Goal: Communication & Community: Ask a question

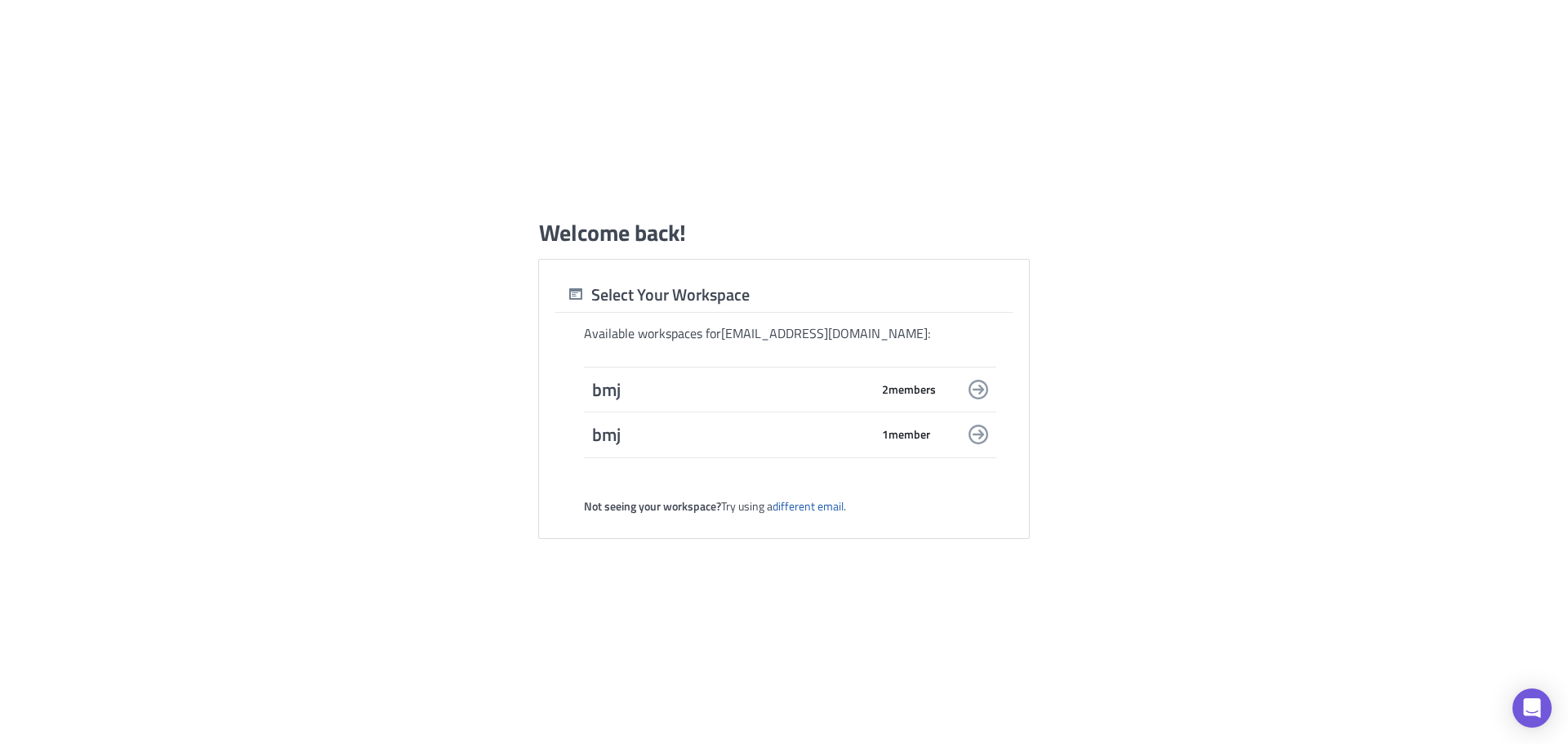
click at [880, 376] on div "bmj 2 member s" at bounding box center [790, 389] width 412 height 45
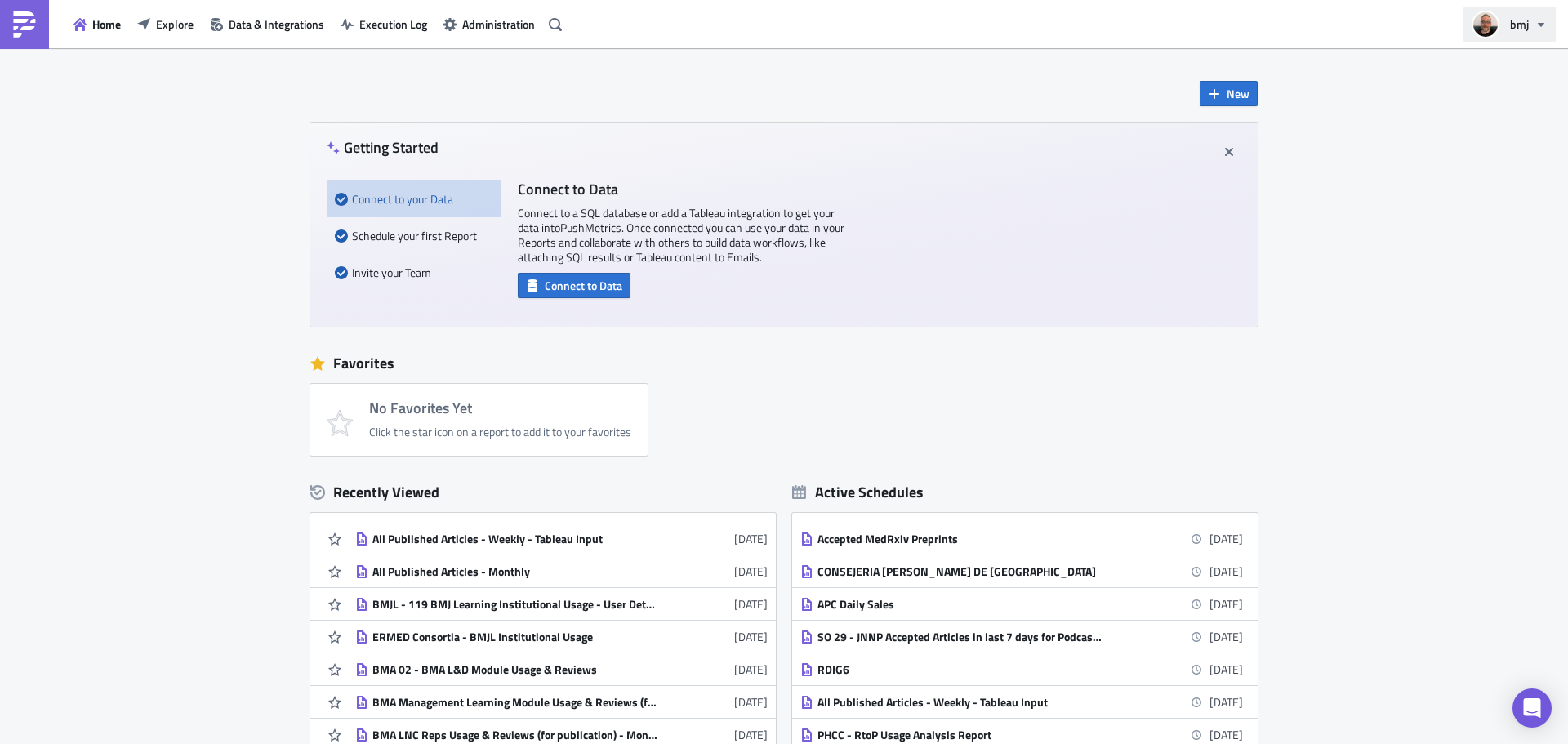
click at [1535, 26] on icon "button" at bounding box center [1542, 25] width 13 height 13
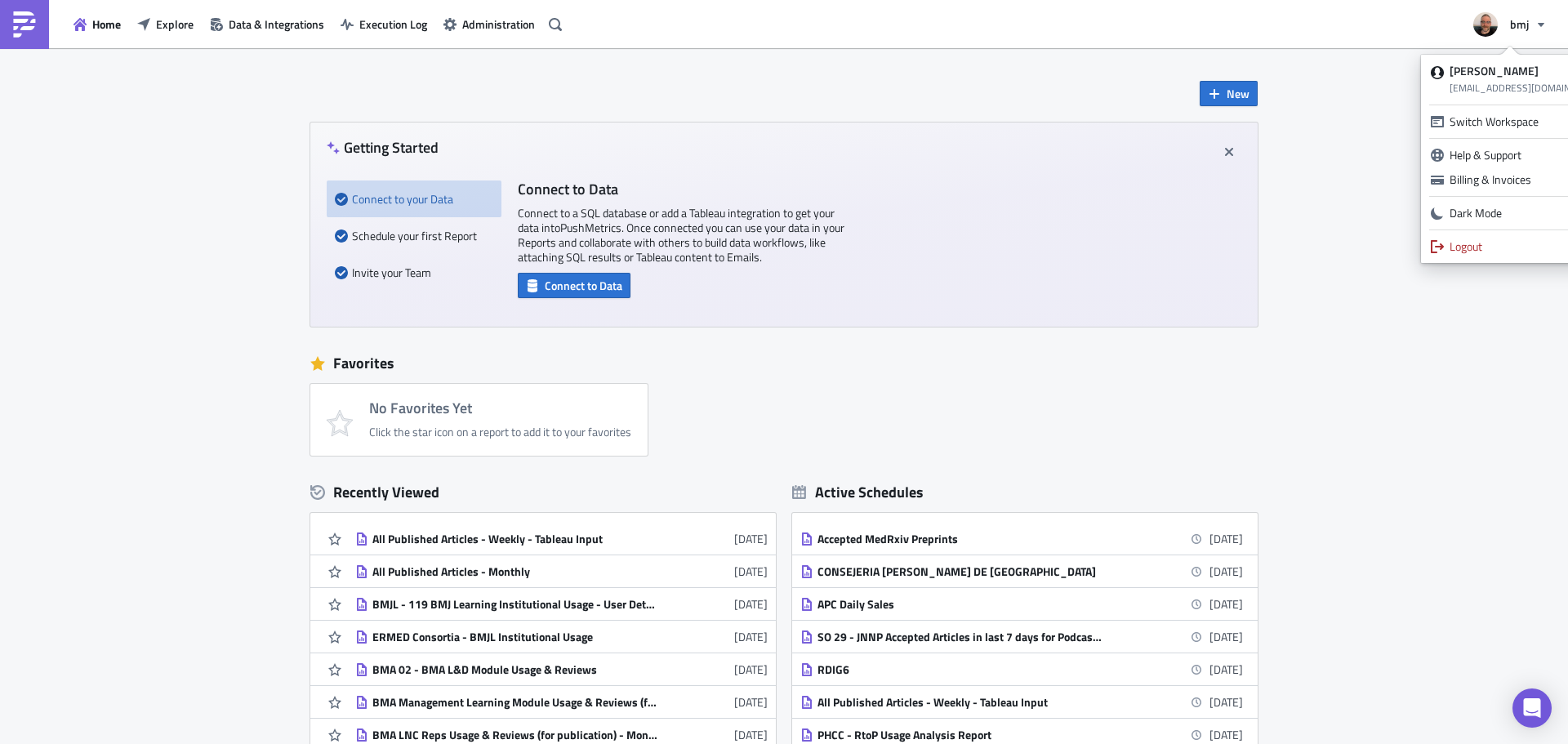
click at [1497, 247] on div "Logout" at bounding box center [1528, 246] width 157 height 16
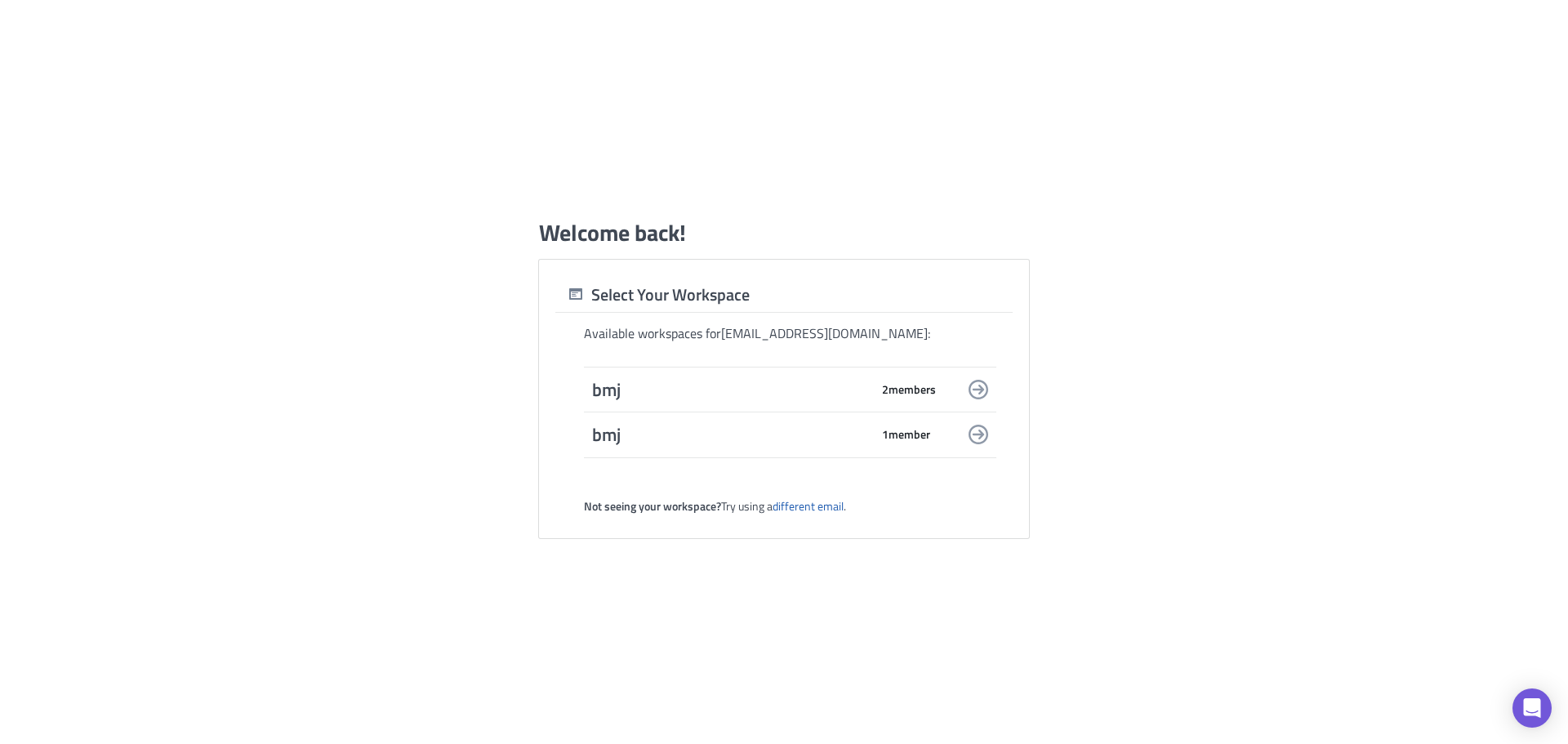
click at [907, 391] on span "2 member s" at bounding box center [908, 389] width 54 height 15
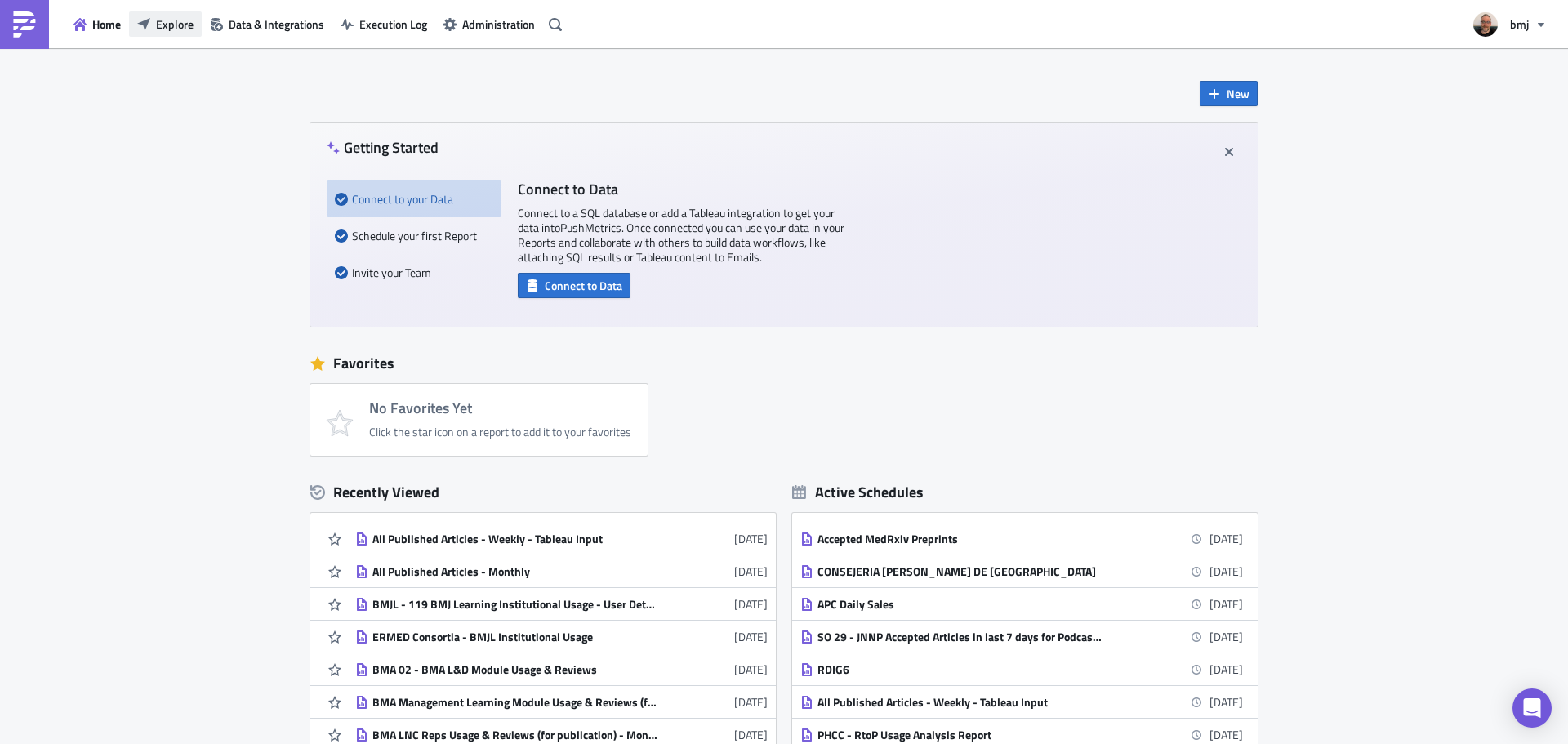
click at [177, 21] on span "Explore" at bounding box center [175, 24] width 38 height 17
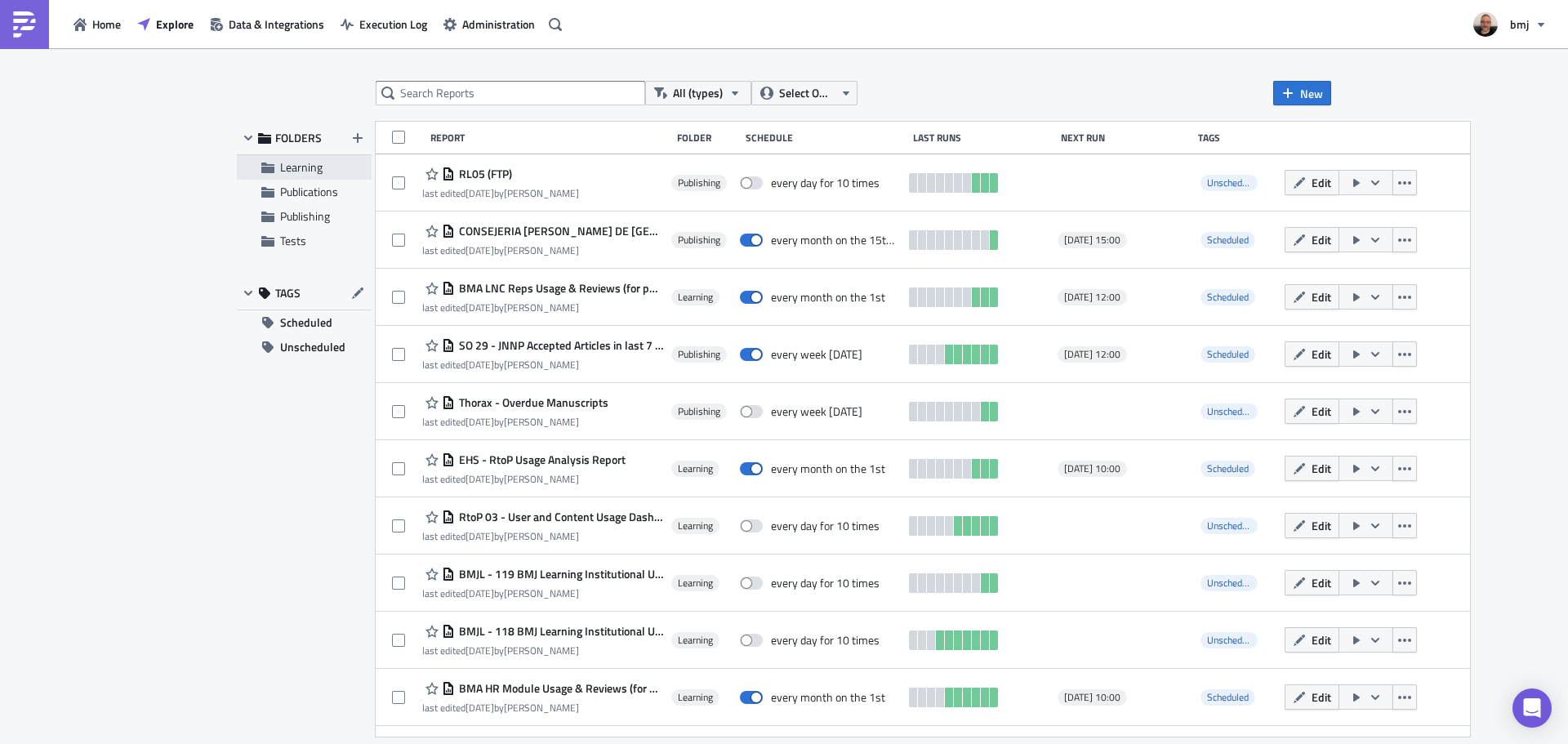
click at [324, 165] on span "Learning" at bounding box center [323, 167] width 87 height 15
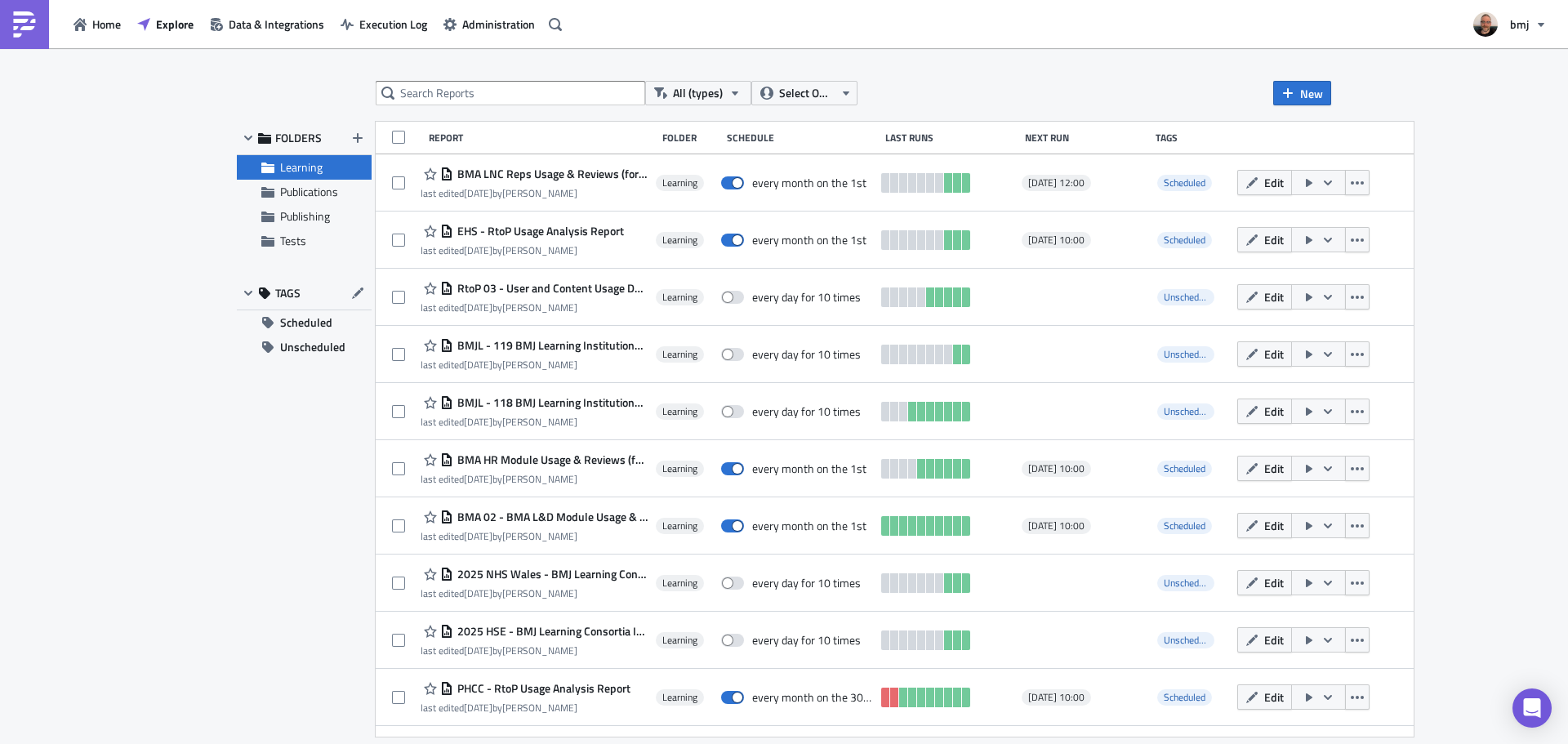
click at [326, 169] on span "Learning" at bounding box center [323, 167] width 87 height 15
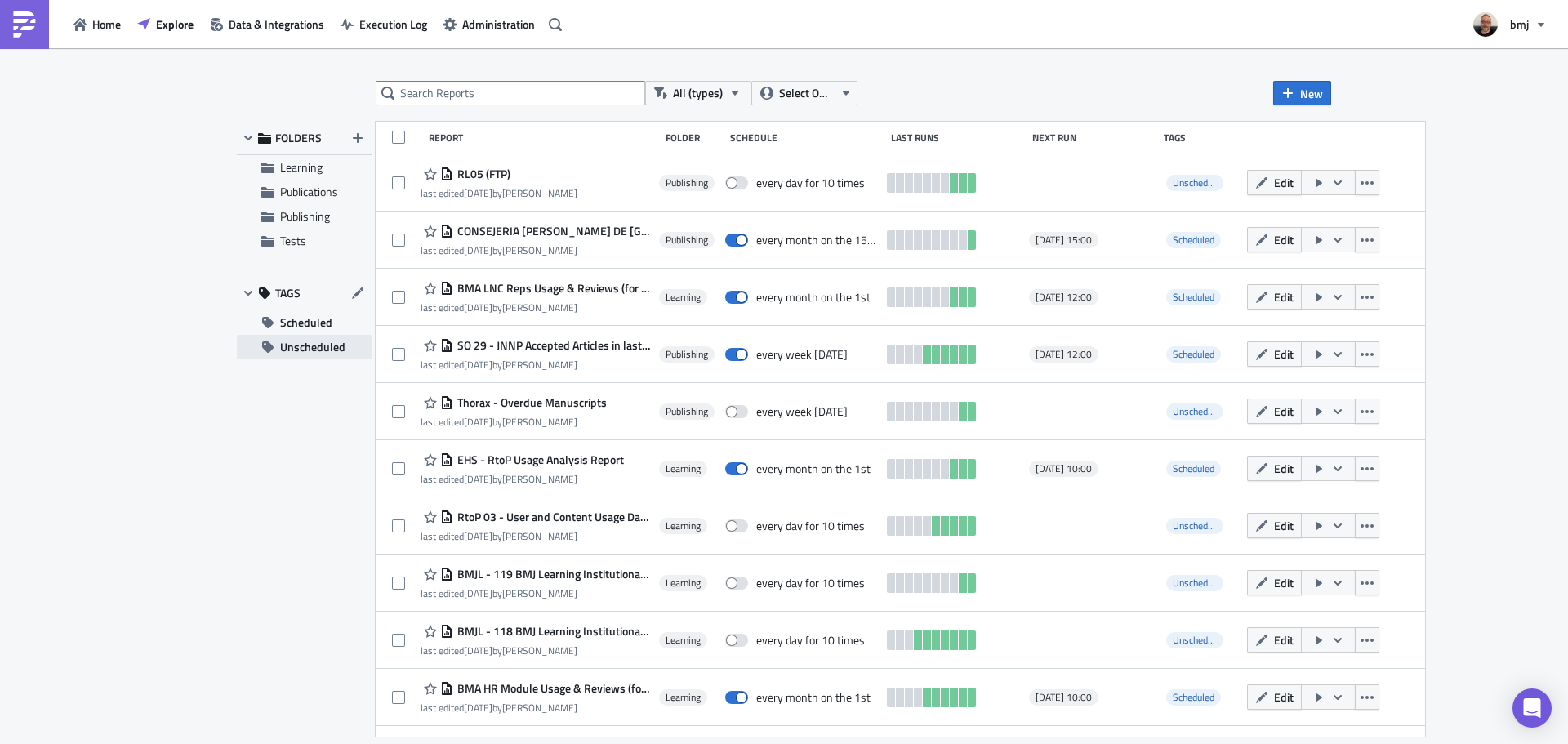
click at [334, 339] on span "Unscheduled" at bounding box center [312, 347] width 65 height 25
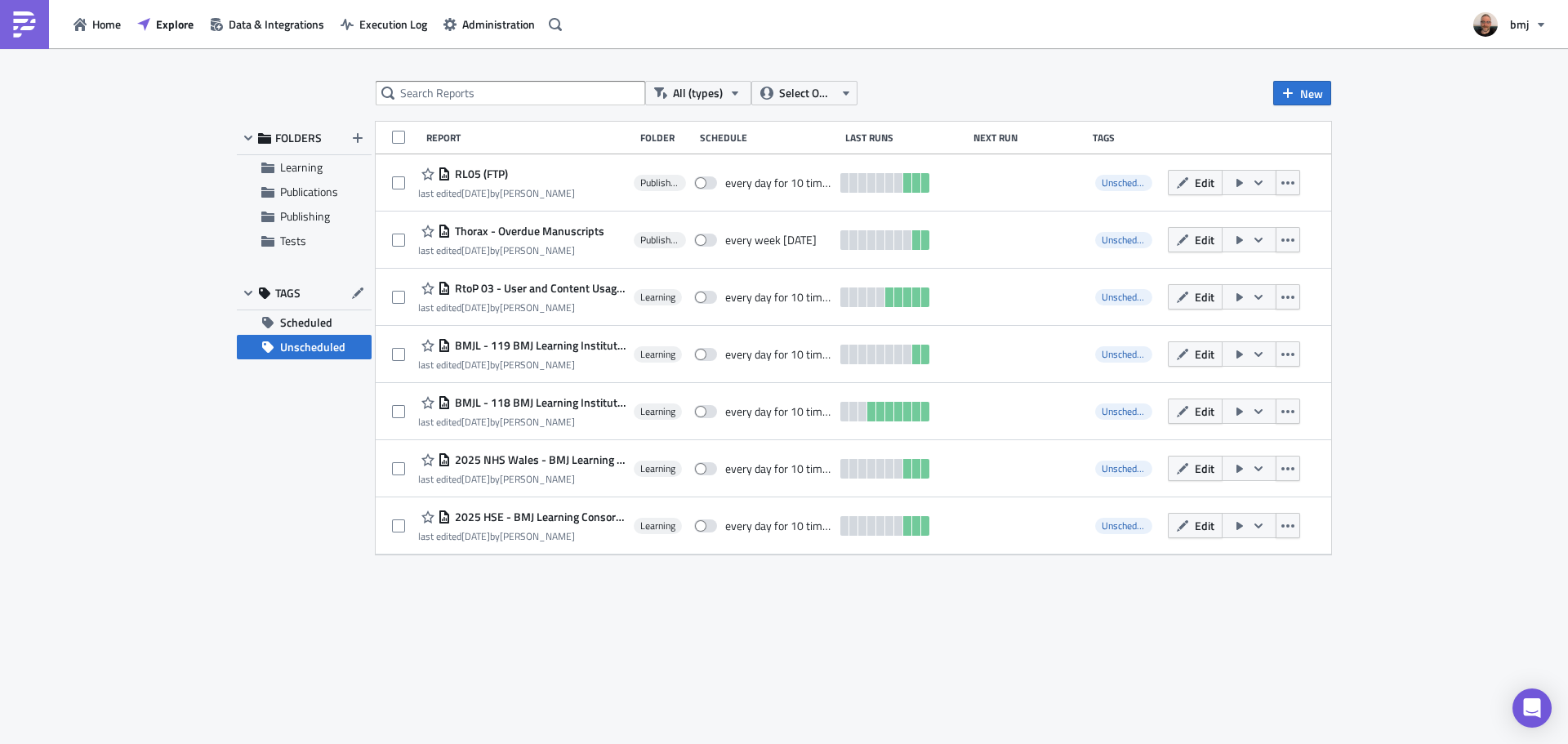
click at [329, 351] on span "Unscheduled" at bounding box center [312, 347] width 65 height 25
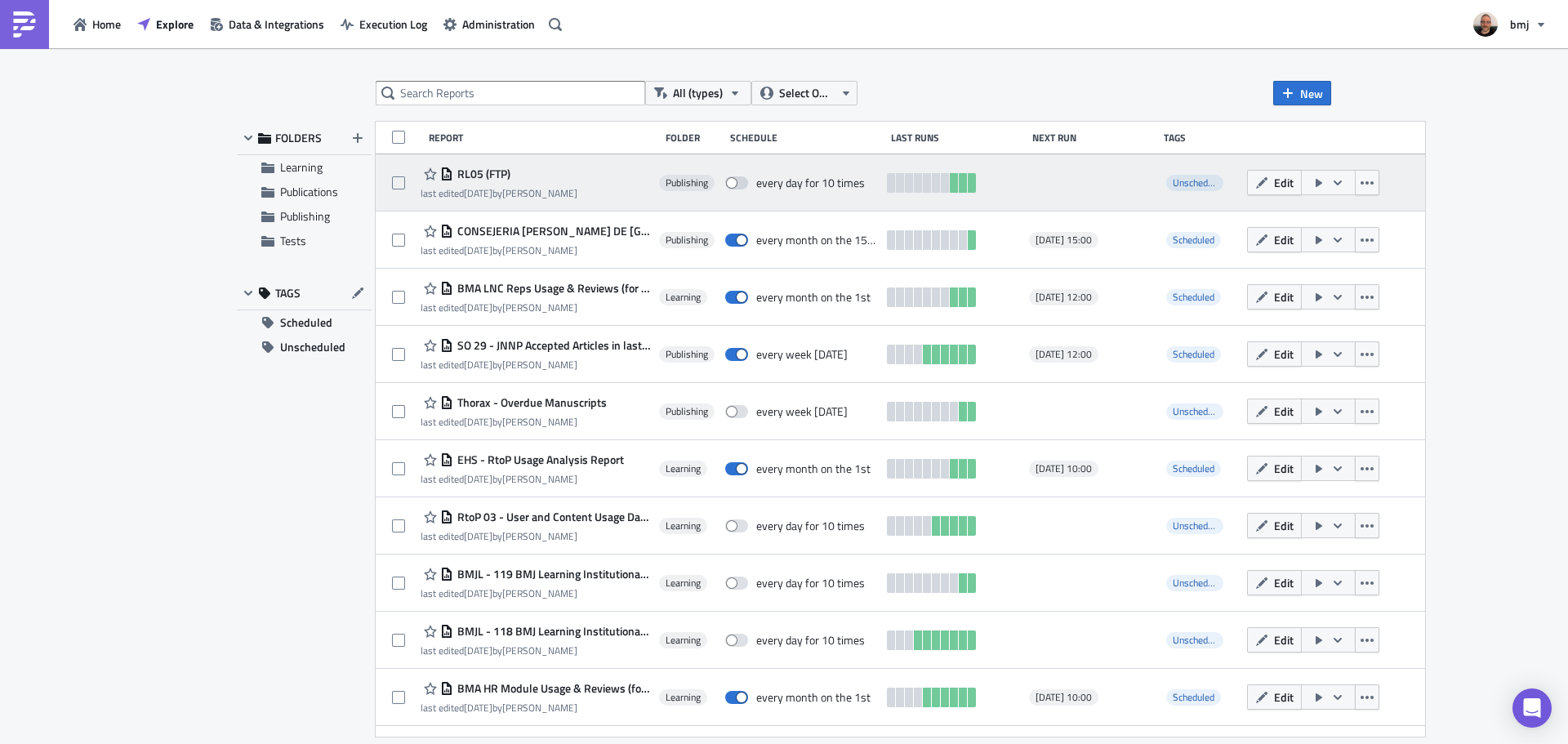
click at [1334, 182] on icon "button" at bounding box center [1337, 182] width 9 height 5
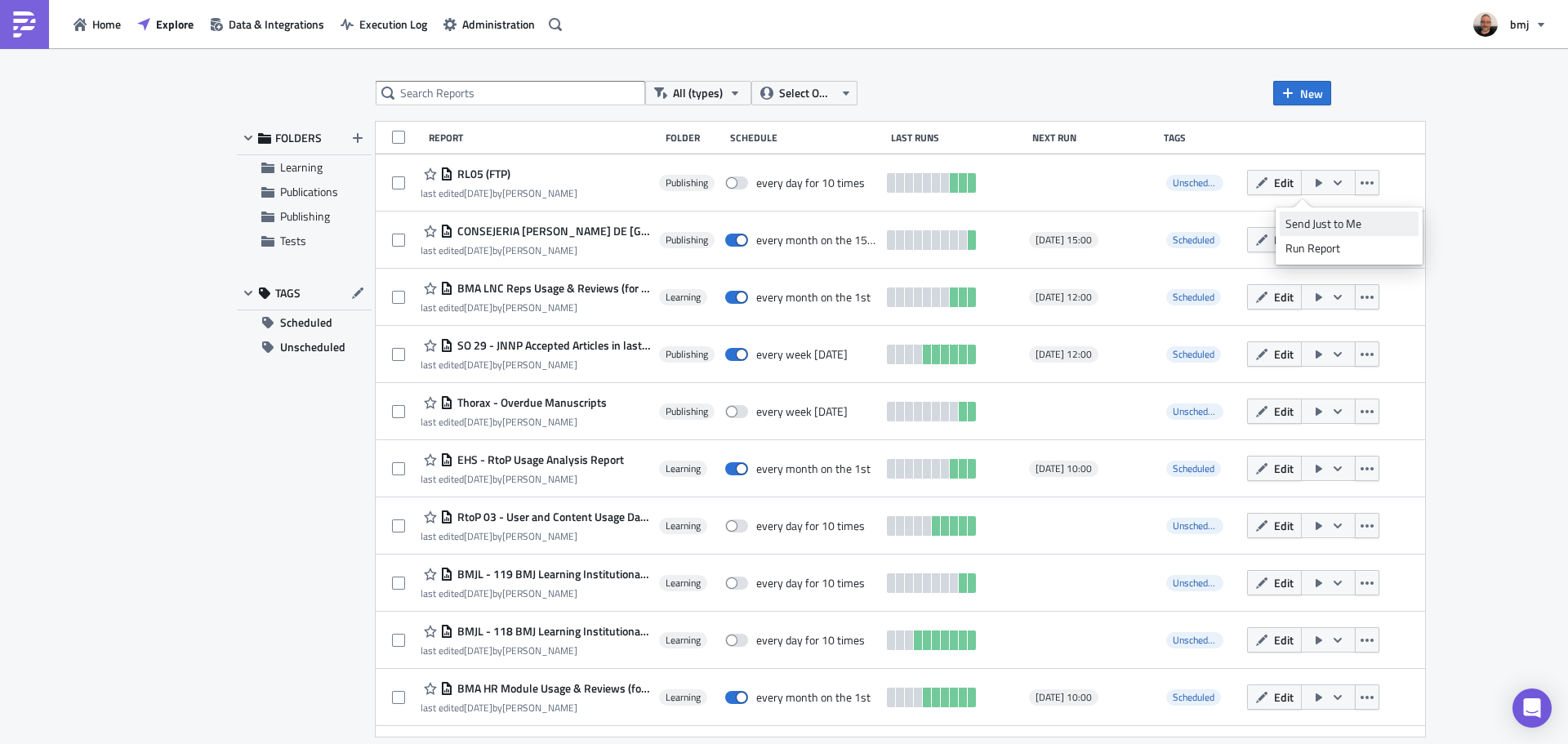
click at [1359, 222] on div "Send Just to Me" at bounding box center [1349, 223] width 128 height 16
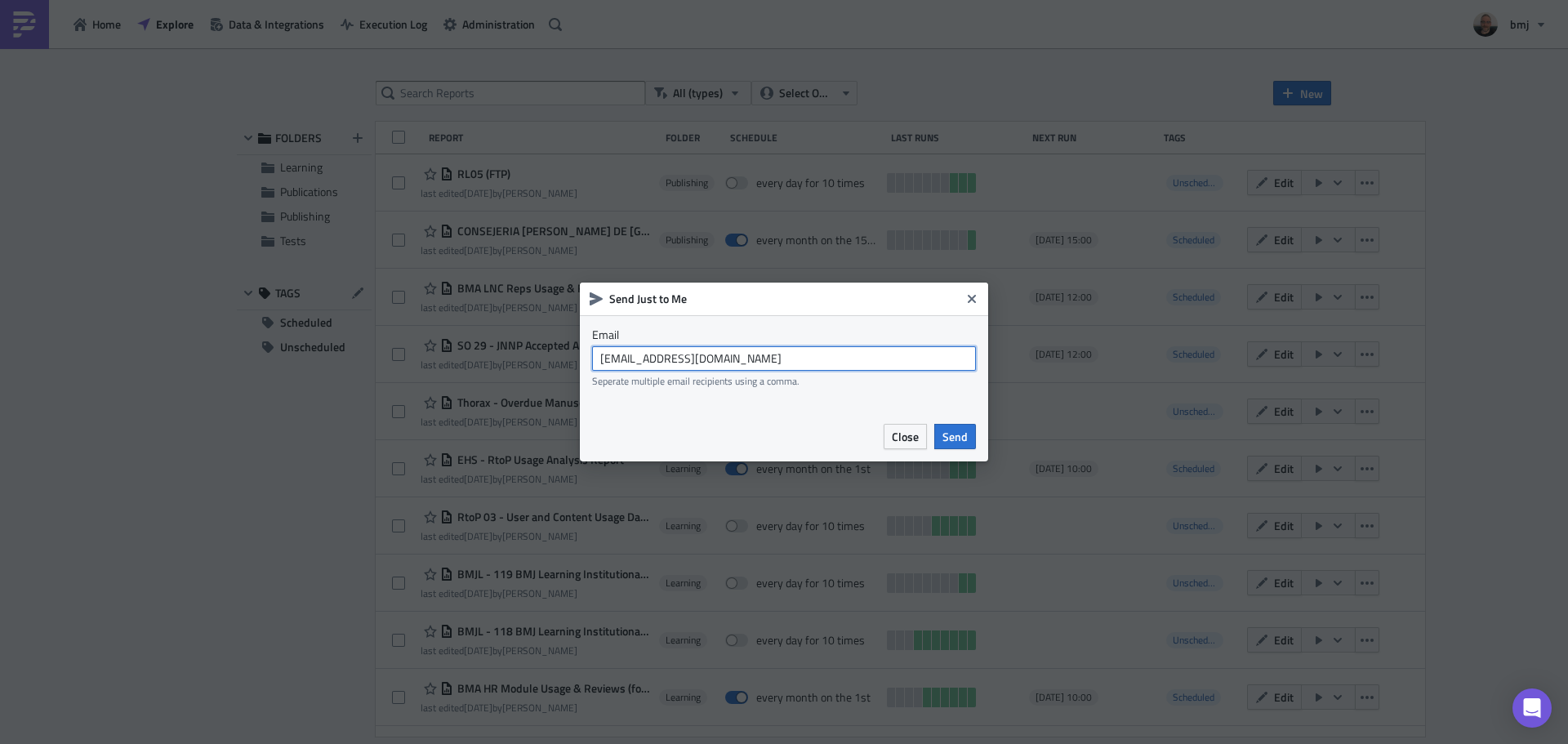
drag, startPoint x: 698, startPoint y: 360, endPoint x: 503, endPoint y: 366, distance: 195.1
click at [503, 366] on div "Send Just to Me Email skershaw@bmj.com Seperate multiple email recipients using…" at bounding box center [784, 372] width 1568 height 744
click at [796, 363] on input "[EMAIL_ADDRESS][DOMAIN_NAME]" at bounding box center [784, 358] width 384 height 25
click at [970, 298] on icon "Close" at bounding box center [972, 299] width 9 height 9
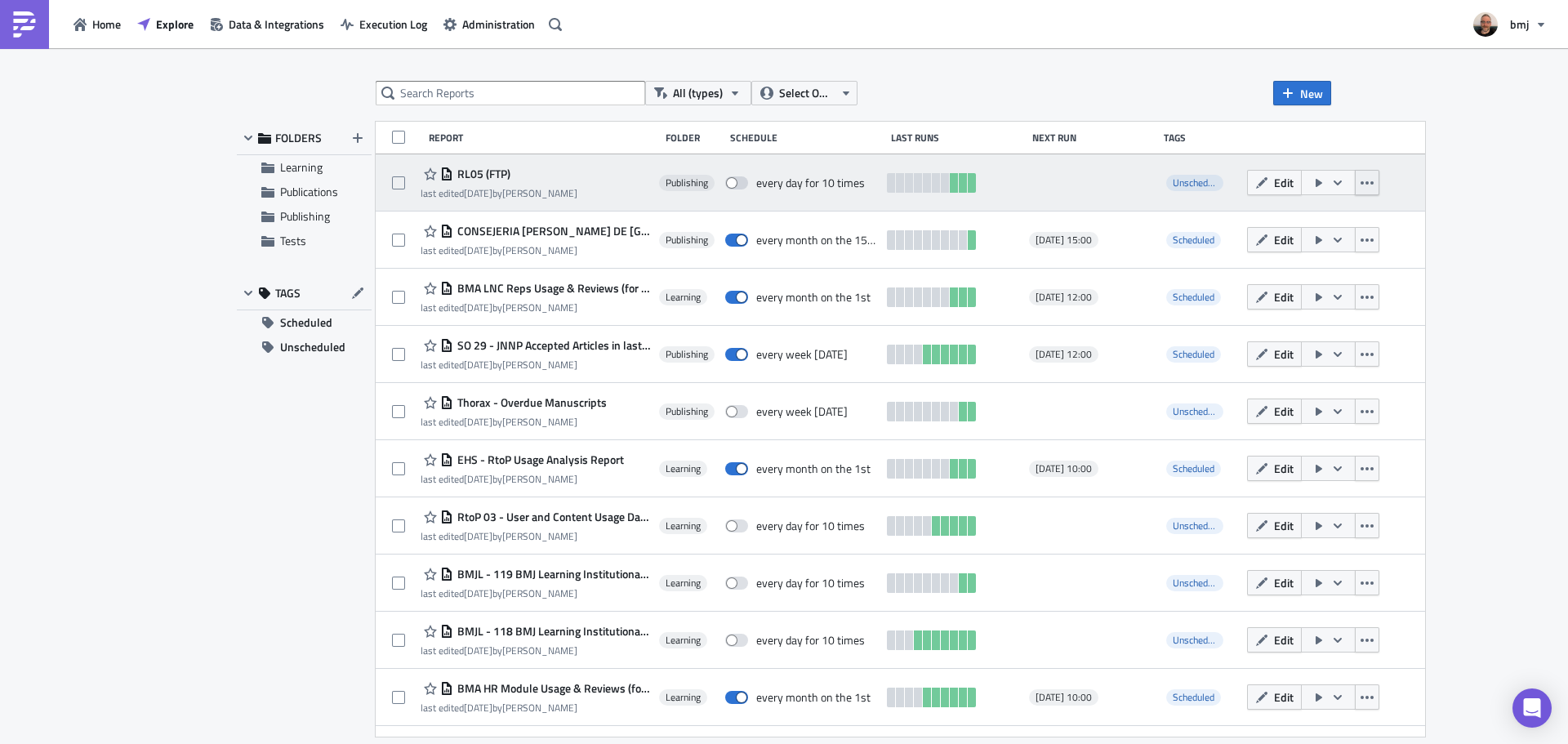
click at [1354, 180] on button "button" at bounding box center [1367, 182] width 25 height 26
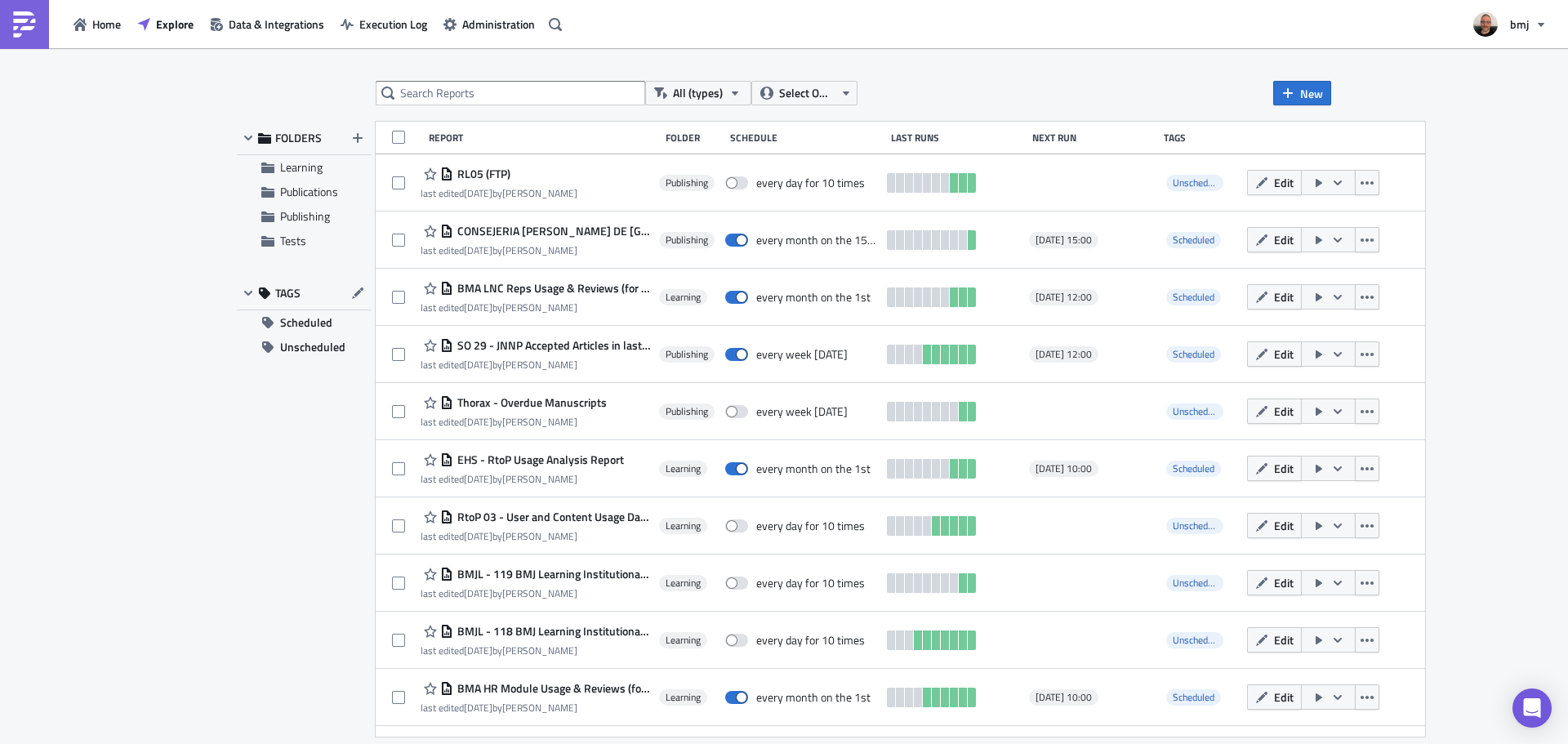
click at [1483, 200] on div "All (types) Select Owner New FOLDERS Learning Publications Publishing Tests TAG…" at bounding box center [784, 397] width 1568 height 699
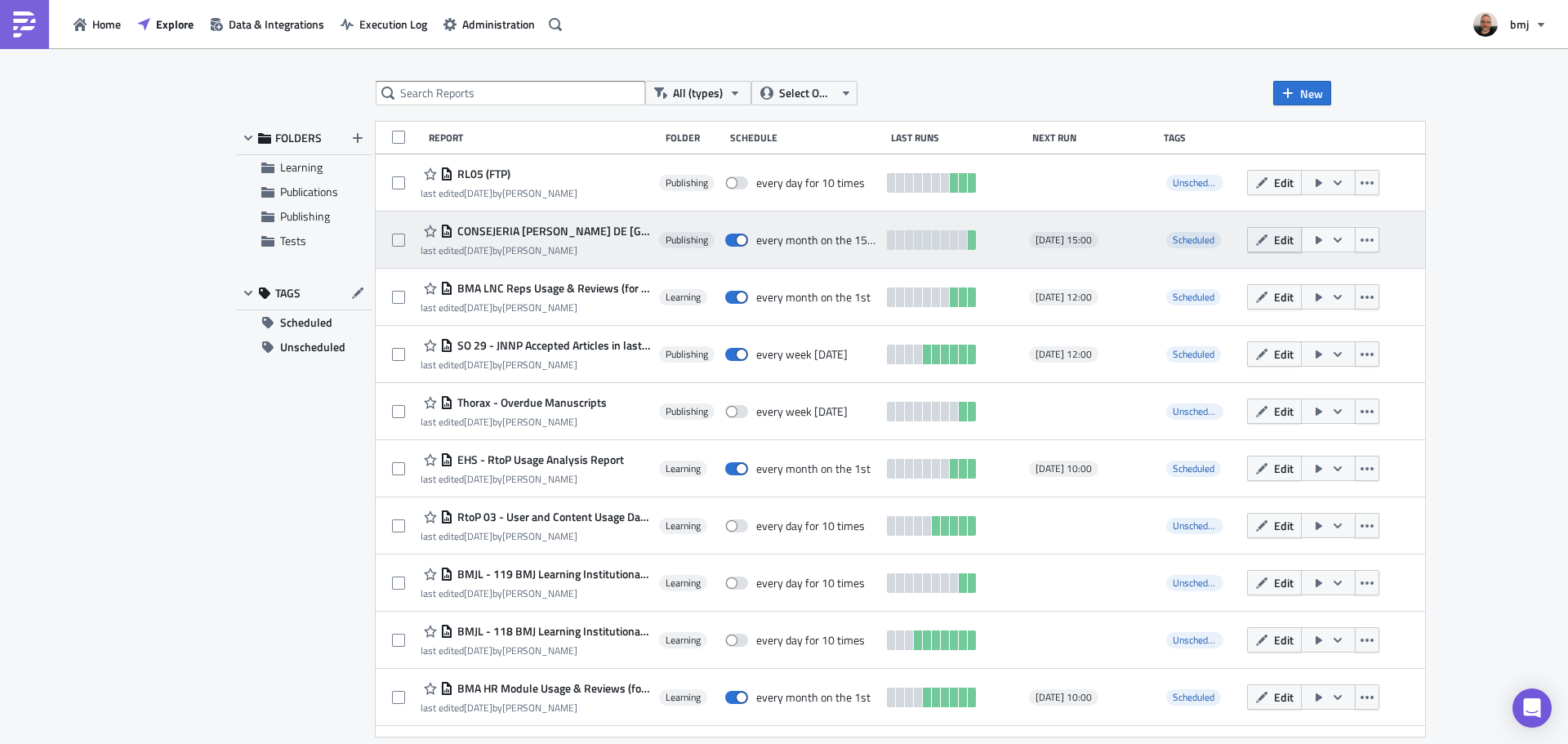
click at [1274, 244] on span "Edit" at bounding box center [1284, 240] width 20 height 17
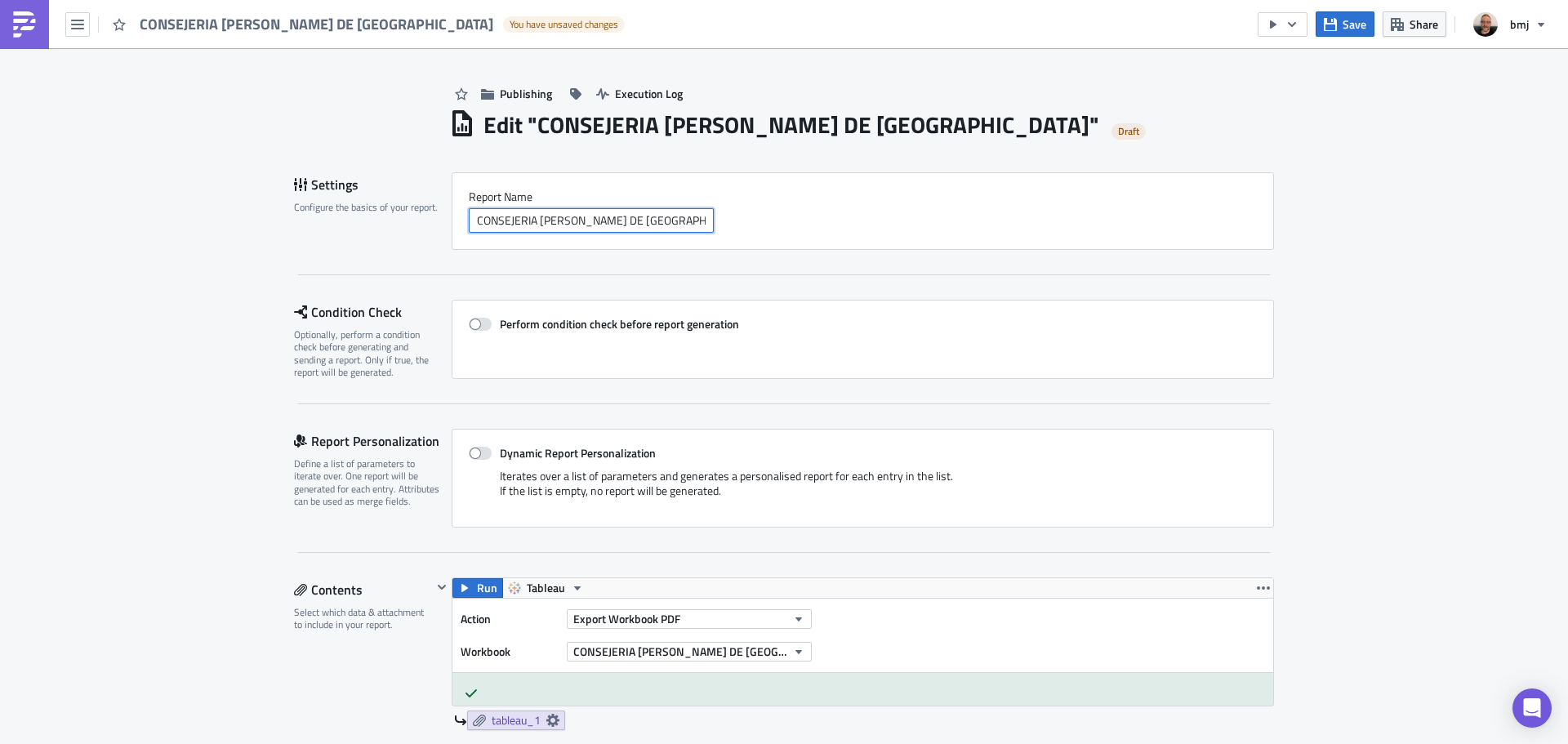
drag, startPoint x: 670, startPoint y: 217, endPoint x: 388, endPoint y: 219, distance: 282.0
click at [388, 219] on div "Settings Configure the basics of your report. Report Nam﻿e CONSEJERIA DE SANIDA…" at bounding box center [784, 211] width 980 height 78
click at [684, 223] on input "CONSEJERIA [PERSON_NAME] DE [GEOGRAPHIC_DATA]" at bounding box center [591, 220] width 245 height 25
click at [739, 255] on div "Settings Configure the basics of your report. Report Nam﻿e CONSEJERIA DE SANIDA…" at bounding box center [784, 223] width 980 height 103
drag, startPoint x: 391, startPoint y: 349, endPoint x: 304, endPoint y: 355, distance: 87.2
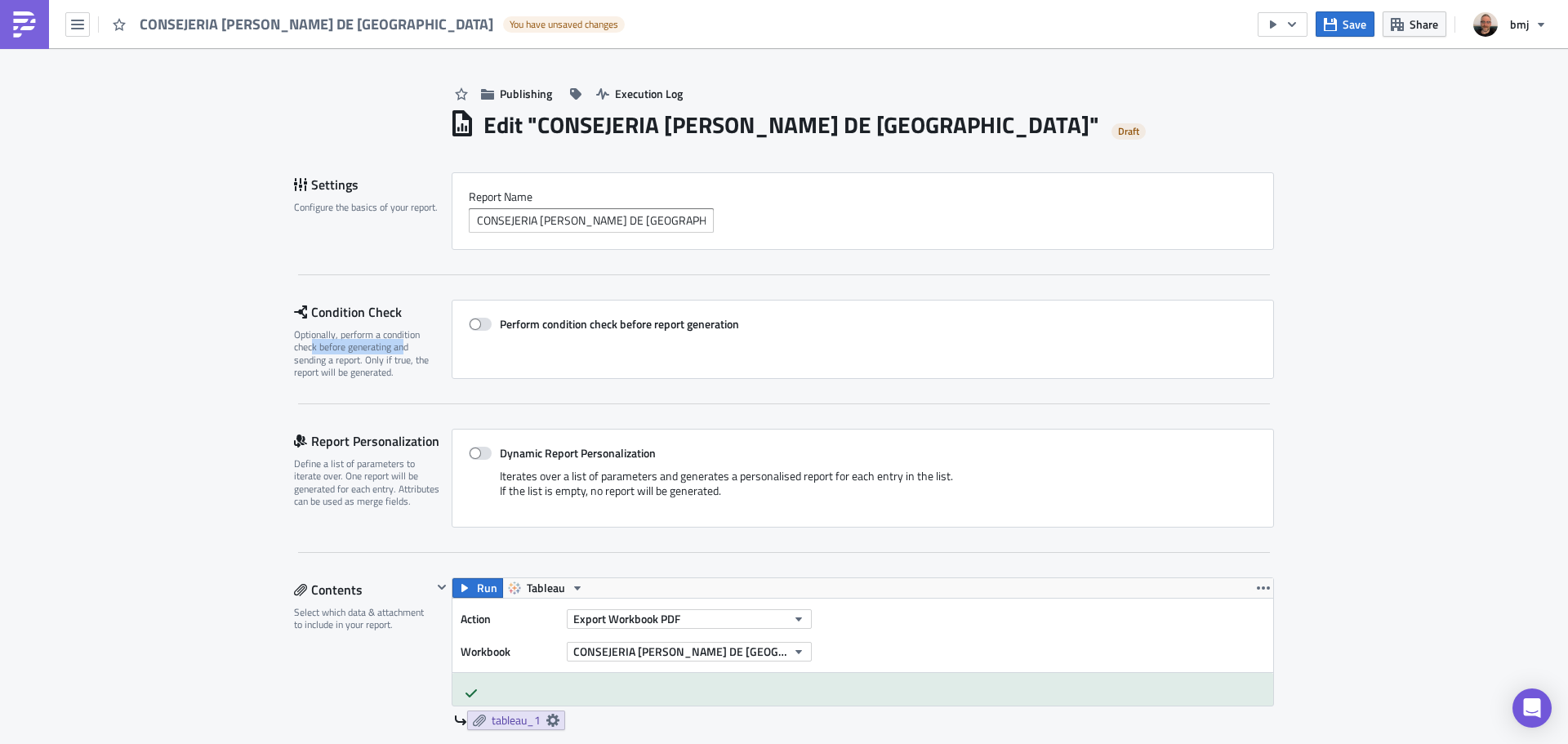
click at [304, 354] on div "Optionally, perform a condition check before generating and sending a report. O…" at bounding box center [368, 354] width 147 height 51
click at [364, 370] on div "Optionally, perform a condition check before generating and sending a report. O…" at bounding box center [368, 354] width 147 height 51
drag, startPoint x: 400, startPoint y: 364, endPoint x: 319, endPoint y: 355, distance: 81.5
click at [319, 355] on div "Optionally, perform a condition check before generating and sending a report. O…" at bounding box center [368, 354] width 147 height 51
click at [405, 376] on div "Optionally, perform a condition check before generating and sending a report. O…" at bounding box center [368, 354] width 147 height 51
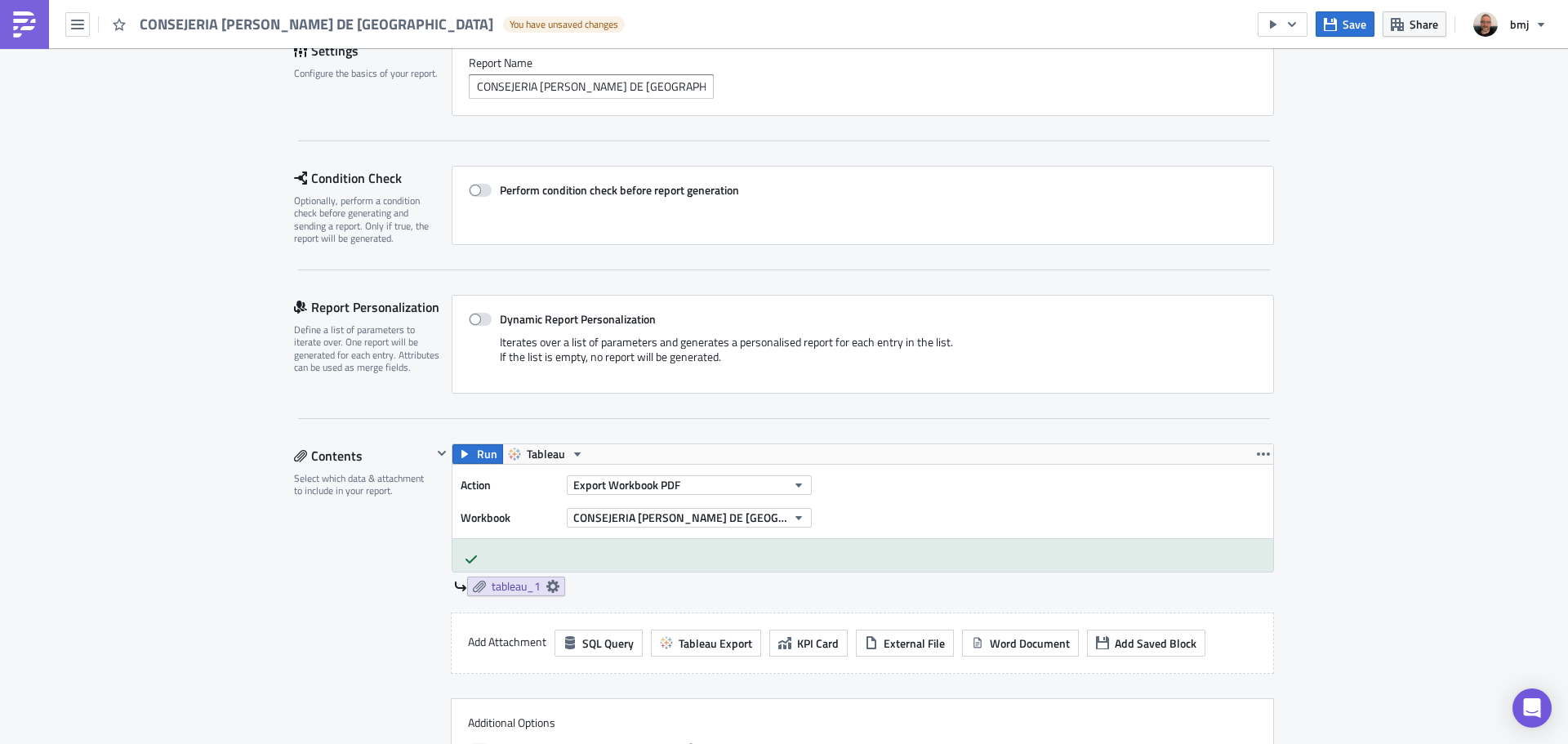
scroll to position [164, 0]
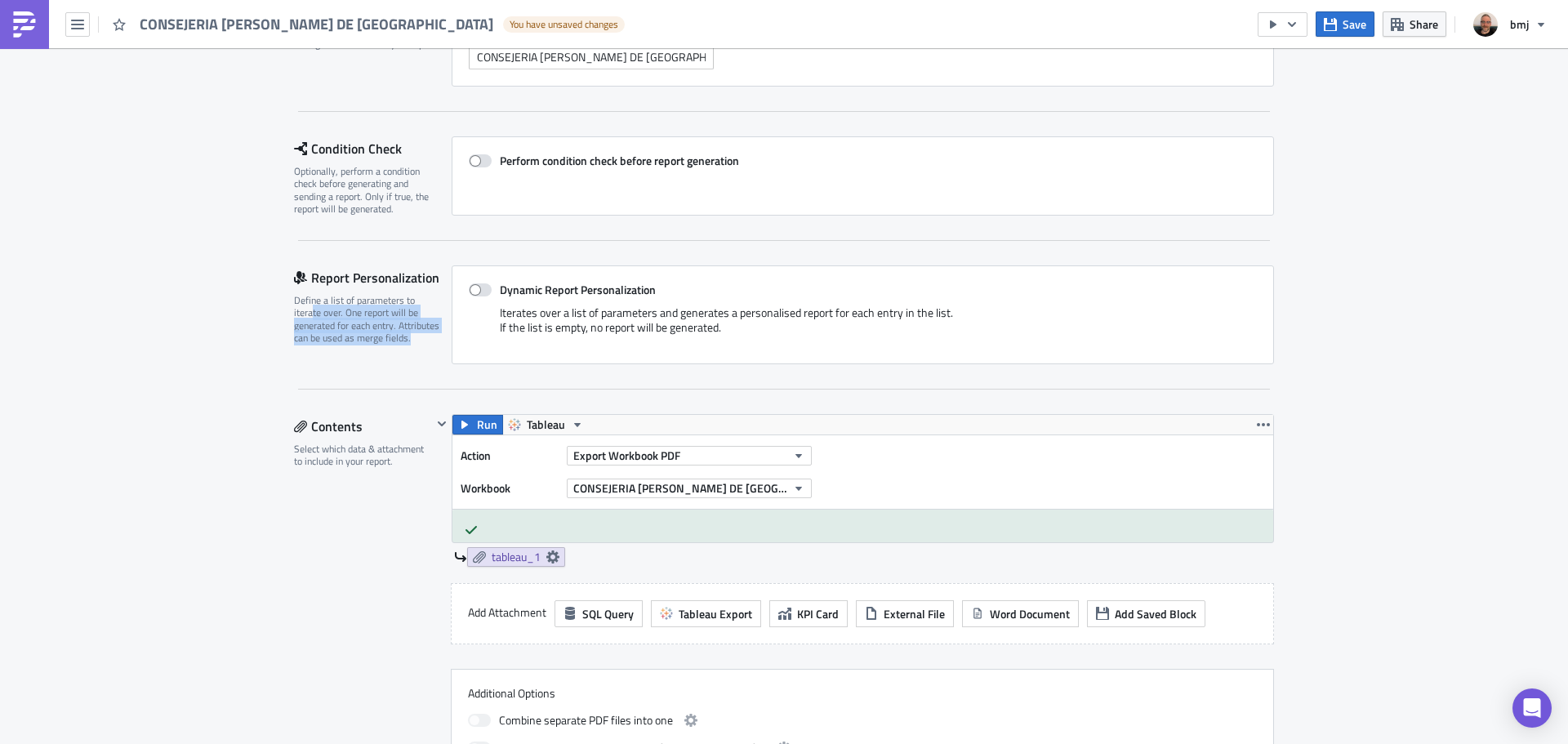
drag, startPoint x: 415, startPoint y: 340, endPoint x: 305, endPoint y: 309, distance: 114.3
click at [305, 309] on div "Define a list of parameters to iterate over. One report will be generated for e…" at bounding box center [368, 320] width 147 height 51
click at [384, 326] on div "Define a list of parameters to iterate over. One report will be generated for e…" at bounding box center [368, 320] width 147 height 51
click at [411, 339] on div "Define a list of parameters to iterate over. One report will be generated for e…" at bounding box center [368, 320] width 147 height 51
click at [483, 285] on span at bounding box center [480, 290] width 23 height 13
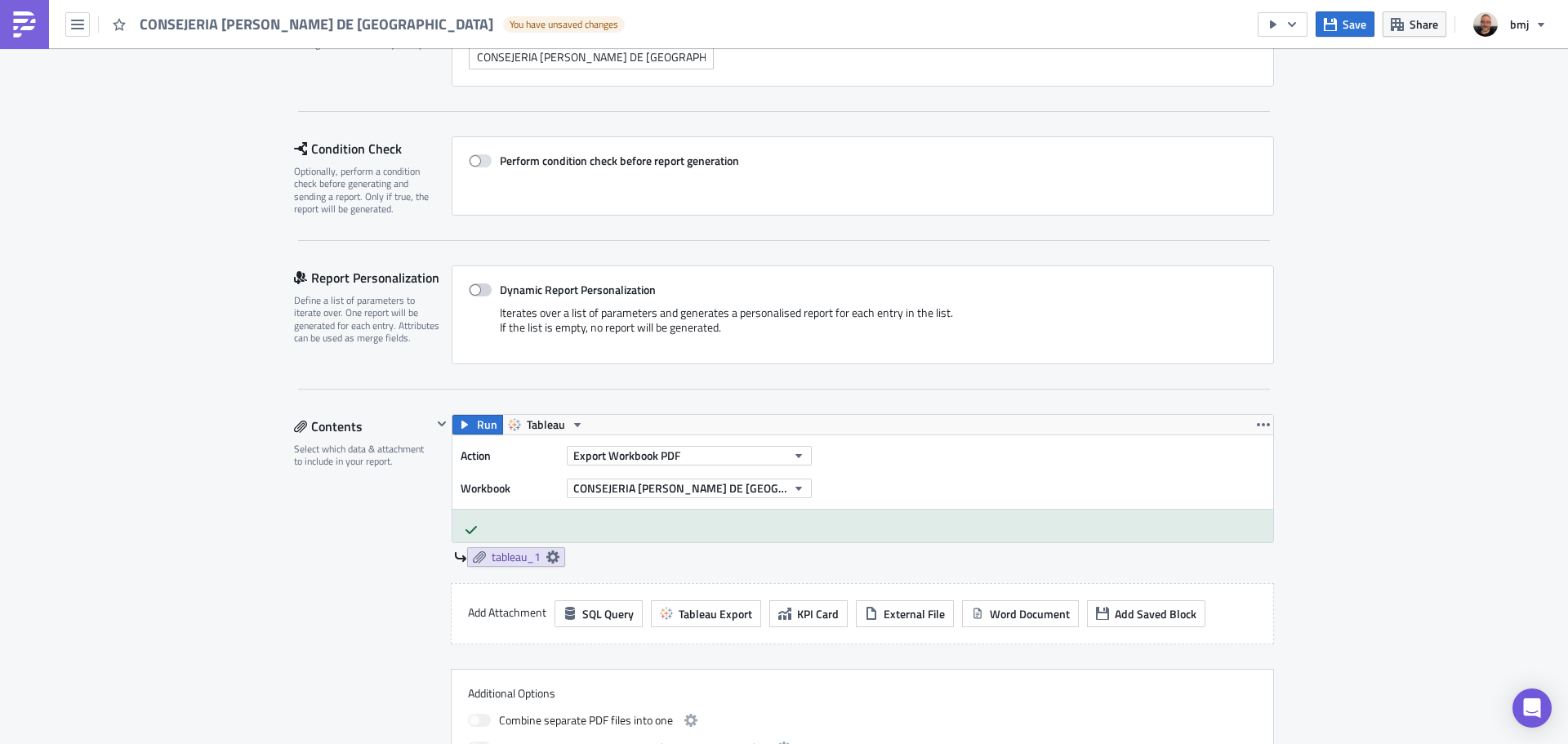
click at [483, 285] on input "Dynamic Report Personalization" at bounding box center [476, 290] width 10 height 10
checkbox input "true"
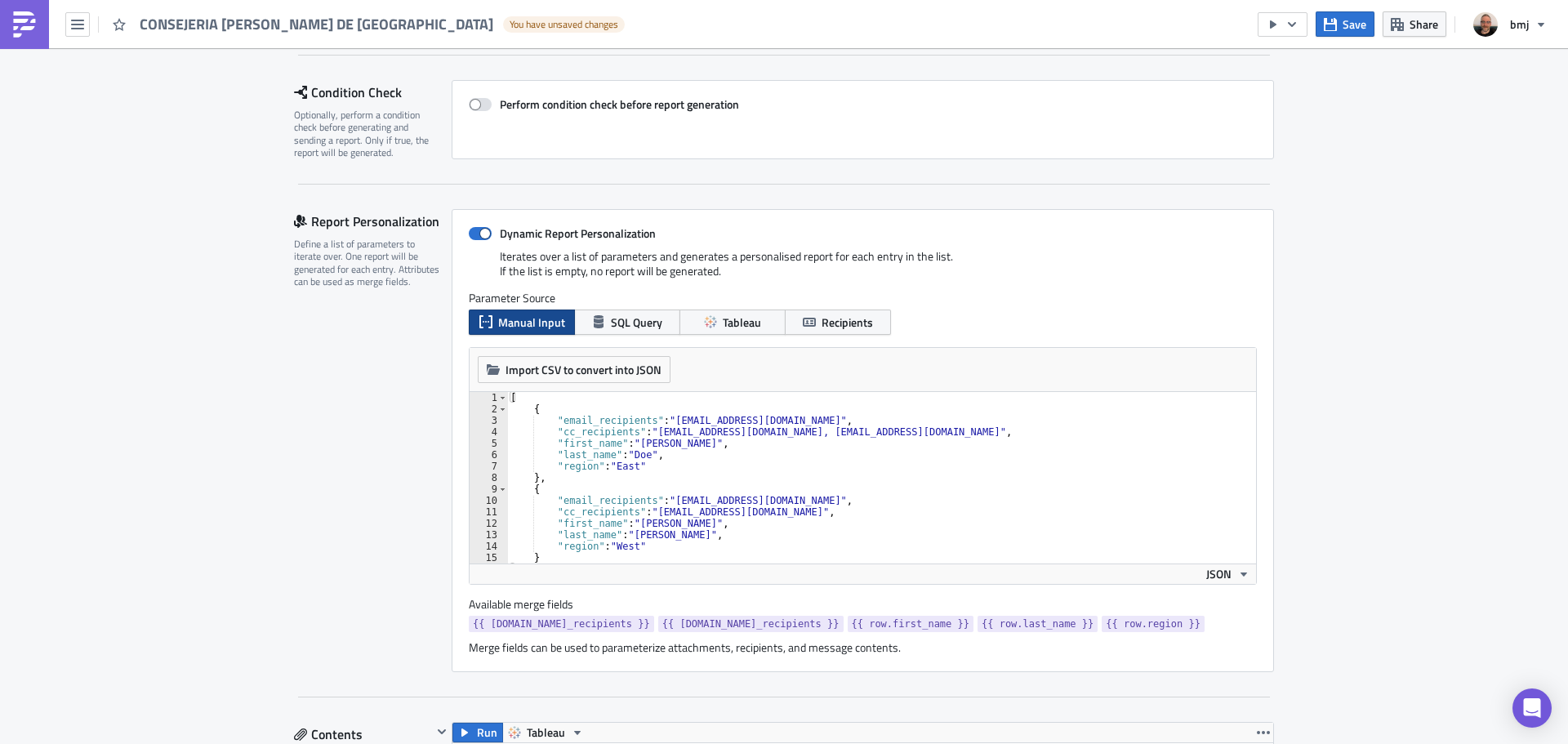
scroll to position [245, 0]
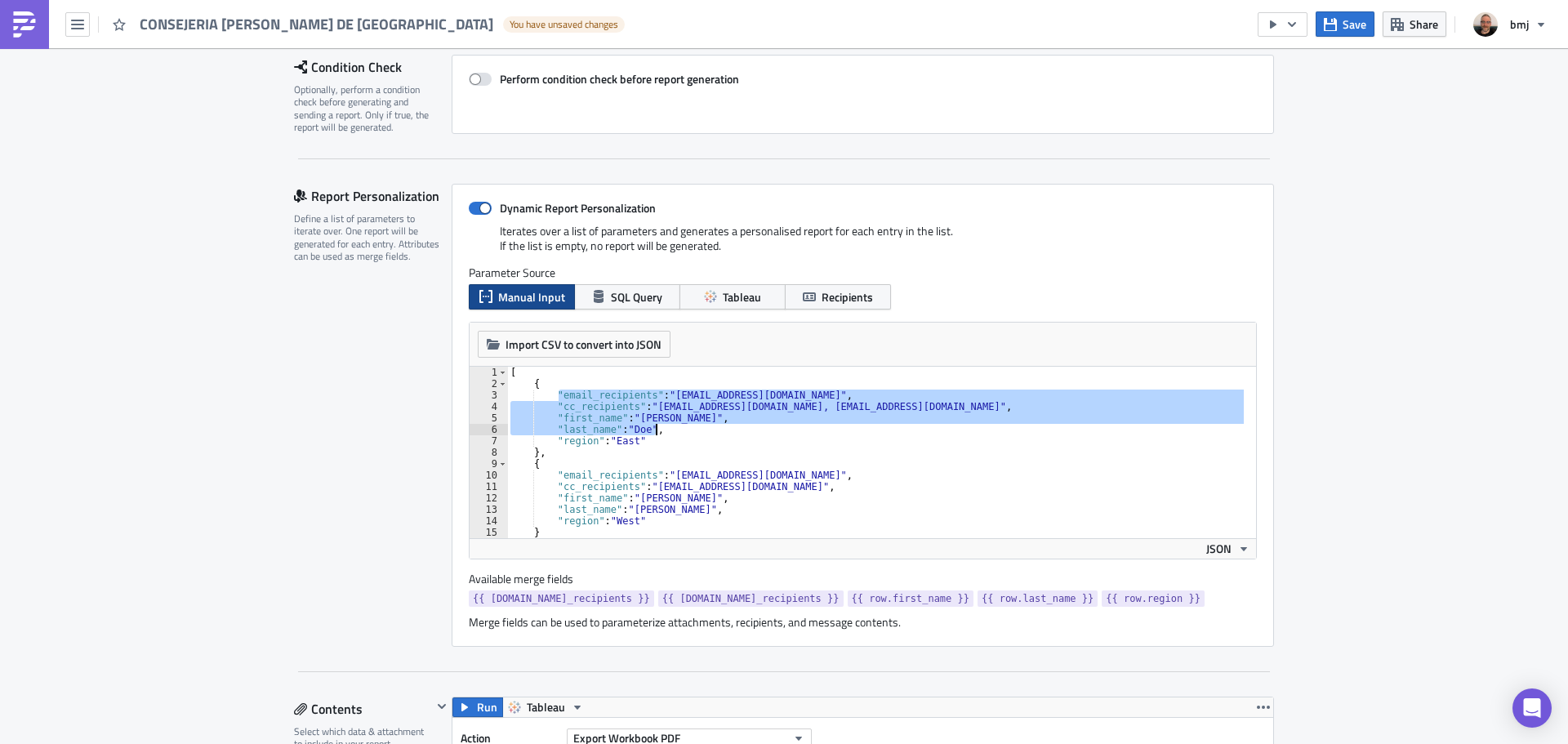
drag, startPoint x: 554, startPoint y: 393, endPoint x: 704, endPoint y: 430, distance: 154.5
click at [704, 430] on div "[ { "email_recipients" : "recipient1@example.com" , "cc_recipients" : "someone@…" at bounding box center [875, 464] width 736 height 195
click at [712, 450] on div "[ { "email_recipients" : "recipient1@example.com" , "cc_recipients" : "someone@…" at bounding box center [875, 464] width 736 height 195
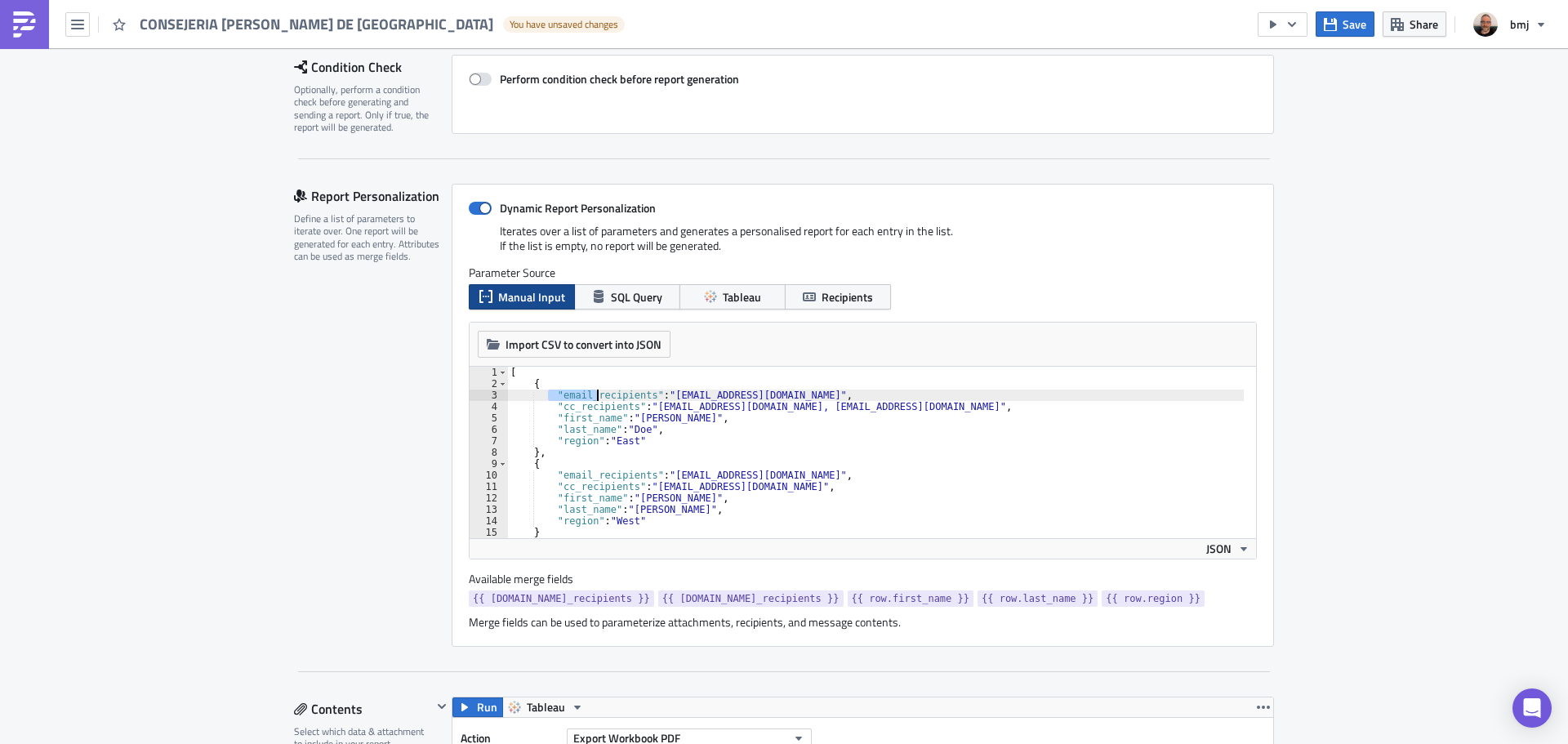
drag, startPoint x: 543, startPoint y: 393, endPoint x: 590, endPoint y: 395, distance: 47.0
click at [590, 395] on div "[ { "email_recipients" : "recipient1@example.com" , "cc_recipients" : "someone@…" at bounding box center [875, 464] width 736 height 195
click at [669, 434] on div "[ { "email_recipients" : "recipient1@example.com" , "cc_recipients" : "someone@…" at bounding box center [875, 464] width 736 height 195
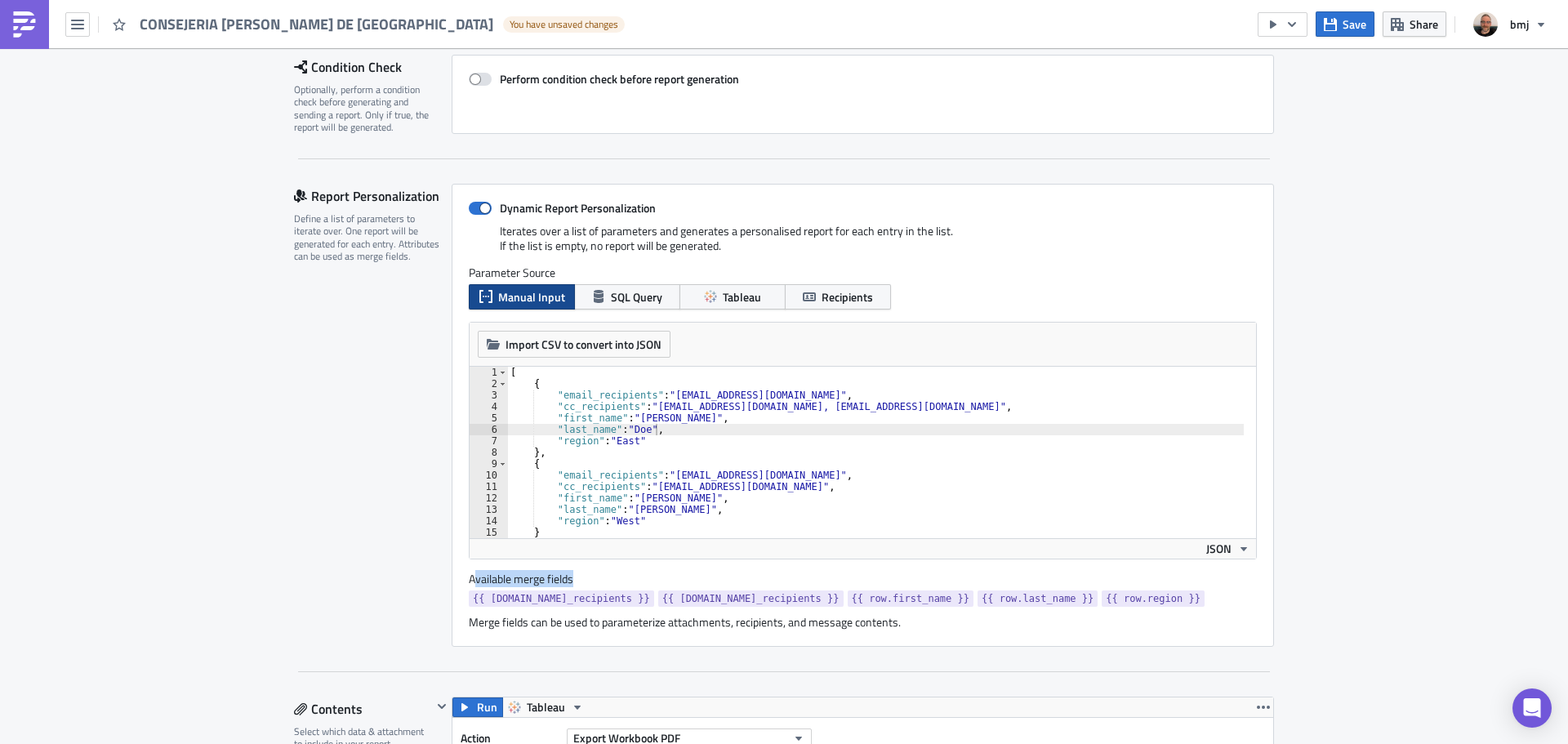
drag, startPoint x: 467, startPoint y: 580, endPoint x: 570, endPoint y: 580, distance: 103.0
click at [570, 580] on label "Available merge fields" at bounding box center [530, 580] width 123 height 15
click at [574, 576] on label "Available merge fields" at bounding box center [530, 580] width 123 height 15
drag, startPoint x: 640, startPoint y: 442, endPoint x: 599, endPoint y: 441, distance: 41.0
click at [599, 441] on div "[ { "email_recipients" : "recipient1@example.com" , "cc_recipients" : "someone@…" at bounding box center [875, 464] width 736 height 195
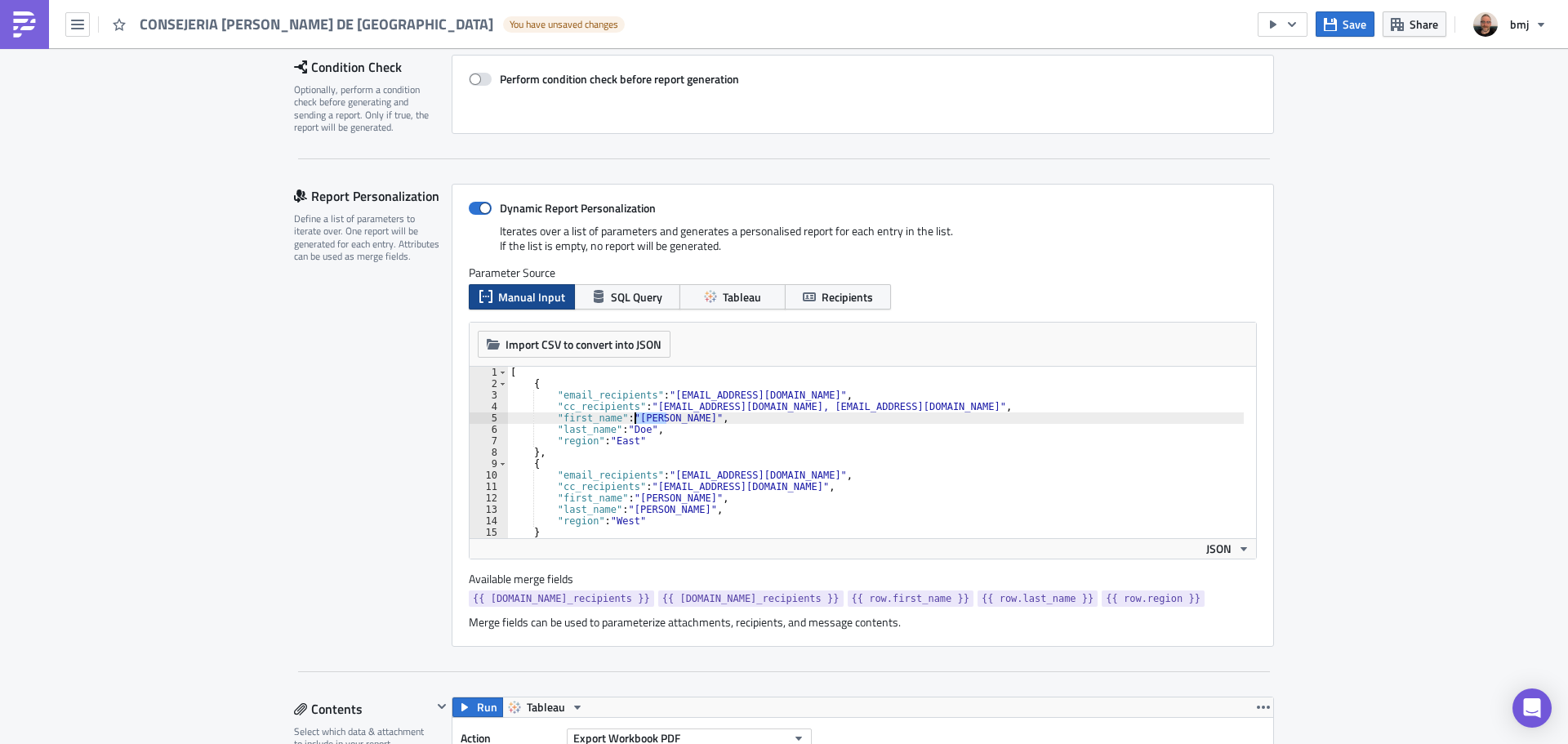
drag, startPoint x: 663, startPoint y: 419, endPoint x: 629, endPoint y: 419, distance: 34.0
click at [629, 419] on div "[ { "email_recipients" : "recipient1@example.com" , "cc_recipients" : "someone@…" at bounding box center [875, 464] width 736 height 195
click at [694, 406] on div "[ { "email_recipients" : "recipient1@example.com" , "cc_recipients" : "someone@…" at bounding box center [875, 464] width 736 height 195
click at [717, 424] on div "[ { "email_recipients" : "recipient1@example.com" , "cc_recipients" : "someone@…" at bounding box center [875, 464] width 736 height 195
type textarea ""last_name": "Doe","
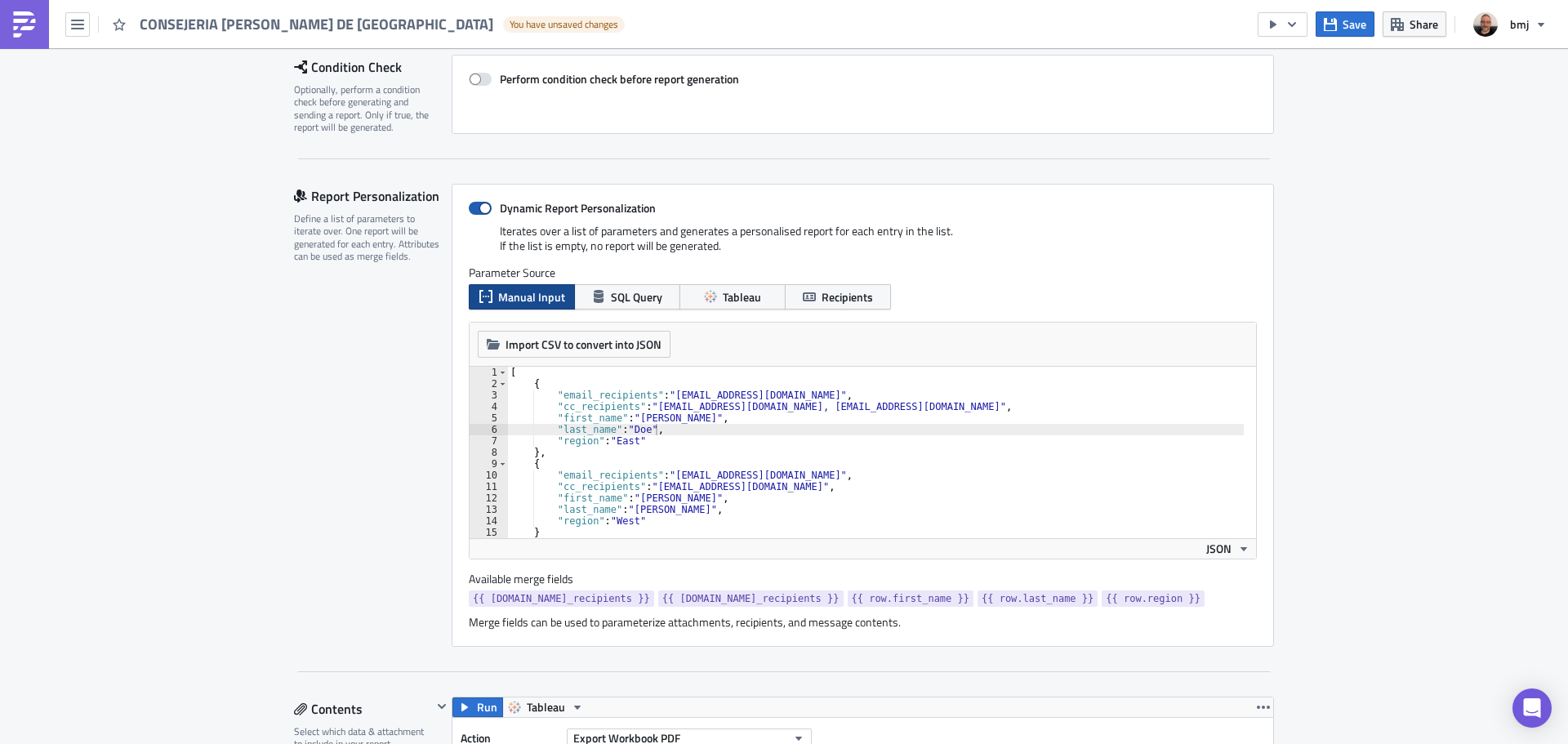
click at [478, 208] on span at bounding box center [480, 208] width 23 height 13
click at [478, 208] on input "Dynamic Report Personalization" at bounding box center [476, 208] width 10 height 10
click at [478, 208] on span at bounding box center [480, 208] width 23 height 13
click at [478, 208] on input "Dynamic Report Personalization" at bounding box center [476, 208] width 10 height 10
click at [476, 207] on span at bounding box center [480, 208] width 23 height 13
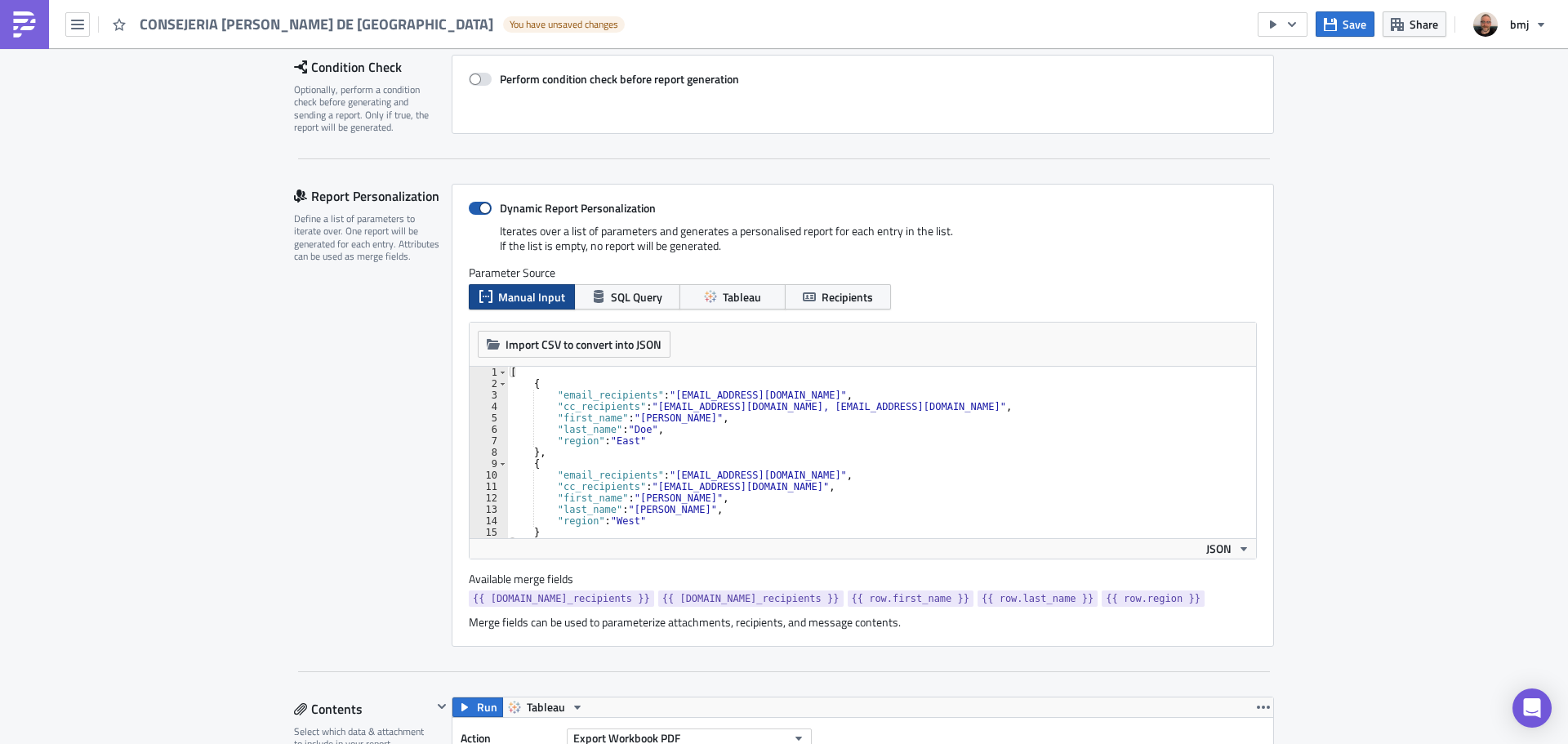
click at [476, 207] on input "Dynamic Report Personalization" at bounding box center [476, 208] width 10 height 10
checkbox input "false"
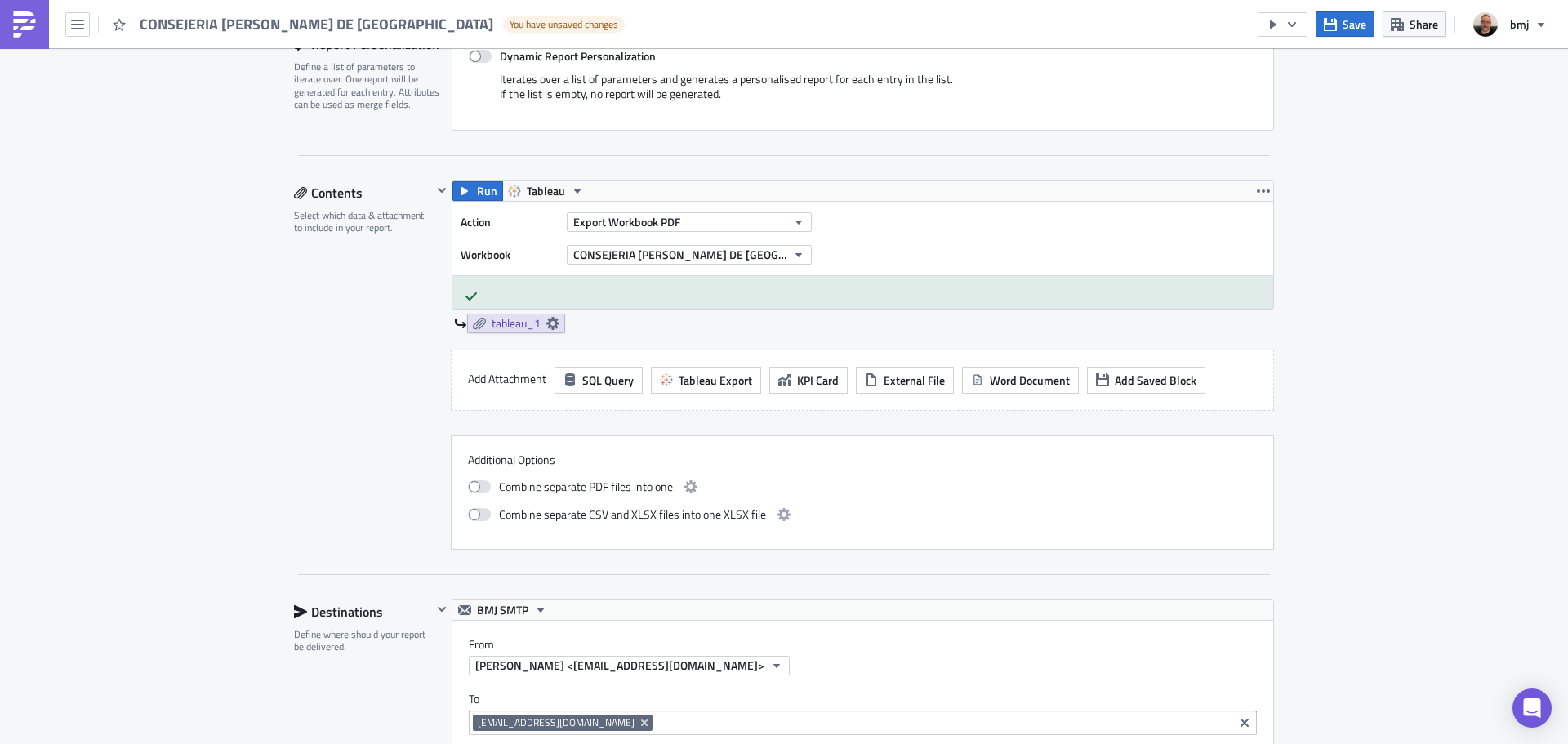
scroll to position [408, 0]
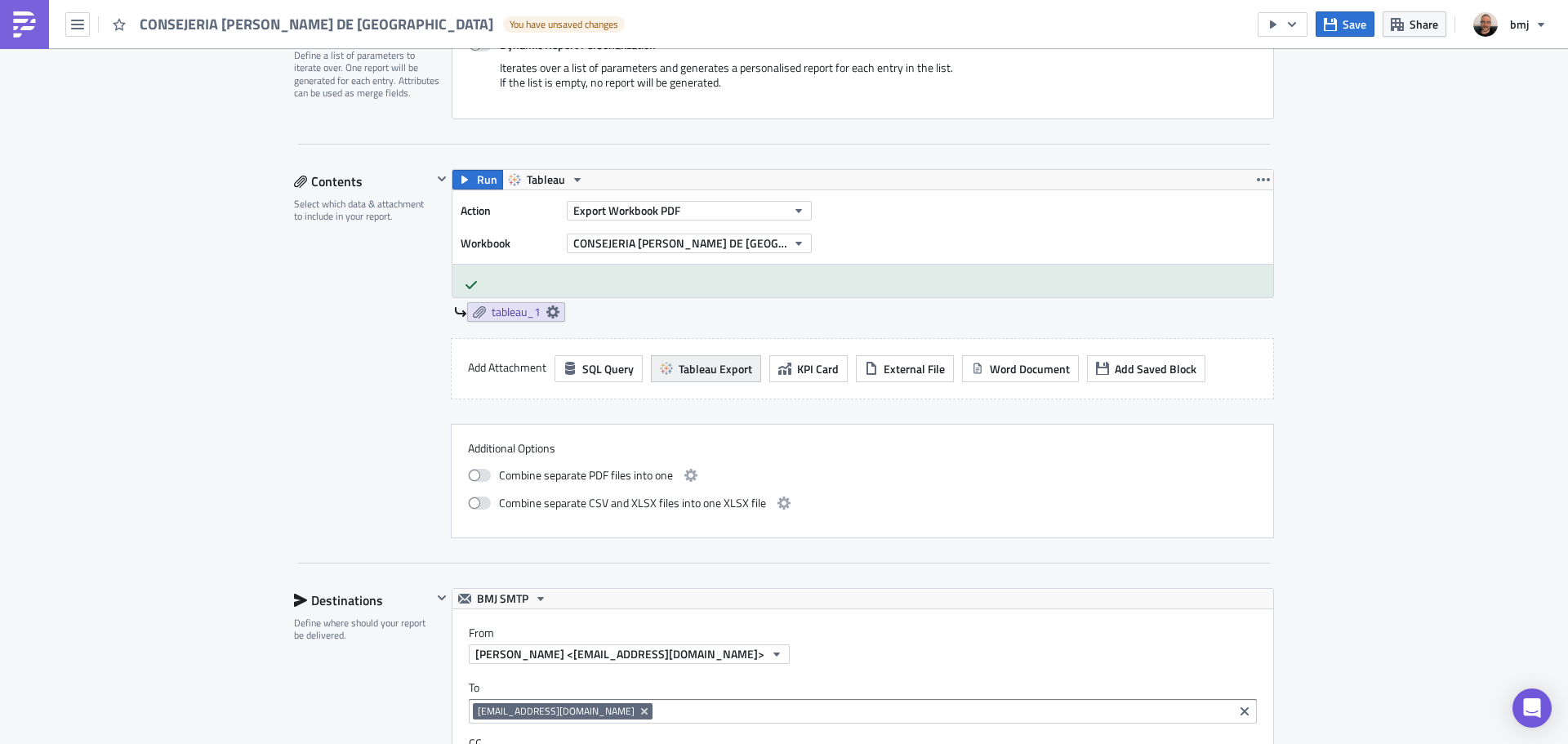
click at [717, 373] on span "Tableau Export" at bounding box center [715, 369] width 74 height 17
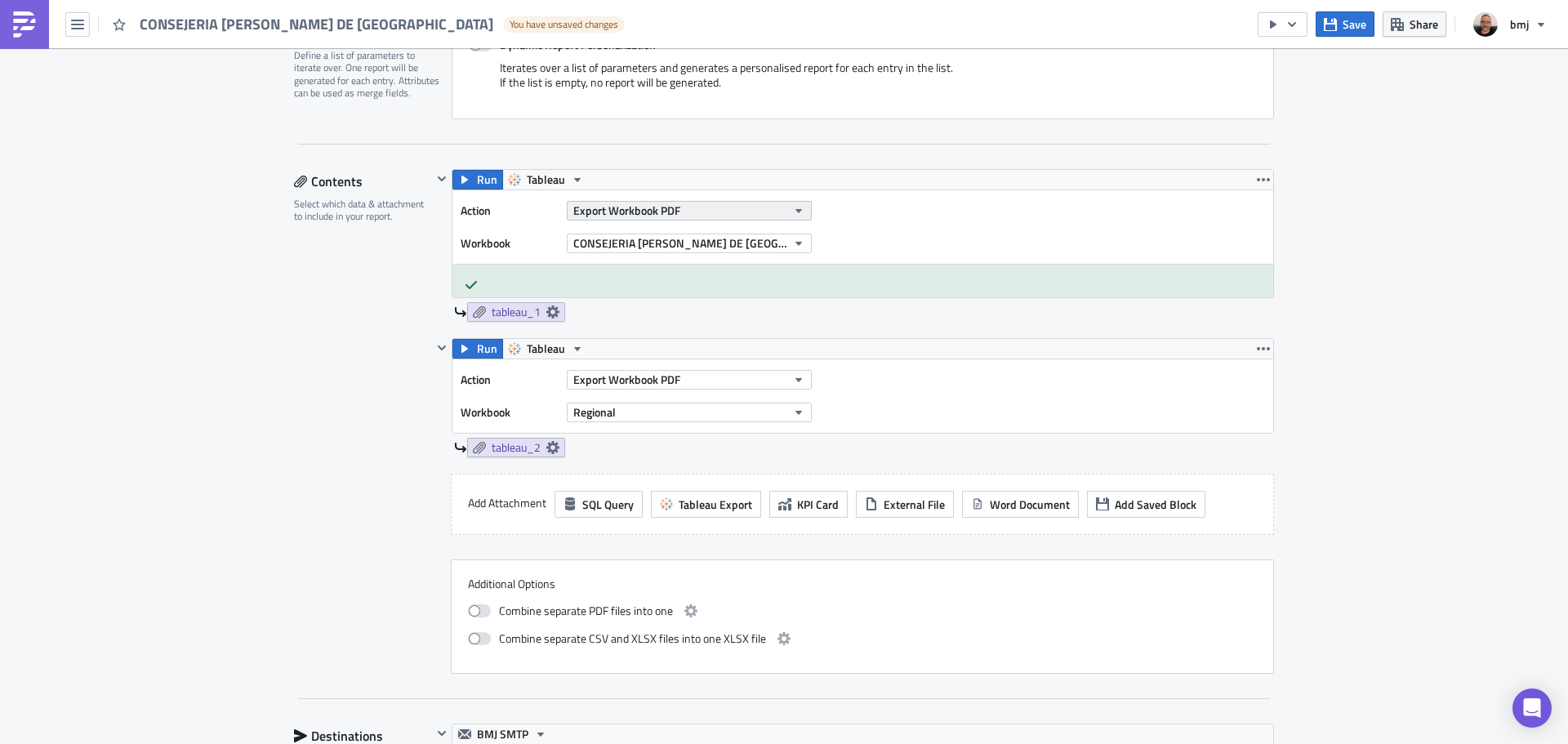
click at [681, 208] on button "Export Workbook PDF" at bounding box center [689, 211] width 245 height 20
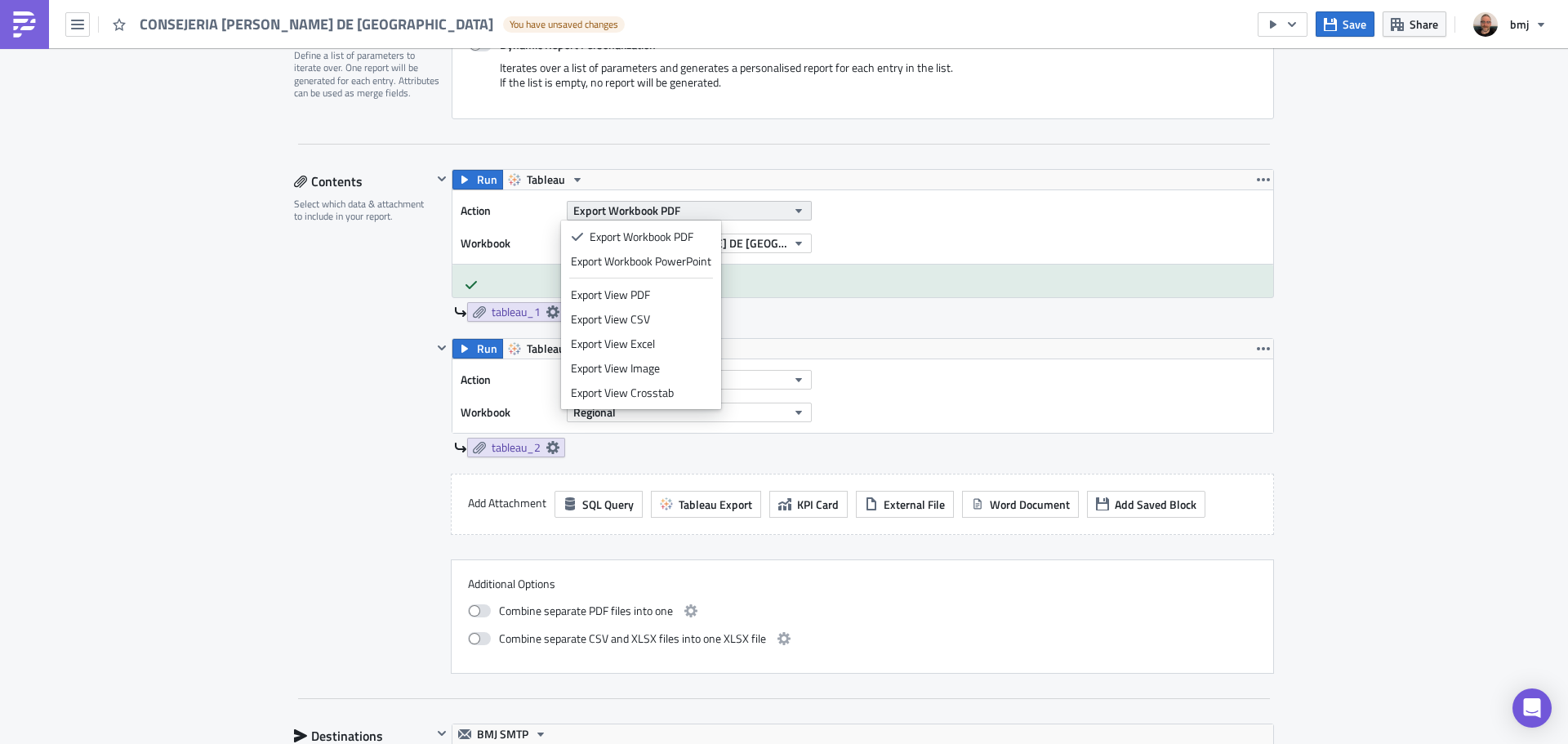
click at [685, 208] on button "Export Workbook PDF" at bounding box center [689, 211] width 245 height 20
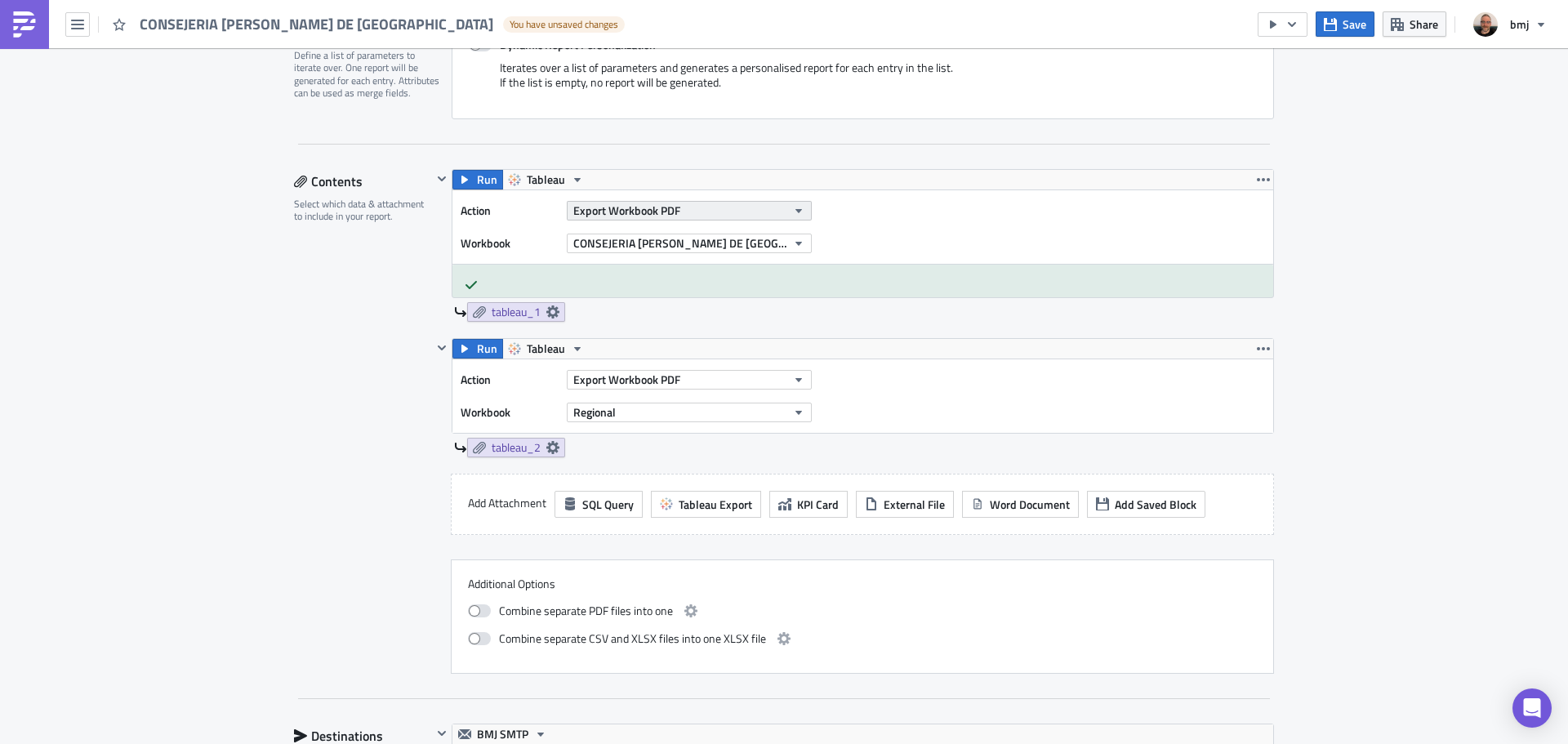
click at [688, 207] on button "Export Workbook PDF" at bounding box center [689, 211] width 245 height 20
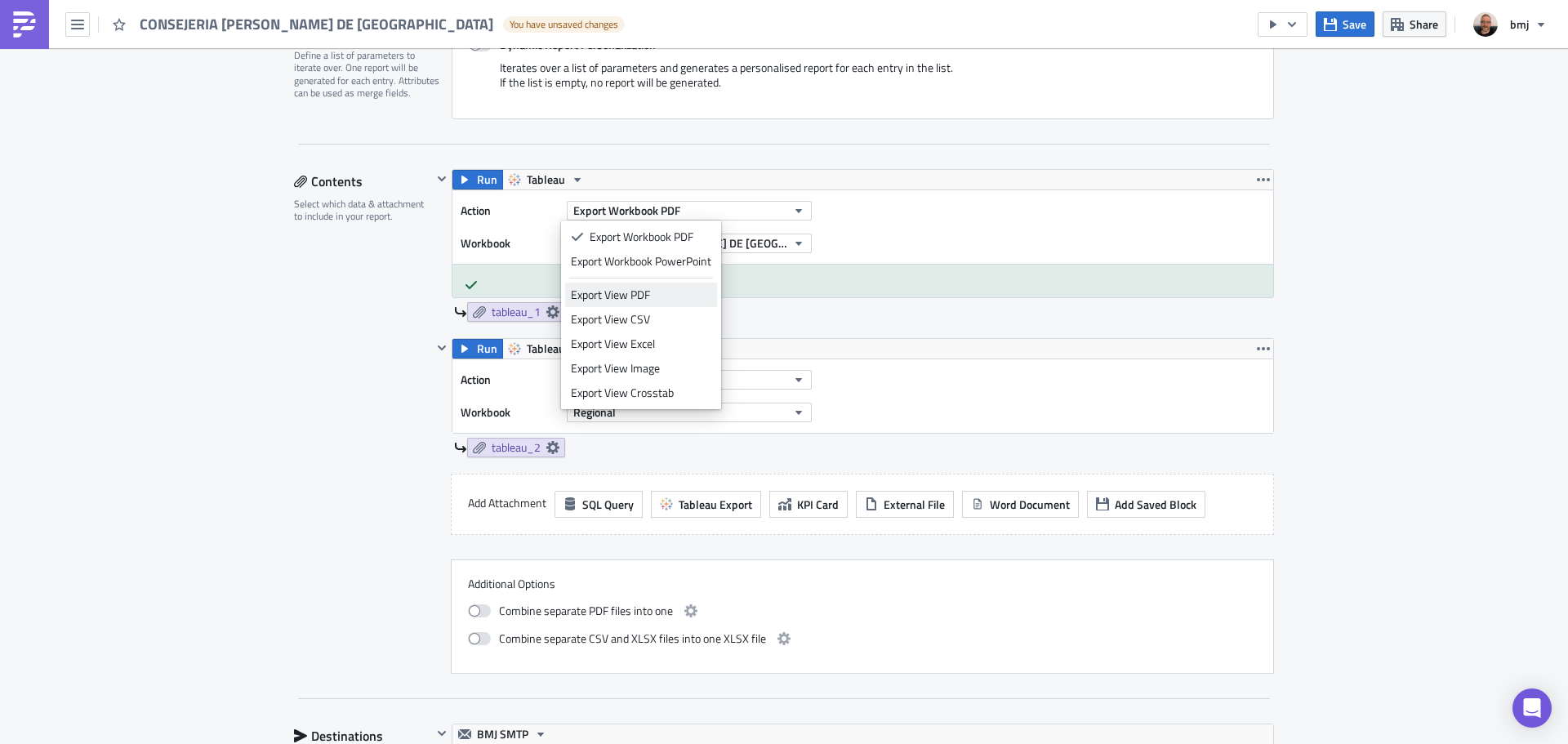
click at [689, 295] on div "Export View PDF" at bounding box center [641, 294] width 141 height 16
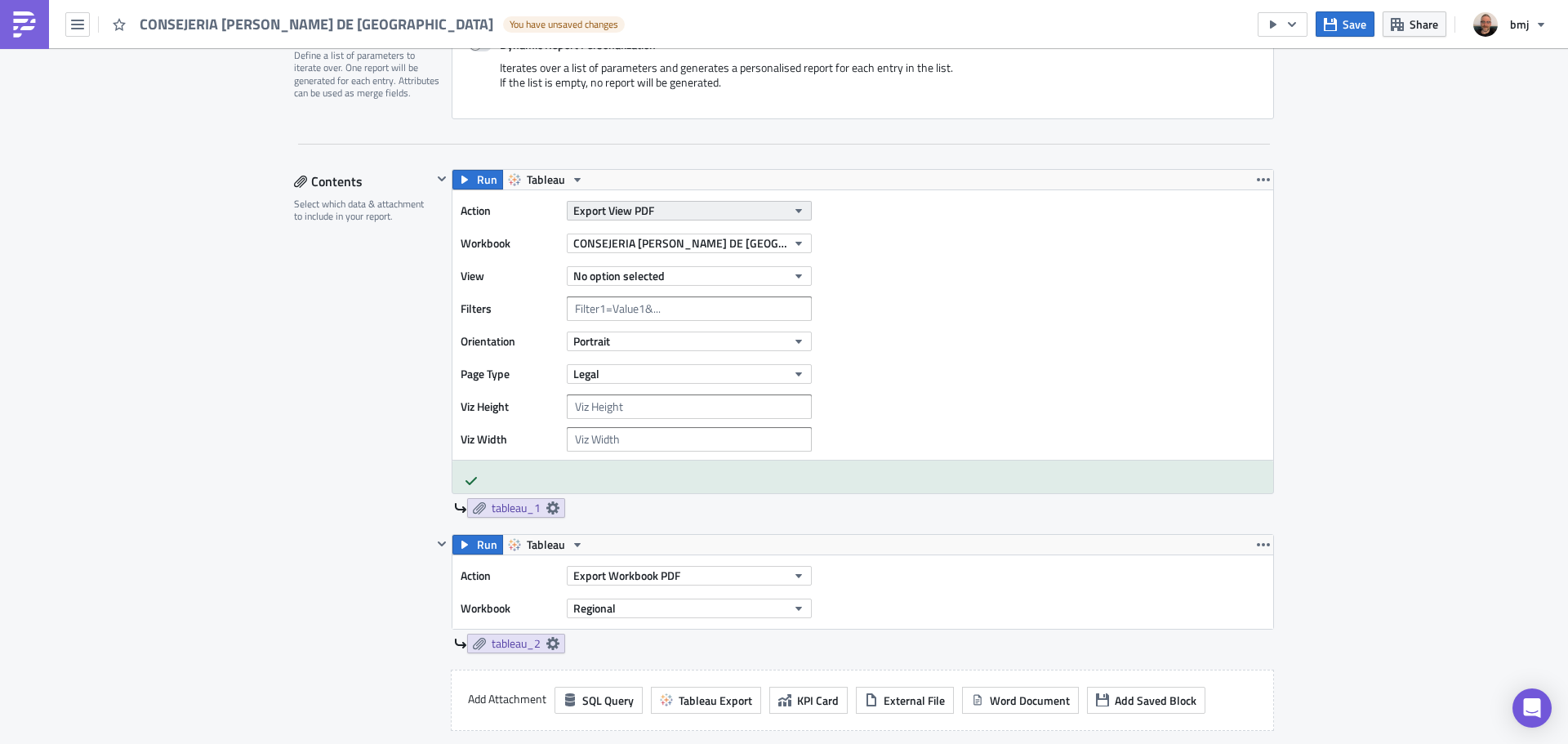
click at [685, 211] on button "Export View PDF" at bounding box center [689, 211] width 245 height 20
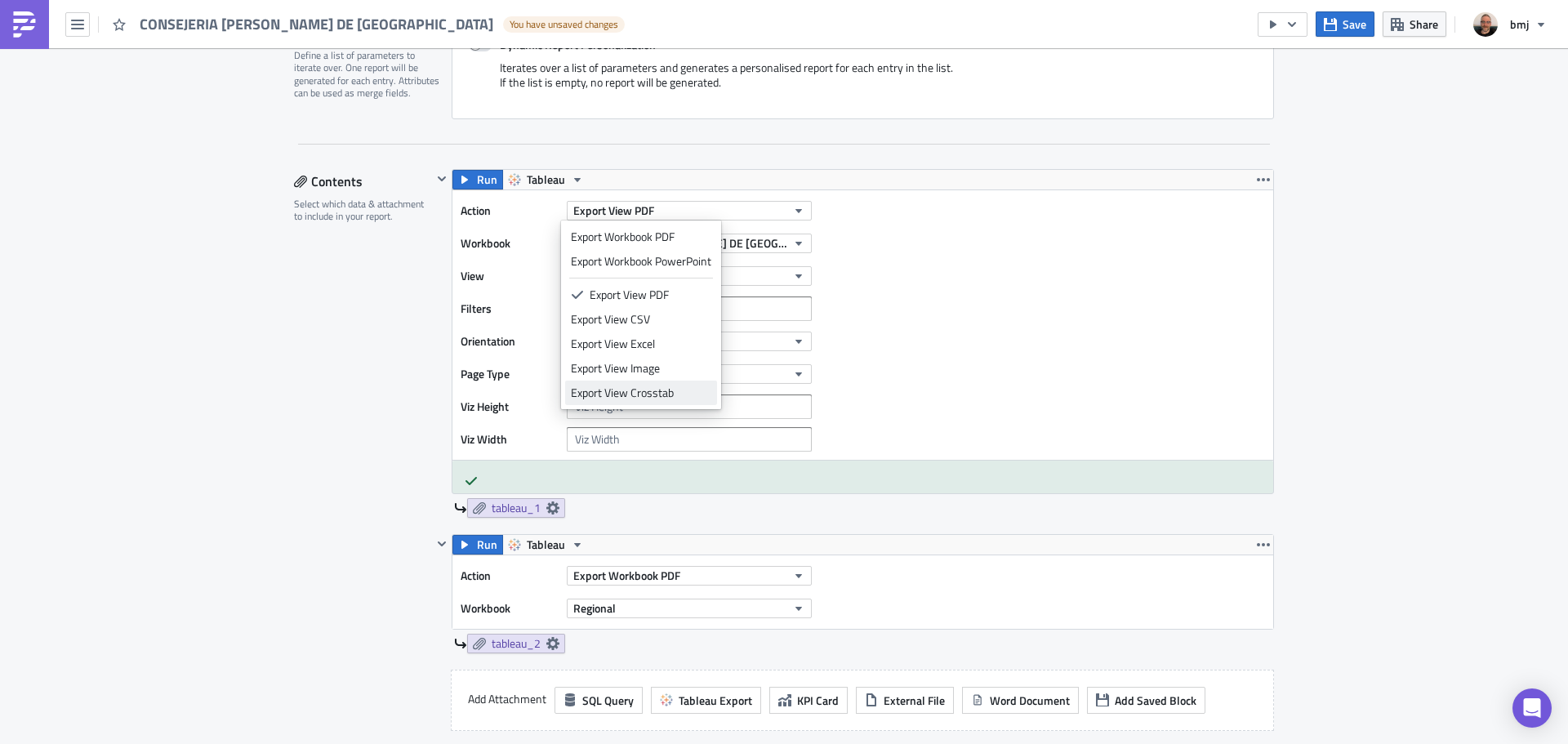
click at [684, 393] on div "Export View Crosstab" at bounding box center [641, 392] width 141 height 16
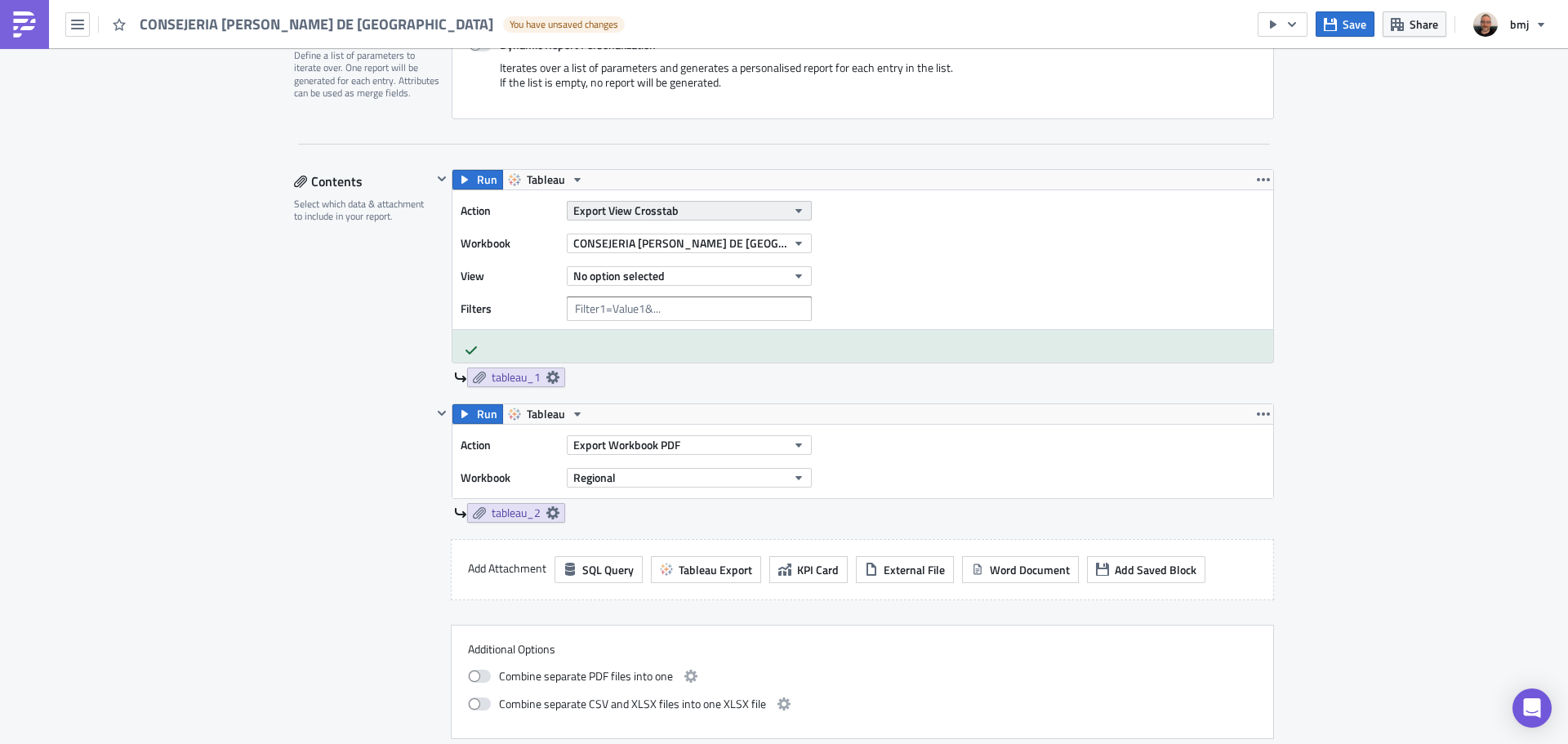
click at [703, 207] on button "Export View Crosstab" at bounding box center [689, 211] width 245 height 20
click at [722, 207] on button "Export View Crosstab" at bounding box center [689, 211] width 245 height 20
click at [714, 242] on span "CONSEJERIA DE SANIDAD DE MADRID - BMJ Case Reports Submissions & Page Views Usa…" at bounding box center [681, 243] width 214 height 17
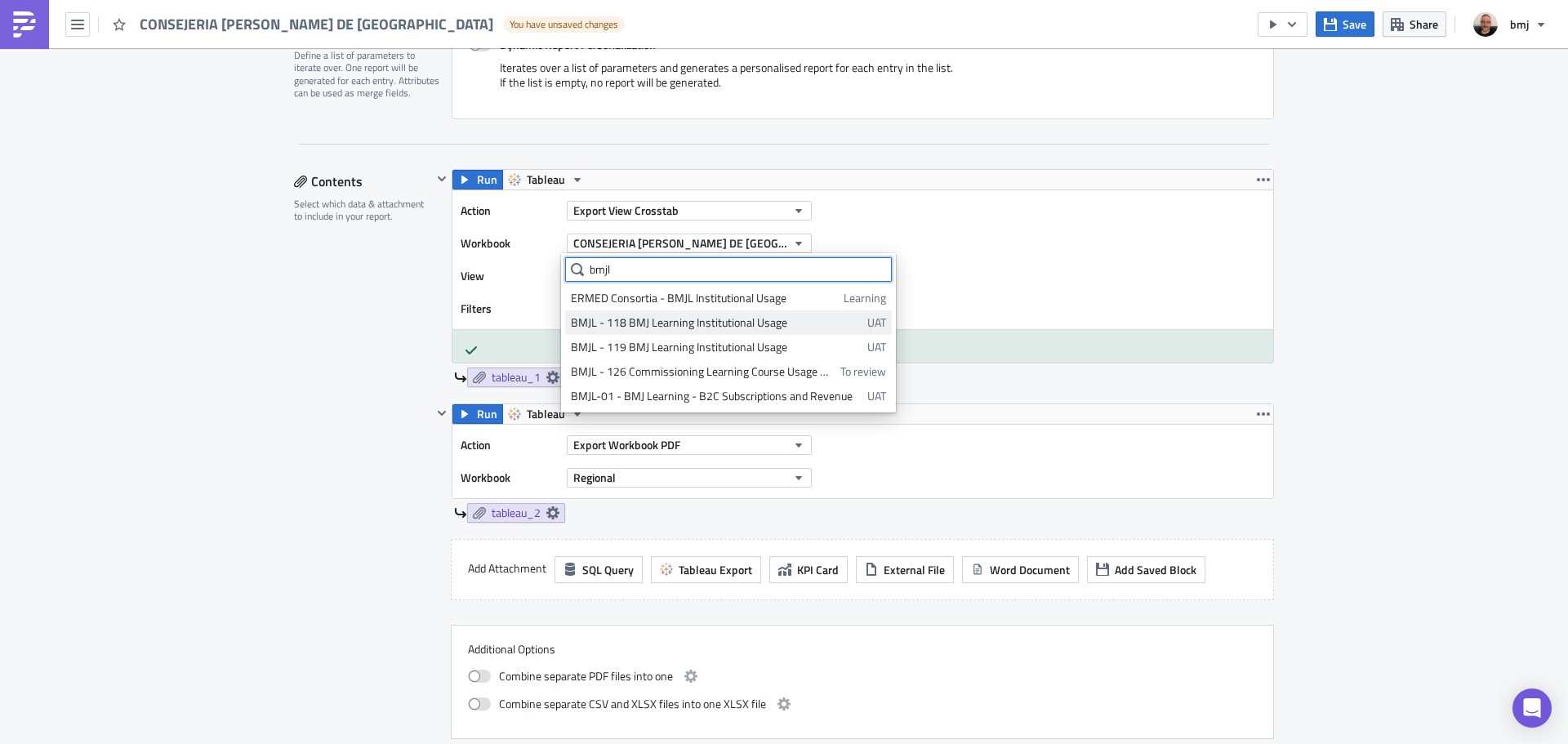
type input "bmjl"
click at [739, 324] on div "BMJL - 118 BMJ Learning Institutional Usage" at bounding box center [716, 322] width 291 height 16
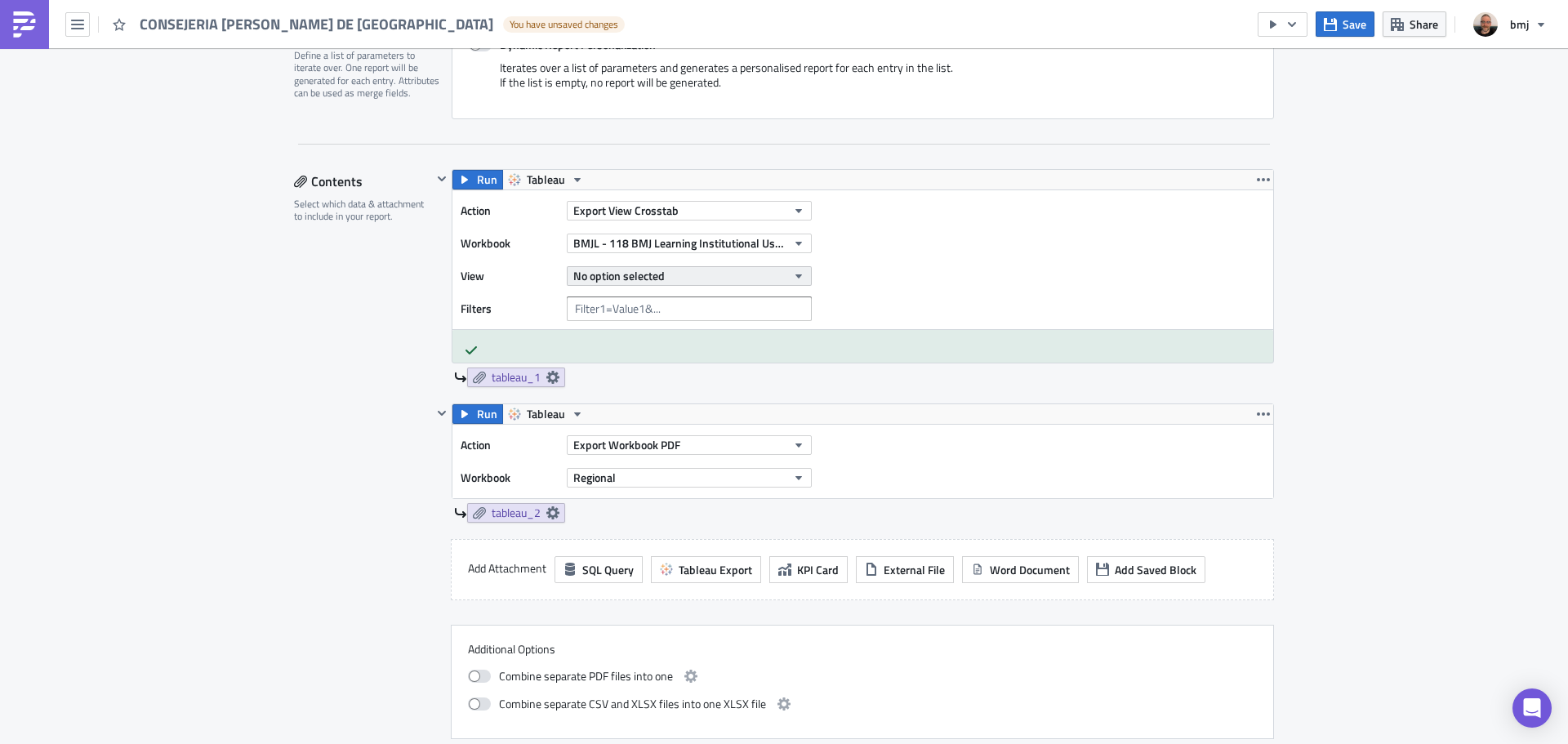
click at [794, 273] on icon "button" at bounding box center [799, 276] width 13 height 13
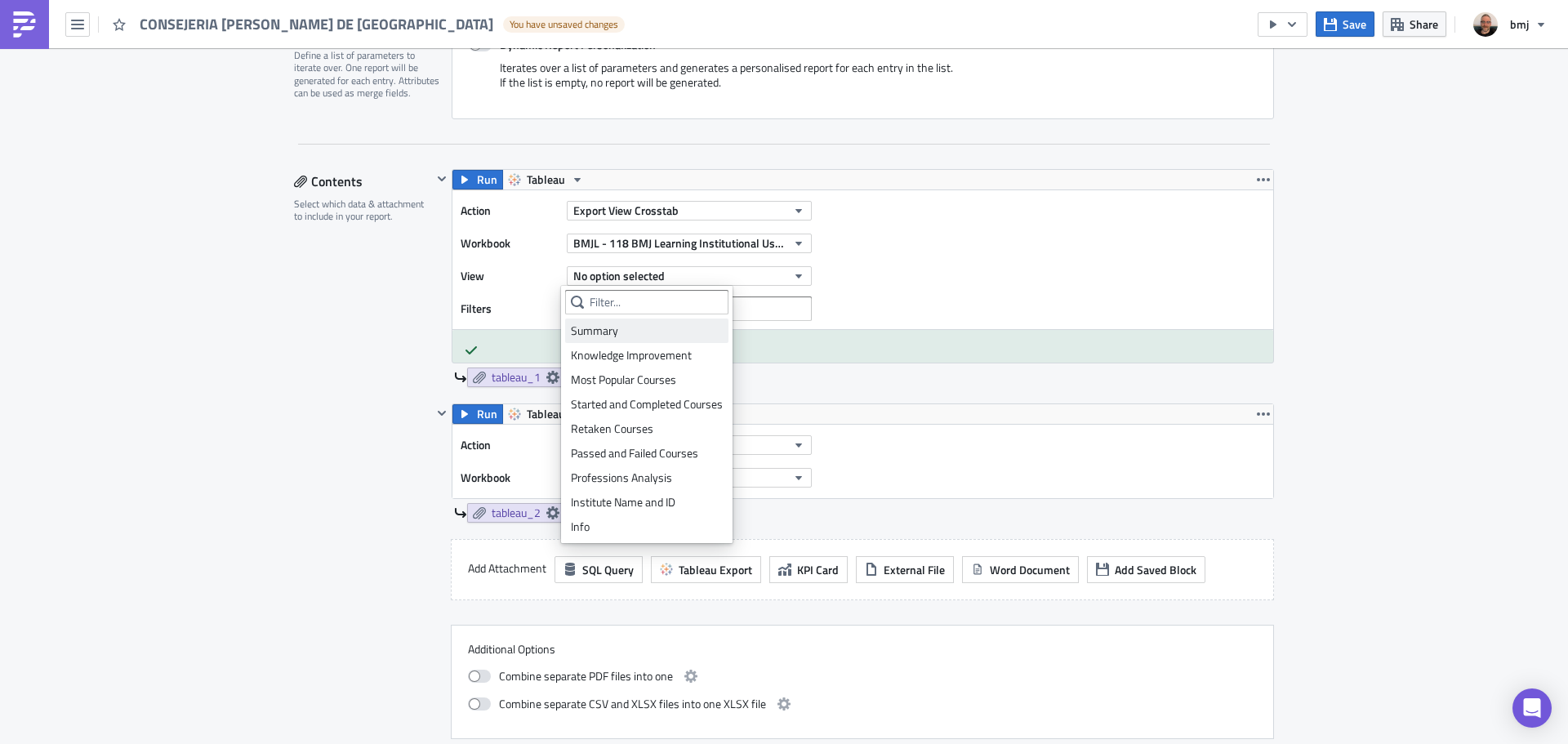
click at [663, 329] on div "Summary" at bounding box center [646, 330] width 152 height 16
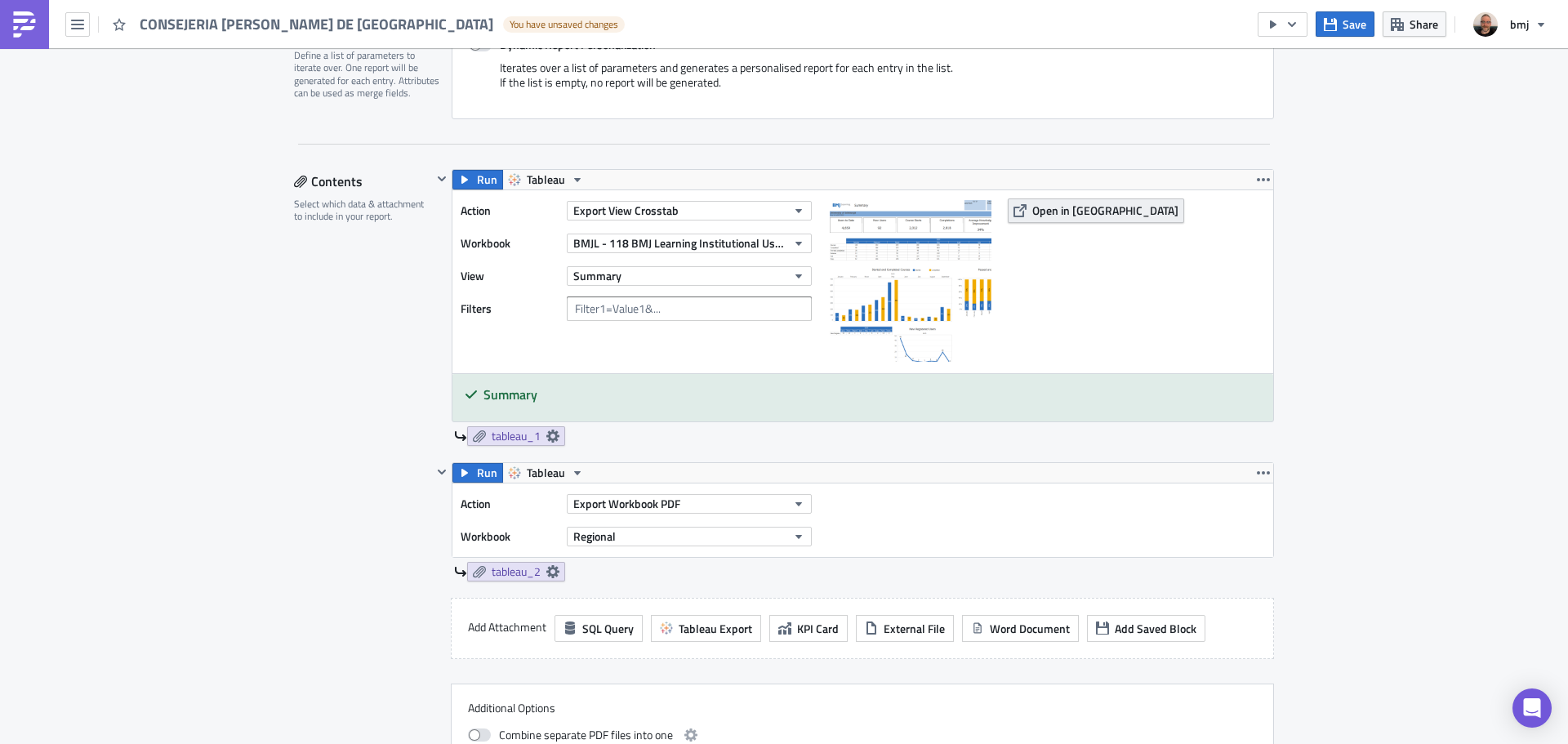
click at [1060, 207] on span "Open in [GEOGRAPHIC_DATA]" at bounding box center [1105, 210] width 146 height 17
click at [1138, 266] on div "Action Export View Crosstab Workbook BMJL - 118 BMJ Learning Institutional Usag…" at bounding box center [863, 282] width 820 height 183
click at [703, 314] on input "text" at bounding box center [689, 309] width 245 height 25
drag, startPoint x: 652, startPoint y: 308, endPoint x: 611, endPoint y: 308, distance: 41.0
click at [611, 308] on input "text" at bounding box center [689, 309] width 245 height 25
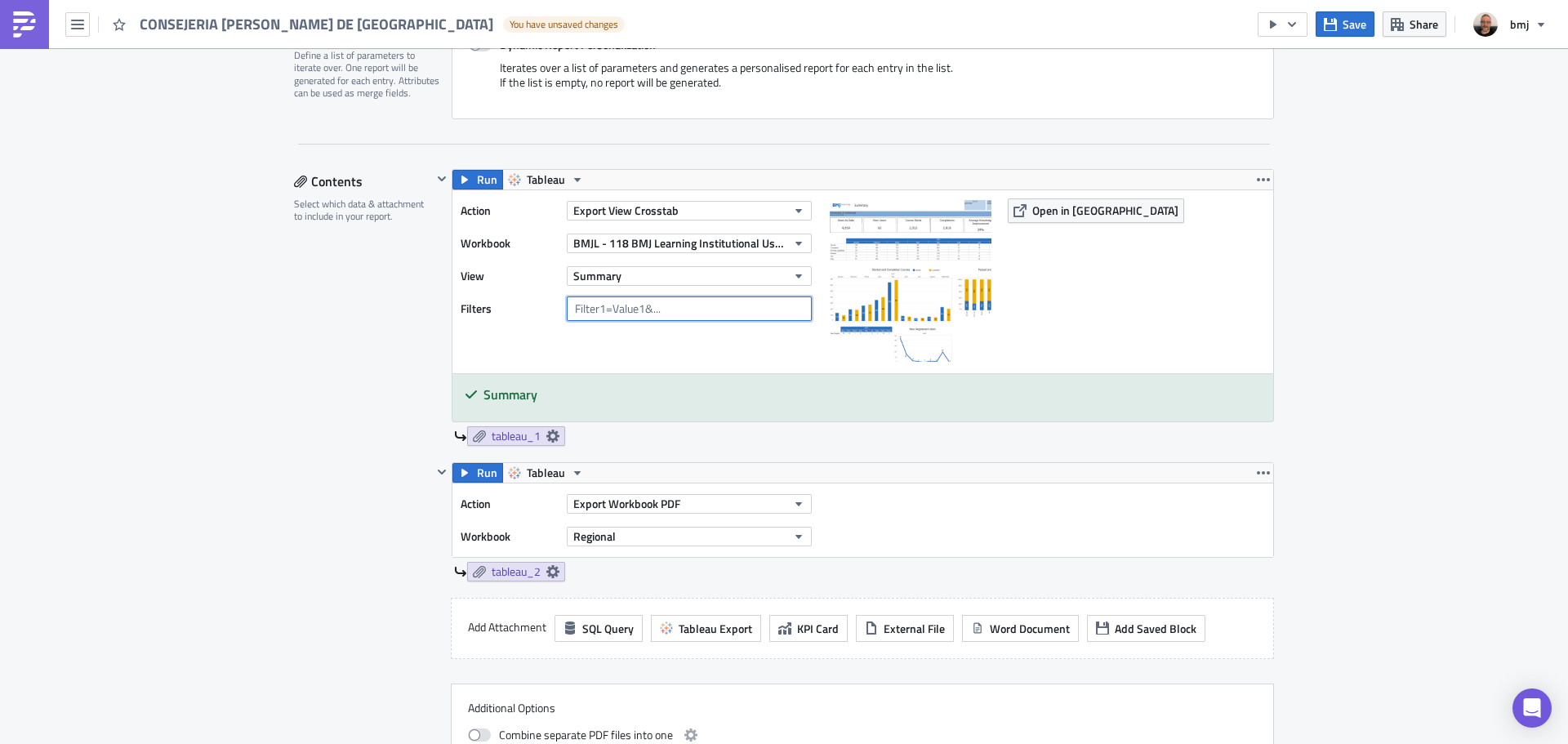
click at [670, 313] on input "text" at bounding box center [689, 309] width 245 height 25
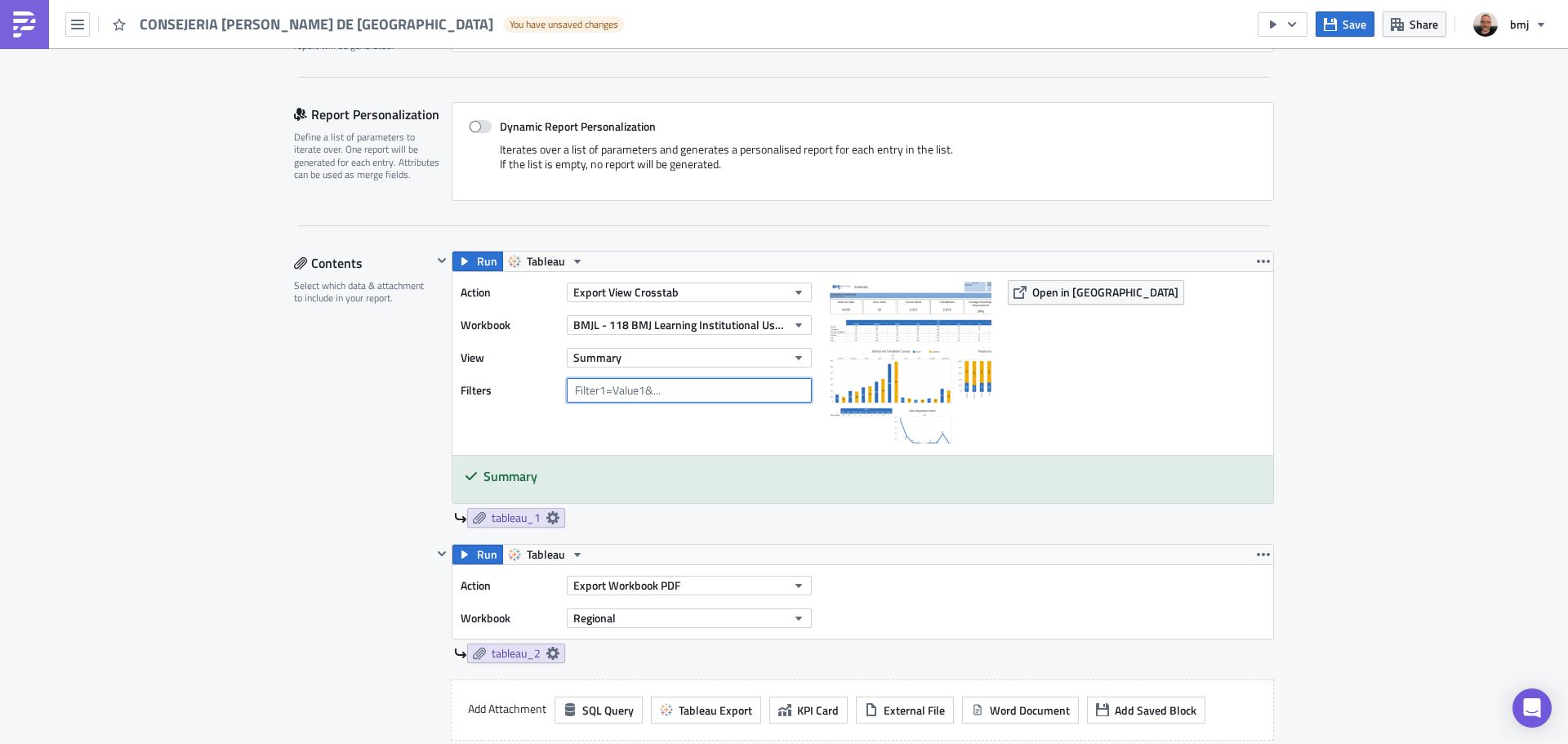
scroll to position [164, 0]
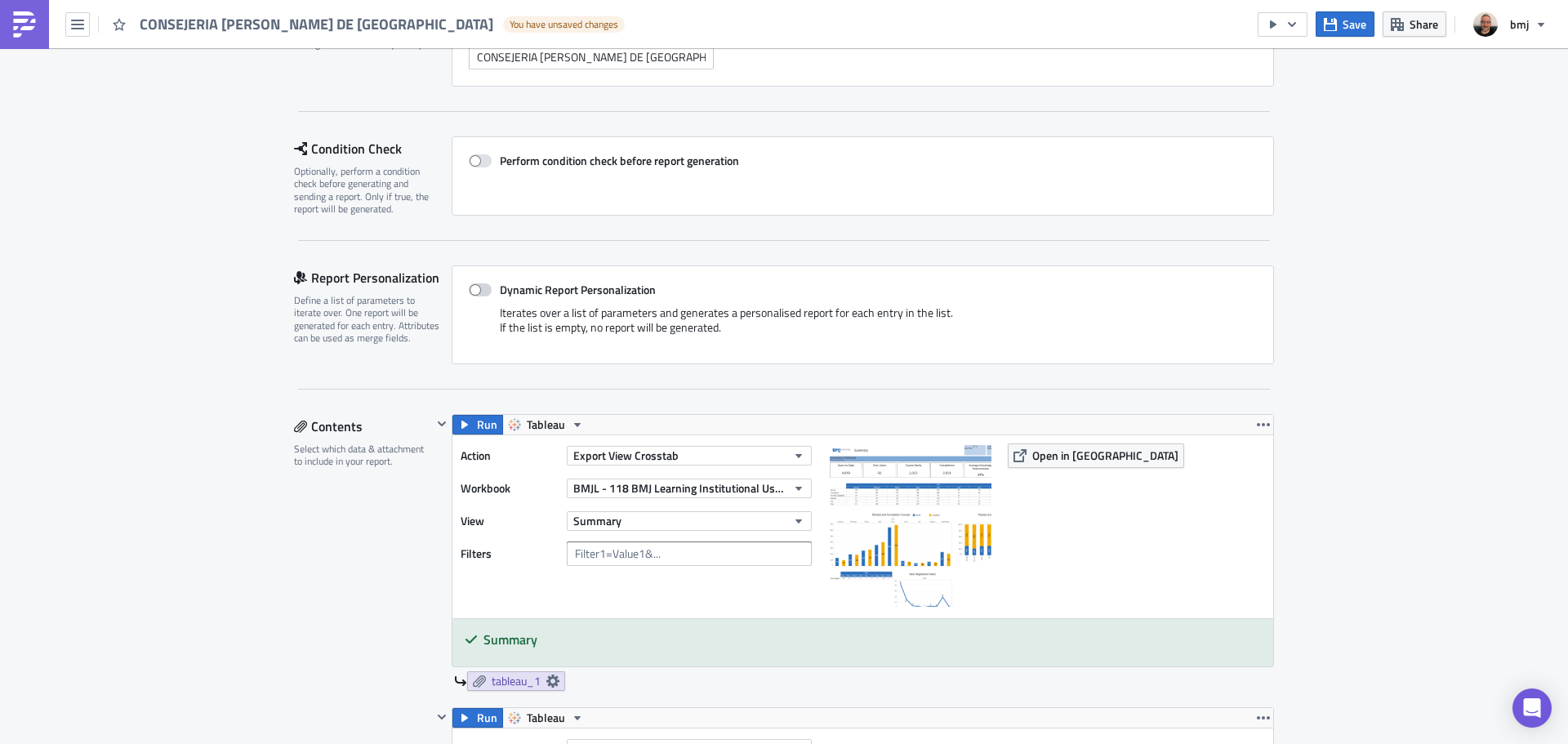
click at [474, 286] on span at bounding box center [480, 290] width 23 height 13
click at [474, 286] on input "Dynamic Report Personalization" at bounding box center [476, 290] width 10 height 10
checkbox input "true"
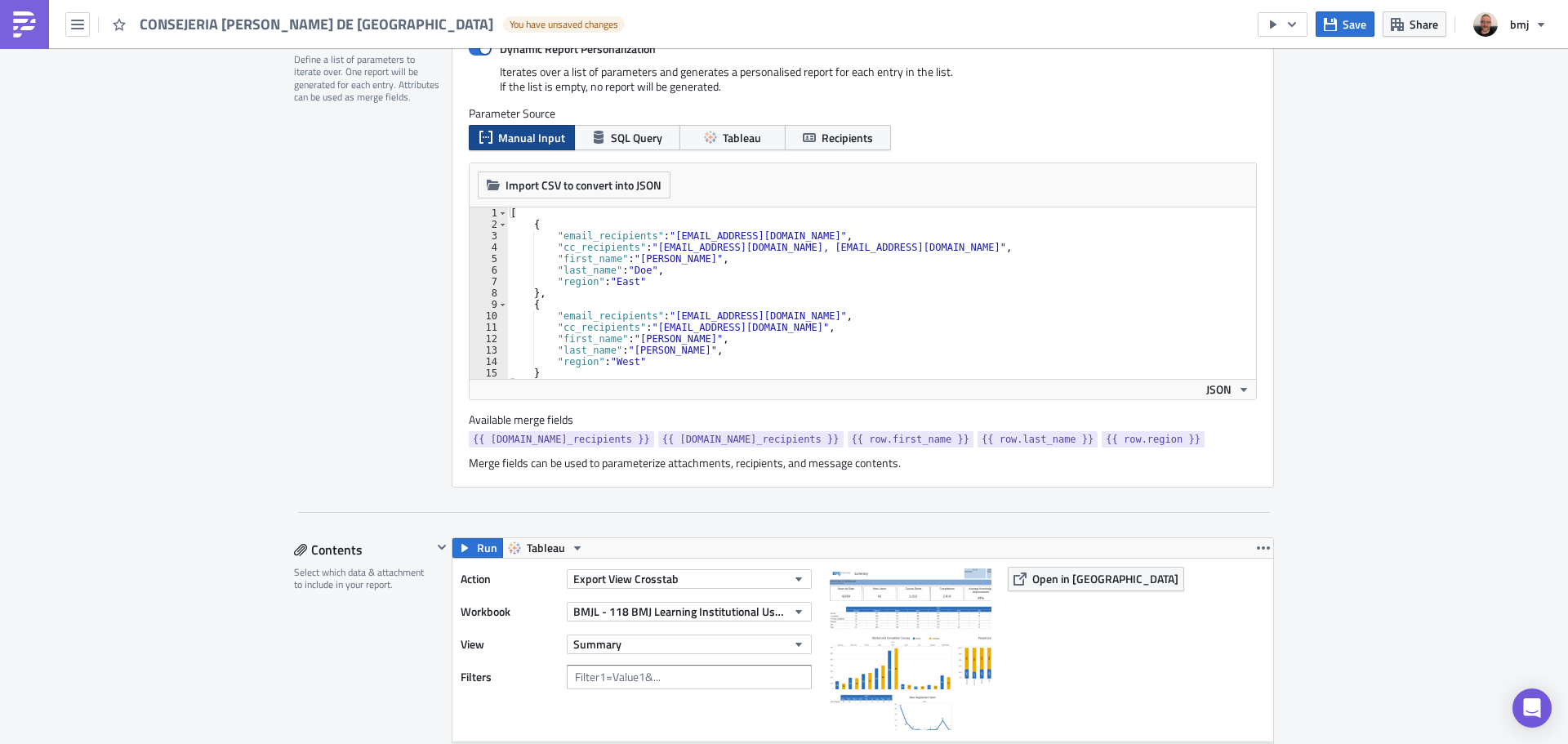
scroll to position [408, 0]
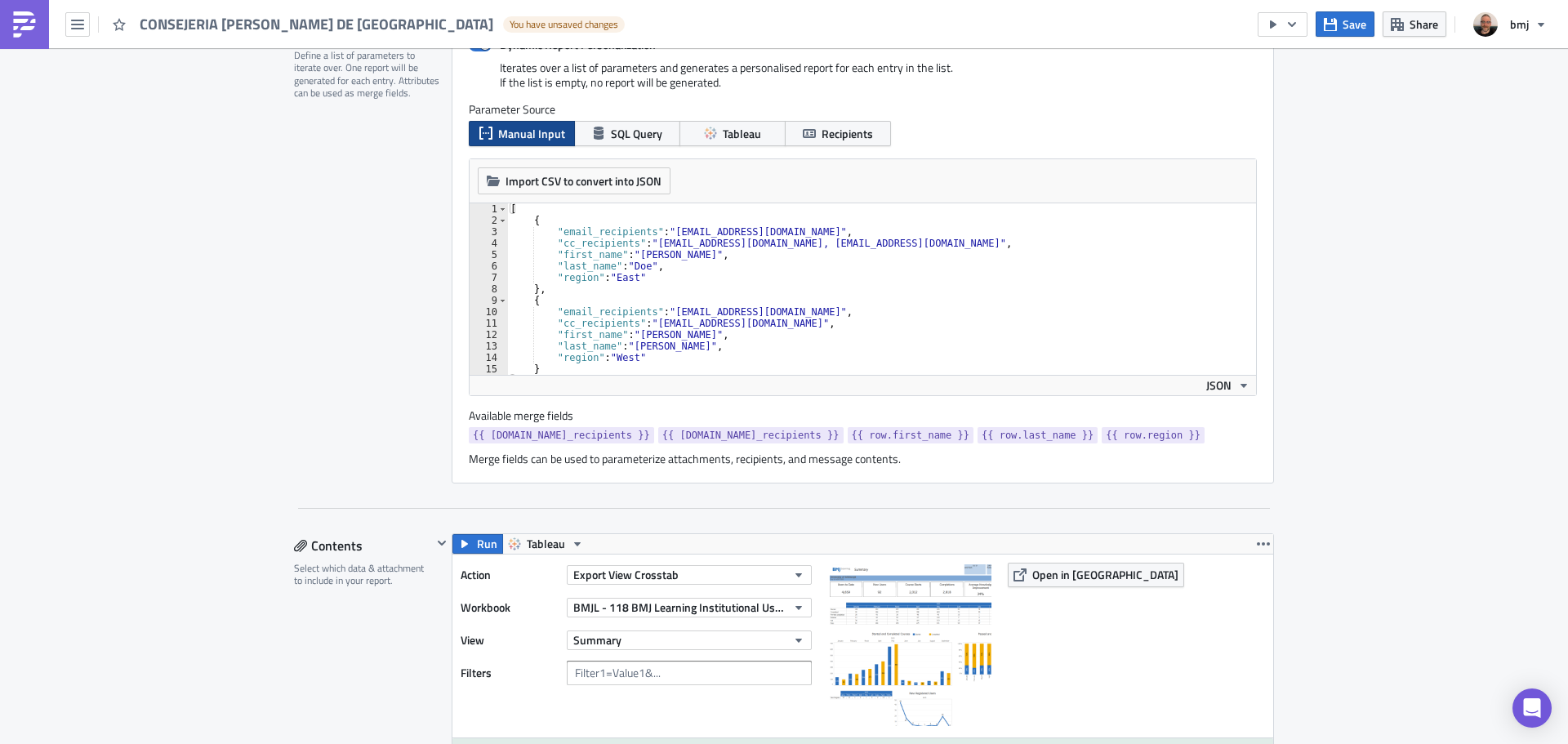
type textarea ""region": "East""
drag, startPoint x: 602, startPoint y: 280, endPoint x: 558, endPoint y: 279, distance: 44.0
click at [559, 279] on div "[ { "email_recipients" : "recipient1@example.com" , "cc_recipients" : "someone@…" at bounding box center [875, 301] width 736 height 195
click at [646, 279] on div "[ { "email_recipients" : "recipient1@example.com" , "cc_recipients" : "someone@…" at bounding box center [875, 288] width 736 height 171
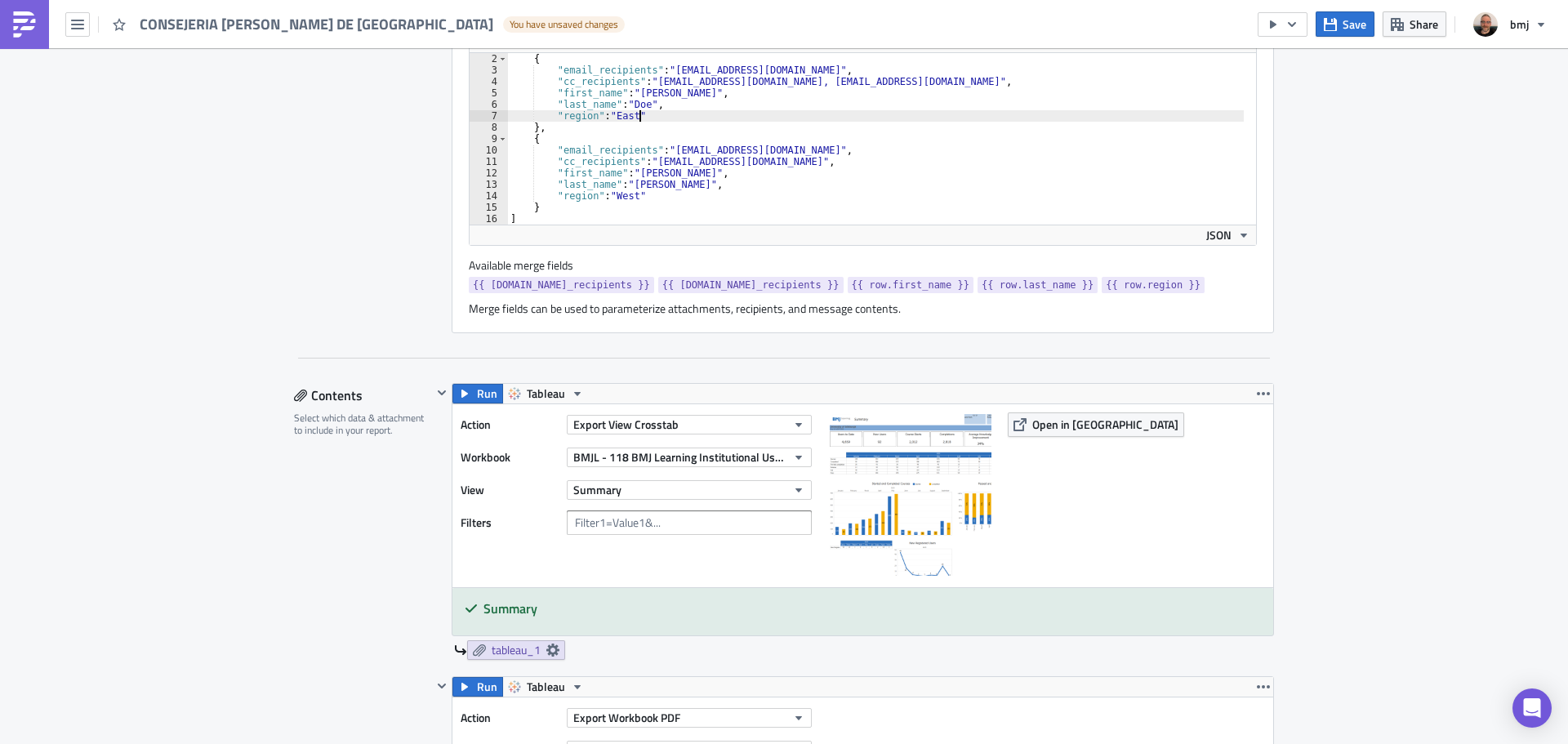
scroll to position [653, 0]
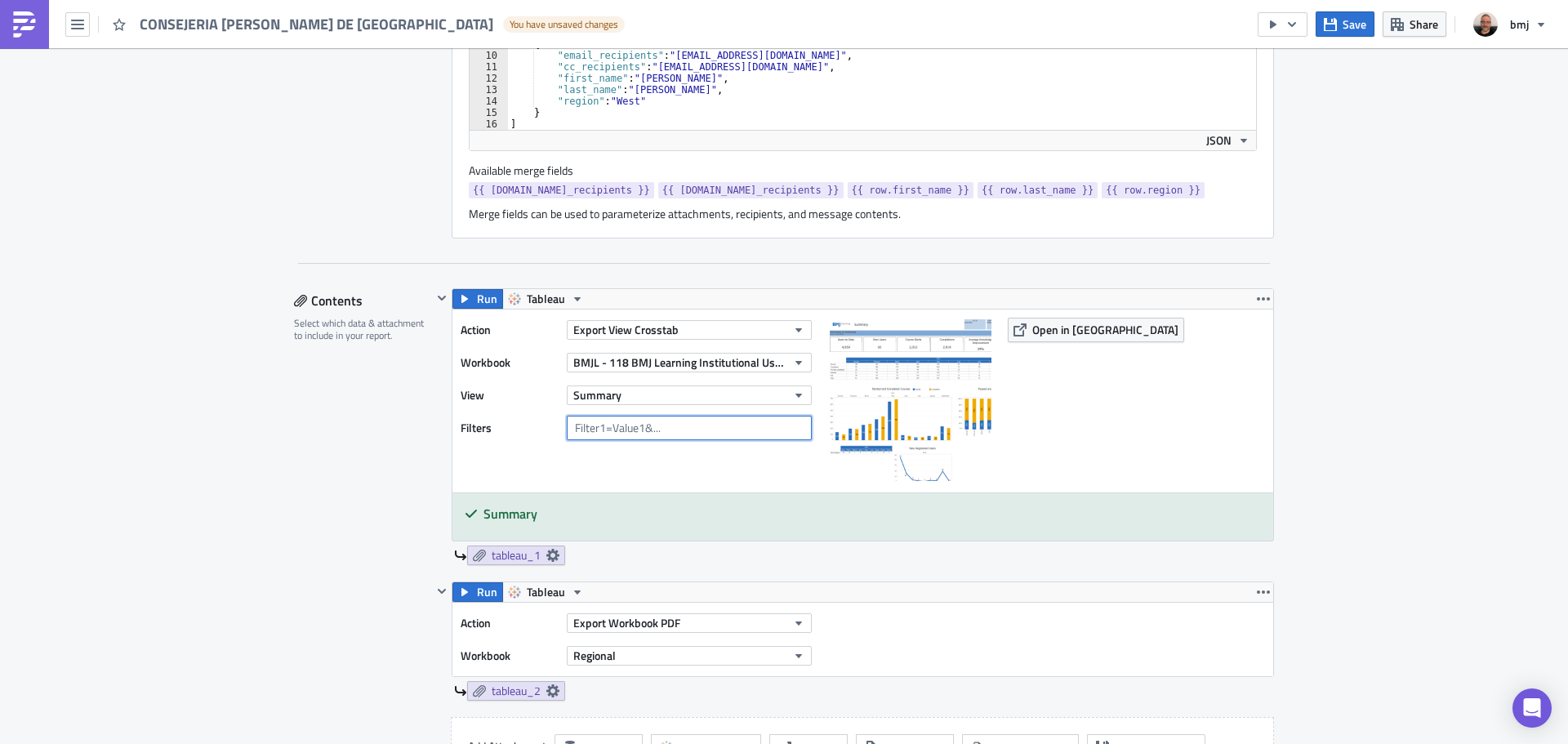
drag, startPoint x: 652, startPoint y: 432, endPoint x: 640, endPoint y: 429, distance: 12.4
click at [643, 429] on input "text" at bounding box center [689, 428] width 245 height 25
click at [384, 427] on div "Contents Select which data & attachment to include in your report." at bounding box center [363, 602] width 138 height 629
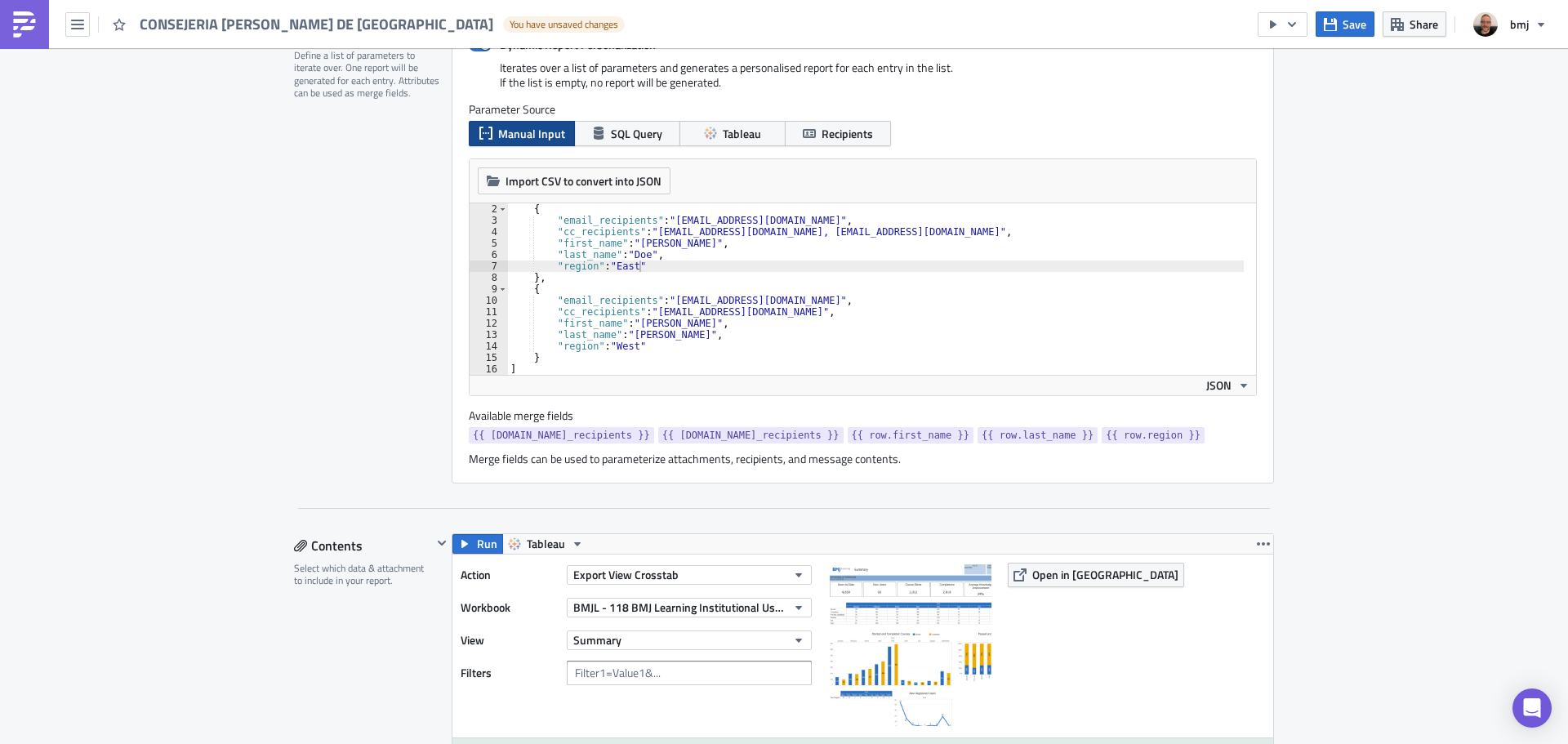
scroll to position [327, 0]
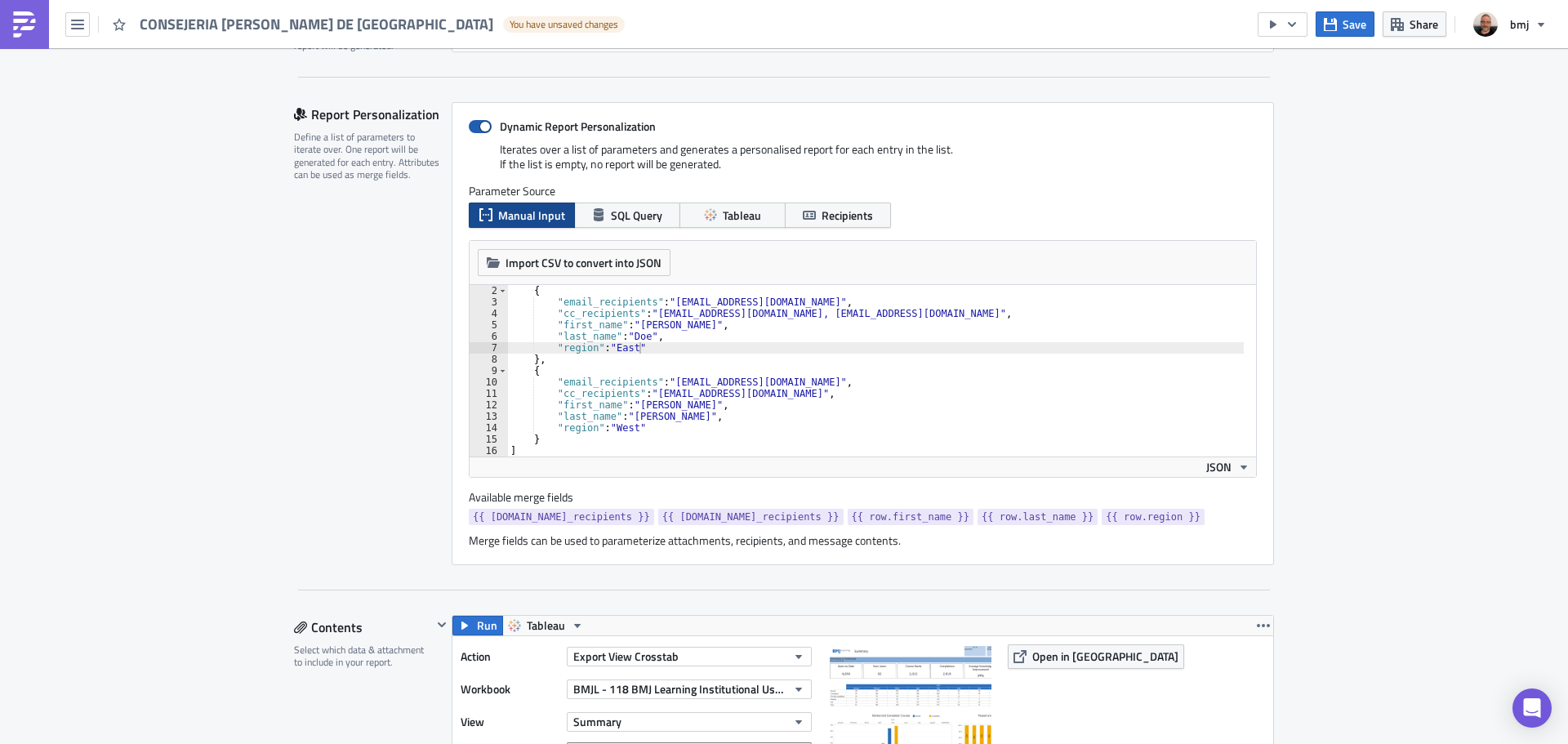
click at [475, 130] on span at bounding box center [480, 127] width 23 height 13
click at [475, 130] on input "Dynamic Report Personalization" at bounding box center [476, 127] width 10 height 10
checkbox input "false"
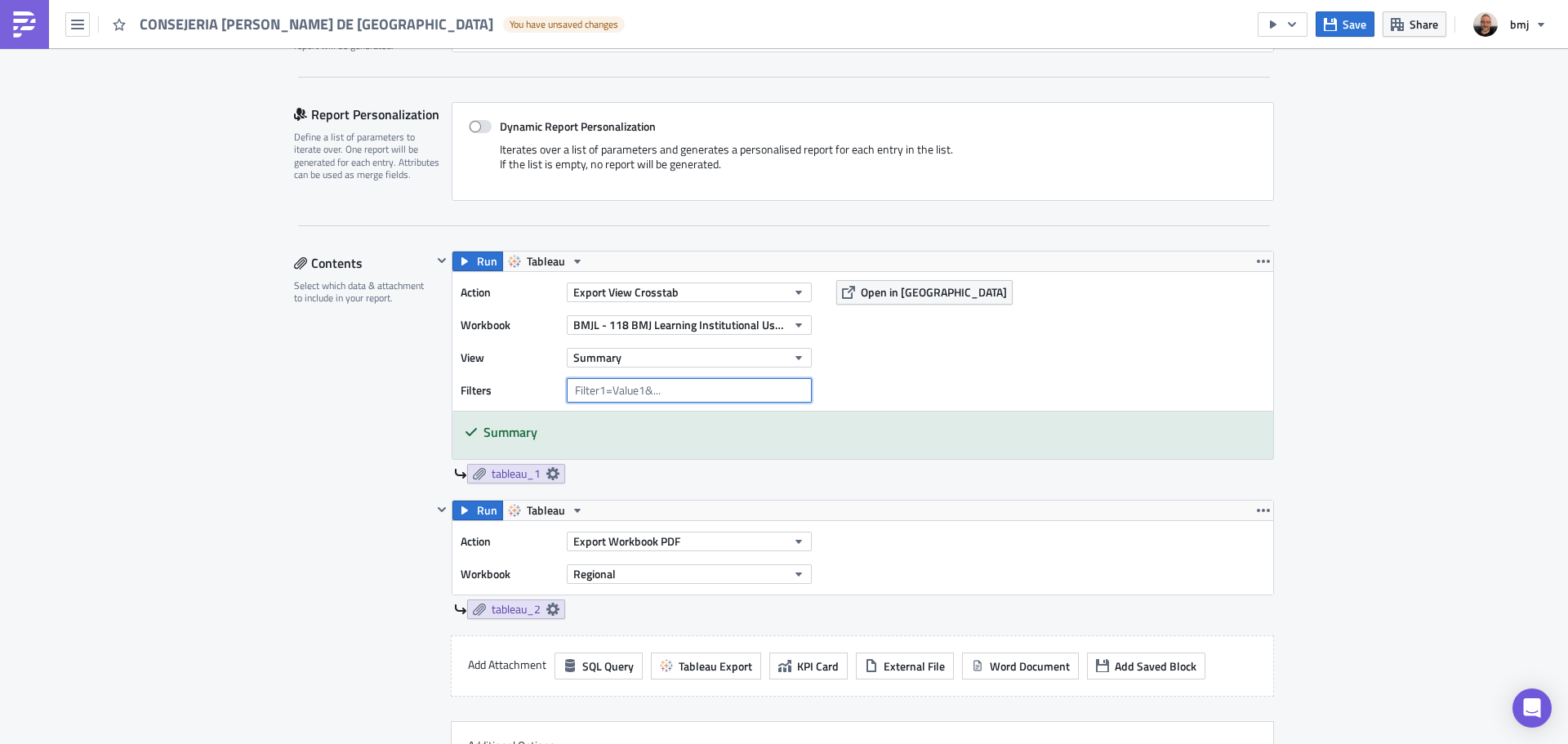
click at [758, 390] on input "text" at bounding box center [689, 390] width 245 height 25
click at [724, 387] on input "INST_ICS_ID" at bounding box center [689, 390] width 245 height 25
drag, startPoint x: 732, startPoint y: 384, endPoint x: 641, endPoint y: 394, distance: 91.5
click at [641, 395] on input "INST_ICS_ID=id1134986" at bounding box center [689, 390] width 245 height 25
click at [703, 388] on input "INST_ICS_ID=id1134986" at bounding box center [689, 390] width 245 height 25
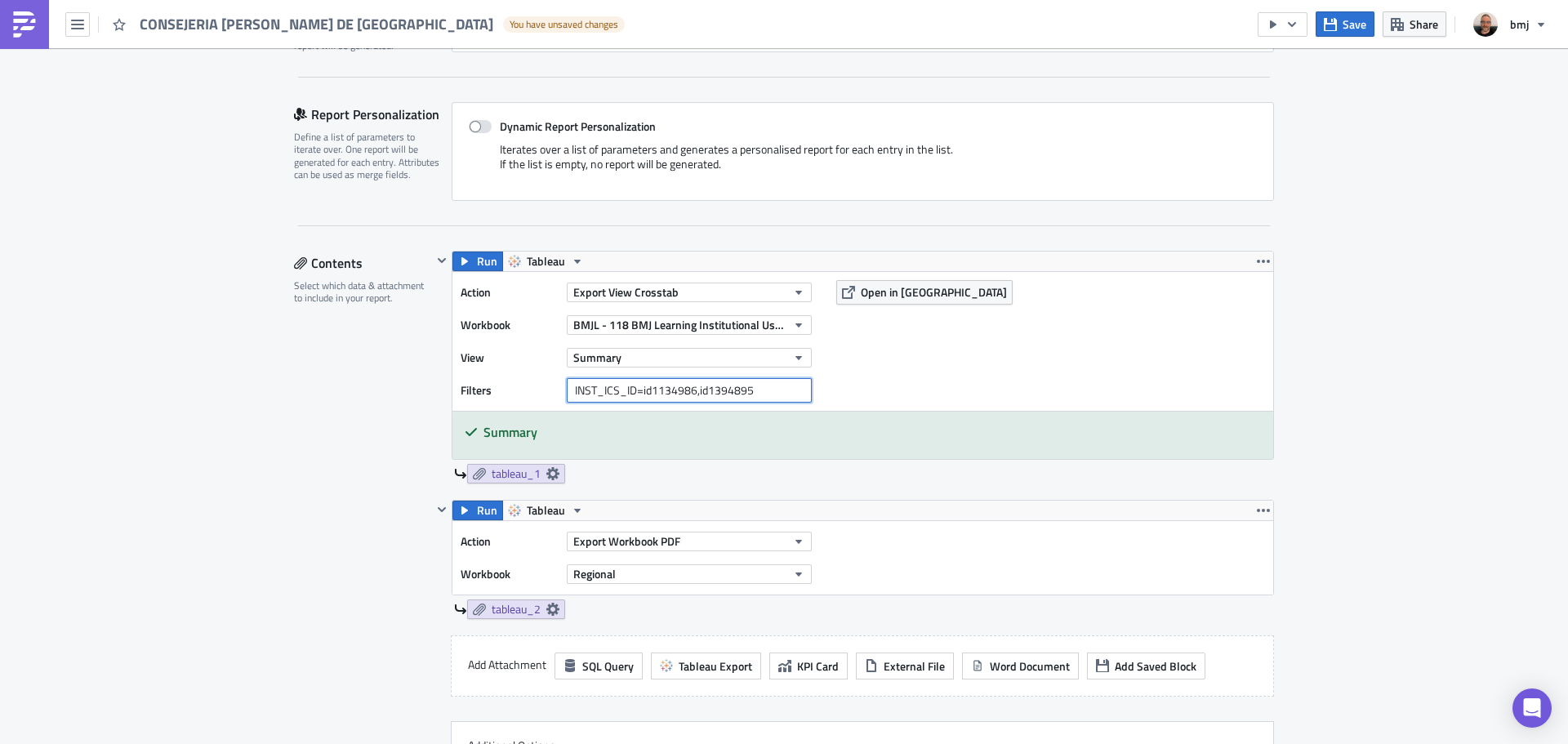
click at [670, 389] on input "INST_ICS_ID=id1134986,id1394895" at bounding box center [689, 390] width 245 height 25
click at [699, 389] on input "INST_ICS_ID=id1134986,id1394895" at bounding box center [689, 390] width 245 height 25
click at [759, 395] on input "INST_ICS_ID=id1134986,id1394895" at bounding box center [689, 390] width 245 height 25
click at [756, 390] on input "INST_ICS_ID=id1134986,id1394895" at bounding box center [689, 390] width 245 height 25
type input "INST_ICS_ID=id1134986,id1394895&DATE="
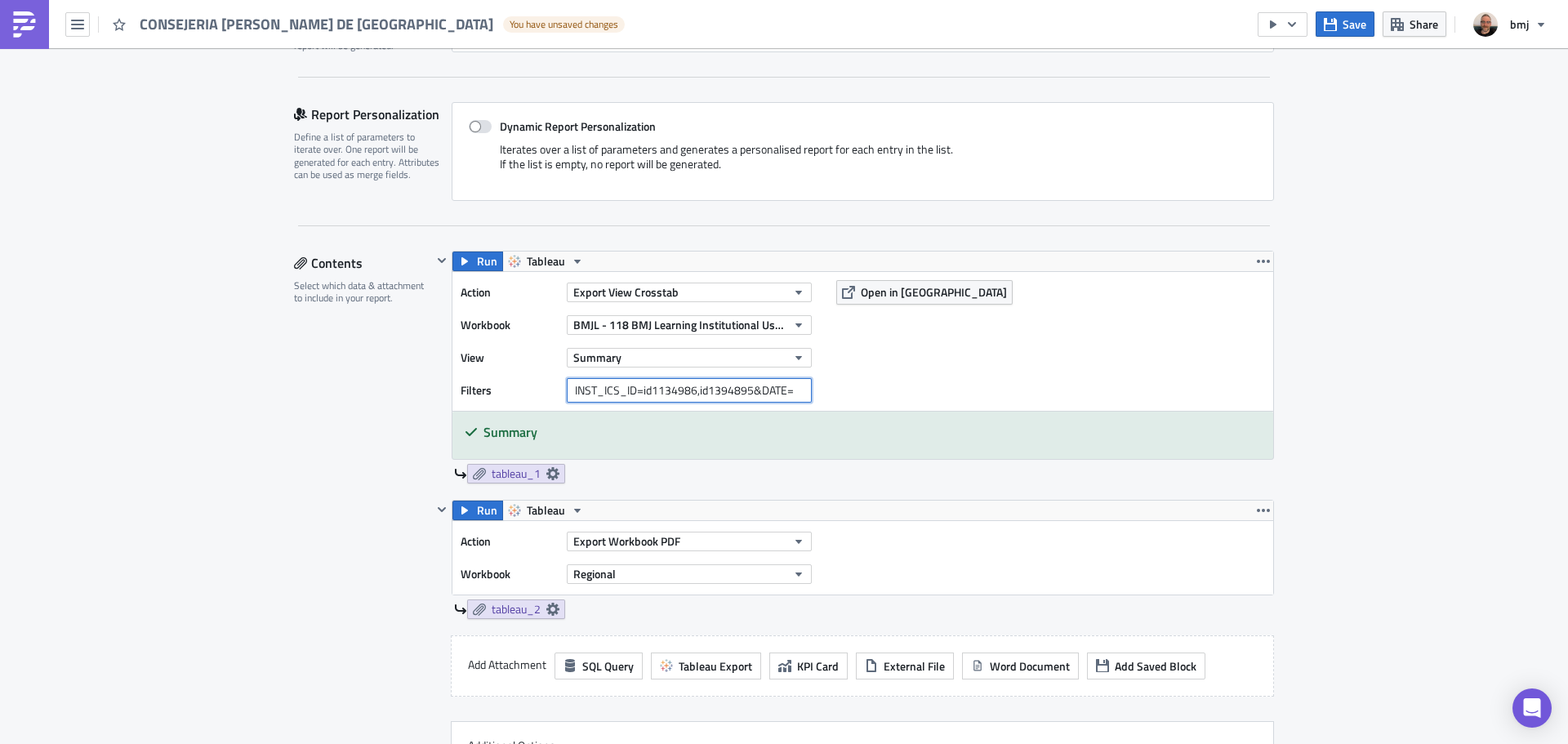
click at [756, 389] on input "INST_ICS_ID=id1134986,id1394895&DATE=" at bounding box center [689, 390] width 245 height 25
click at [763, 390] on input "INST_ICS_ID=id1134986,id1394895&DATE=" at bounding box center [689, 390] width 245 height 25
drag, startPoint x: 567, startPoint y: 391, endPoint x: 635, endPoint y: 388, distance: 68.1
click at [635, 388] on input "INST_ICS_ID=id1134986,id1394895&DATE=" at bounding box center [689, 390] width 245 height 25
click at [707, 388] on input "INST_ICS_ID=id1134986,id1394895&DATE=" at bounding box center [689, 390] width 245 height 25
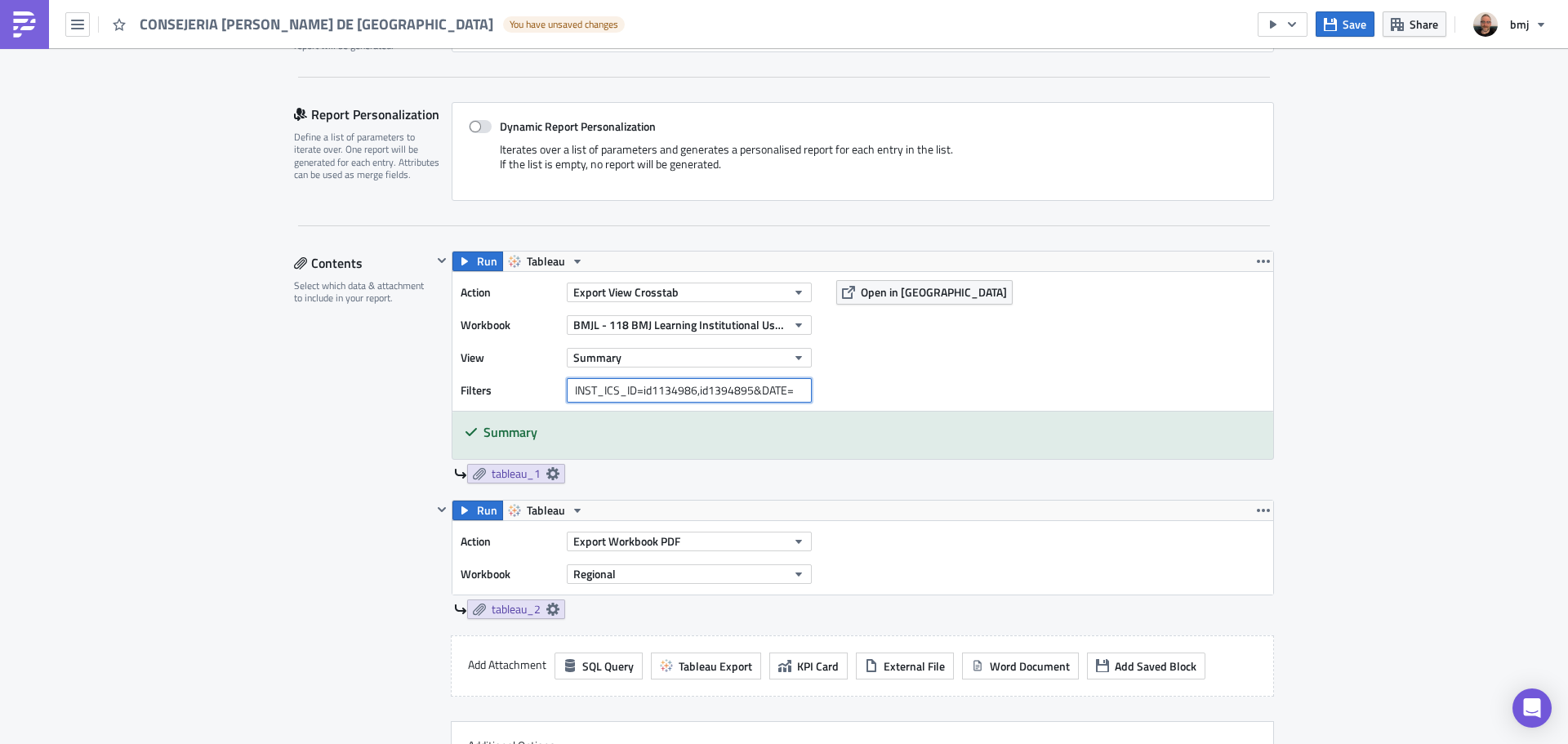
drag, startPoint x: 631, startPoint y: 396, endPoint x: 717, endPoint y: 393, distance: 86.1
click at [717, 393] on input "INST_ICS_ID=id1134986,id1394895&DATE=" at bounding box center [689, 390] width 245 height 25
click at [761, 388] on input "INST_ICS_ID=id1134986,id1394895&DATE=" at bounding box center [689, 390] width 245 height 25
drag, startPoint x: 744, startPoint y: 390, endPoint x: 754, endPoint y: 392, distance: 10.2
click at [754, 392] on input "INST_ICS_ID=id1134986,id1394895&DATE=" at bounding box center [689, 390] width 245 height 25
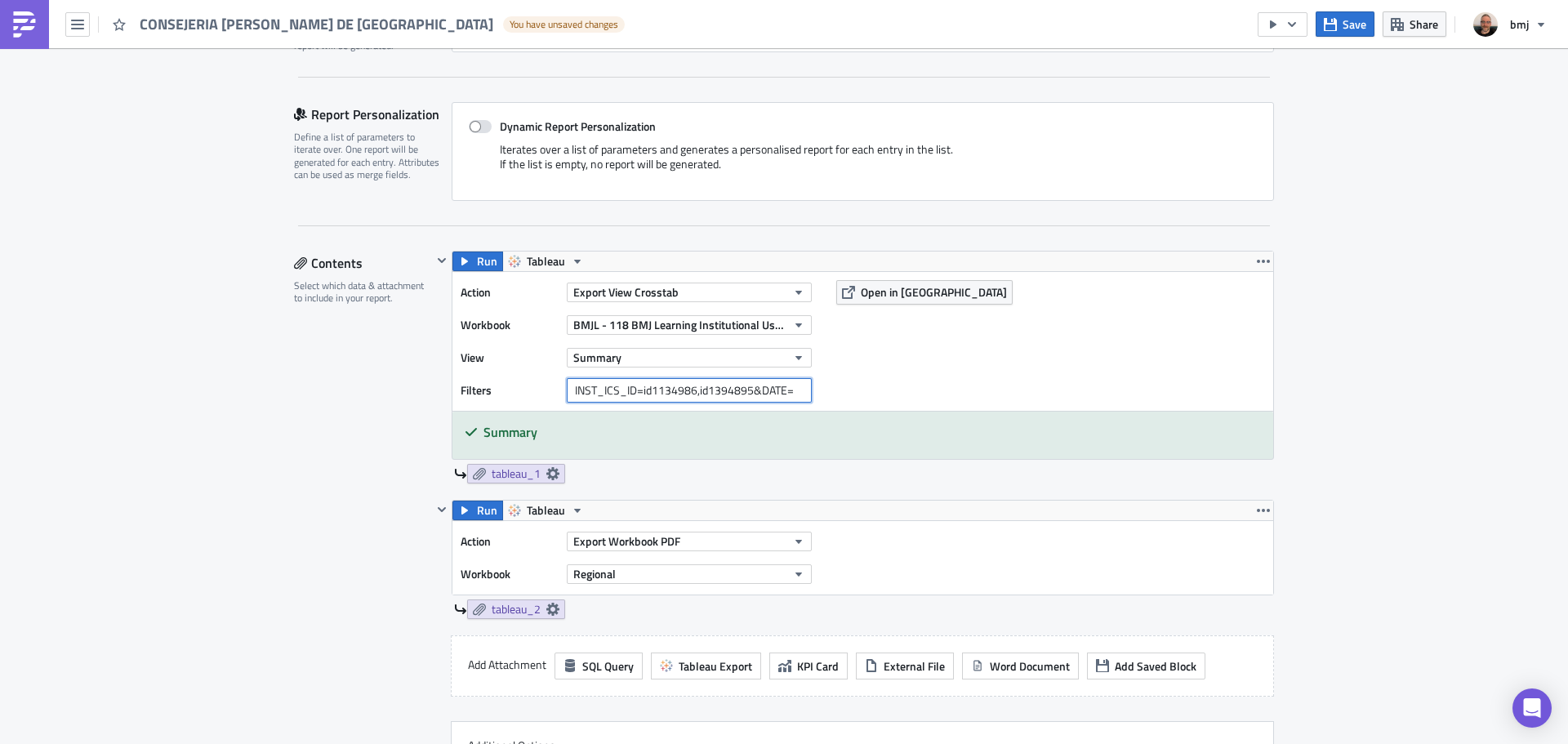
click at [769, 390] on input "INST_ICS_ID=id1134986,id1394895&DATE=" at bounding box center [689, 390] width 245 height 25
drag, startPoint x: 790, startPoint y: 386, endPoint x: 816, endPoint y: 388, distance: 26.1
click at [816, 388] on div "Action Export View Crosstab Workbook BMJL - 118 BMJ Learning Institutional Usag…" at bounding box center [863, 341] width 820 height 139
drag, startPoint x: 796, startPoint y: 389, endPoint x: 566, endPoint y: 389, distance: 230.0
click at [567, 389] on input "INST_ICS_ID=id1134986,id1394895&DATE=" at bounding box center [689, 390] width 245 height 25
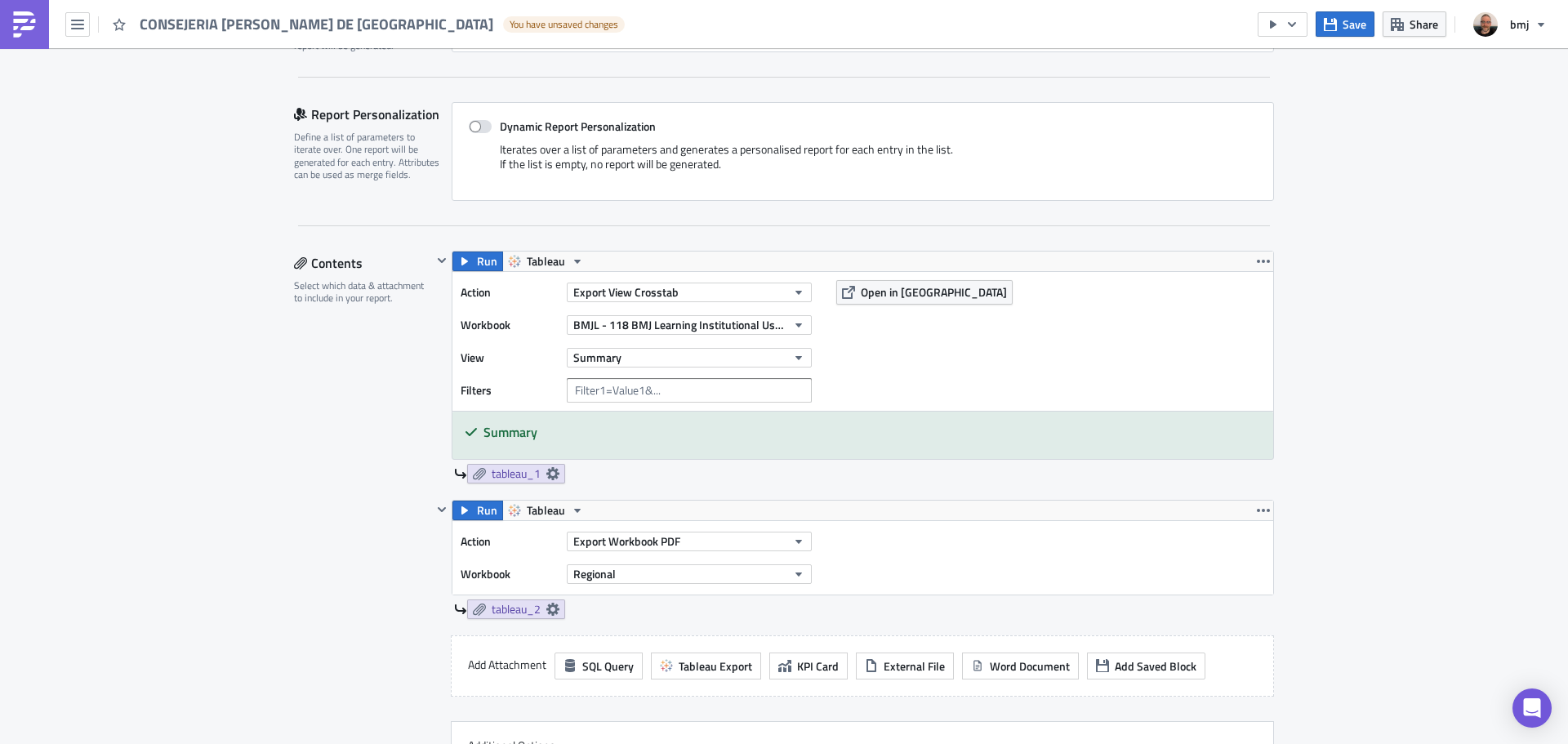
click at [363, 403] on div "Contents Select which data & attachment to include in your report." at bounding box center [363, 543] width 138 height 585
click at [732, 390] on input "text" at bounding box center [689, 390] width 245 height 25
click at [693, 288] on button "Export View Crosstab" at bounding box center [689, 292] width 245 height 20
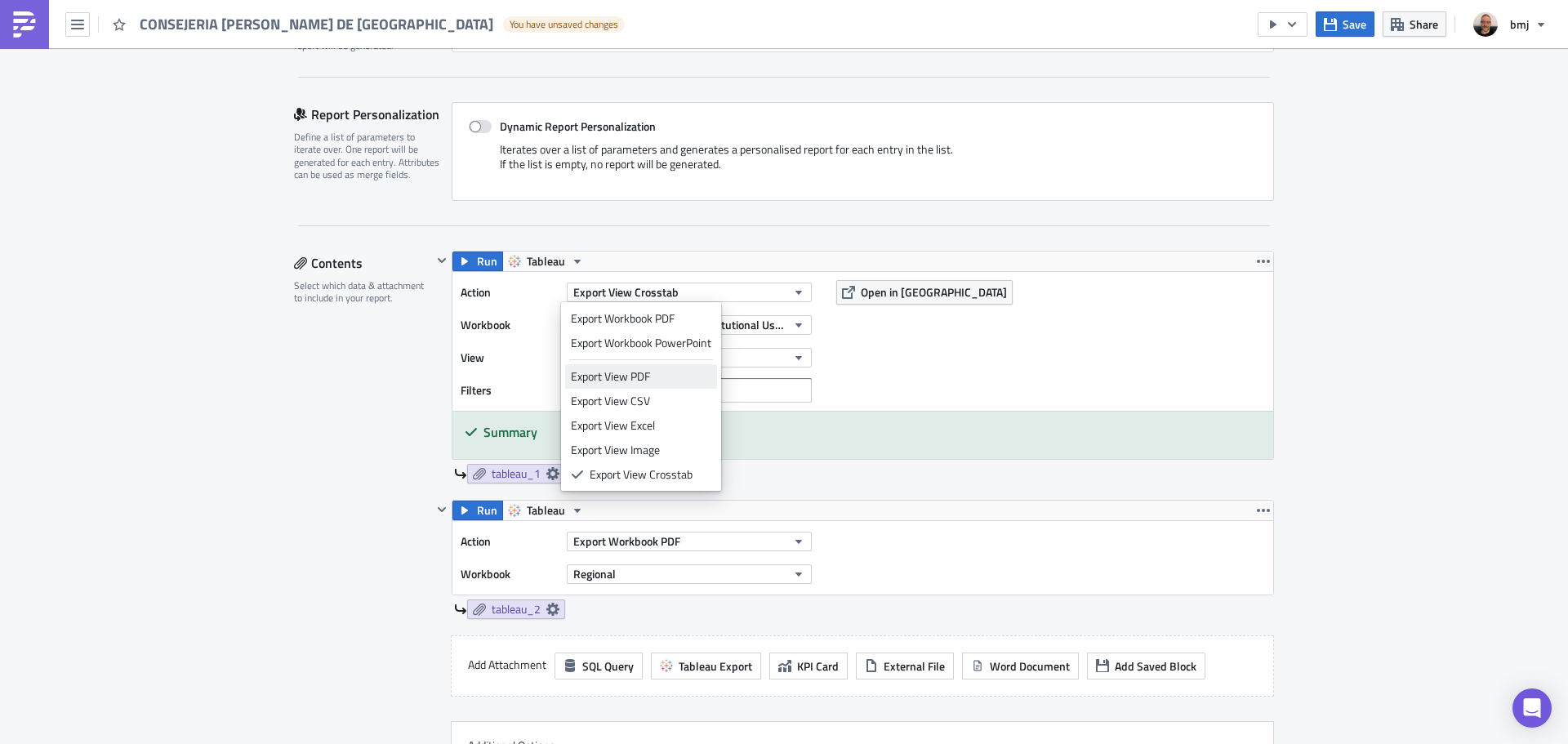
click at [676, 373] on div "Export View PDF" at bounding box center [641, 376] width 141 height 16
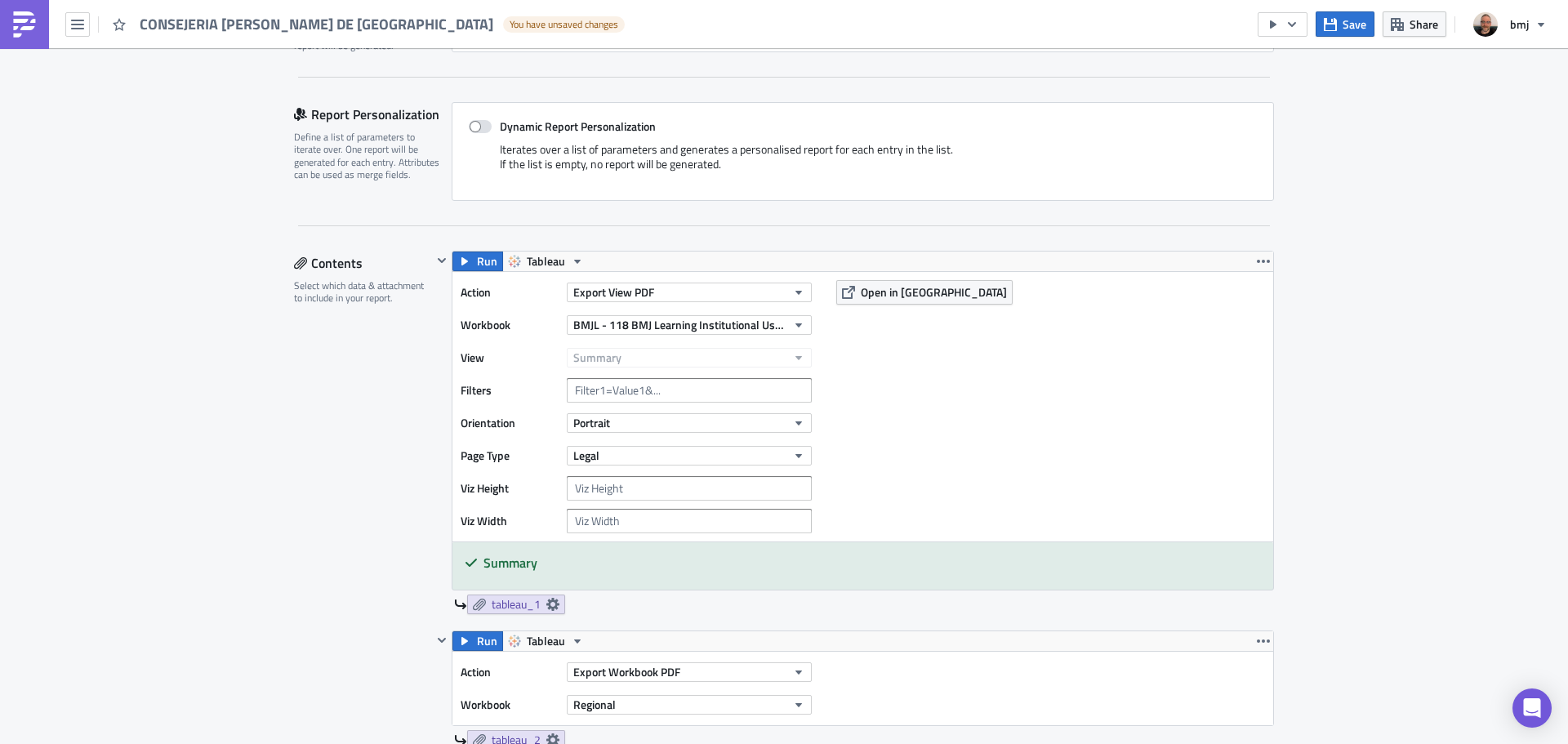
click at [904, 389] on div "Action Export View PDF Workbook BMJL - 118 BMJ Learning Institutional Usage Vie…" at bounding box center [863, 407] width 820 height 269
click at [690, 274] on div "Action Export View PDF Workbook BMJL - 118 BMJ Learning Institutional Usage Vie…" at bounding box center [863, 407] width 820 height 269
click at [694, 284] on button "Export View PDF" at bounding box center [689, 292] width 245 height 20
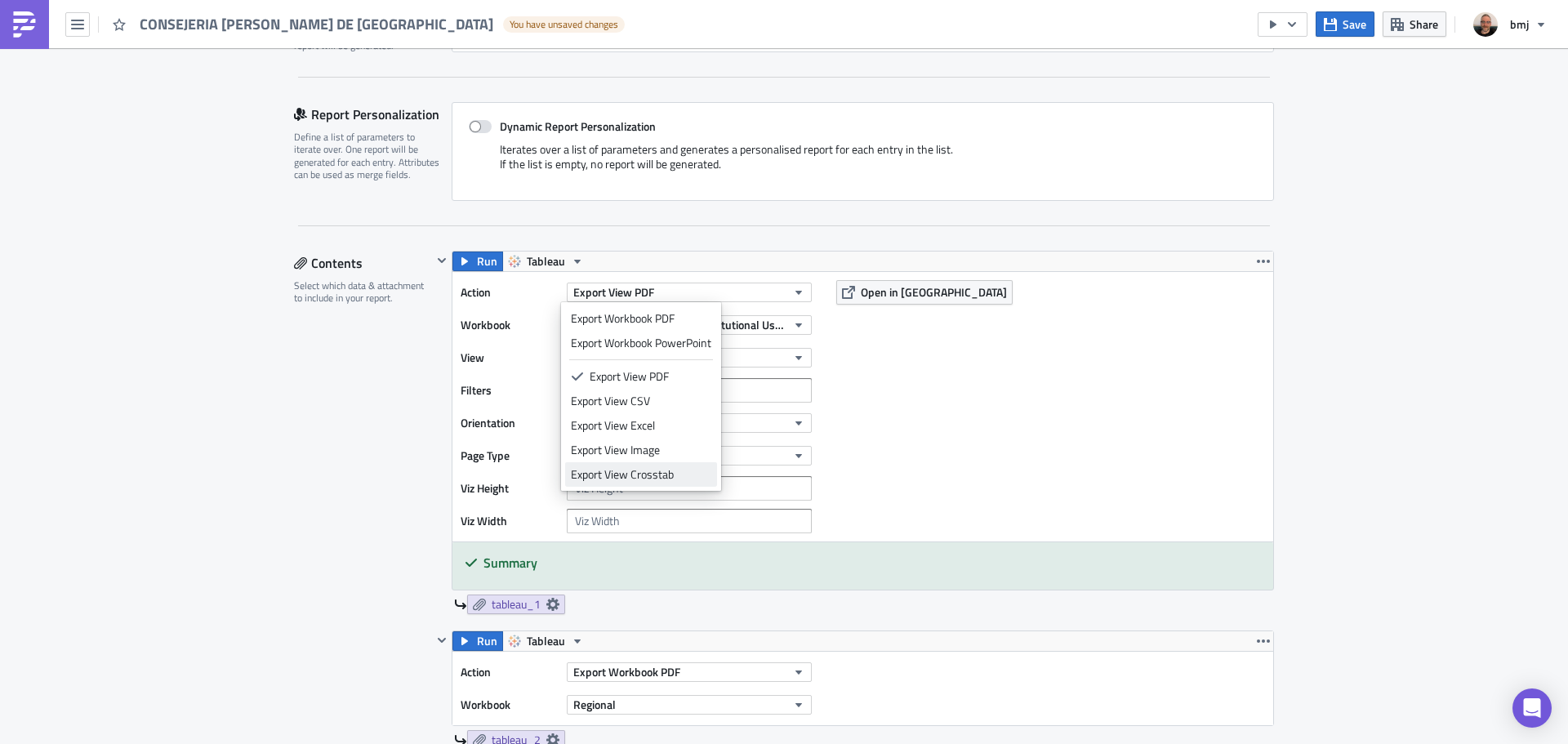
click at [687, 472] on div "Export View Crosstab" at bounding box center [641, 474] width 141 height 16
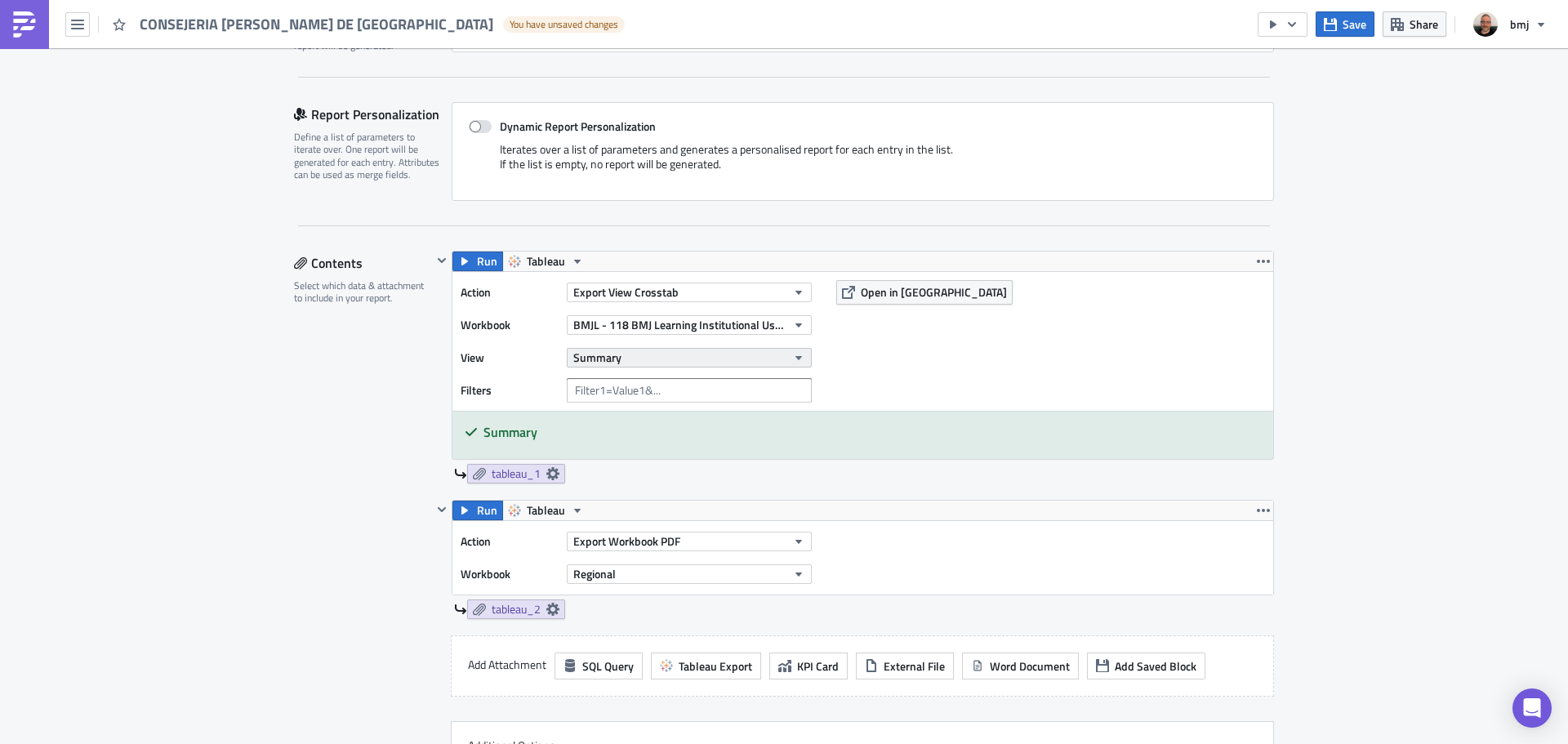
click at [663, 358] on button "Summary" at bounding box center [689, 357] width 245 height 20
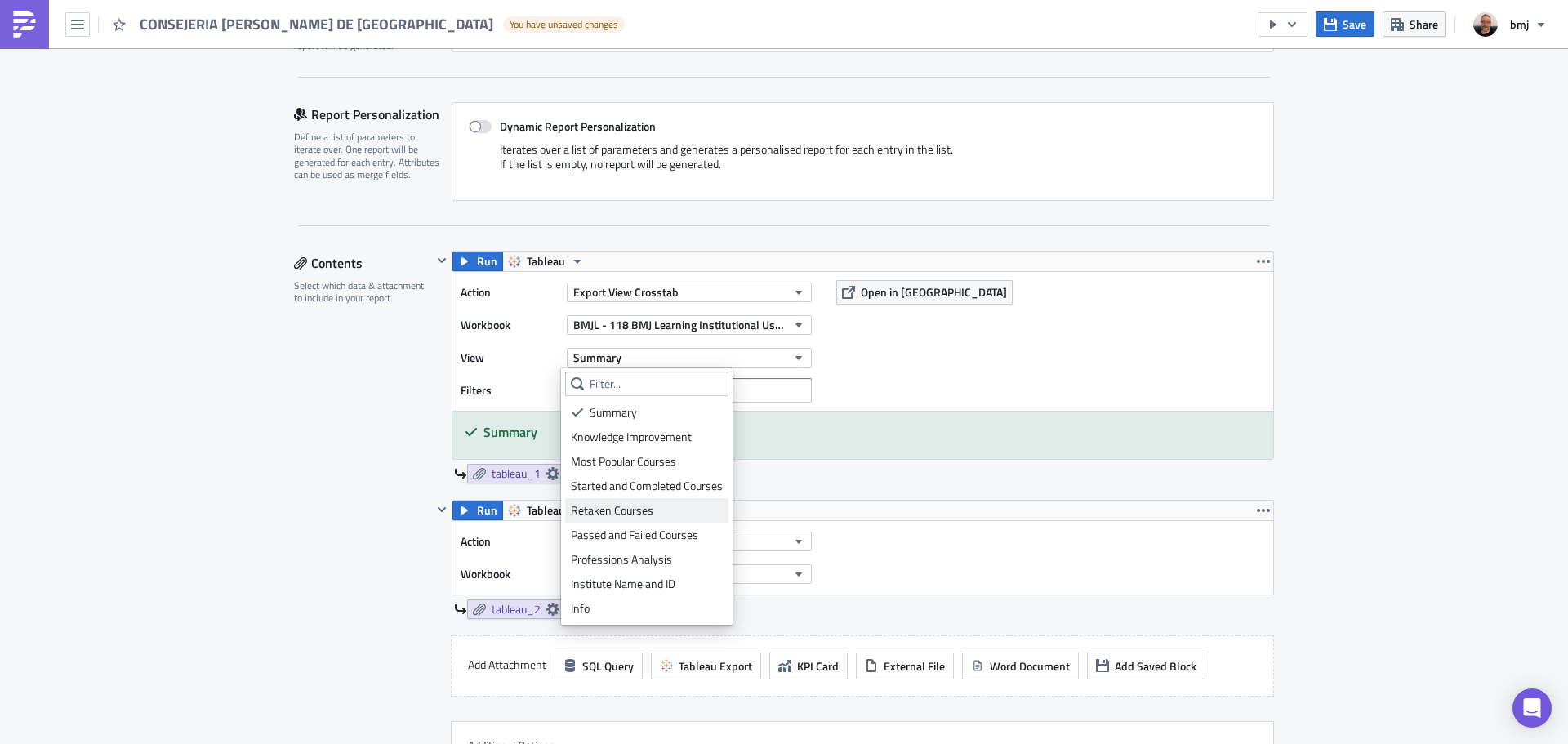
click at [680, 508] on div "Retaken Courses" at bounding box center [646, 510] width 152 height 16
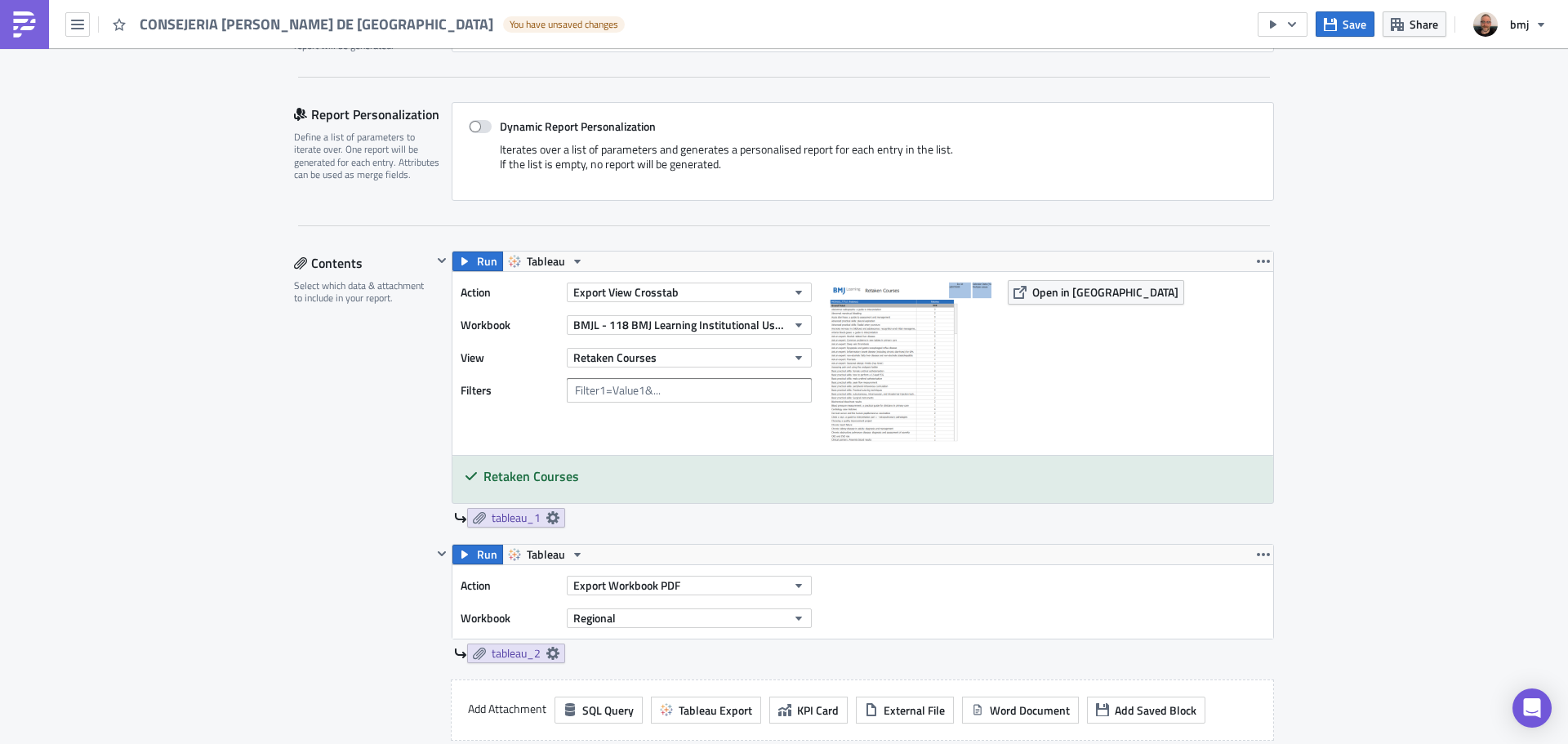
click at [679, 423] on div "Action Export View Crosstab Workbook BMJL - 118 BMJ Learning Institutional Usag…" at bounding box center [640, 363] width 359 height 166
click at [689, 296] on button "Export View Crosstab" at bounding box center [689, 292] width 245 height 20
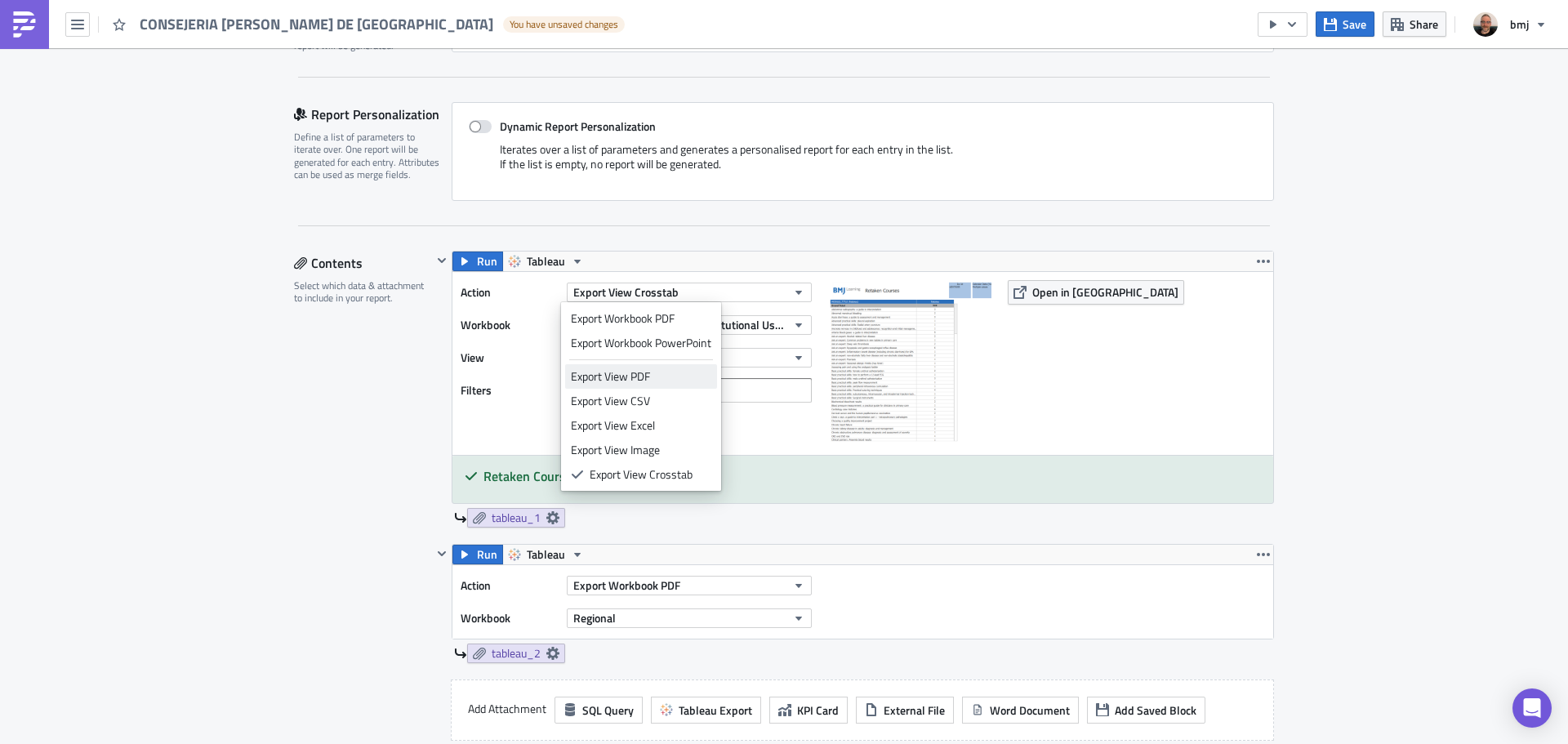
click at [682, 376] on div "Export View PDF" at bounding box center [641, 376] width 141 height 16
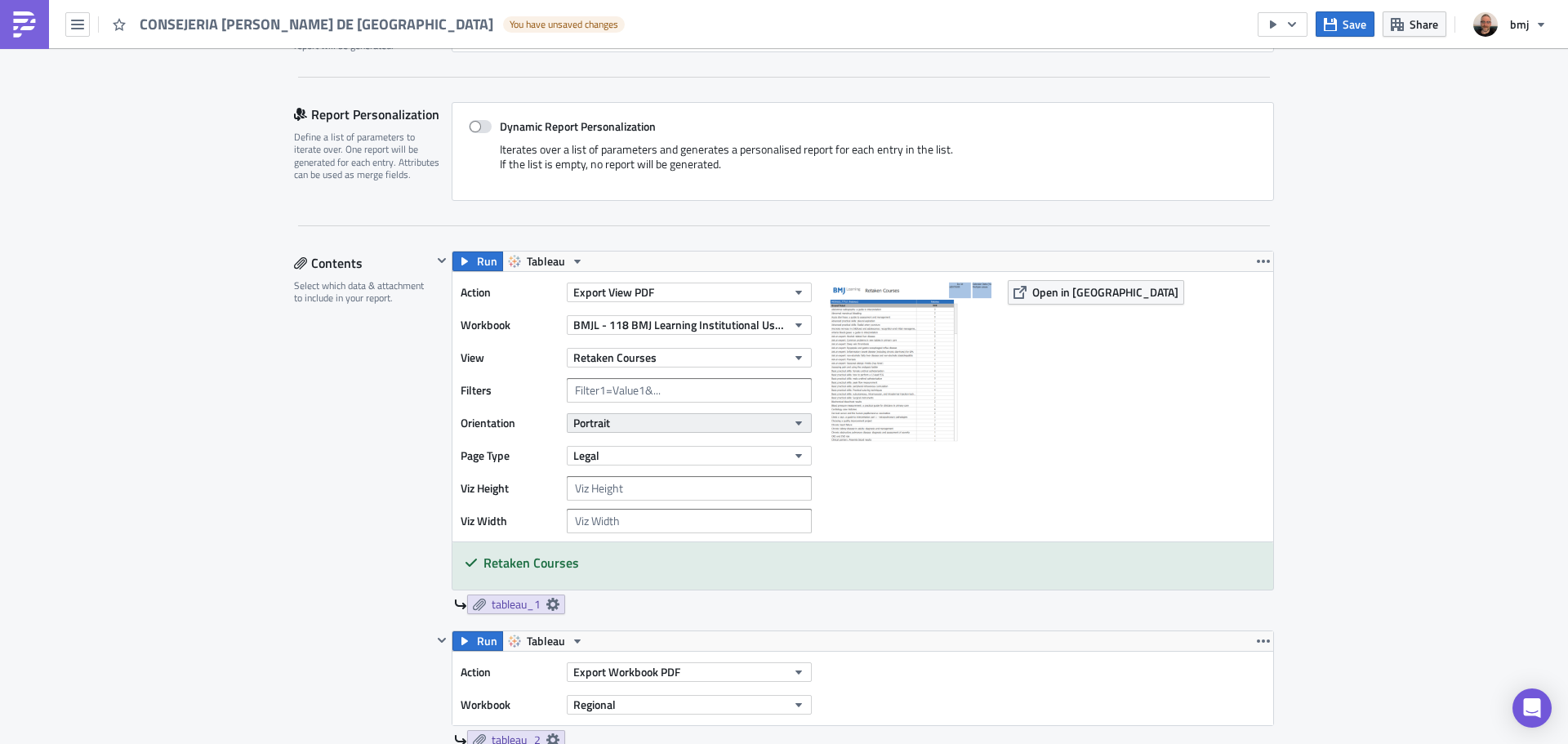
click at [688, 424] on button "Portrait" at bounding box center [689, 423] width 245 height 20
click at [729, 421] on button "Portrait" at bounding box center [689, 423] width 245 height 20
click at [725, 422] on button "Portrait" at bounding box center [689, 423] width 245 height 20
click at [747, 437] on div "Action Export View PDF Workbook BMJL - 118 BMJ Learning Institutional Usage Vie…" at bounding box center [640, 407] width 359 height 253
click at [736, 458] on button "Legal" at bounding box center [689, 456] width 245 height 20
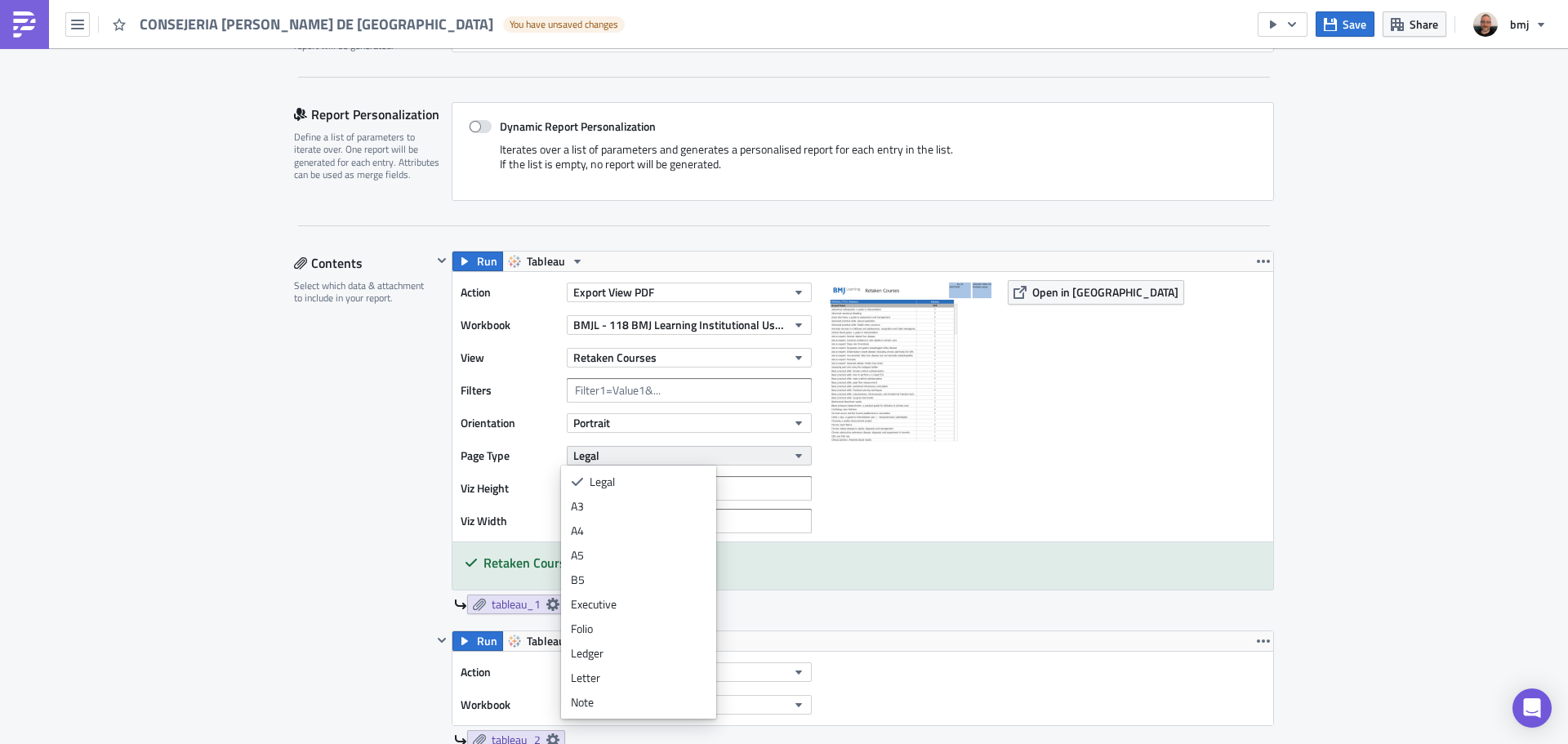
click at [770, 447] on button "Legal" at bounding box center [689, 456] width 245 height 20
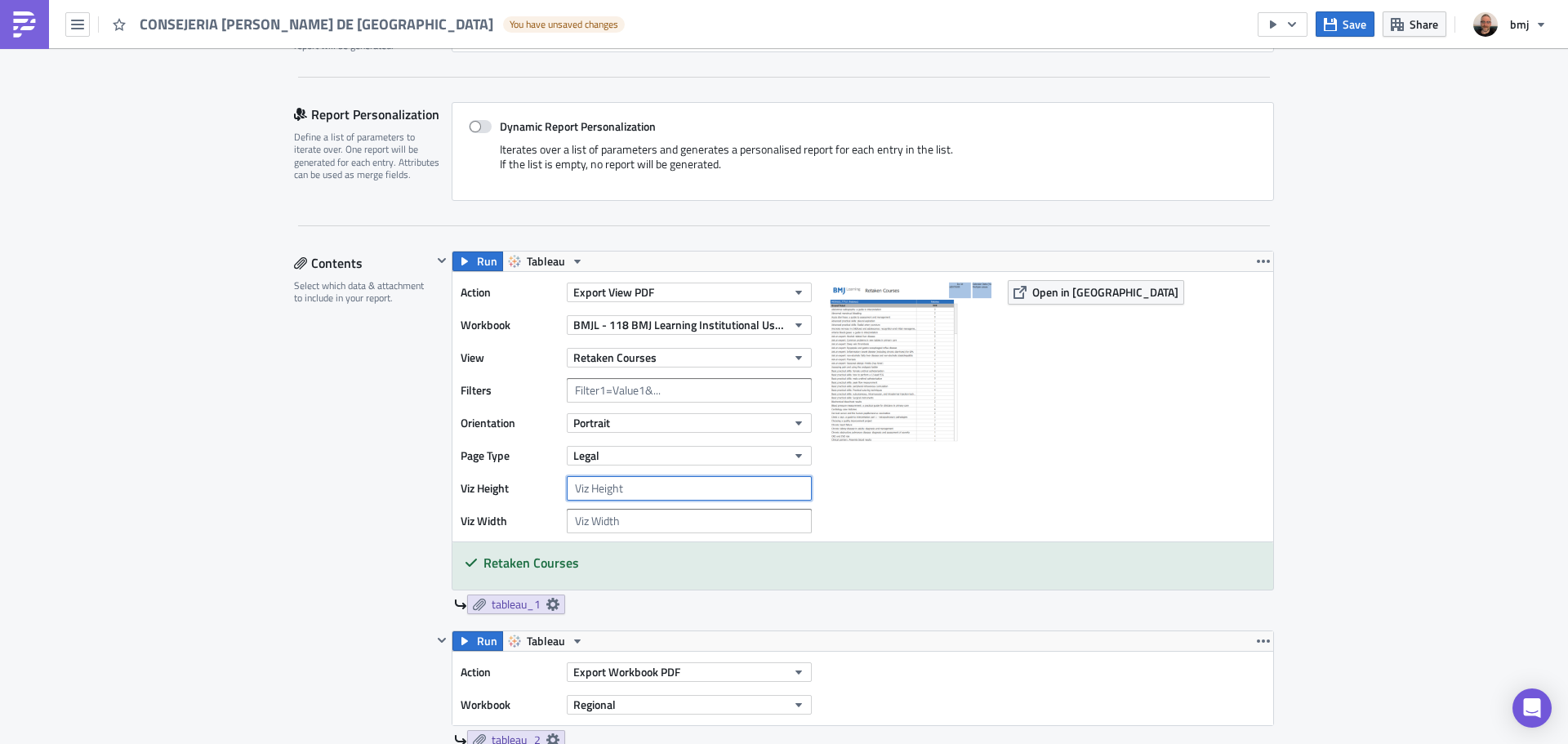
click at [698, 490] on input "number" at bounding box center [689, 489] width 245 height 25
type input "5"
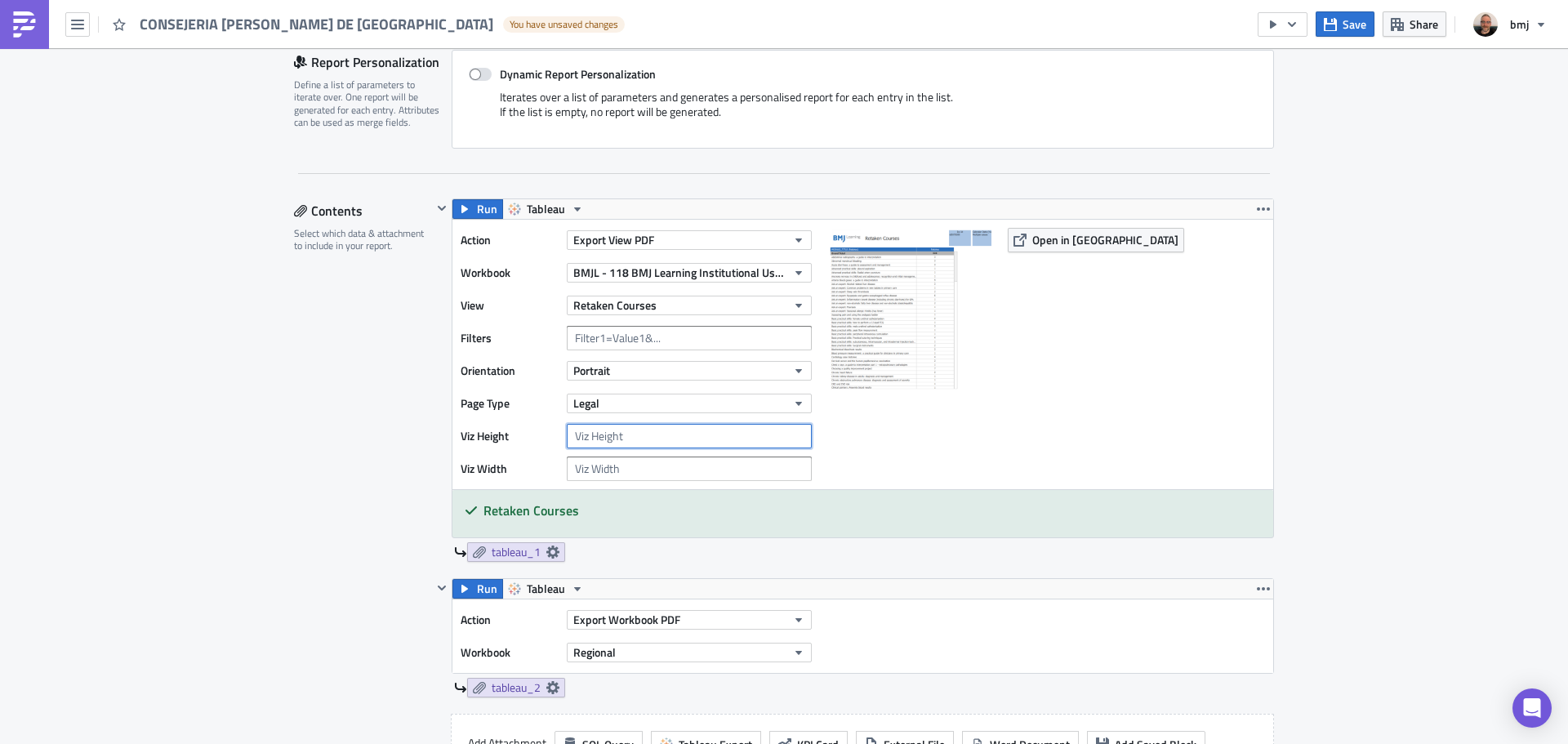
scroll to position [490, 0]
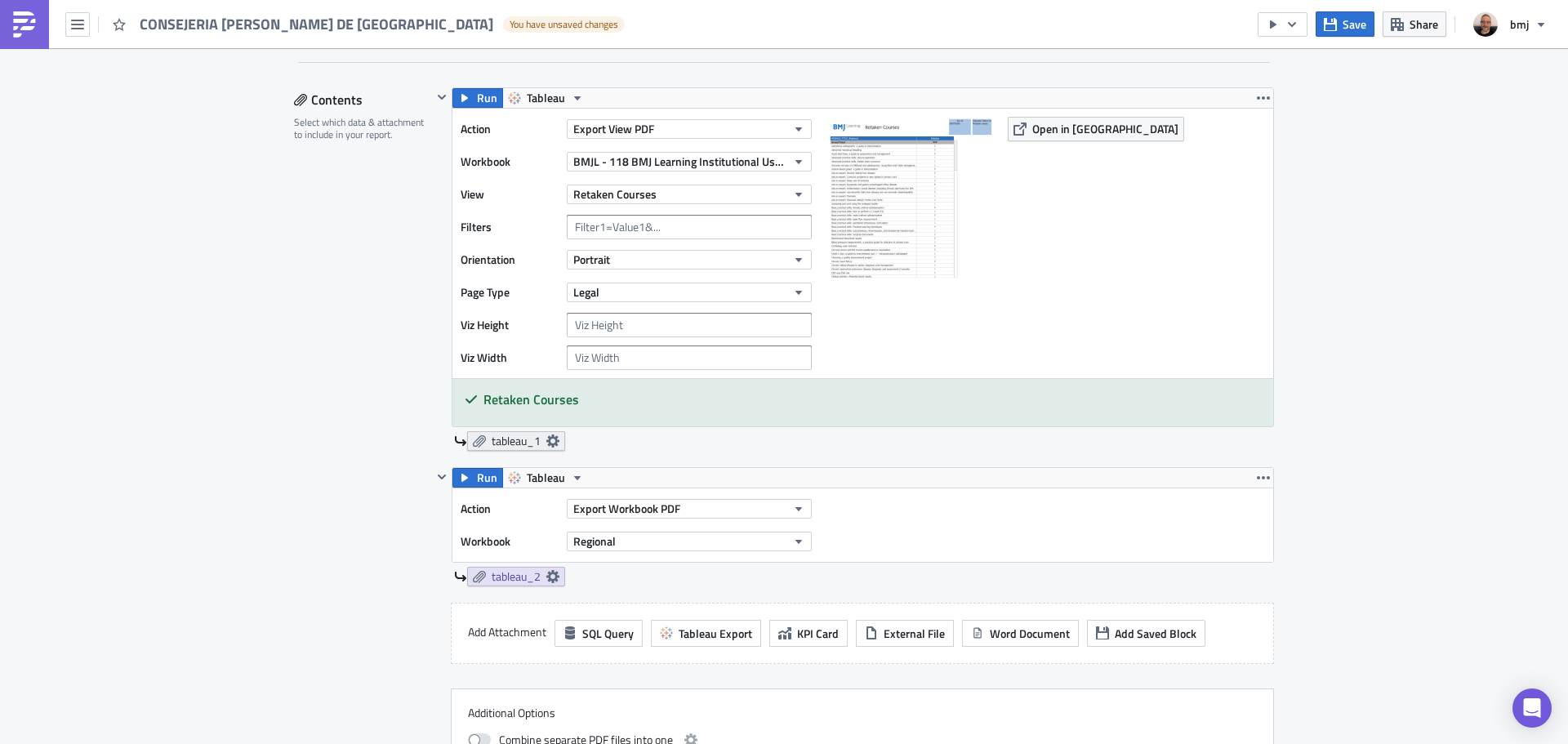
click at [546, 441] on icon at bounding box center [553, 441] width 13 height 13
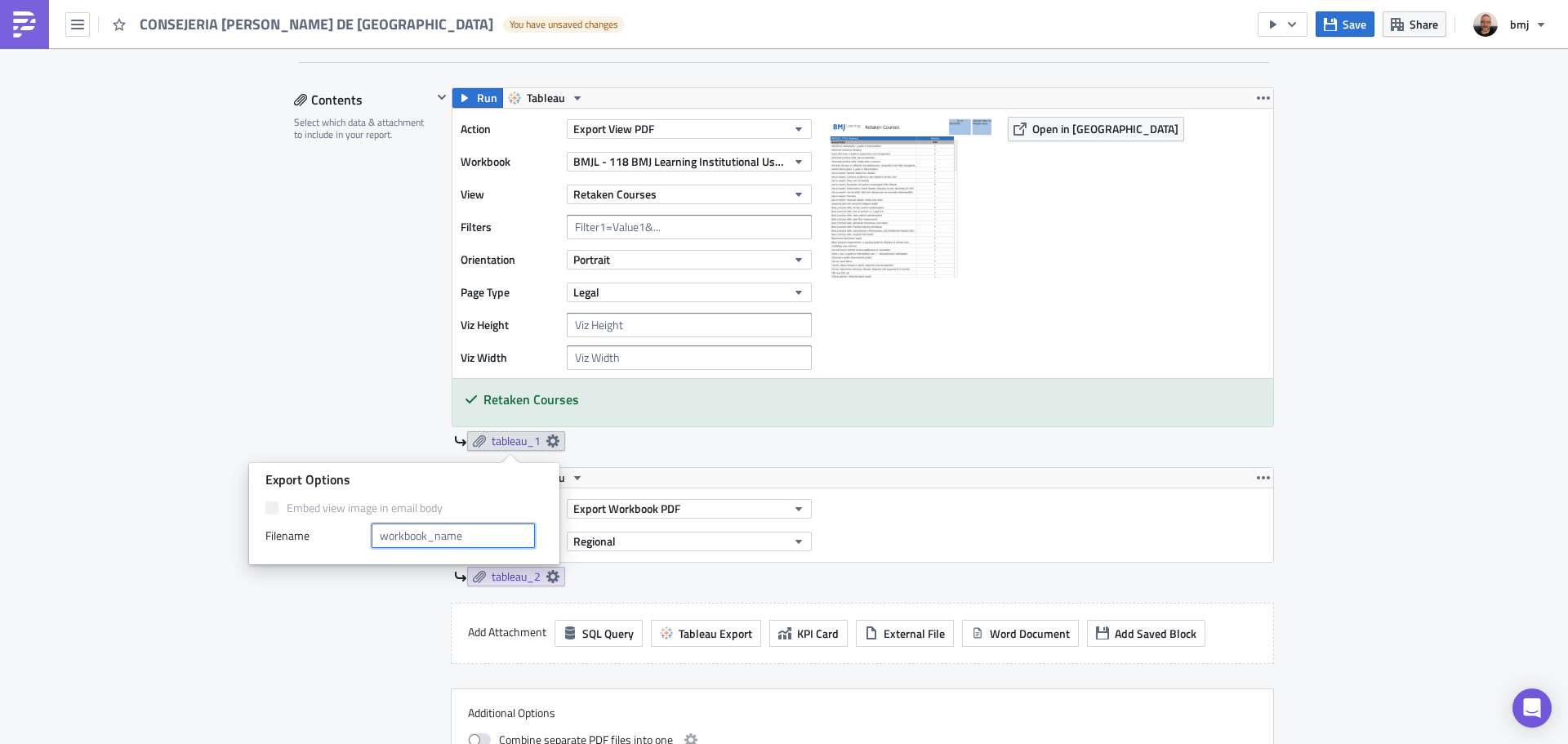
drag, startPoint x: 474, startPoint y: 544, endPoint x: 480, endPoint y: 535, distance: 10.8
click at [477, 536] on input "text" at bounding box center [453, 536] width 164 height 25
type input "Retaken Courses"
click at [387, 424] on div "Contents Select which data & attachment to include in your report." at bounding box center [363, 444] width 138 height 716
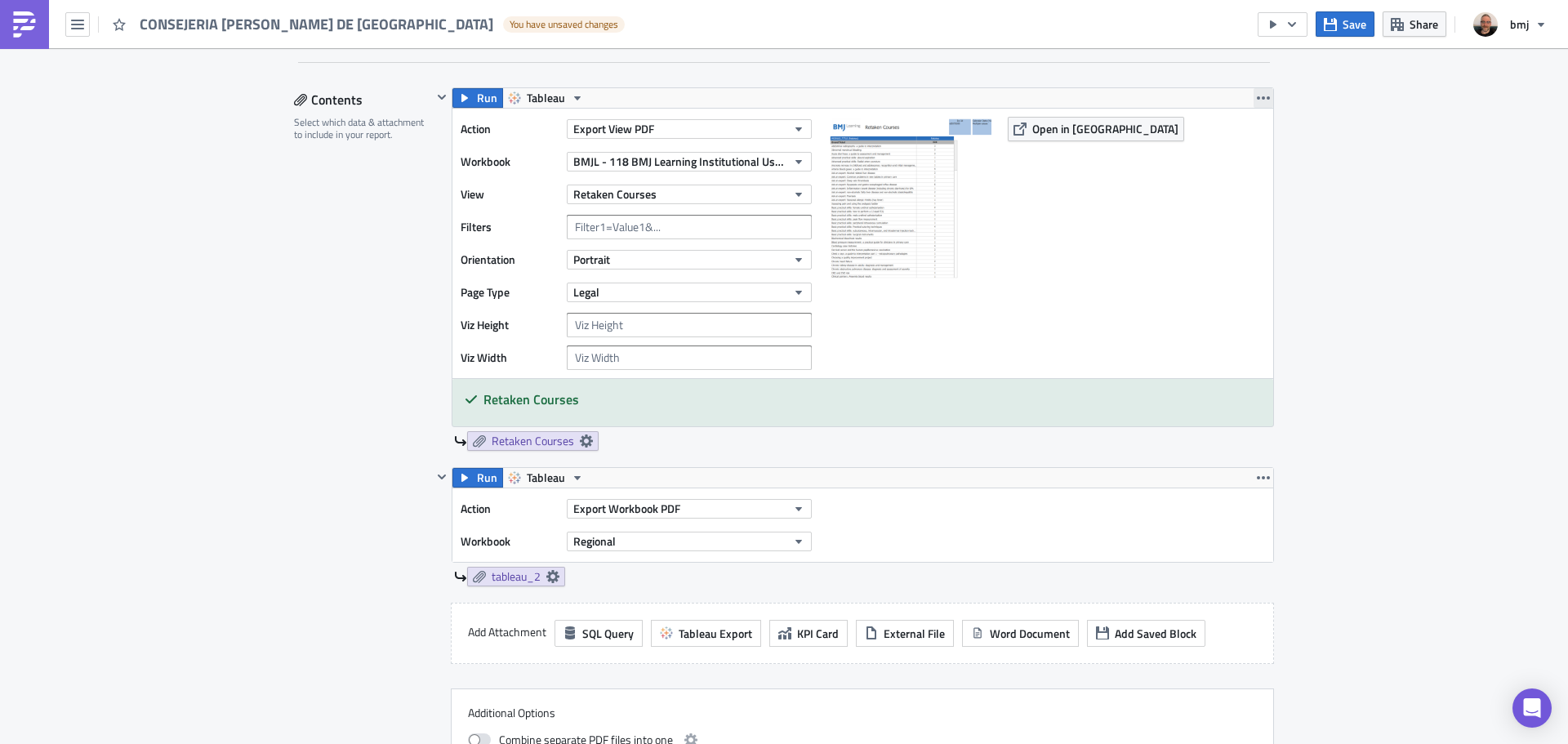
click at [1257, 92] on icon "button" at bounding box center [1264, 98] width 13 height 13
click at [1263, 130] on div "Duplicate" at bounding box center [1266, 136] width 109 height 16
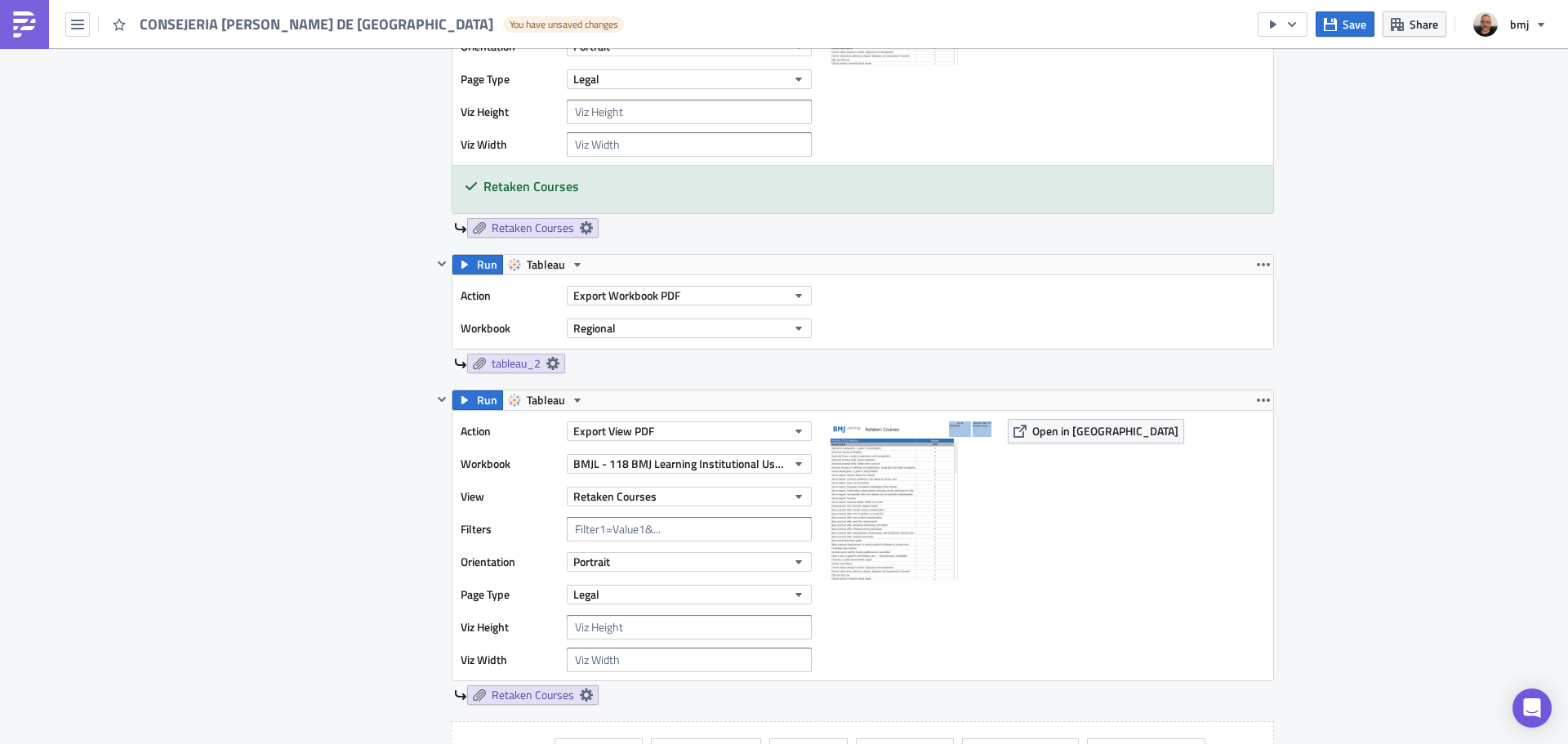
scroll to position [735, 0]
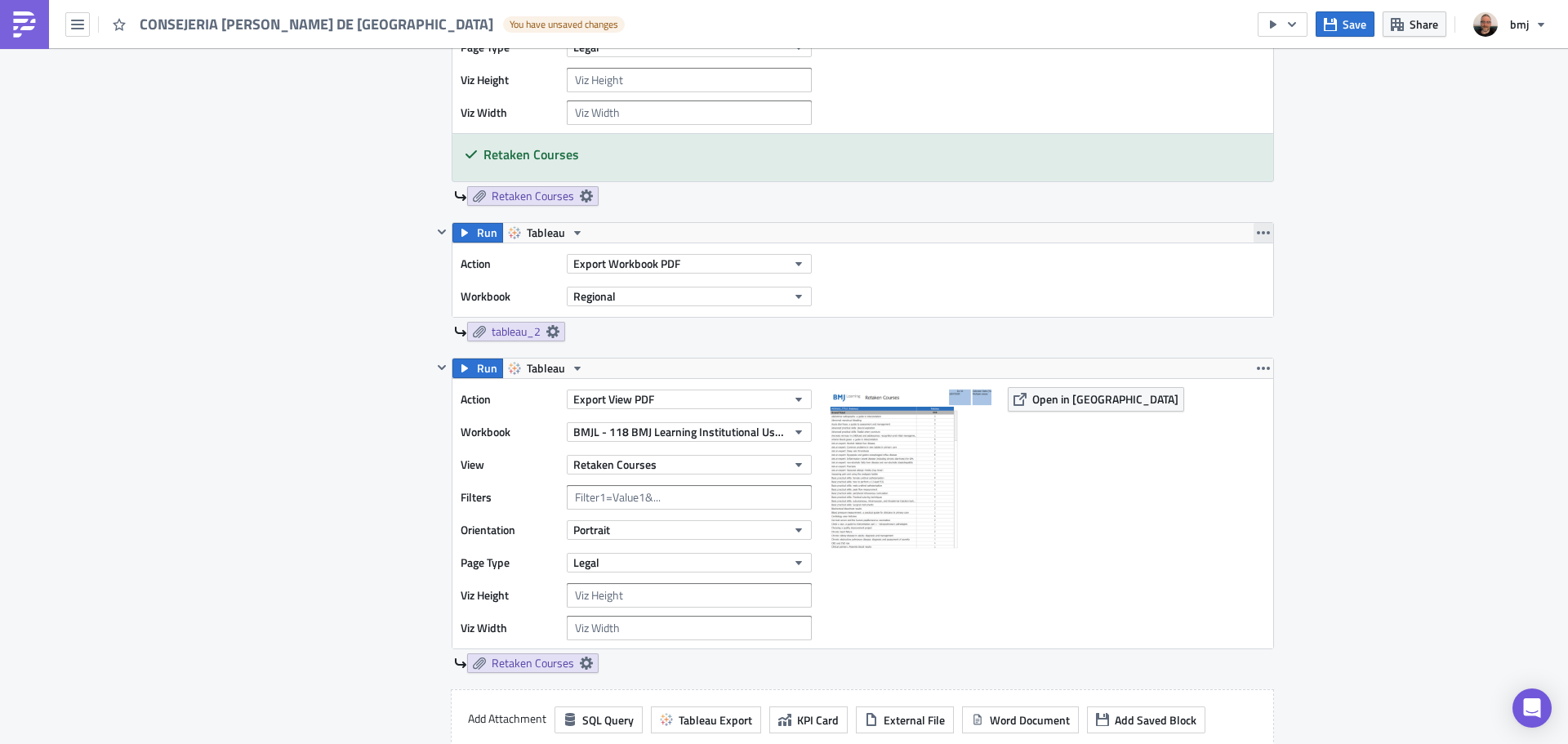
click at [1262, 232] on icon "button" at bounding box center [1264, 233] width 13 height 3
click at [1283, 232] on div "Publishing Execution Log Edit " CONSEJERIA DE SANIDAD DE MADRID " Draft Setting…" at bounding box center [784, 636] width 1012 height 2648
click at [708, 468] on button "Retaken Courses" at bounding box center [689, 464] width 245 height 20
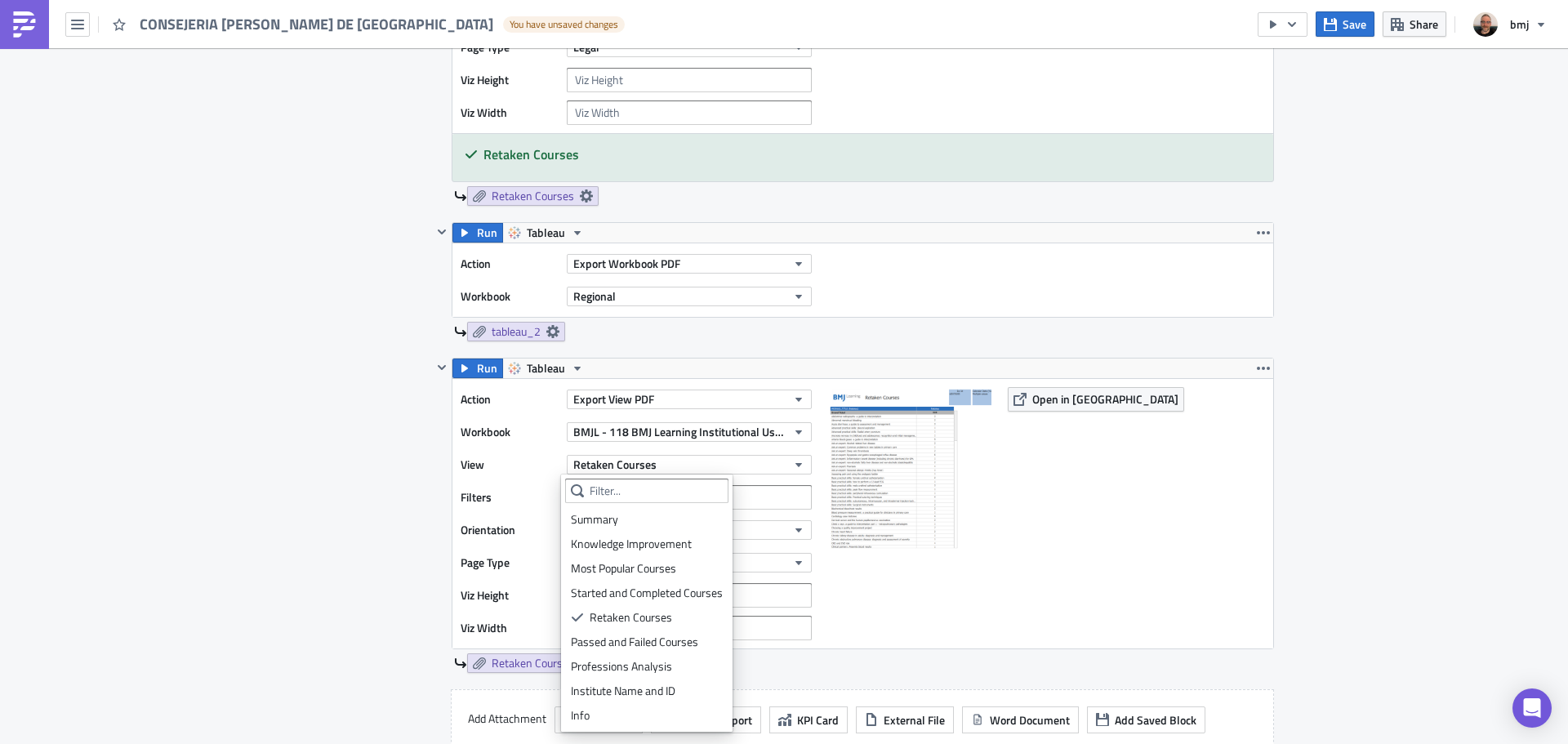
click at [390, 481] on div "Contents Select which data & attachment to include in your report." at bounding box center [363, 366] width 138 height 1047
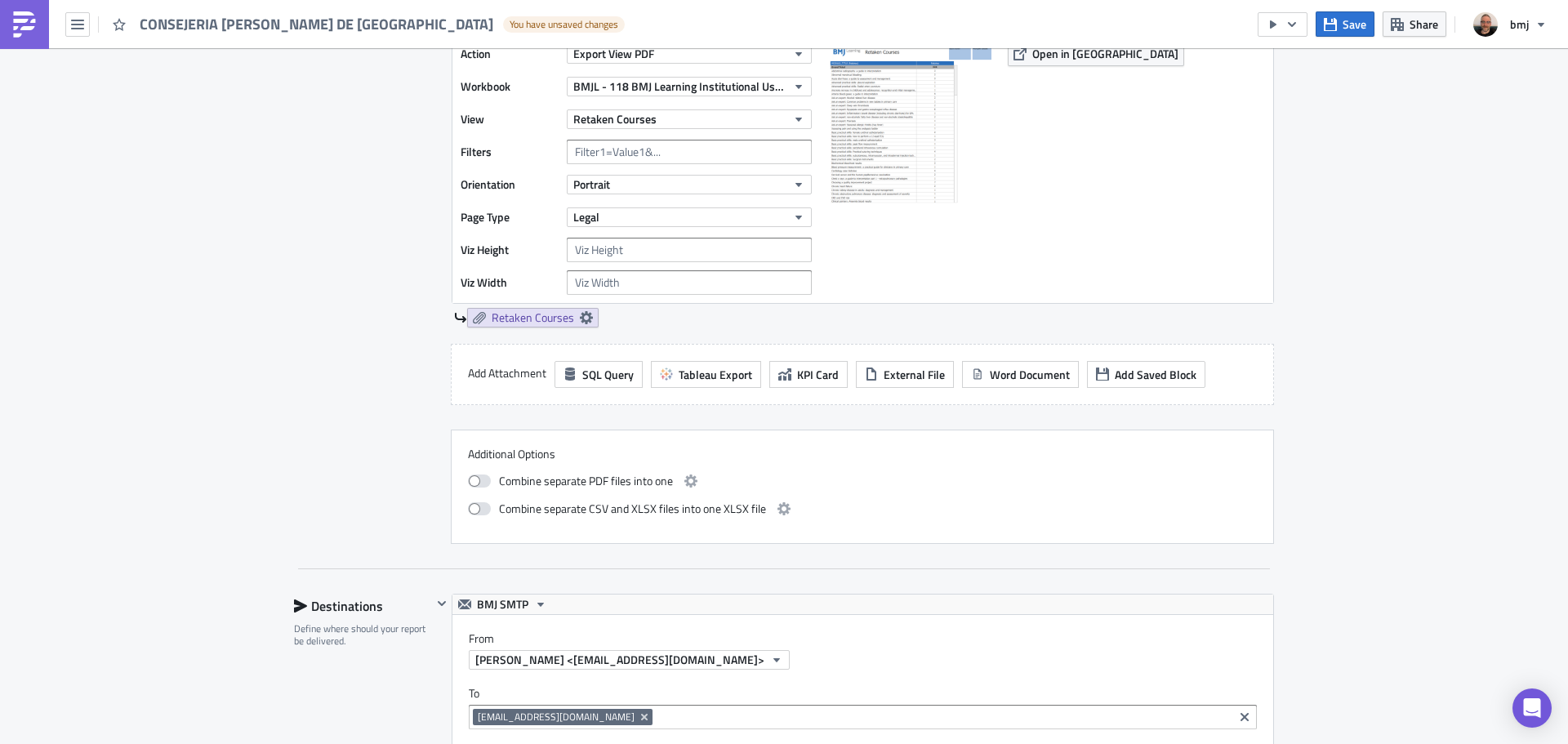
scroll to position [1144, 0]
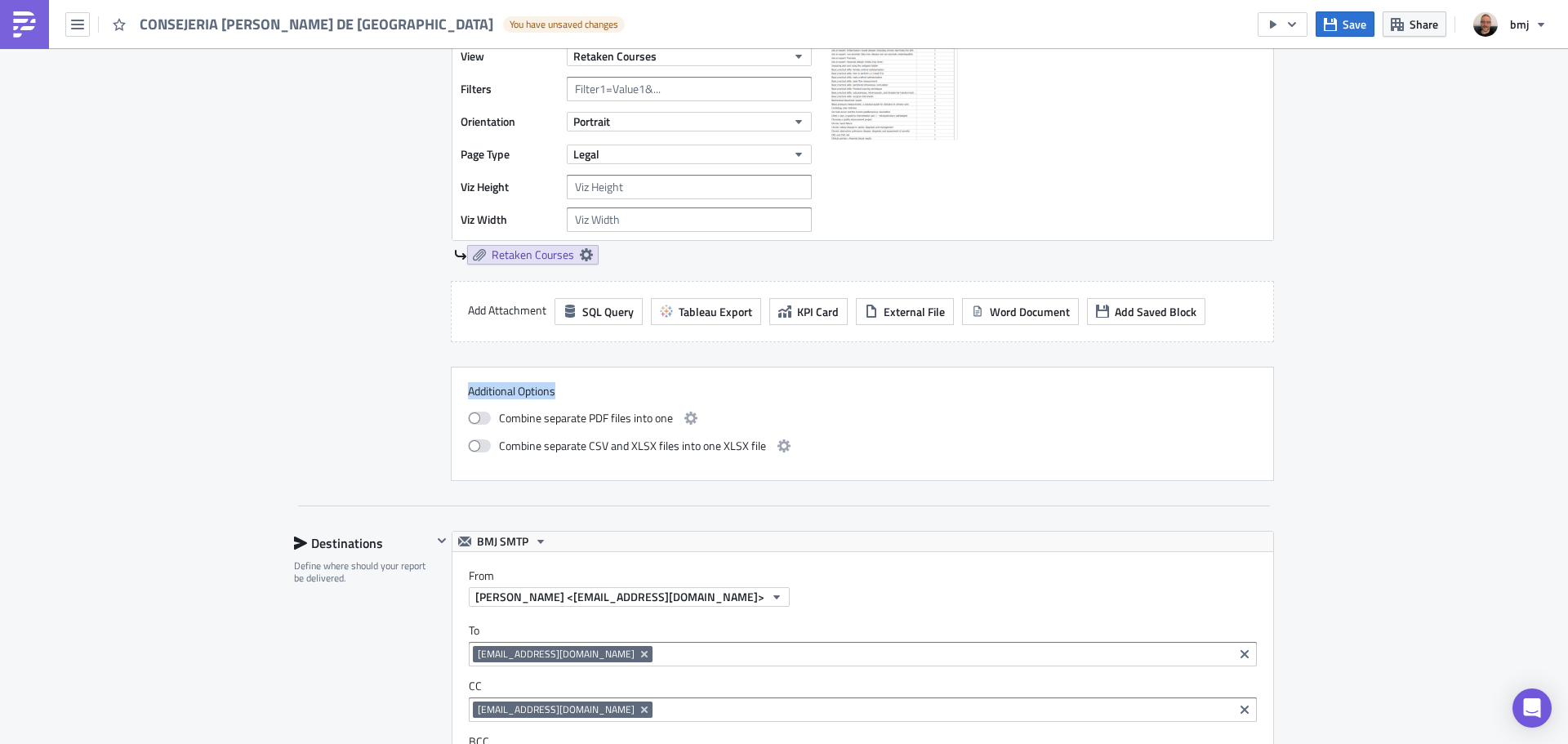
drag, startPoint x: 461, startPoint y: 388, endPoint x: 734, endPoint y: 398, distance: 273.2
click at [734, 398] on label "Additional Options" at bounding box center [862, 391] width 789 height 15
click at [742, 399] on div "Additional Options Combine separate PDF files into one Combine separate CSV and…" at bounding box center [862, 424] width 789 height 80
click at [477, 419] on span at bounding box center [479, 418] width 23 height 13
click at [477, 419] on input "checkbox" at bounding box center [476, 416] width 10 height 10
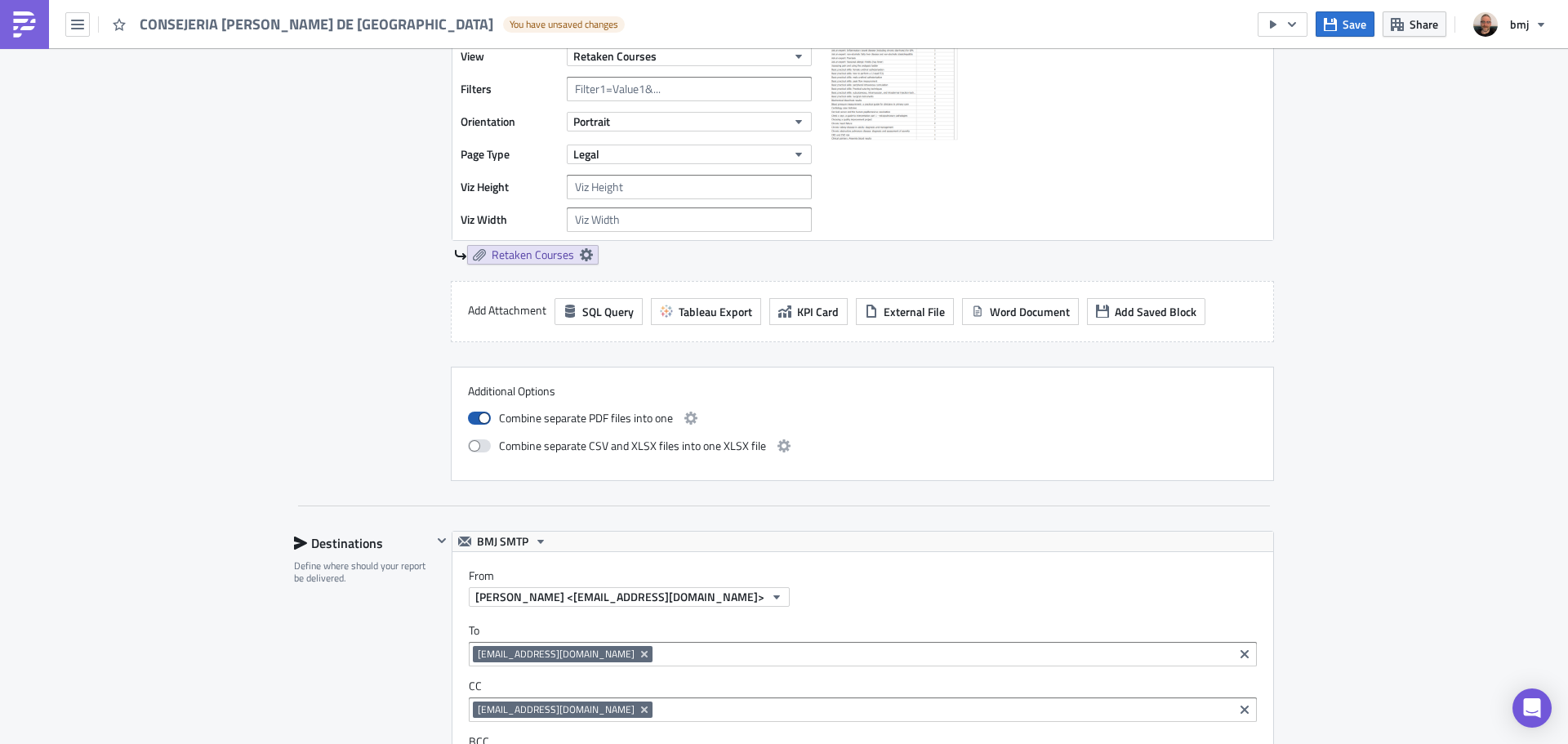
checkbox input "true"
click at [477, 451] on span at bounding box center [479, 446] width 23 height 13
click at [477, 449] on input "checkbox" at bounding box center [476, 443] width 10 height 10
checkbox input "true"
drag, startPoint x: 620, startPoint y: 444, endPoint x: 684, endPoint y: 441, distance: 64.1
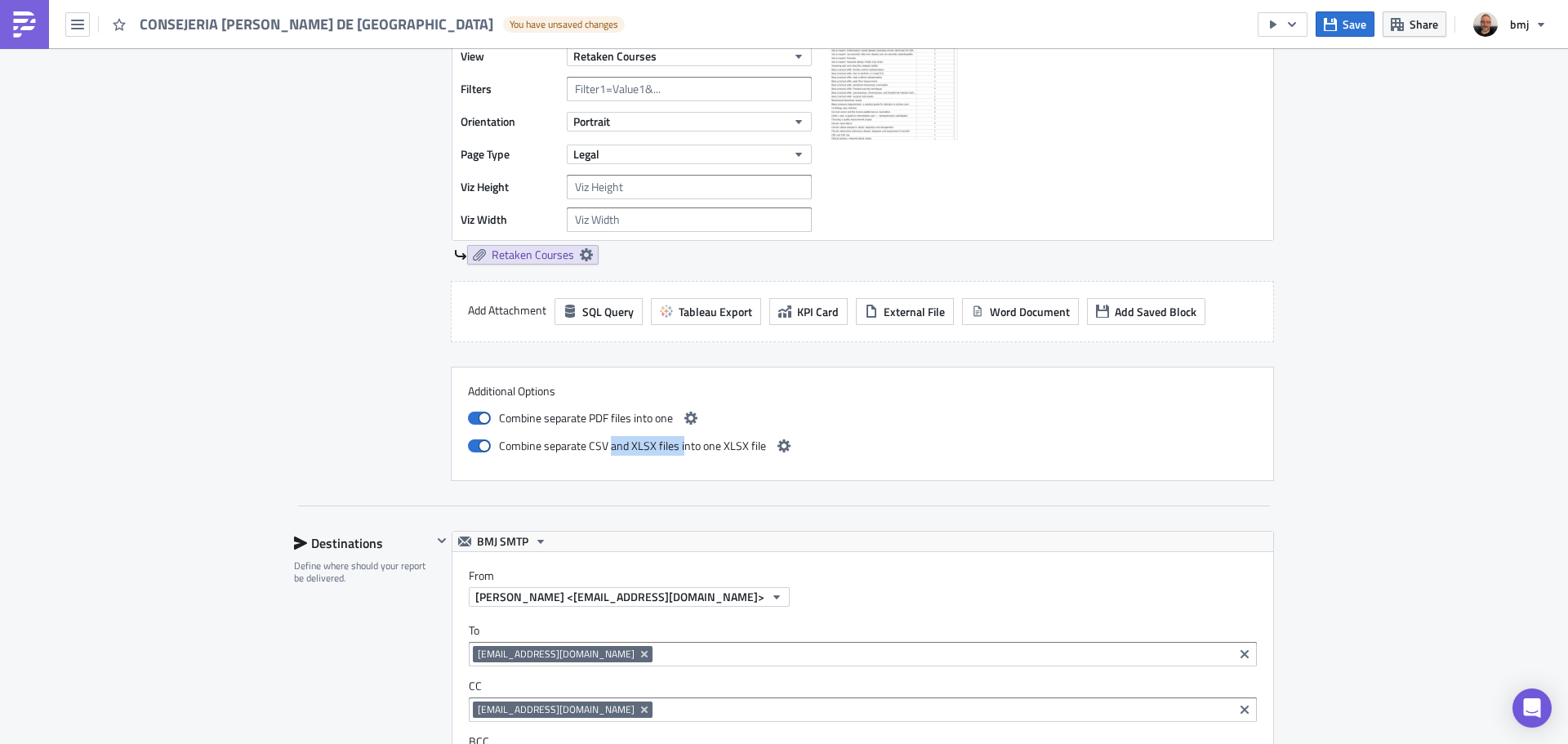
click at [677, 441] on span "Combine separate CSV and XLSX files into one XLSX file" at bounding box center [632, 445] width 267 height 20
click at [692, 444] on span "Combine separate CSV and XLSX files into one XLSX file" at bounding box center [632, 445] width 267 height 20
click at [687, 418] on icon "button" at bounding box center [691, 418] width 13 height 13
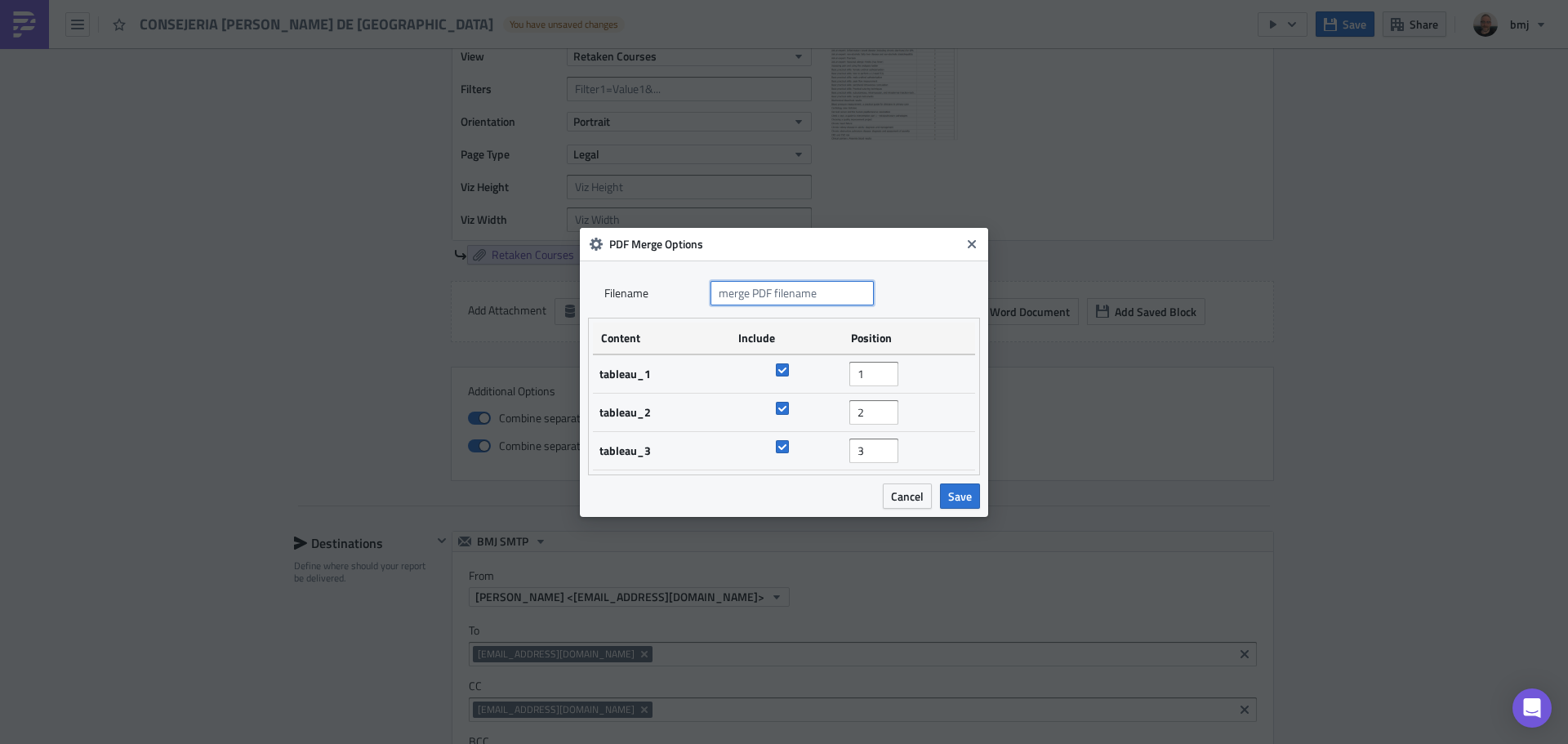
click at [819, 298] on input "text" at bounding box center [792, 293] width 164 height 25
drag, startPoint x: 834, startPoint y: 294, endPoint x: 721, endPoint y: 295, distance: 113.0
click at [721, 295] on input "text" at bounding box center [792, 293] width 164 height 25
click at [912, 494] on span "Cancel" at bounding box center [907, 496] width 33 height 17
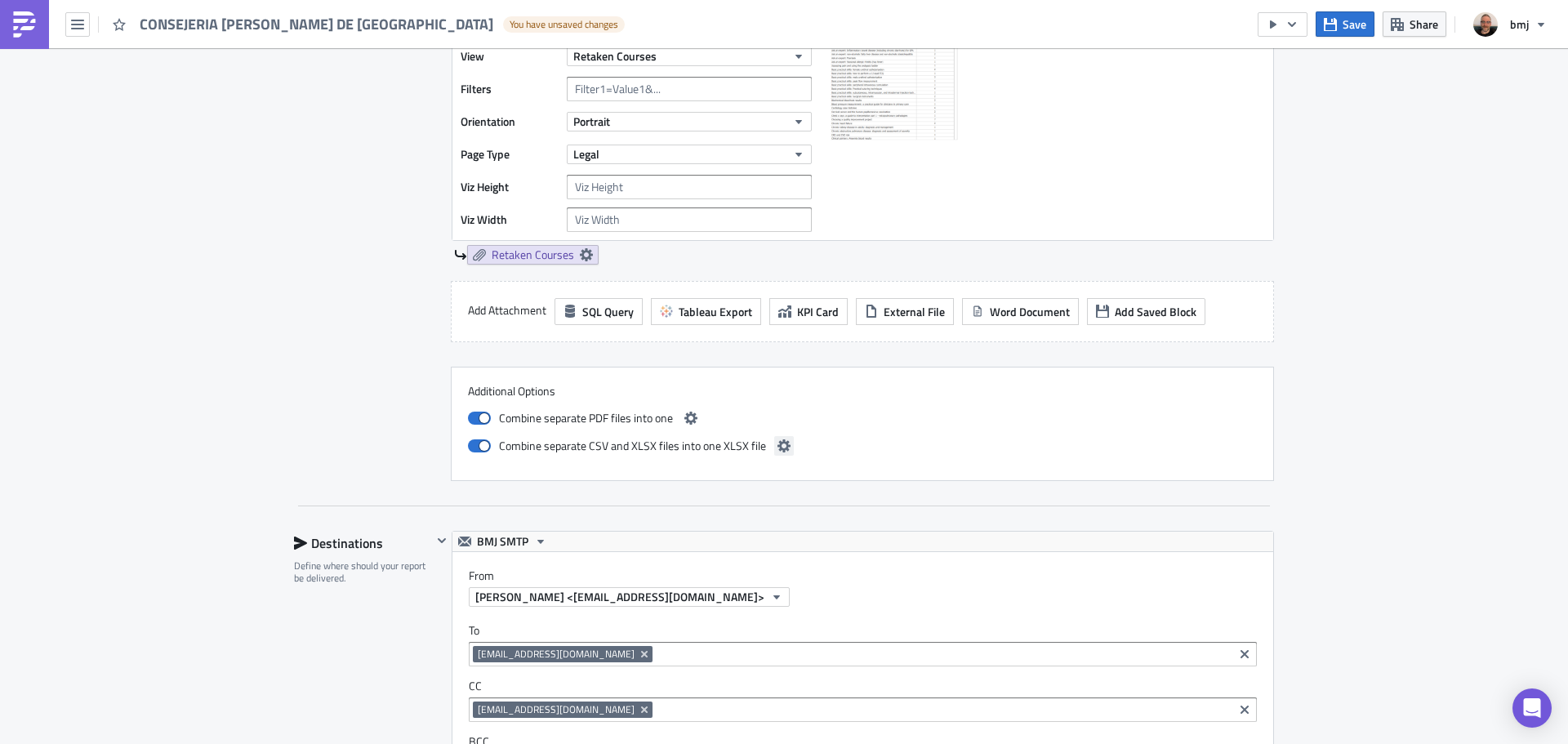
click at [783, 443] on button "button" at bounding box center [784, 445] width 20 height 20
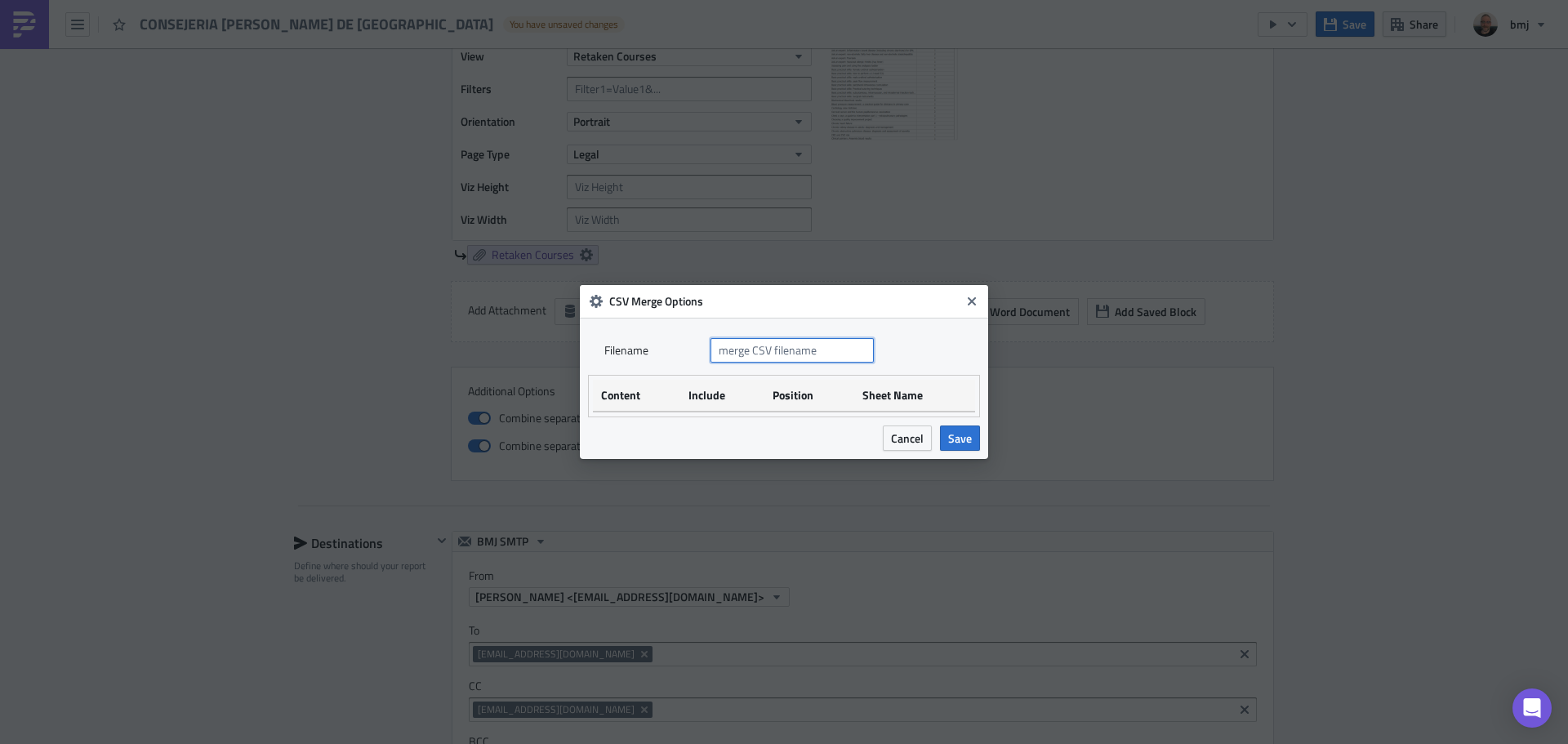
click at [821, 348] on input "text" at bounding box center [792, 351] width 164 height 25
click at [767, 343] on input "text" at bounding box center [792, 351] width 164 height 25
drag, startPoint x: 736, startPoint y: 348, endPoint x: 800, endPoint y: 350, distance: 64.0
click at [800, 350] on input "text" at bounding box center [792, 351] width 164 height 25
click at [897, 440] on span "Cancel" at bounding box center [907, 438] width 33 height 17
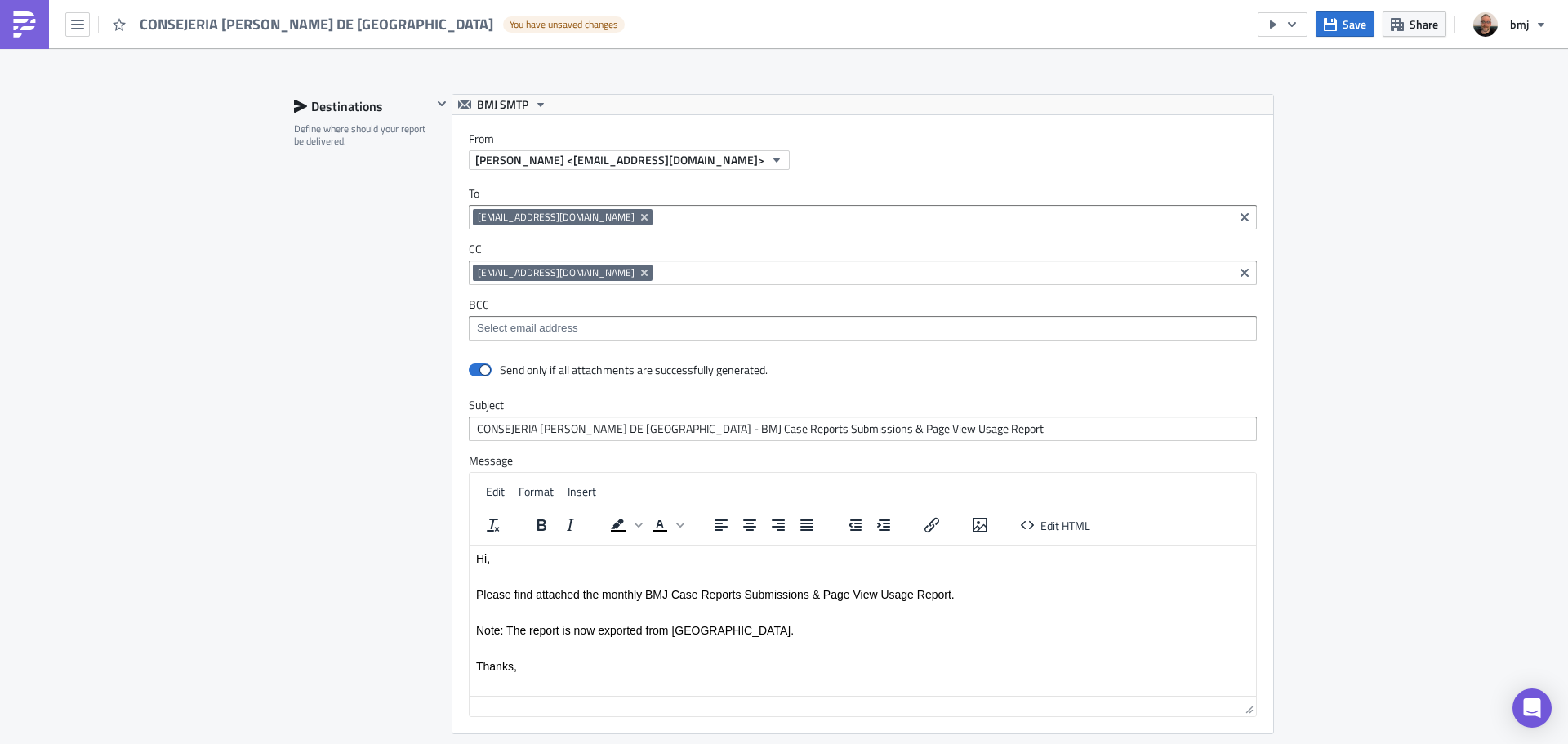
scroll to position [1552, 0]
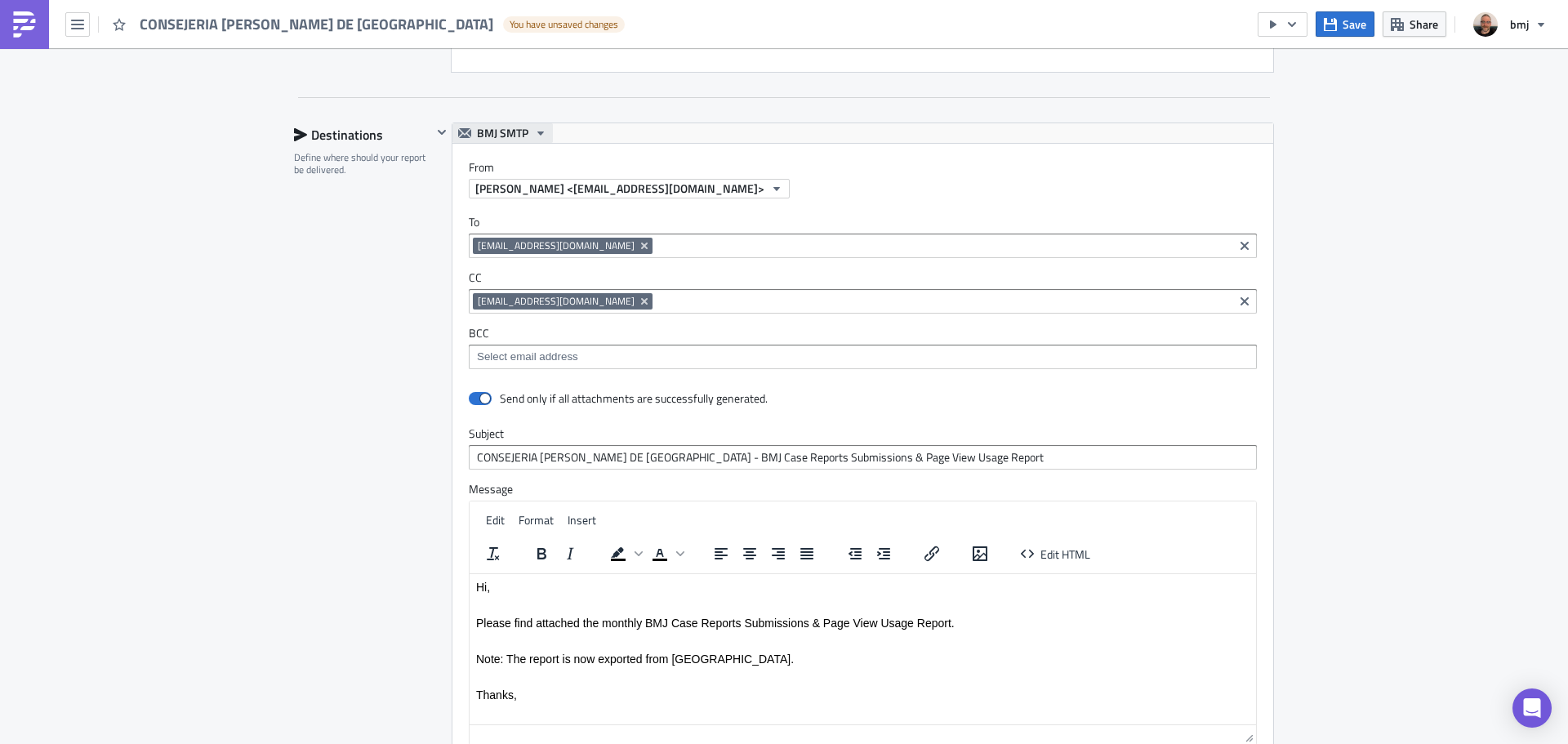
click at [542, 131] on button "BMJ SMTP" at bounding box center [503, 132] width 100 height 20
click at [529, 188] on div "BMJ SMTP" at bounding box center [568, 183] width 185 height 16
click at [366, 202] on div "Destinations Define where should your report be delivered." at bounding box center [363, 483] width 138 height 720
click at [760, 183] on div "Matt Boliver <mboliver@bmj.com>" at bounding box center [870, 188] width 804 height 20
click at [657, 247] on input at bounding box center [943, 245] width 573 height 16
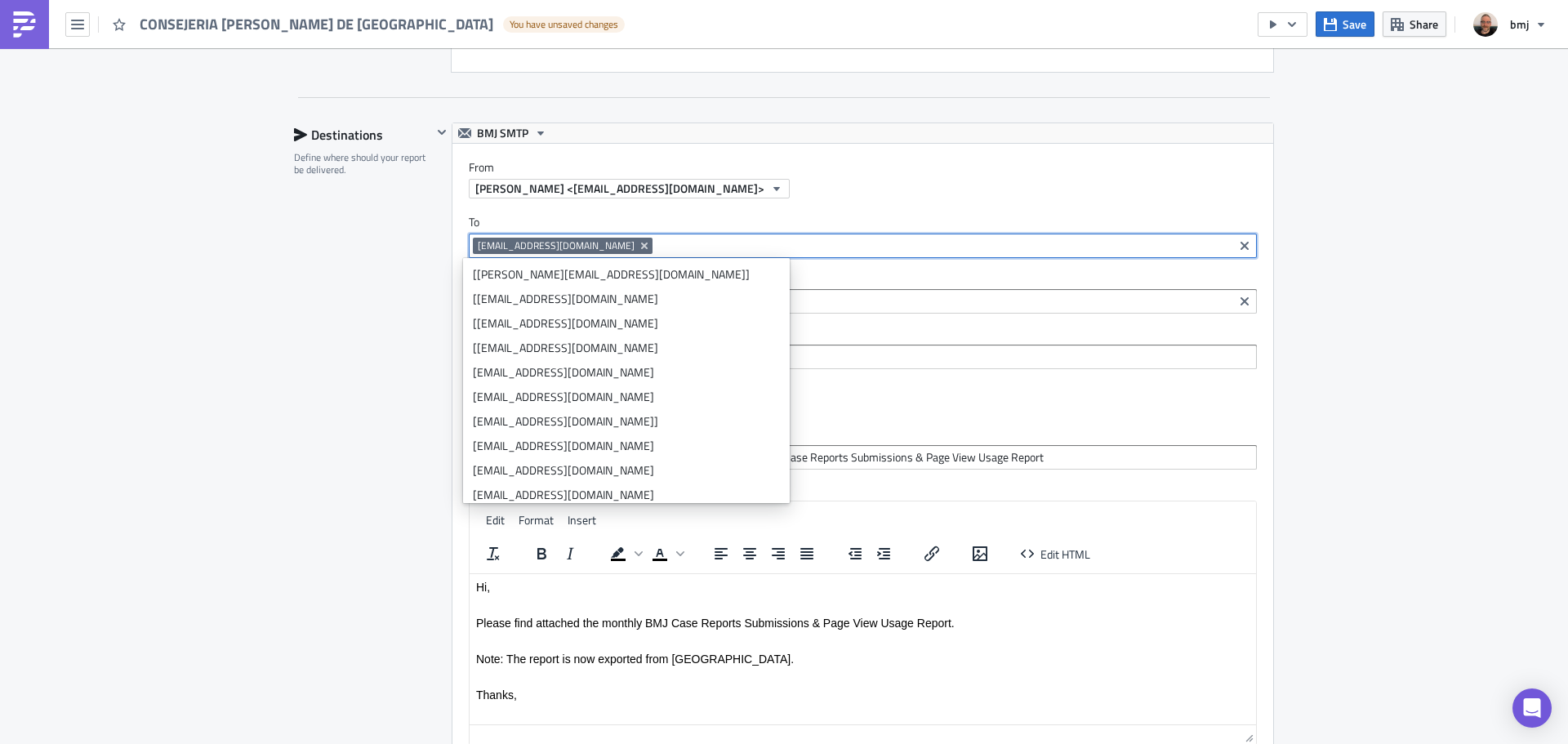
click at [658, 245] on input at bounding box center [943, 245] width 573 height 16
click at [618, 389] on div "aboukabache@bmj.com" at bounding box center [626, 396] width 307 height 16
click at [840, 249] on input at bounding box center [1034, 245] width 388 height 16
click at [772, 274] on label "CC" at bounding box center [863, 278] width 788 height 15
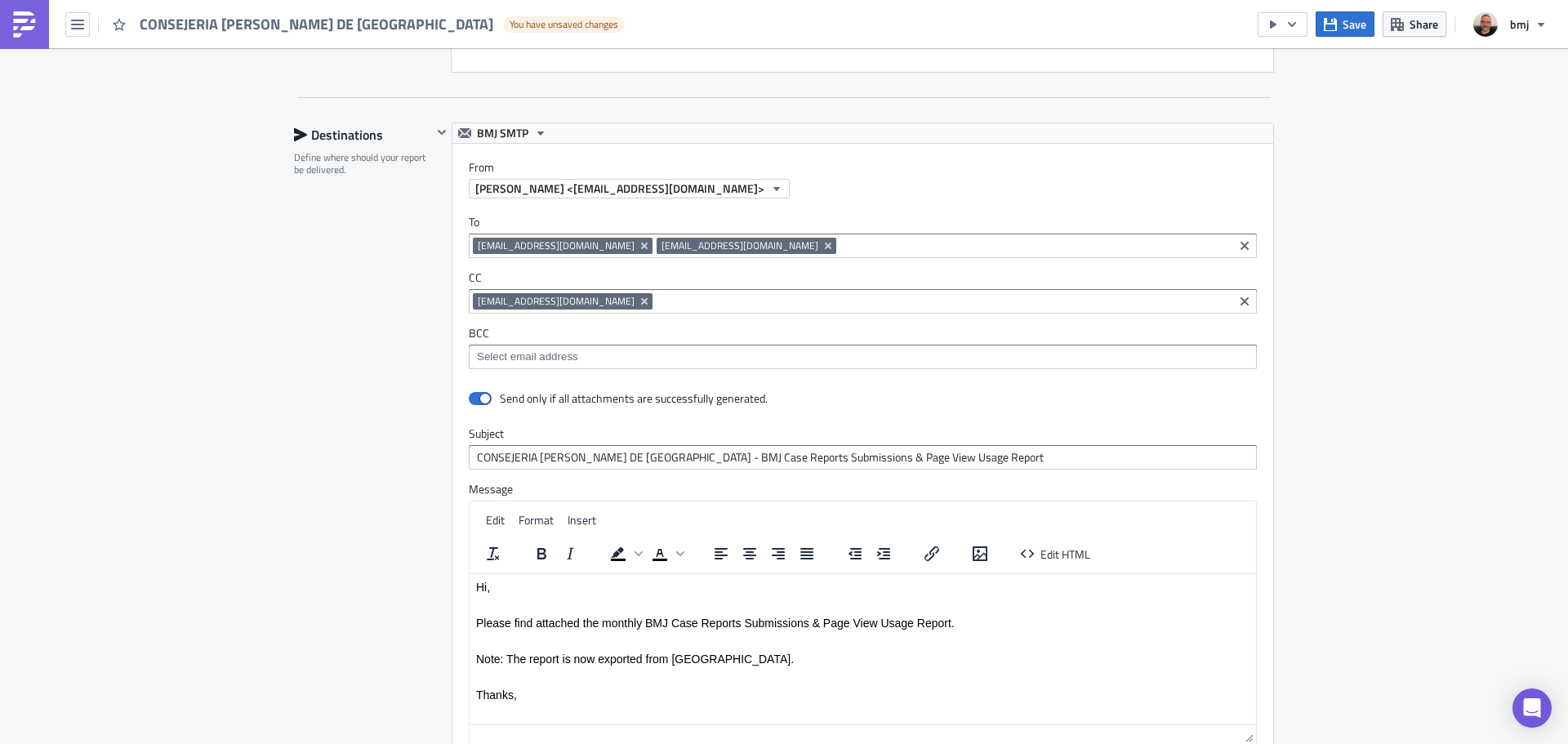
click at [840, 250] on input at bounding box center [1034, 245] width 388 height 16
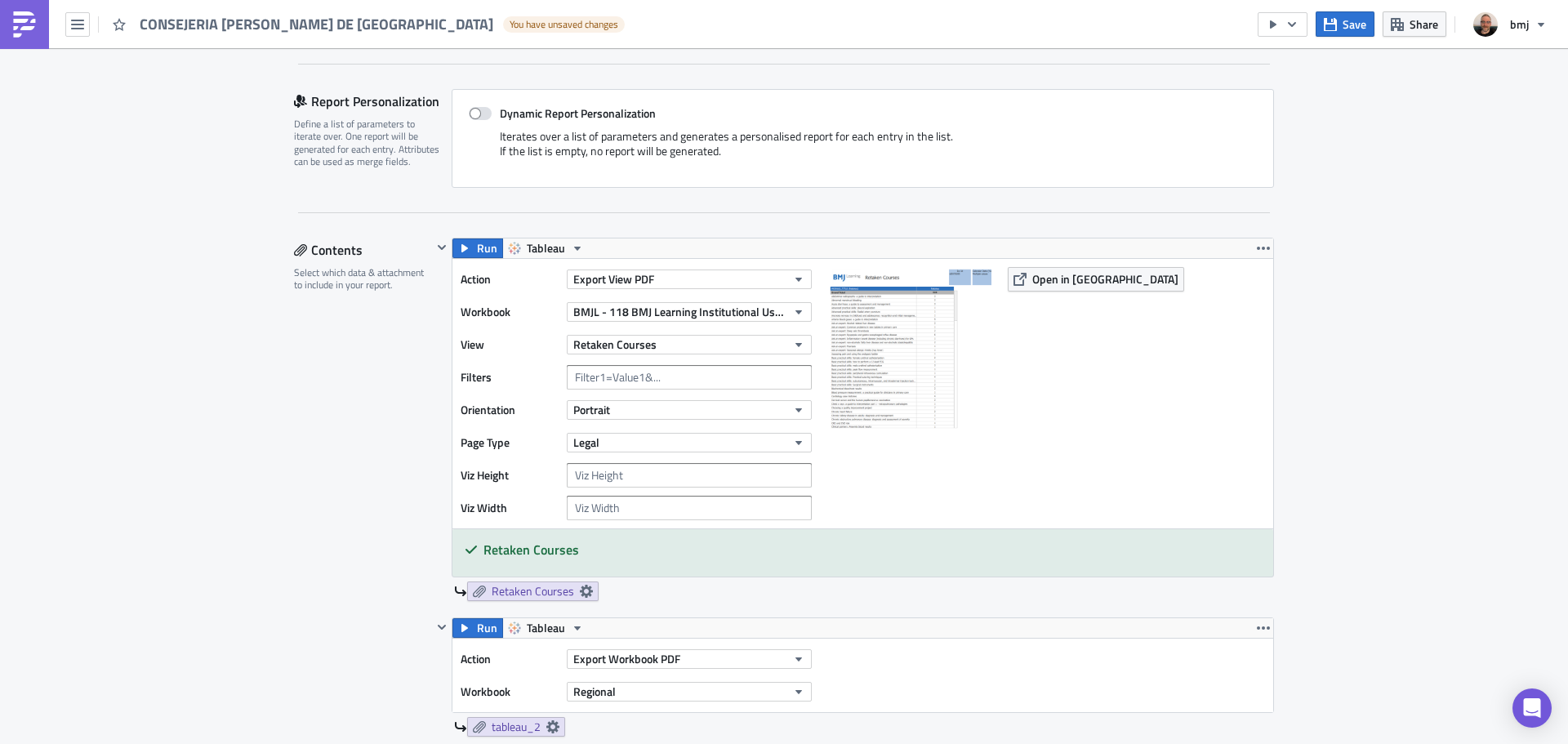
scroll to position [330, 0]
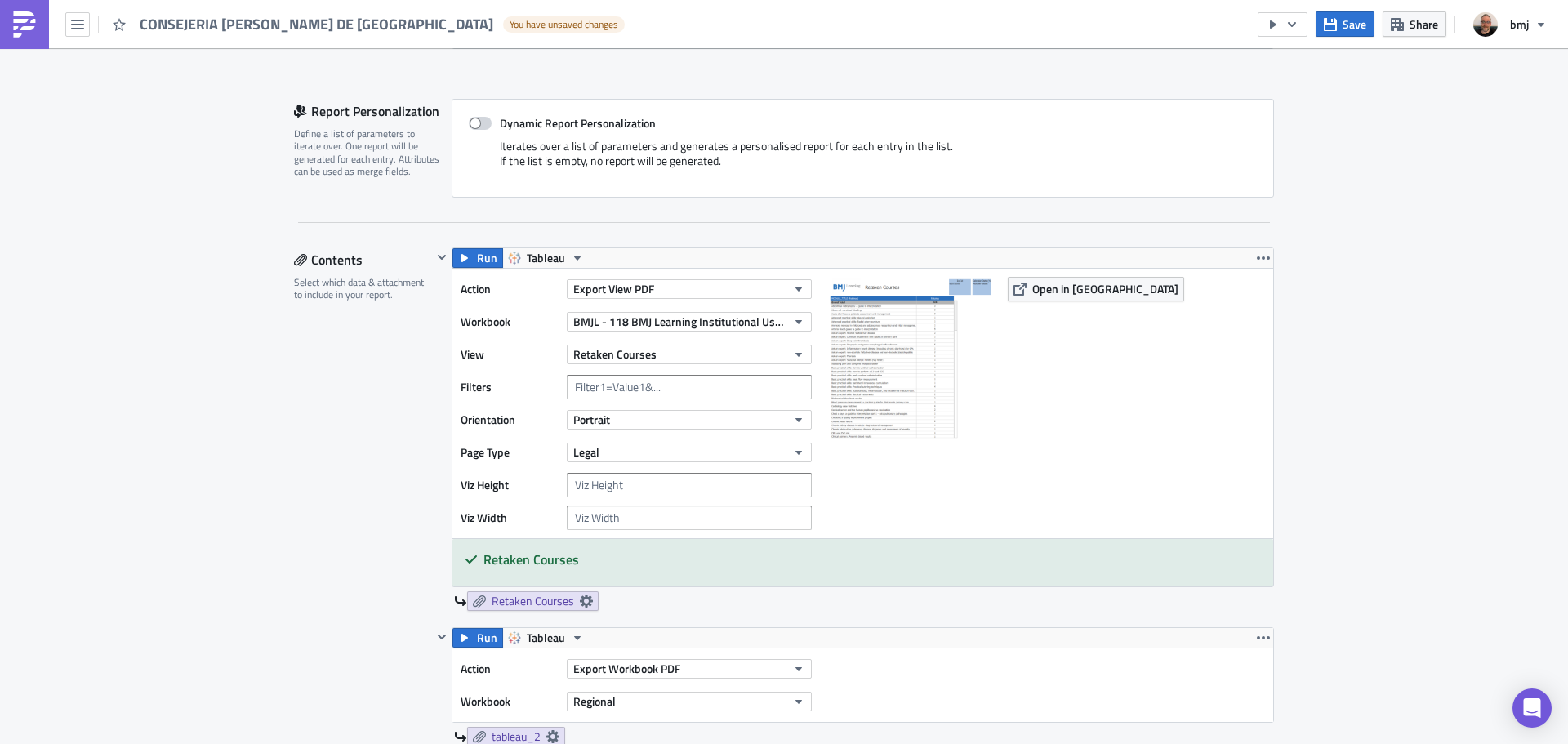
click at [474, 124] on span at bounding box center [480, 124] width 23 height 13
click at [474, 124] on input "Dynamic Report Personalization" at bounding box center [476, 123] width 10 height 10
checkbox input "true"
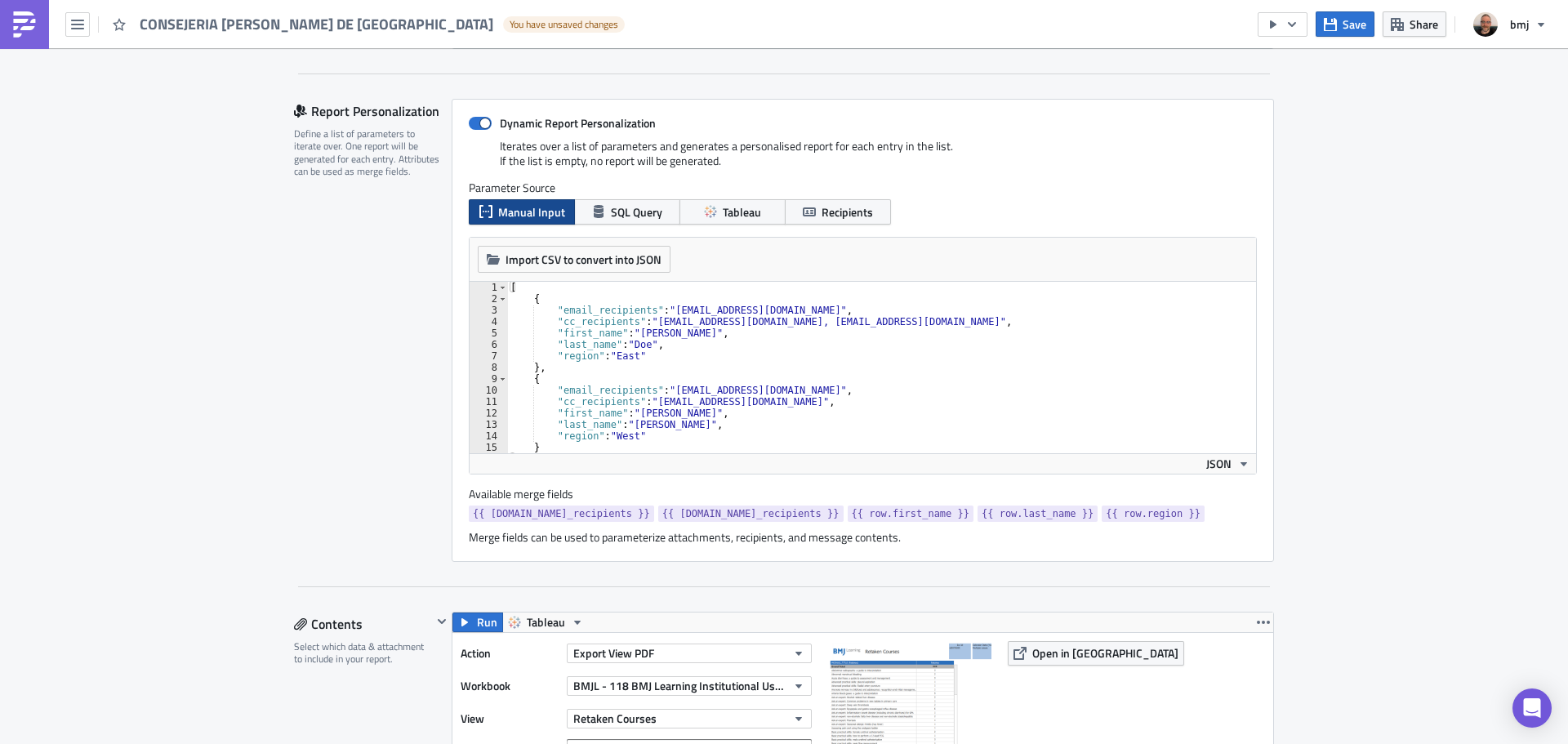
type textarea ""email_recipients": "recipient1@example.com","
drag, startPoint x: 657, startPoint y: 308, endPoint x: 801, endPoint y: 305, distance: 144.0
click at [801, 305] on div "[ { "email_recipients" : "recipient1@example.com" , "cc_recipients" : "someone@…" at bounding box center [875, 379] width 736 height 195
click at [814, 309] on div "[ { "email_recipients" : "recipient1@example.com" , "cc_recipients" : "someone@…" at bounding box center [875, 367] width 736 height 171
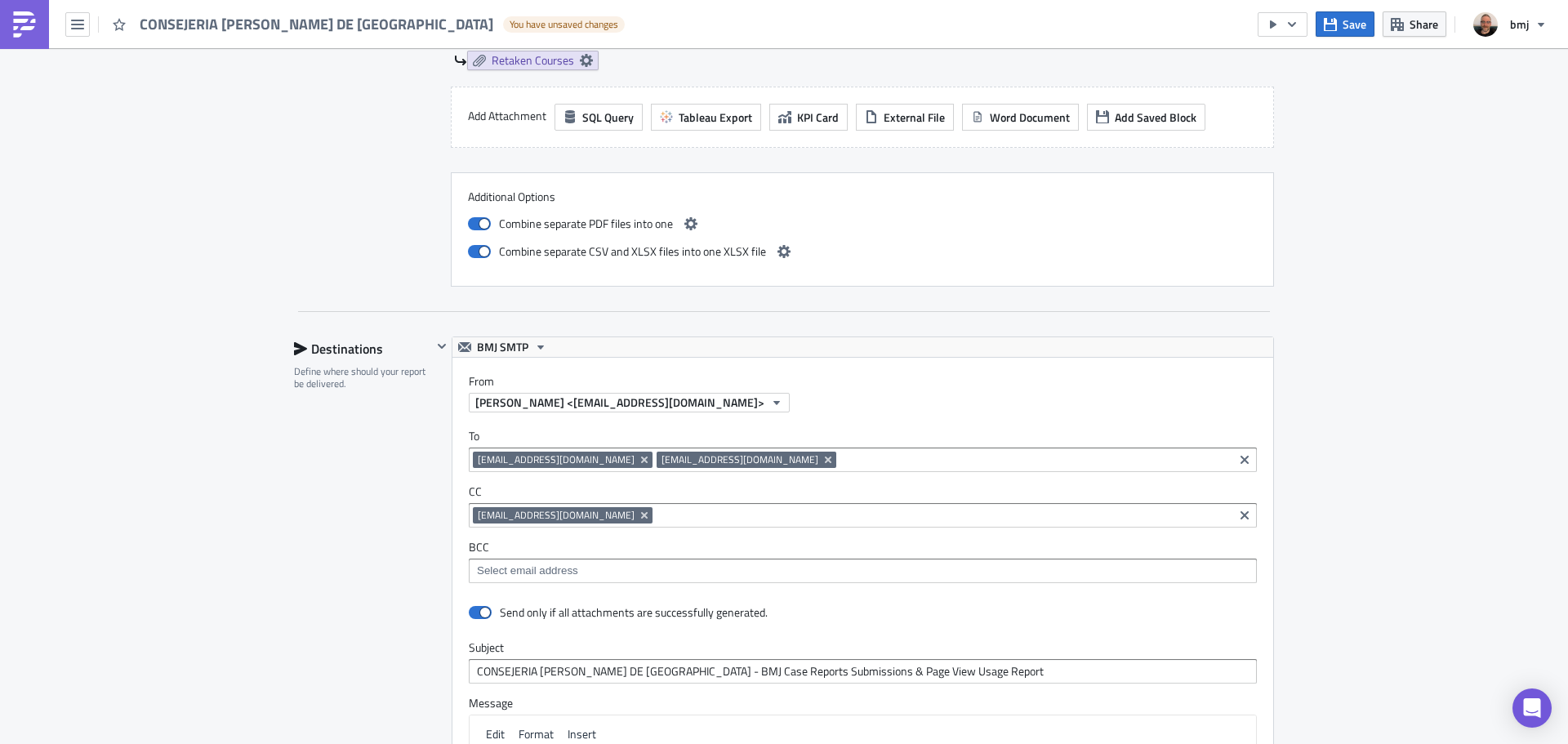
scroll to position [1754, 0]
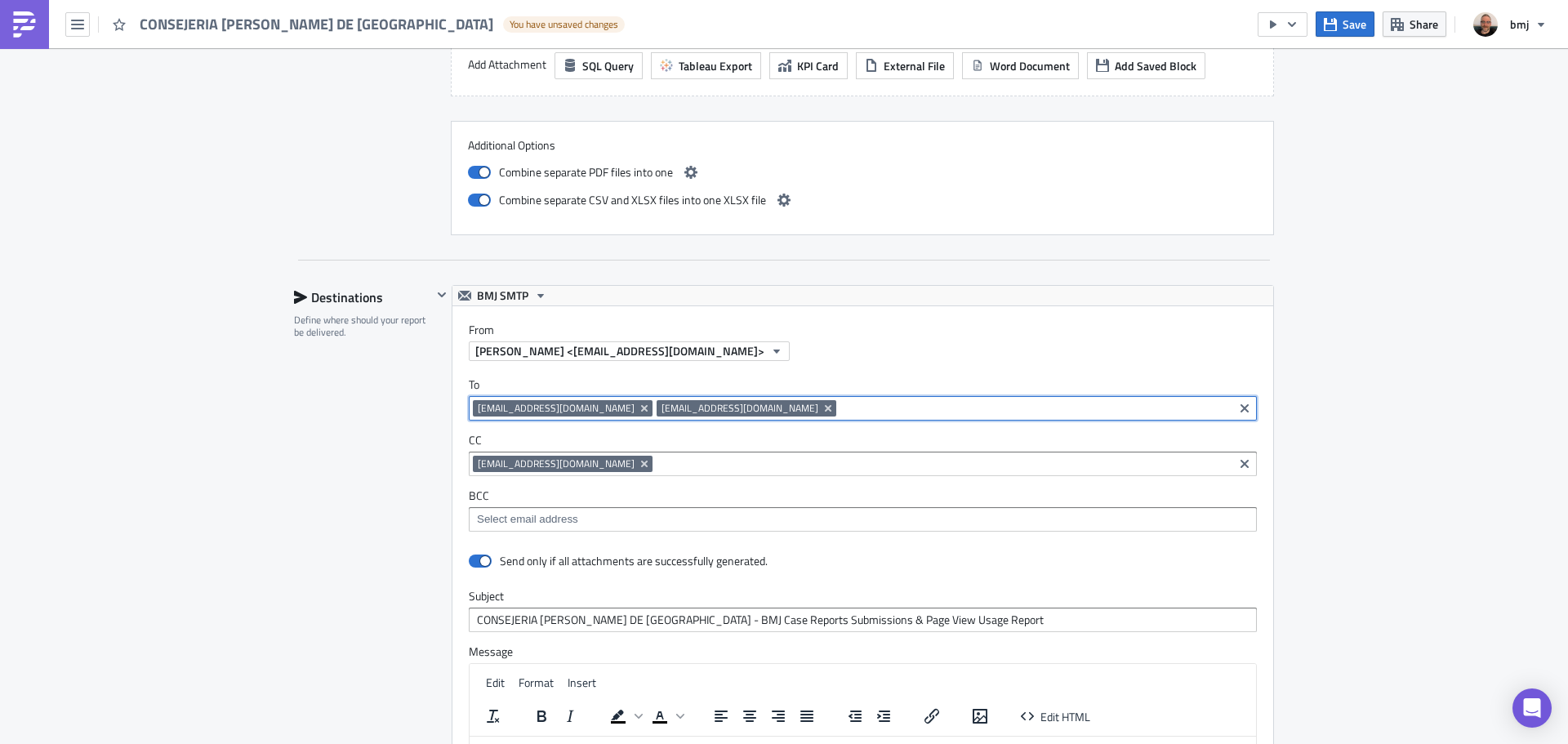
click at [922, 405] on input at bounding box center [1034, 407] width 388 height 16
click at [741, 439] on label "CC" at bounding box center [863, 441] width 788 height 15
click at [676, 462] on input at bounding box center [943, 463] width 573 height 16
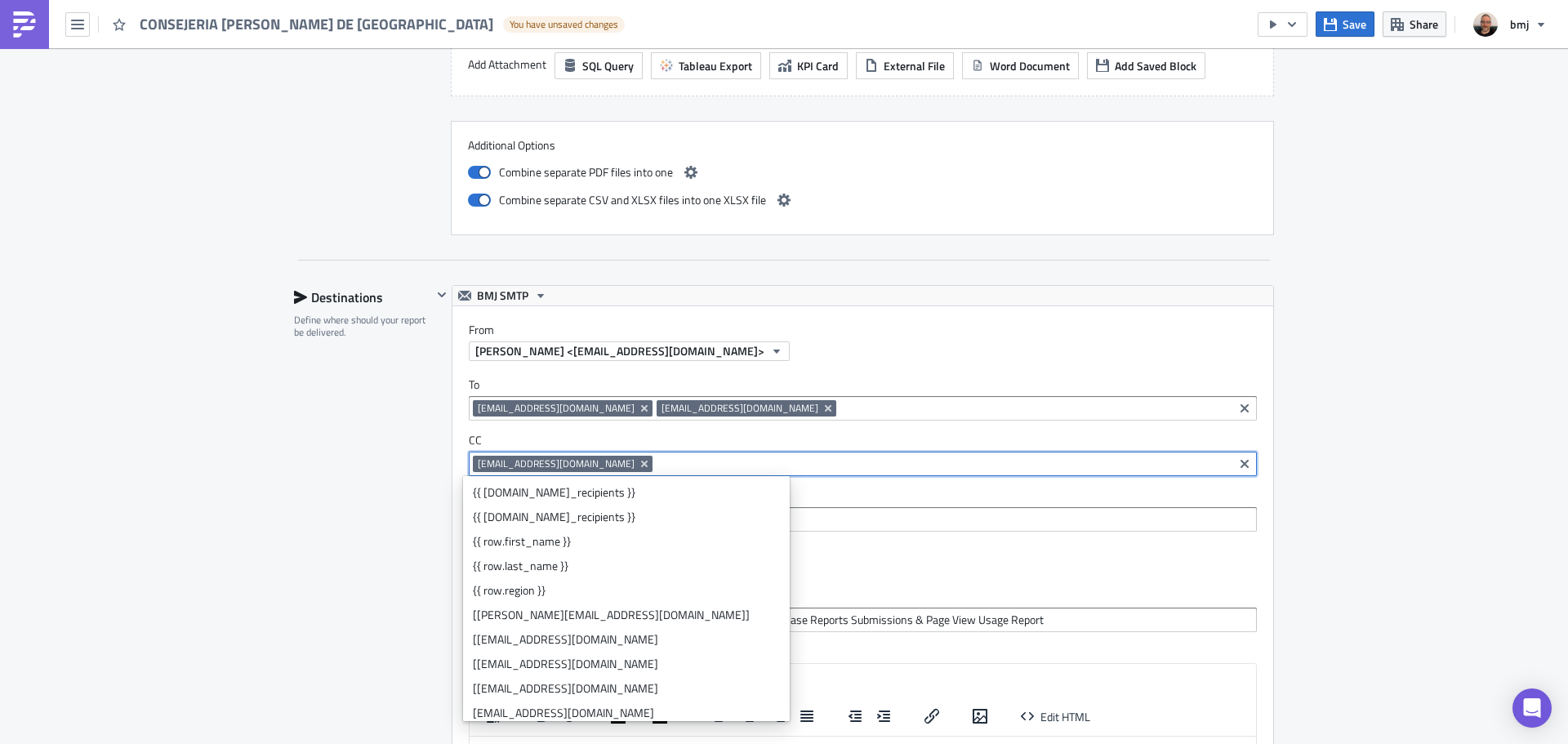
click at [759, 490] on label "BCC" at bounding box center [863, 496] width 788 height 15
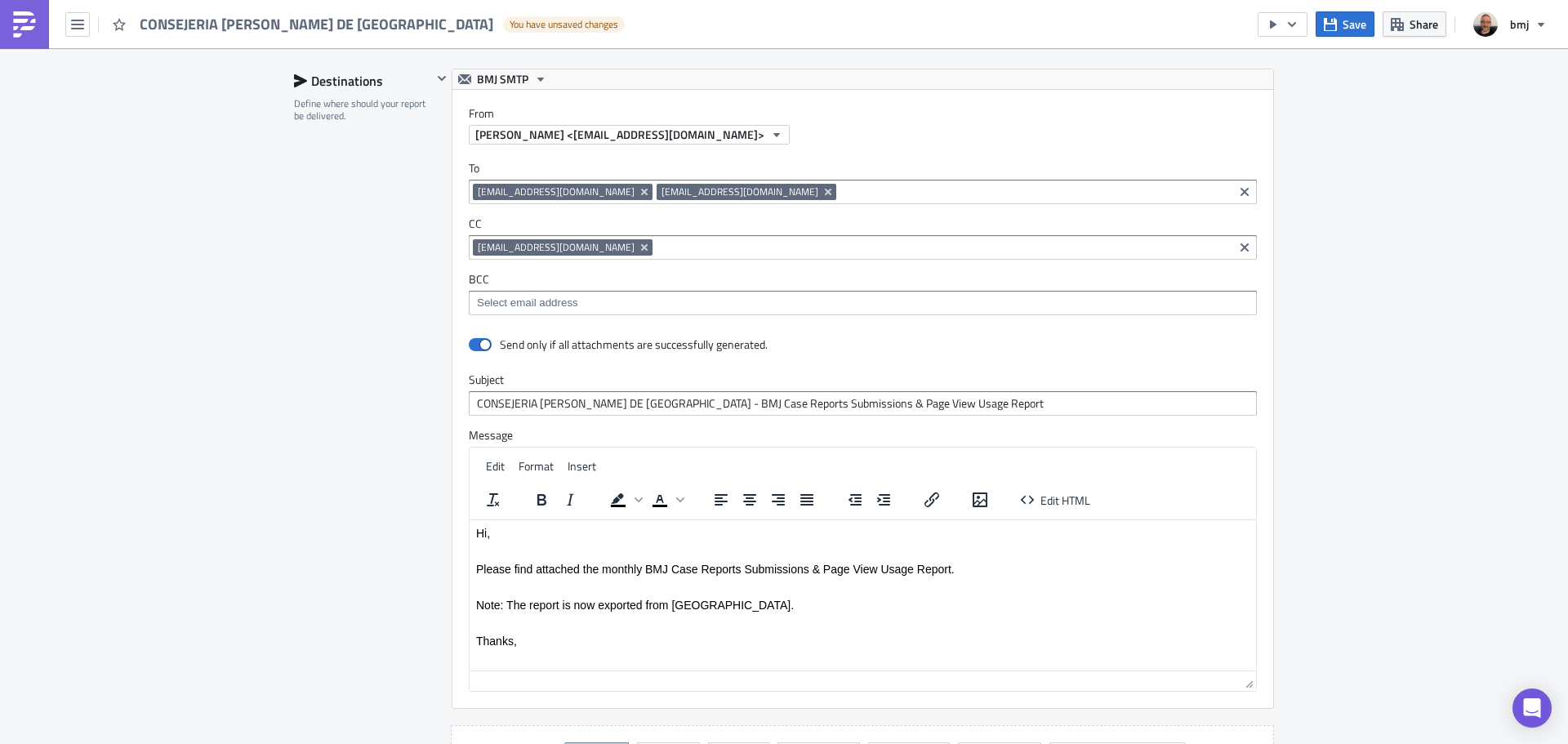
scroll to position [1998, 0]
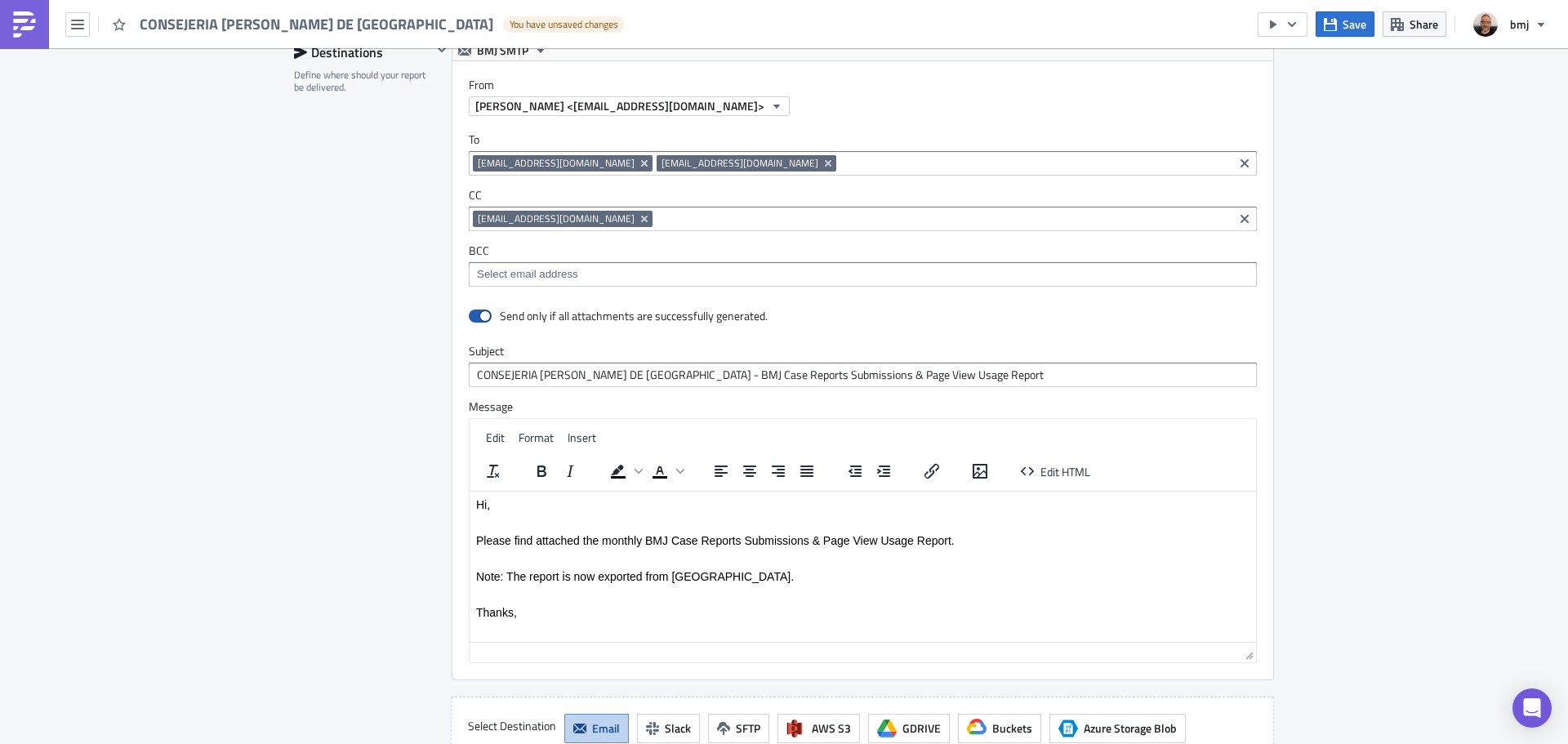
click at [482, 316] on span at bounding box center [480, 316] width 23 height 13
click at [482, 316] on input "checkbox" at bounding box center [476, 316] width 10 height 10
checkbox input "false"
click at [405, 309] on div "Destinations Define where should your report be delivered." at bounding box center [363, 400] width 138 height 720
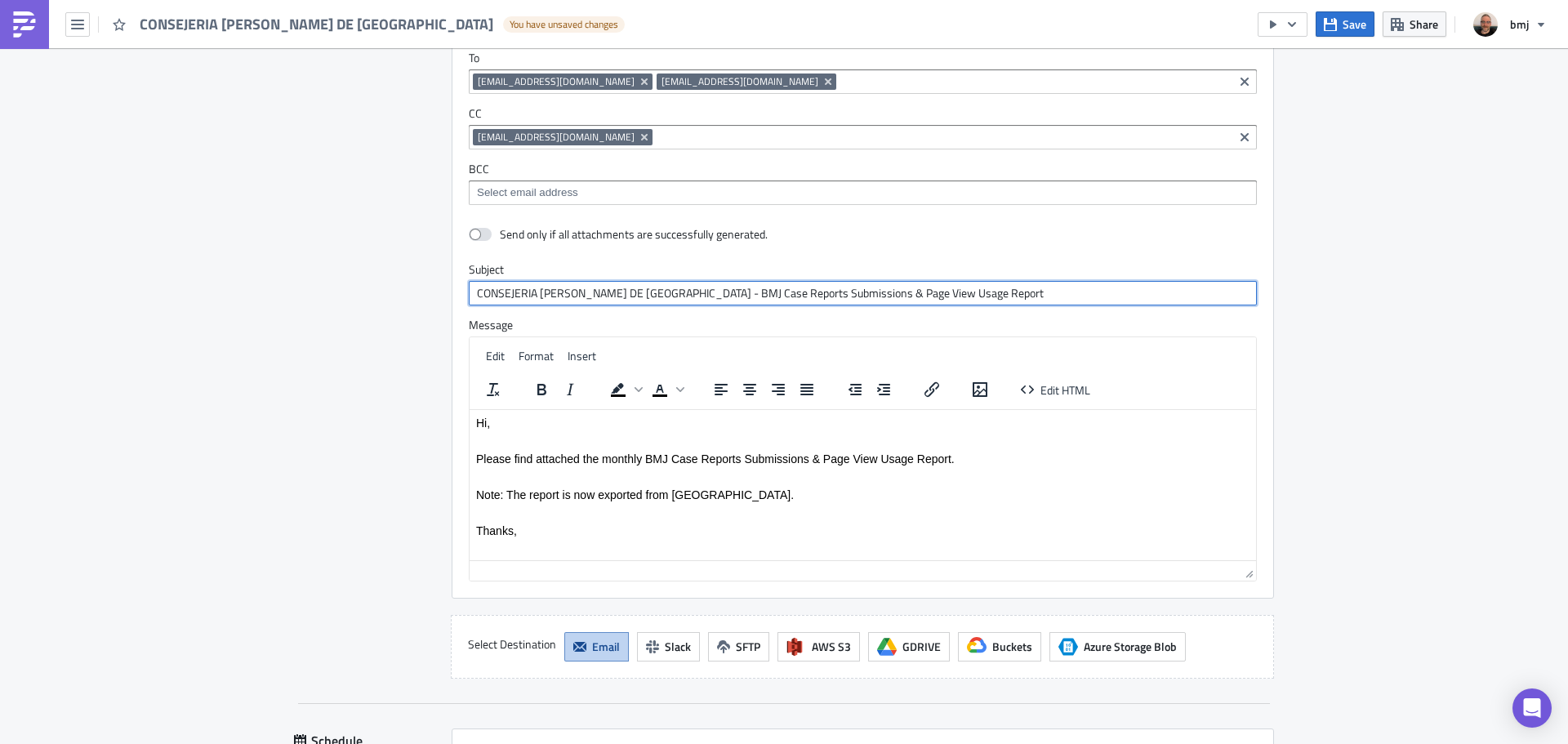
drag, startPoint x: 470, startPoint y: 292, endPoint x: 996, endPoint y: 291, distance: 526.0
click at [994, 295] on input "CONSEJERIA DE SANIDAD DE MADRID - BMJ Case Reports Submissions & Page View Usag…" at bounding box center [863, 293] width 788 height 25
click at [1007, 285] on input "CONSEJERIA DE SANIDAD DE MADRID - BMJ Case Reports Submissions & Page View Usag…" at bounding box center [863, 293] width 788 height 25
drag, startPoint x: 1006, startPoint y: 287, endPoint x: 374, endPoint y: 274, distance: 632.1
click at [374, 274] on div "Destinations Define where should your report be delivered. BMJ SMTP From Matt B…" at bounding box center [784, 319] width 980 height 720
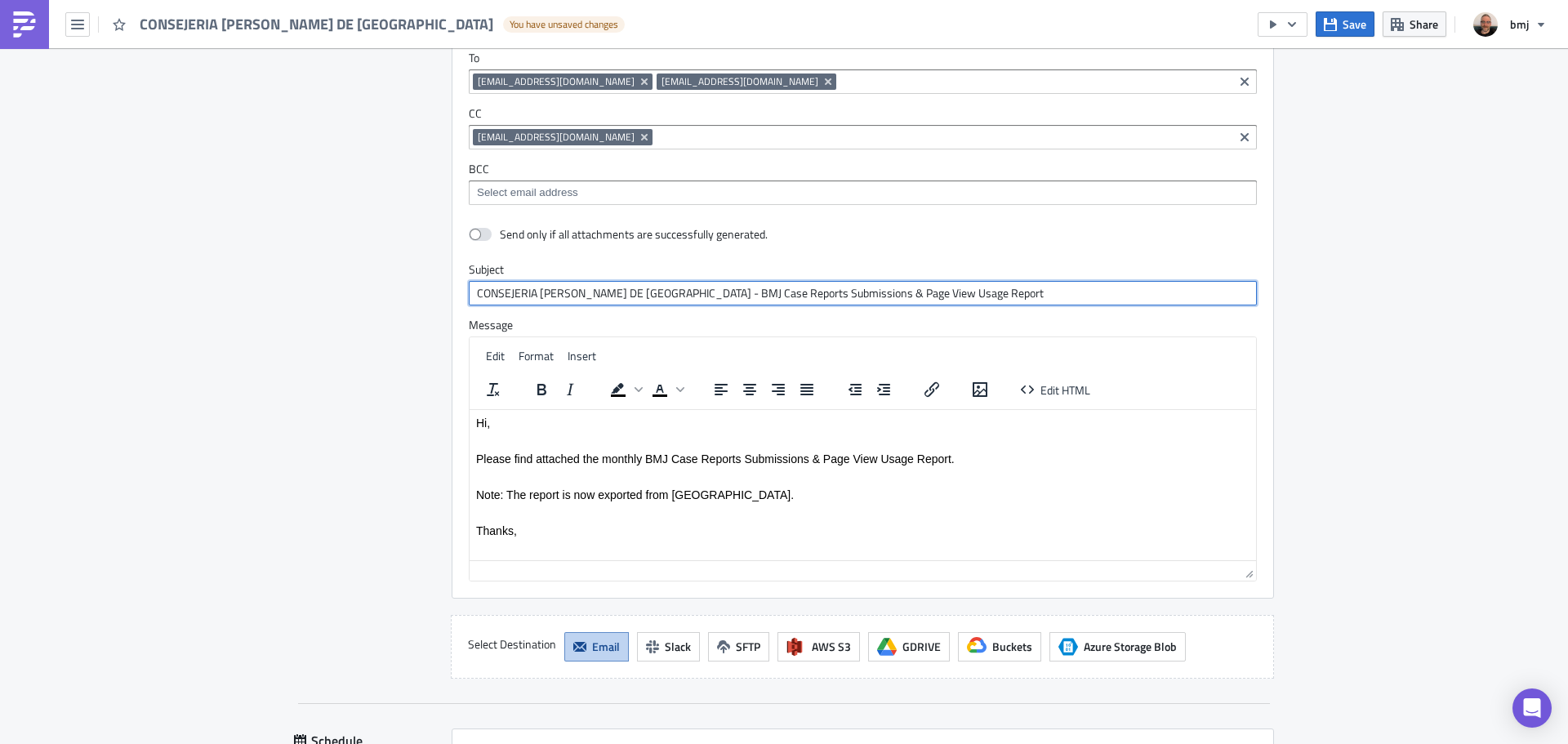
click at [474, 288] on input "CONSEJERIA DE SANIDAD DE MADRID - BMJ Case Reports Submissions & Page View Usag…" at bounding box center [863, 293] width 788 height 25
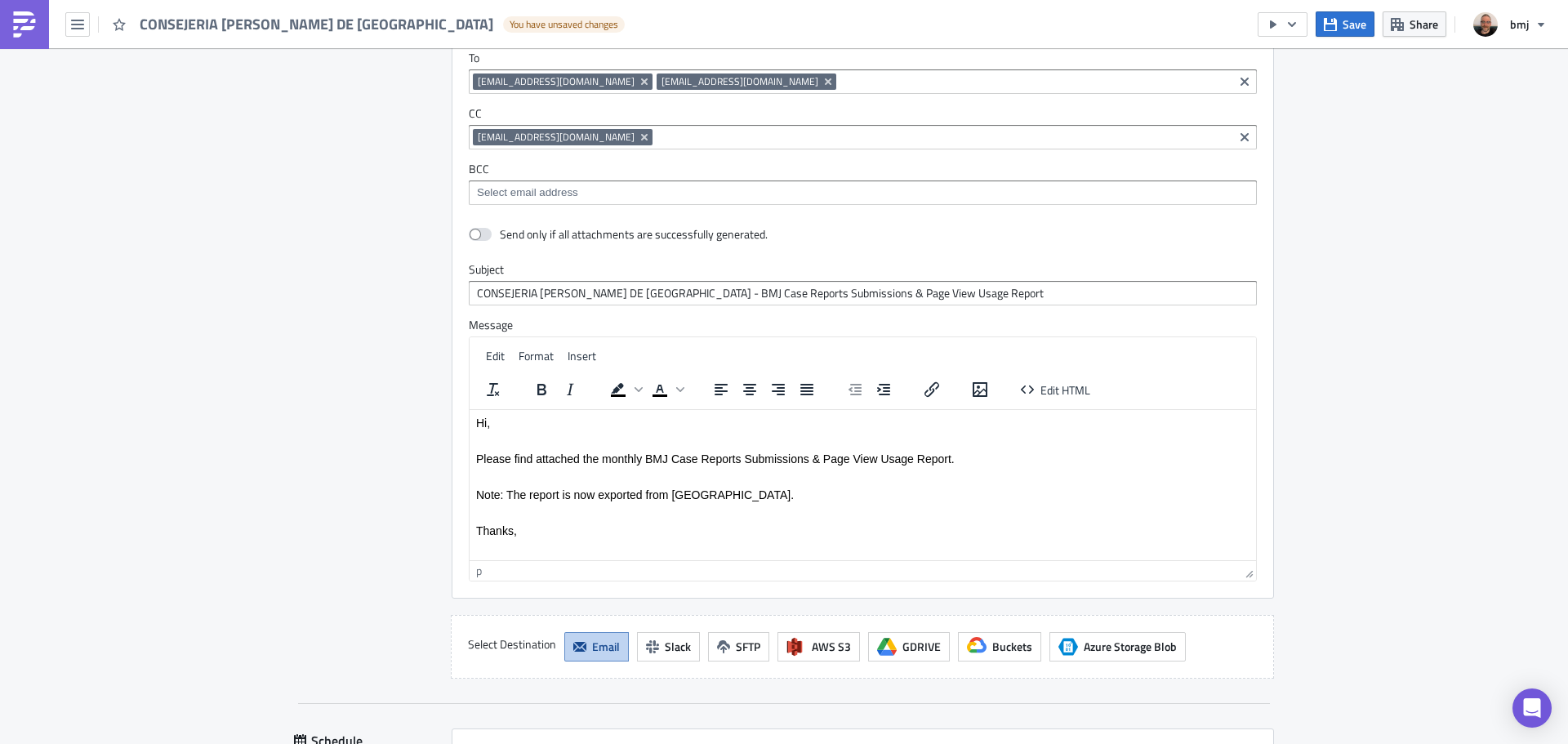
drag, startPoint x: 477, startPoint y: 414, endPoint x: 600, endPoint y: 502, distance: 151.2
click at [600, 502] on html "Hi, Please find attached the monthly BMJ Case Reports Submissions & Page View U…" at bounding box center [863, 476] width 786 height 134
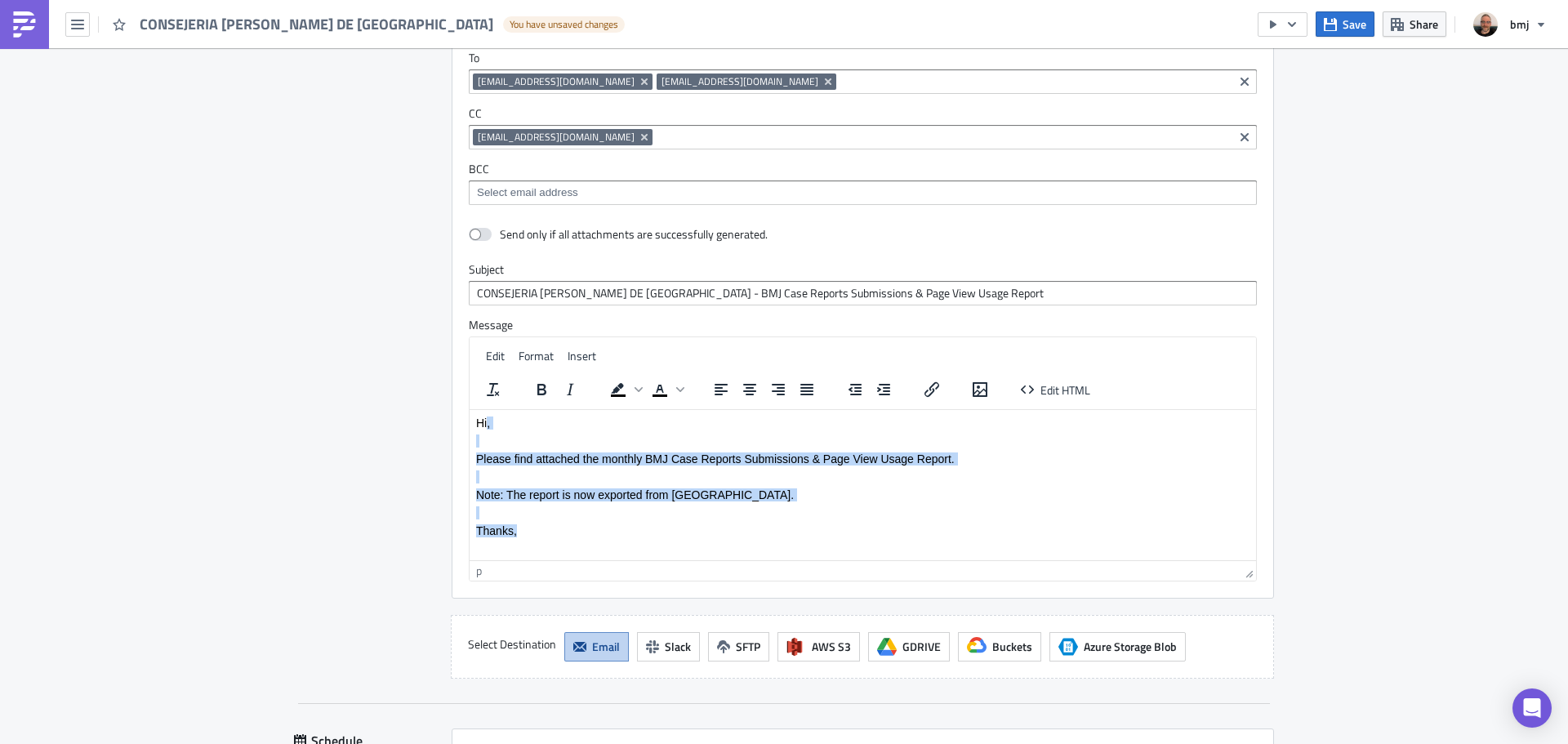
drag, startPoint x: 590, startPoint y: 520, endPoint x: 488, endPoint y: 411, distance: 149.3
click at [488, 411] on html "Hi, Please find attached the monthly BMJ Case Reports Submissions & Page View U…" at bounding box center [863, 476] width 786 height 134
click at [572, 429] on body "Hi, Please find attached the monthly BMJ Case Reports Submissions & Page View U…" at bounding box center [863, 476] width 773 height 121
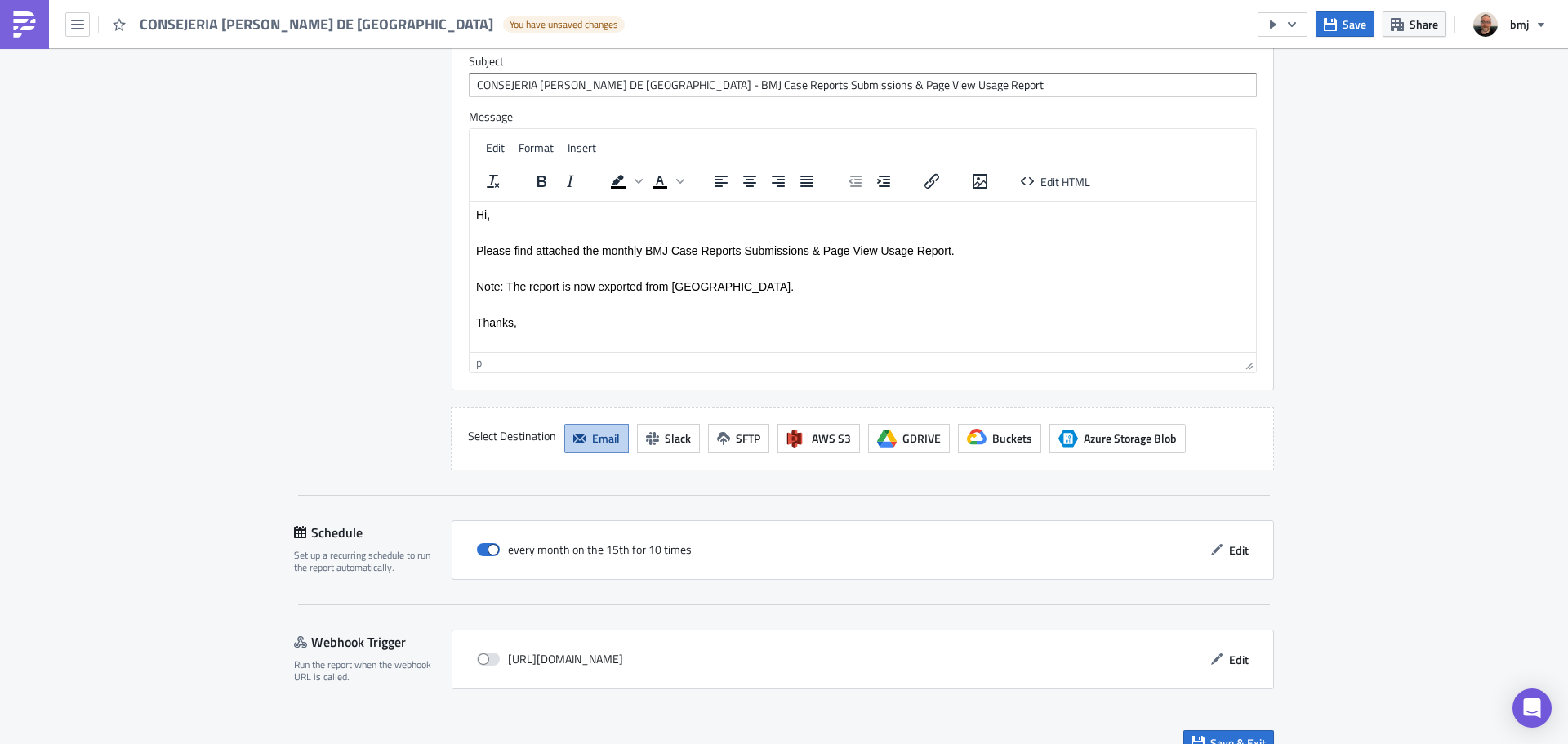
scroll to position [2314, 0]
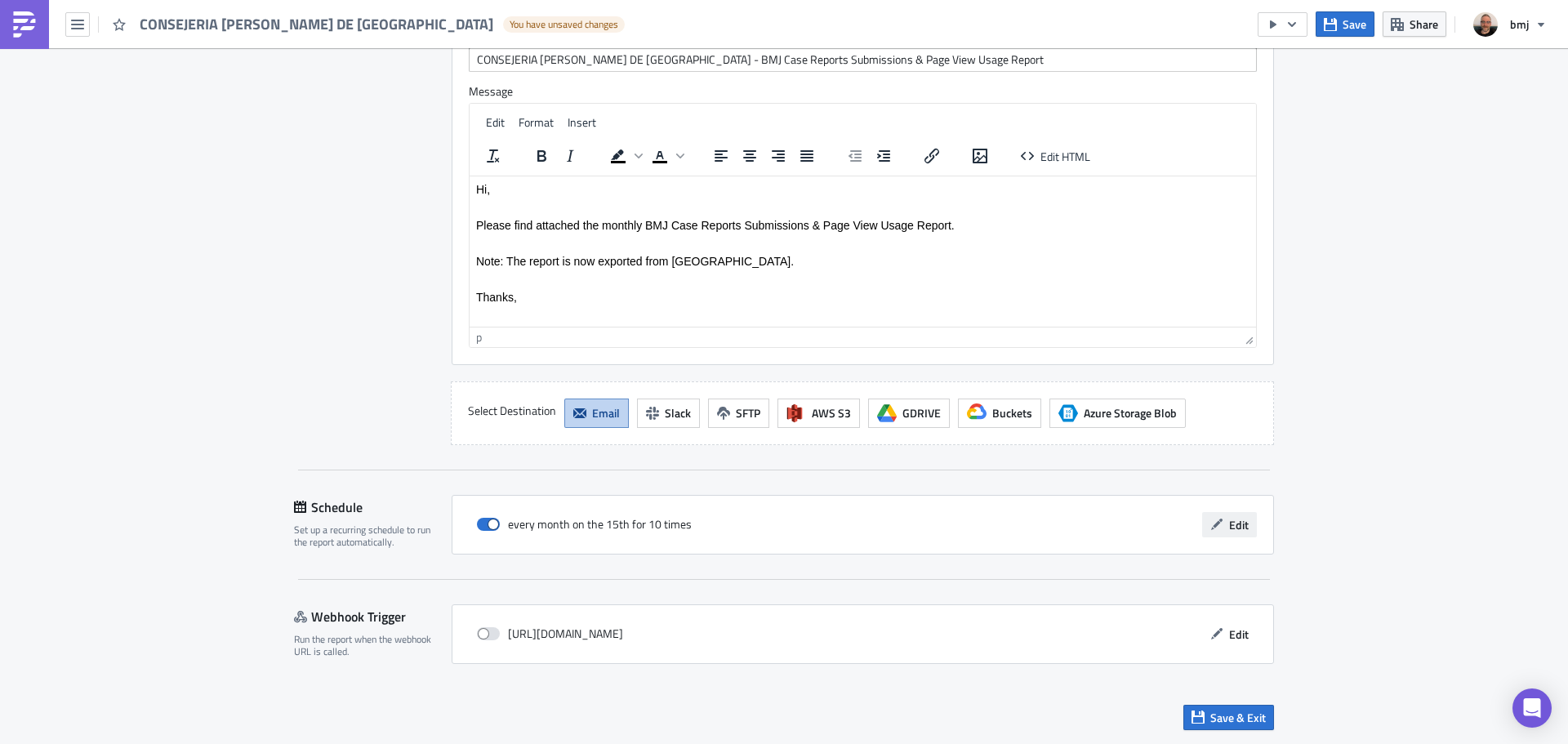
click at [1219, 526] on button "Edit" at bounding box center [1230, 525] width 55 height 26
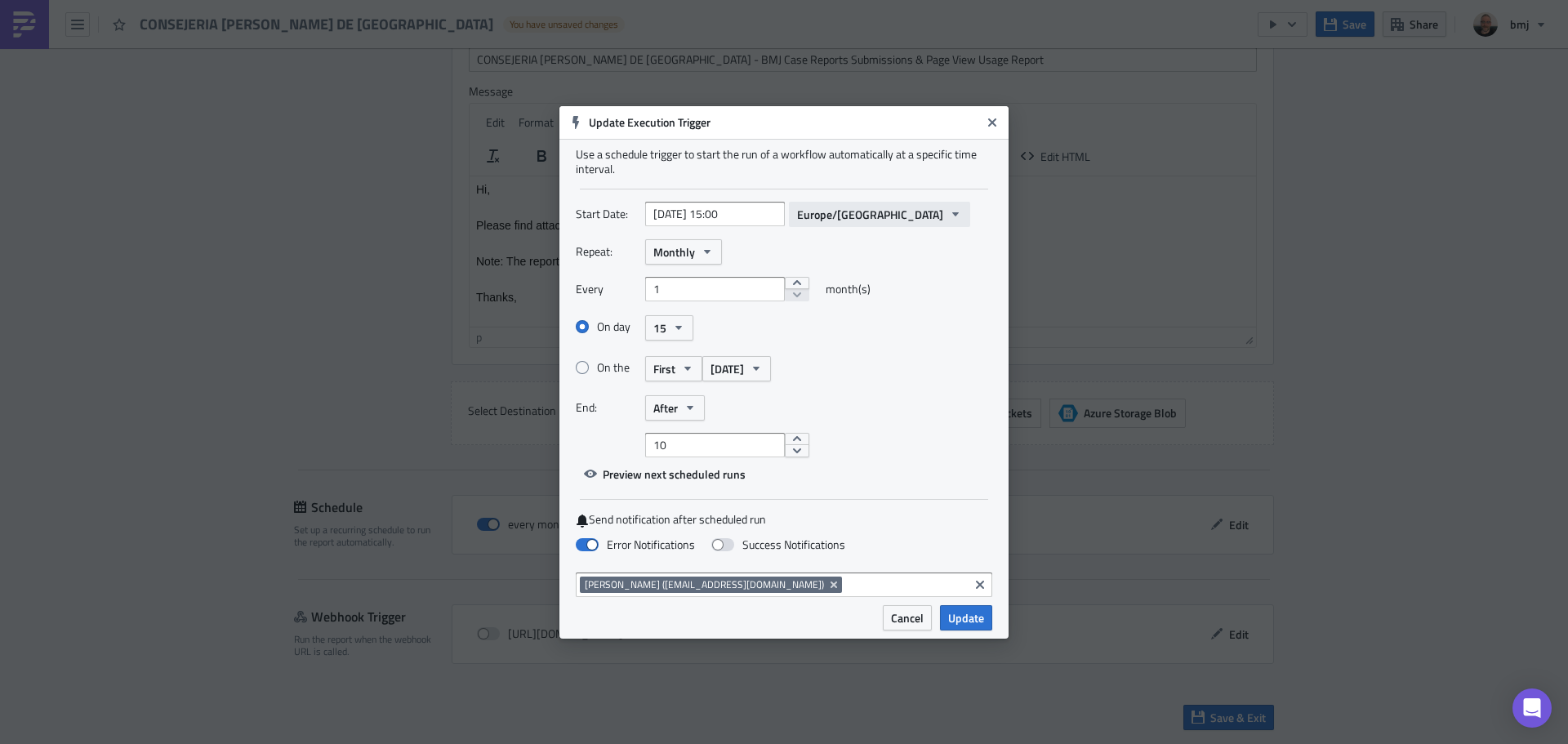
click at [855, 216] on span "Europe/London" at bounding box center [870, 215] width 146 height 17
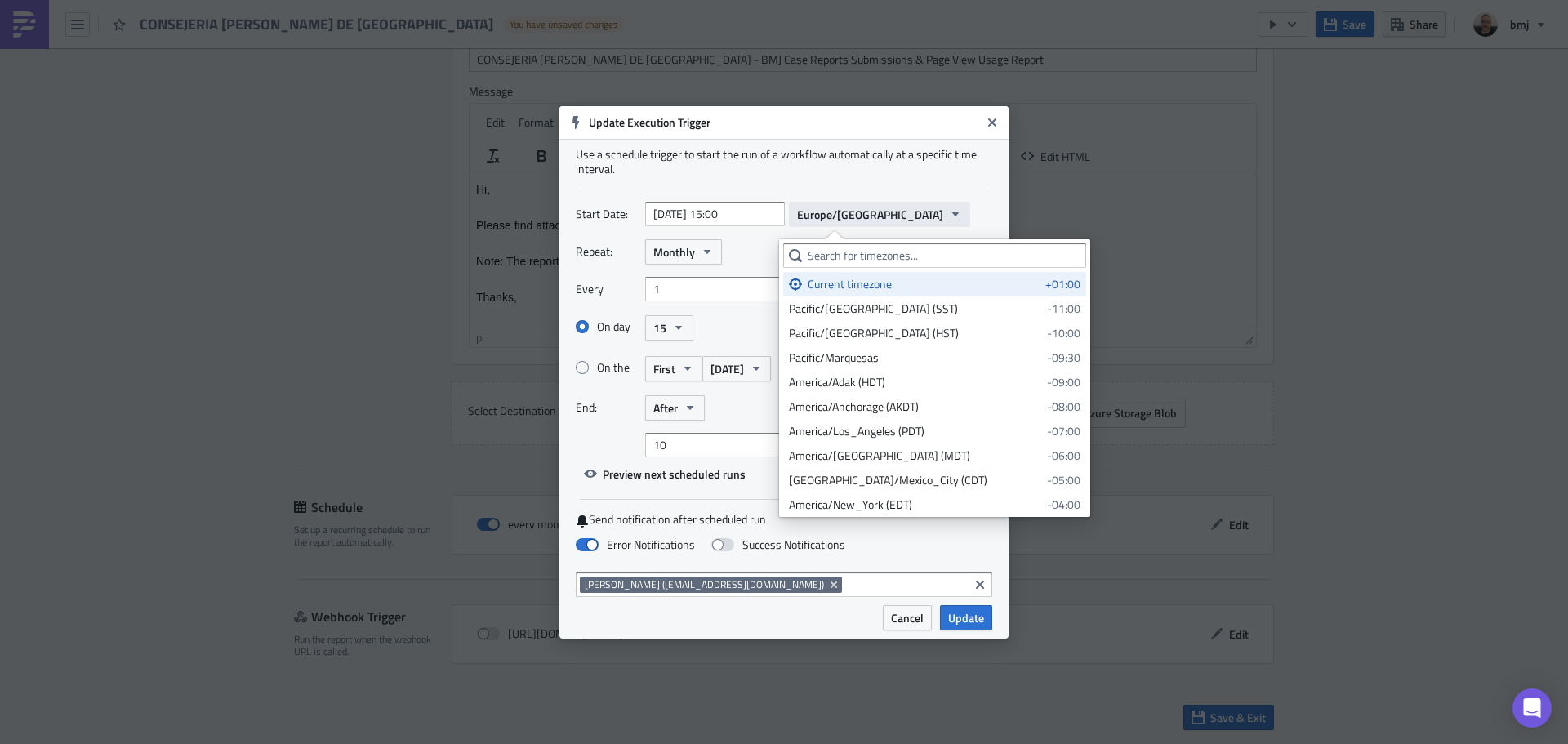
click at [868, 208] on button "Europe/London" at bounding box center [880, 214] width 181 height 26
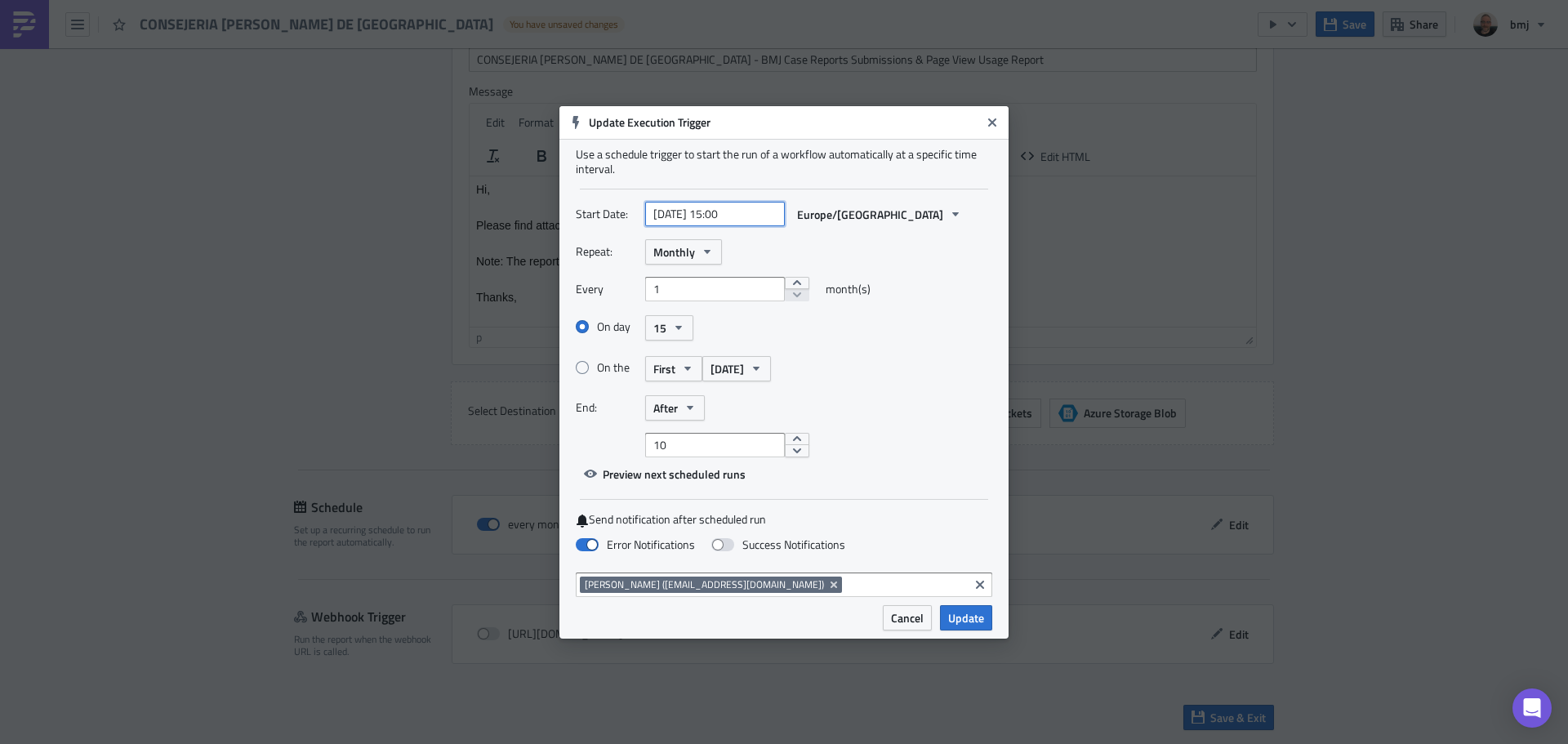
click at [729, 214] on input "2025-10-15 15:00" at bounding box center [715, 214] width 140 height 25
select select "9"
select select "2025"
click at [842, 239] on div "Repeat: Monthly" at bounding box center [784, 251] width 417 height 26
click at [702, 251] on icon "button" at bounding box center [707, 251] width 13 height 13
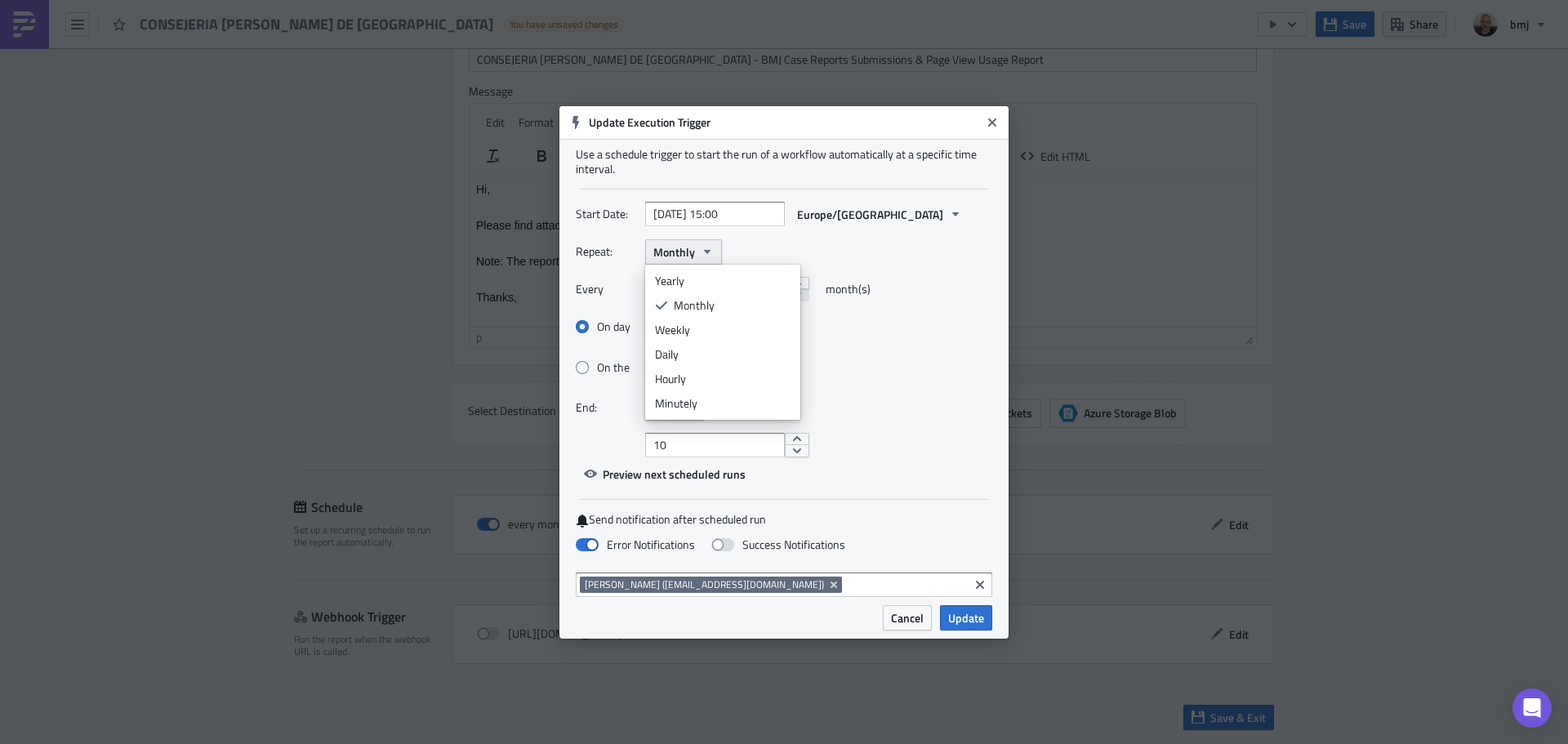
click at [714, 251] on button "Monthly" at bounding box center [683, 251] width 77 height 26
click at [747, 250] on div "Repeat: Monthly" at bounding box center [784, 251] width 417 height 26
click at [697, 406] on icon "button" at bounding box center [690, 407] width 13 height 13
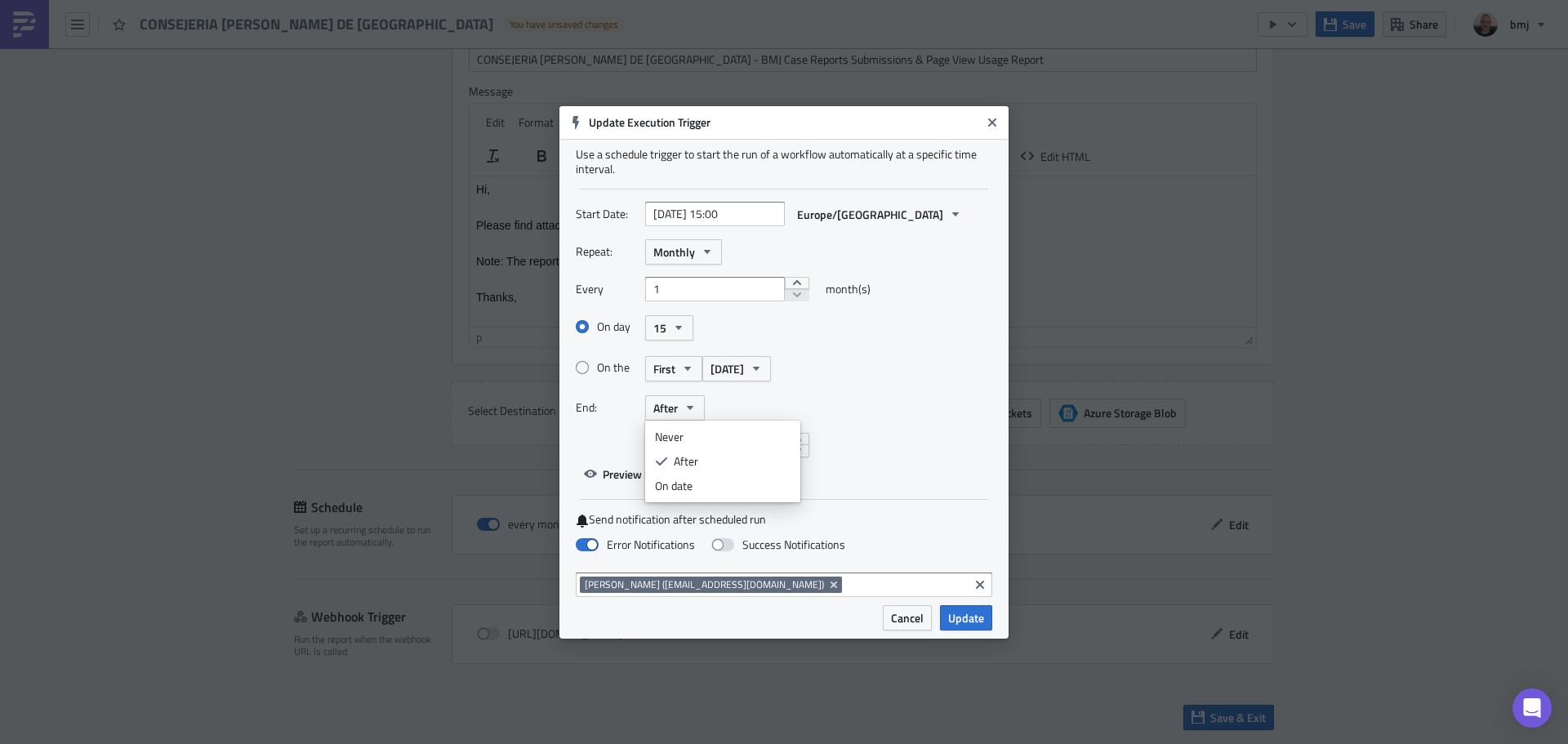
click at [759, 406] on div "End: After Never After On date" at bounding box center [784, 407] width 417 height 26
click at [973, 617] on span "Update" at bounding box center [966, 618] width 36 height 17
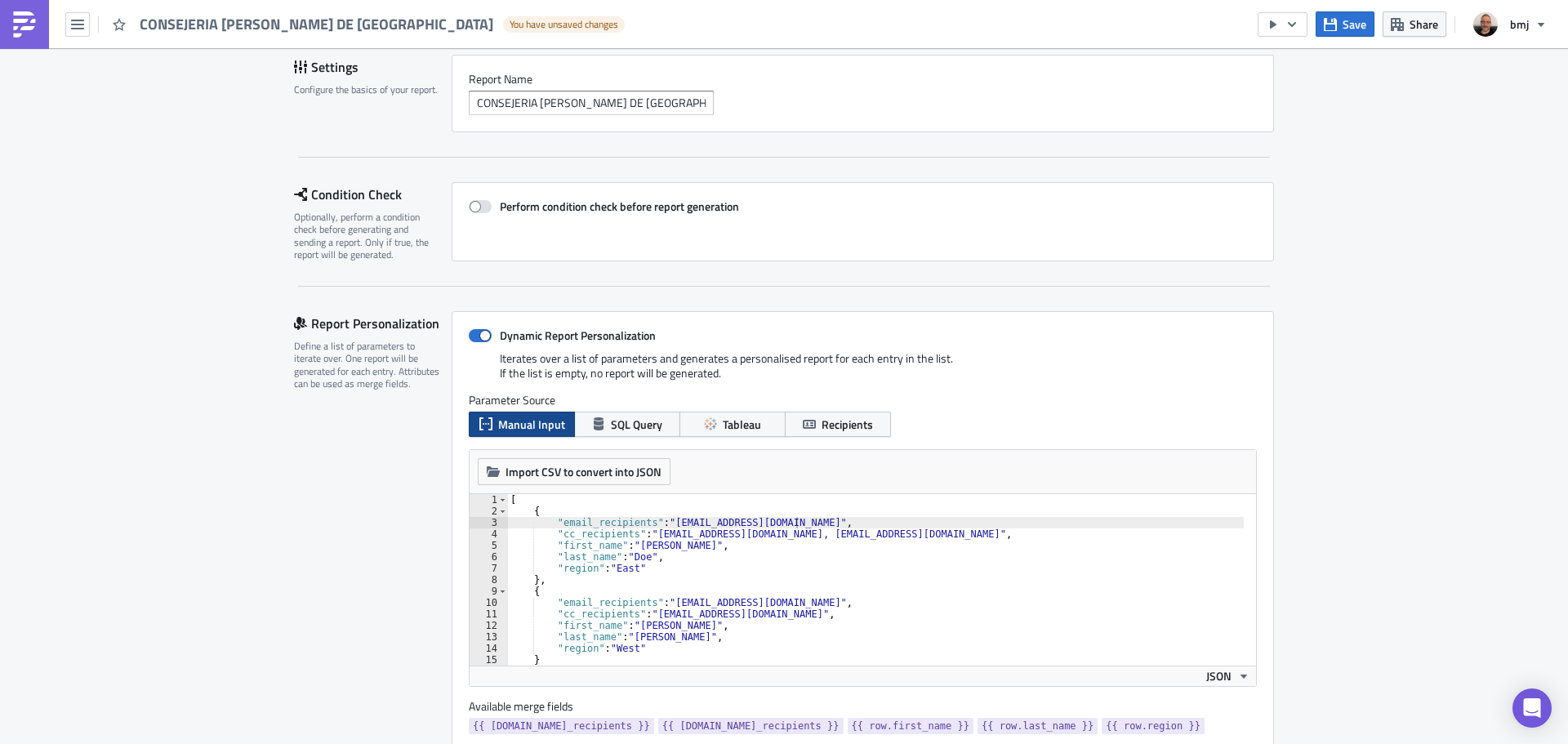
scroll to position [109, 0]
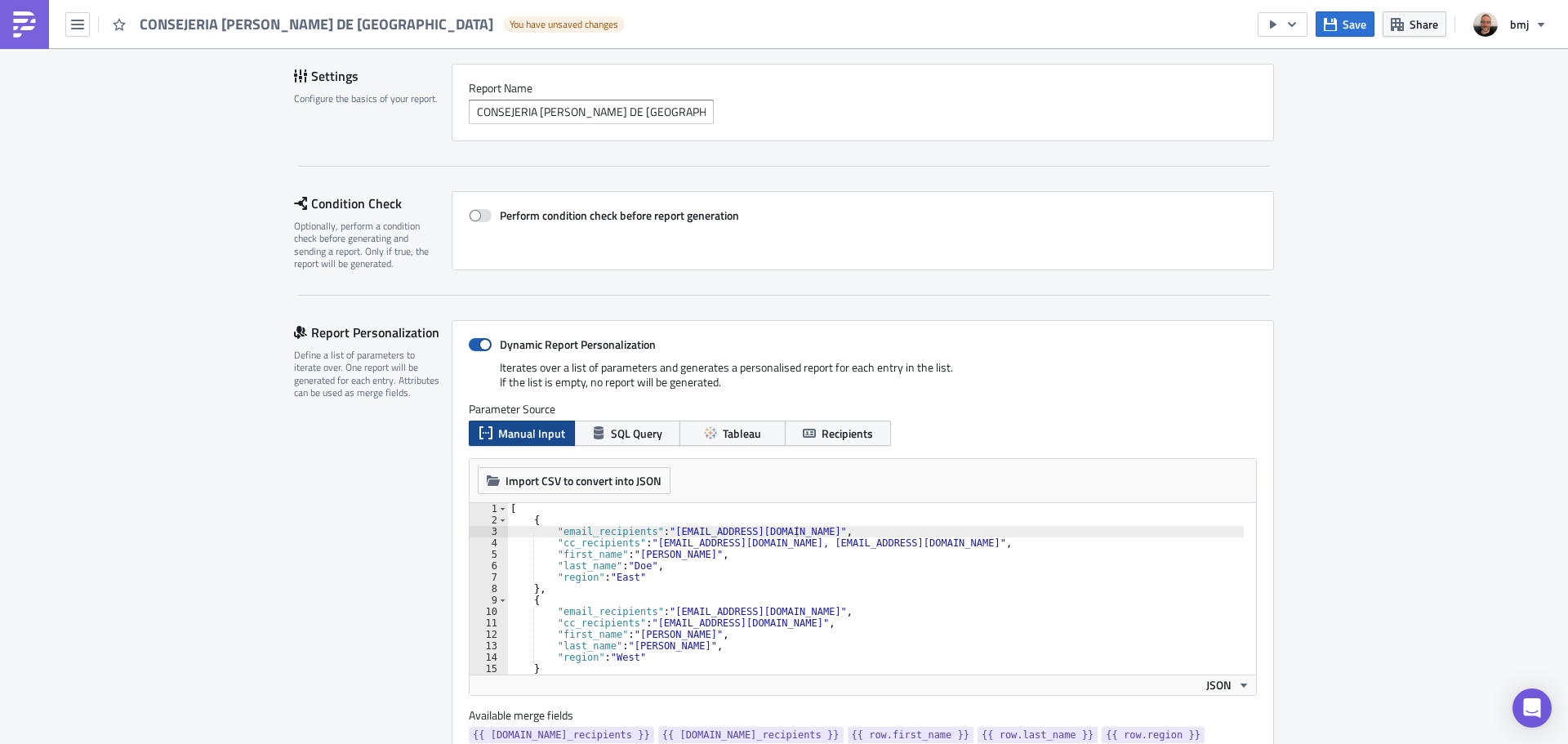
click at [482, 349] on span at bounding box center [480, 345] width 23 height 13
click at [482, 349] on input "Dynamic Report Personalization" at bounding box center [476, 344] width 10 height 10
checkbox input "false"
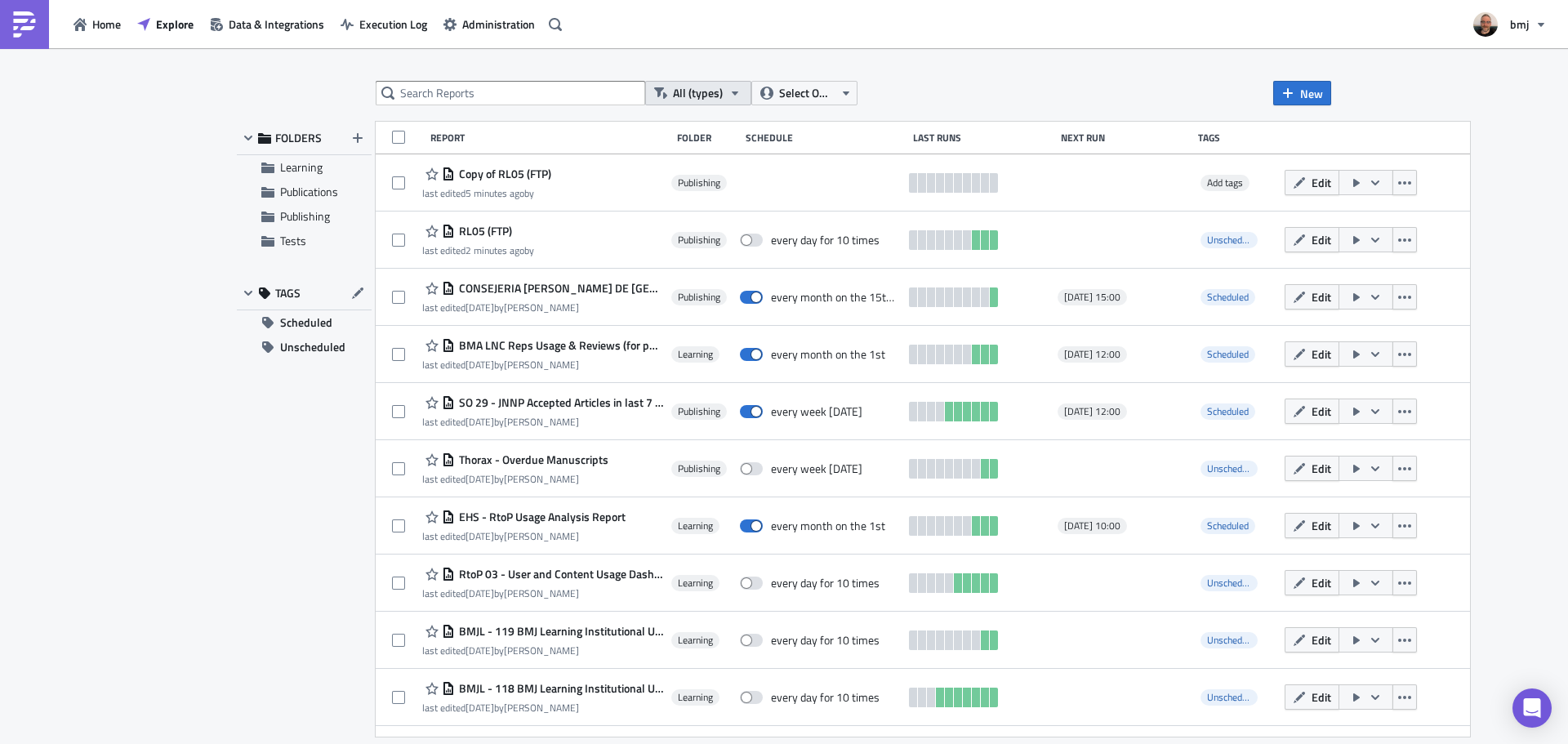
click at [729, 94] on icon "button" at bounding box center [735, 94] width 13 height 13
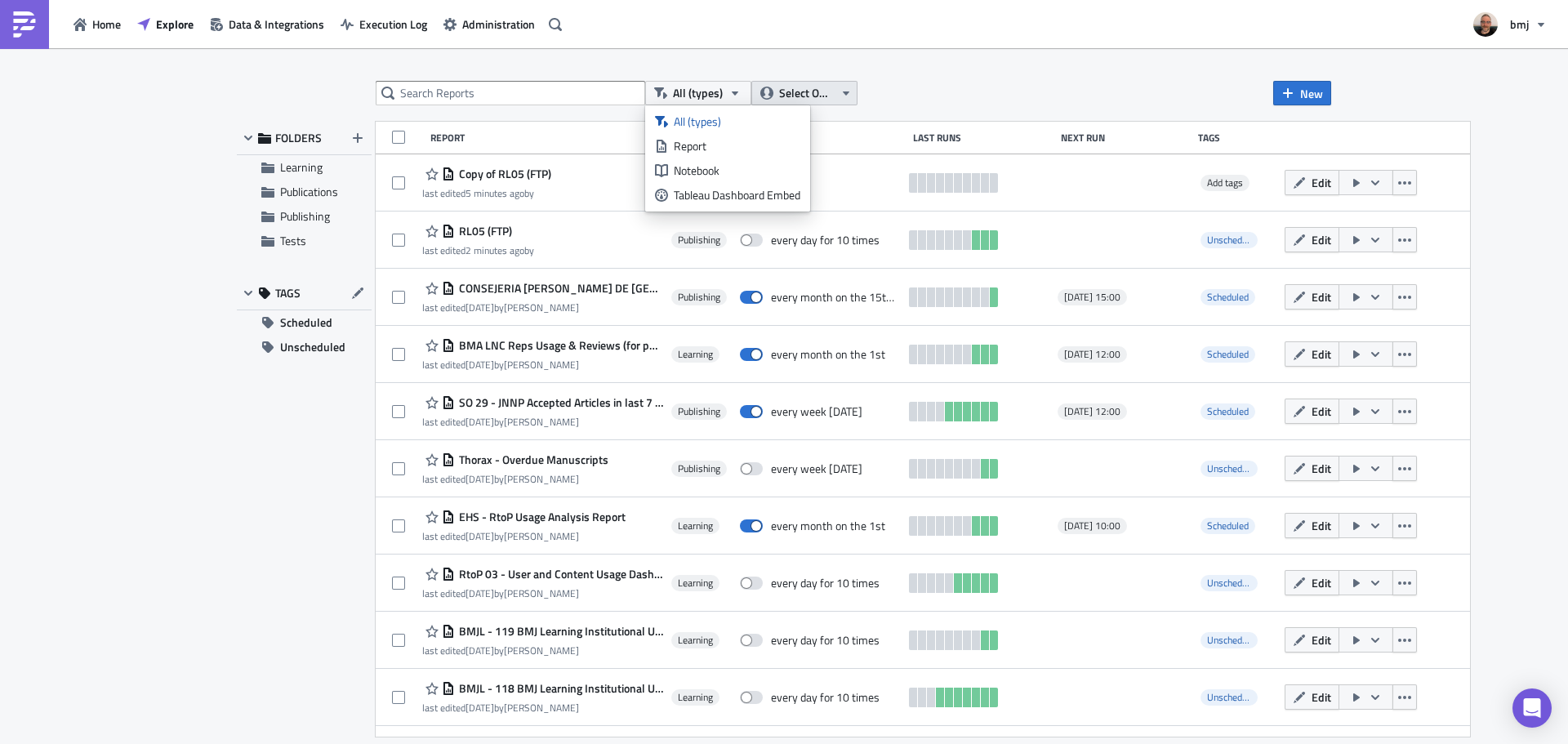
click at [811, 88] on span "Select Owner" at bounding box center [806, 93] width 55 height 18
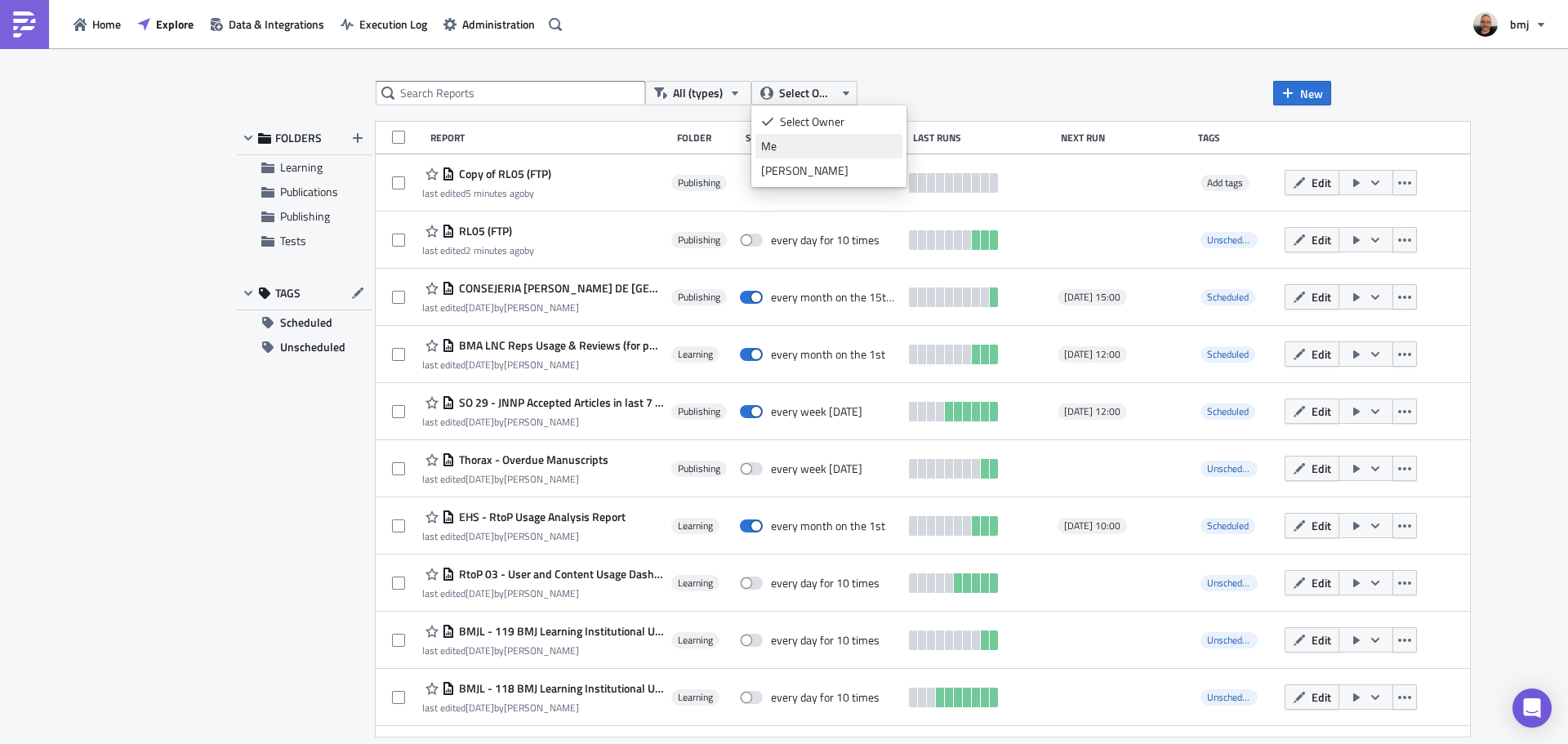
click at [820, 141] on div "Me" at bounding box center [828, 146] width 135 height 16
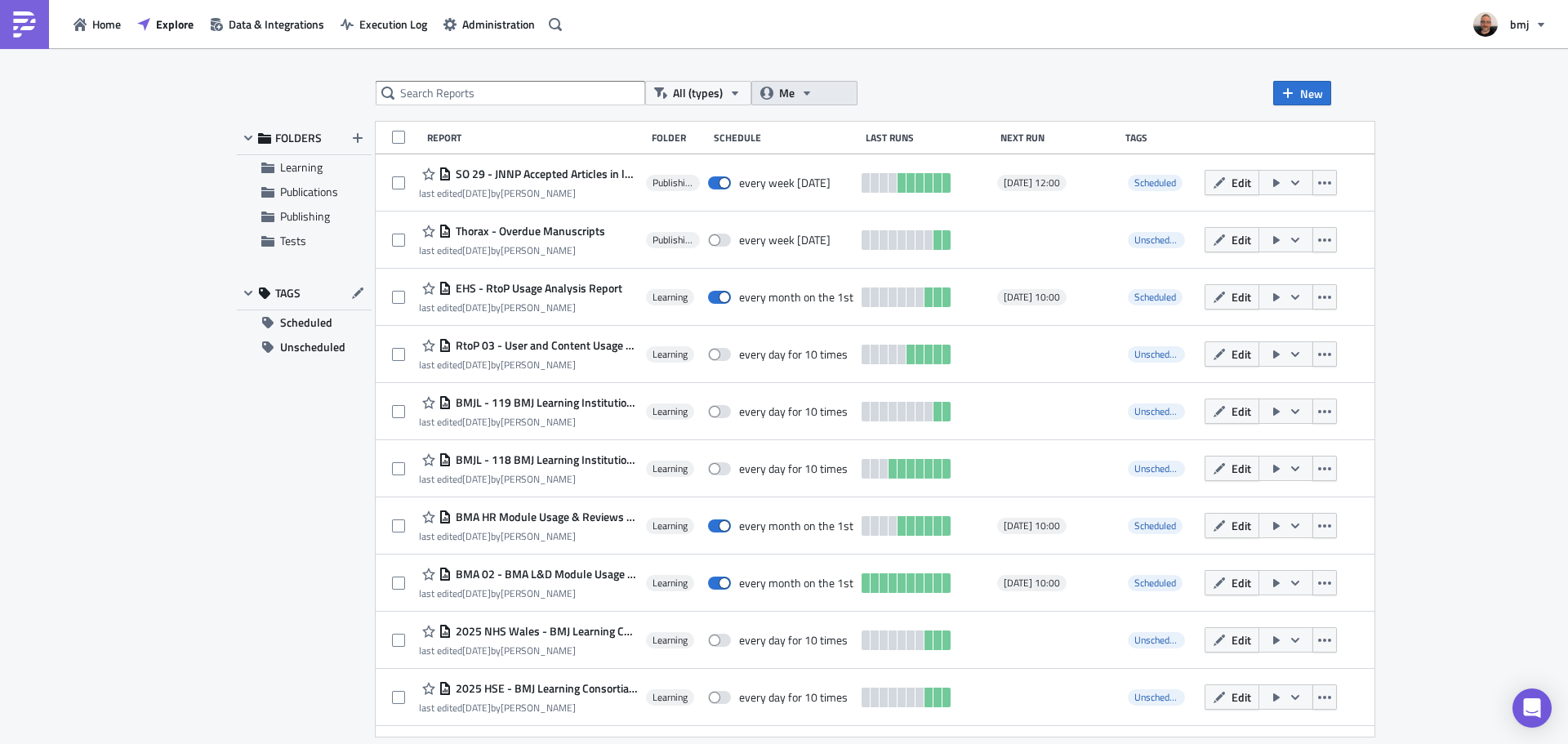
click at [828, 93] on button "Me" at bounding box center [804, 94] width 106 height 25
click at [814, 117] on div "Select Owner" at bounding box center [828, 121] width 135 height 16
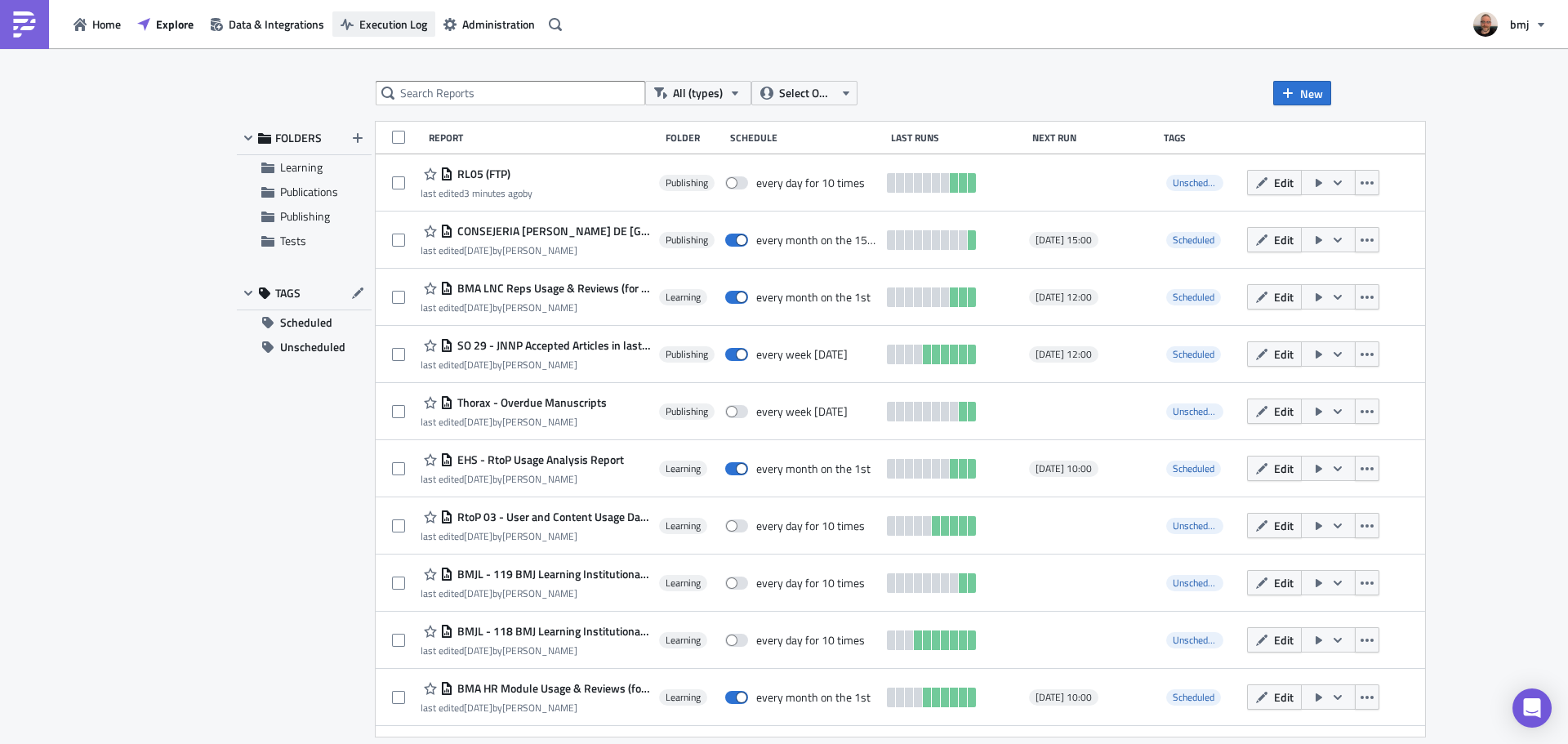
click at [365, 21] on span "Execution Log" at bounding box center [393, 24] width 68 height 17
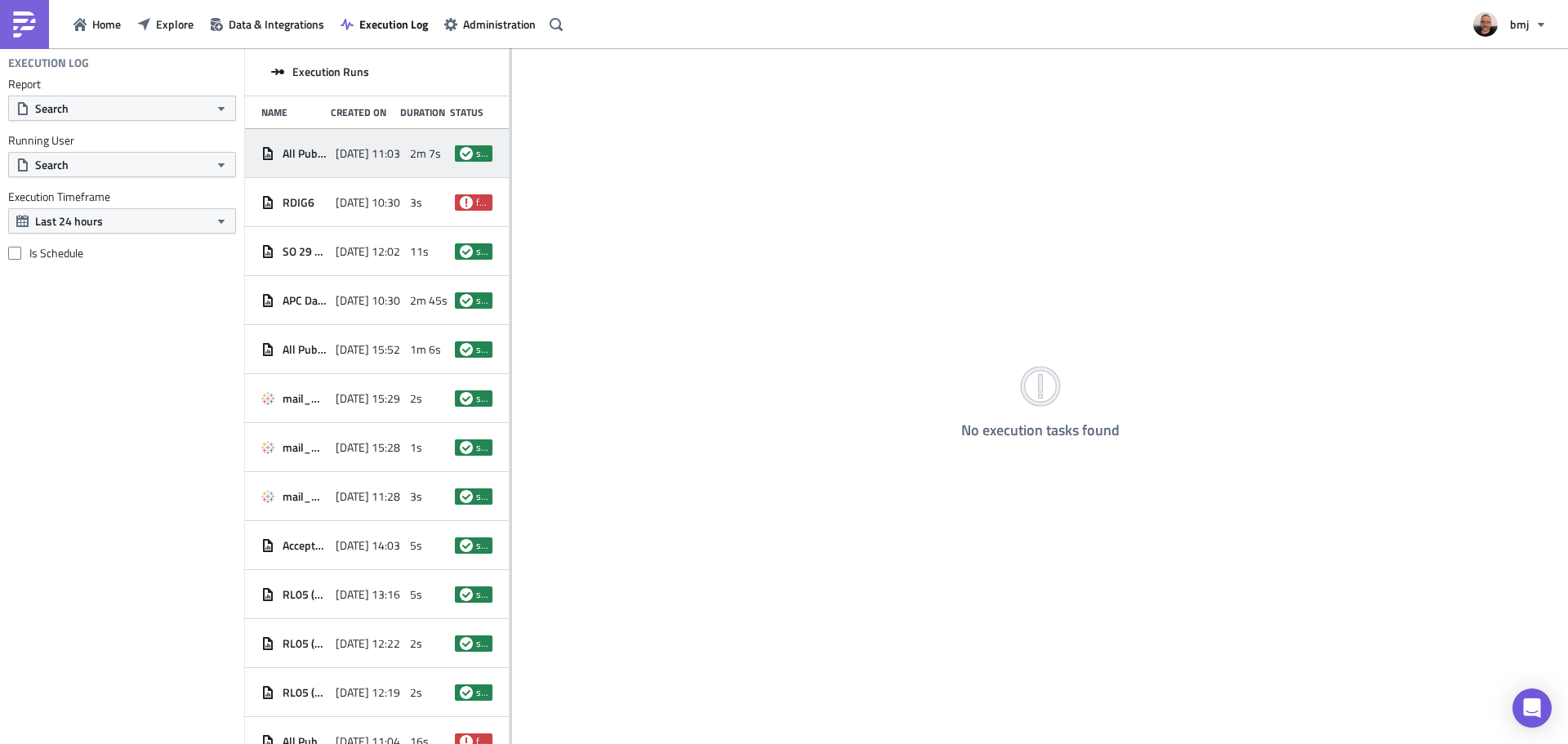
click at [374, 163] on div "2025-10-13 11:03" at bounding box center [369, 153] width 66 height 29
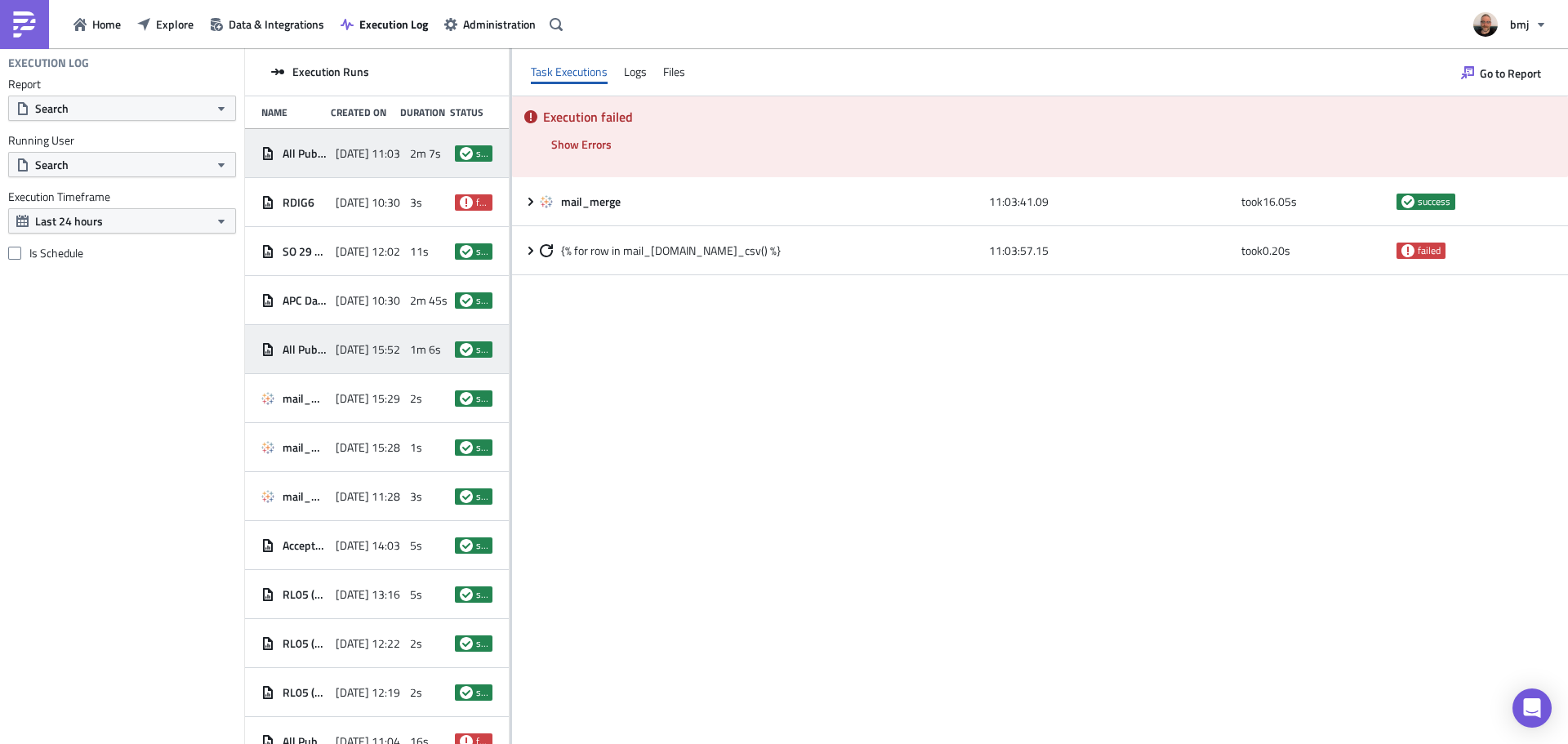
click at [396, 344] on div "All Published Articles - Weekly - Tableau Input 2025-10-09 15:52 1m 6s success" at bounding box center [376, 350] width 264 height 49
click at [117, 21] on span "Home" at bounding box center [107, 24] width 28 height 17
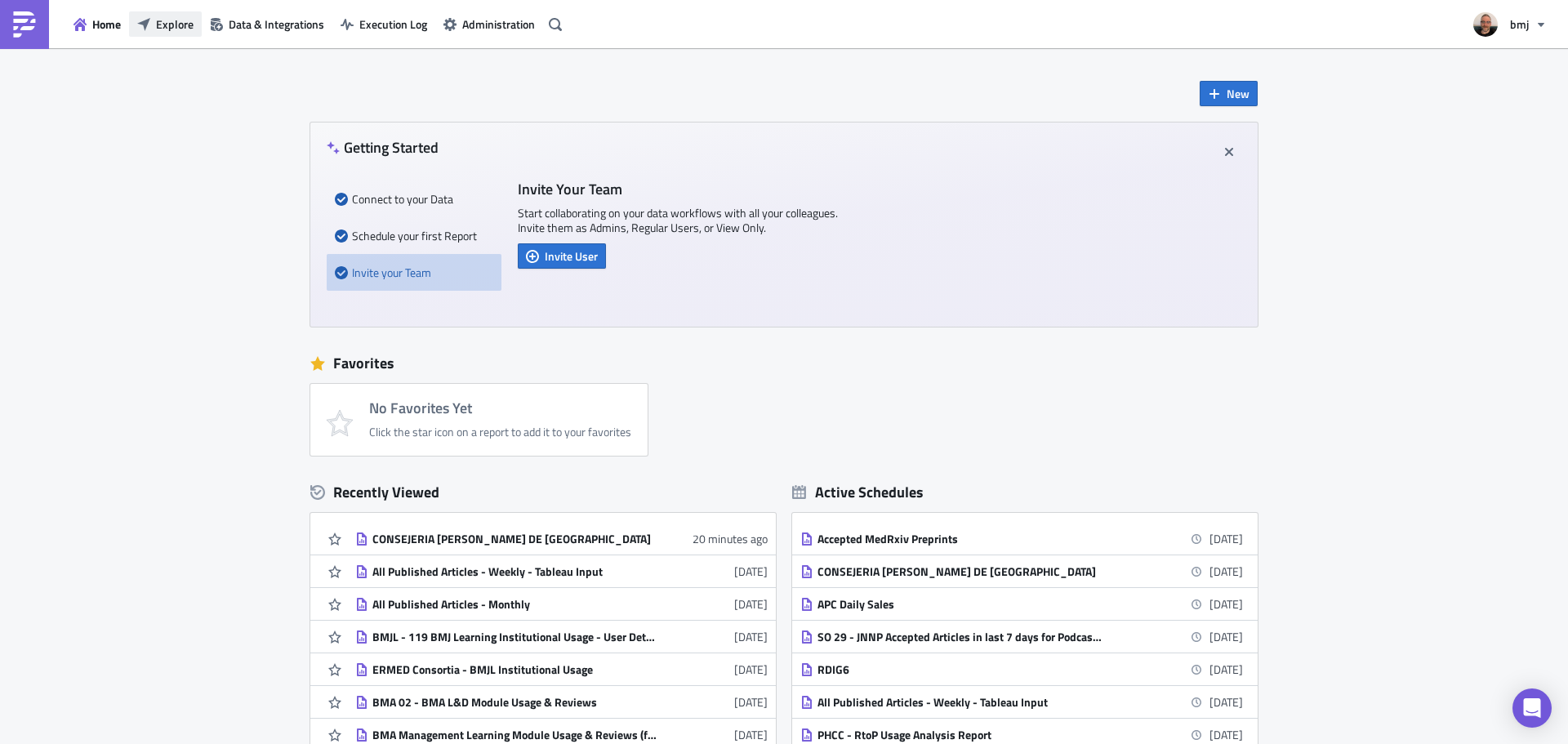
click at [183, 17] on span "Explore" at bounding box center [175, 24] width 38 height 17
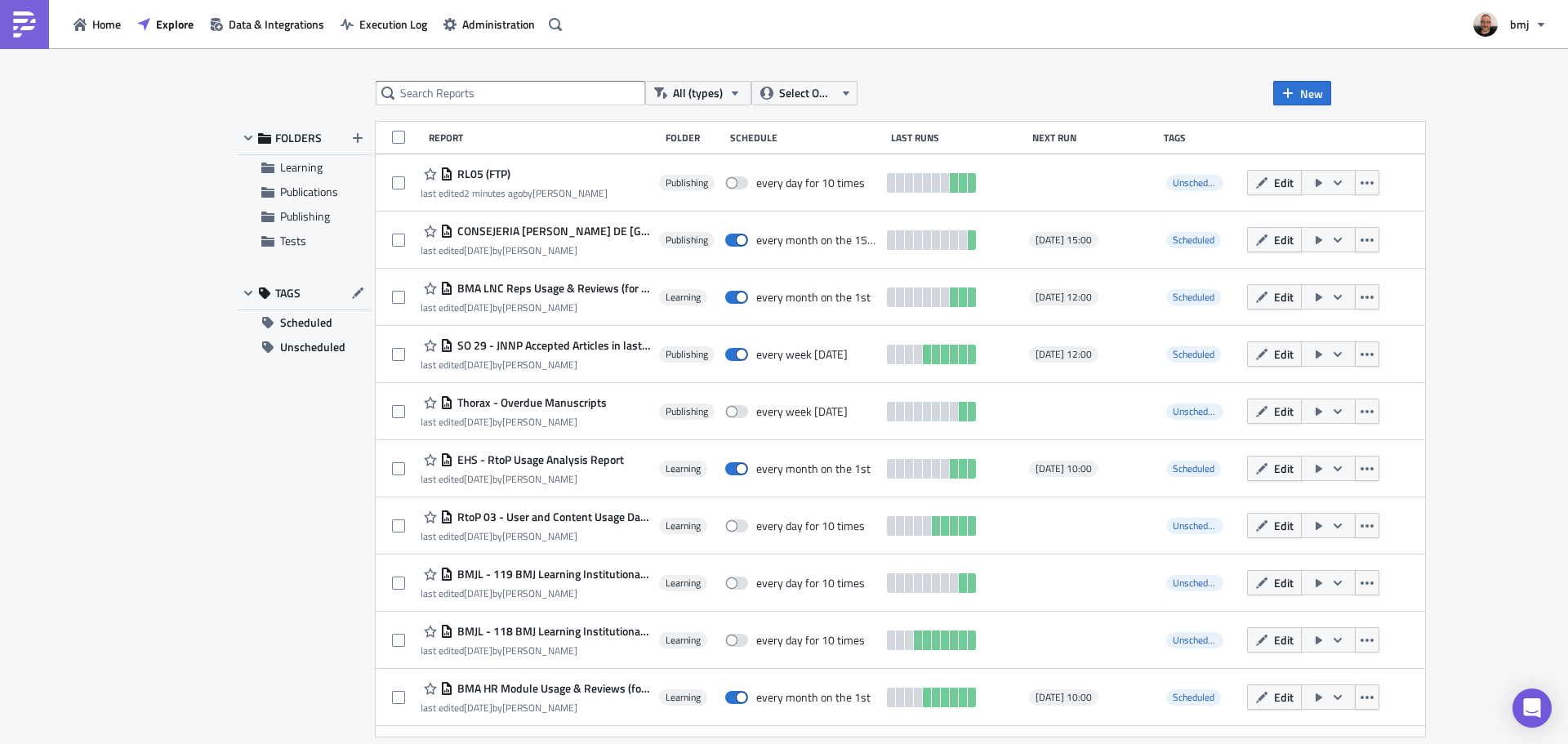
click at [1255, 182] on icon "button" at bounding box center [1262, 183] width 13 height 13
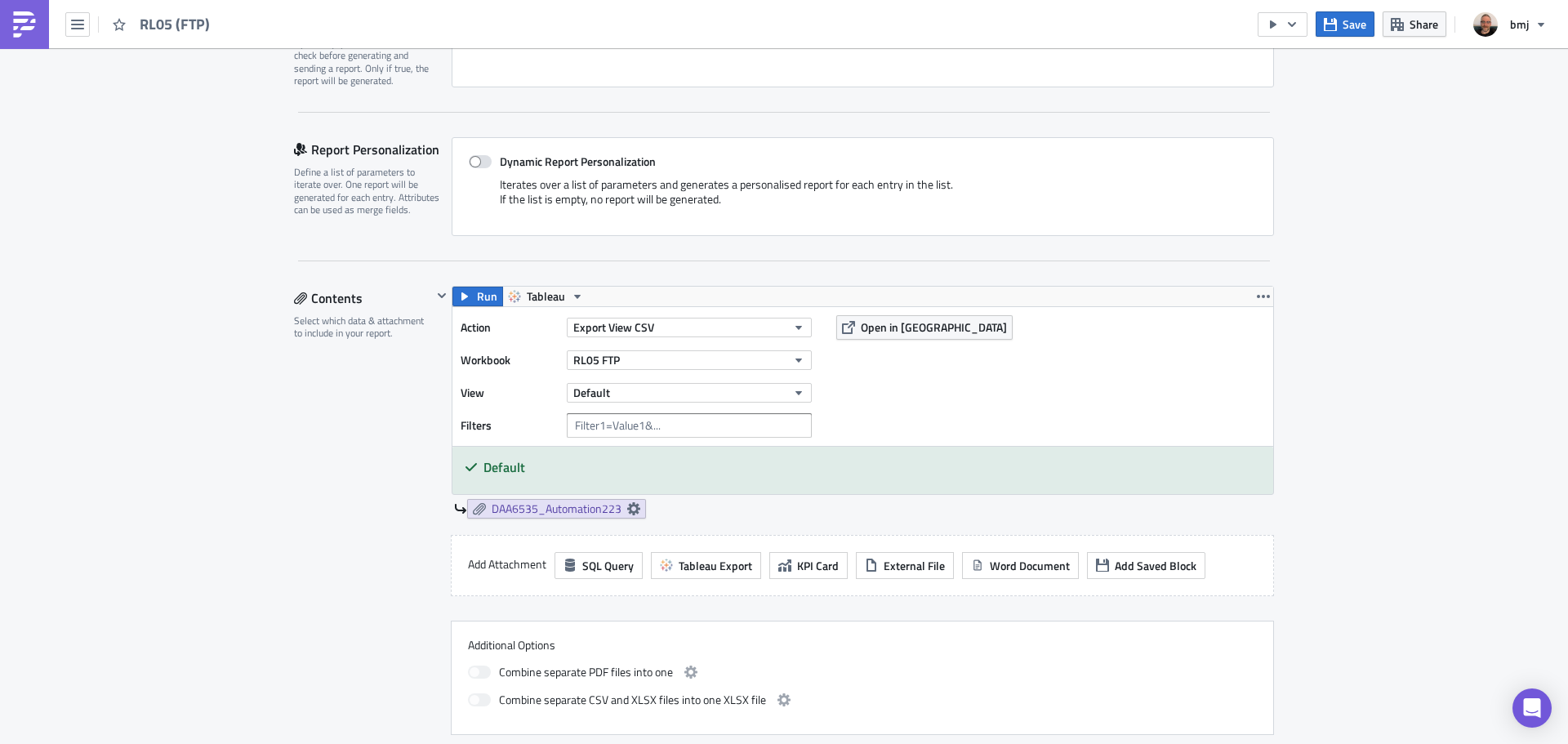
scroll to position [327, 0]
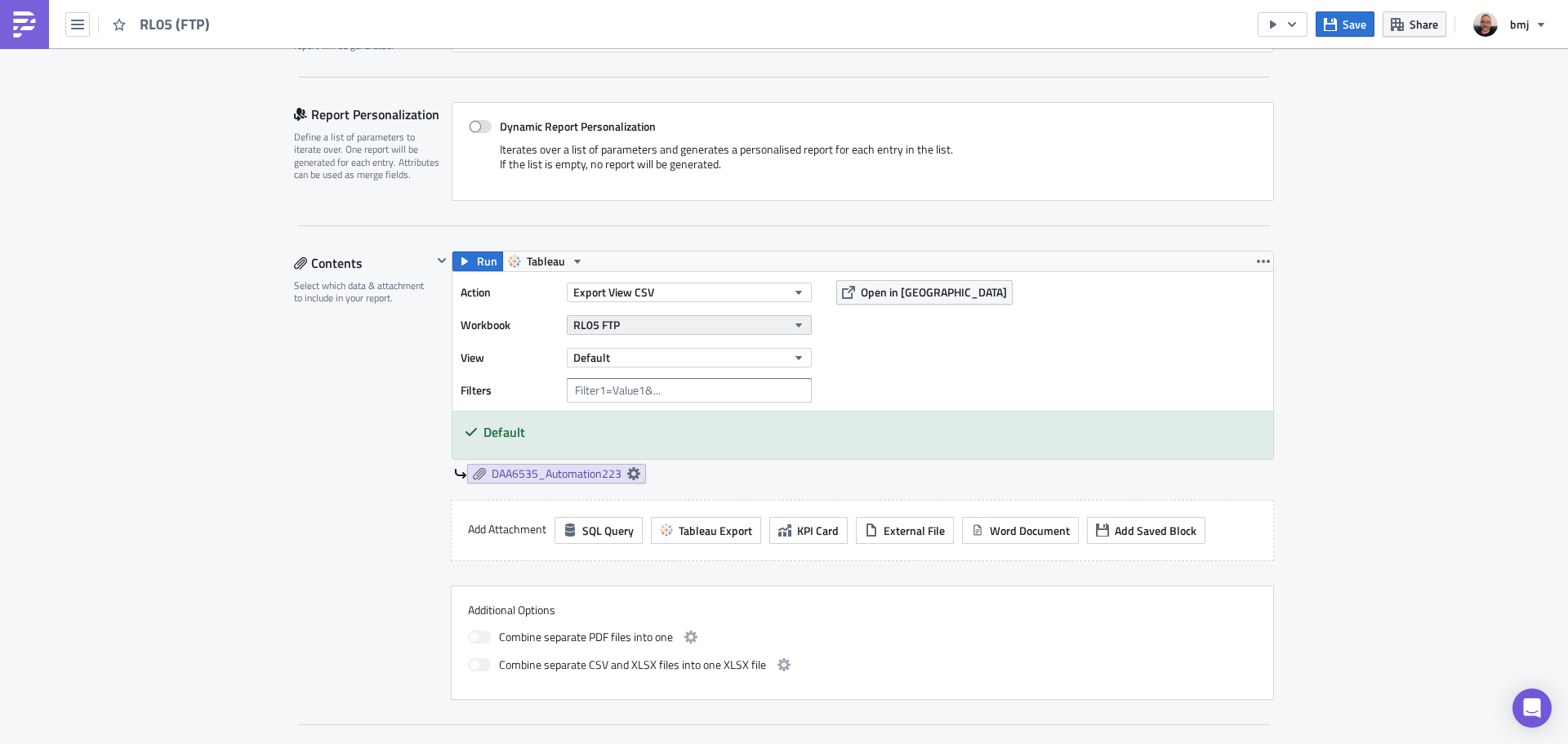
click at [678, 322] on button "RL05 FTP" at bounding box center [689, 325] width 245 height 20
click at [888, 322] on div "Action Export View CSV Workbook RL05 FTP View Default Filters Open in Tableau" at bounding box center [863, 341] width 820 height 139
click at [793, 393] on input "text" at bounding box center [689, 390] width 245 height 25
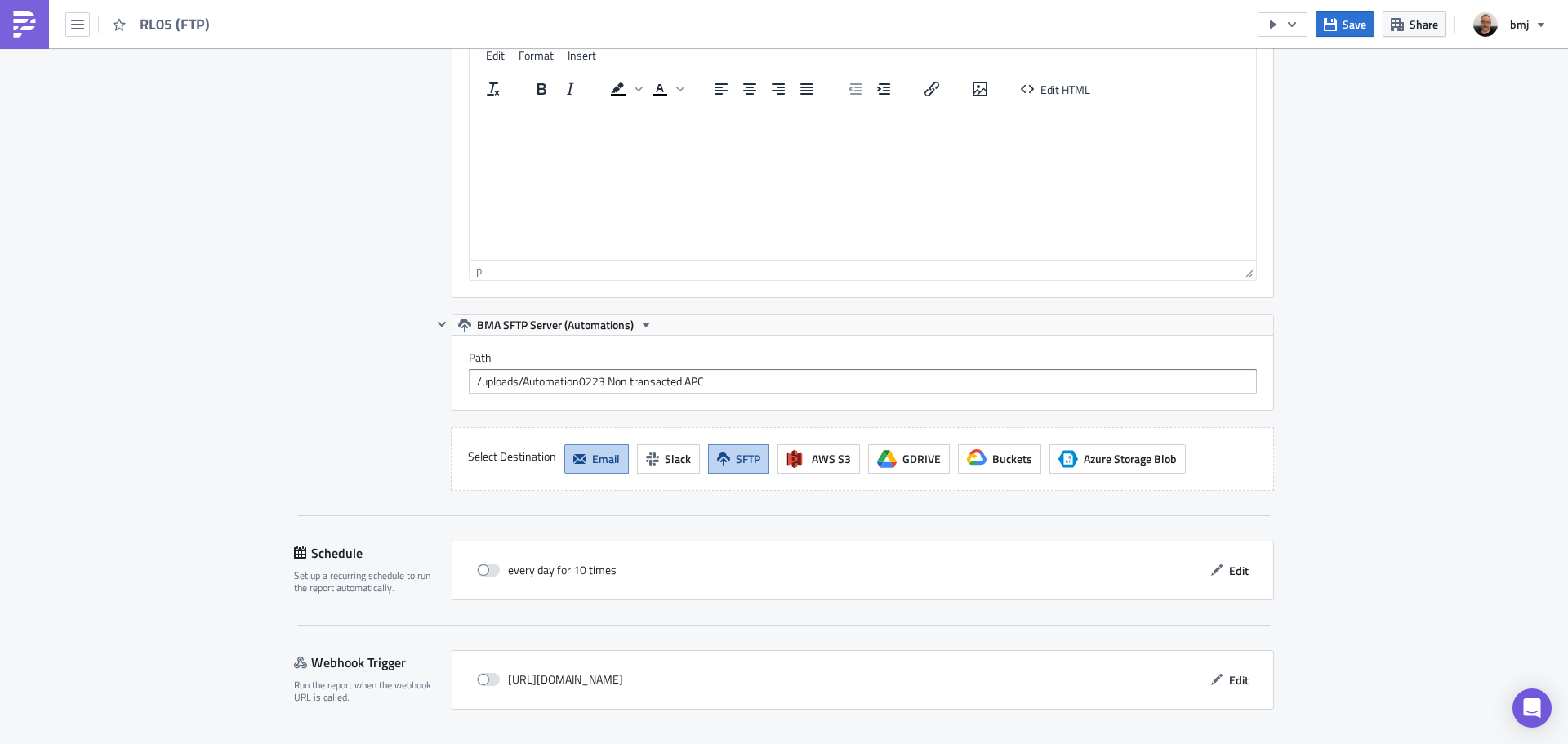
scroll to position [1464, 0]
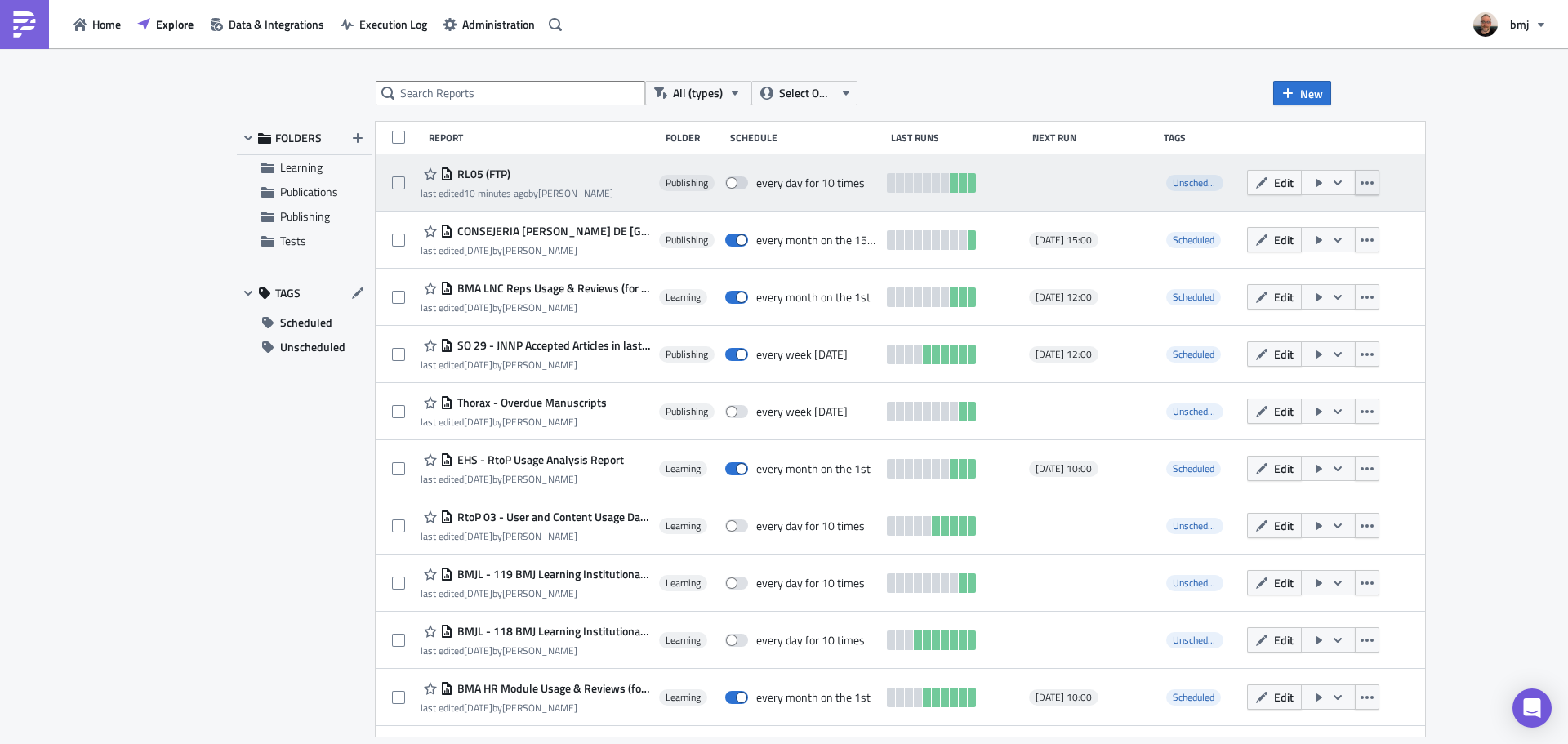
click at [1354, 183] on button "button" at bounding box center [1367, 182] width 25 height 26
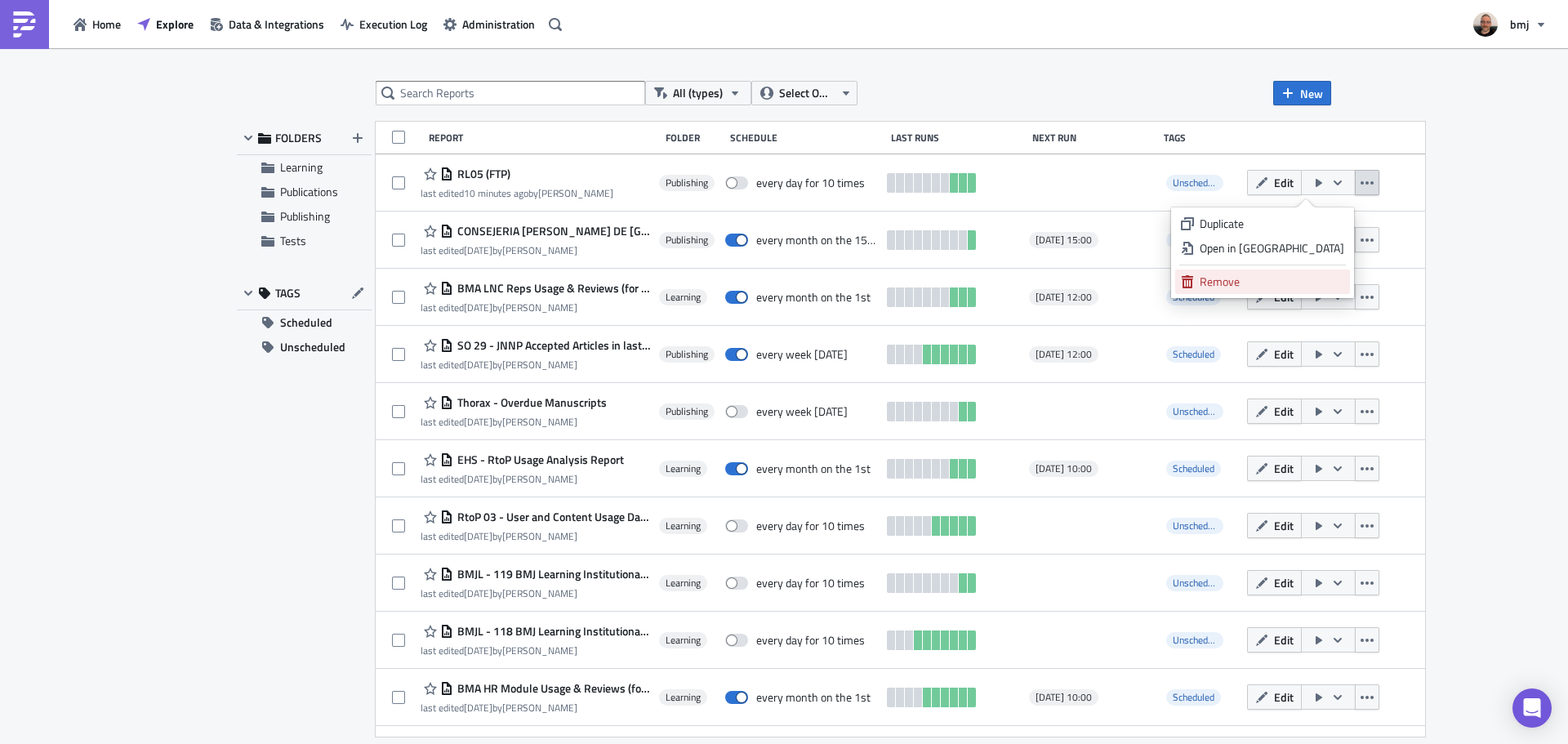
click at [1285, 273] on link "Remove" at bounding box center [1262, 282] width 175 height 25
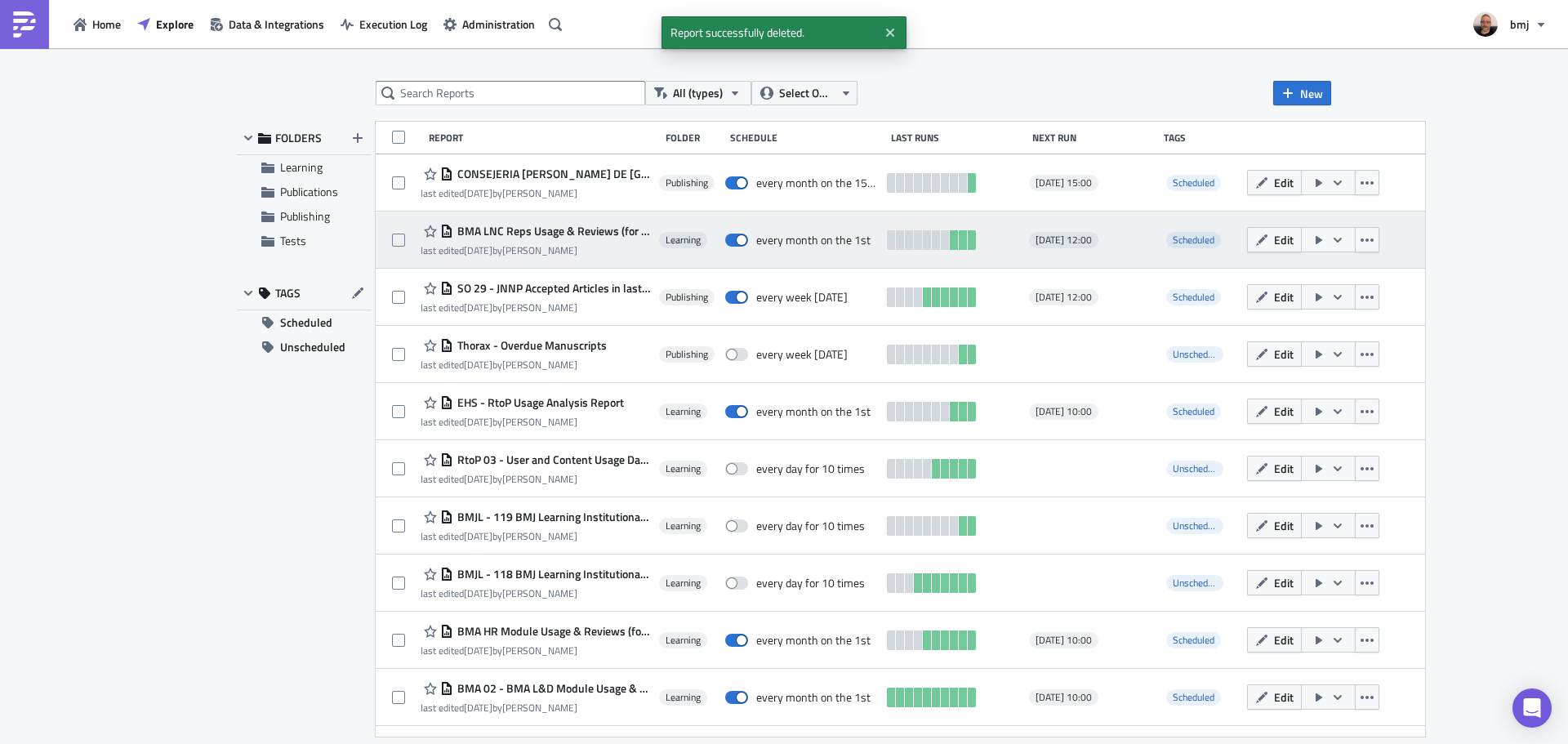
drag, startPoint x: 1285, startPoint y: 273, endPoint x: 1367, endPoint y: 242, distance: 87.7
click at [1365, 242] on div "BMA LNC Reps Usage & Reviews (for publication) - Monthly last edited 2 weeks ag…" at bounding box center [900, 240] width 1049 height 57
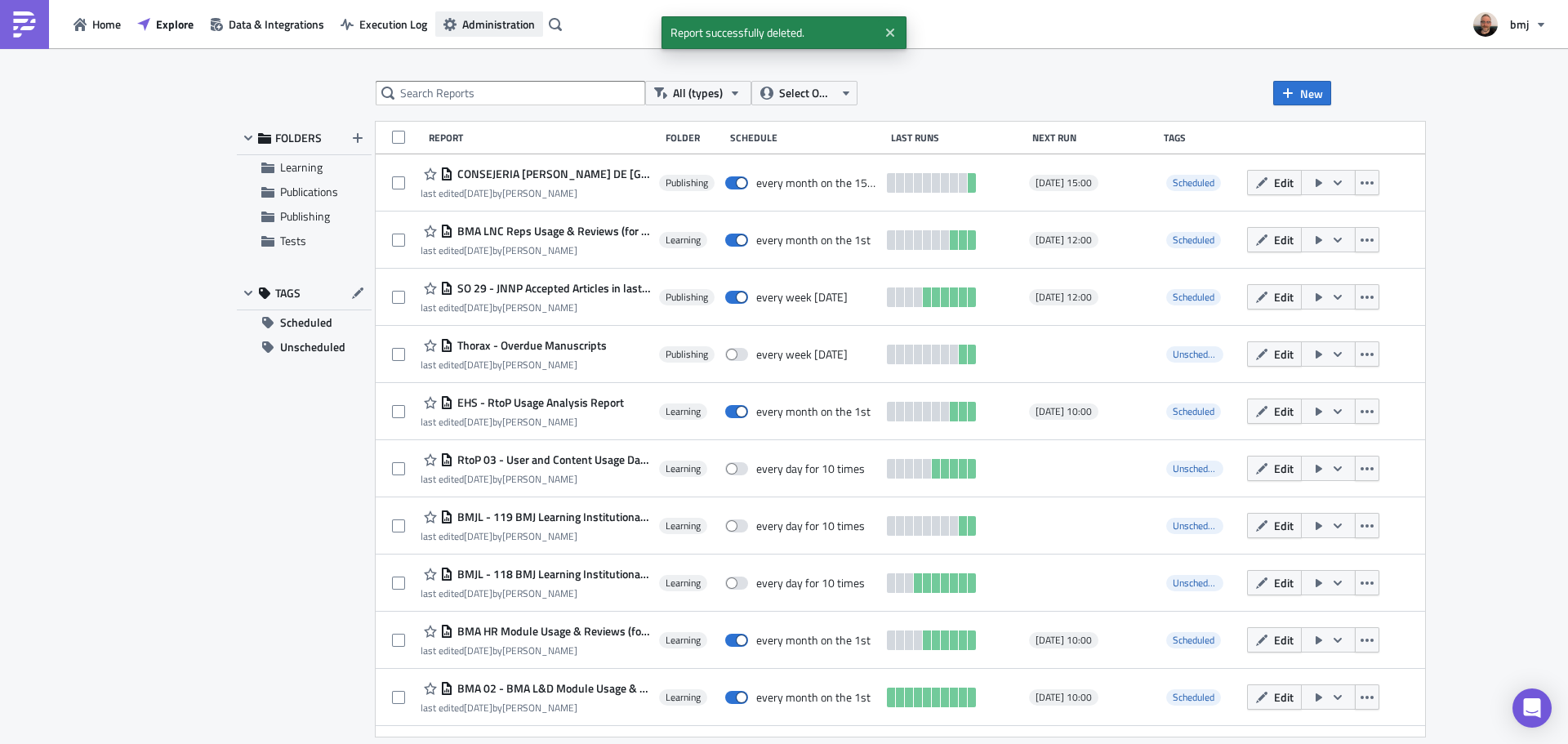
click at [509, 24] on span "Administration" at bounding box center [498, 24] width 73 height 17
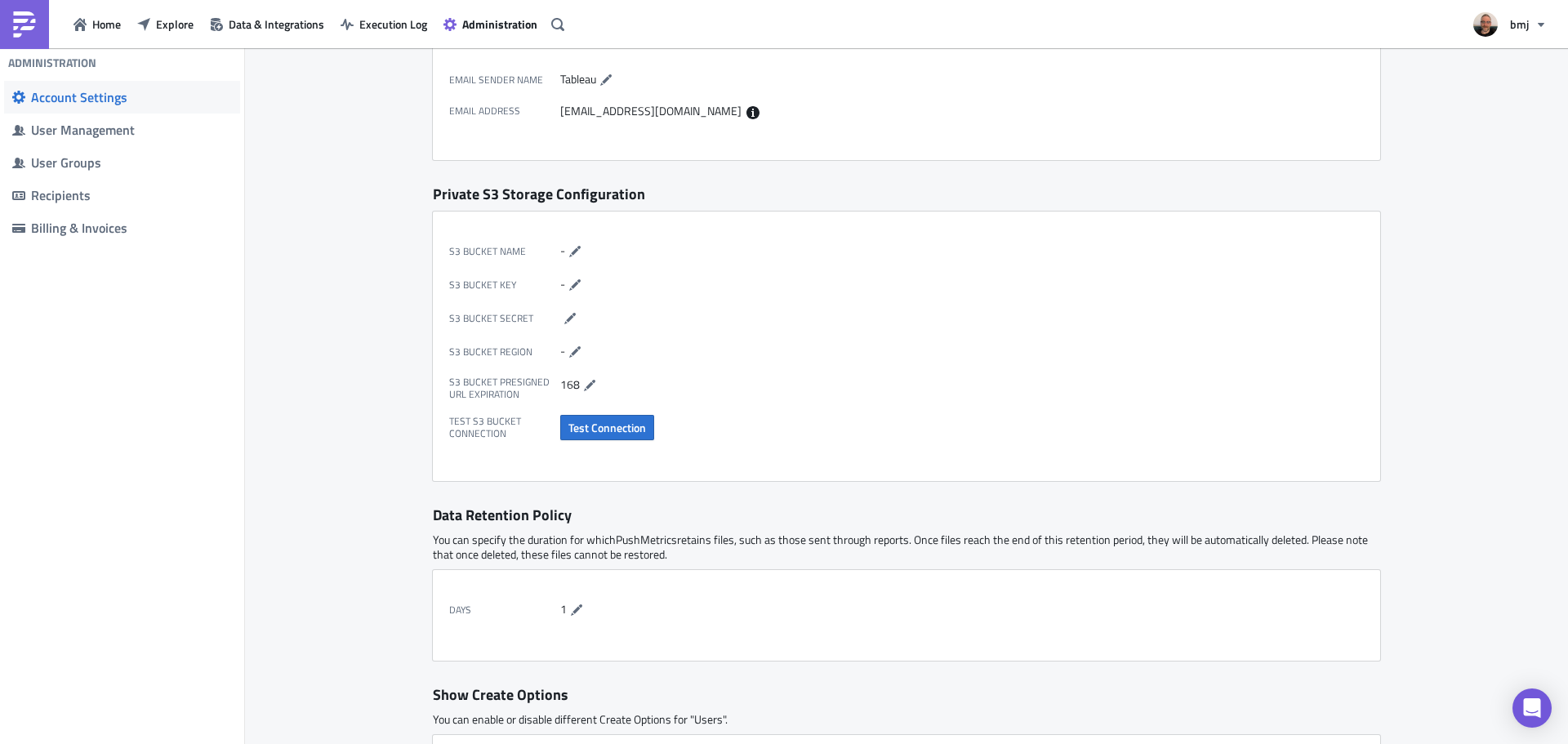
scroll to position [531, 0]
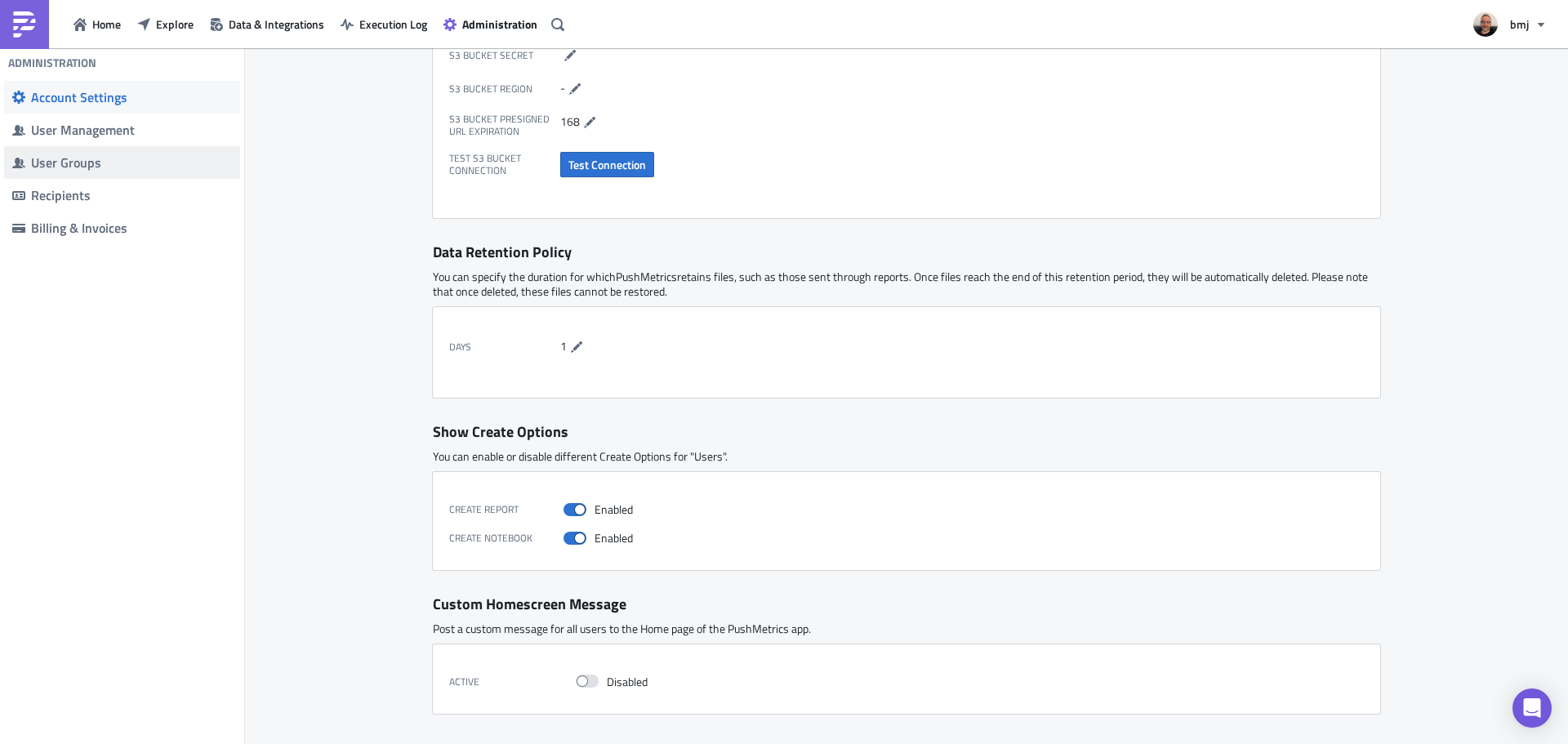
click at [120, 170] on div "User Groups" at bounding box center [131, 162] width 201 height 16
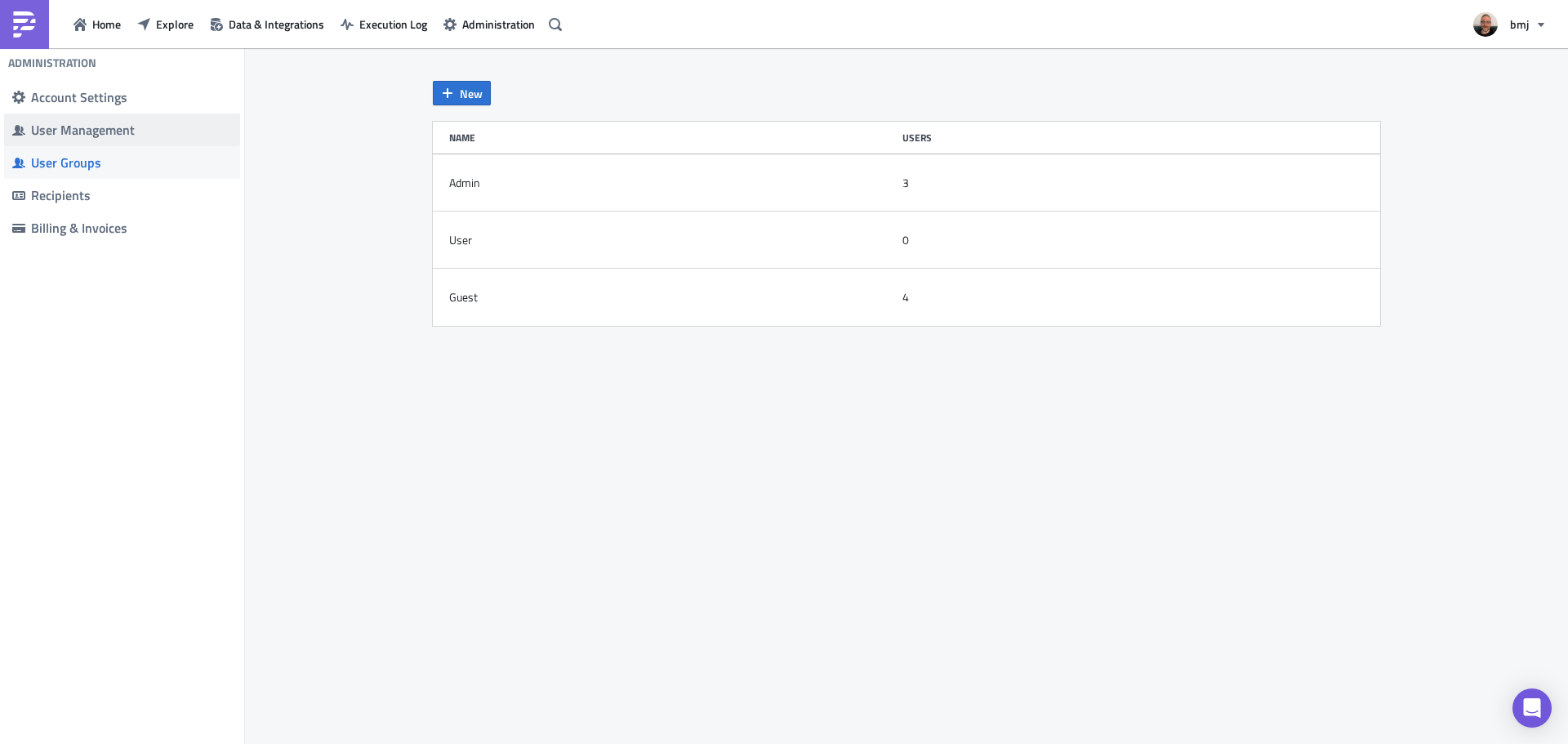
click at [129, 135] on div "User Management" at bounding box center [131, 130] width 201 height 16
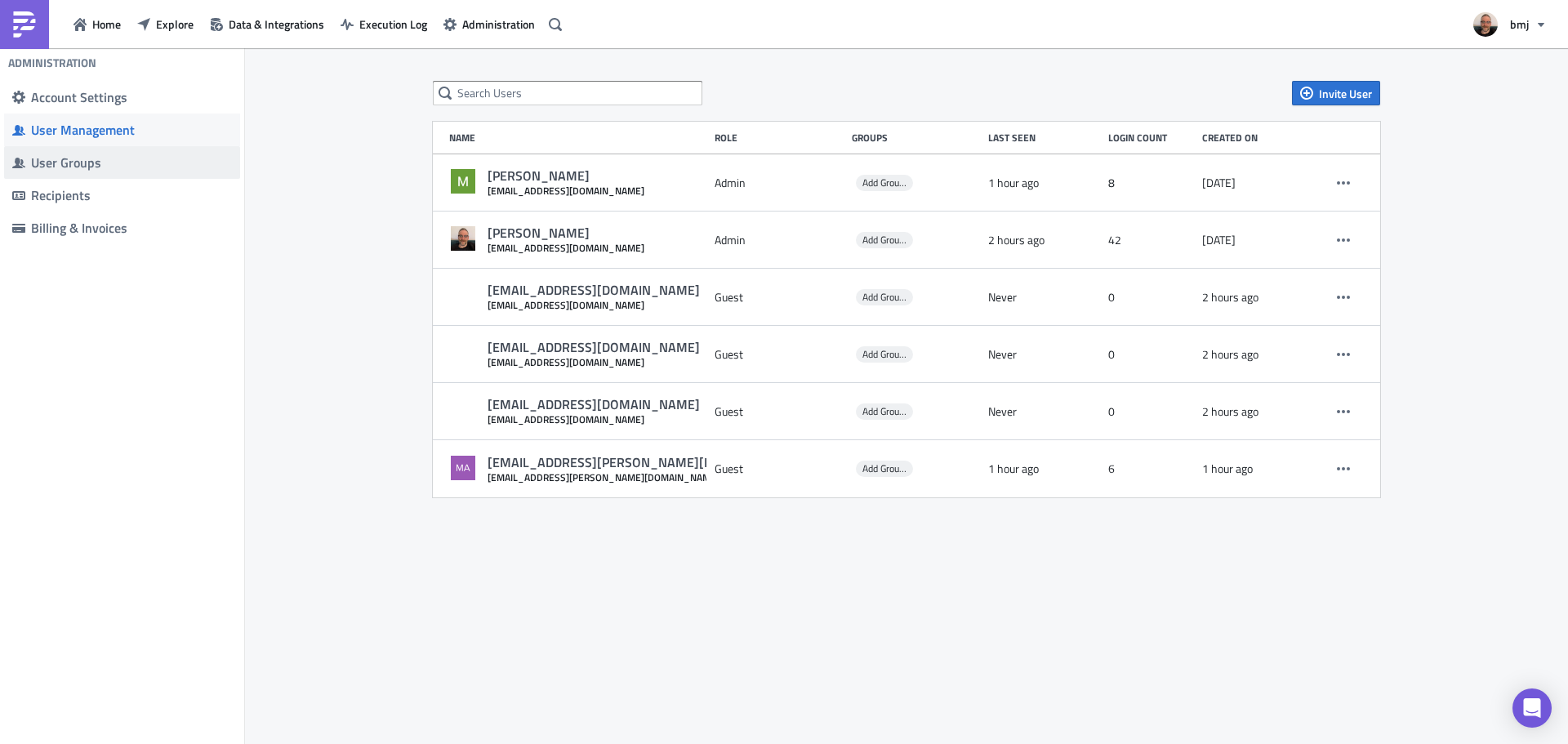
click at [123, 162] on div "User Groups" at bounding box center [131, 162] width 201 height 16
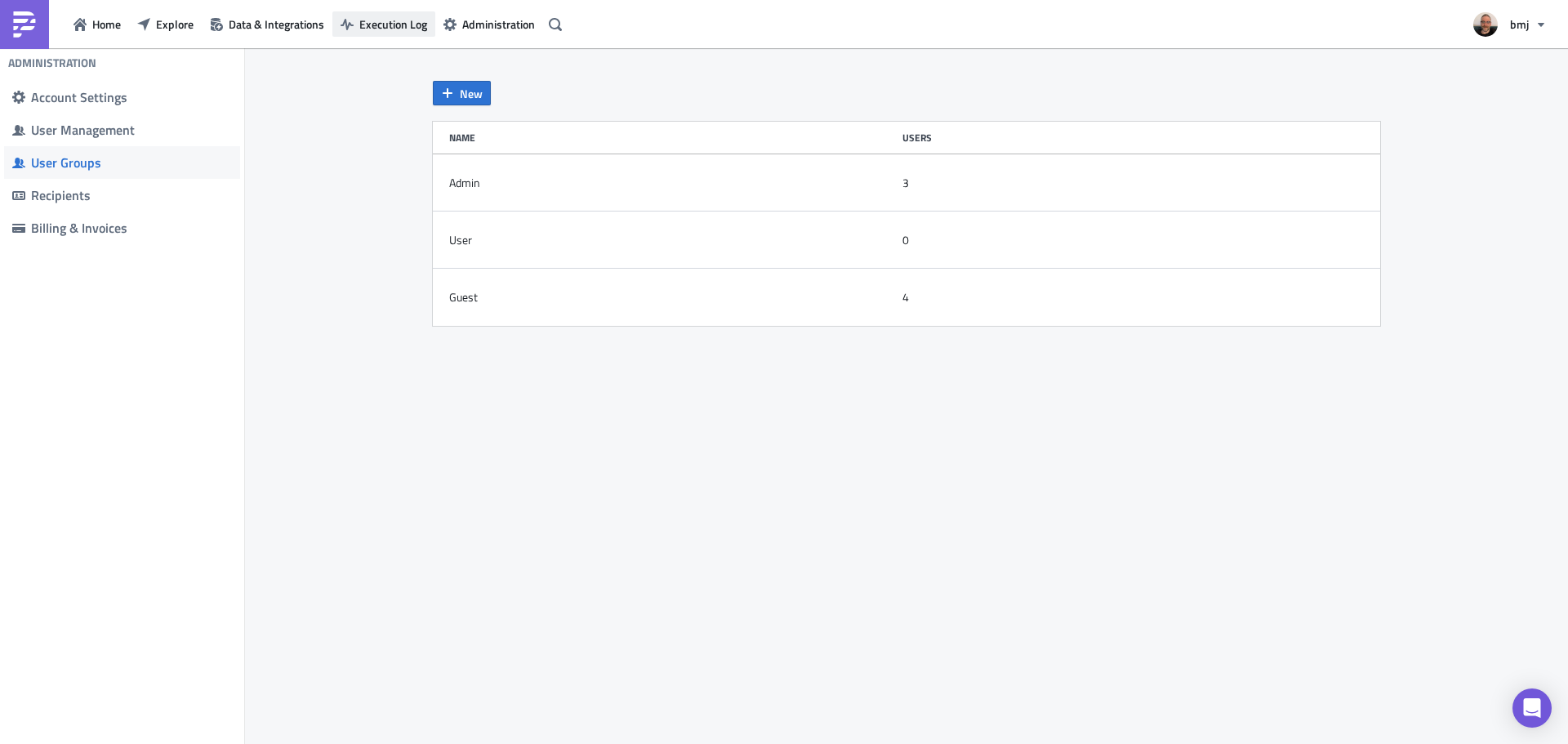
click at [381, 27] on span "Execution Log" at bounding box center [393, 24] width 68 height 17
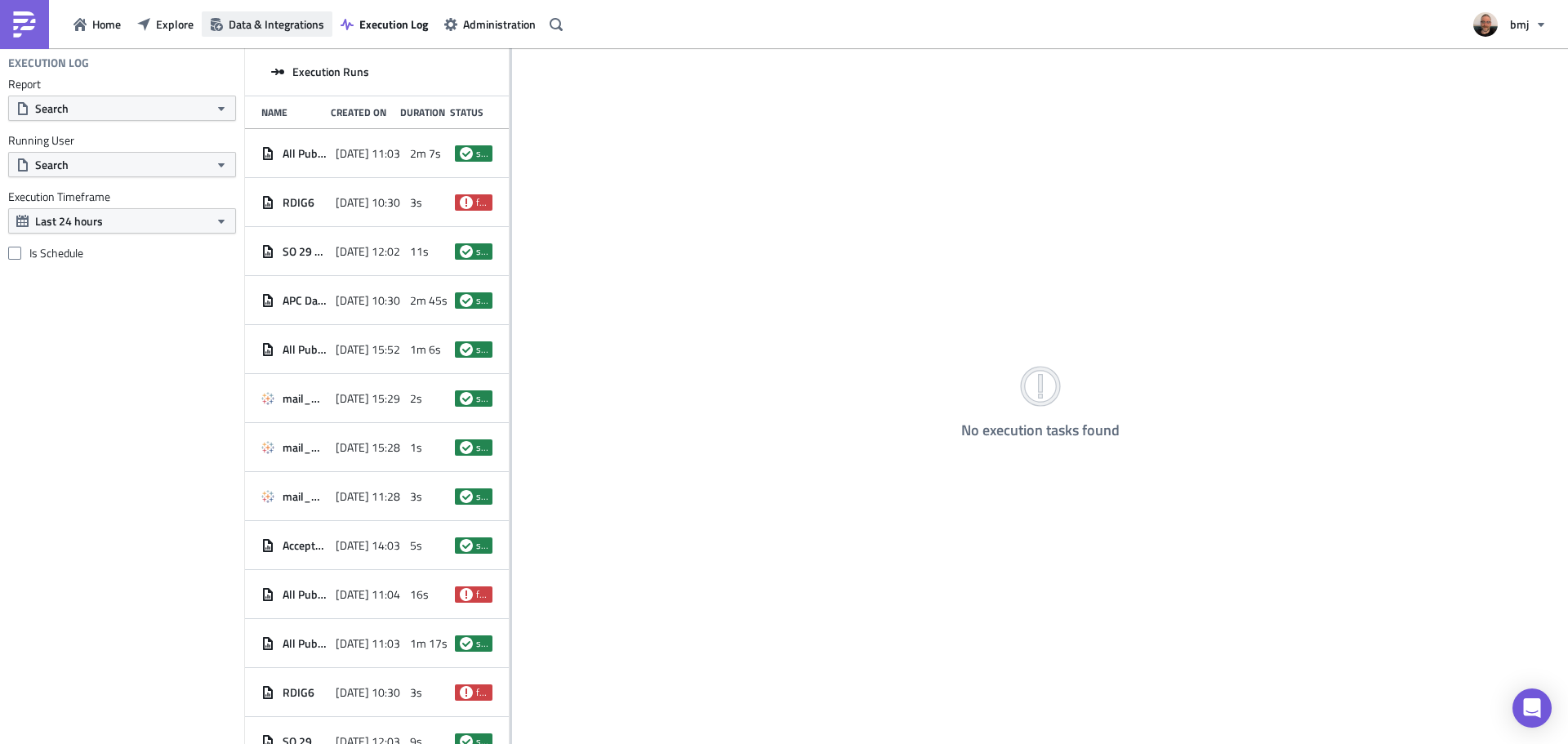
click at [286, 27] on span "Data & Integrations" at bounding box center [276, 24] width 95 height 17
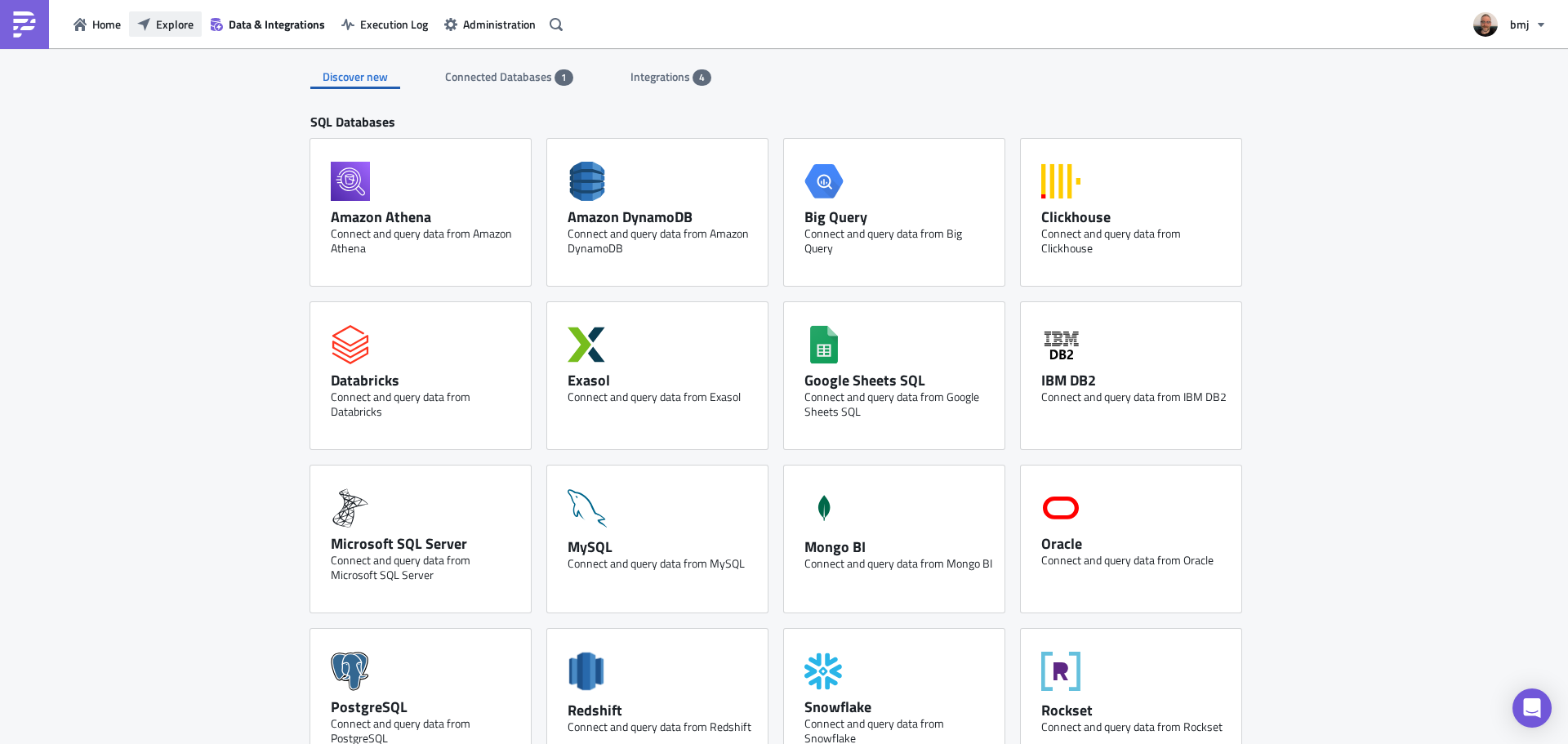
click at [163, 19] on span "Explore" at bounding box center [175, 24] width 38 height 17
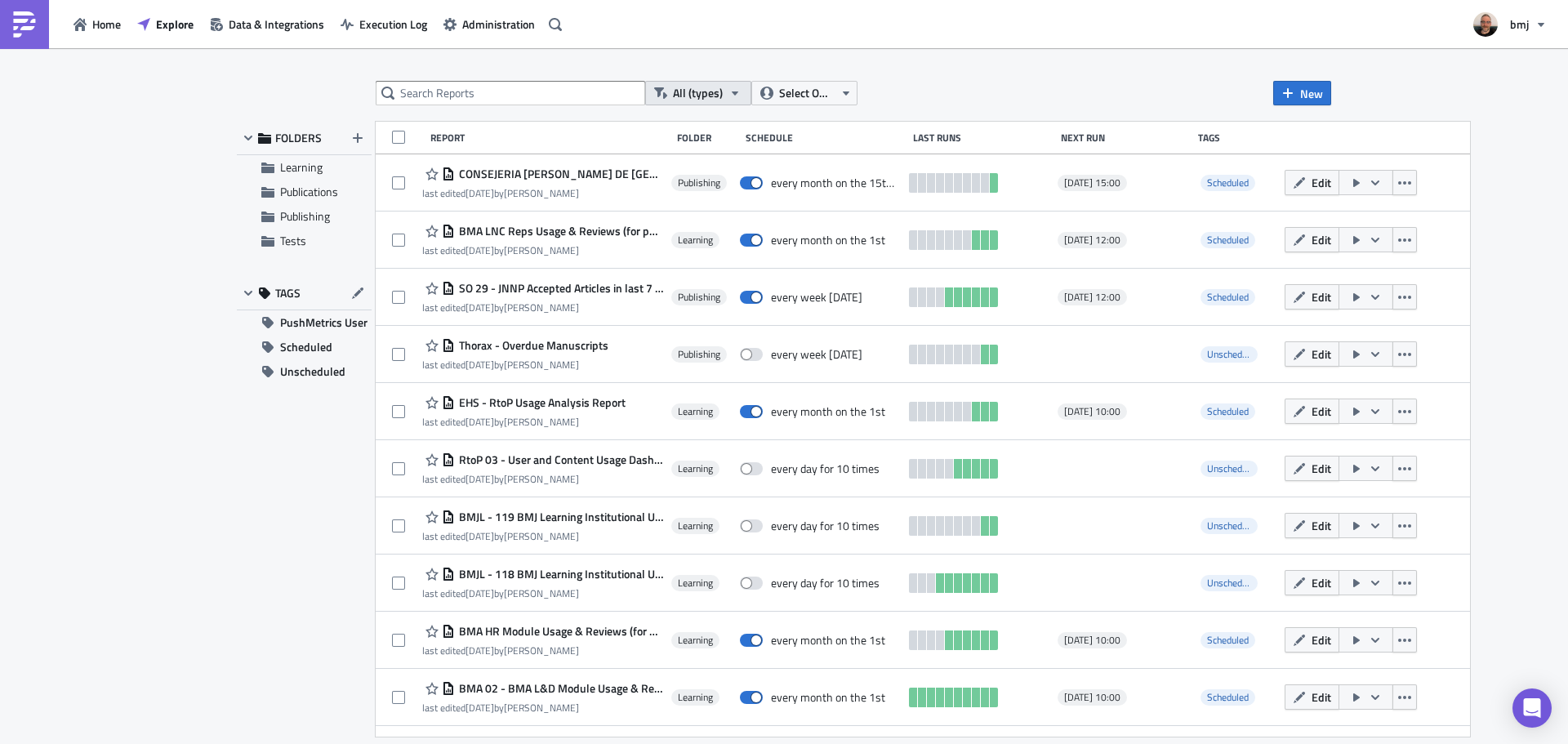
click at [702, 91] on span "All (types)" at bounding box center [698, 93] width 50 height 18
click at [721, 91] on span "All (types)" at bounding box center [698, 93] width 50 height 18
click at [499, 28] on span "Administration" at bounding box center [498, 24] width 73 height 17
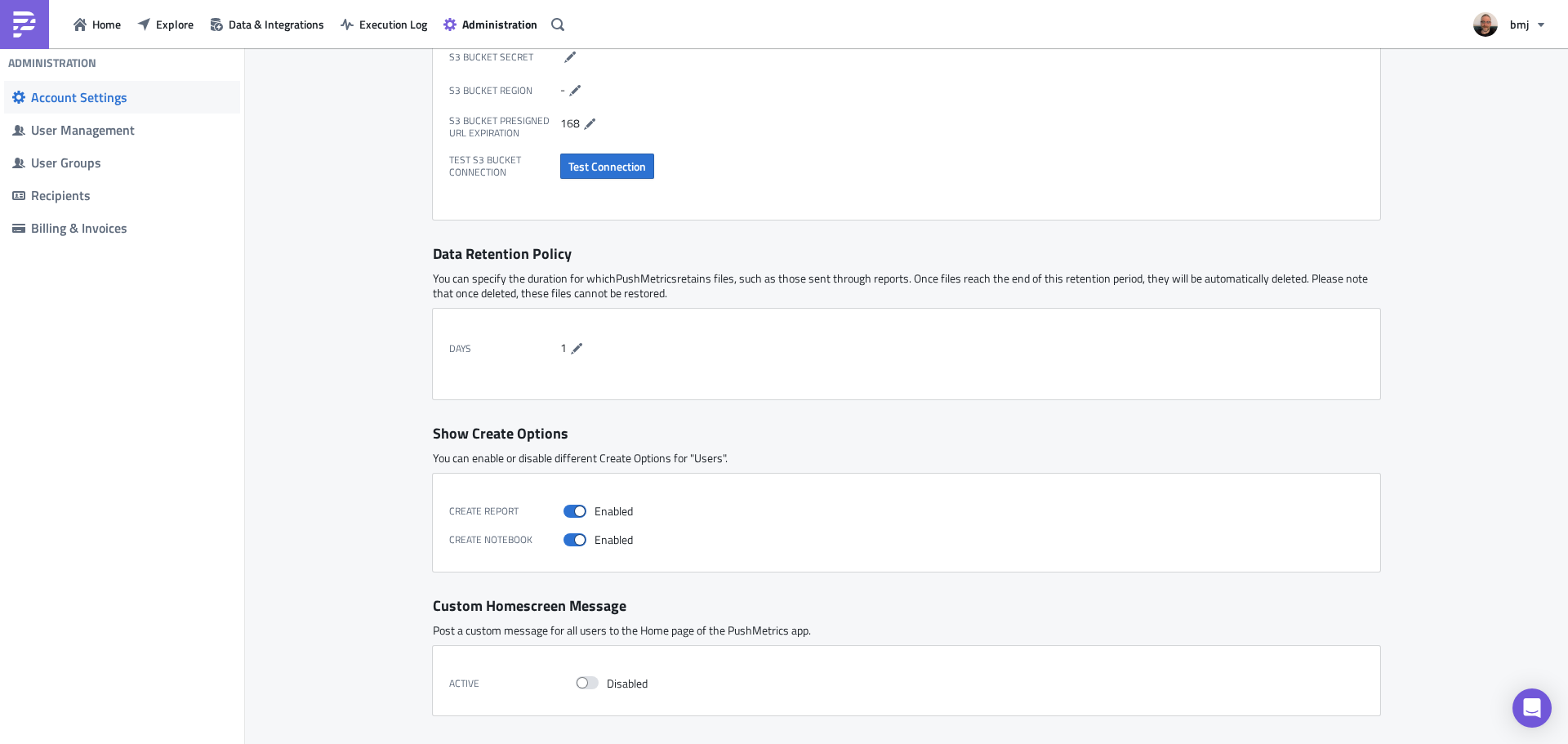
scroll to position [531, 0]
click at [141, 219] on div "Billing & Invoices" at bounding box center [131, 227] width 201 height 16
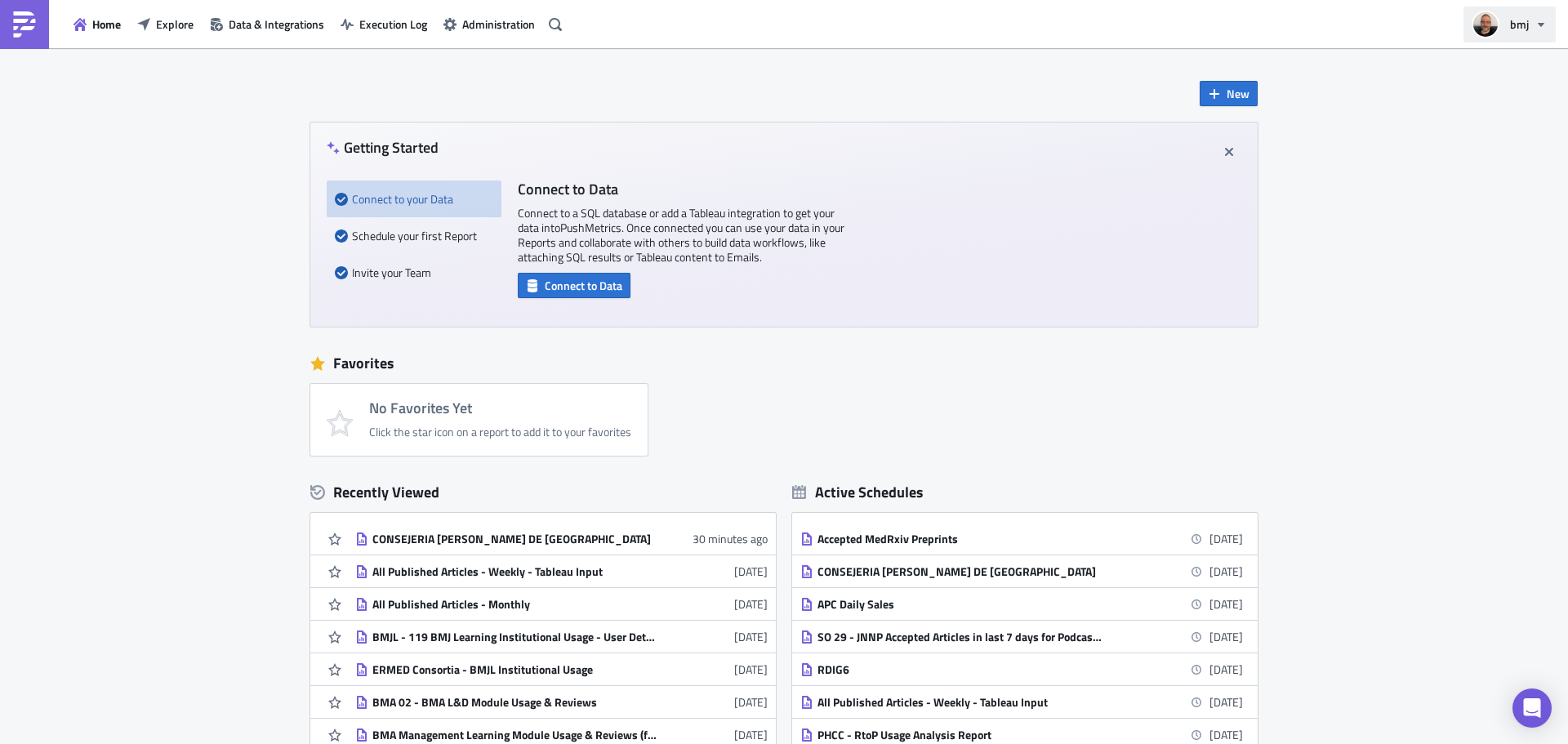
click at [1538, 27] on icon "button" at bounding box center [1542, 25] width 13 height 13
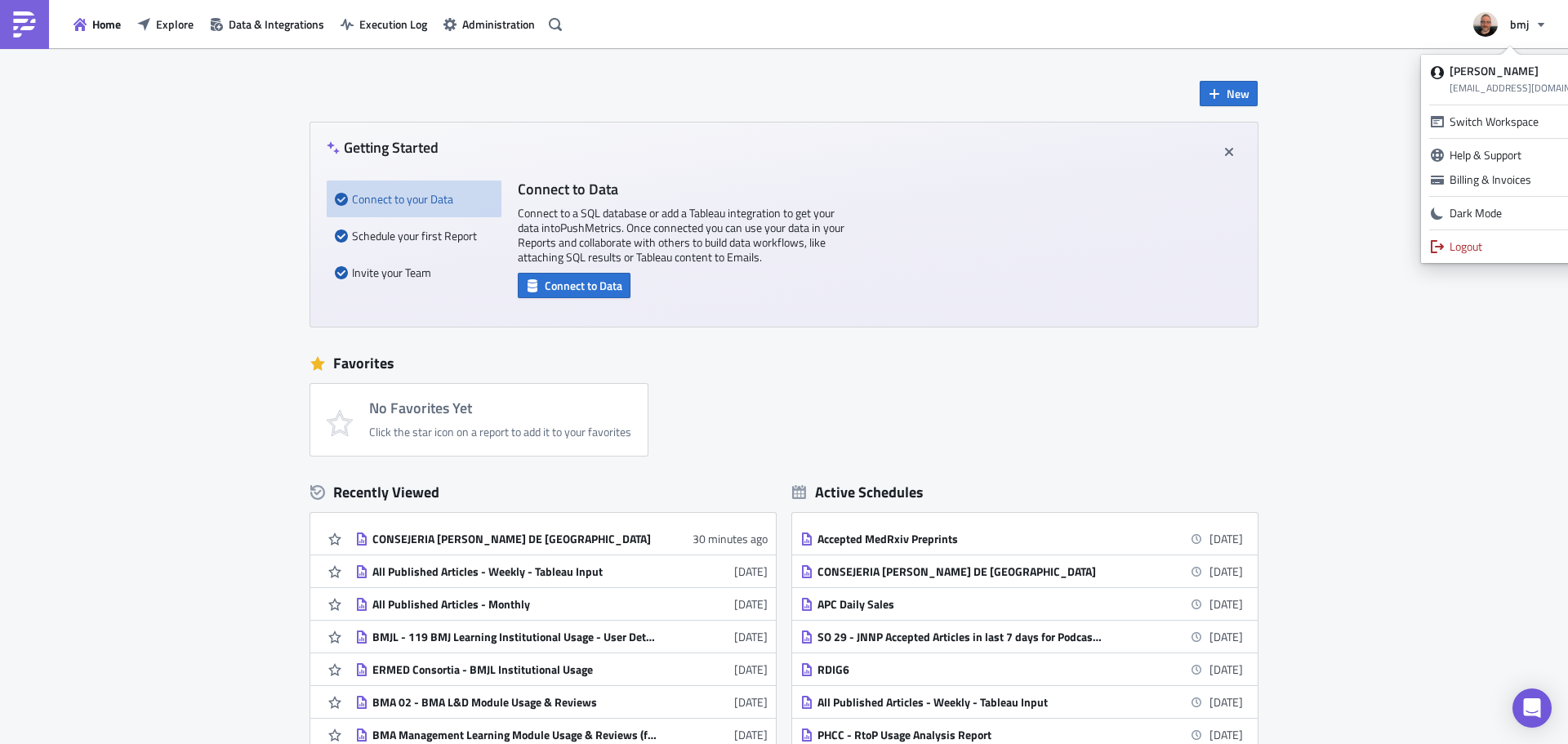
drag, startPoint x: 1369, startPoint y: 314, endPoint x: 1297, endPoint y: 268, distance: 85.4
click at [1369, 314] on div "New Getting Started Connect to your Data Schedule your first Report Invite your…" at bounding box center [784, 486] width 1568 height 875
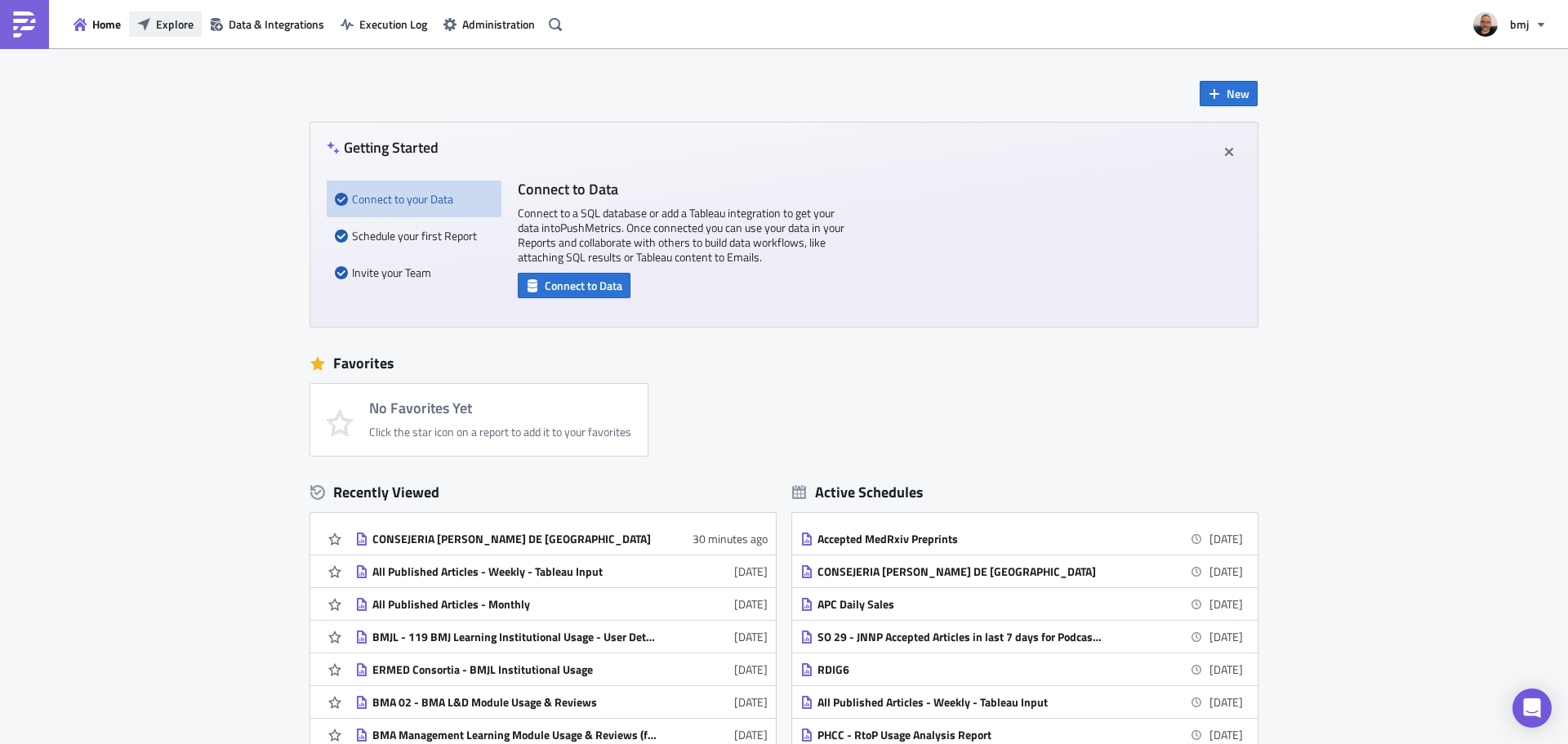
click at [183, 29] on span "Explore" at bounding box center [175, 24] width 38 height 17
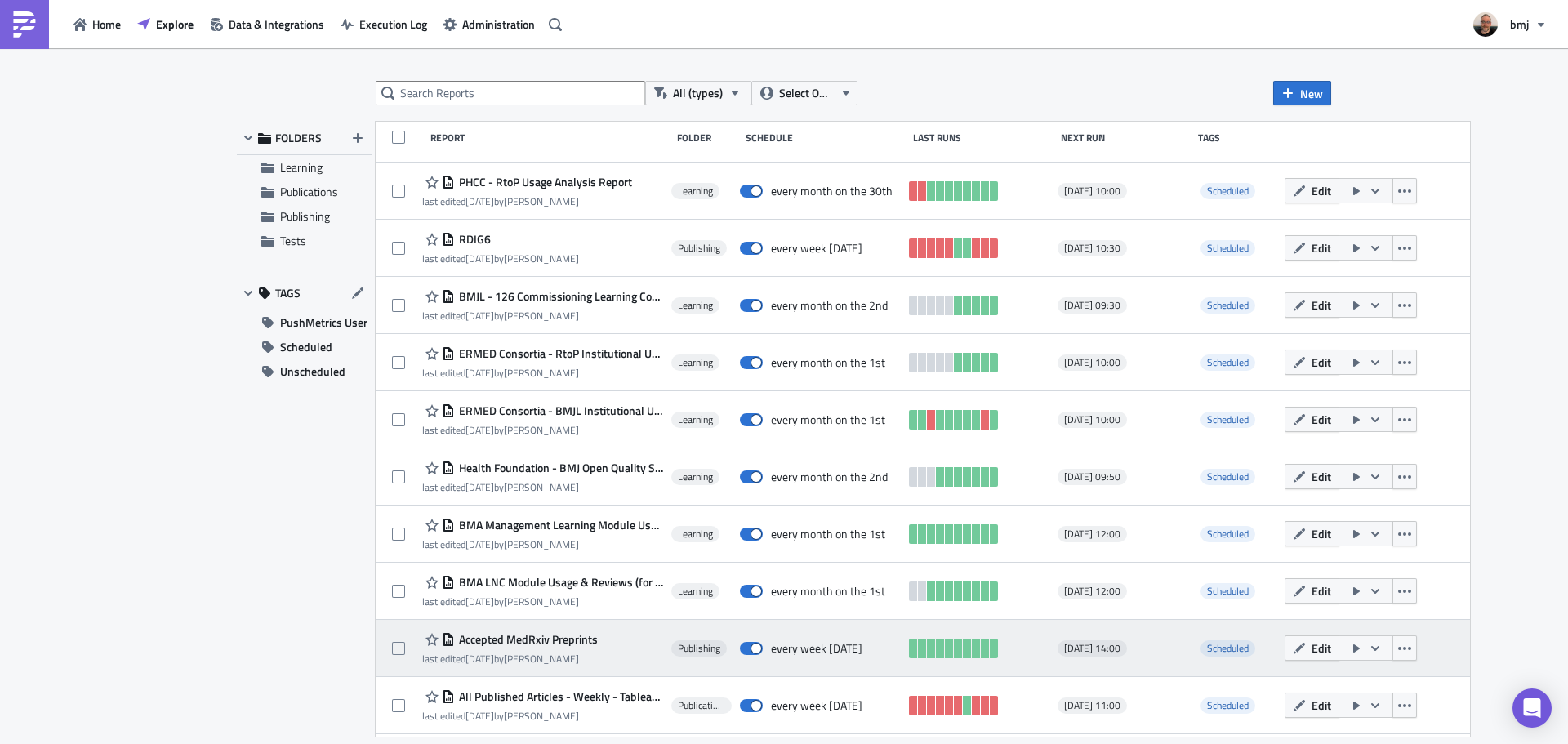
scroll to position [847, 0]
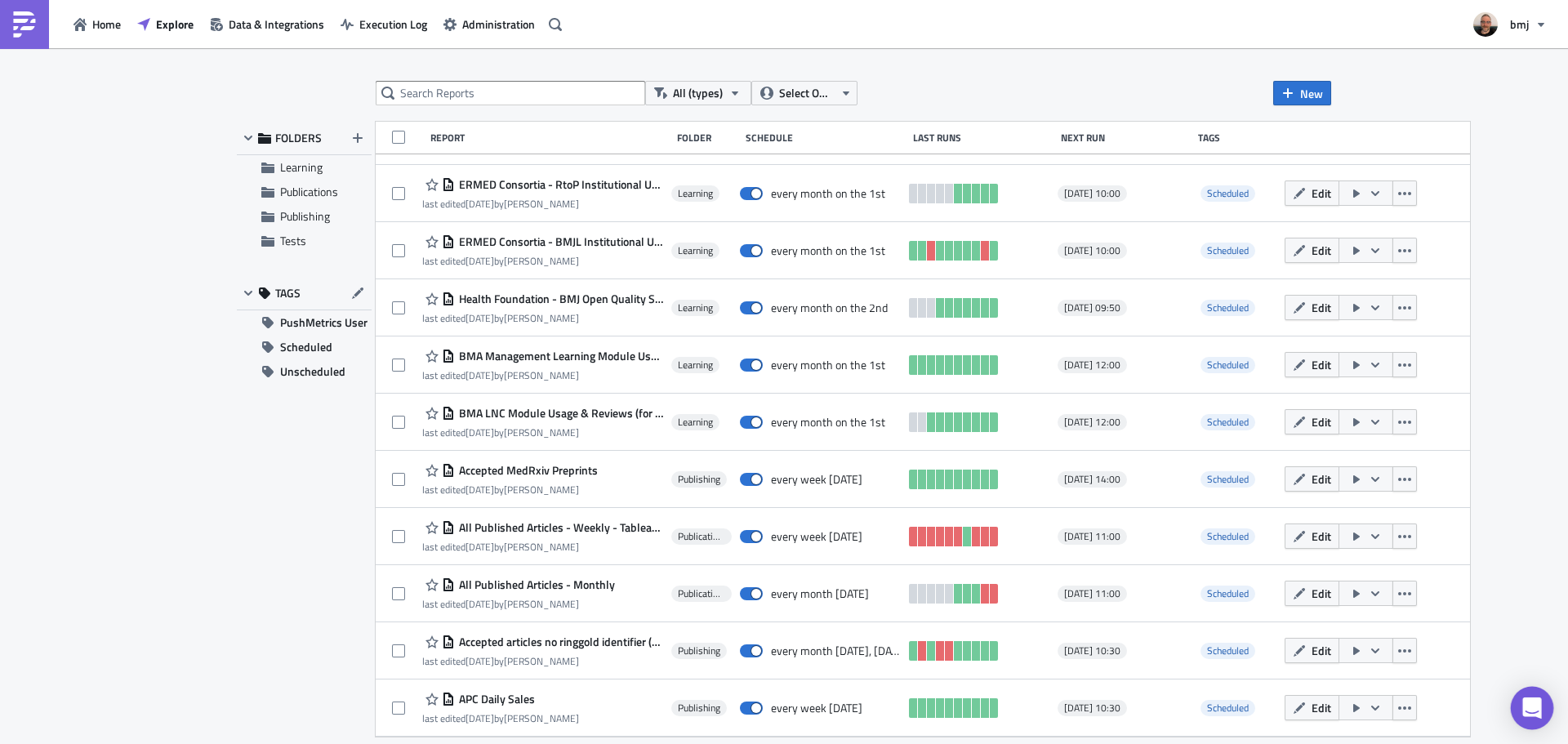
click at [1542, 710] on div "Open Intercom Messenger" at bounding box center [1532, 709] width 43 height 43
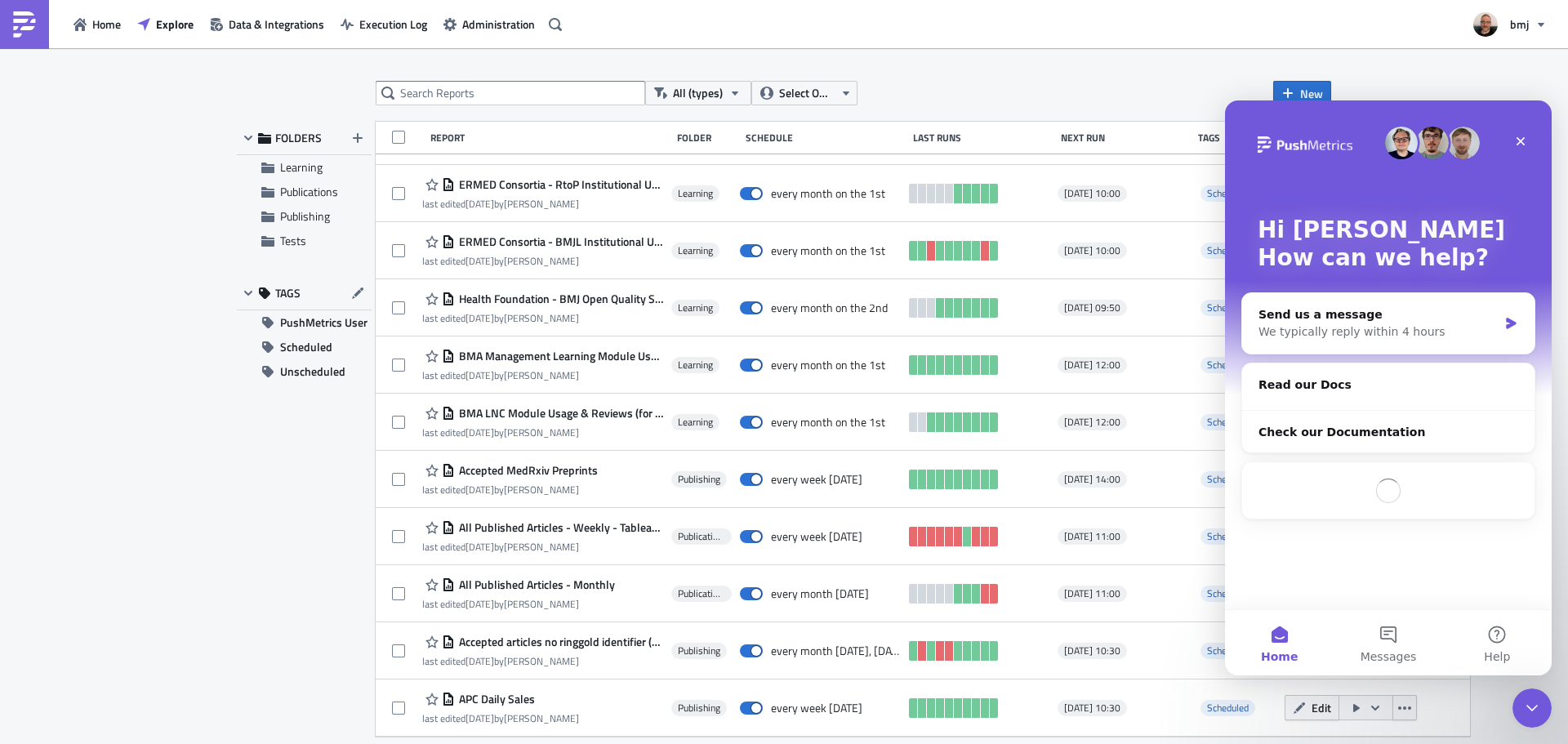
scroll to position [0, 0]
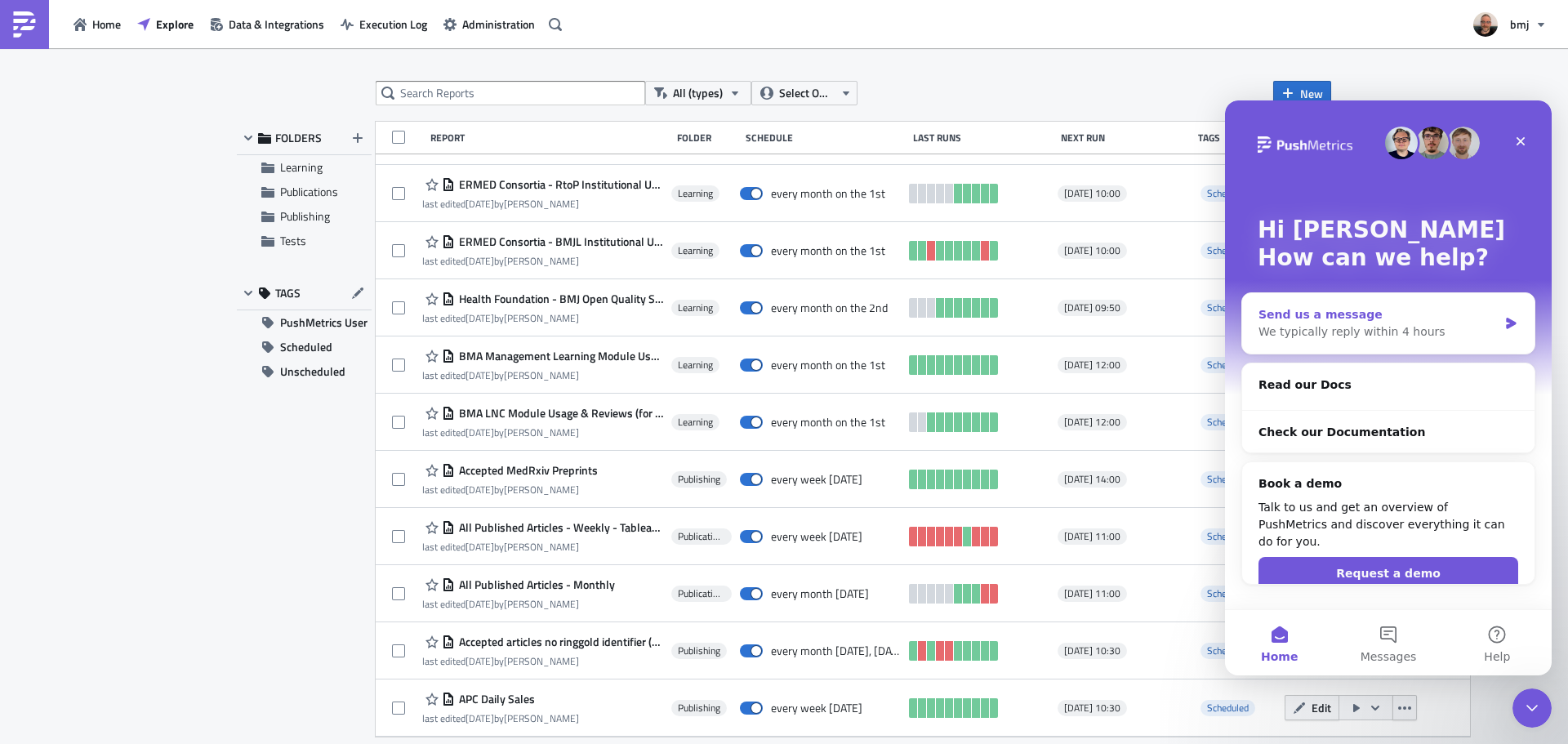
click at [1395, 332] on div "We typically reply within 4 hours" at bounding box center [1377, 332] width 239 height 17
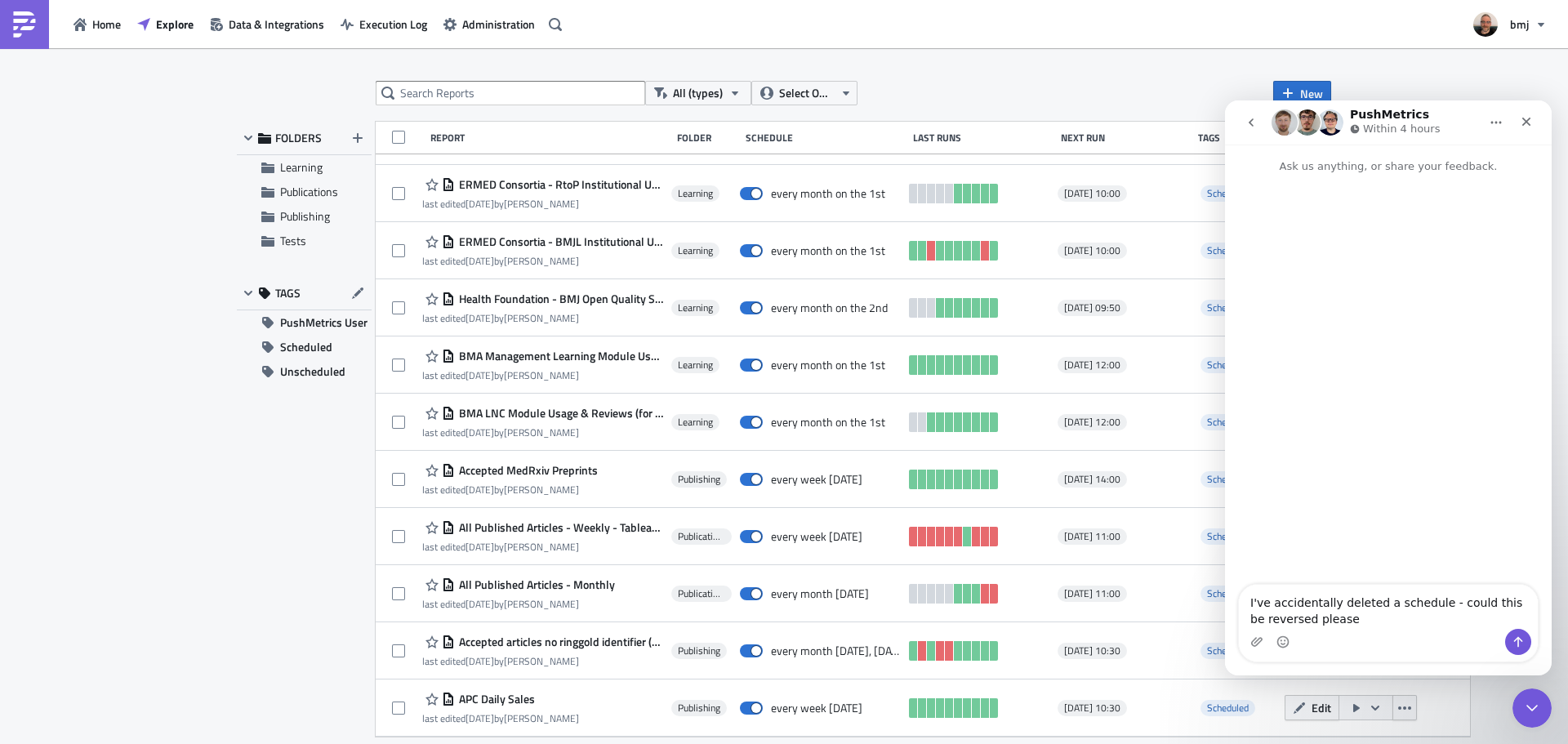
type textarea "I've accidentally deleted a schedule - could this be reversed please?"
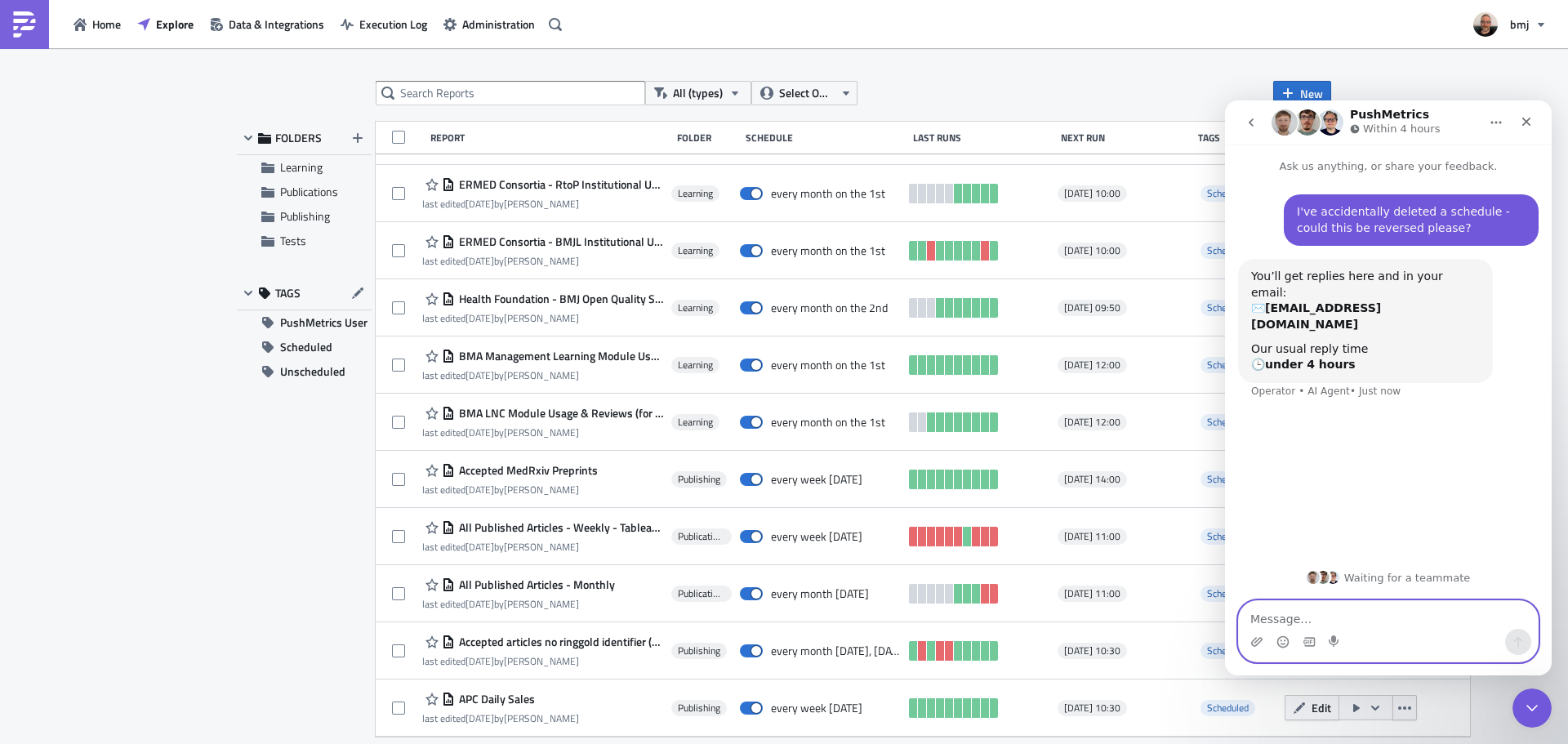
click at [1341, 616] on textarea "Message…" at bounding box center [1388, 614] width 299 height 27
click at [1532, 112] on div "Close" at bounding box center [1525, 121] width 29 height 29
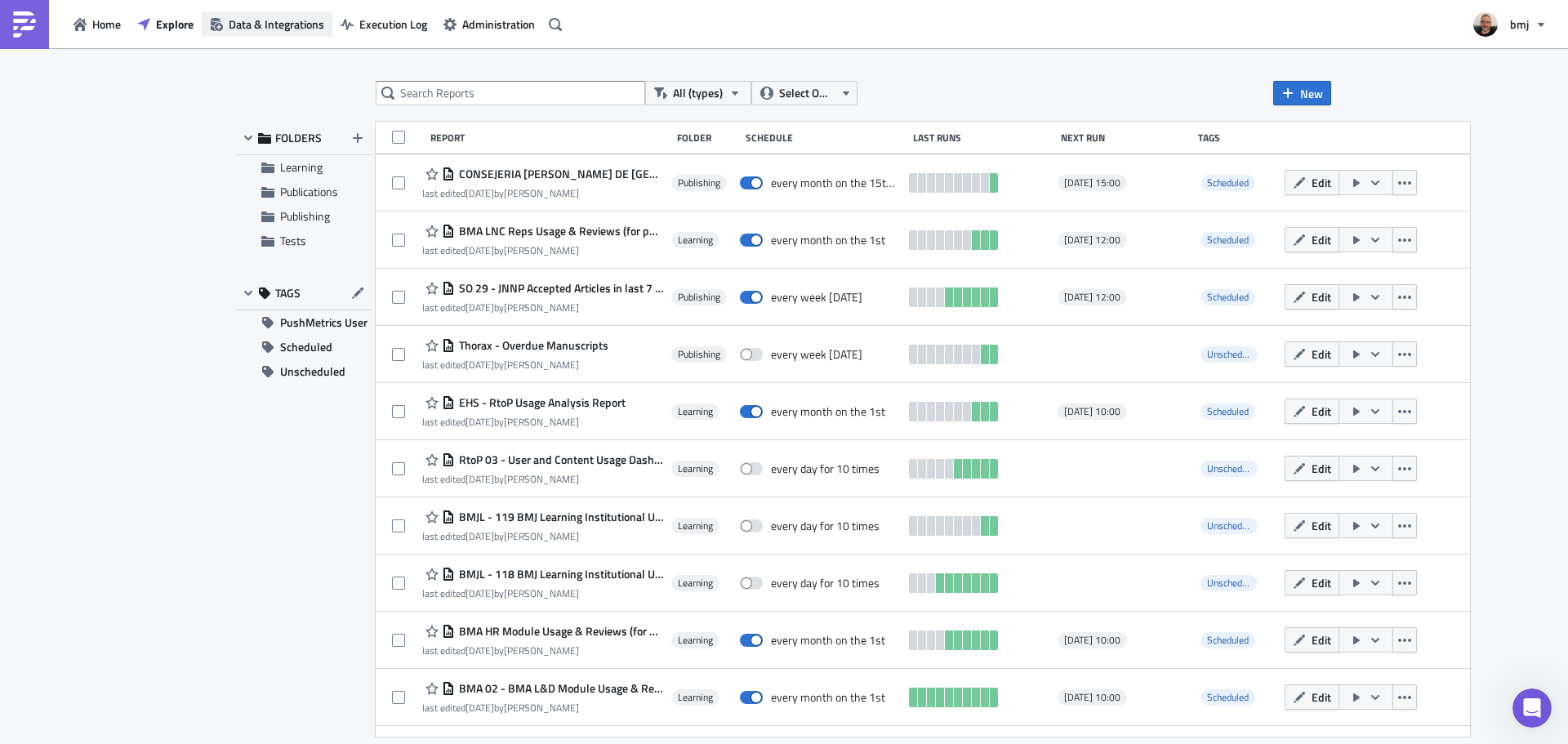
click at [297, 26] on span "Data & Integrations" at bounding box center [276, 24] width 95 height 17
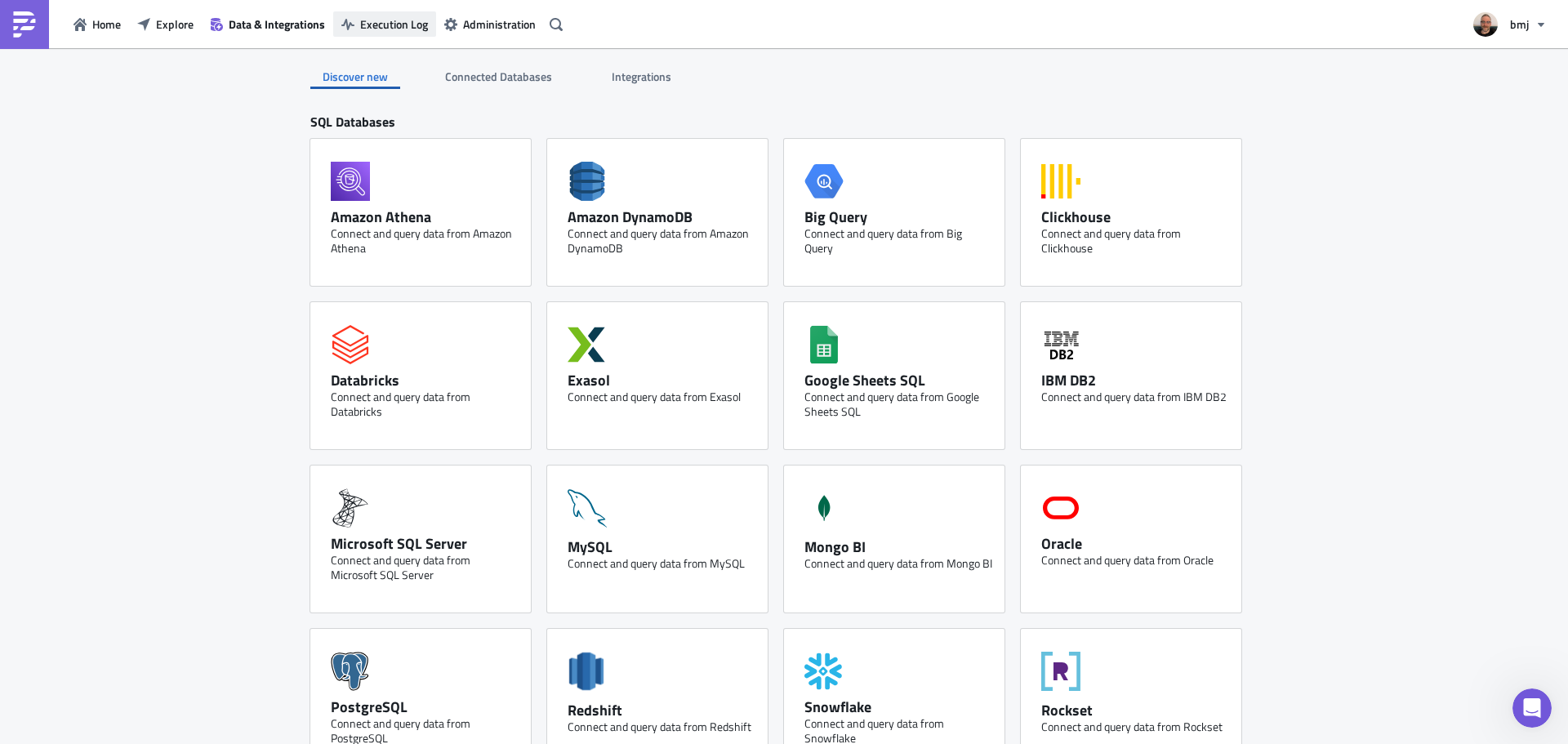
click at [360, 29] on span "Execution Log" at bounding box center [394, 24] width 68 height 17
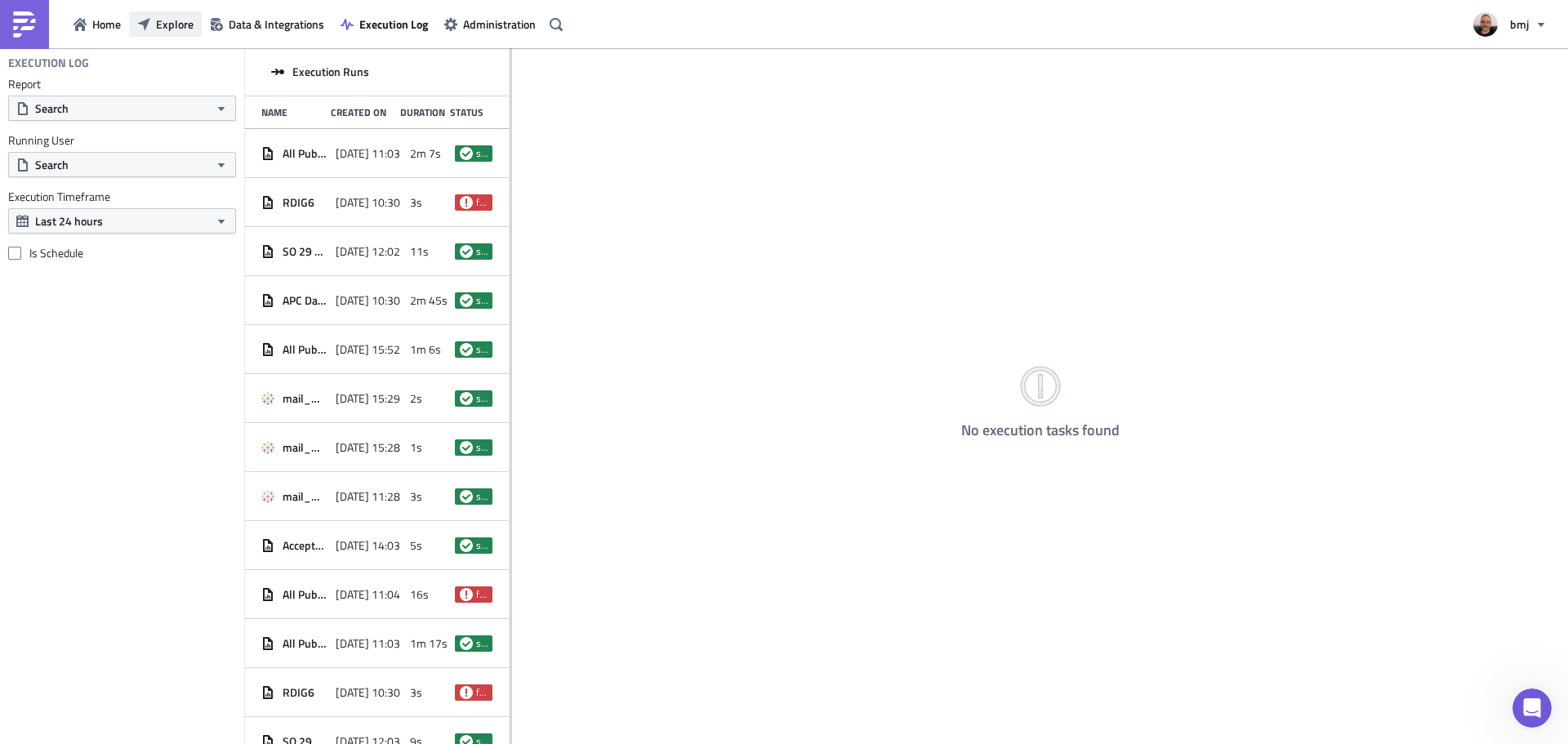
click at [149, 21] on icon "button" at bounding box center [144, 25] width 13 height 13
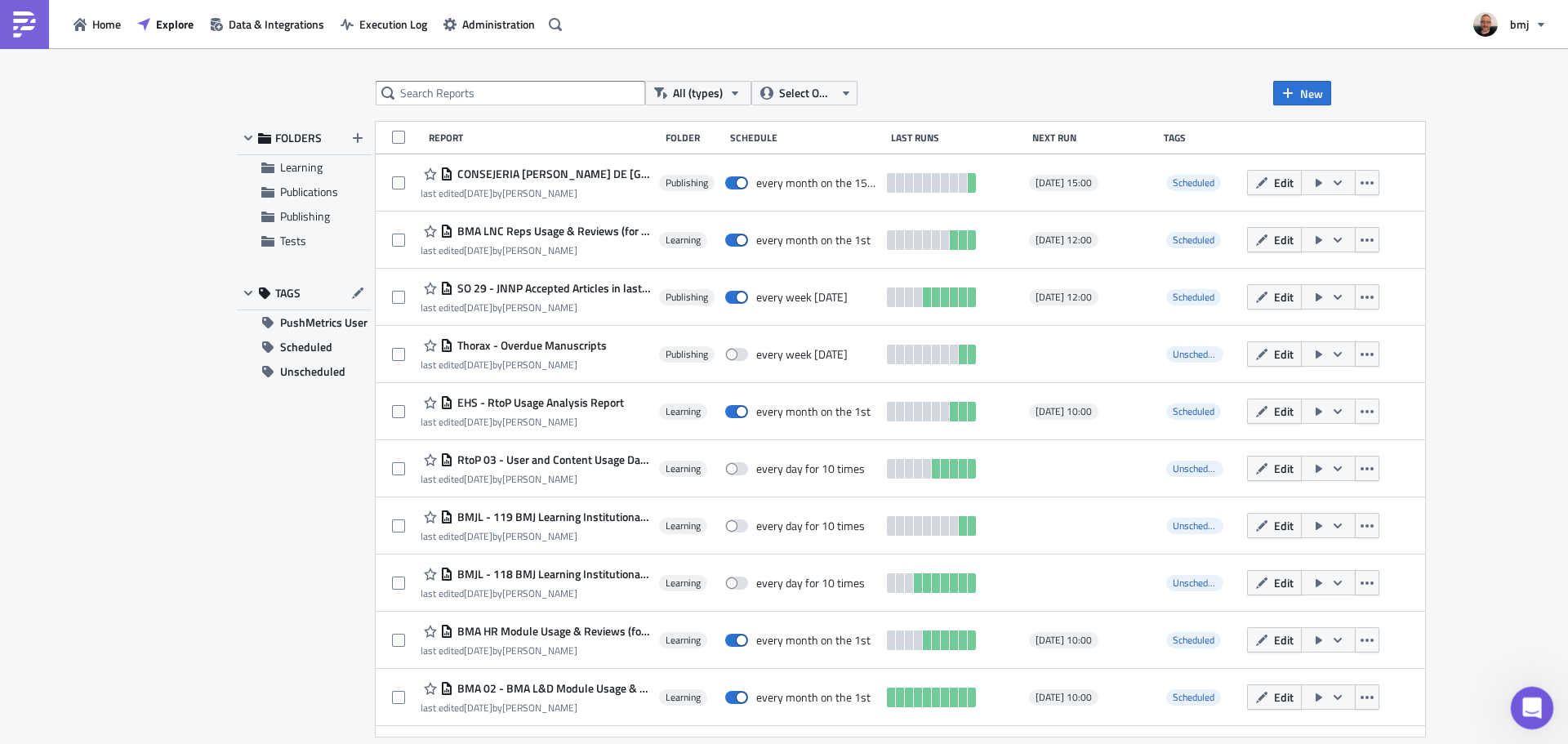
click at [1535, 710] on icon "Open Intercom Messenger" at bounding box center [1529, 706] width 27 height 27
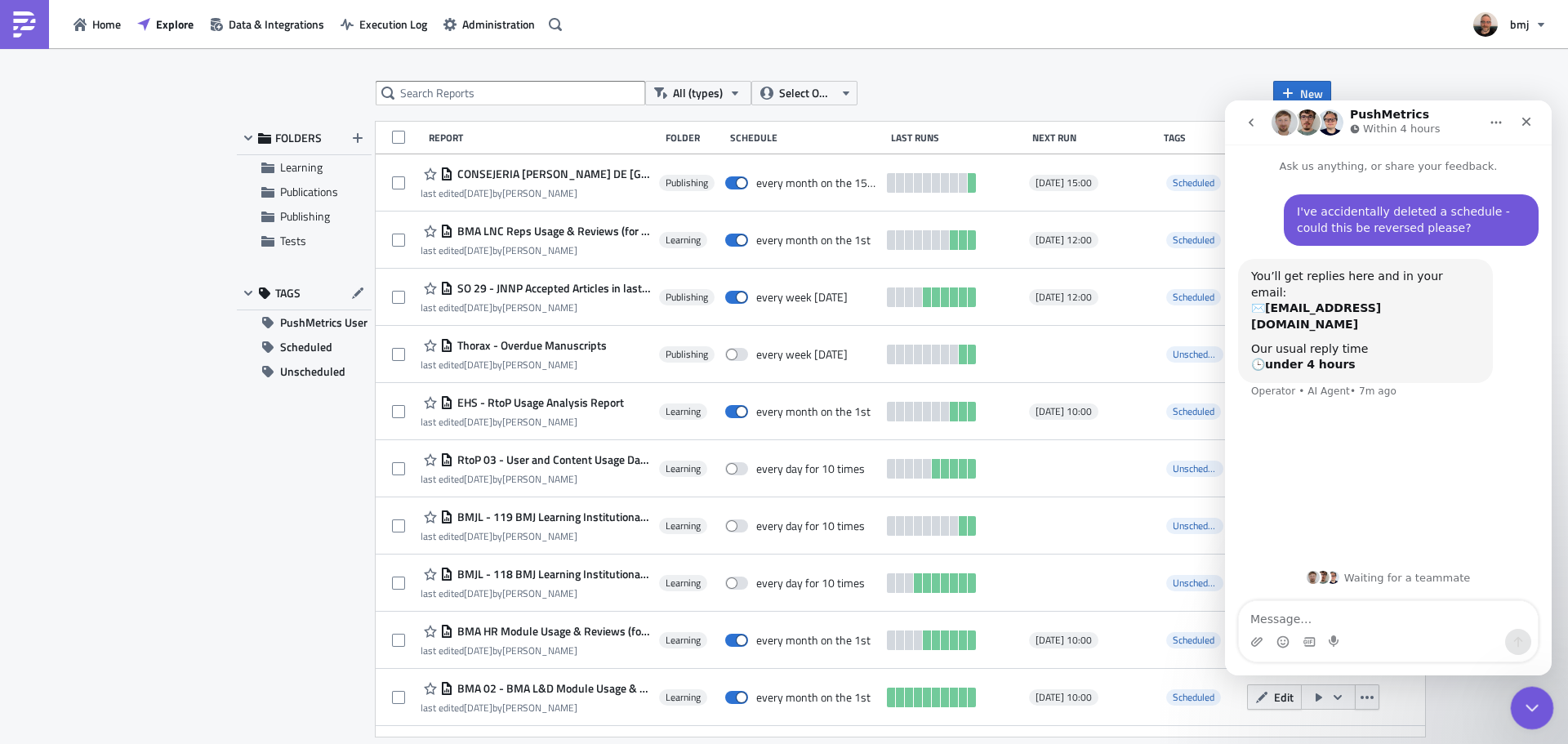
click at [1533, 713] on icon "Close Intercom Messenger" at bounding box center [1529, 705] width 20 height 20
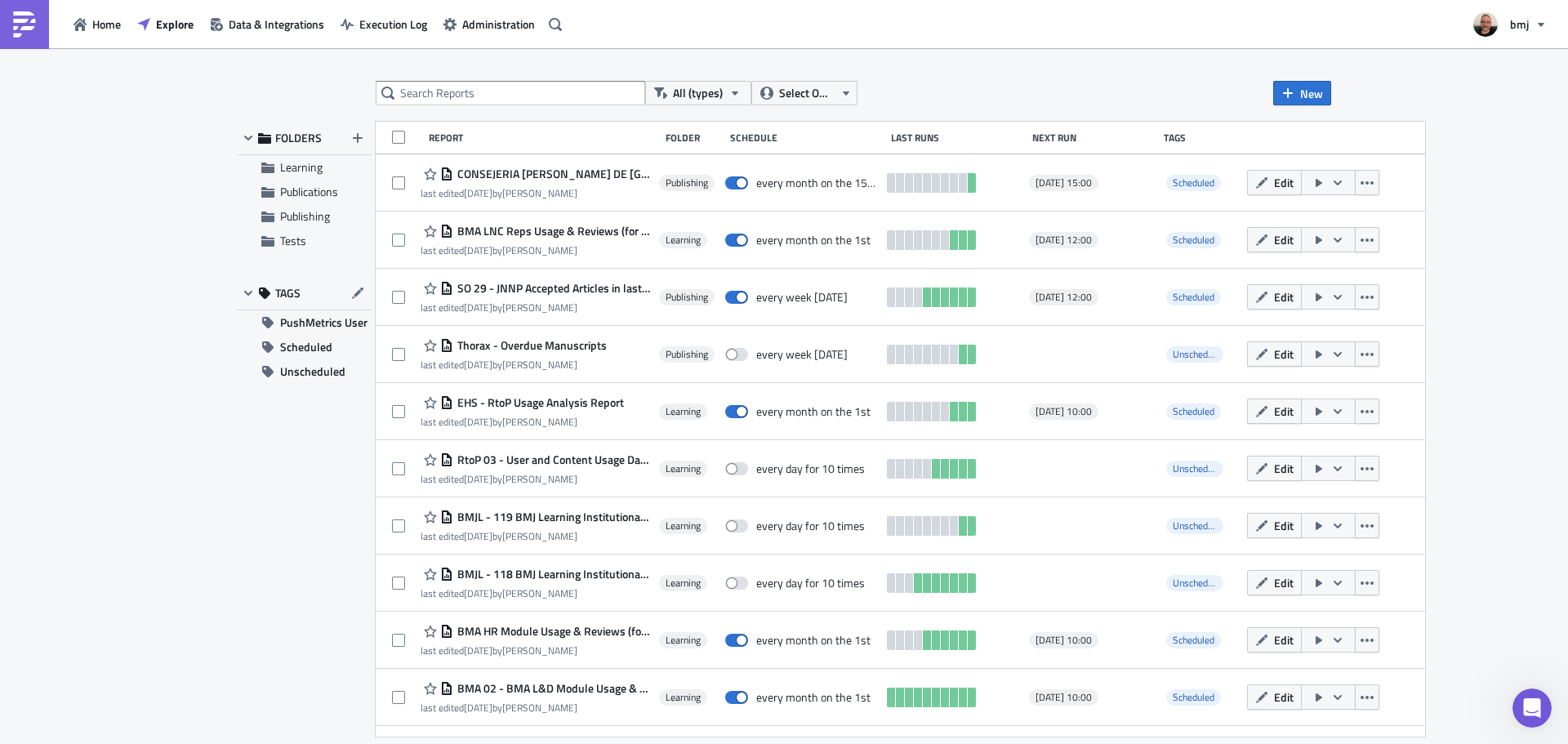
click at [1488, 110] on div "All (types) Select Owner New FOLDERS Learning Publications Publishing Tests TAG…" at bounding box center [784, 397] width 1568 height 699
click at [477, 21] on span "Administration" at bounding box center [498, 24] width 73 height 17
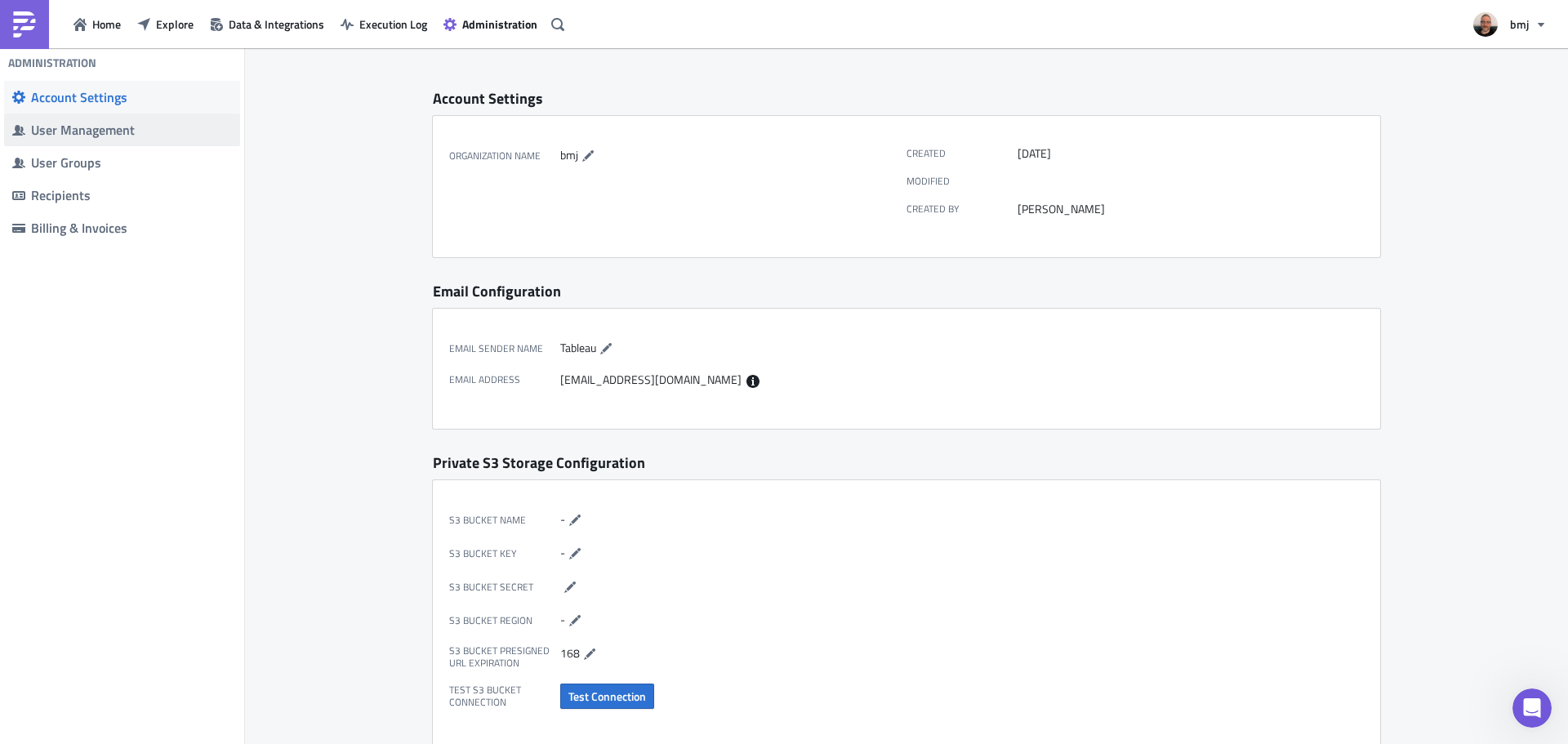
click at [137, 140] on span "User Management" at bounding box center [122, 130] width 236 height 33
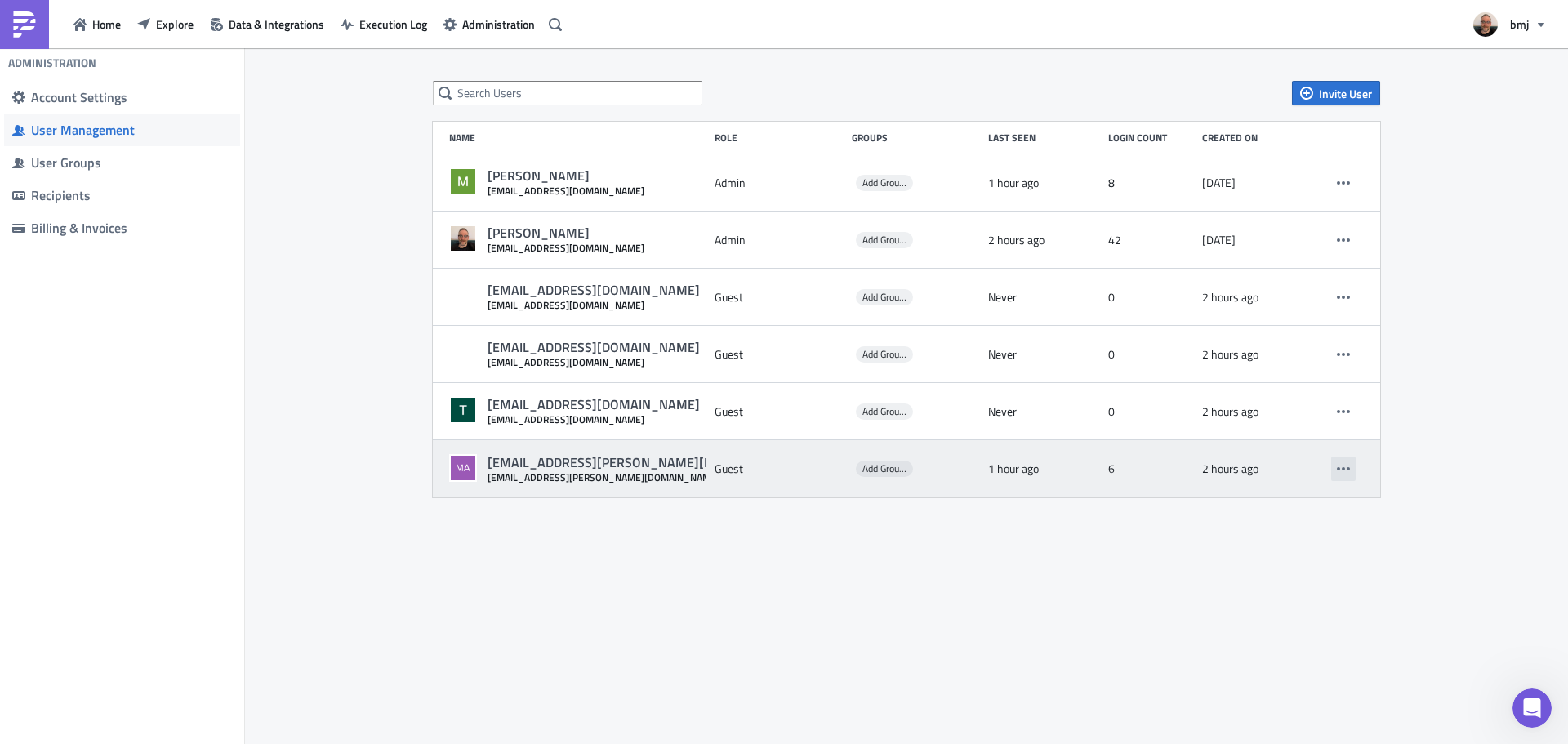
click at [1341, 469] on icon "button" at bounding box center [1343, 469] width 13 height 13
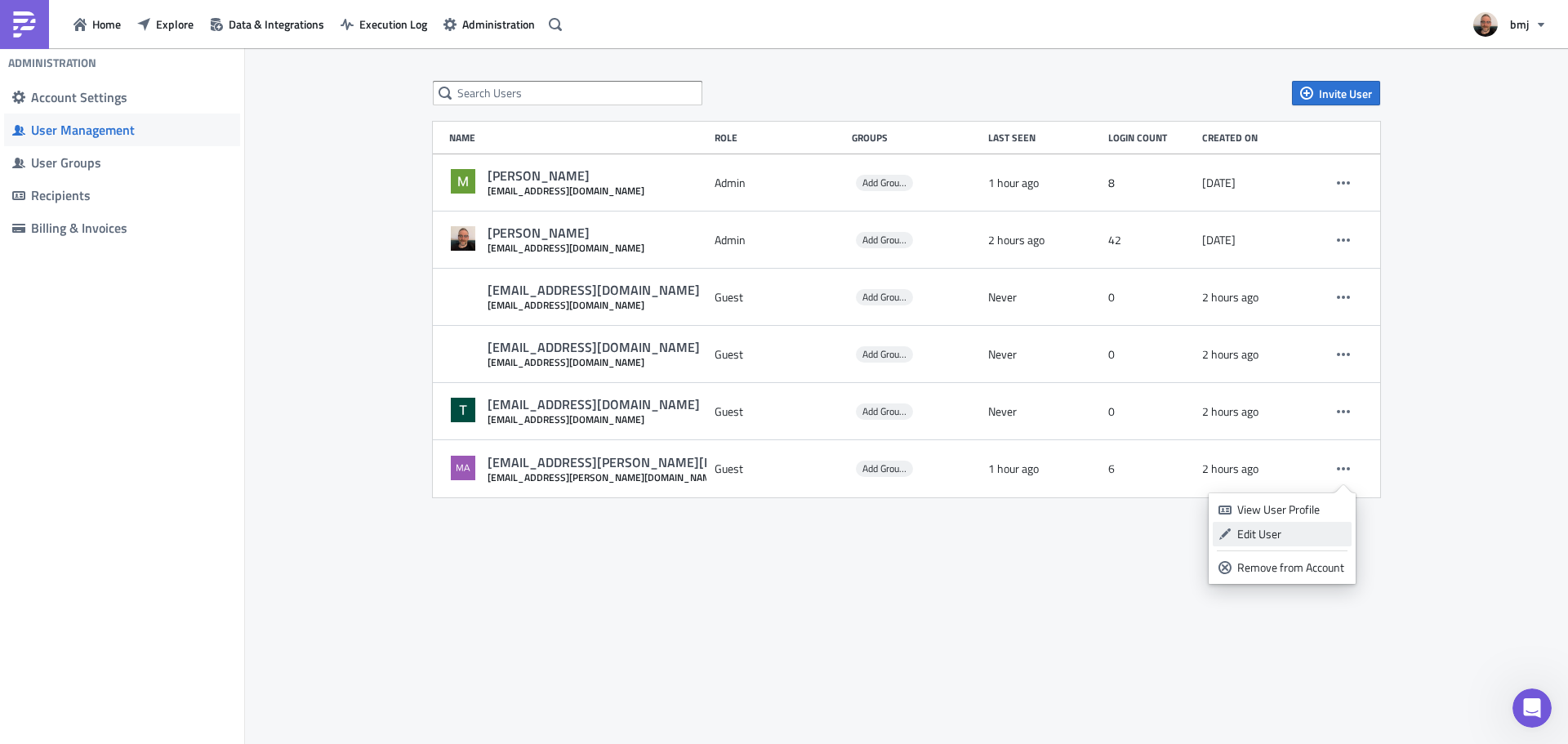
click at [1316, 531] on div "Edit User" at bounding box center [1291, 533] width 109 height 16
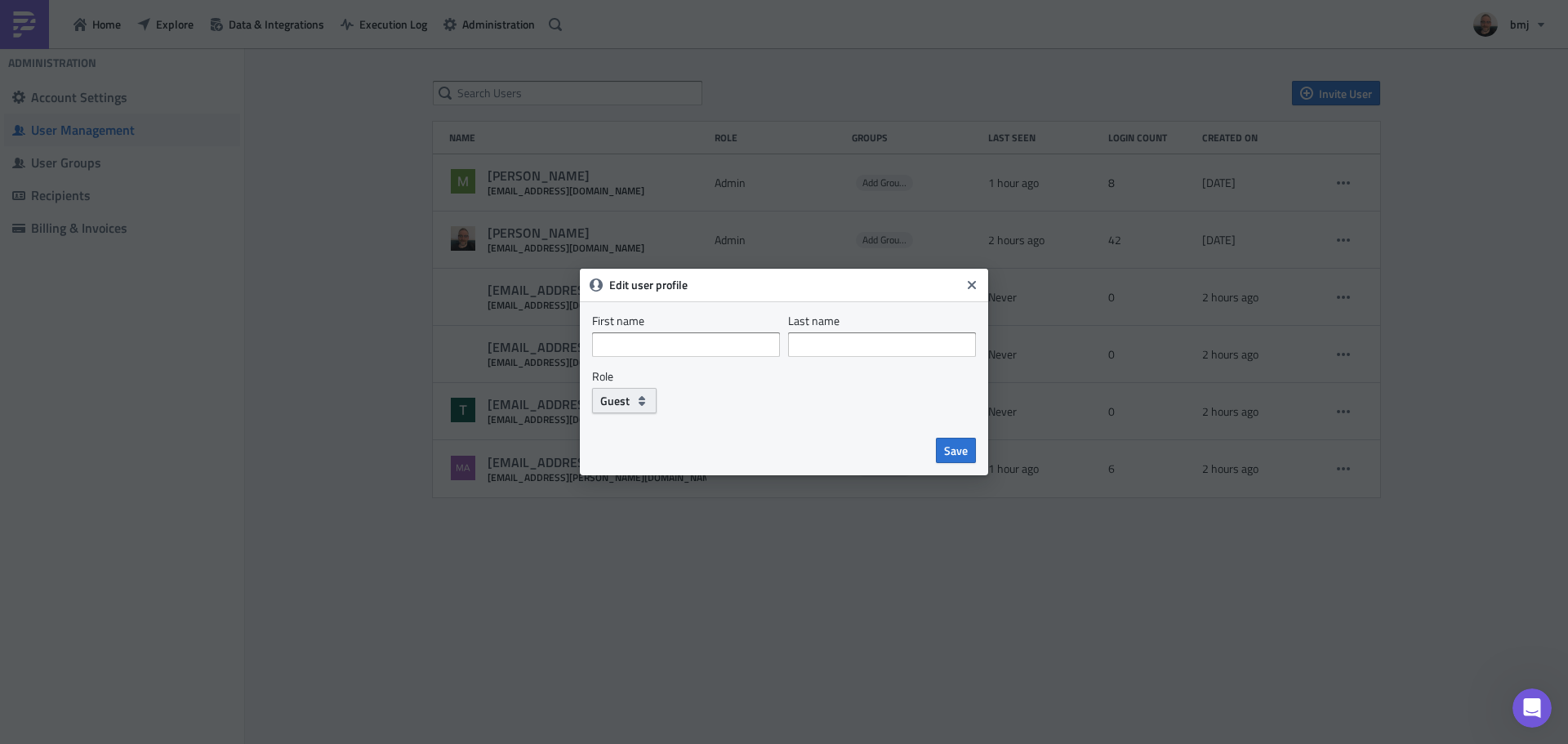
click at [641, 396] on icon "button" at bounding box center [642, 401] width 13 height 13
click at [656, 451] on div "User" at bounding box center [669, 454] width 135 height 16
click at [967, 457] on span "Save" at bounding box center [956, 450] width 24 height 17
click at [964, 458] on span "Save" at bounding box center [956, 450] width 24 height 17
click at [961, 454] on span "Save" at bounding box center [956, 450] width 24 height 17
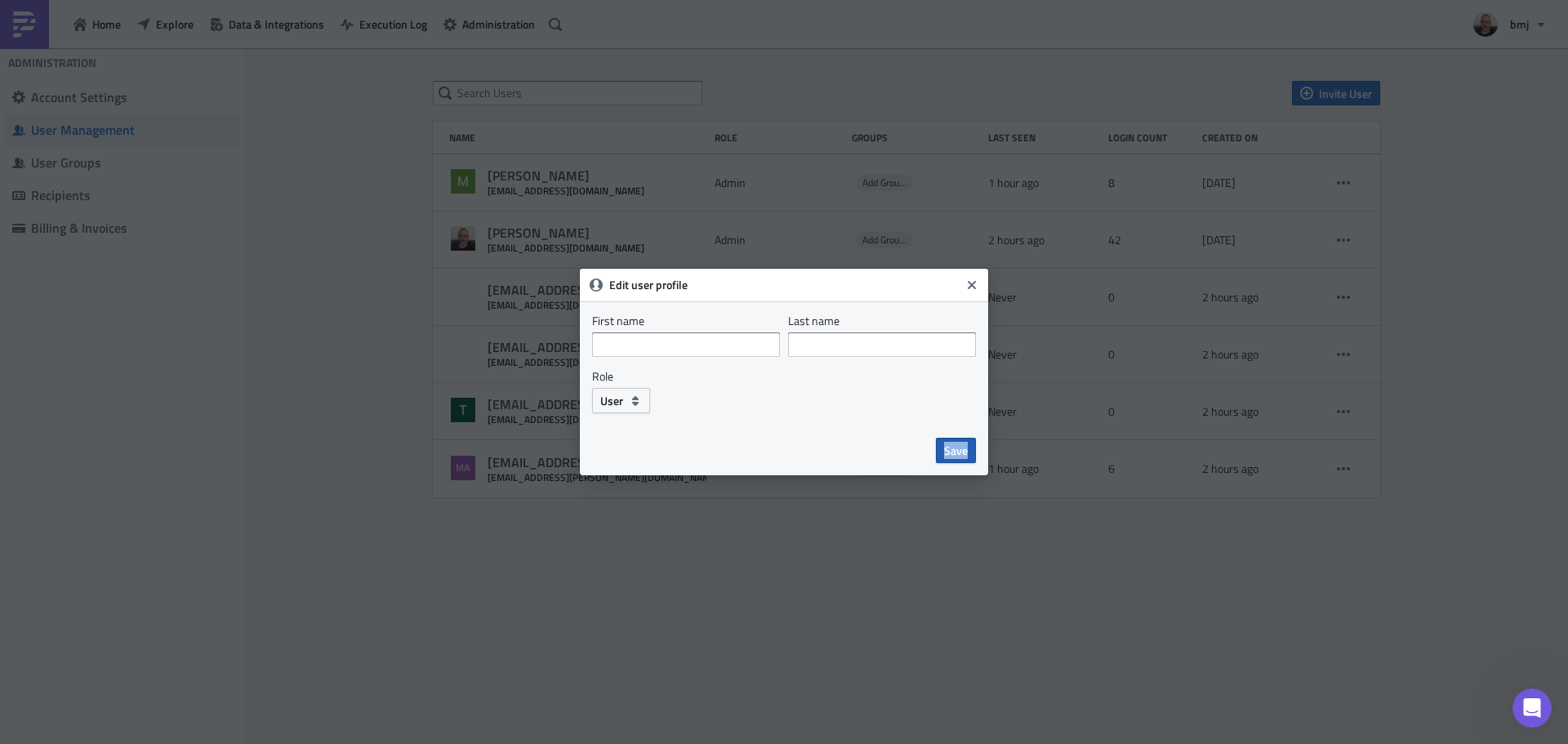
click at [961, 454] on span "Save" at bounding box center [956, 450] width 24 height 17
click at [959, 455] on span "Save" at bounding box center [956, 450] width 24 height 17
type input "Matthew"
type input "Bolliver"
click at [936, 438] on button "Save" at bounding box center [956, 450] width 40 height 26
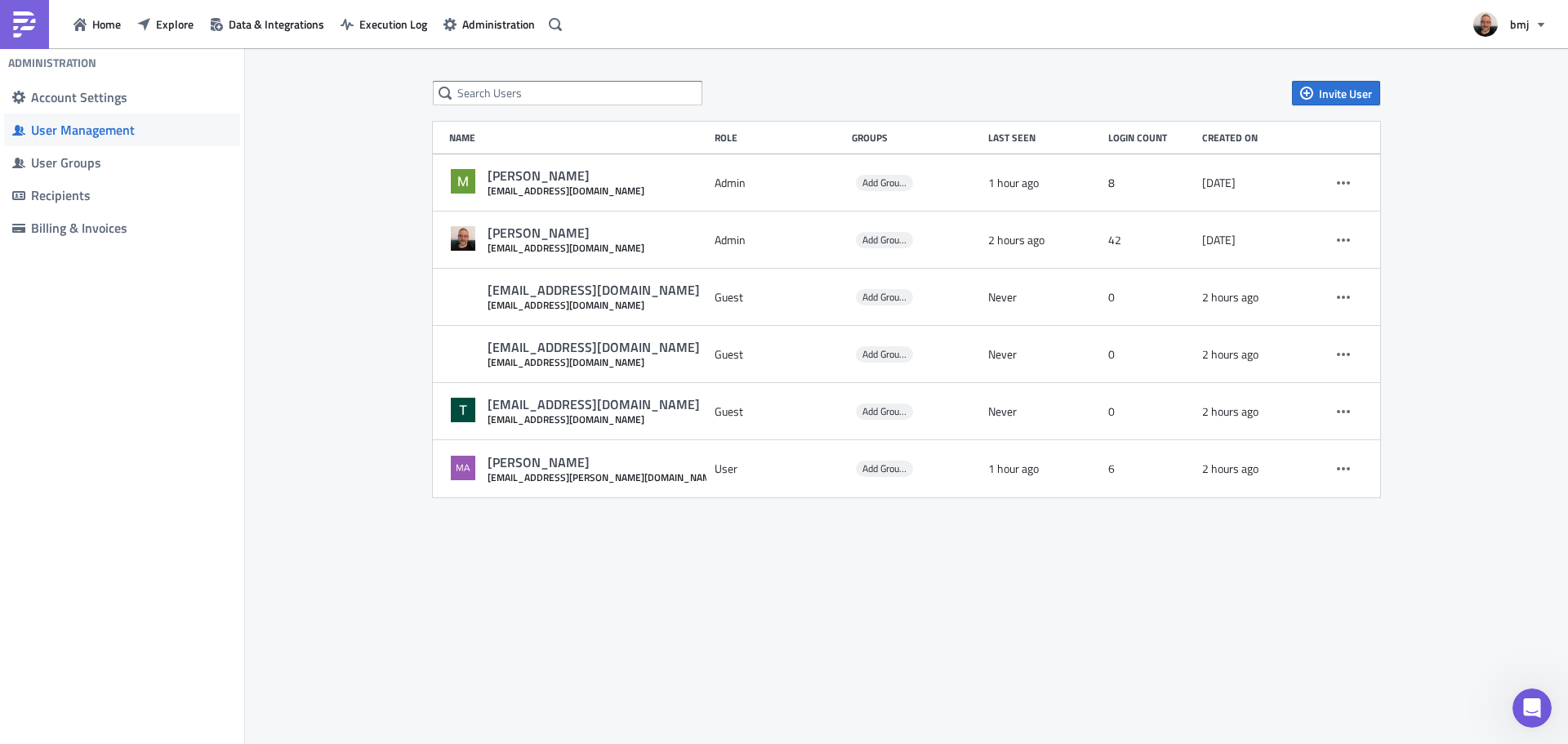
click at [883, 581] on div "Invite User Name Role Groups Last Seen Login Count Created on Matthew Boliver m…" at bounding box center [906, 397] width 1323 height 699
click at [189, 23] on span "Explore" at bounding box center [175, 24] width 38 height 17
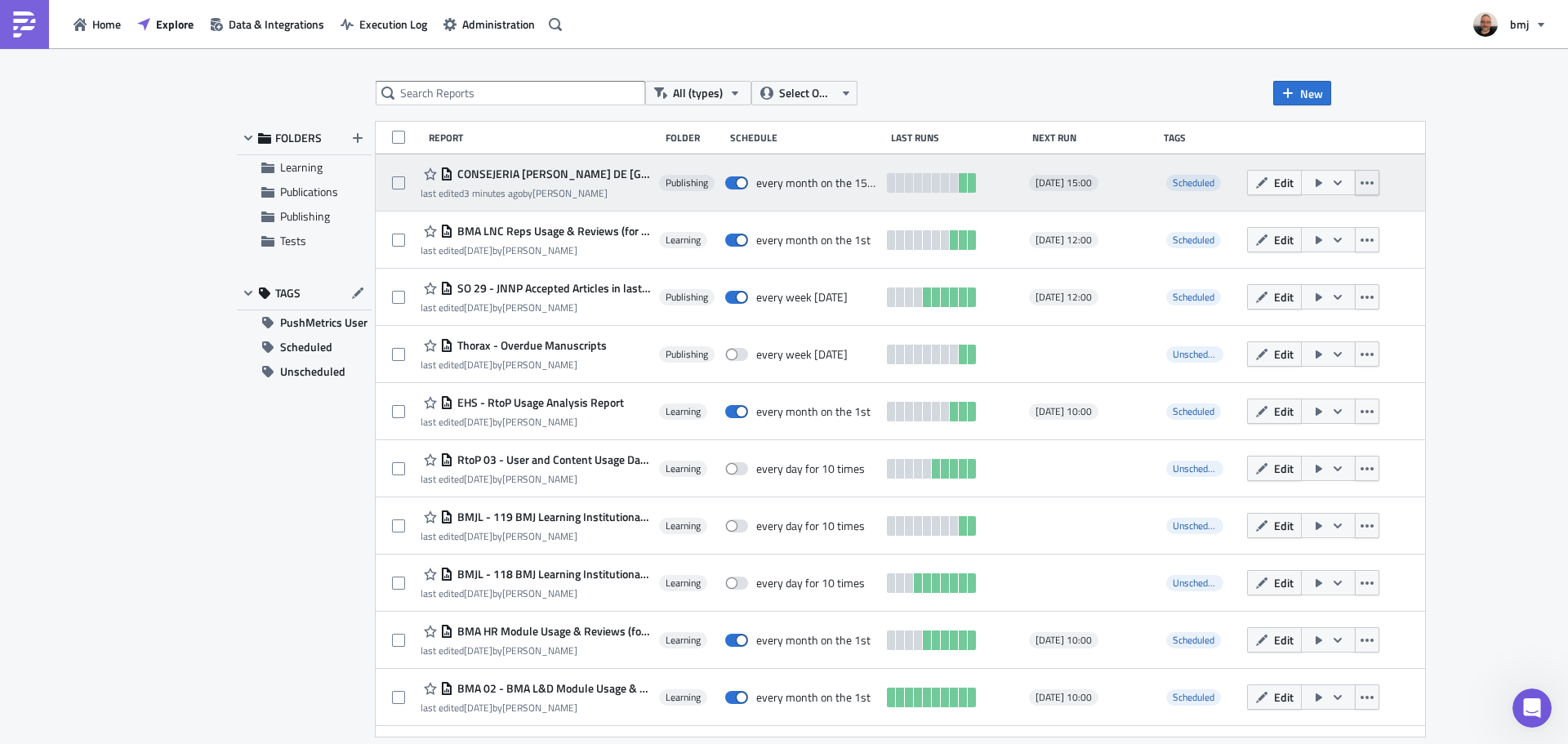
click at [1354, 178] on button "button" at bounding box center [1367, 182] width 25 height 26
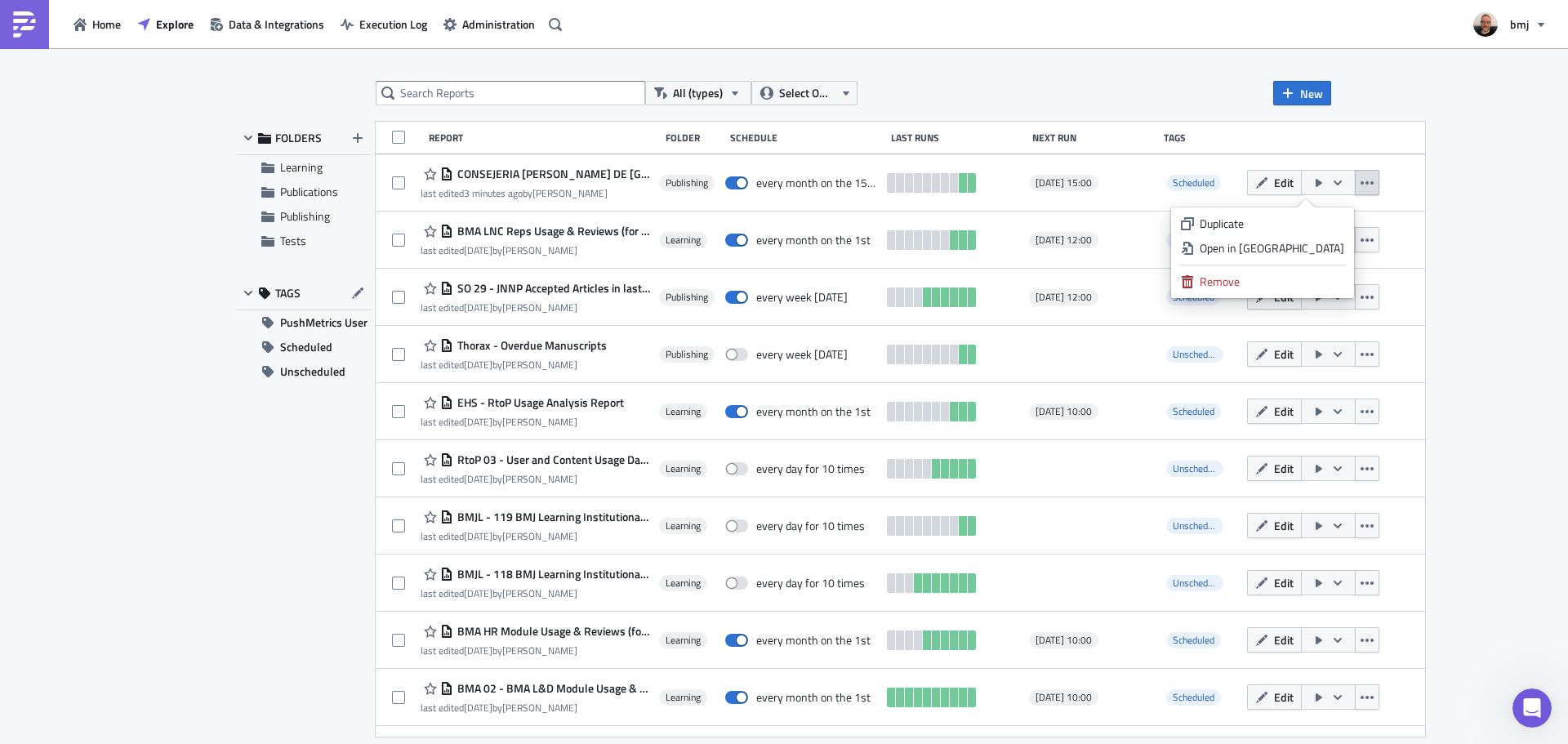
click at [1311, 218] on div "Duplicate" at bounding box center [1271, 223] width 145 height 16
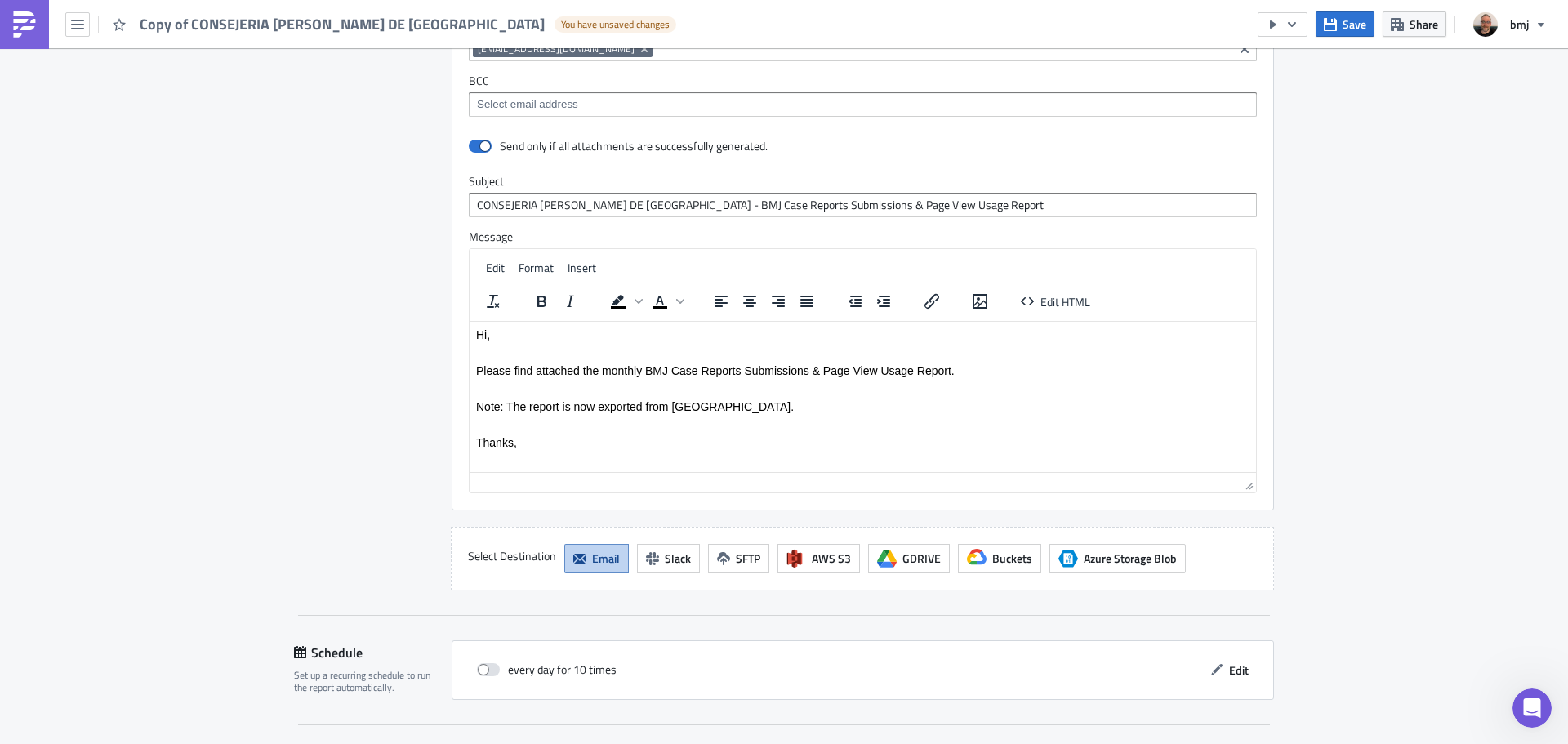
scroll to position [1238, 0]
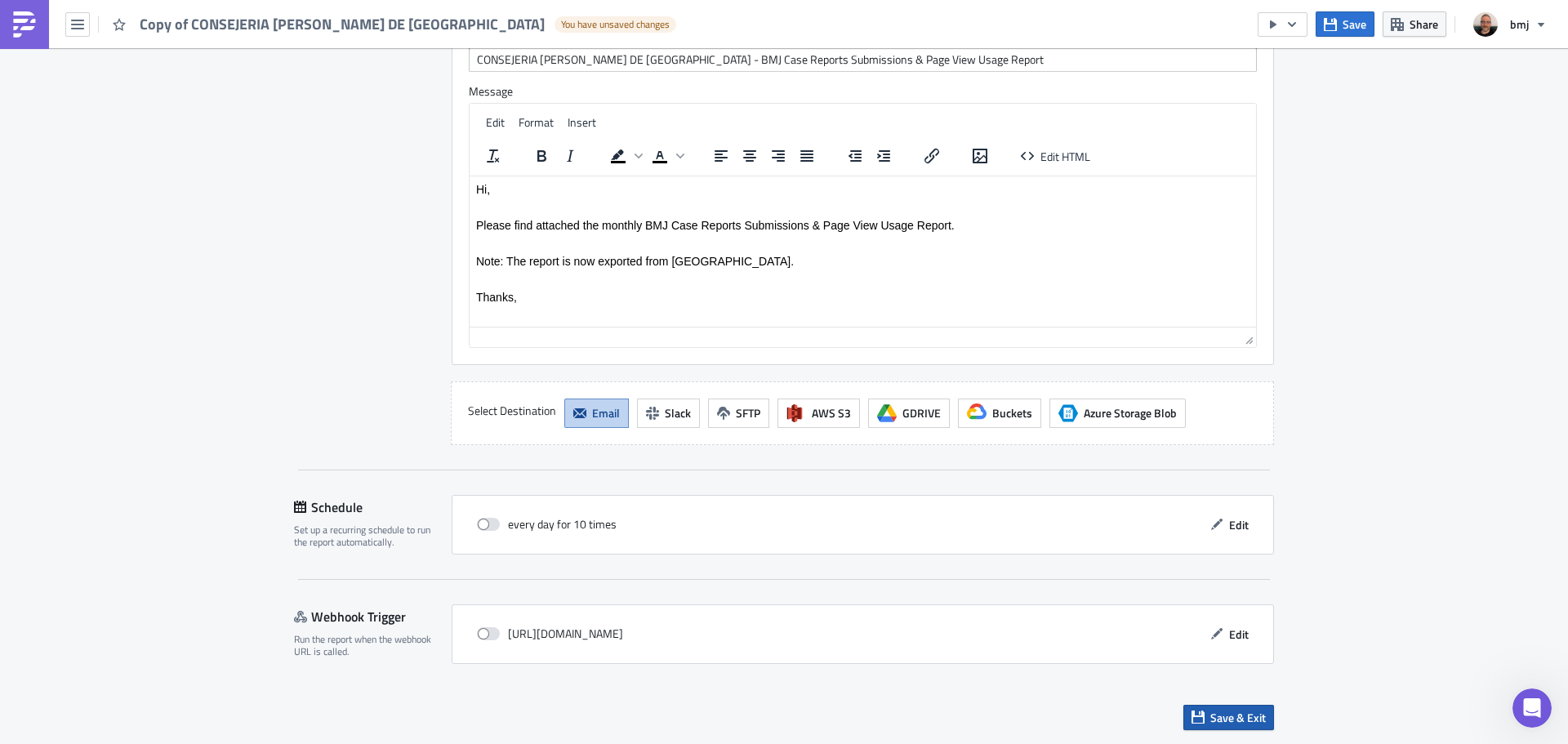
click at [1267, 725] on button "Save & Exit" at bounding box center [1229, 718] width 91 height 26
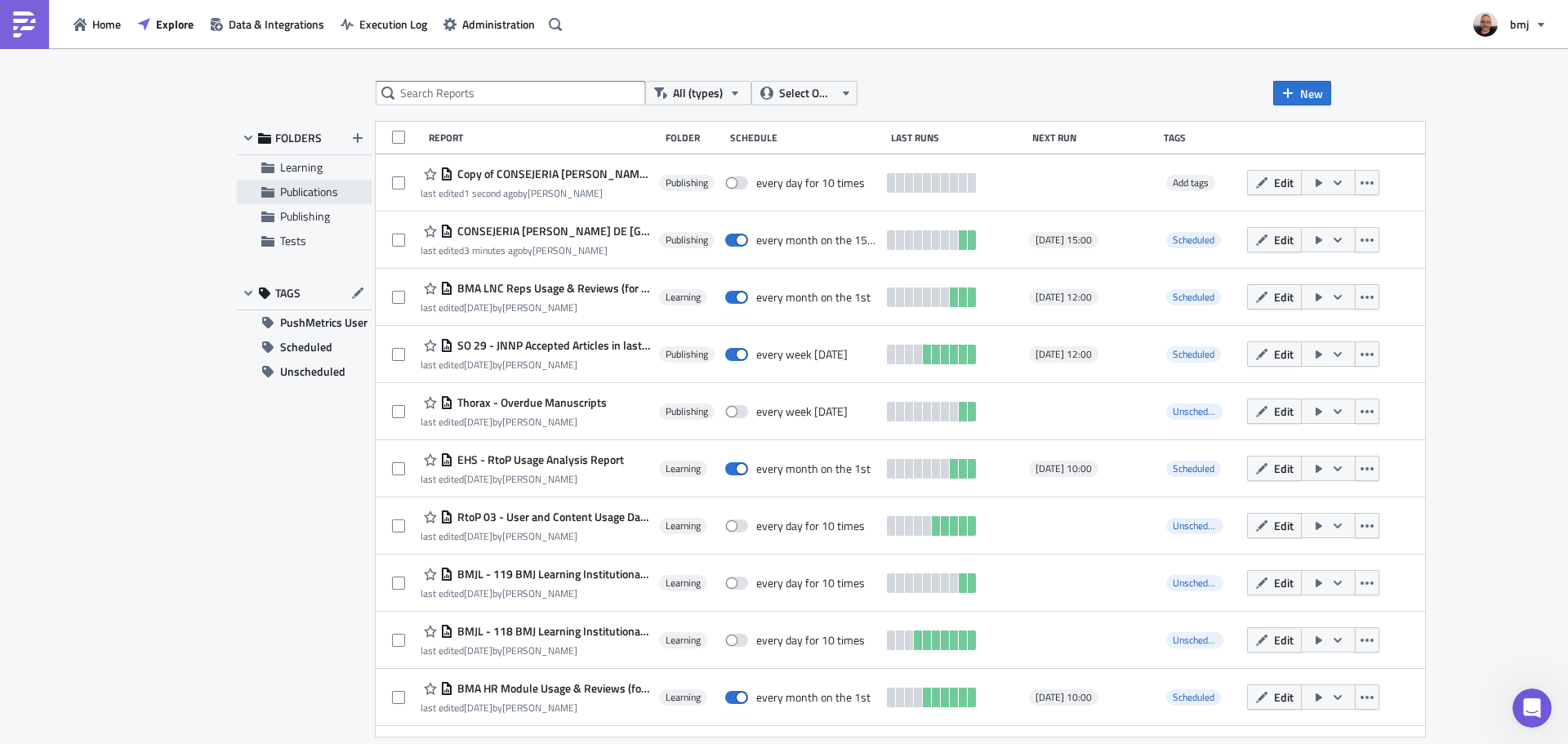
drag, startPoint x: 317, startPoint y: 188, endPoint x: 261, endPoint y: 196, distance: 56.6
click at [233, 196] on div "All (types) Select Owner New FOLDERS Learning Publications Publishing Tests TAG…" at bounding box center [784, 398] width 1111 height 633
click at [290, 196] on span "Publications" at bounding box center [308, 192] width 58 height 17
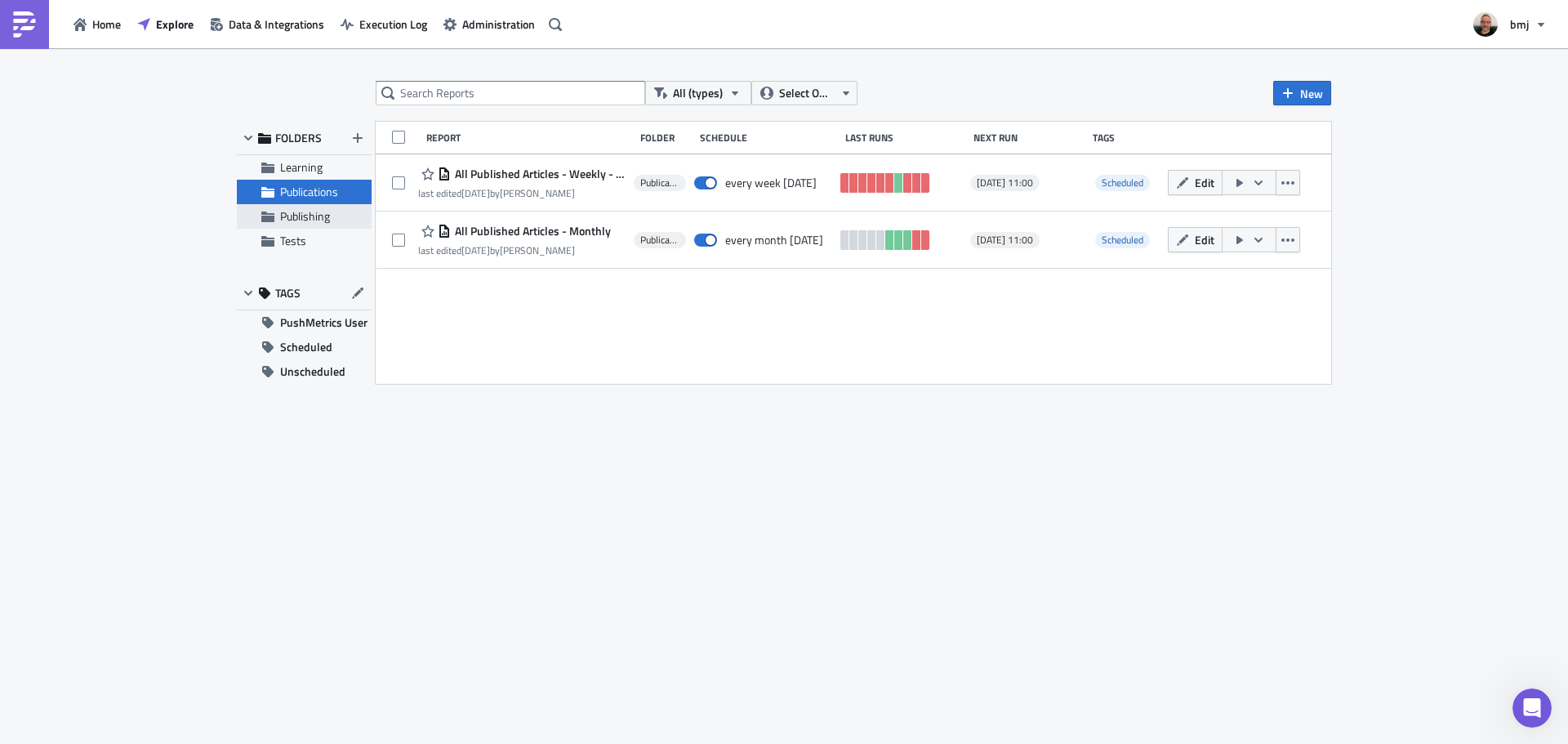
click at [320, 218] on span "Publishing" at bounding box center [304, 216] width 50 height 17
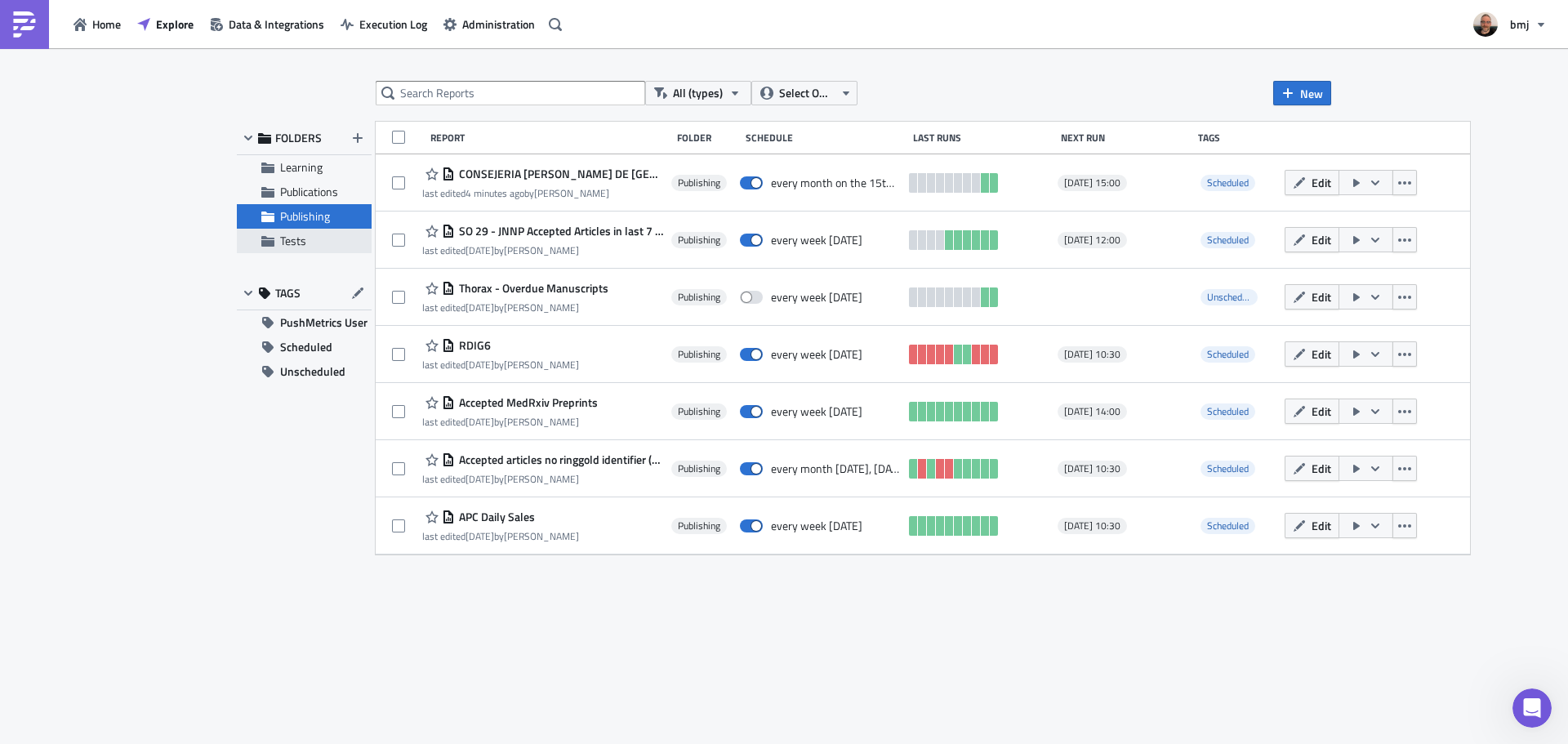
click at [313, 237] on span "Tests" at bounding box center [323, 241] width 87 height 15
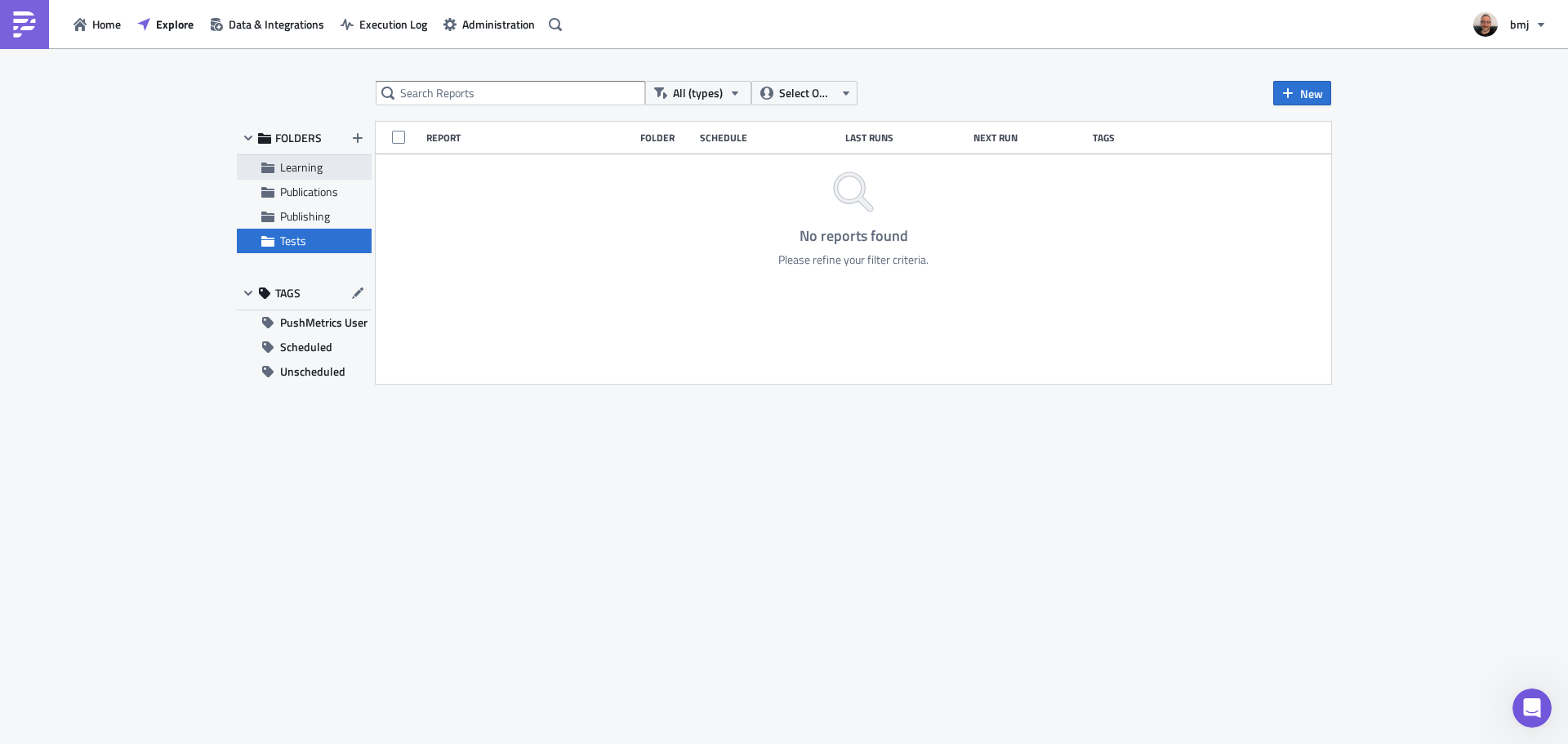
click at [319, 164] on span "Learning" at bounding box center [301, 167] width 43 height 17
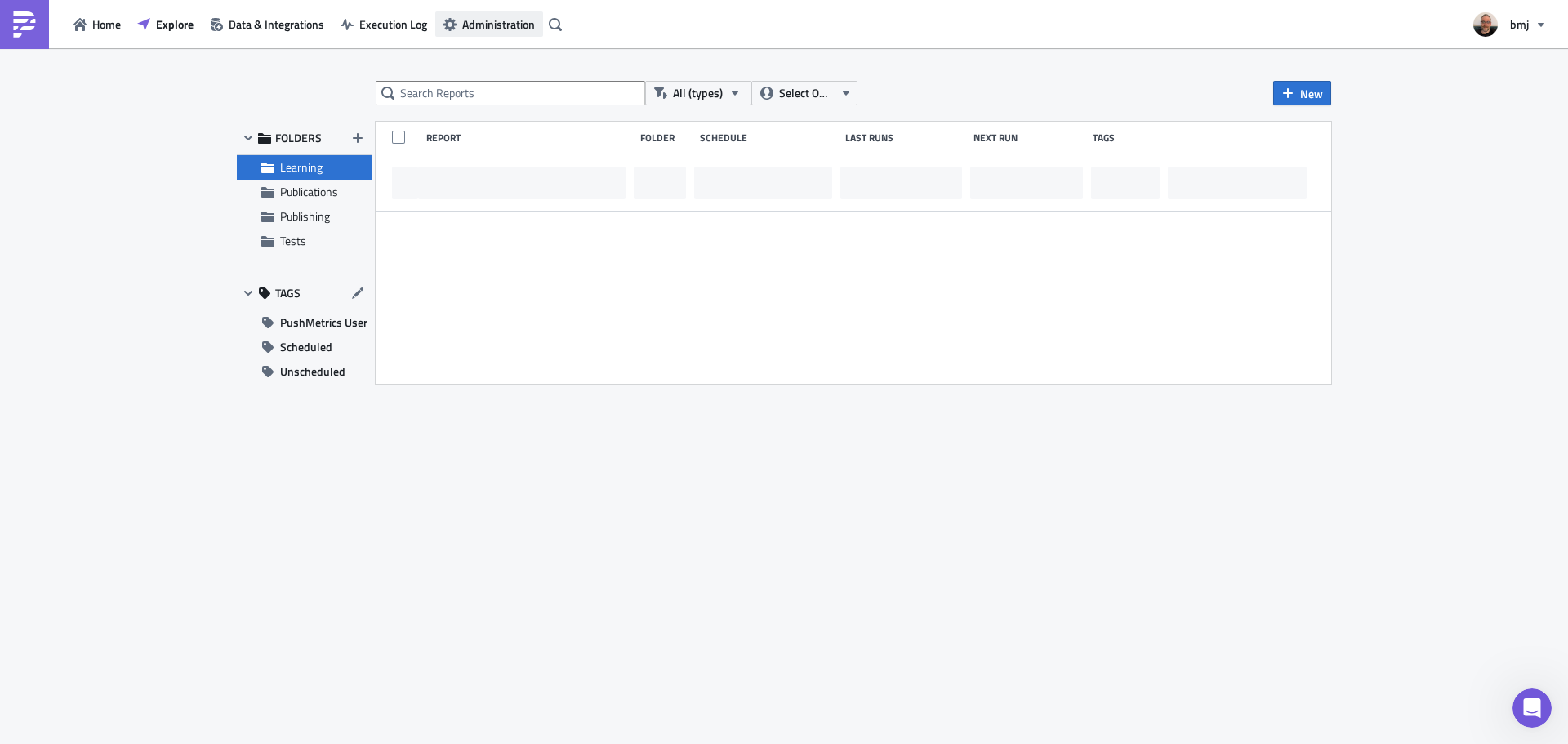
click at [467, 34] on button "Administration" at bounding box center [490, 24] width 108 height 26
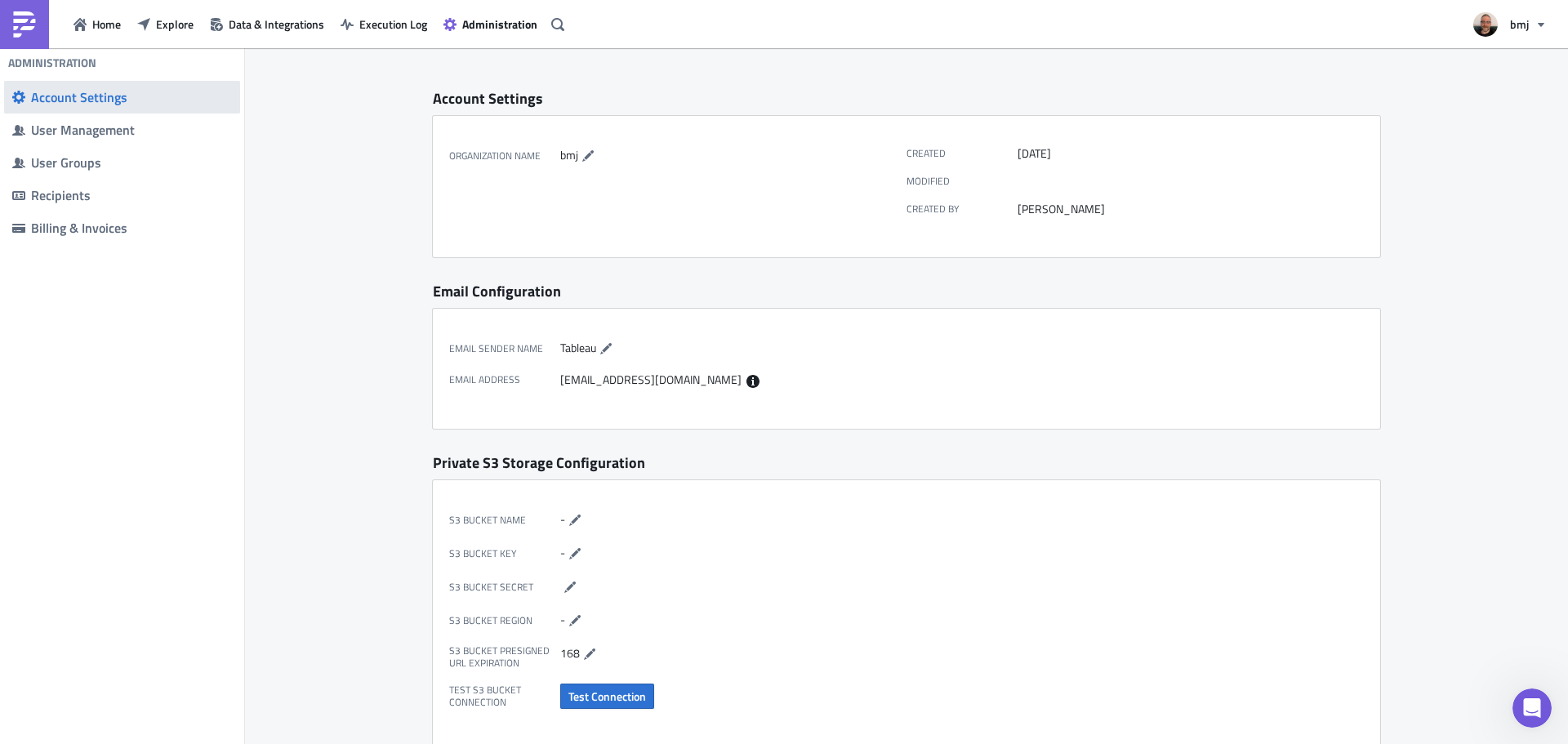
click at [139, 95] on div "Account Settings" at bounding box center [131, 96] width 201 height 16
click at [160, 136] on div "User Management" at bounding box center [131, 130] width 201 height 16
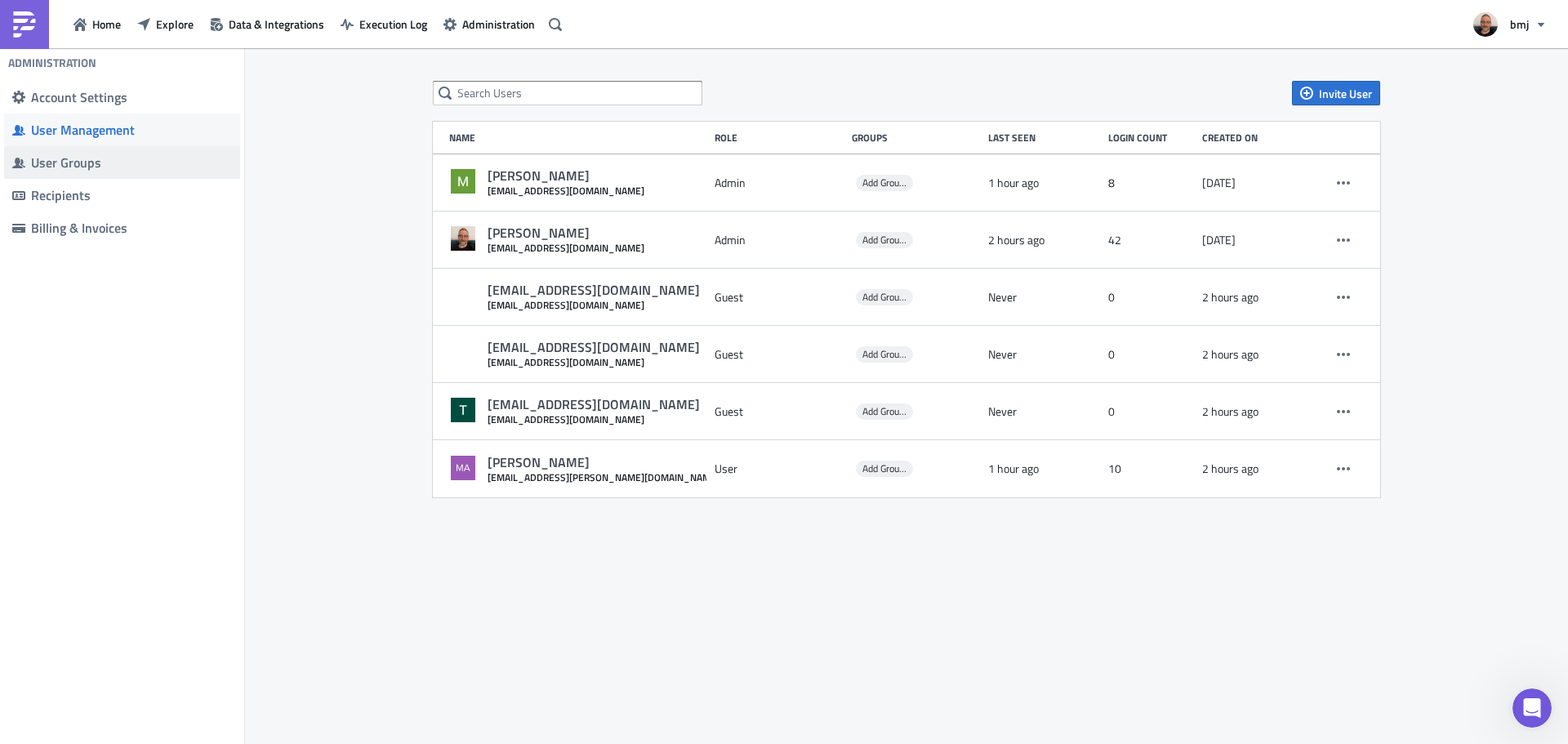
click at [156, 153] on span "User Groups" at bounding box center [122, 163] width 236 height 33
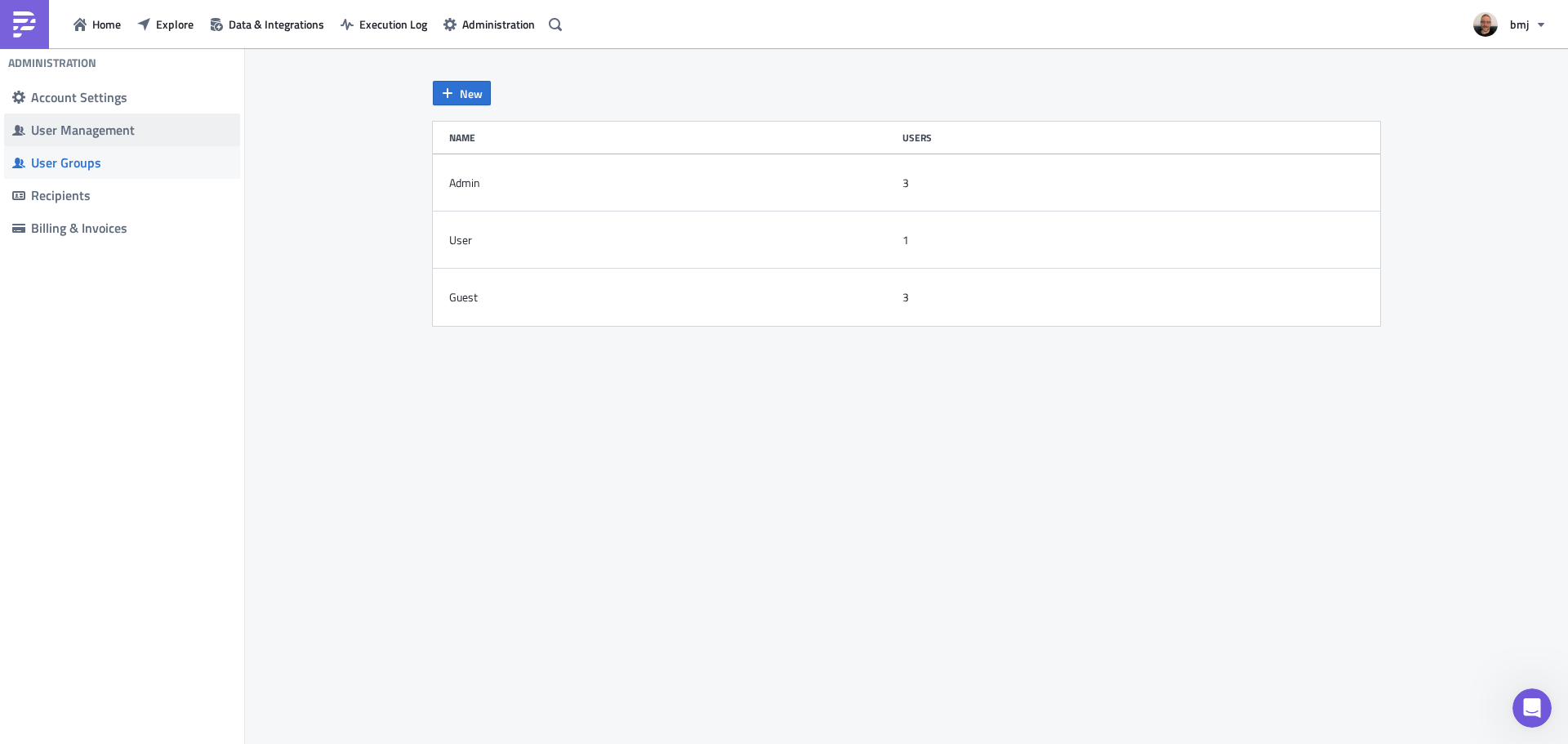
click at [154, 136] on div "User Management" at bounding box center [131, 130] width 201 height 16
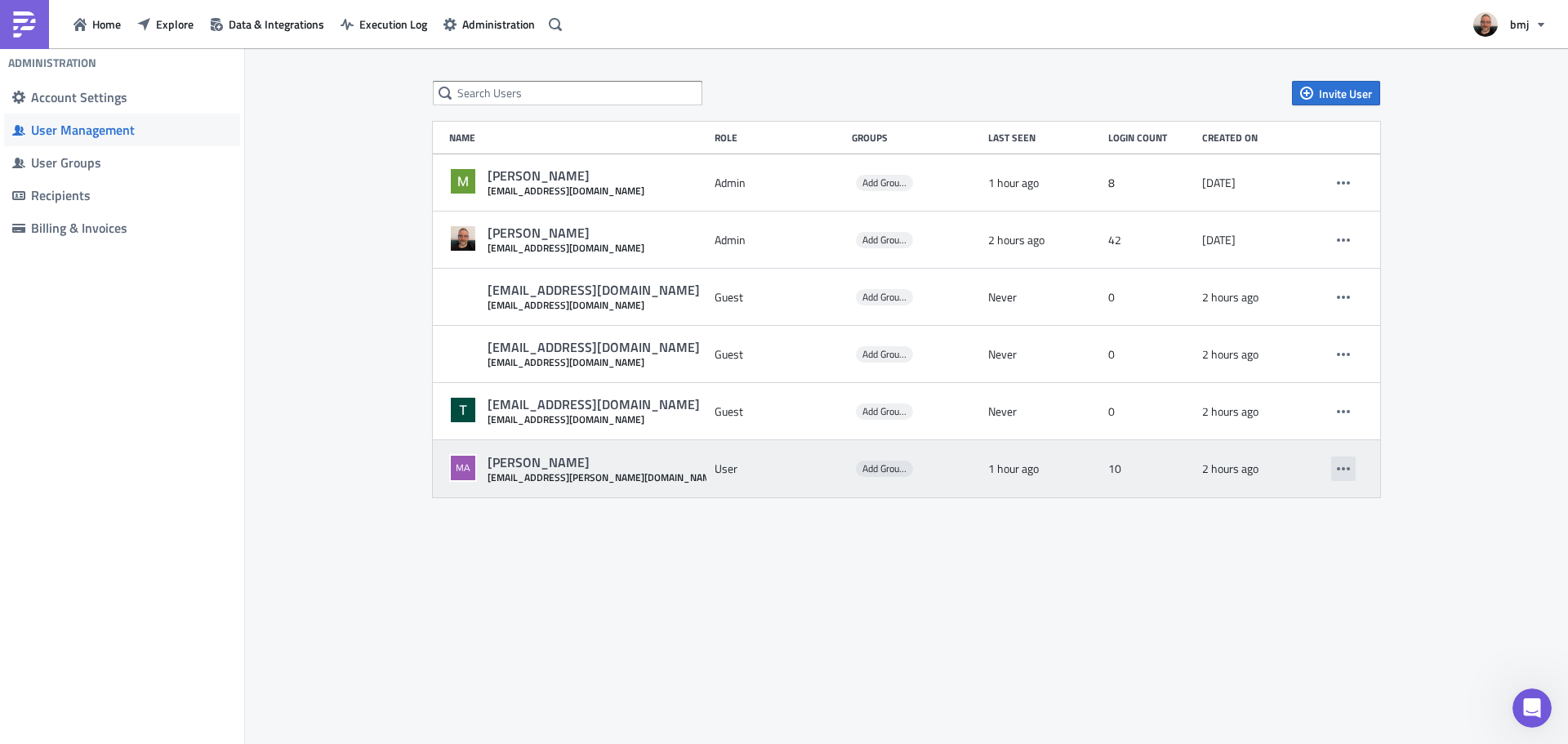
click at [1339, 472] on icon "button" at bounding box center [1343, 469] width 13 height 13
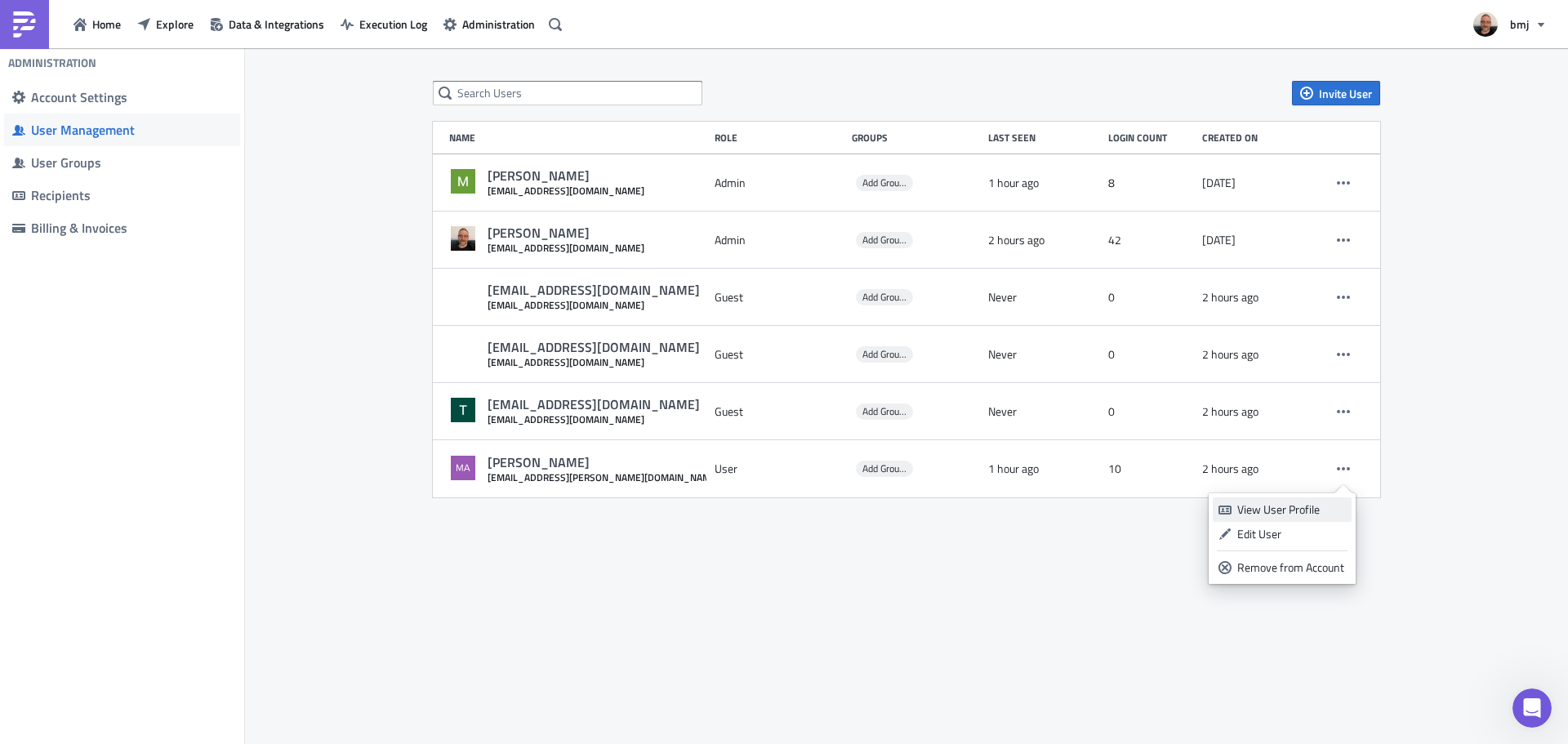
click at [1238, 517] on div "View User Profile" at bounding box center [1291, 510] width 109 height 16
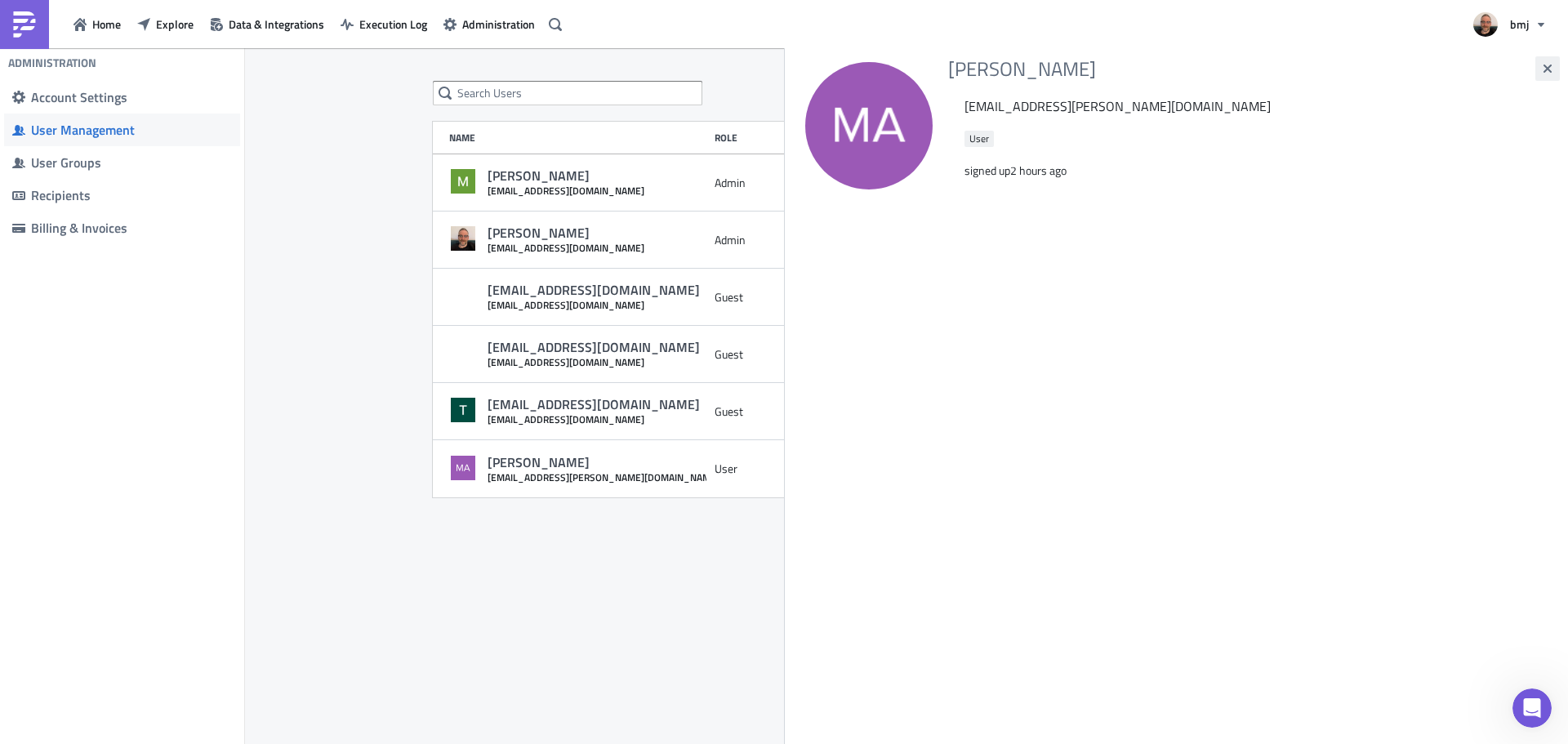
click at [1538, 69] on button "button" at bounding box center [1547, 69] width 25 height 25
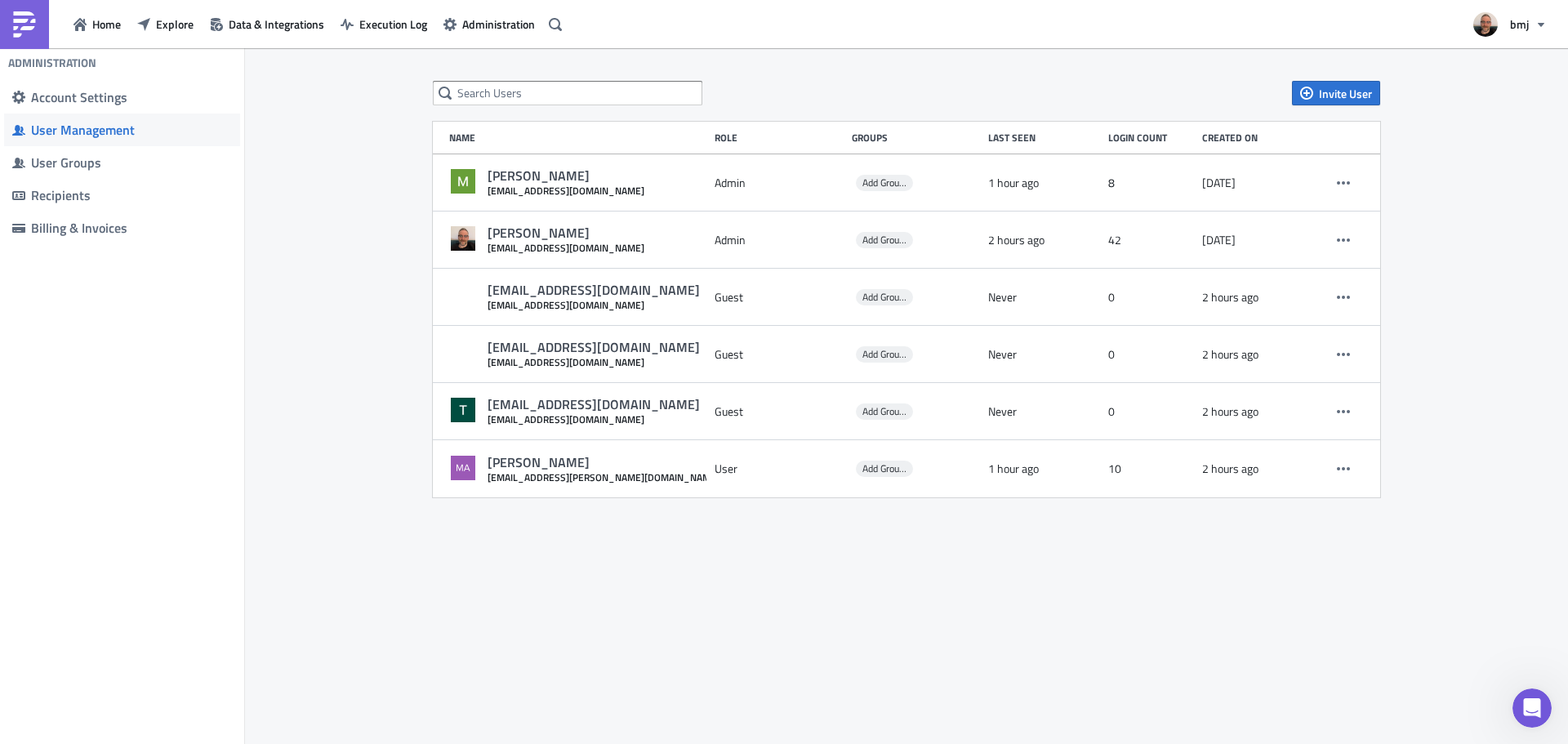
drag, startPoint x: 316, startPoint y: 103, endPoint x: 172, endPoint y: 50, distance: 153.4
click at [315, 104] on div "Invite User Name Role Groups Last Seen Login Count Created on Matthew Boliver m…" at bounding box center [906, 397] width 1323 height 699
click at [164, 27] on span "Explore" at bounding box center [175, 24] width 38 height 17
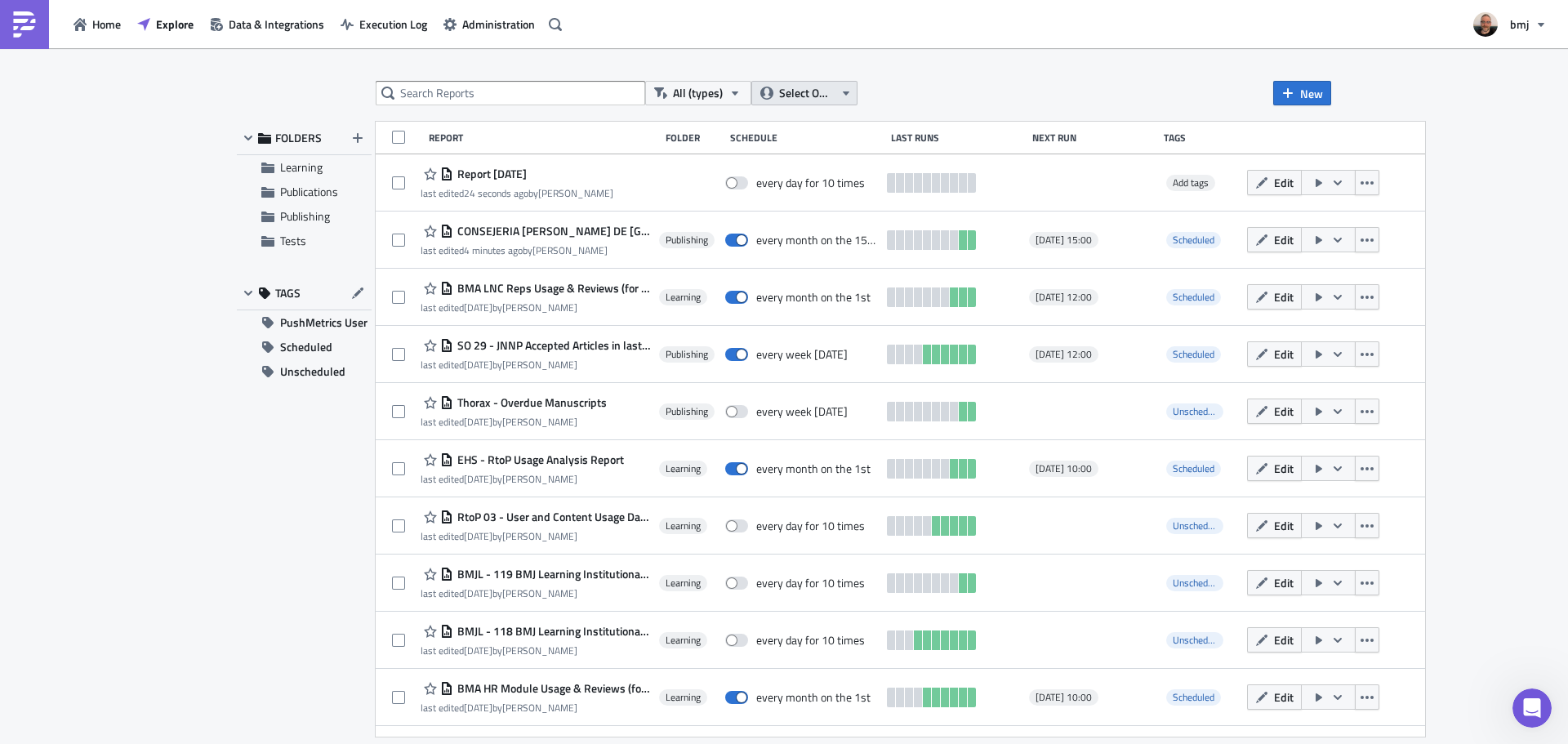
click at [835, 95] on button "Select Owner" at bounding box center [804, 94] width 106 height 25
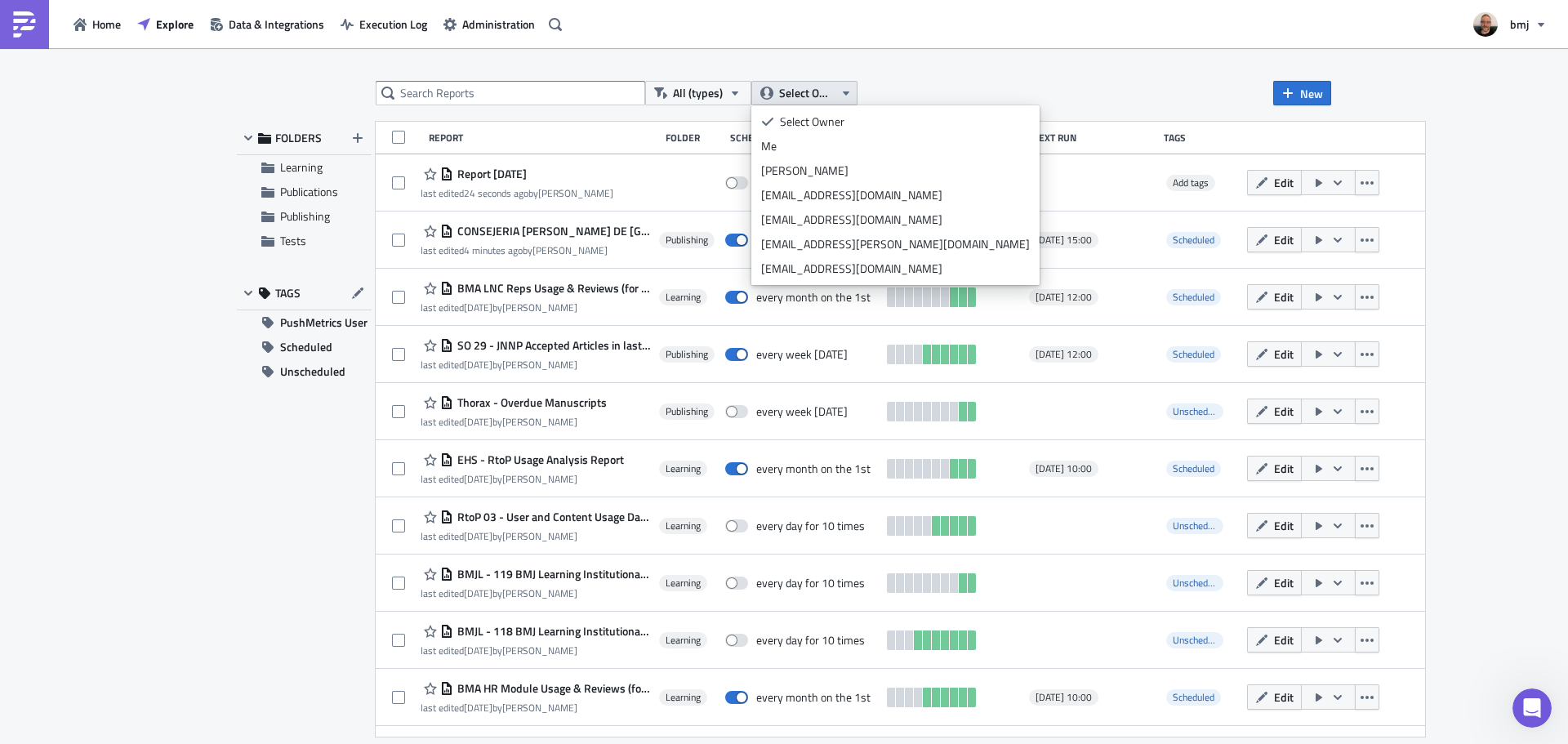
click at [830, 91] on span "Select Owner" at bounding box center [806, 93] width 55 height 18
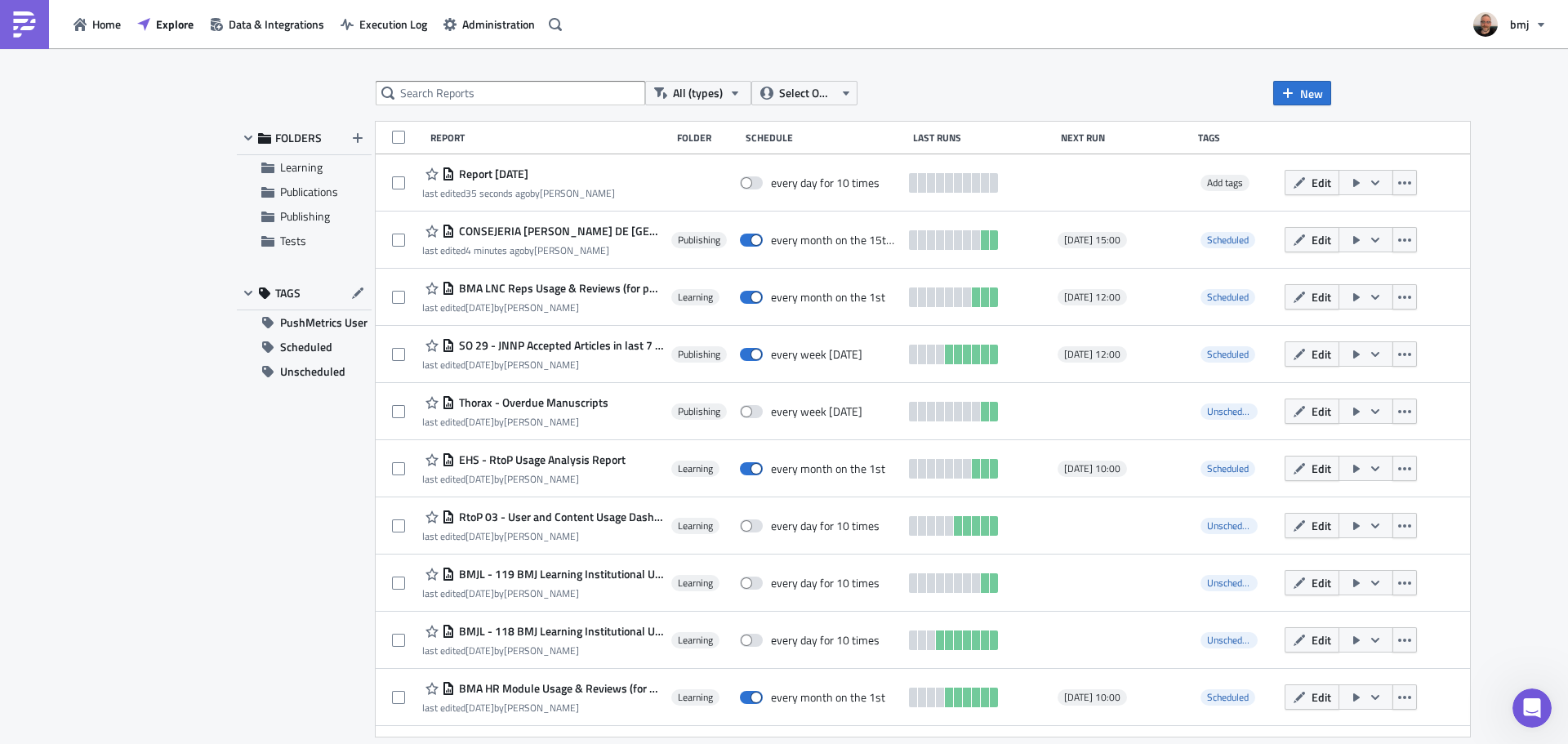
click at [1522, 159] on div "All (types) Select Owner New FOLDERS Learning Publications Publishing Tests TAG…" at bounding box center [784, 397] width 1568 height 699
click at [1531, 709] on icon "Open Intercom Messenger" at bounding box center [1529, 706] width 27 height 27
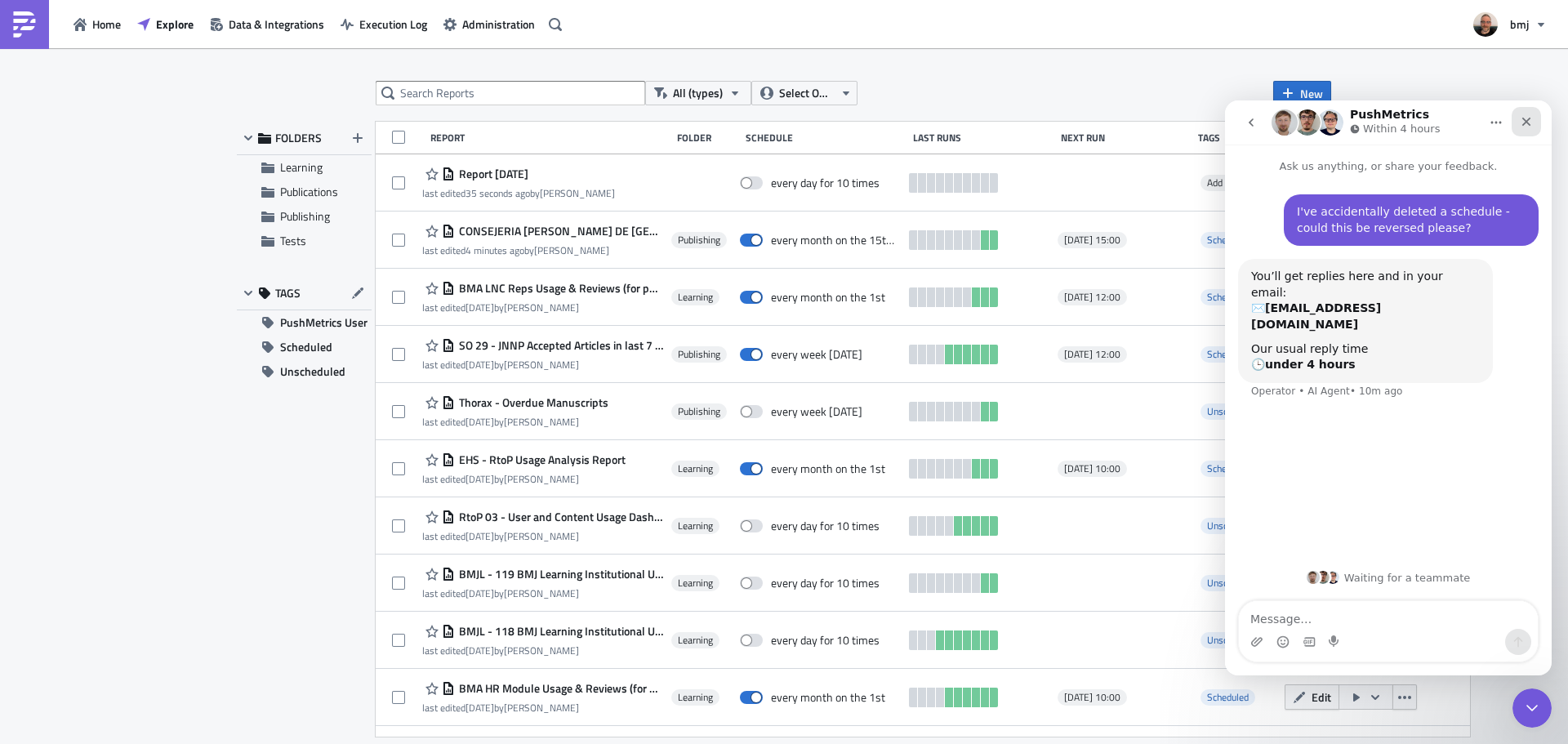
click at [1531, 120] on icon "Close" at bounding box center [1526, 122] width 13 height 13
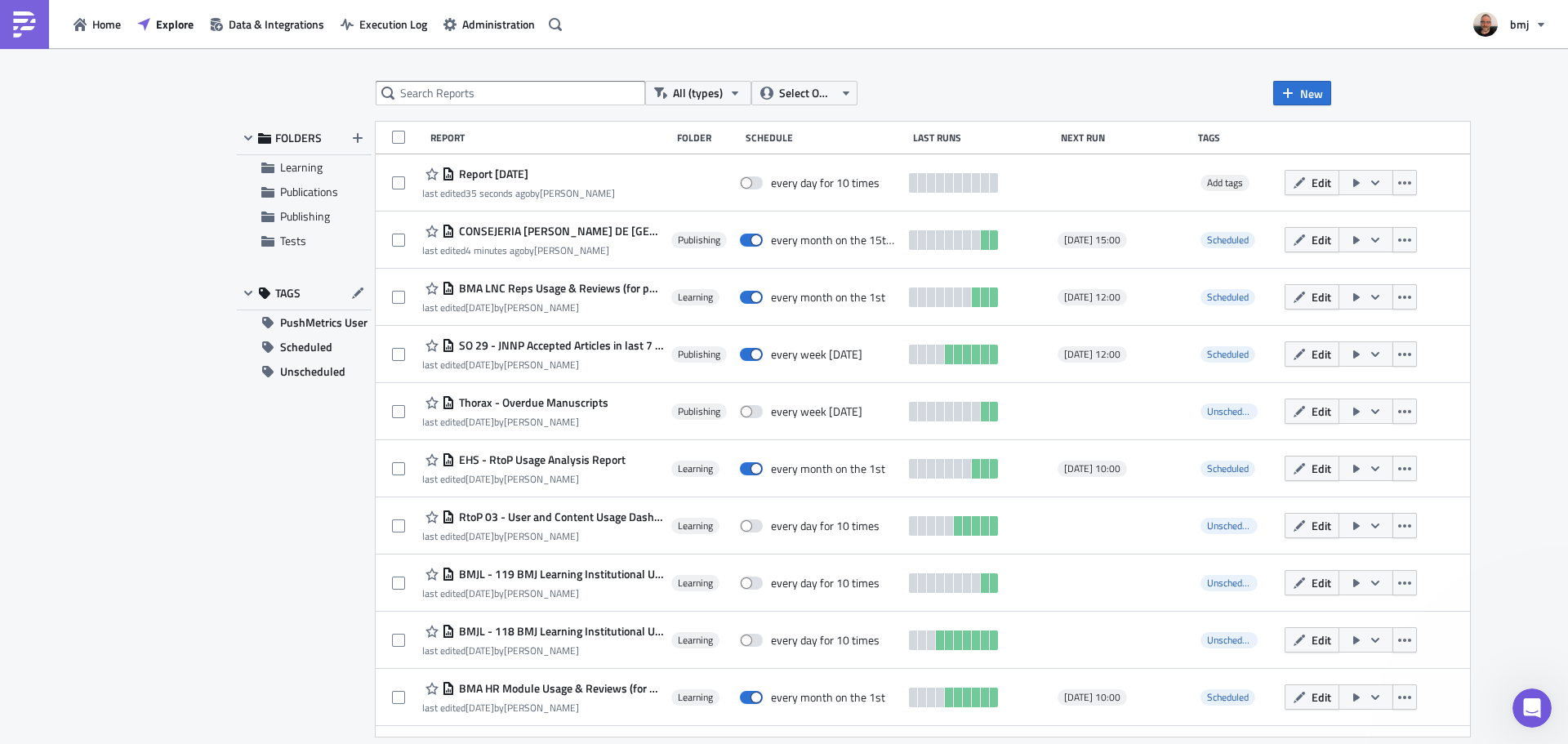
click at [1516, 83] on div "All (types) Select Owner New FOLDERS Learning Publications Publishing Tests TAG…" at bounding box center [784, 397] width 1568 height 699
click at [1524, 15] on button "bmj" at bounding box center [1509, 25] width 93 height 36
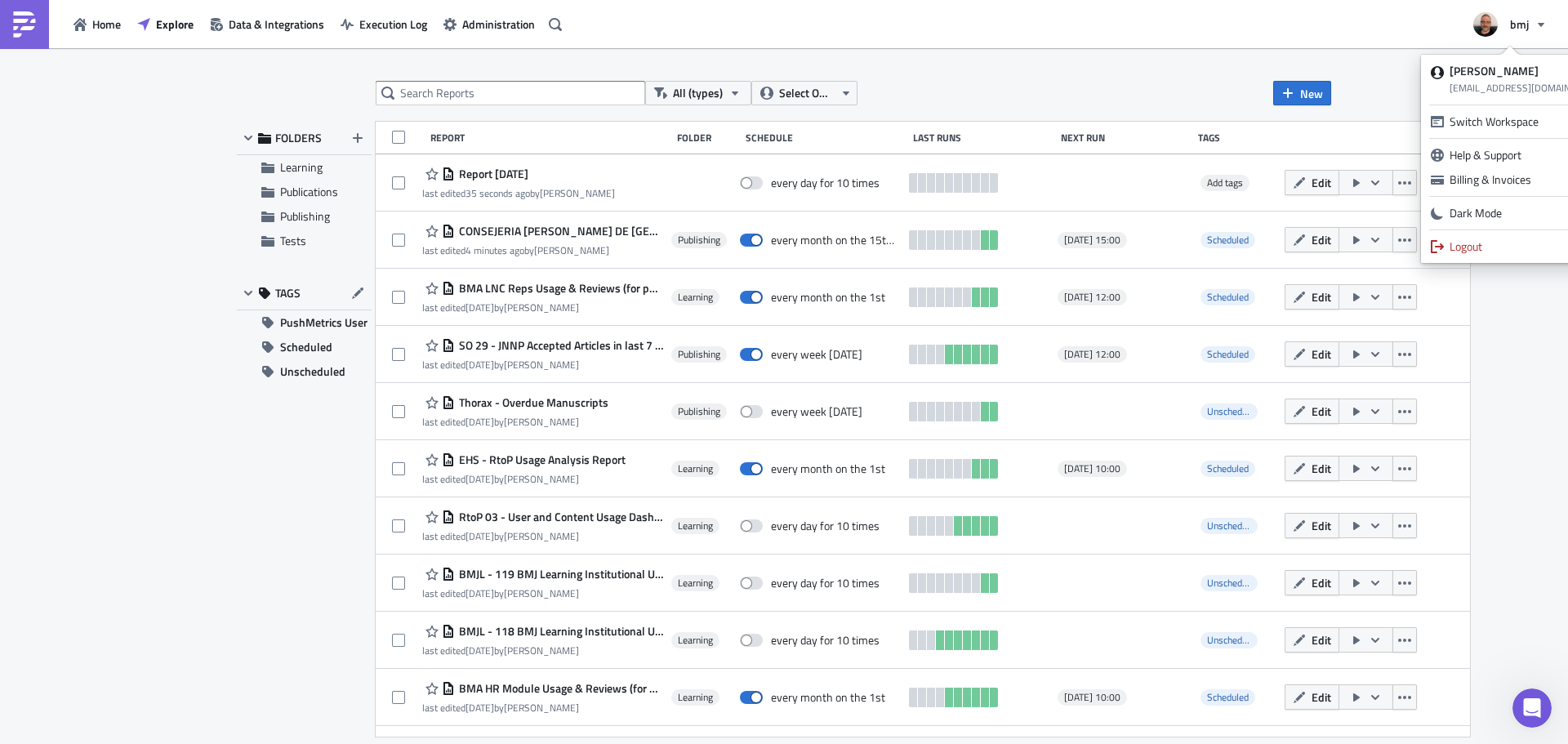
click at [1513, 298] on div "All (types) Select Owner New FOLDERS Learning Publications Publishing Tests TAG…" at bounding box center [784, 397] width 1568 height 699
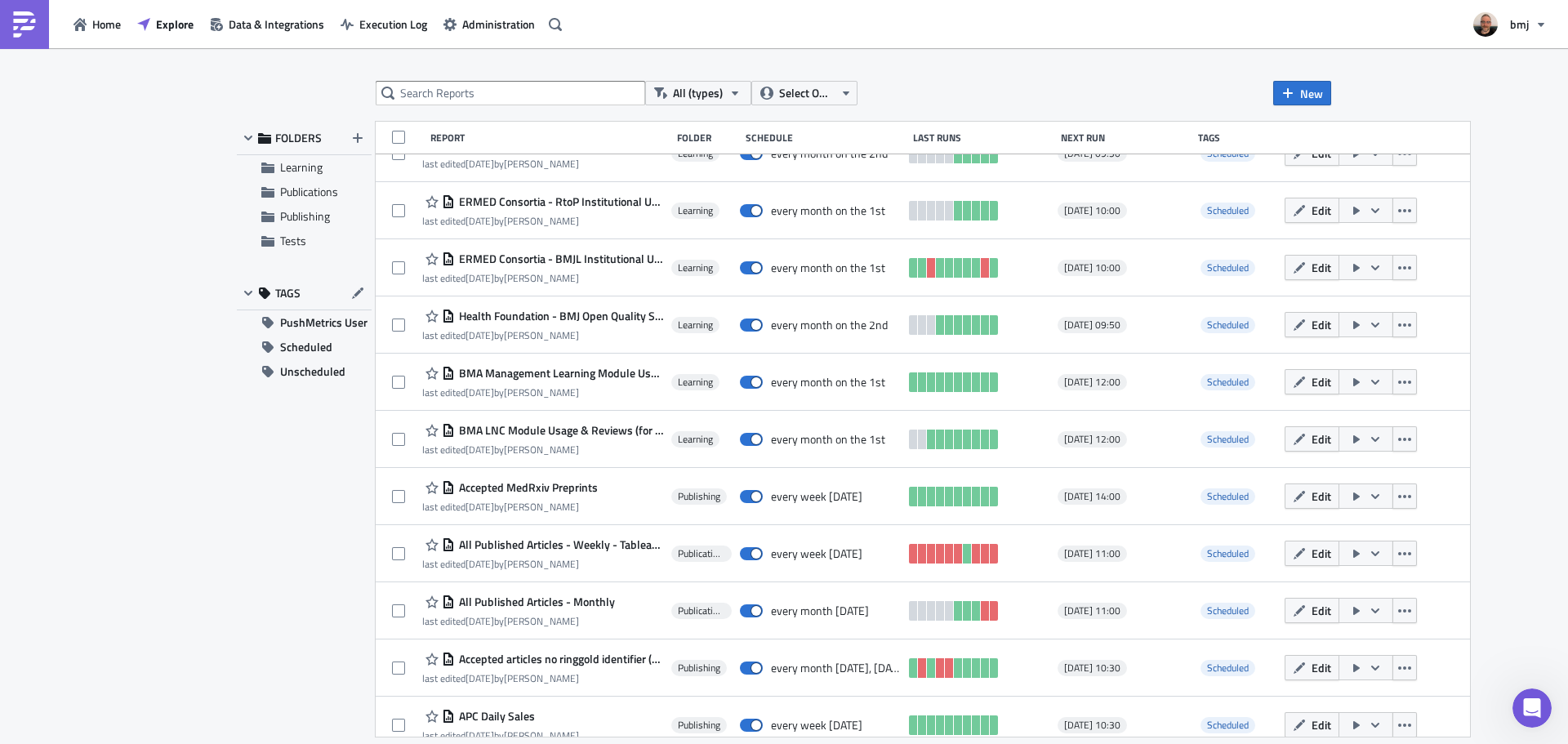
scroll to position [904, 0]
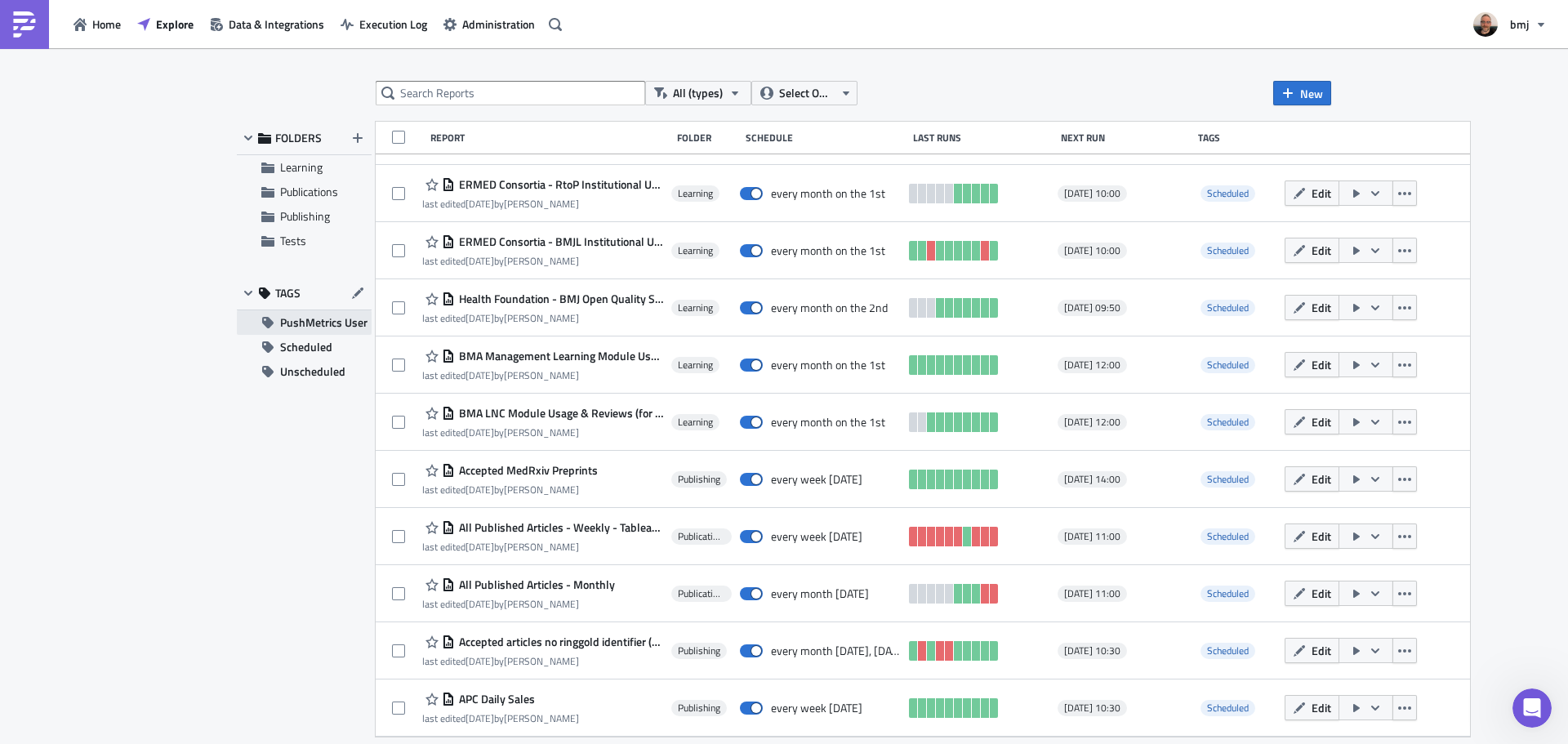
click at [324, 320] on span "PushMetrics User" at bounding box center [323, 322] width 87 height 25
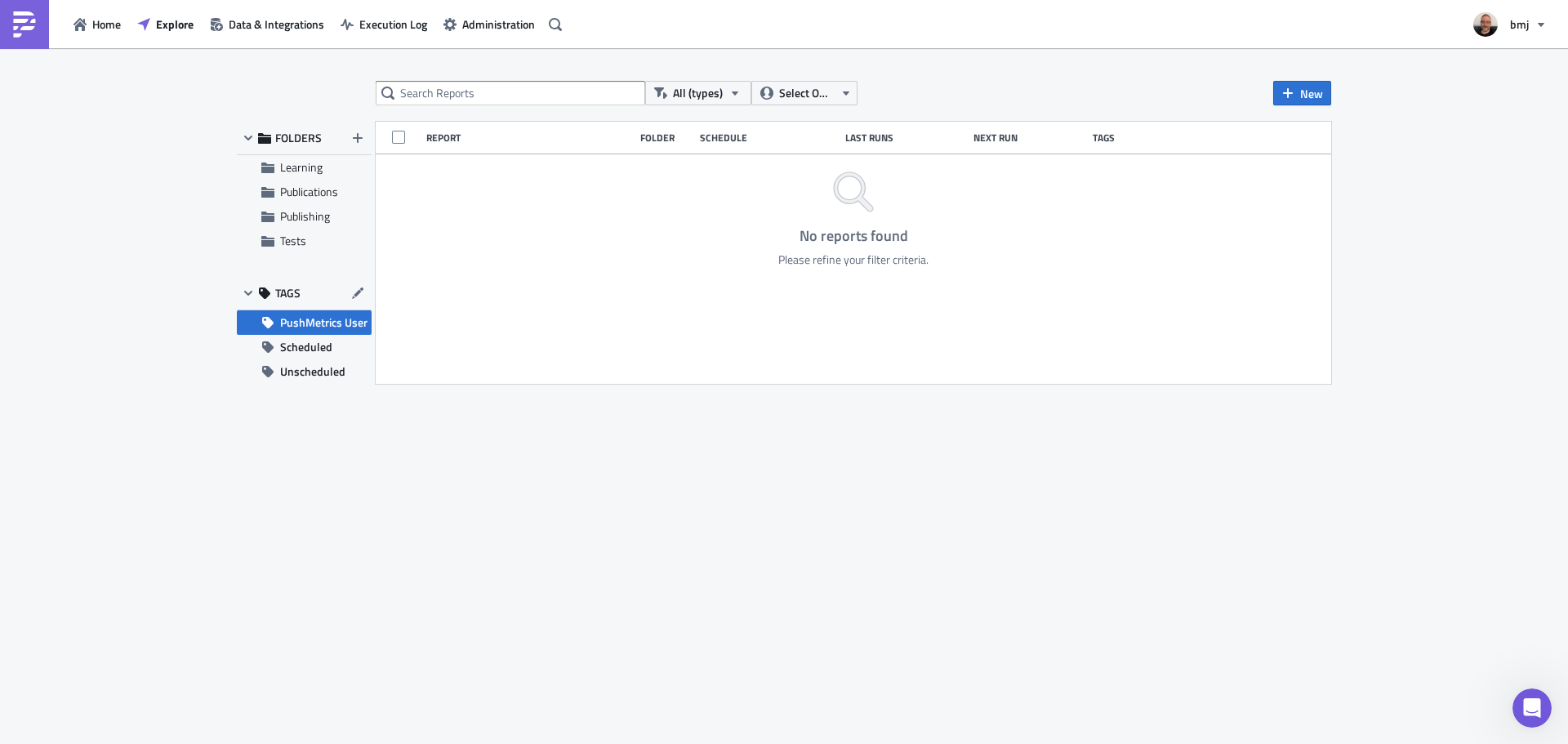
click at [357, 317] on span "PushMetrics User" at bounding box center [323, 322] width 87 height 25
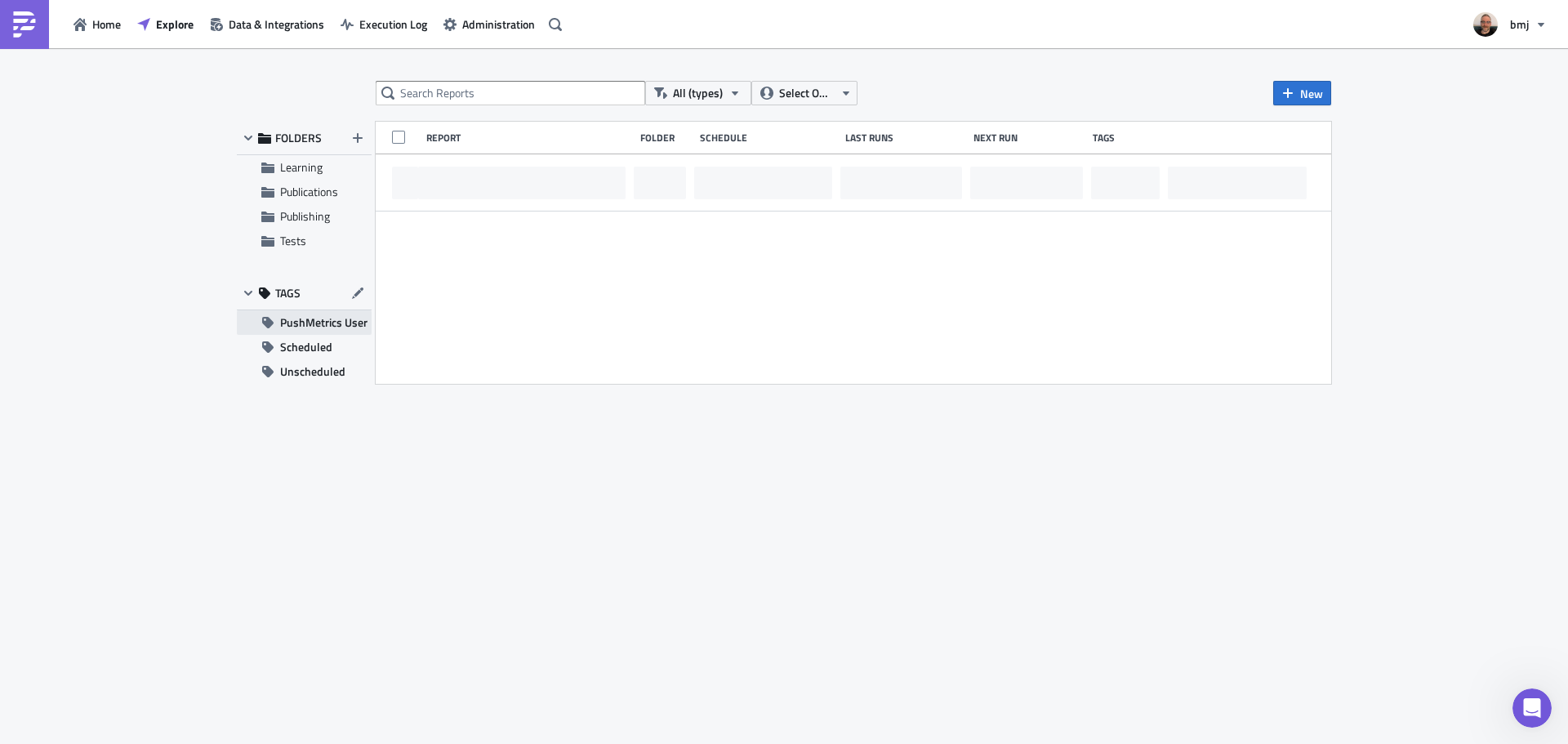
click at [355, 322] on span "PushMetrics User" at bounding box center [323, 322] width 87 height 25
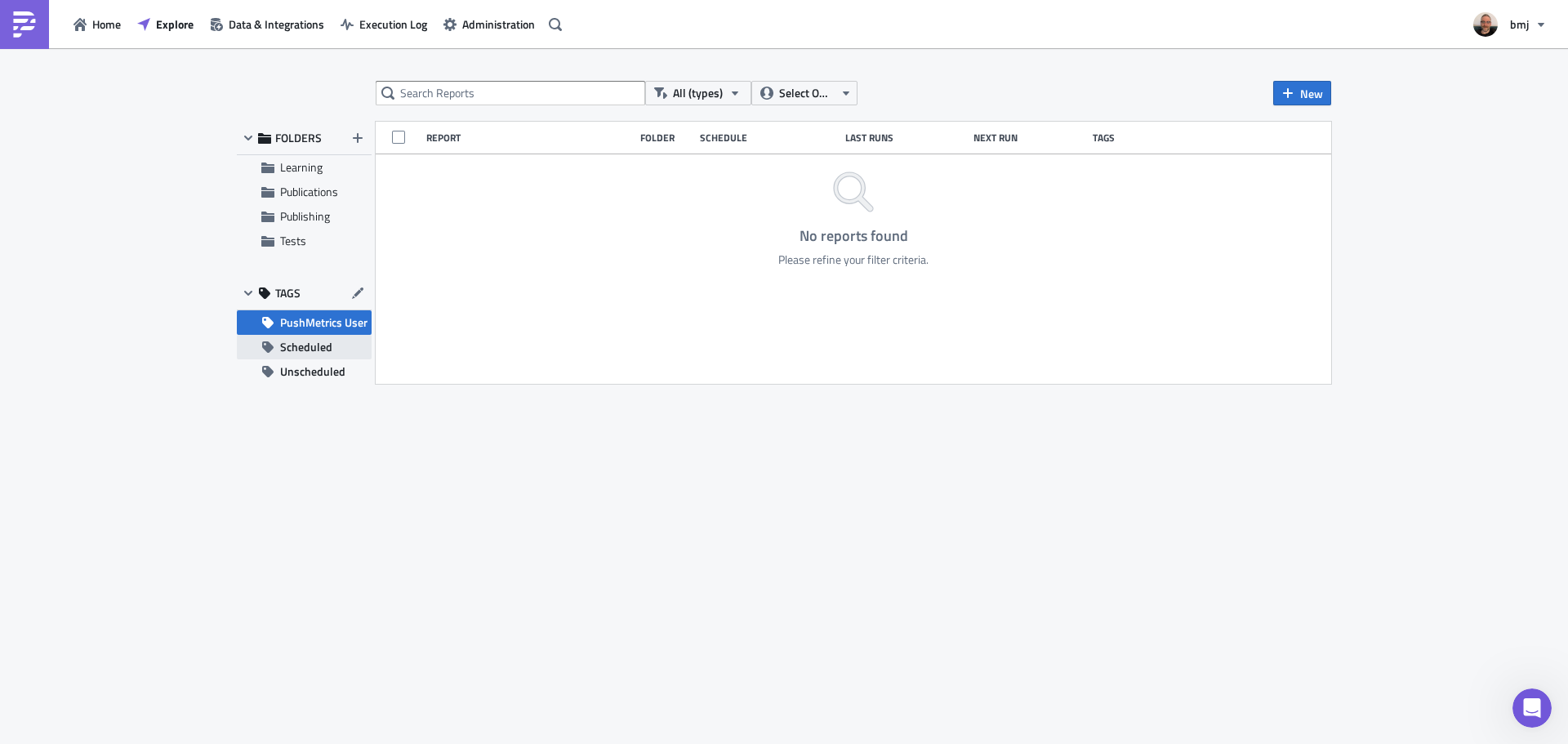
click at [339, 354] on button "Scheduled" at bounding box center [304, 347] width 135 height 25
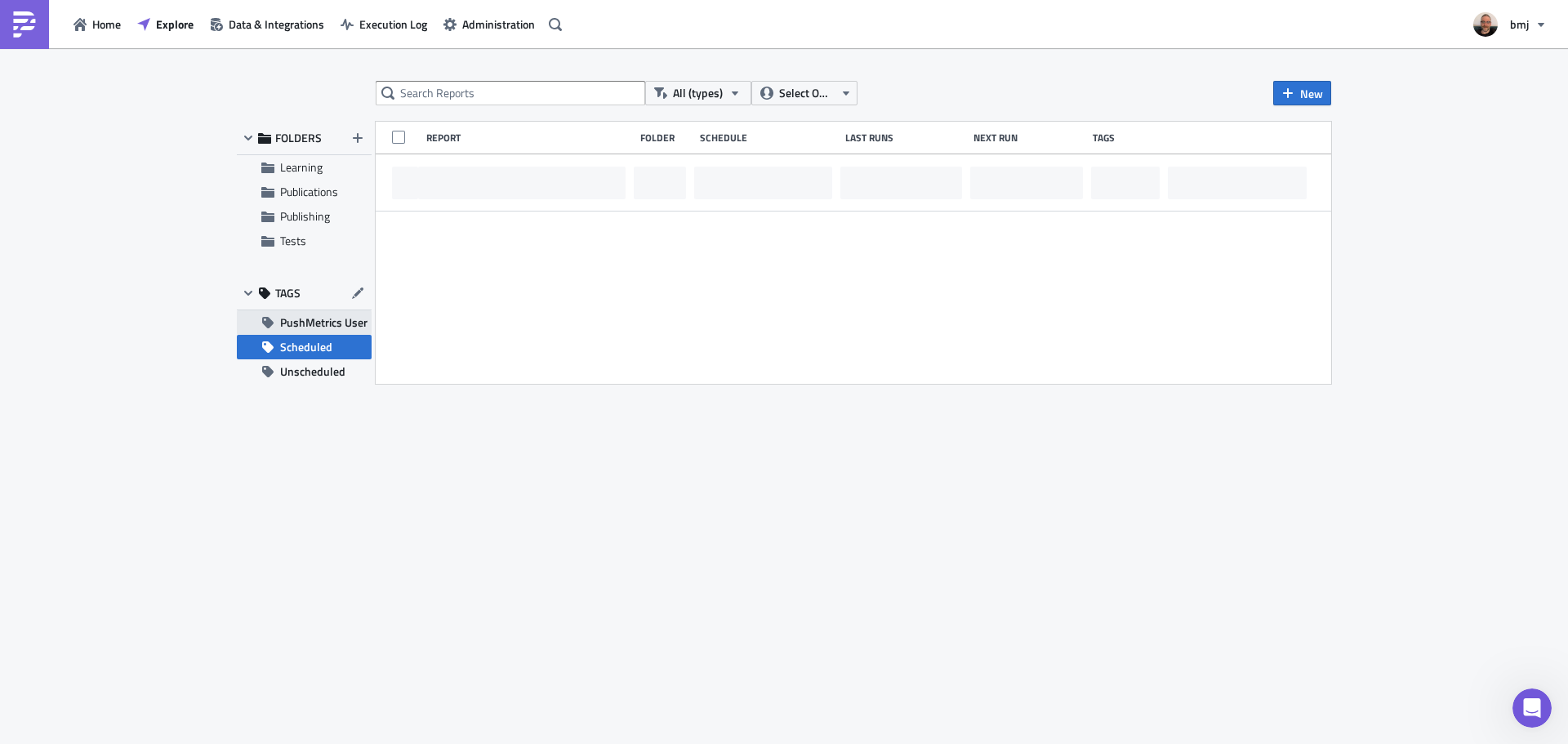
click at [352, 323] on span "PushMetrics User" at bounding box center [323, 322] width 87 height 25
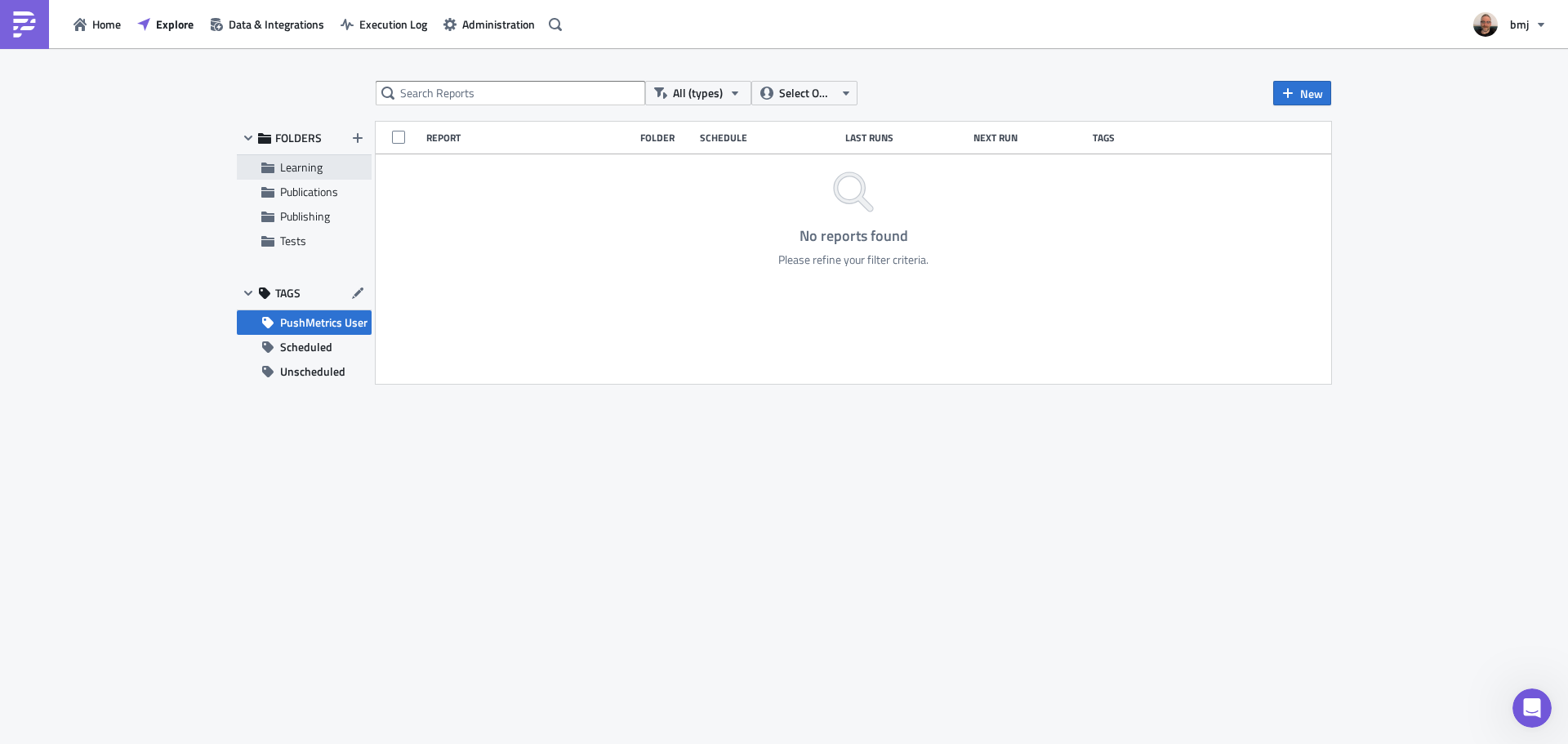
click at [327, 170] on span "Learning" at bounding box center [323, 167] width 87 height 15
click at [335, 324] on span "PushMetrics User" at bounding box center [323, 322] width 87 height 25
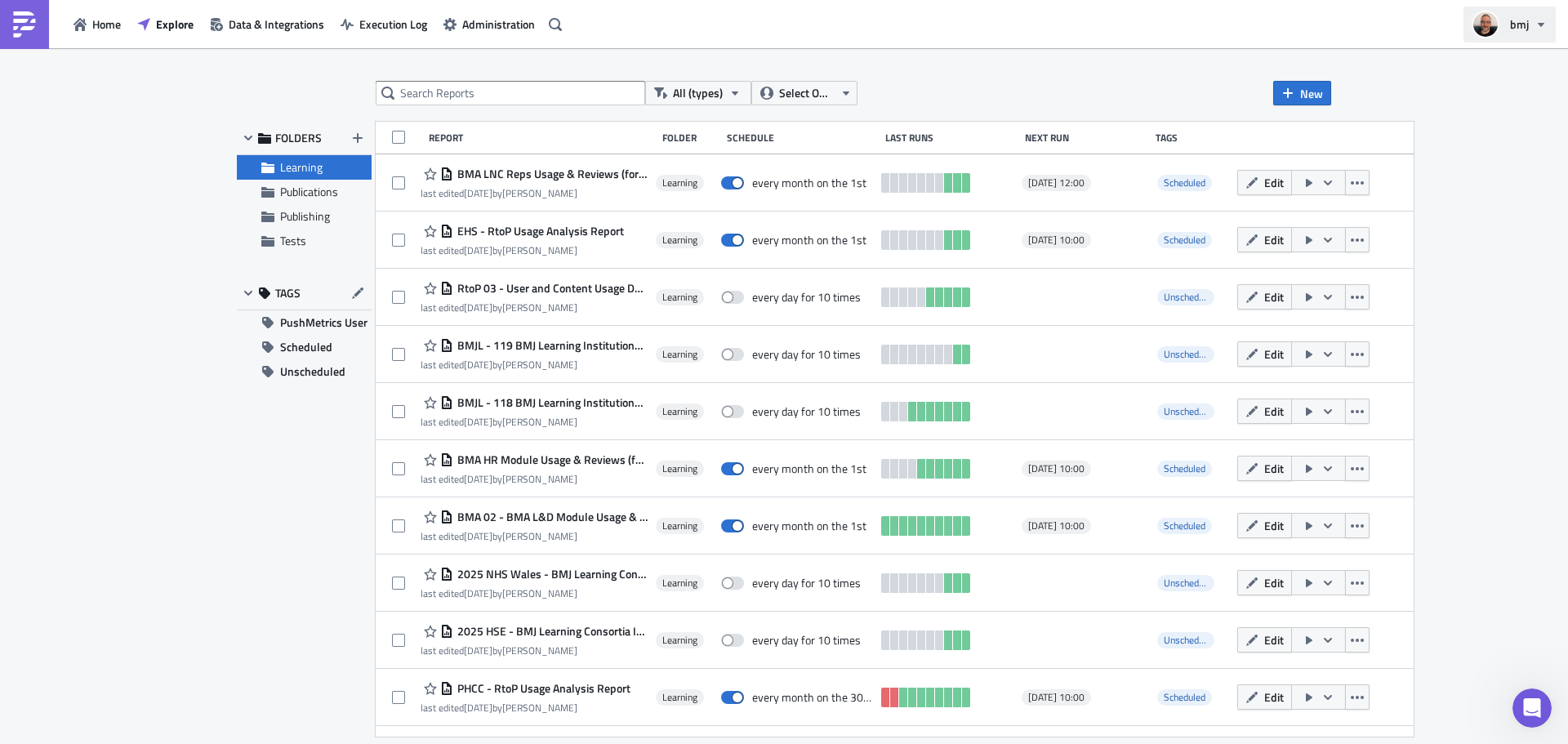
click at [1537, 28] on icon "button" at bounding box center [1542, 25] width 13 height 13
click at [1510, 318] on div "All (types) Select Owner New FOLDERS Learning Publications Publishing Tests TAG…" at bounding box center [784, 397] width 1568 height 699
click at [508, 23] on span "Administration" at bounding box center [498, 24] width 73 height 17
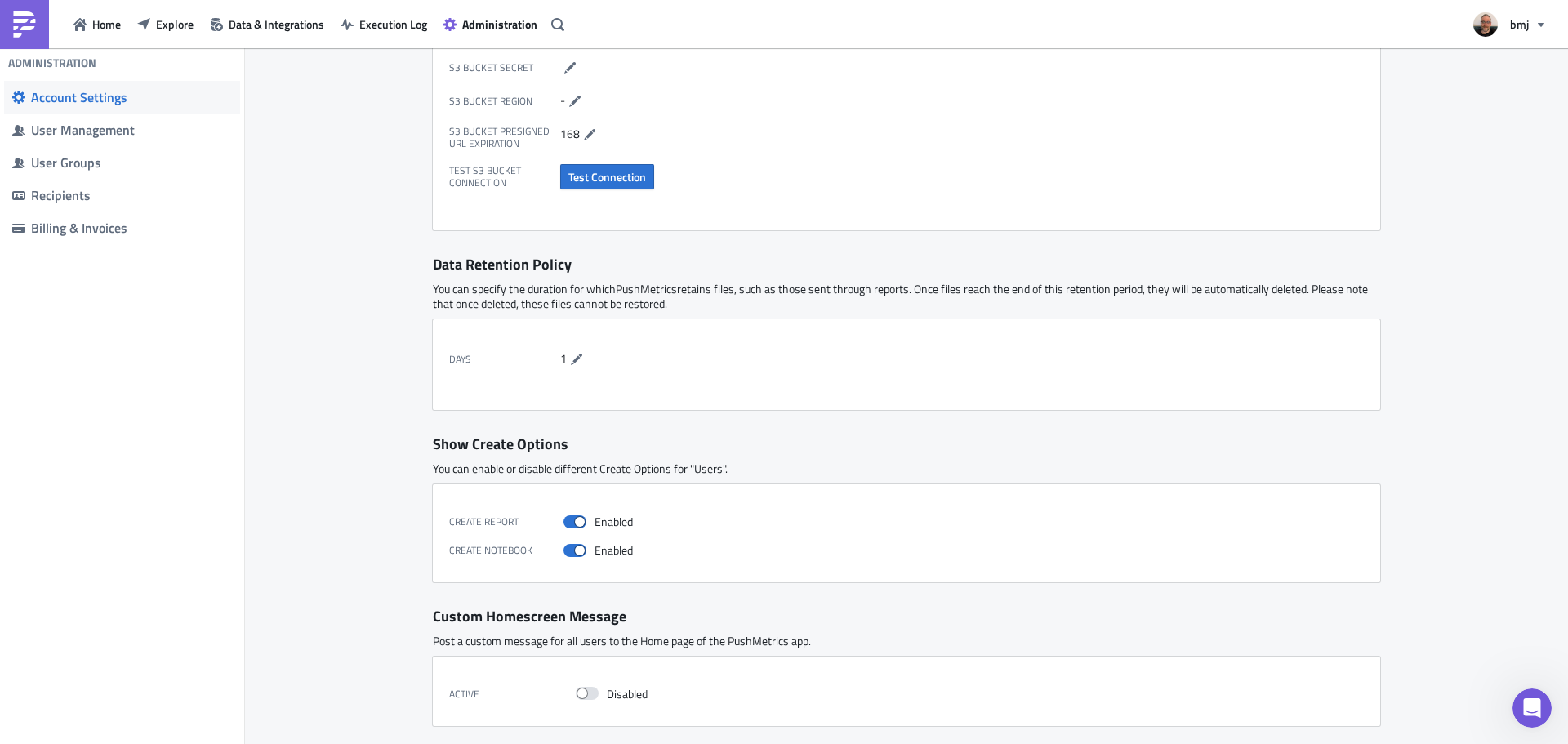
scroll to position [531, 0]
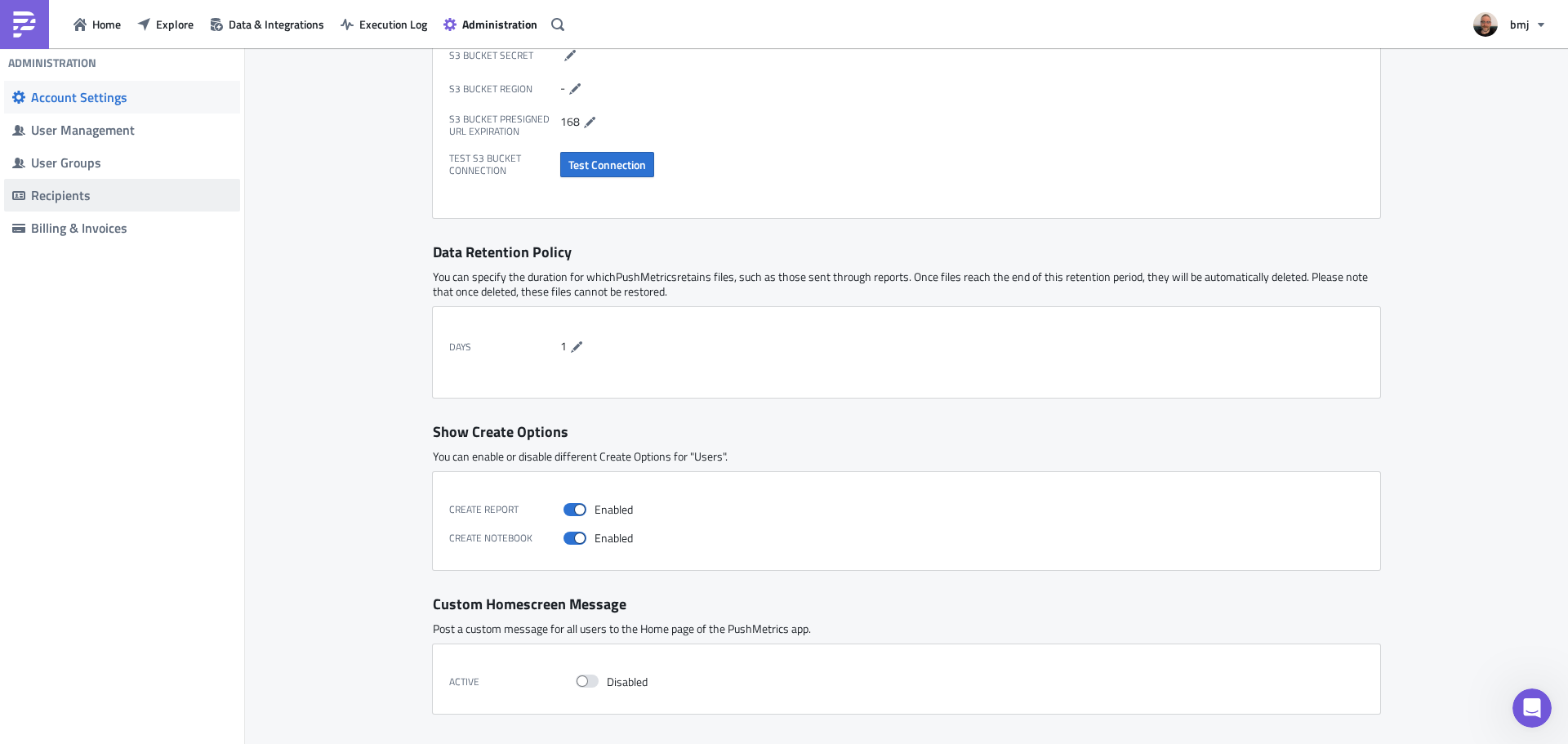
click at [173, 189] on div "Recipients" at bounding box center [131, 195] width 201 height 16
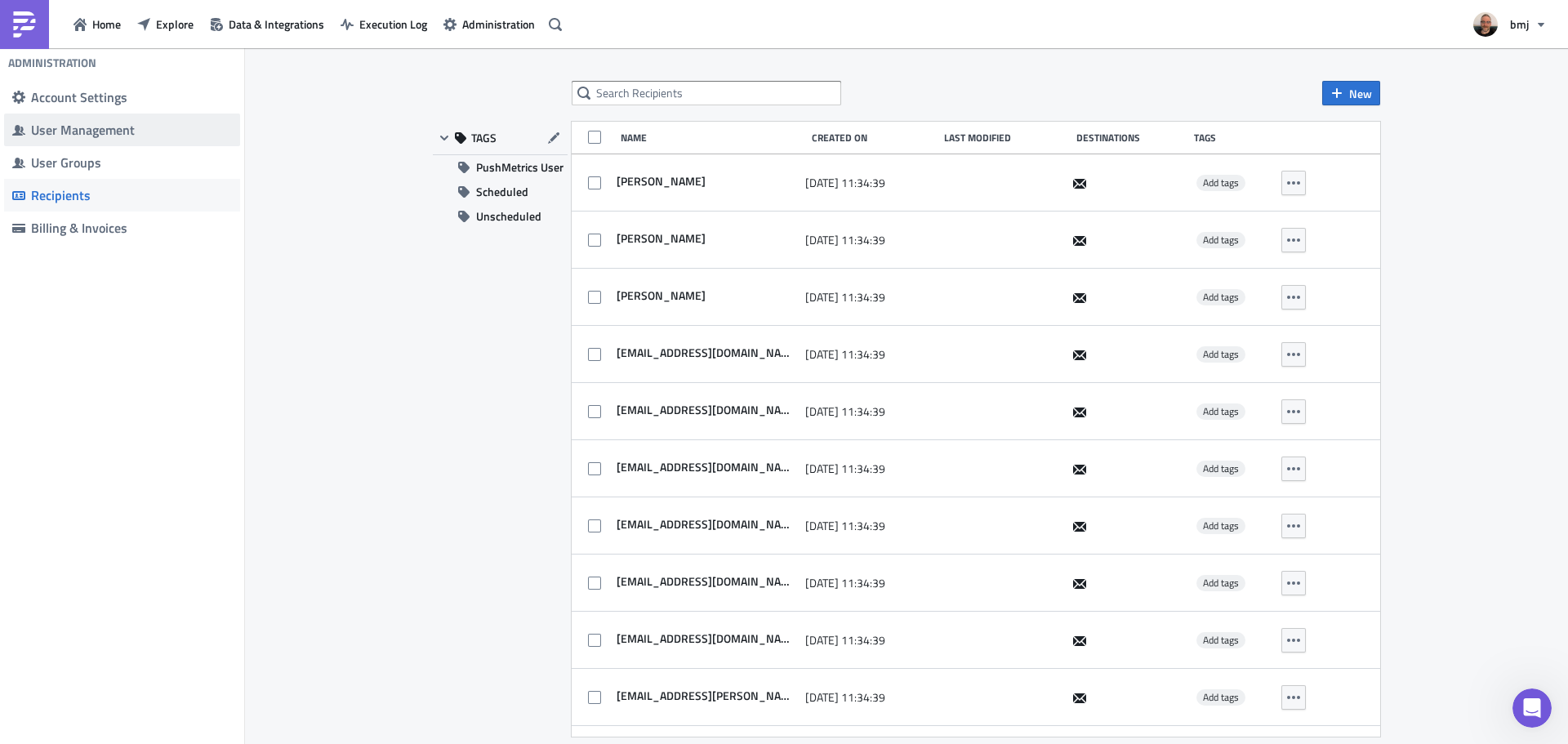
click at [175, 146] on span "User Management" at bounding box center [122, 130] width 236 height 33
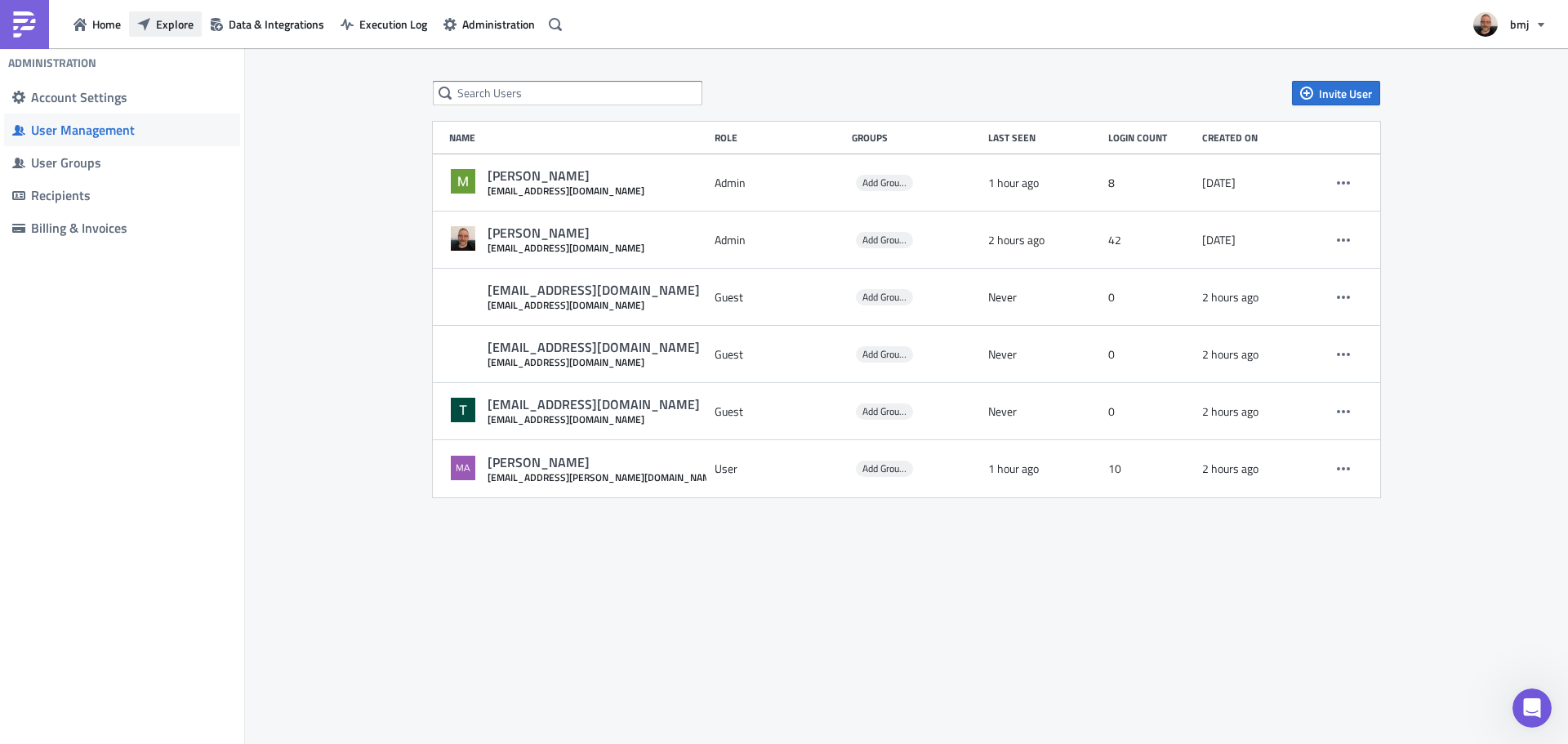
click at [168, 25] on span "Explore" at bounding box center [175, 24] width 38 height 17
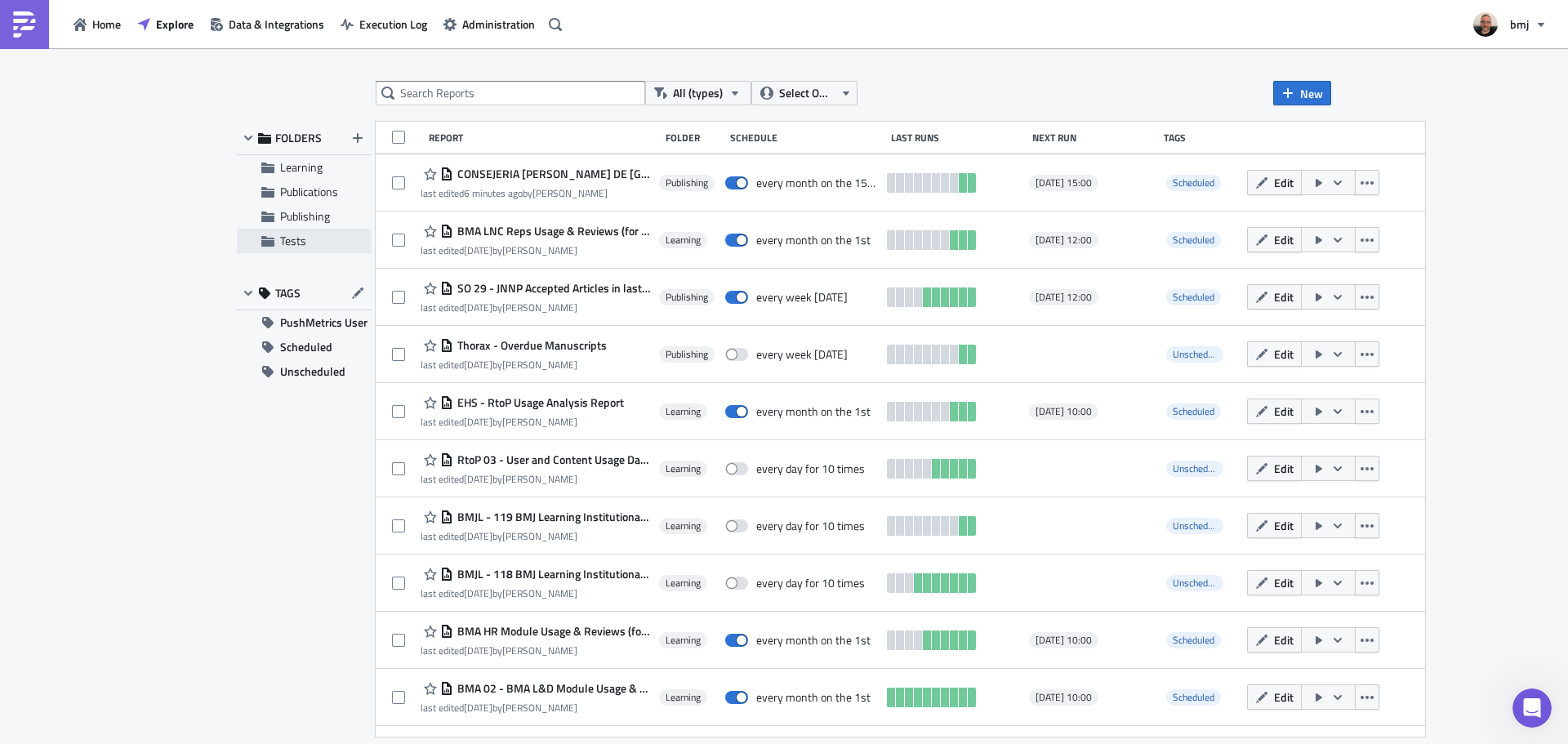
click at [319, 235] on span "Tests" at bounding box center [323, 241] width 87 height 15
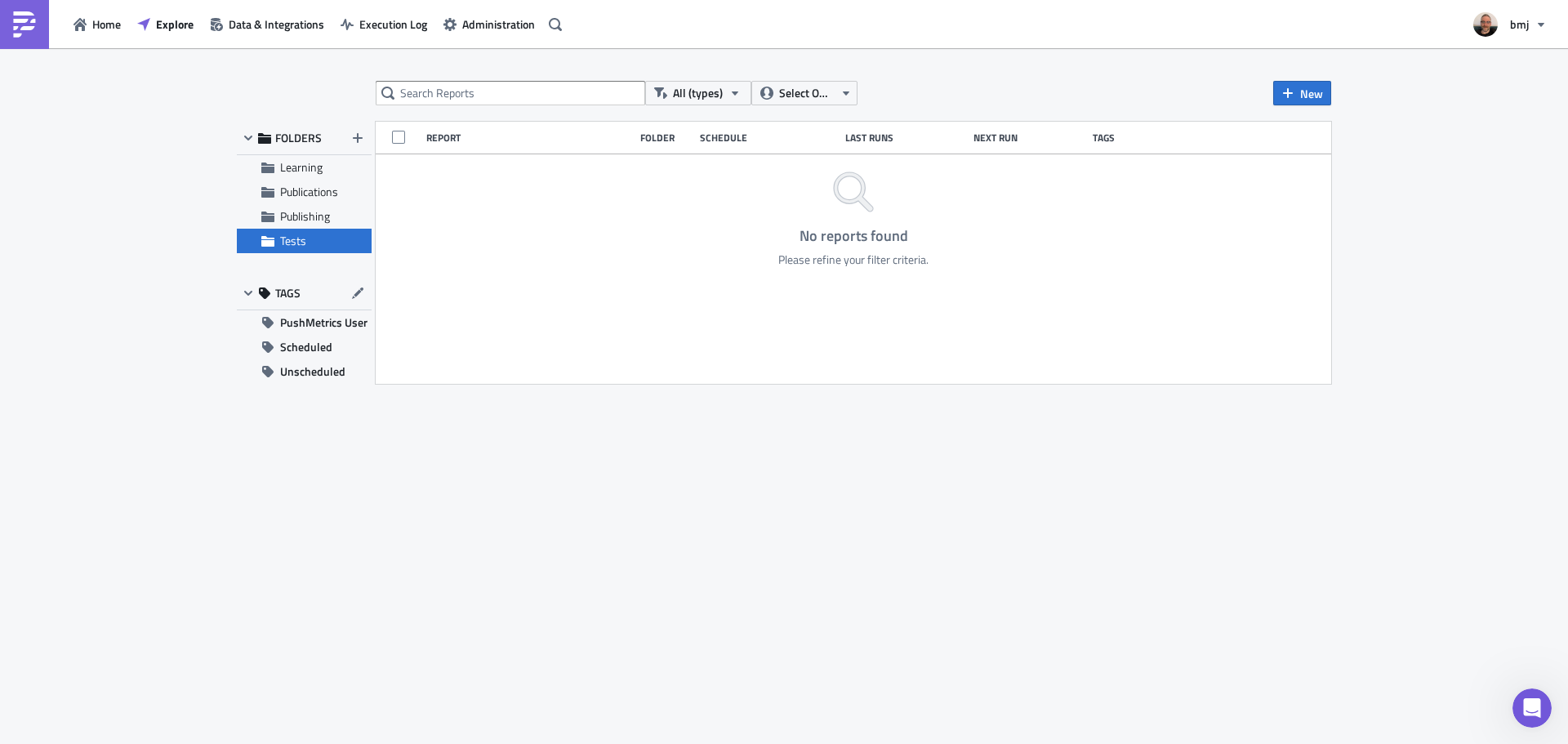
click at [139, 234] on div "All (types) Select Owner New FOLDERS Learning Publications Publishing Tests TAG…" at bounding box center [784, 397] width 1568 height 699
click at [284, 243] on span "Tests" at bounding box center [293, 240] width 26 height 17
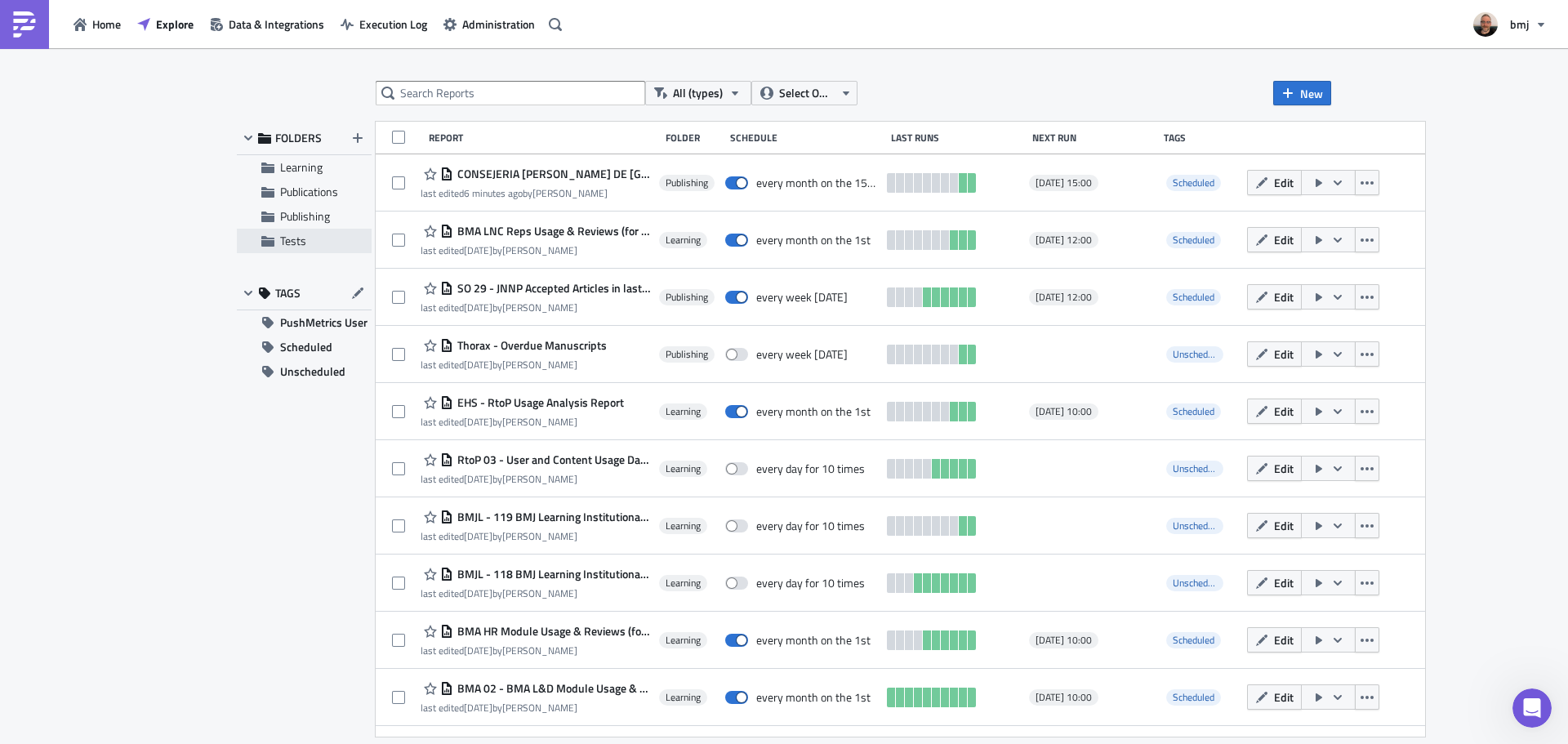
click at [293, 245] on span "Tests" at bounding box center [293, 240] width 26 height 17
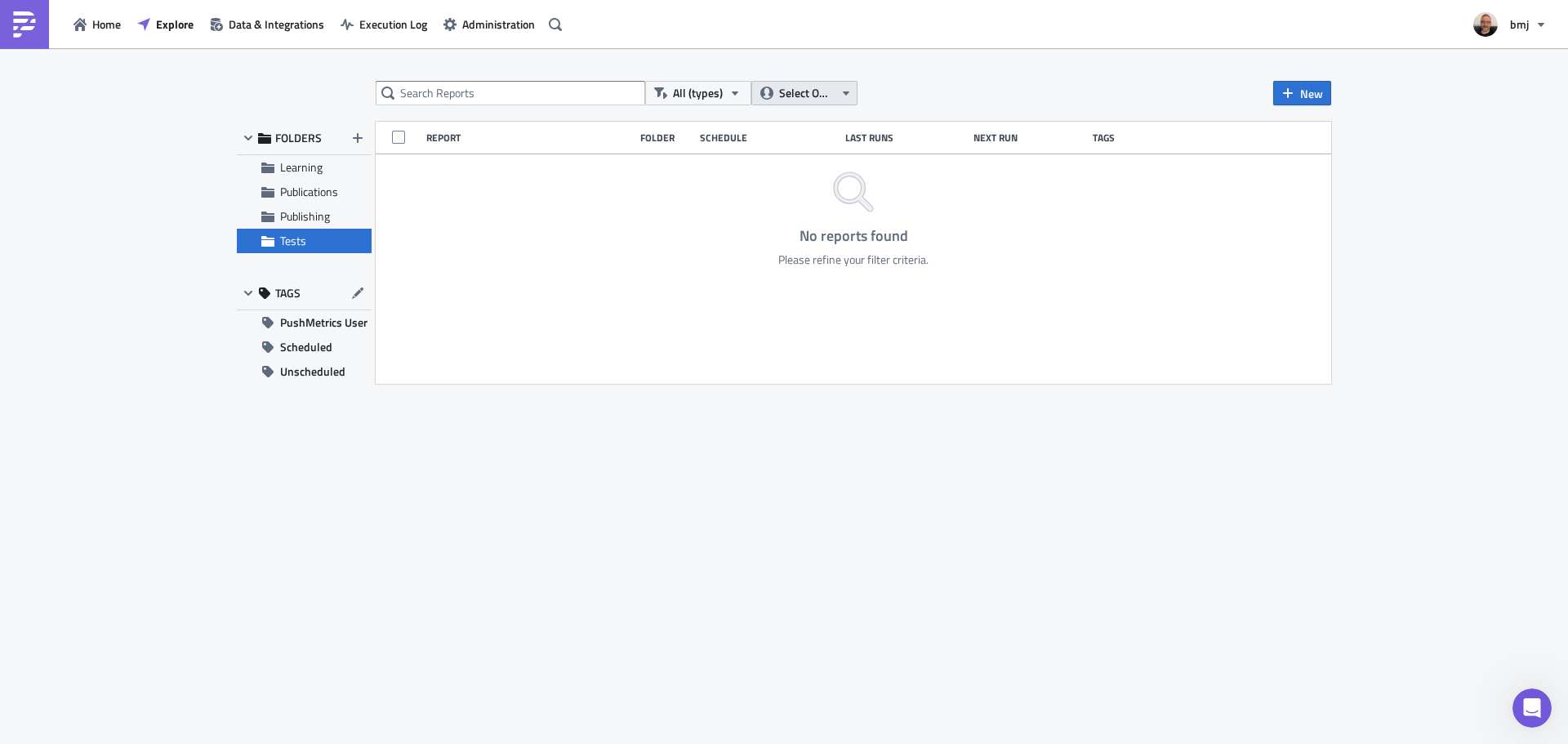
click at [842, 87] on icon "button" at bounding box center [846, 94] width 13 height 13
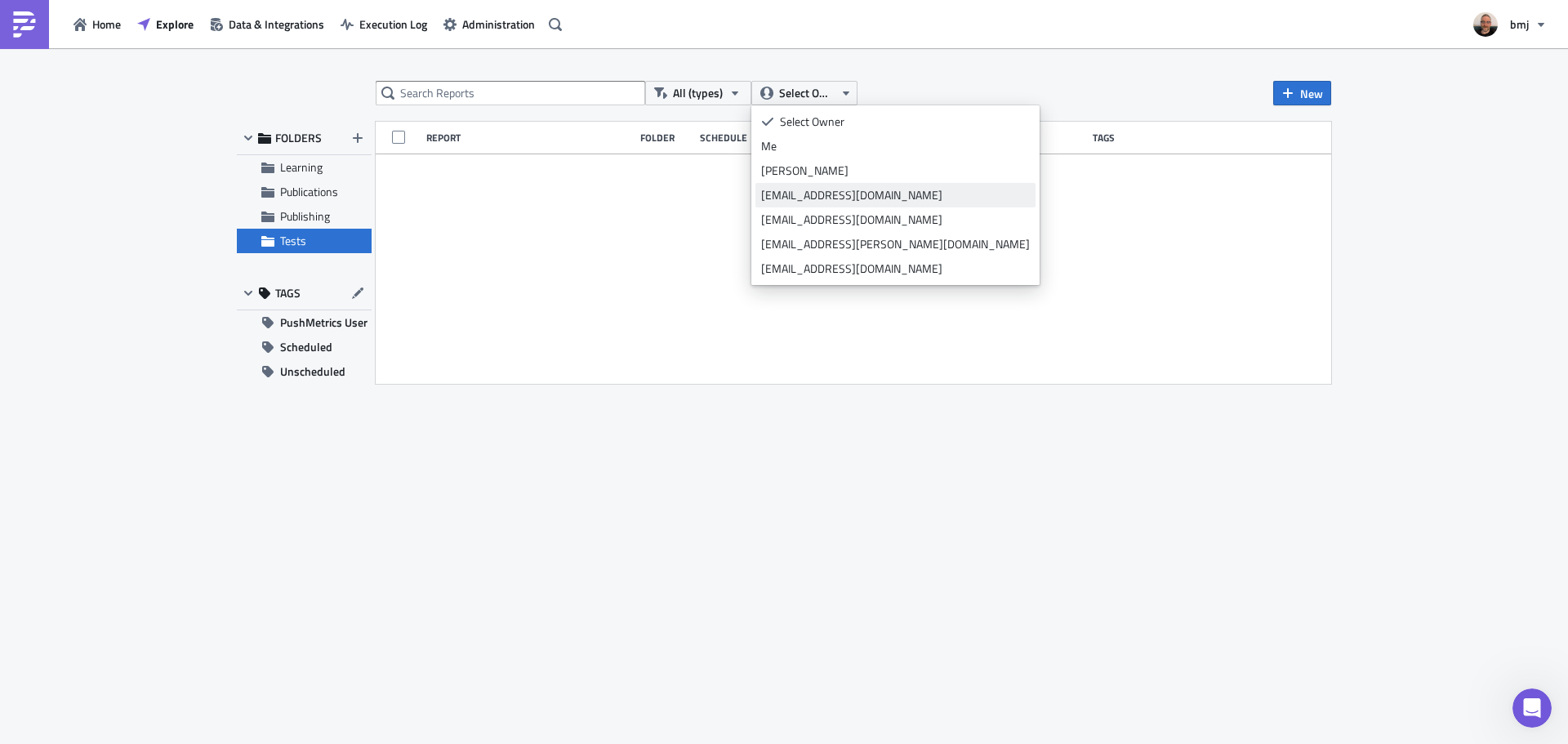
click at [876, 196] on div "fsavage@bmj.com" at bounding box center [895, 195] width 268 height 16
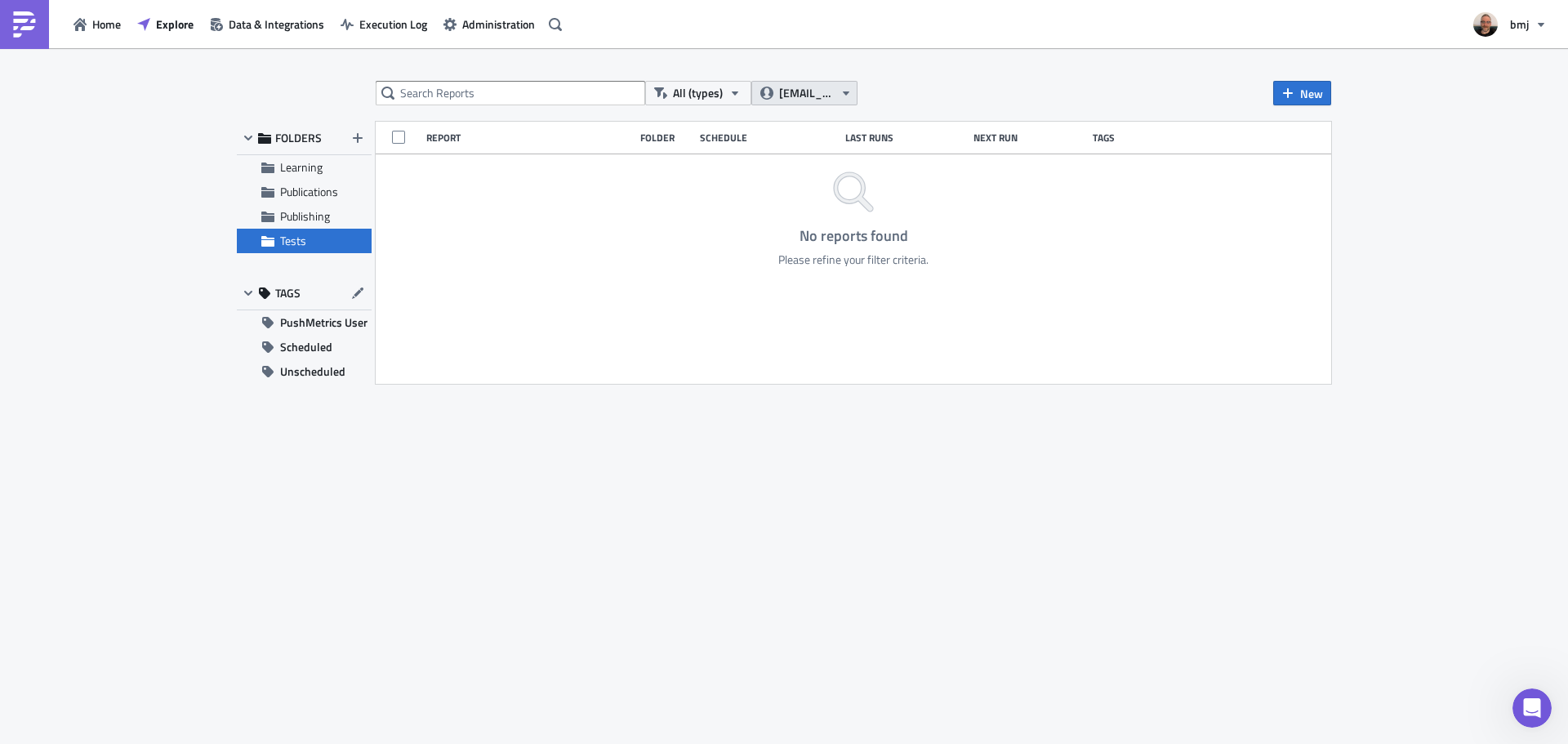
click at [841, 90] on icon "button" at bounding box center [846, 94] width 13 height 13
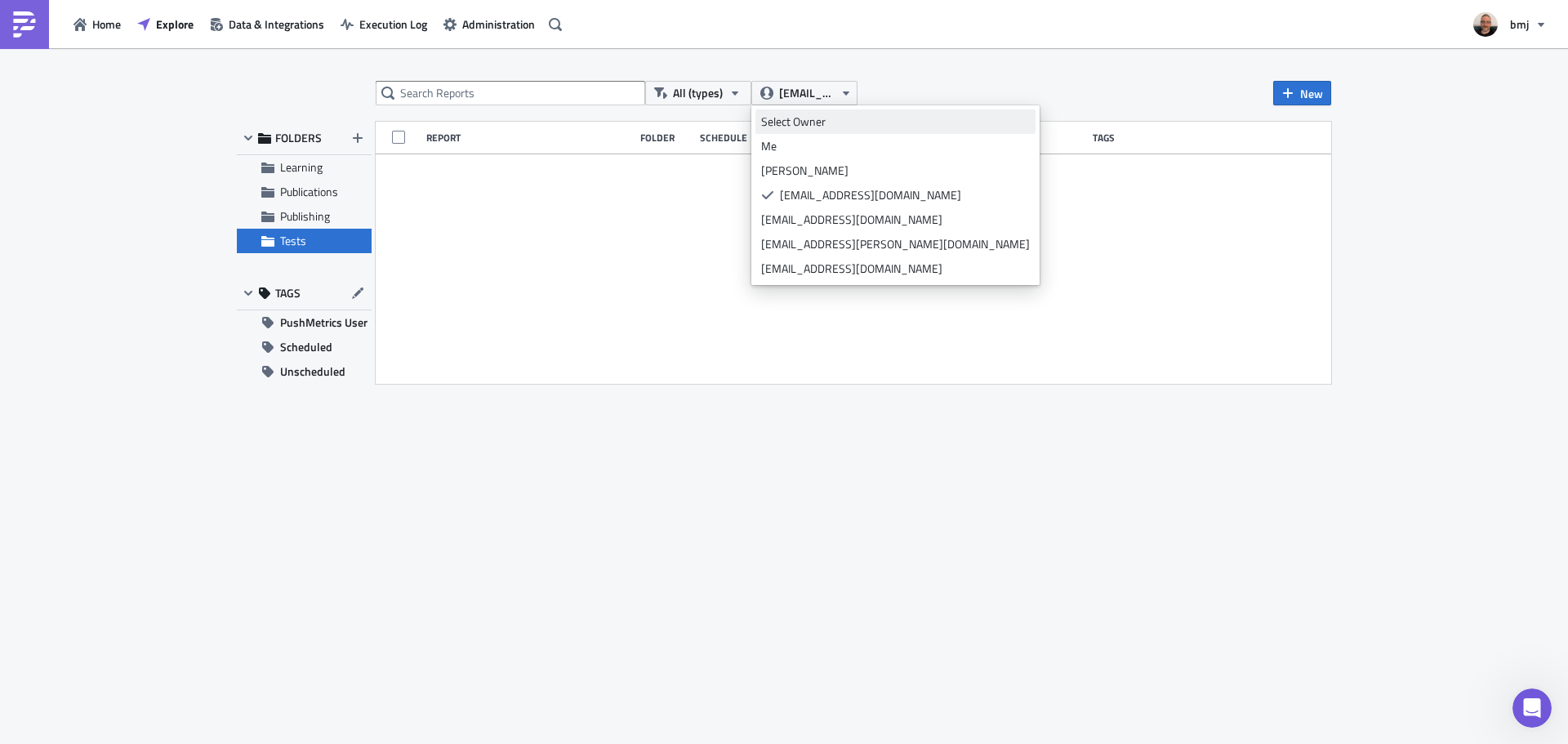
click at [842, 112] on link "Select Owner" at bounding box center [895, 122] width 280 height 25
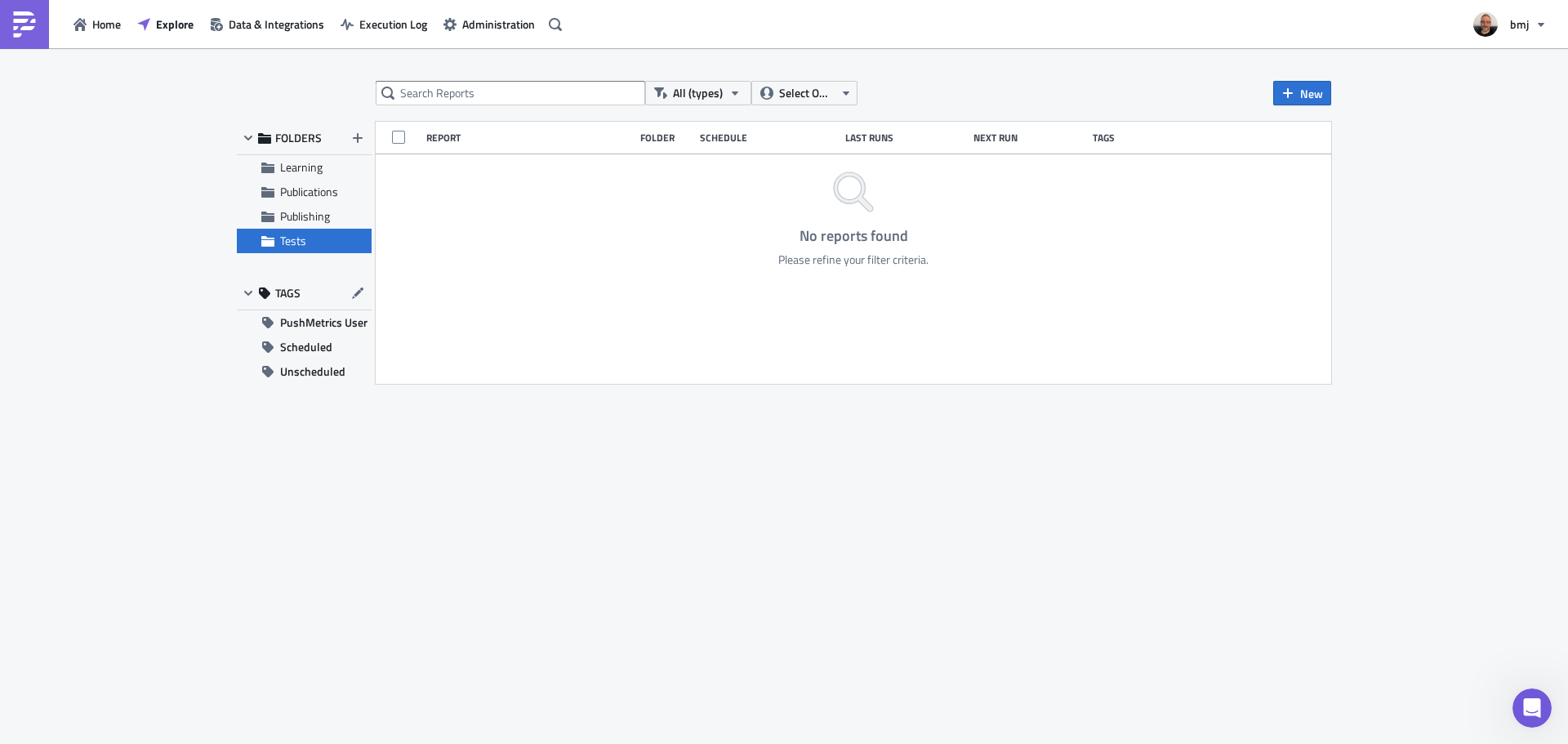
click at [886, 81] on div "All (types) Select Owner New" at bounding box center [853, 94] width 956 height 25
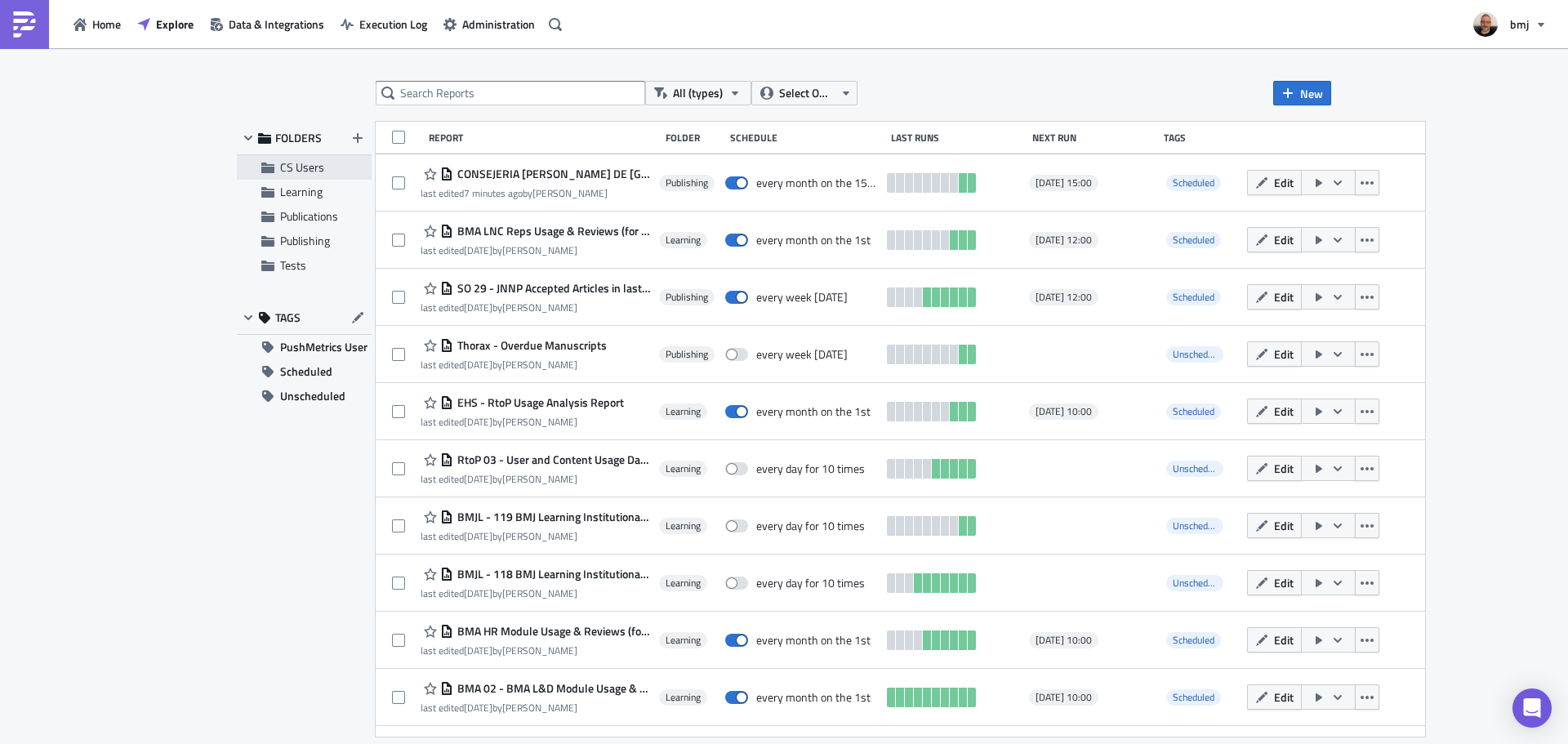
click at [308, 170] on span "CS Users" at bounding box center [302, 167] width 44 height 17
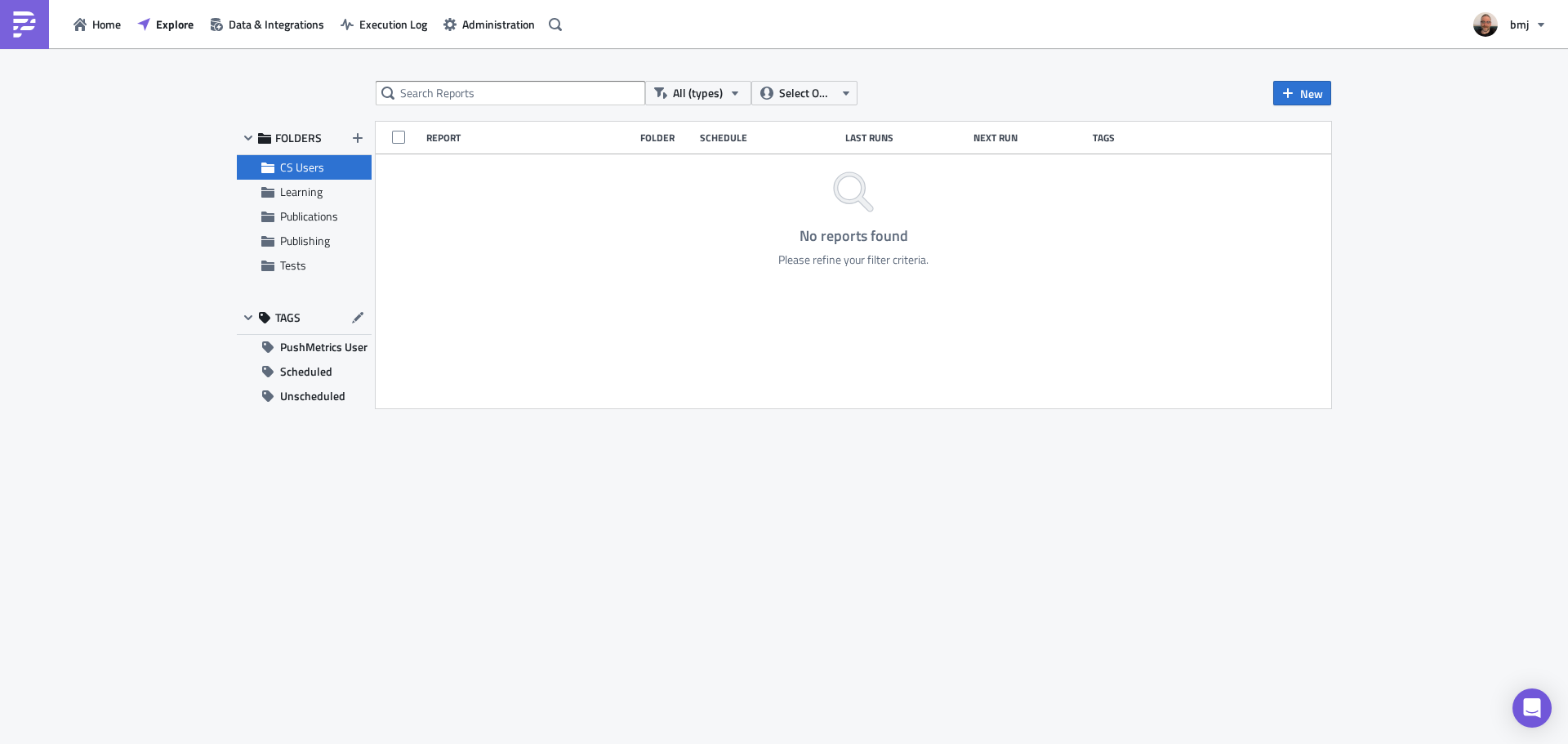
click at [1398, 234] on div "All (types) Select Owner New FOLDERS CS Users Learning Publications Publishing …" at bounding box center [784, 397] width 1568 height 699
click at [1396, 225] on div "All (types) Select Owner New FOLDERS CS Users Learning Publications Publishing …" at bounding box center [784, 397] width 1568 height 699
click at [289, 24] on span "Data & Integrations" at bounding box center [276, 24] width 95 height 17
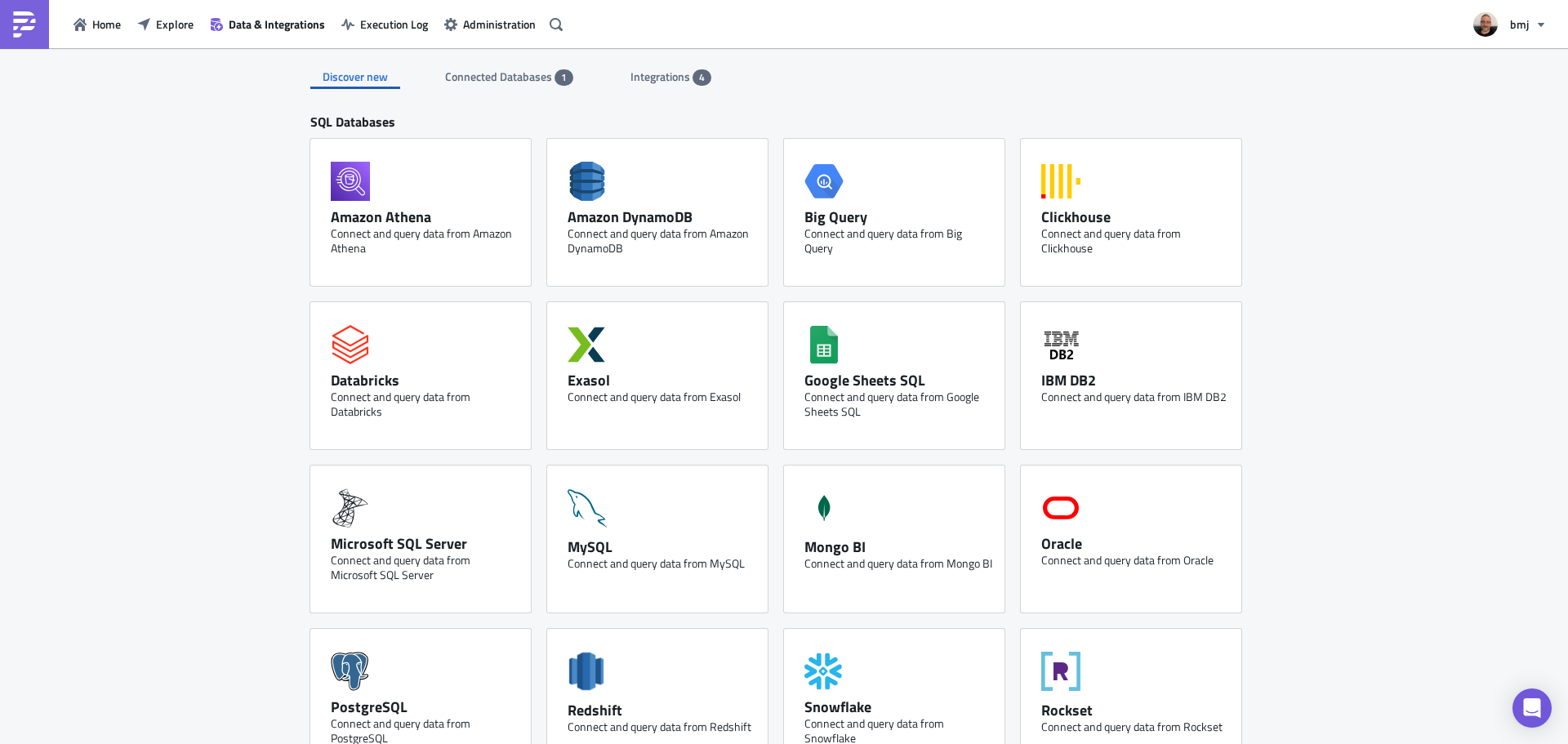
click at [504, 69] on span "Connected Databases" at bounding box center [500, 77] width 110 height 17
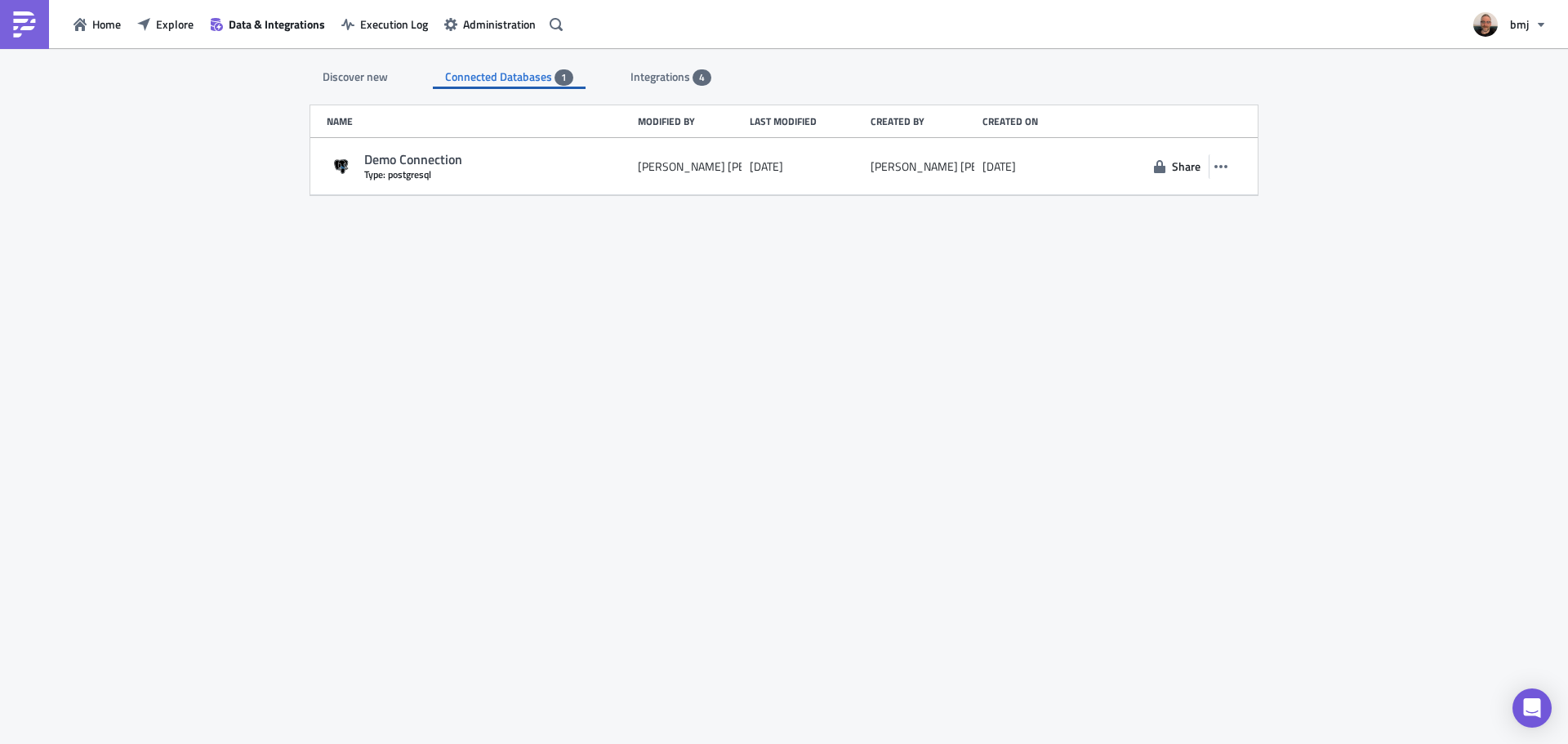
click at [668, 76] on span "Integrations" at bounding box center [662, 77] width 62 height 17
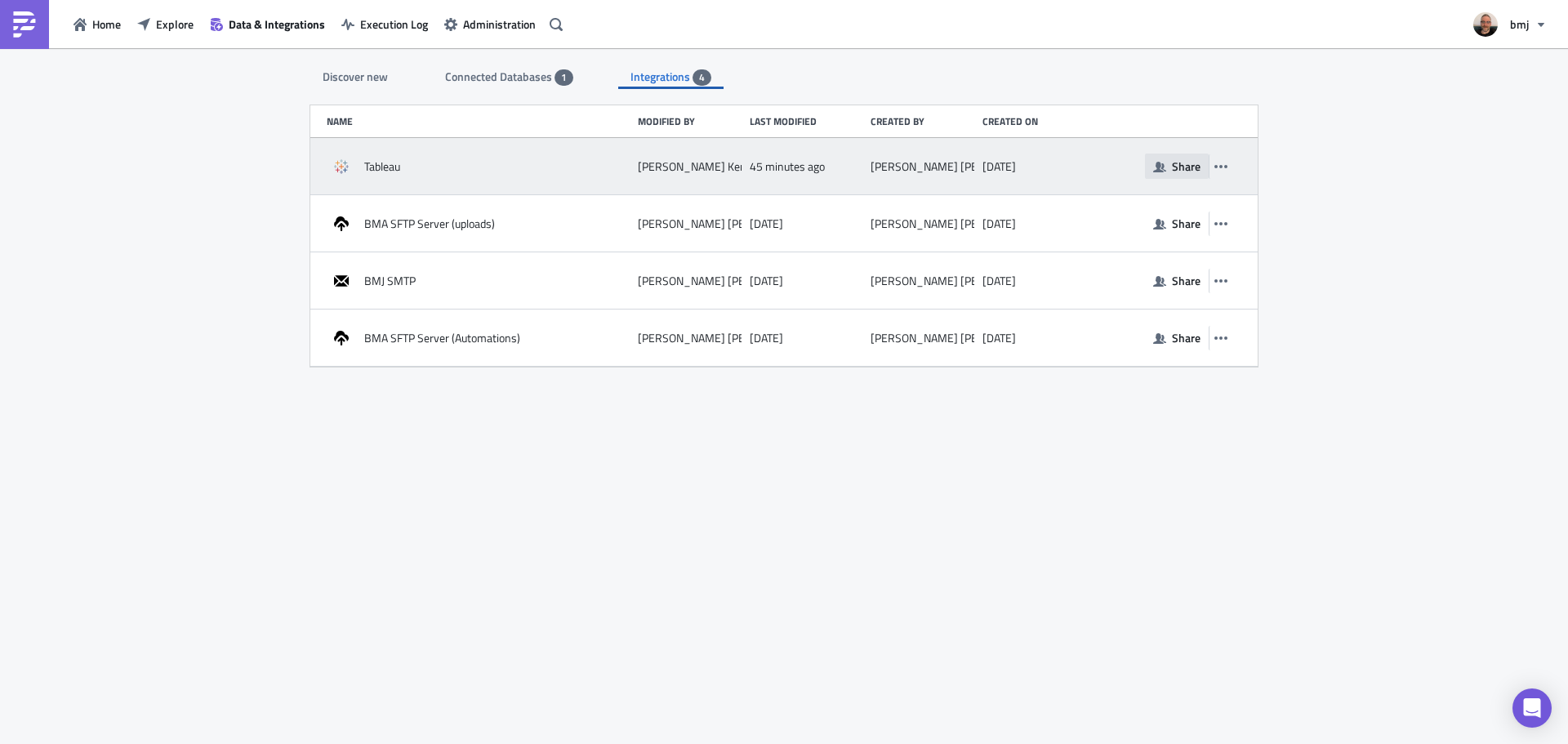
click at [1169, 169] on button "Share" at bounding box center [1176, 165] width 63 height 26
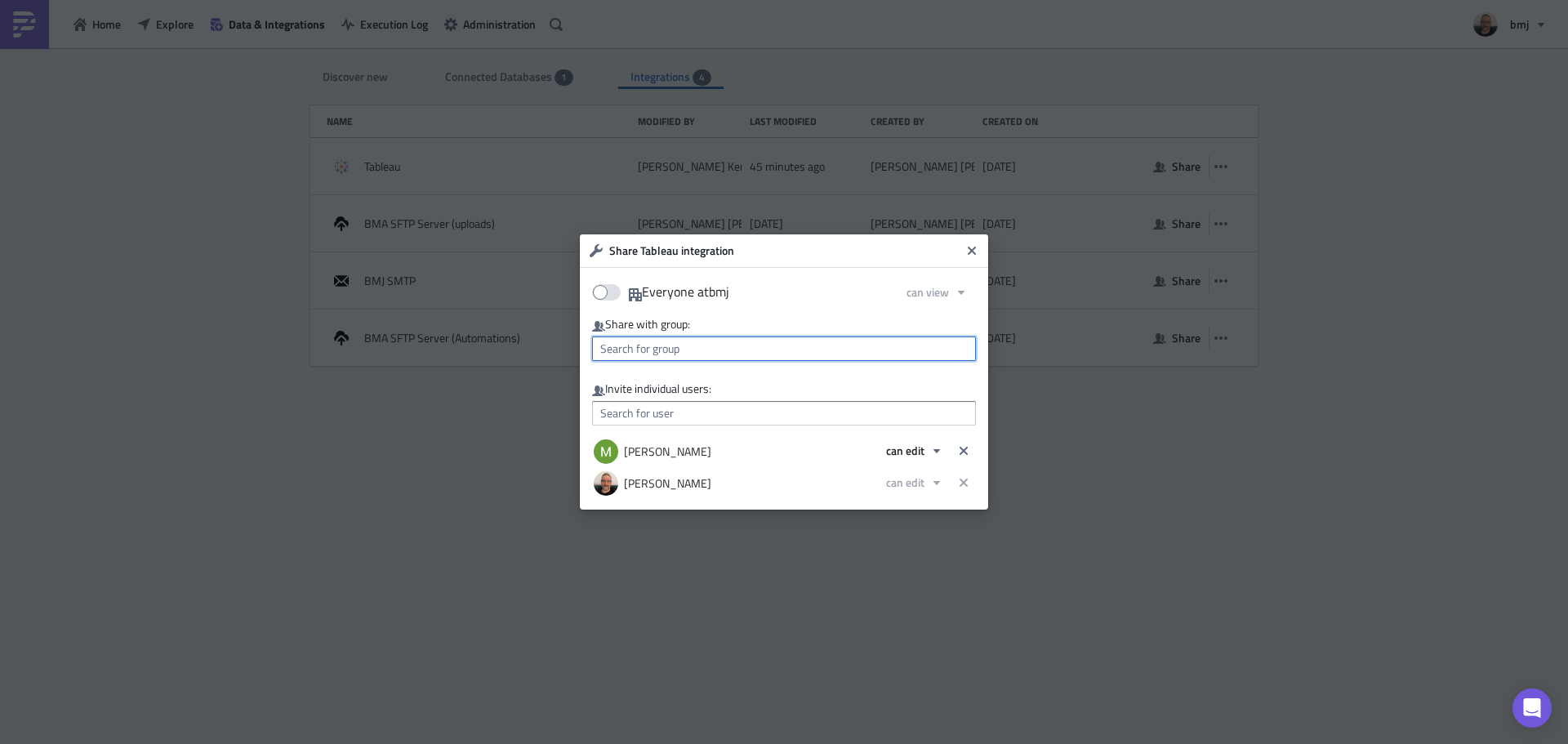
click at [818, 352] on input "text" at bounding box center [784, 349] width 384 height 25
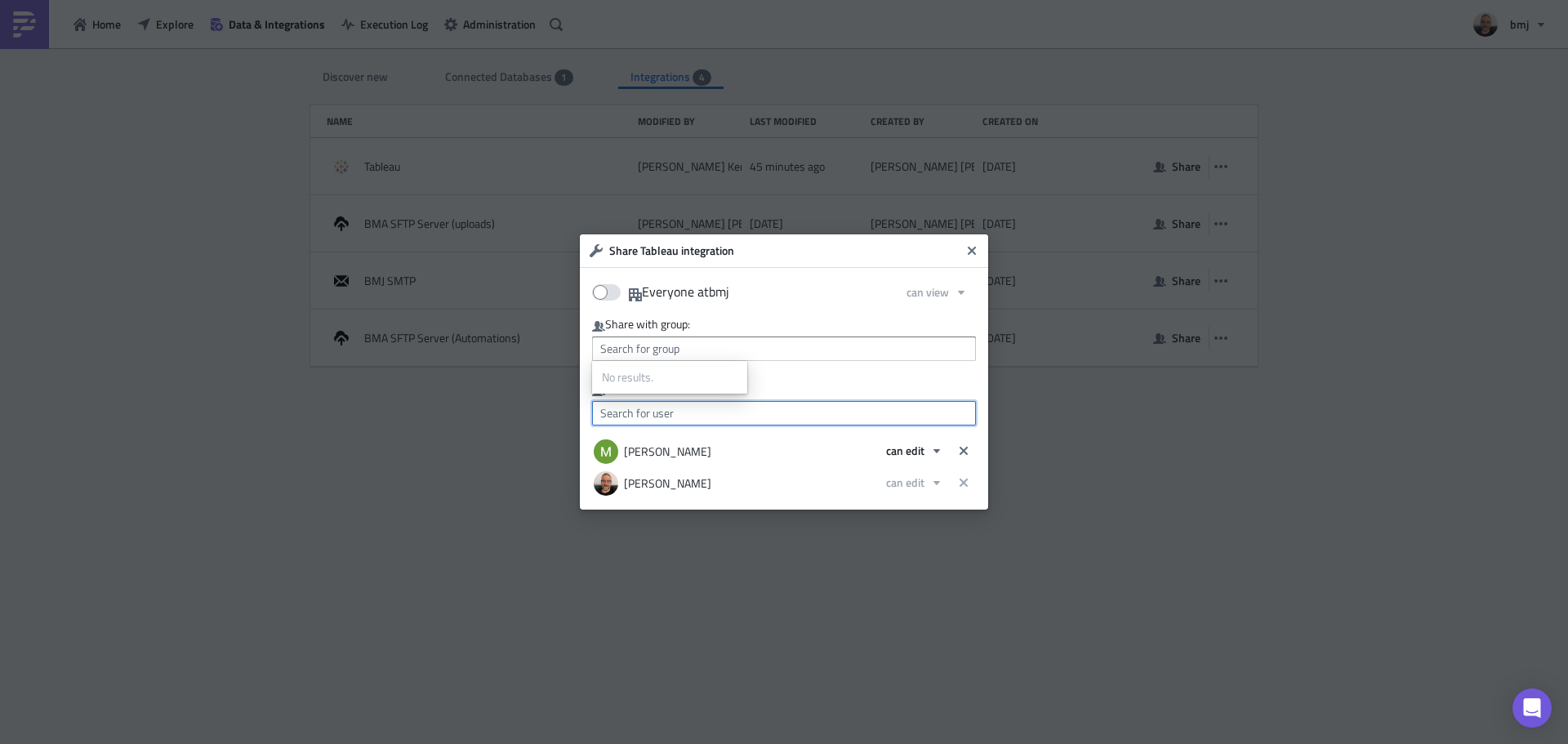
click at [771, 402] on input "text" at bounding box center [784, 413] width 384 height 25
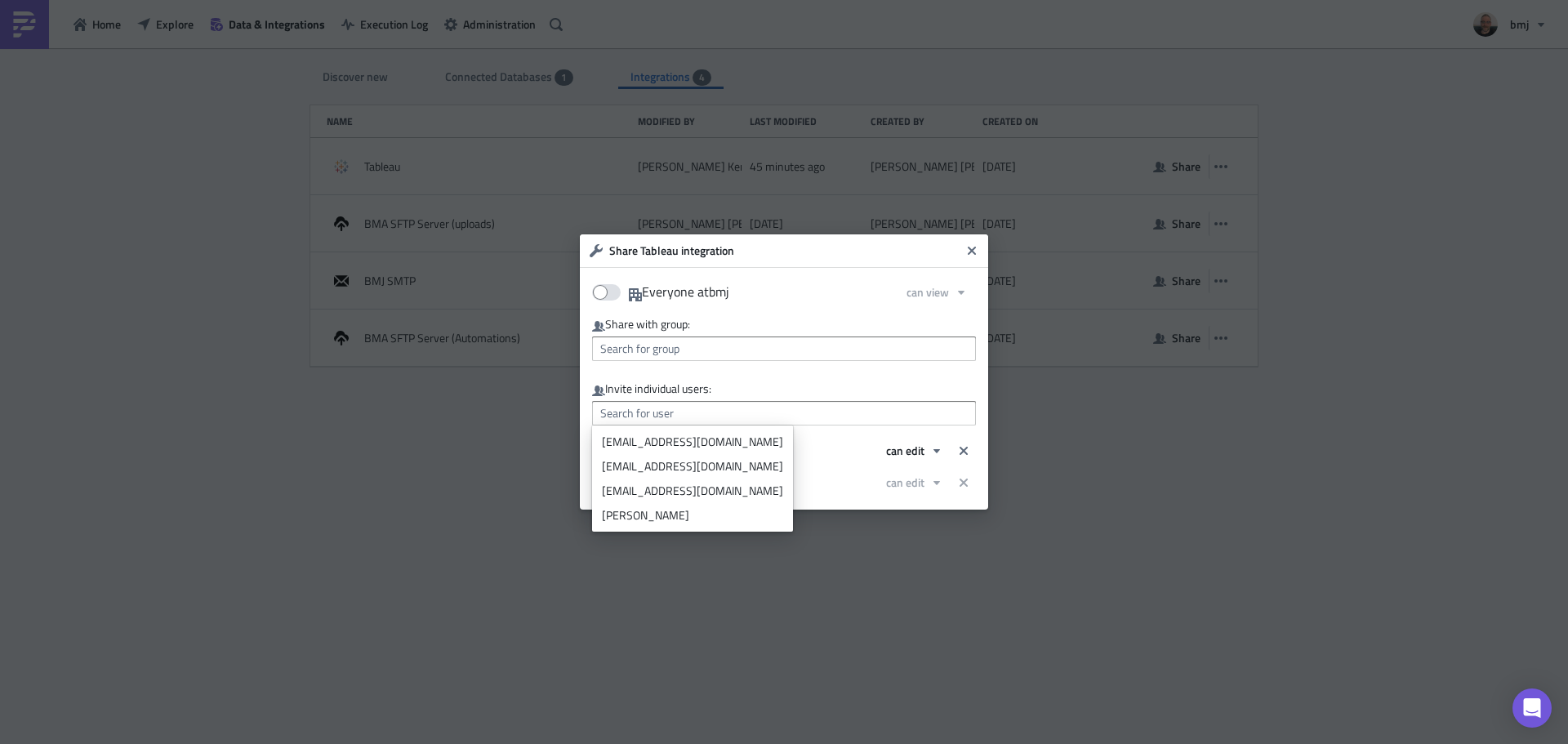
click at [796, 377] on div "Everyone at bmj can view Share with group: Invite individual users: Matthew Bol…" at bounding box center [784, 388] width 384 height 218
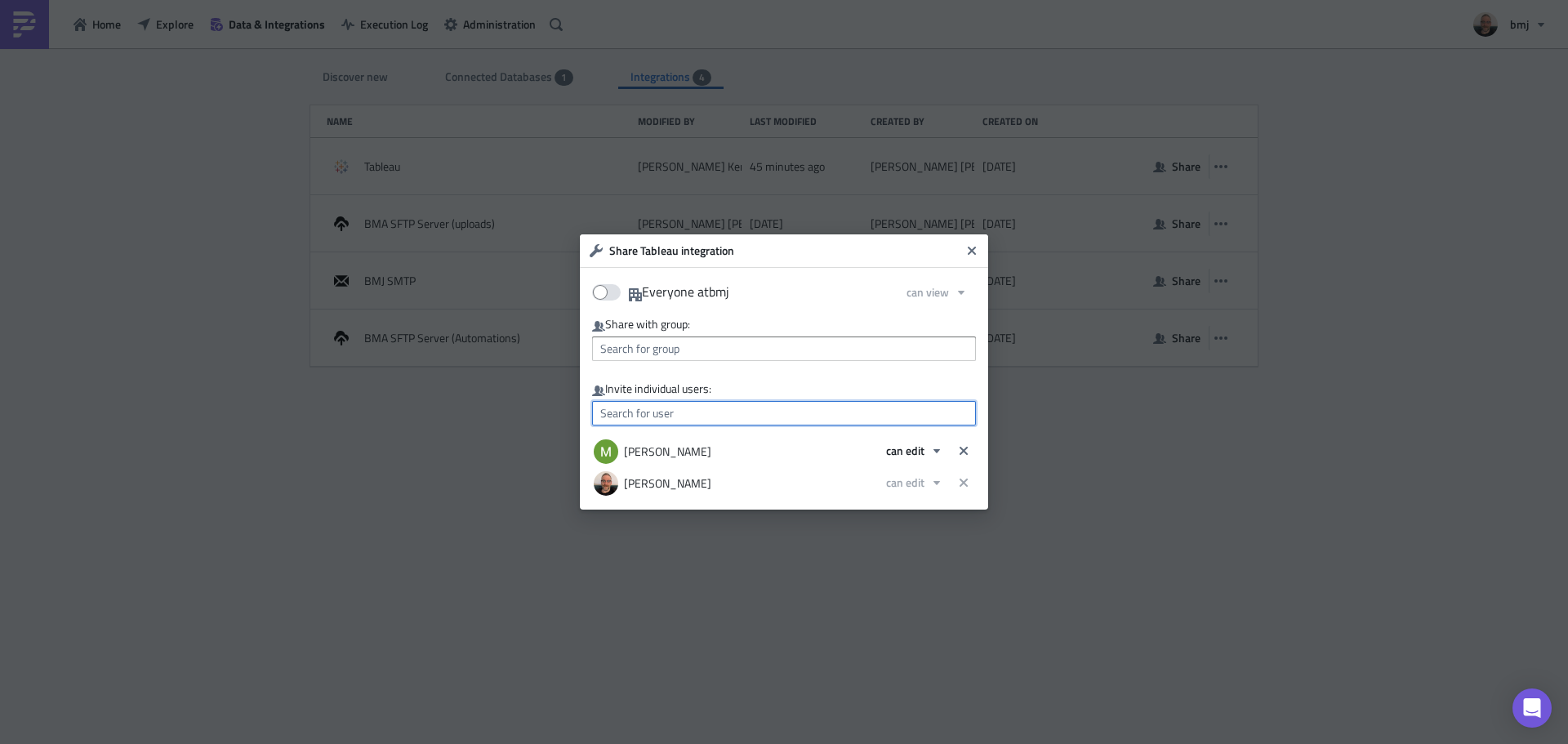
click at [778, 413] on input "text" at bounding box center [784, 413] width 384 height 25
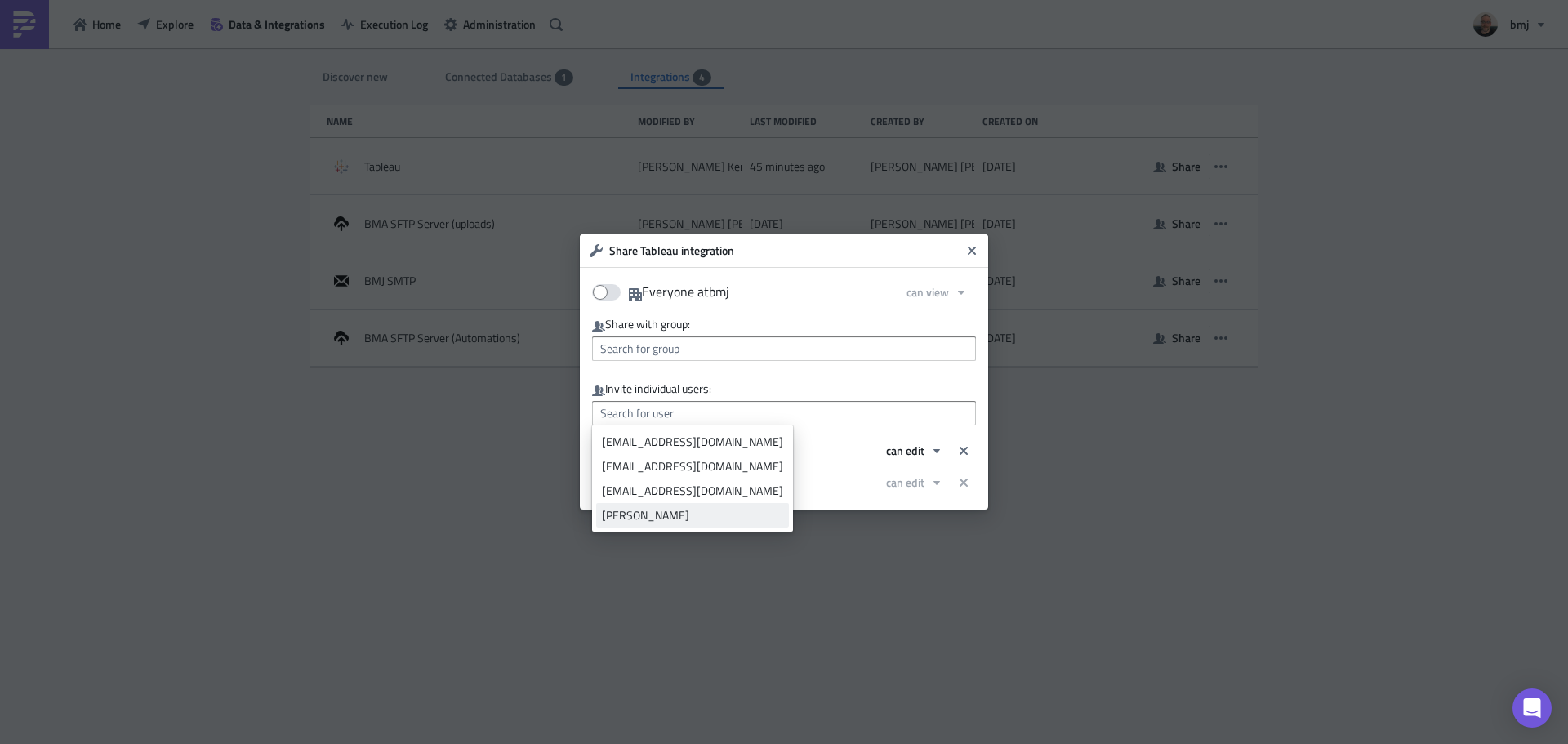
click at [709, 517] on div "[PERSON_NAME]" at bounding box center [693, 515] width 181 height 16
type input "[PERSON_NAME]"
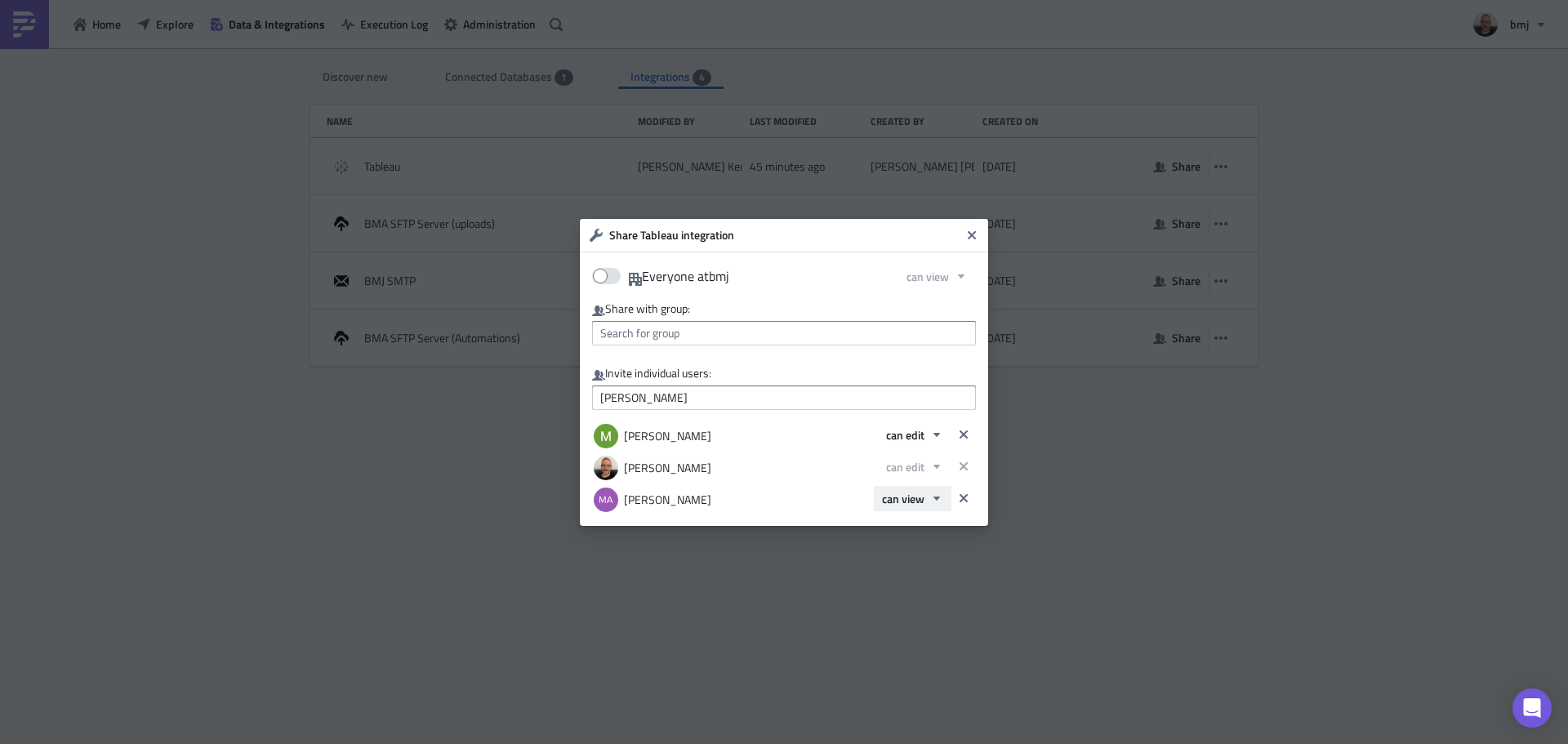
click at [932, 498] on icon "button" at bounding box center [937, 498] width 13 height 13
click at [929, 497] on button "can view" at bounding box center [913, 498] width 78 height 26
click at [924, 544] on link "can use" at bounding box center [952, 552] width 147 height 25
click at [971, 234] on icon "Close" at bounding box center [972, 234] width 9 height 9
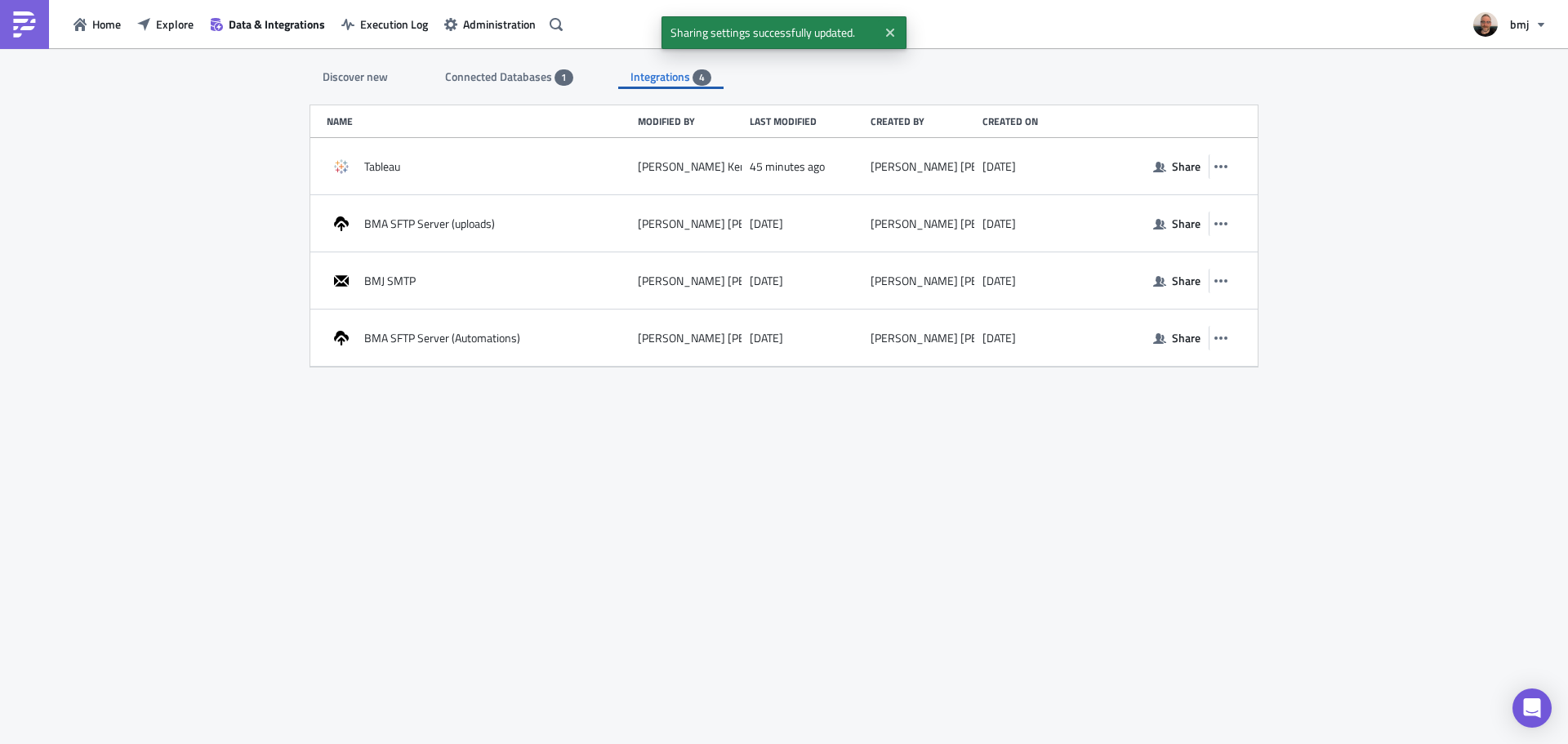
click at [965, 430] on div "Discover new Connected Databases 1 Integrations 4 SQL Databases Amazon Athena C…" at bounding box center [784, 397] width 980 height 699
click at [361, 75] on div "Discover new" at bounding box center [354, 77] width 90 height 25
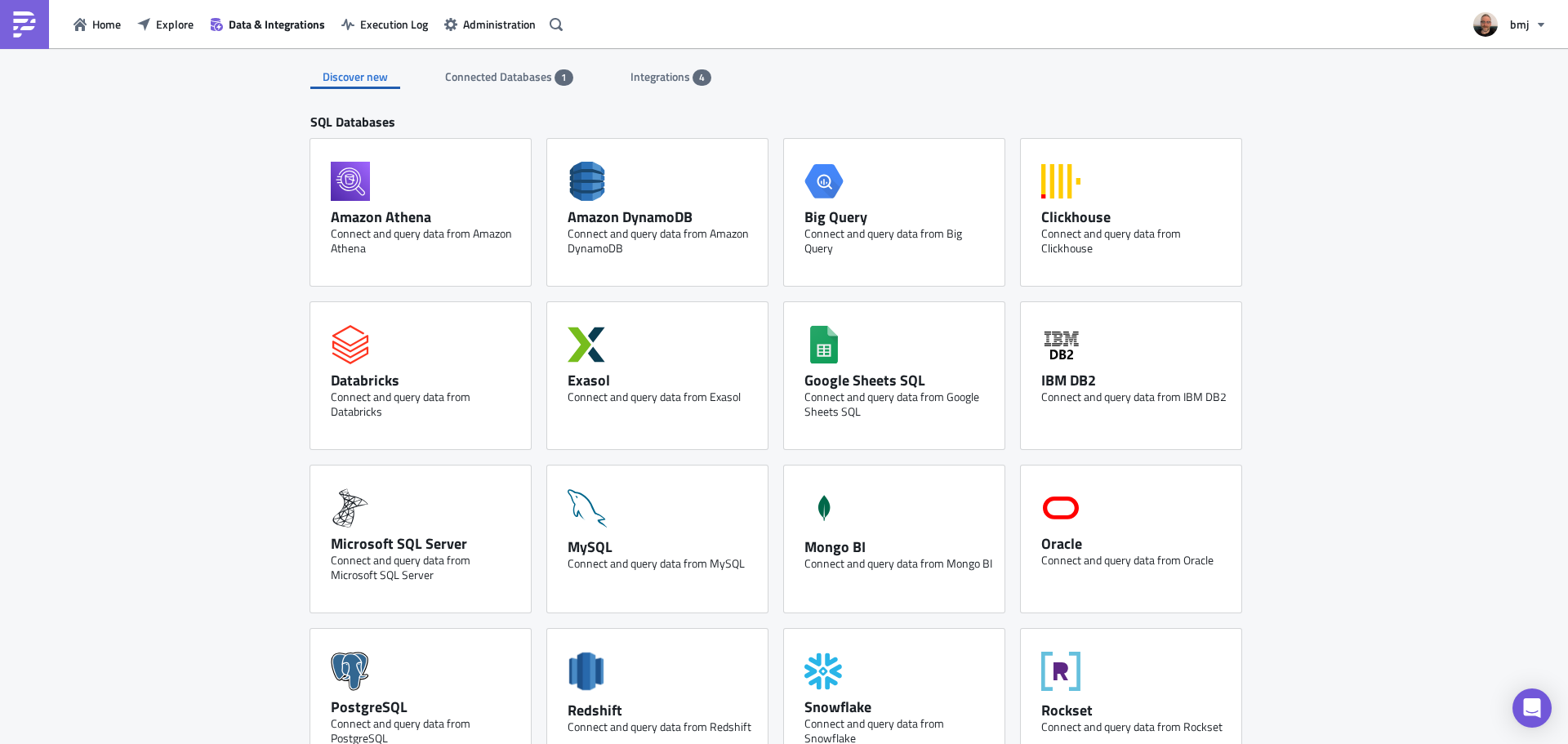
click at [663, 79] on span "Integrations" at bounding box center [662, 77] width 62 height 17
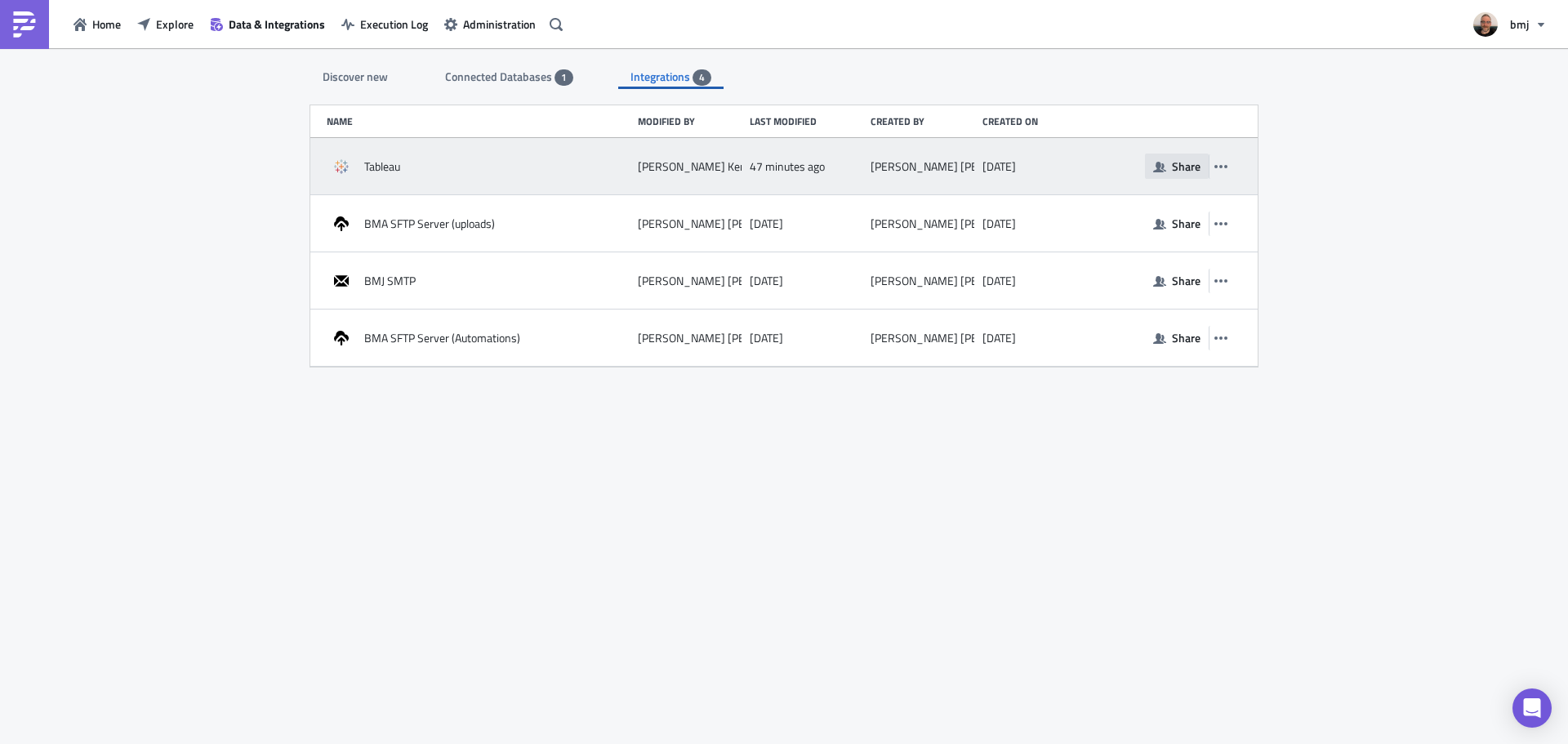
click at [1192, 163] on span "Share" at bounding box center [1186, 166] width 28 height 17
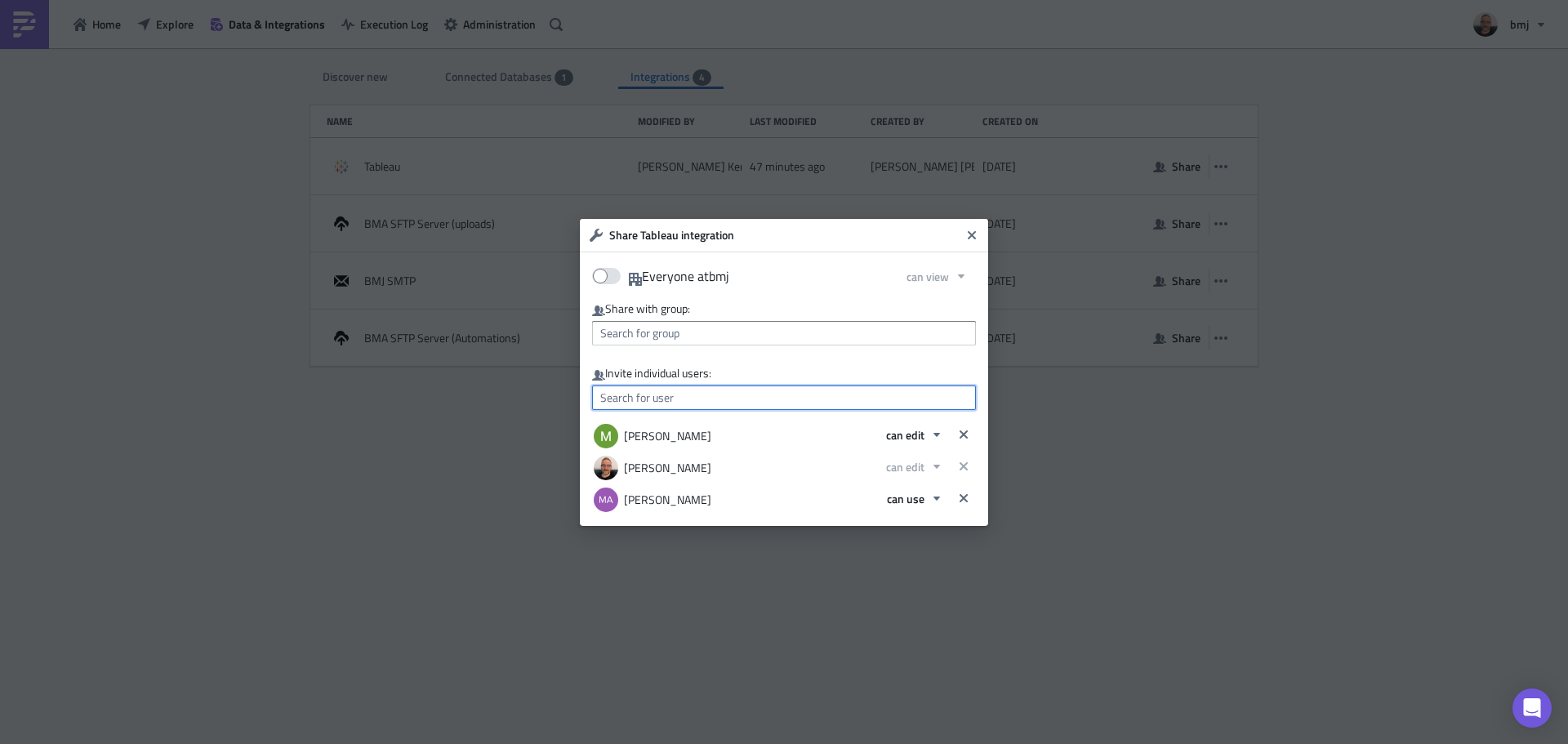
click at [720, 391] on input "text" at bounding box center [784, 398] width 384 height 25
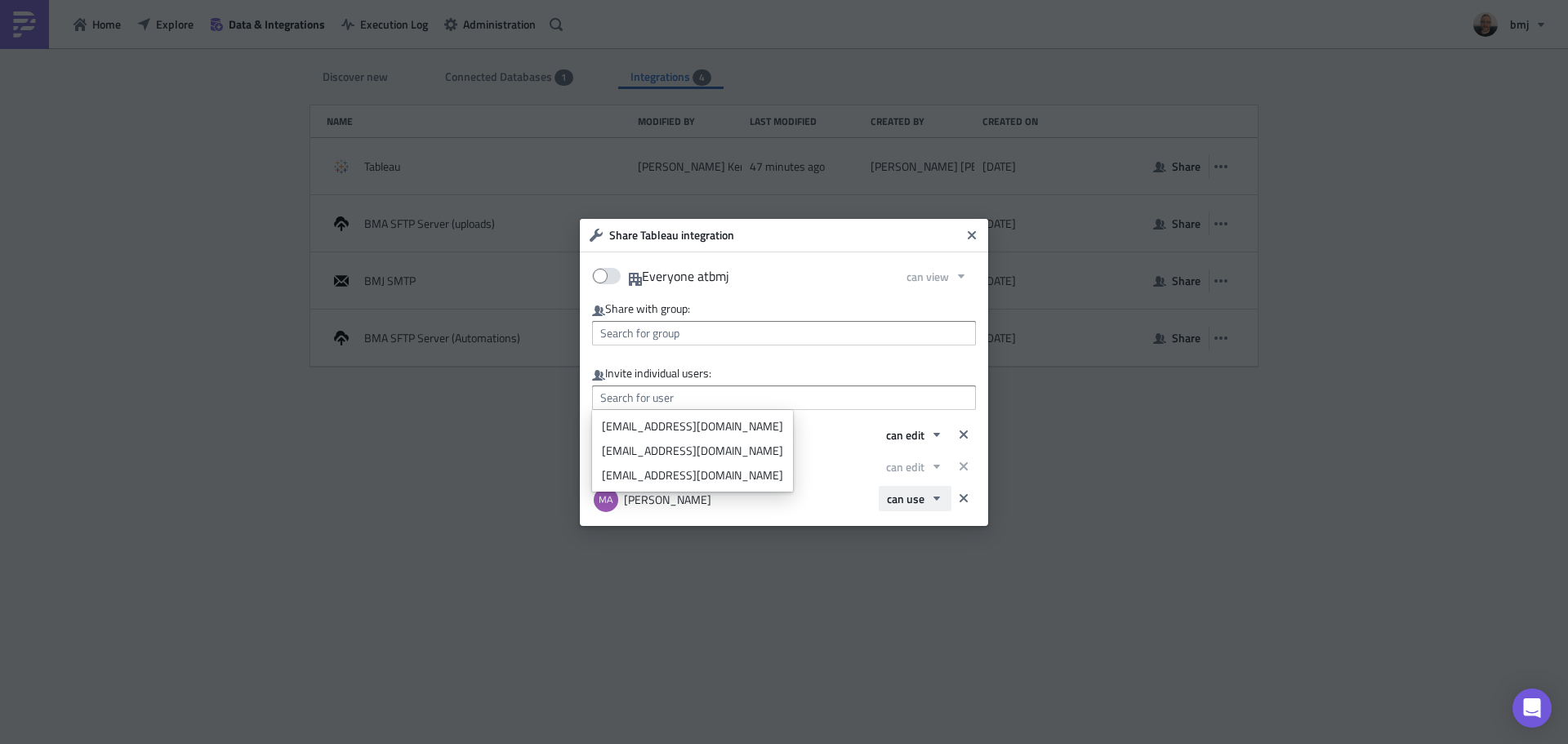
click at [910, 505] on span "can use" at bounding box center [905, 498] width 38 height 17
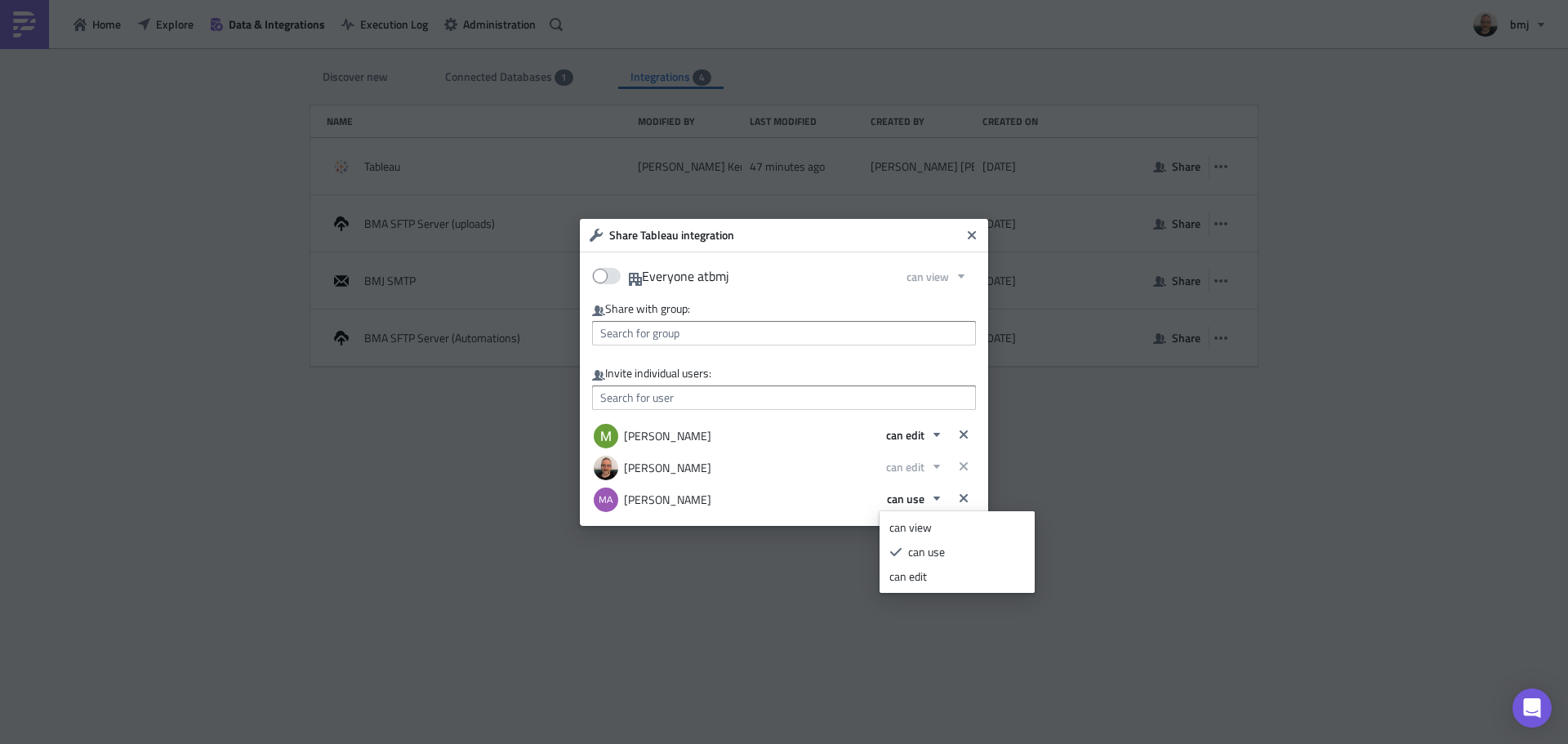
click at [910, 290] on div "Everyone at bmj can view Share with group: Invite individual users: Matthew Bol…" at bounding box center [784, 389] width 384 height 250
click at [972, 499] on button "button" at bounding box center [964, 498] width 25 height 25
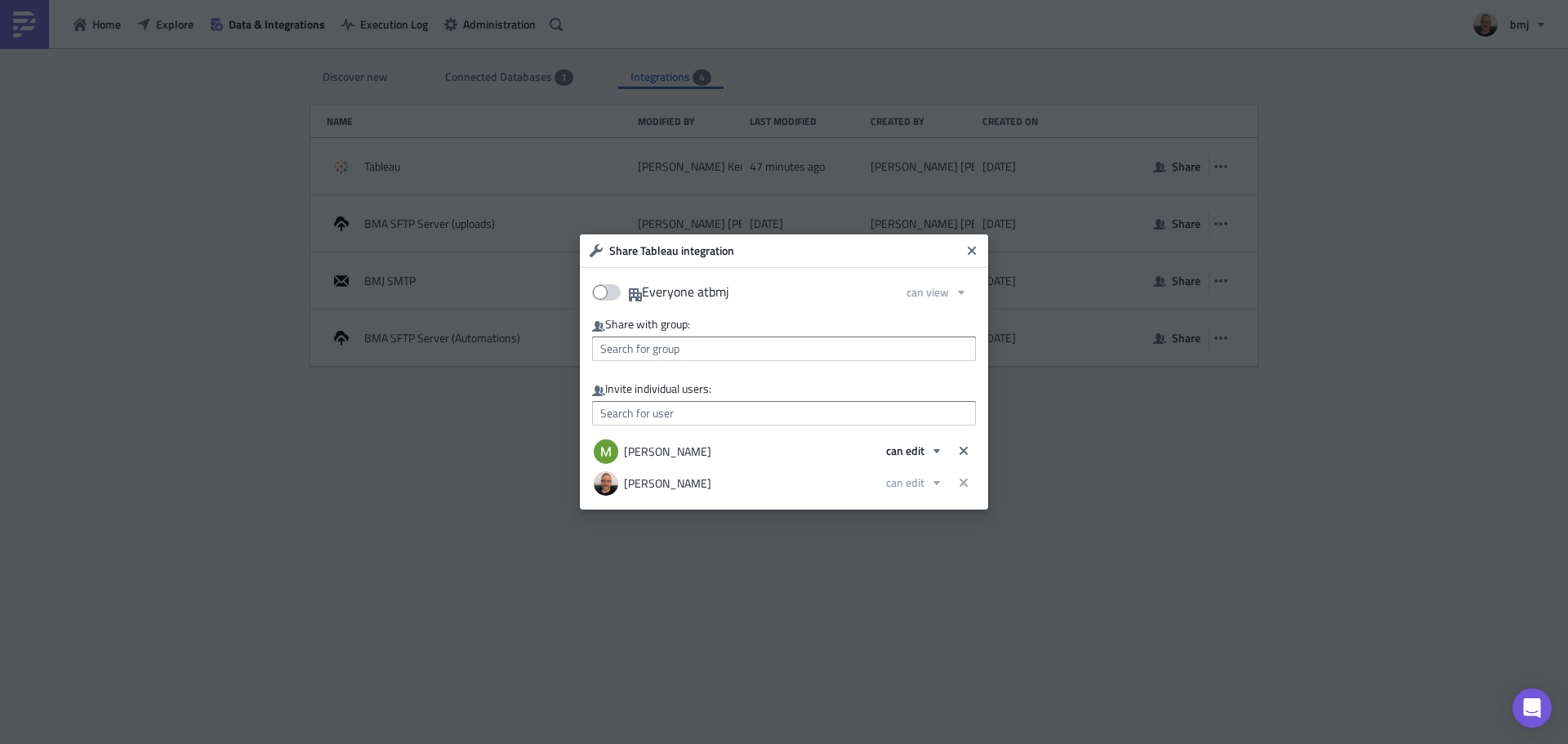
click at [612, 289] on span at bounding box center [606, 292] width 28 height 16
click at [606, 289] on input "Everyone at bmj" at bounding box center [600, 286] width 10 height 10
checkbox input "true"
click at [928, 293] on span "can view" at bounding box center [927, 292] width 43 height 17
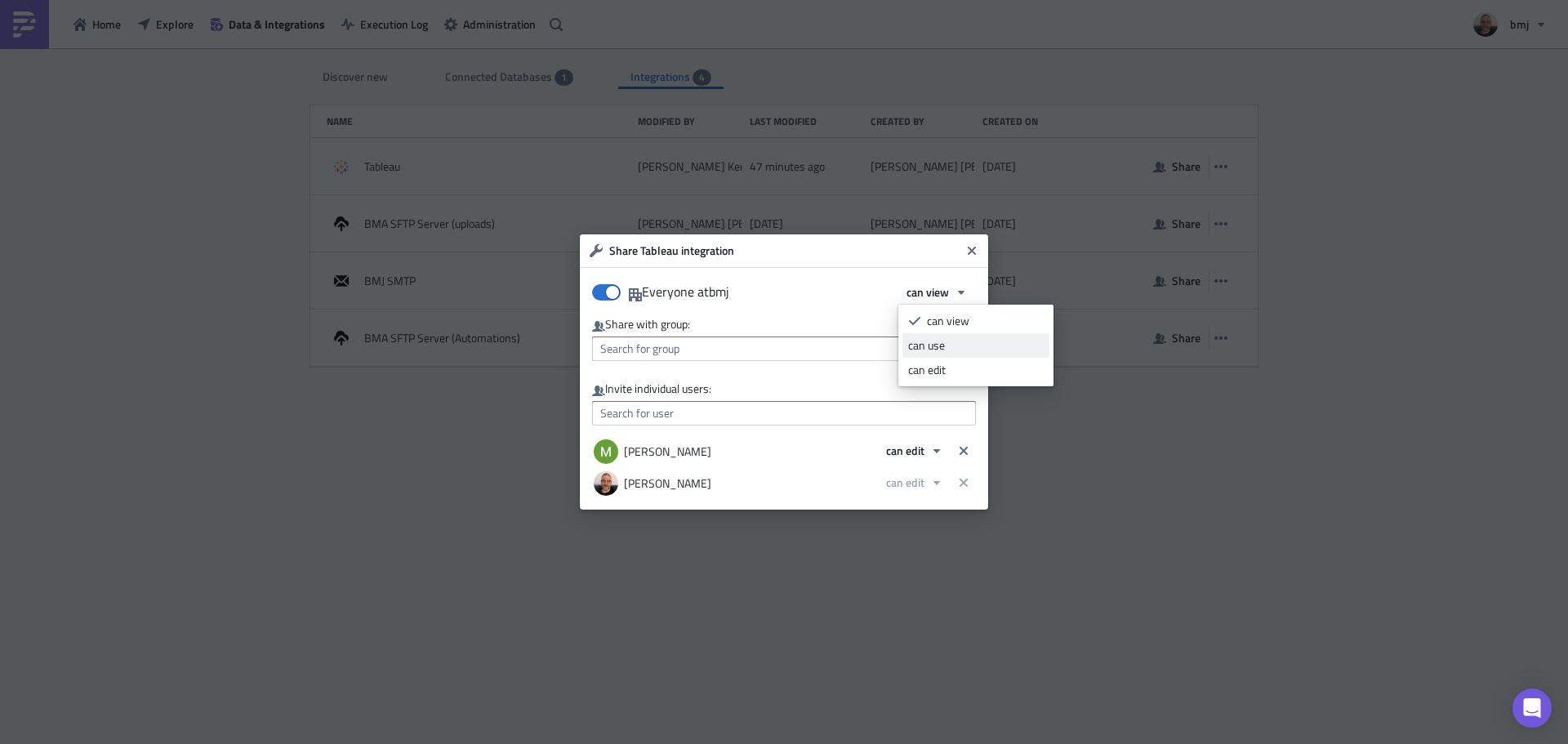
click at [942, 345] on div "can use" at bounding box center [975, 345] width 135 height 16
click at [953, 316] on div "Everyone at bmj can use Share with group: Invite individual users: Matthew Boli…" at bounding box center [784, 388] width 384 height 218
click at [974, 251] on icon "Close" at bounding box center [972, 251] width 9 height 9
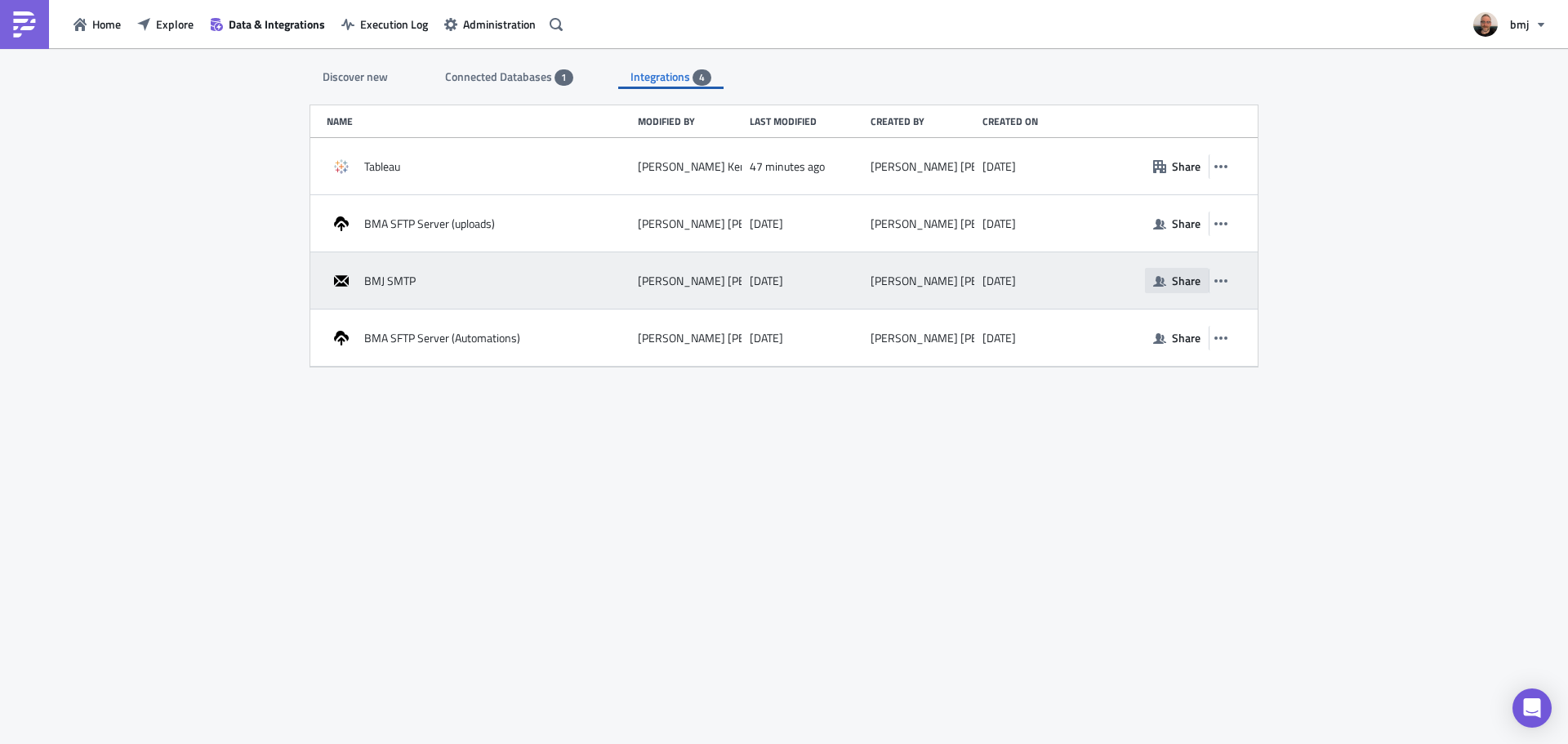
click at [1172, 278] on span "Share" at bounding box center [1186, 281] width 28 height 17
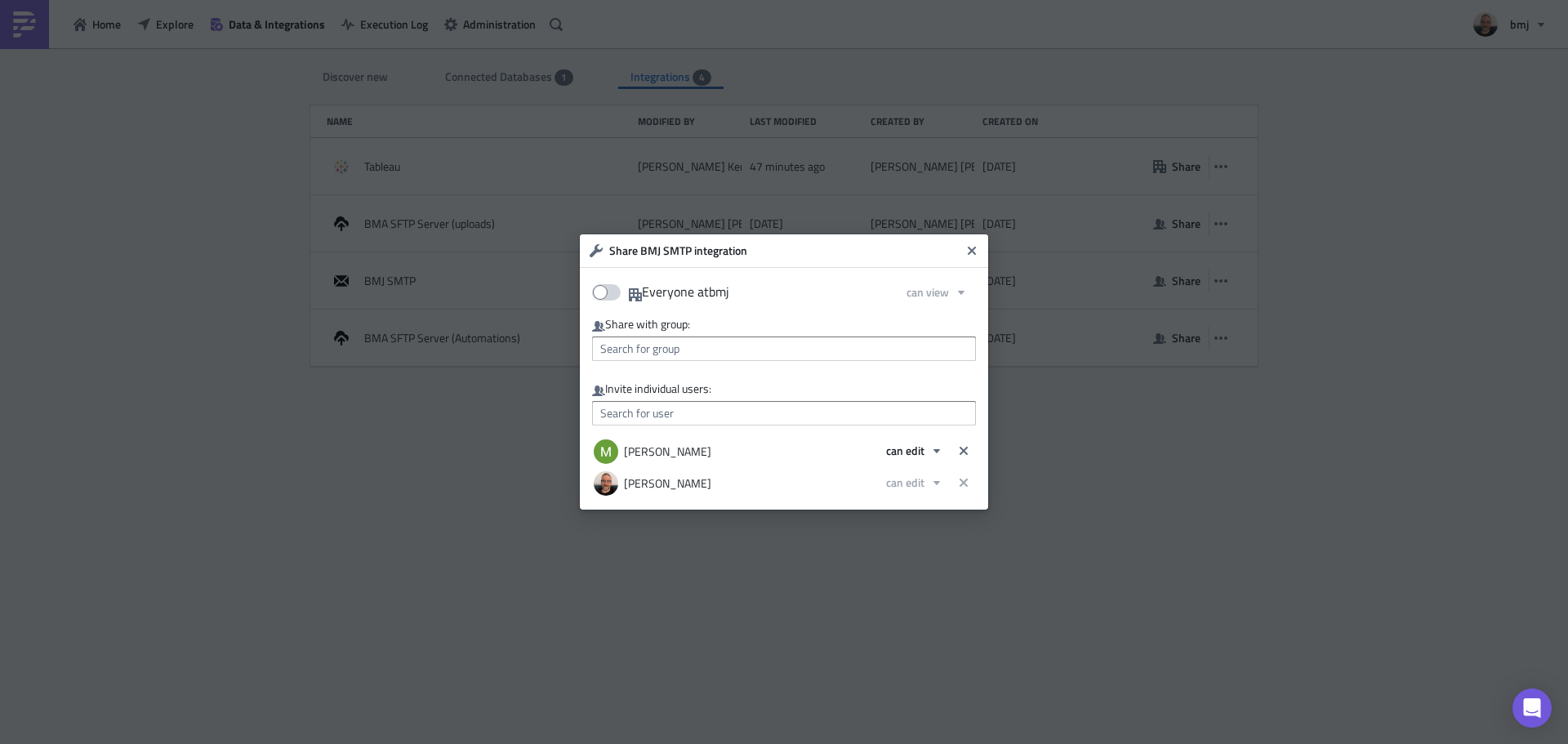
click at [612, 291] on span at bounding box center [606, 292] width 28 height 16
click at [606, 291] on input "Everyone at bmj" at bounding box center [600, 286] width 10 height 10
checkbox input "true"
click at [964, 298] on icon "button" at bounding box center [961, 292] width 13 height 13
click at [963, 345] on div "can use" at bounding box center [975, 345] width 135 height 16
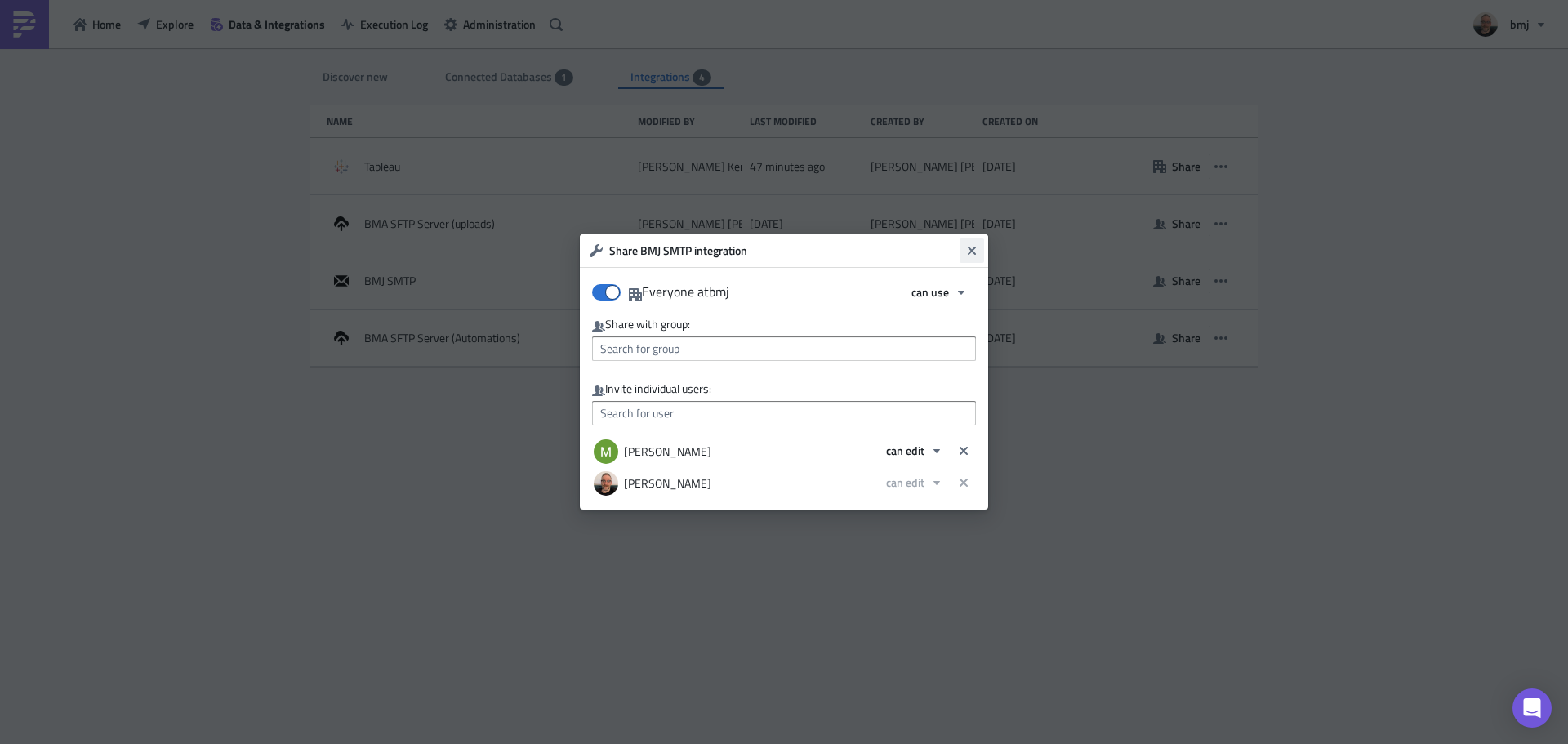
click at [970, 247] on icon "Close" at bounding box center [972, 251] width 13 height 13
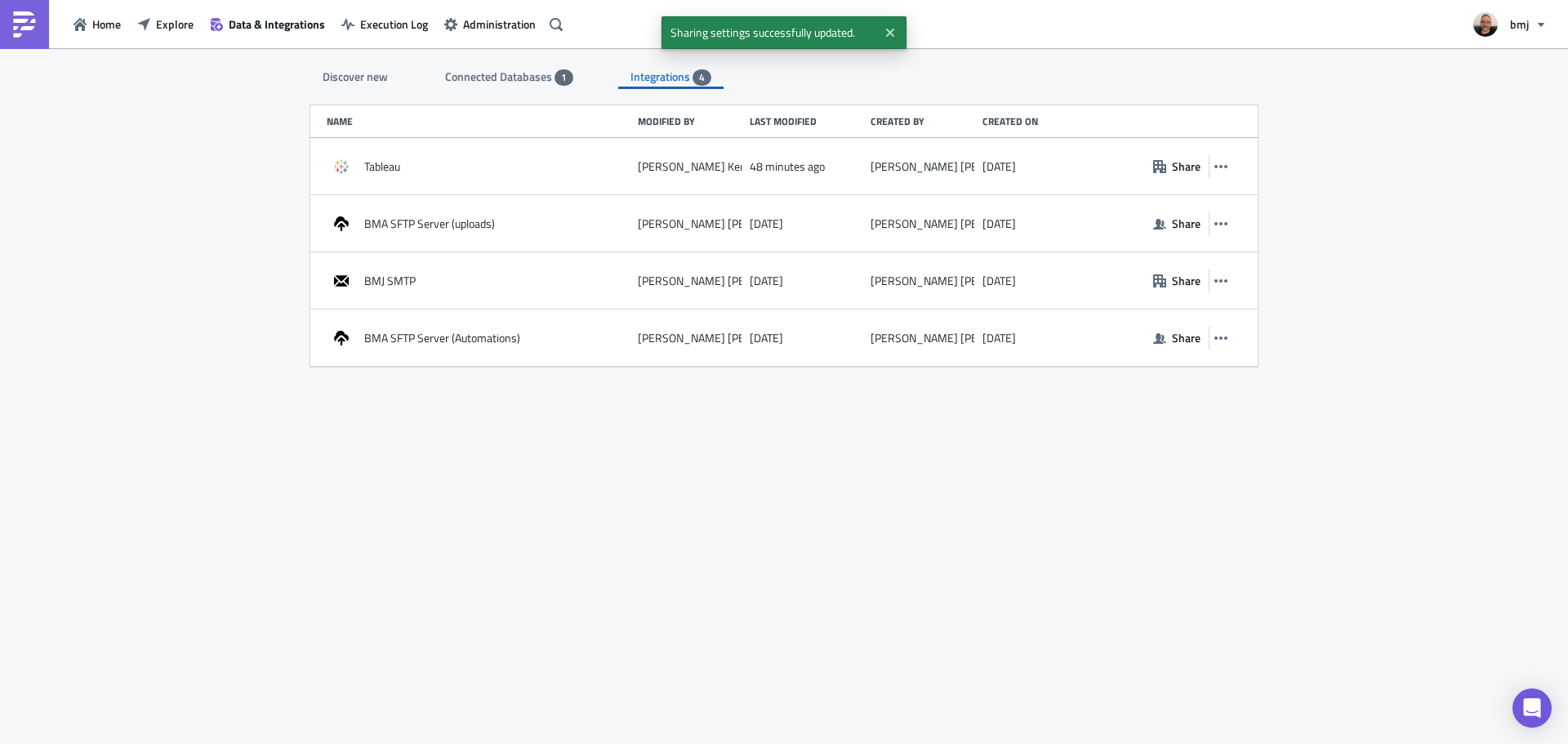
click at [862, 440] on div "Discover new Connected Databases 1 Integrations 4 SQL Databases Amazon Athena C…" at bounding box center [784, 397] width 980 height 699
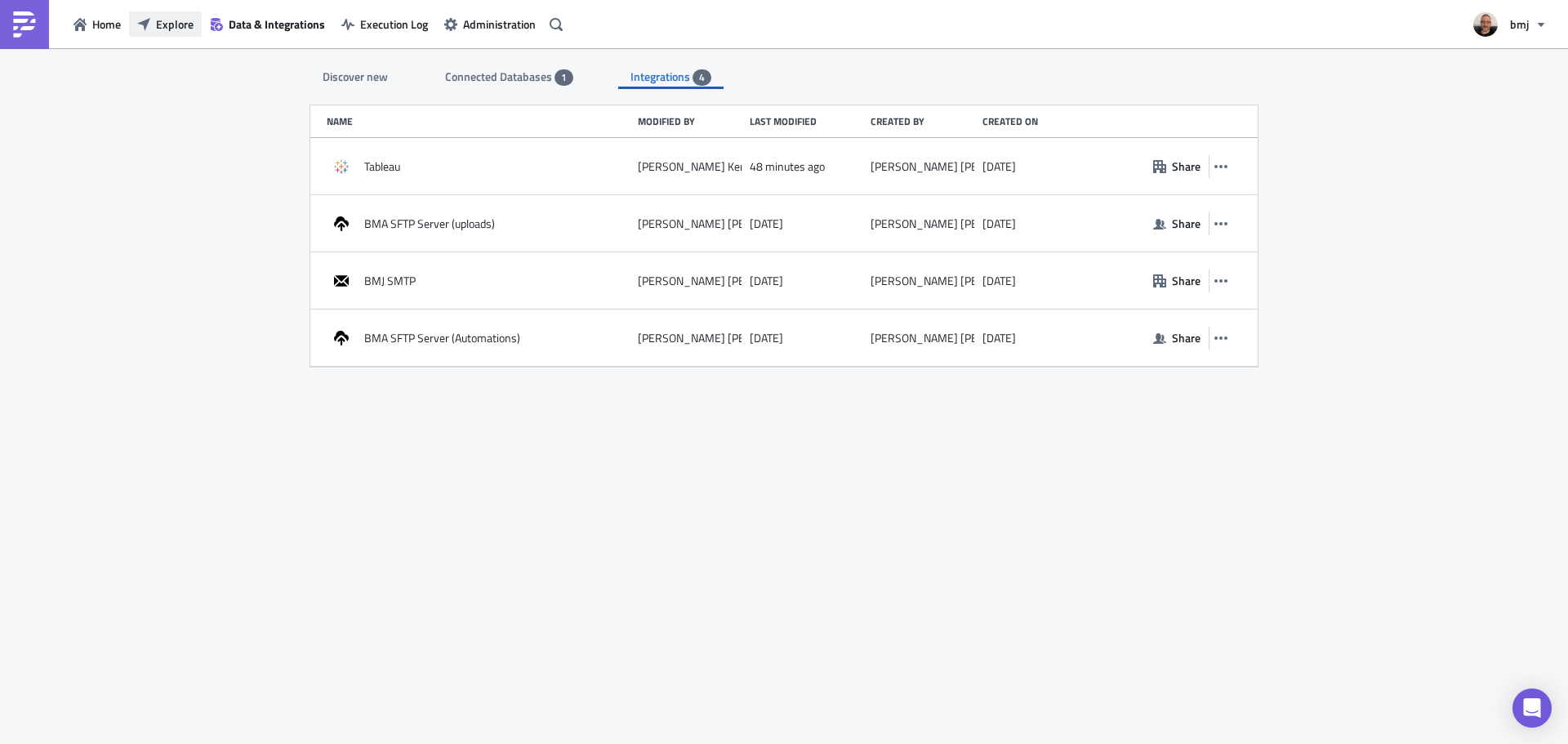
click at [189, 22] on span "Explore" at bounding box center [175, 24] width 38 height 17
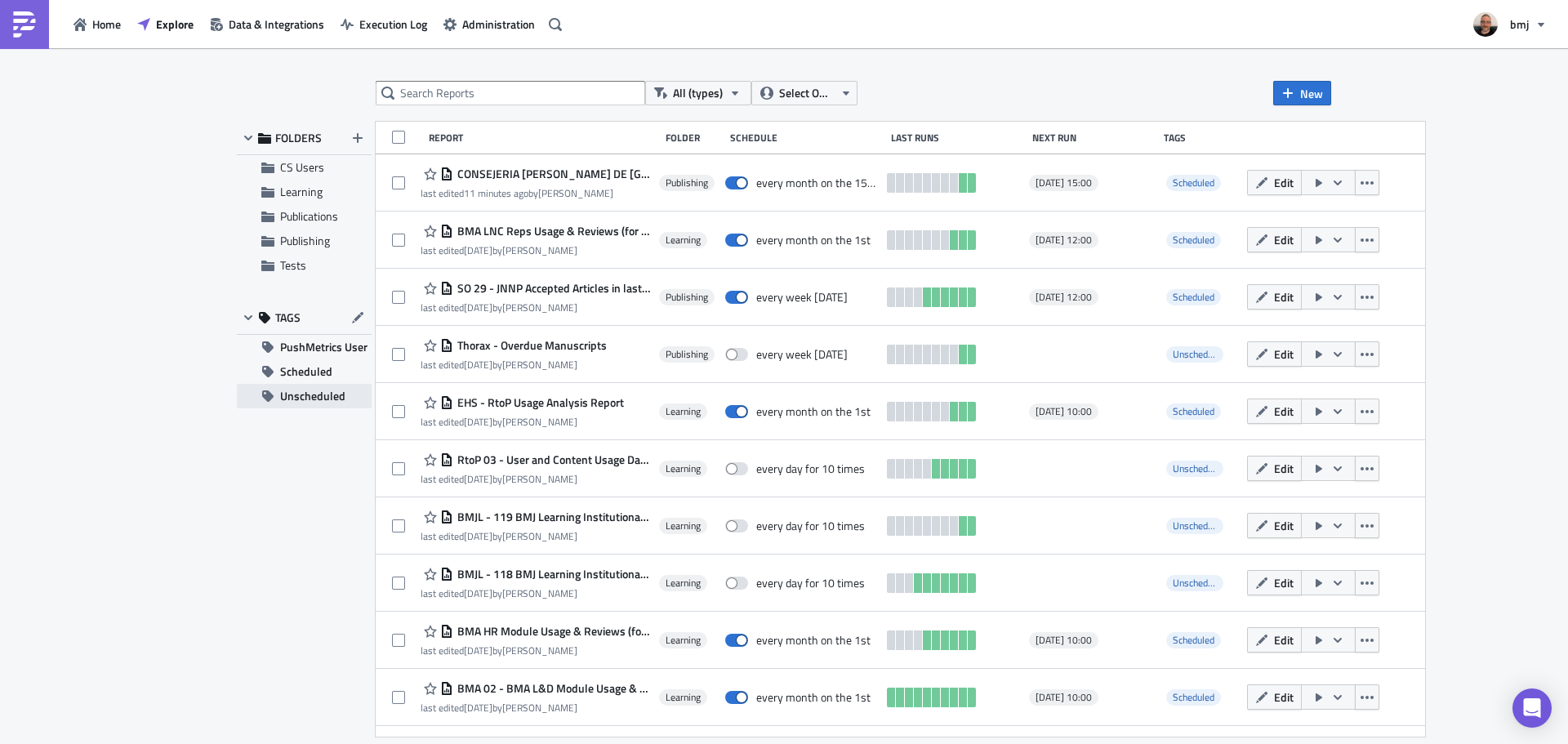
click at [336, 393] on span "Unscheduled" at bounding box center [312, 396] width 65 height 25
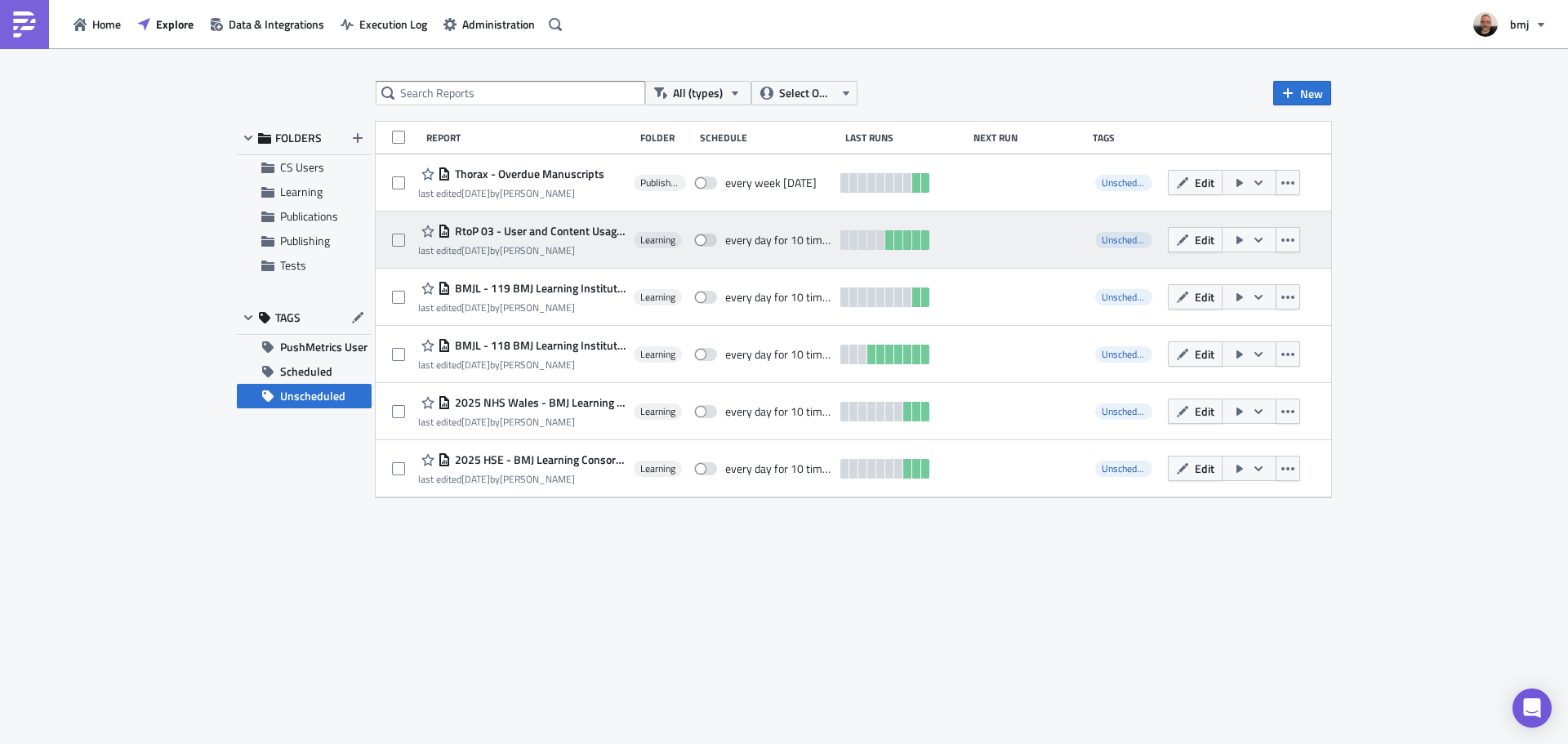
click at [663, 253] on div "Learning" at bounding box center [659, 240] width 52 height 33
click at [1201, 234] on span "Edit" at bounding box center [1204, 240] width 20 height 17
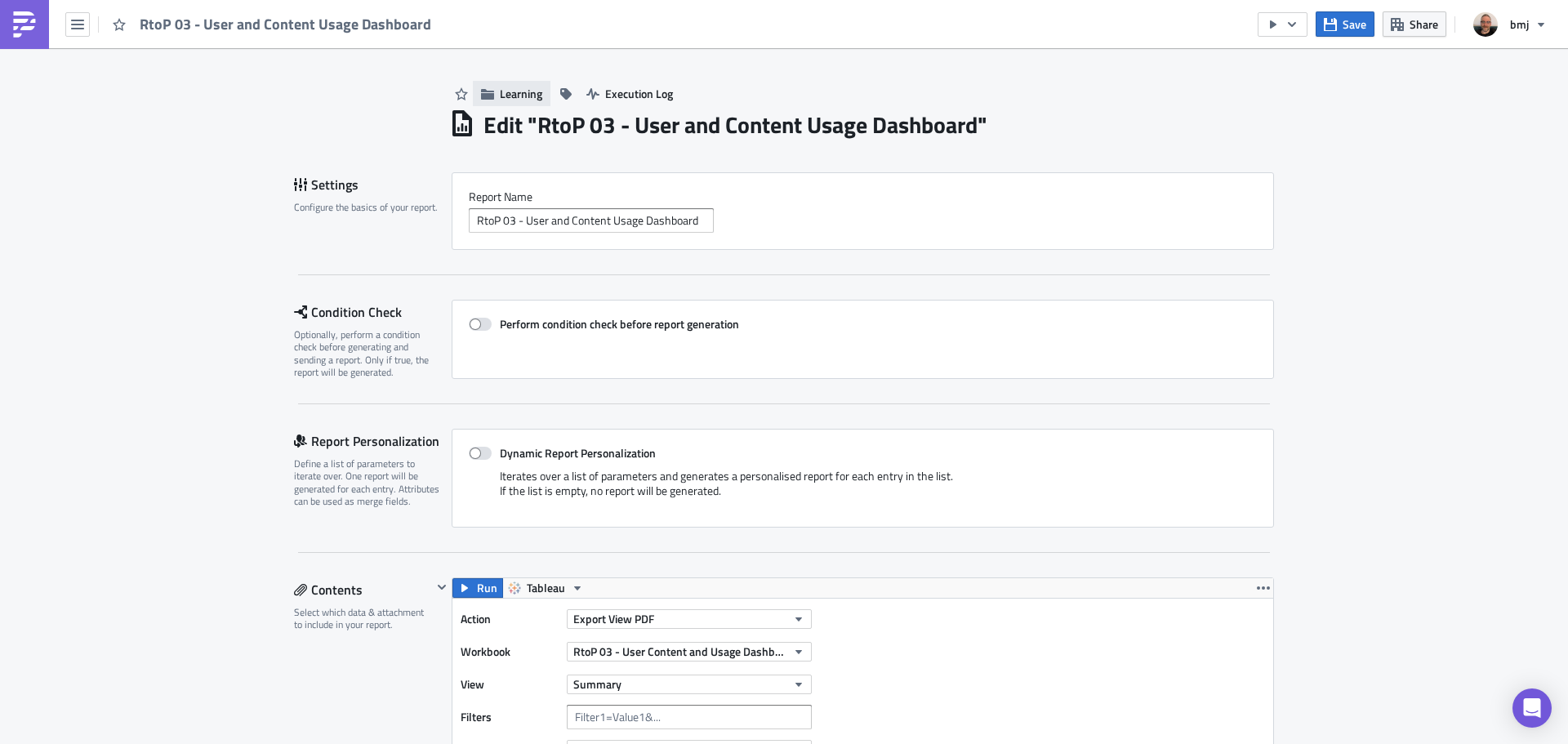
click at [524, 98] on span "Learning" at bounding box center [521, 94] width 43 height 17
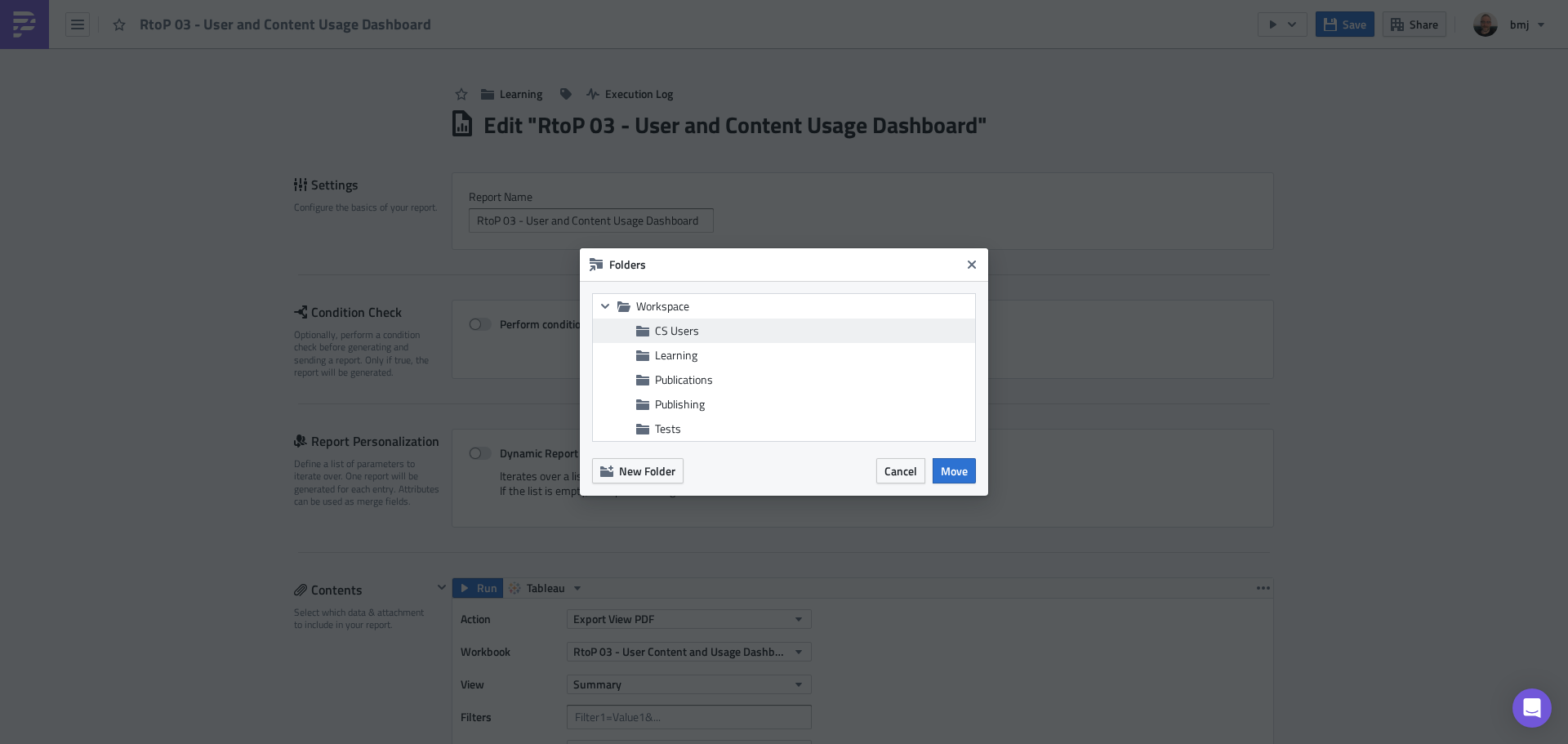
click at [694, 331] on span "CS Users" at bounding box center [677, 330] width 44 height 17
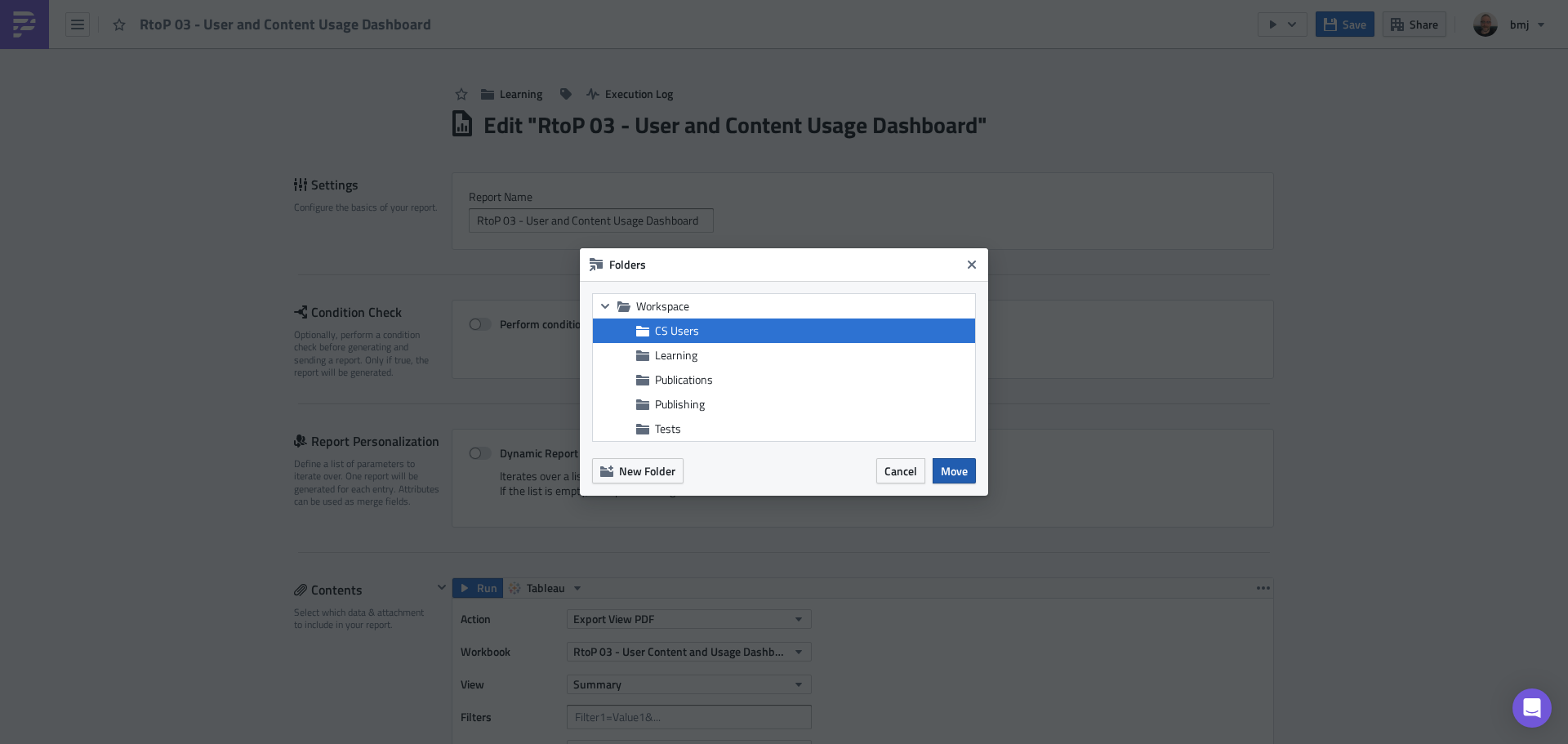
click at [963, 476] on span "Move" at bounding box center [954, 471] width 27 height 17
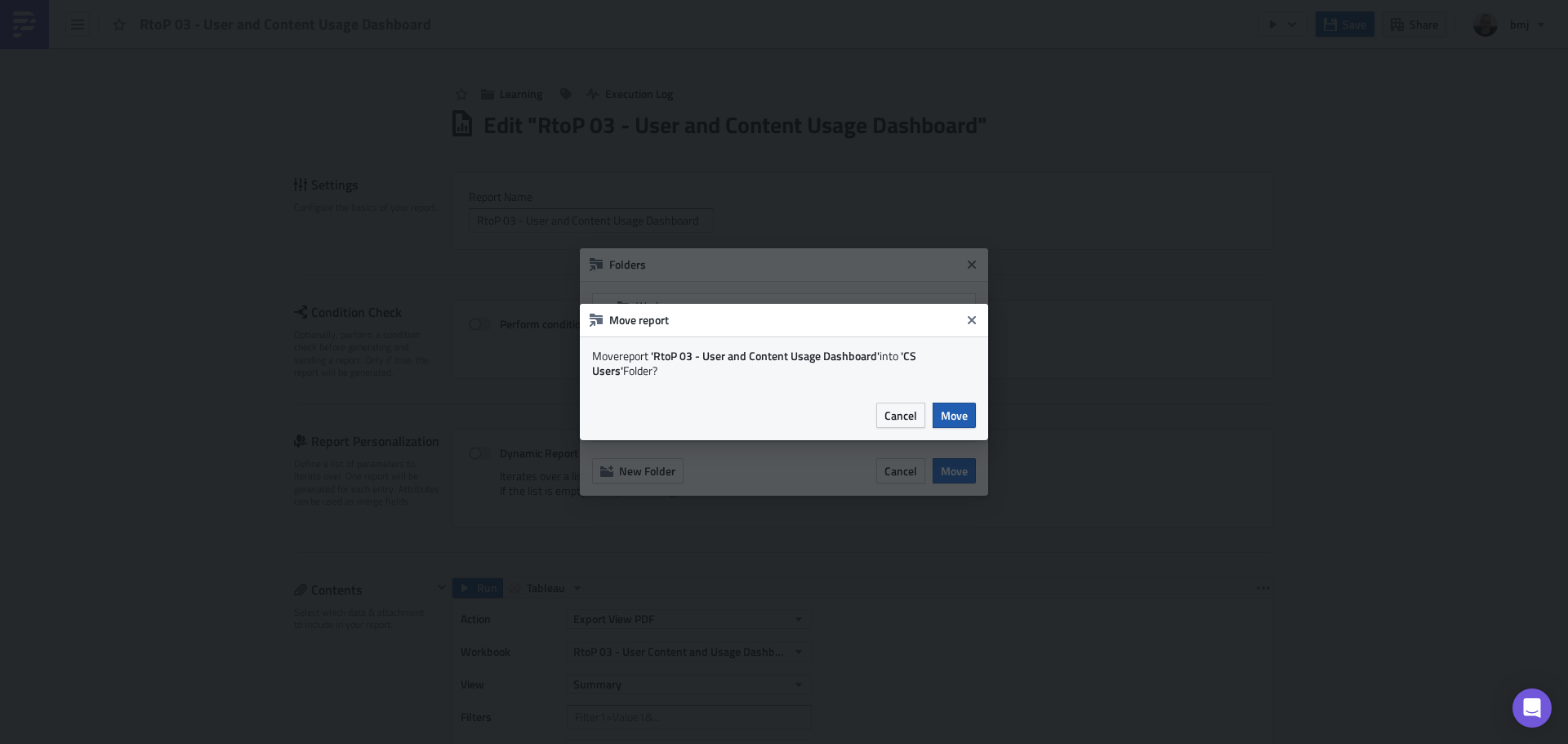
click at [958, 420] on span "Move" at bounding box center [954, 415] width 27 height 17
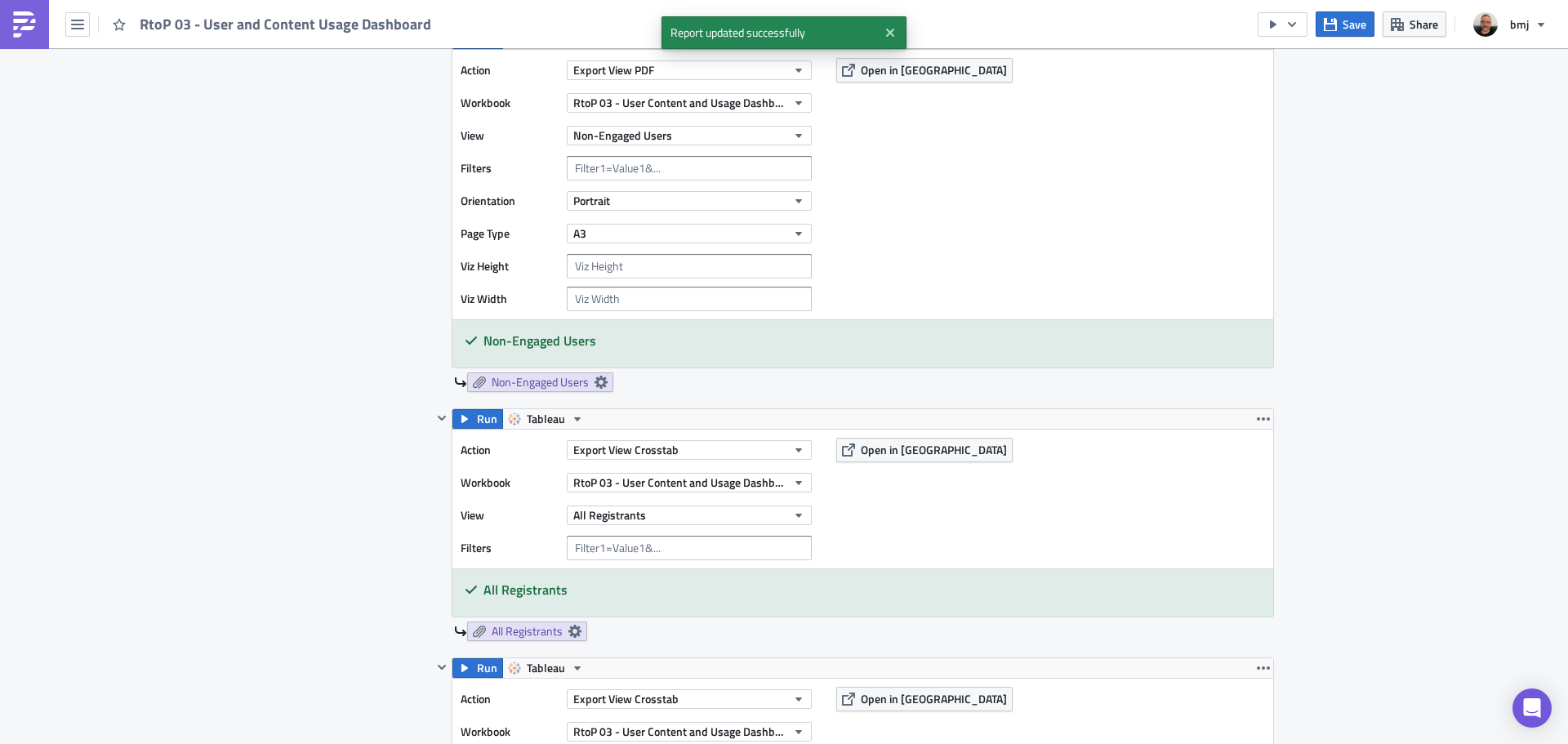
scroll to position [3239, 0]
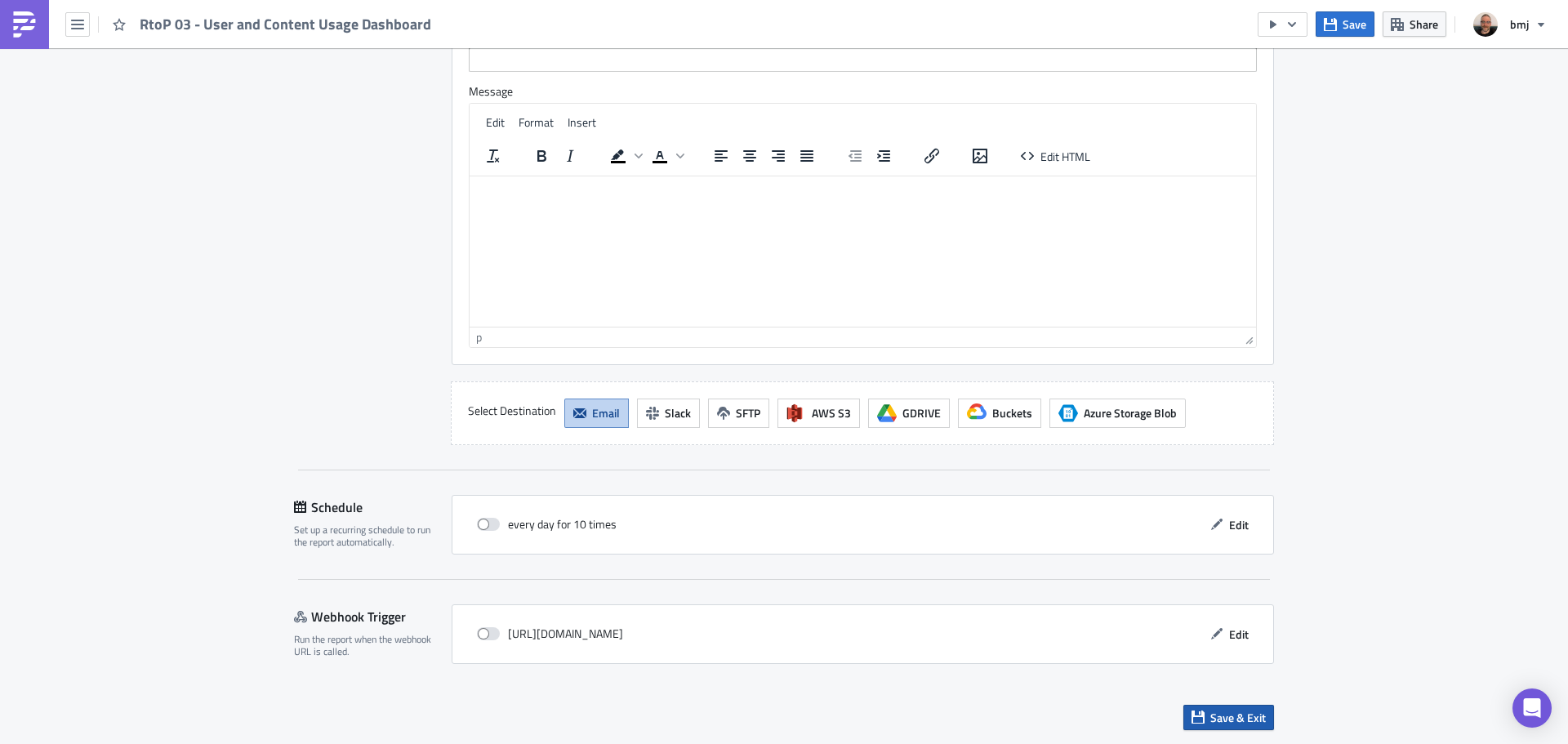
click at [1225, 721] on span "Save & Exit" at bounding box center [1237, 718] width 56 height 17
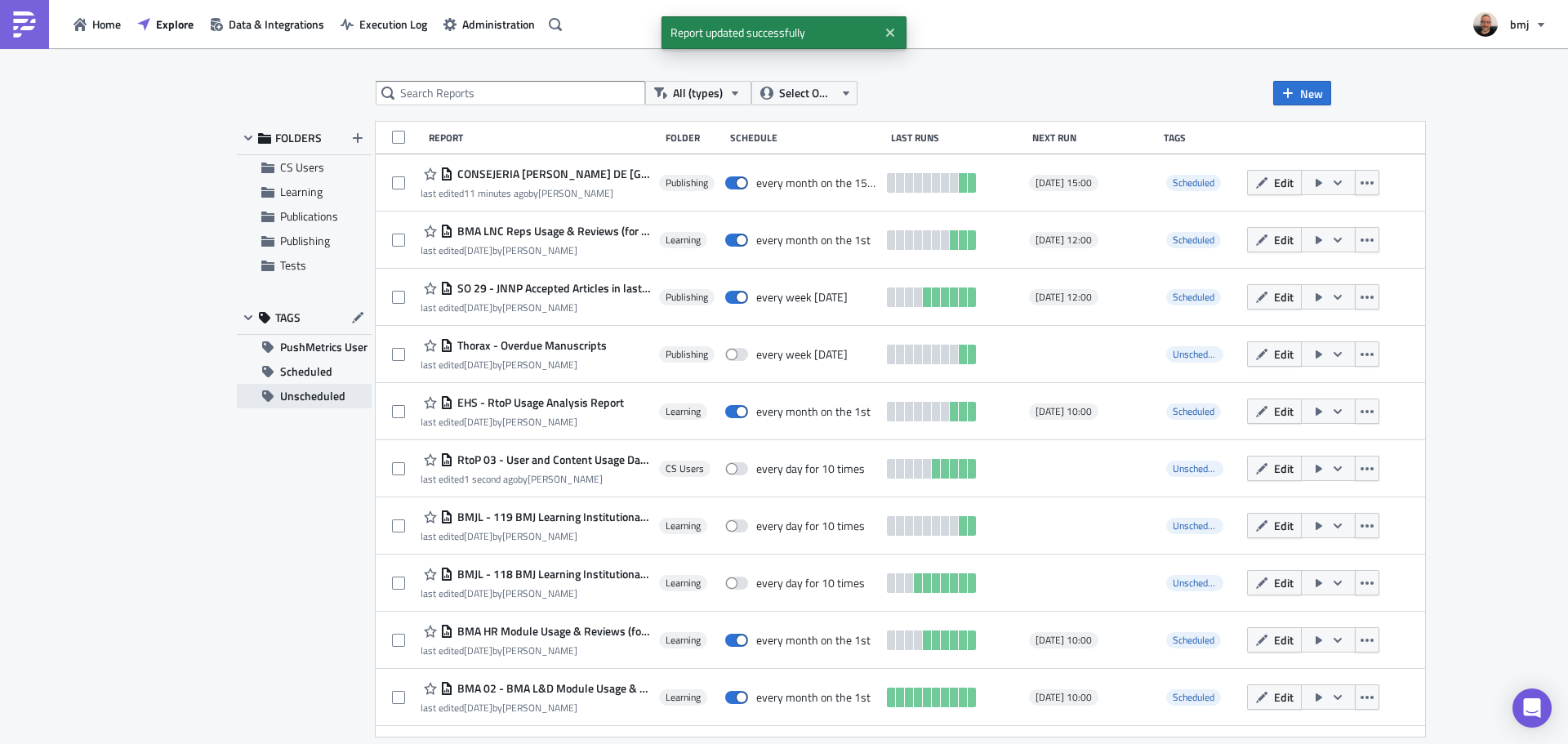
click at [321, 390] on span "Unscheduled" at bounding box center [312, 396] width 65 height 25
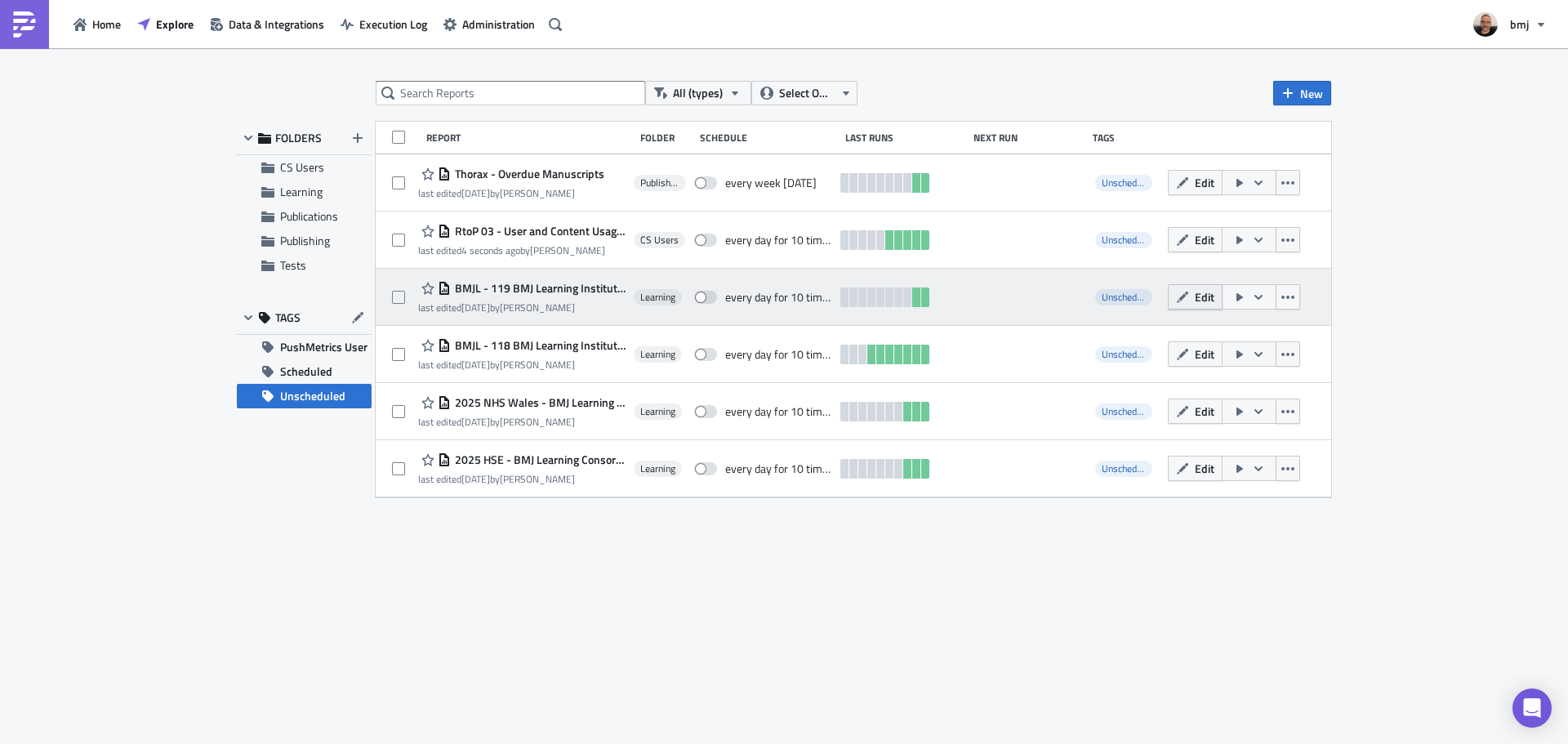
click at [1204, 298] on span "Edit" at bounding box center [1204, 297] width 20 height 17
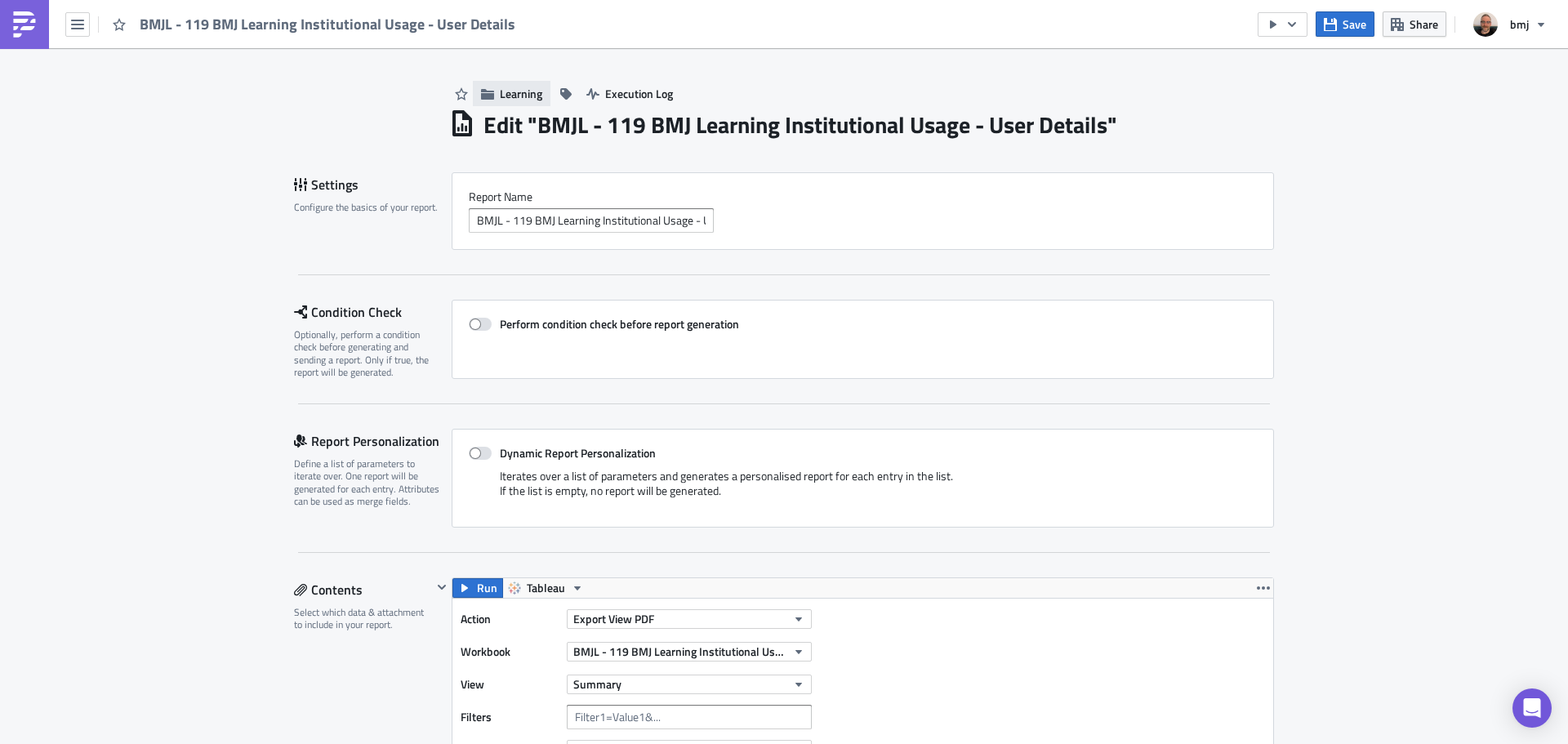
click at [526, 93] on span "Learning" at bounding box center [521, 94] width 43 height 17
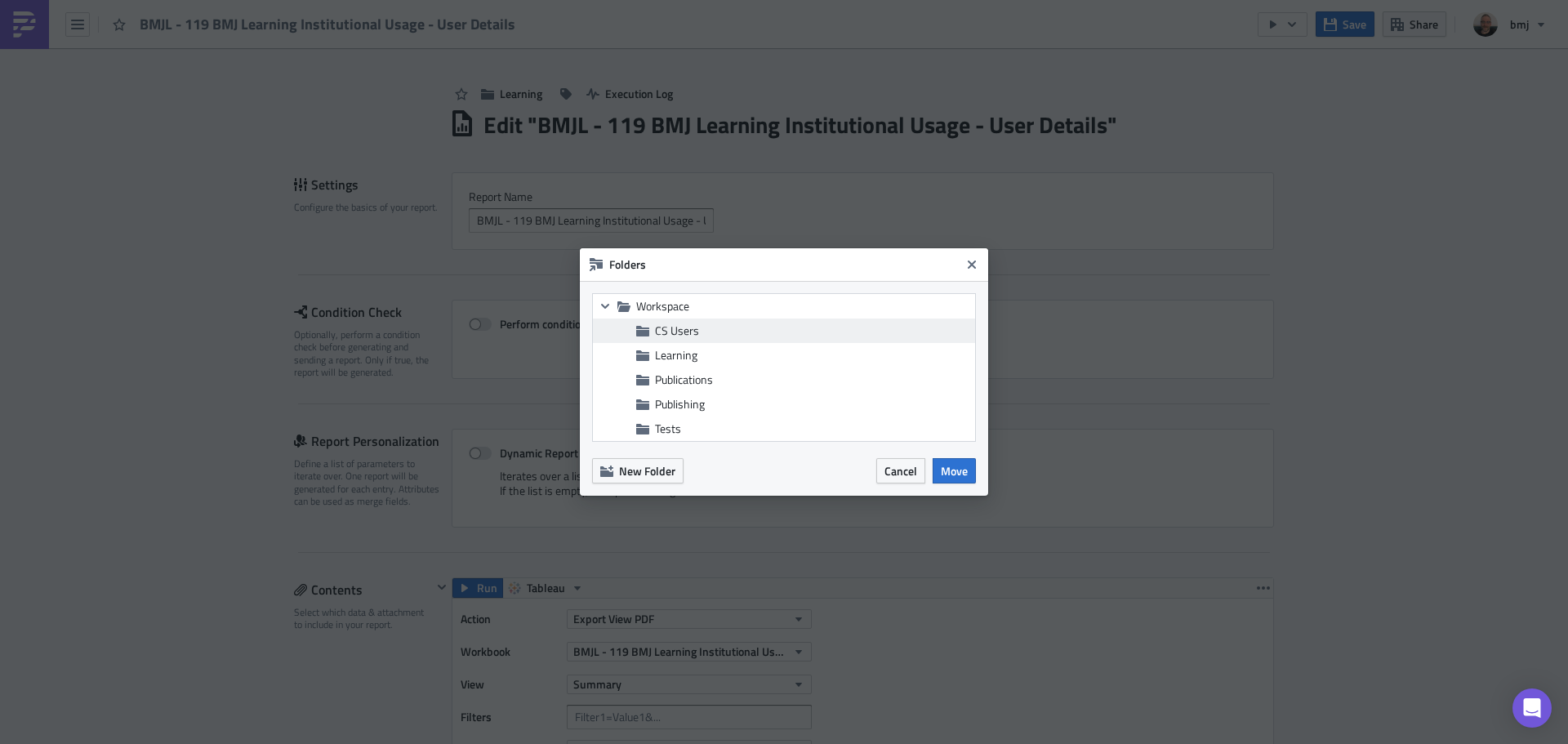
click at [705, 327] on span "CS Users" at bounding box center [813, 331] width 316 height 15
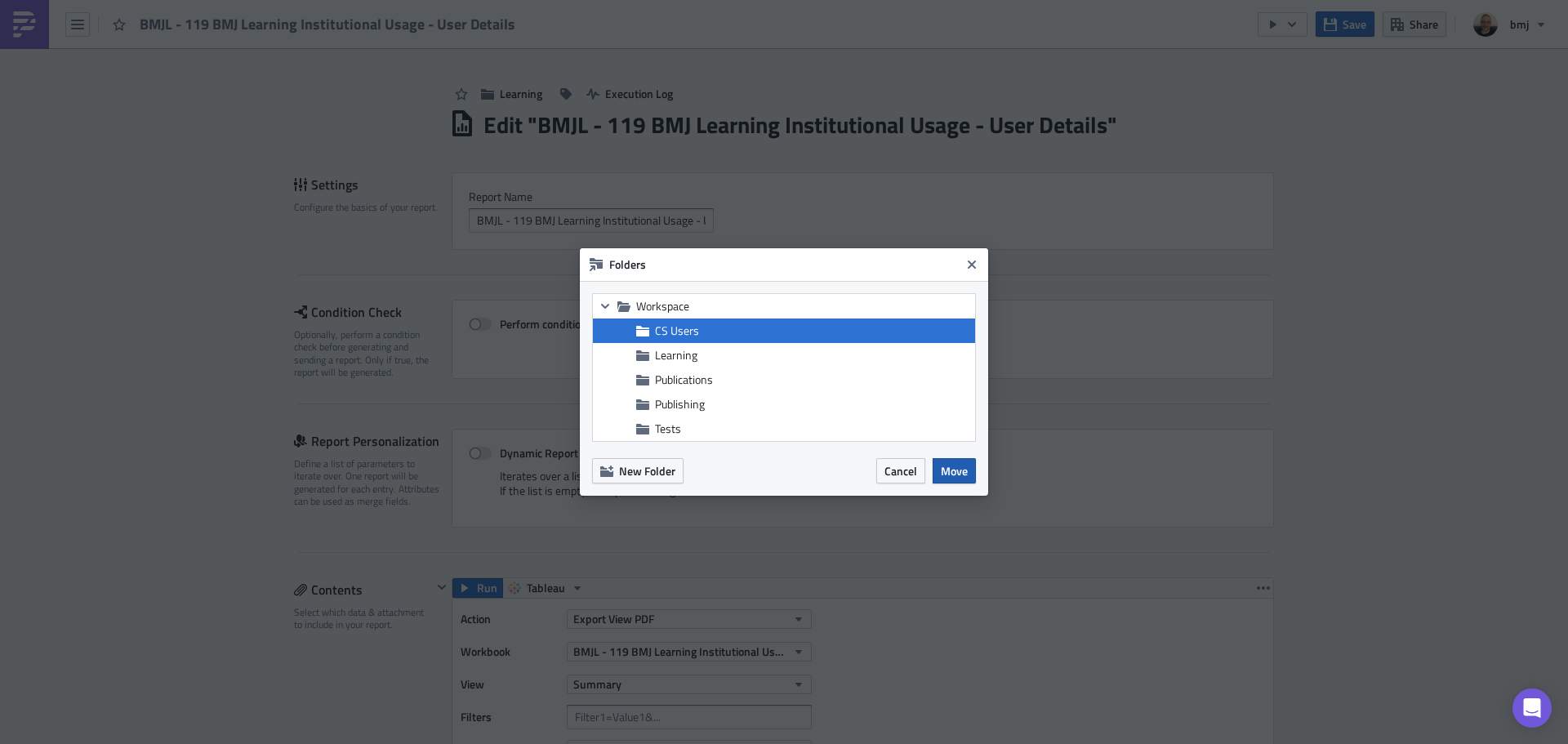
click at [955, 470] on span "Move" at bounding box center [954, 471] width 27 height 17
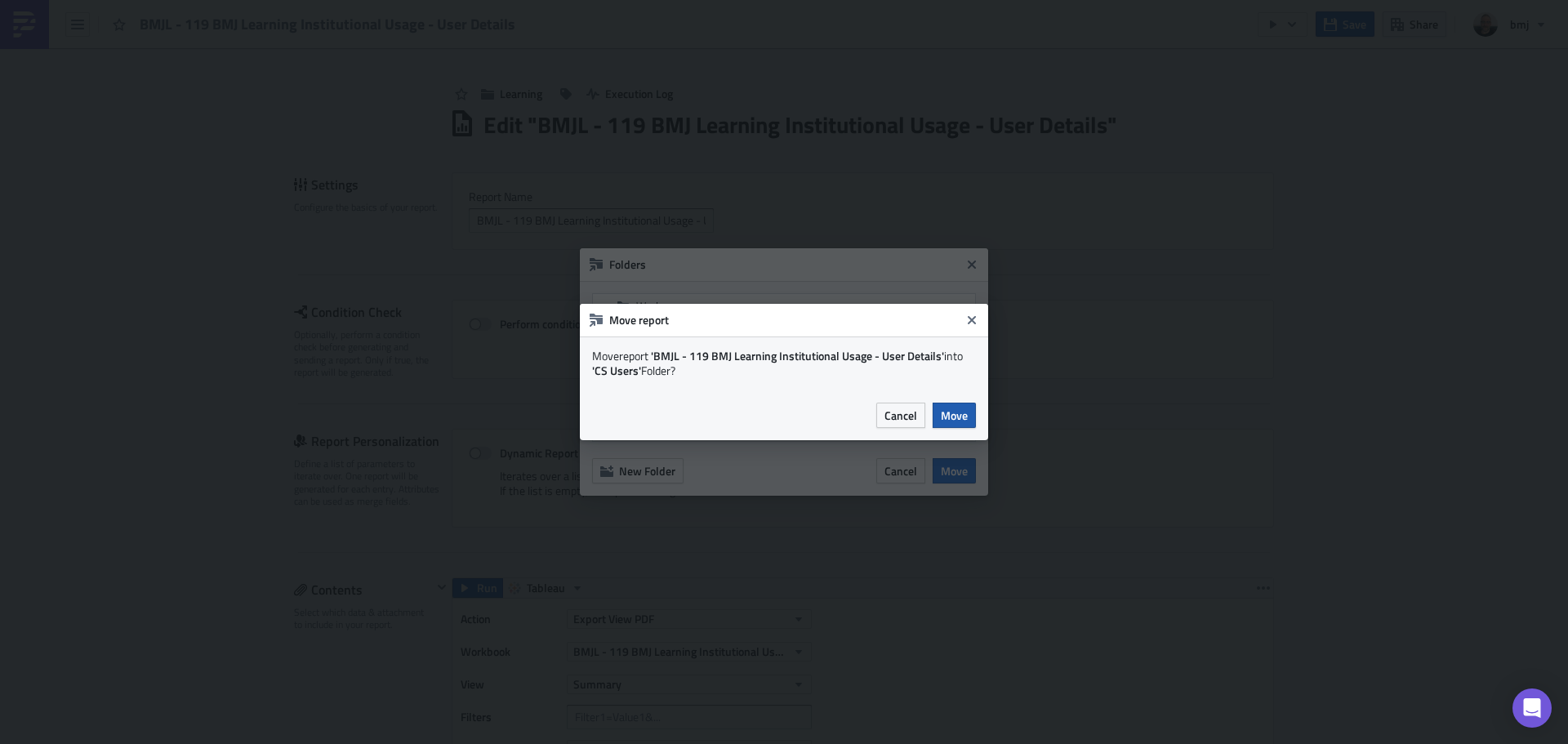
click at [951, 414] on span "Move" at bounding box center [954, 415] width 27 height 17
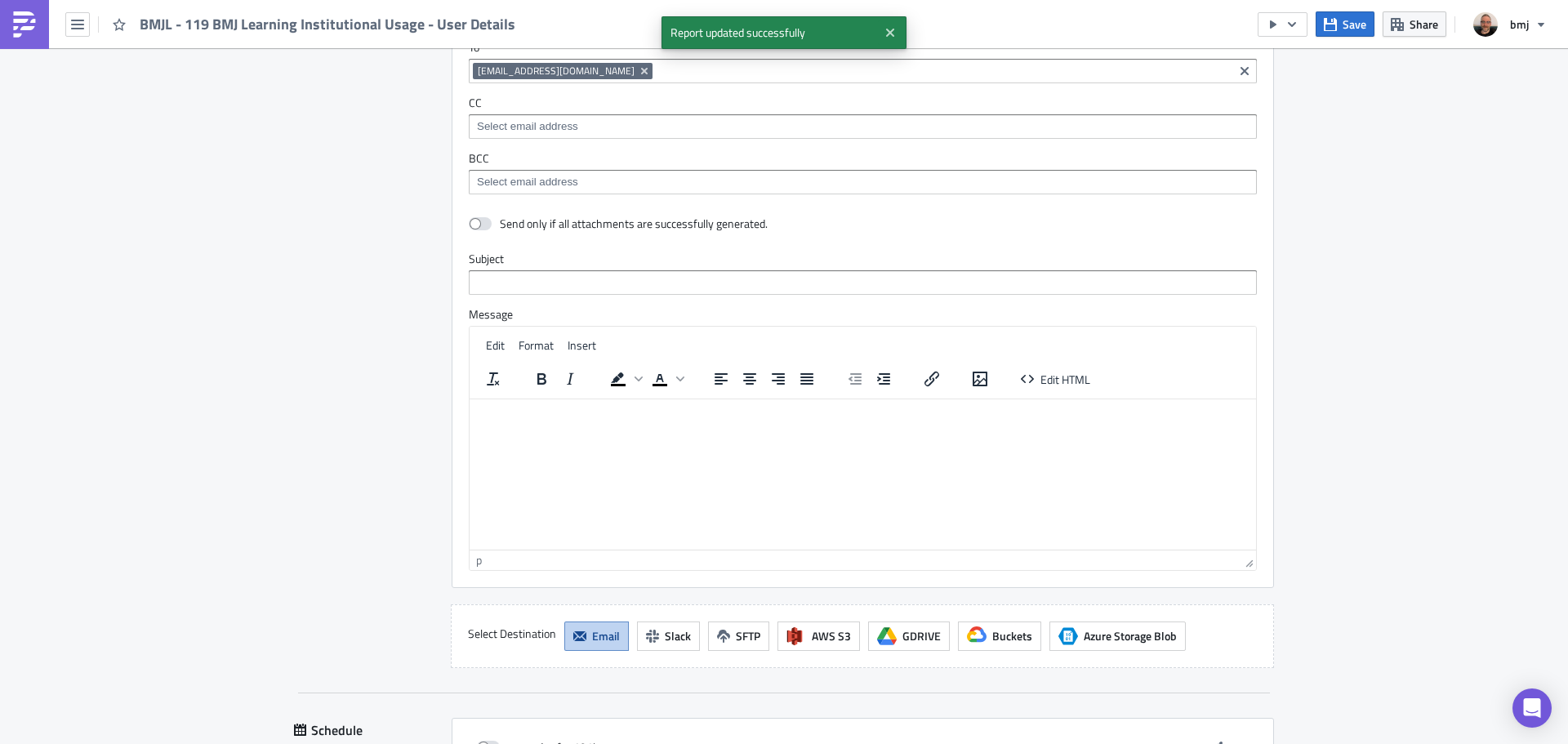
scroll to position [3867, 0]
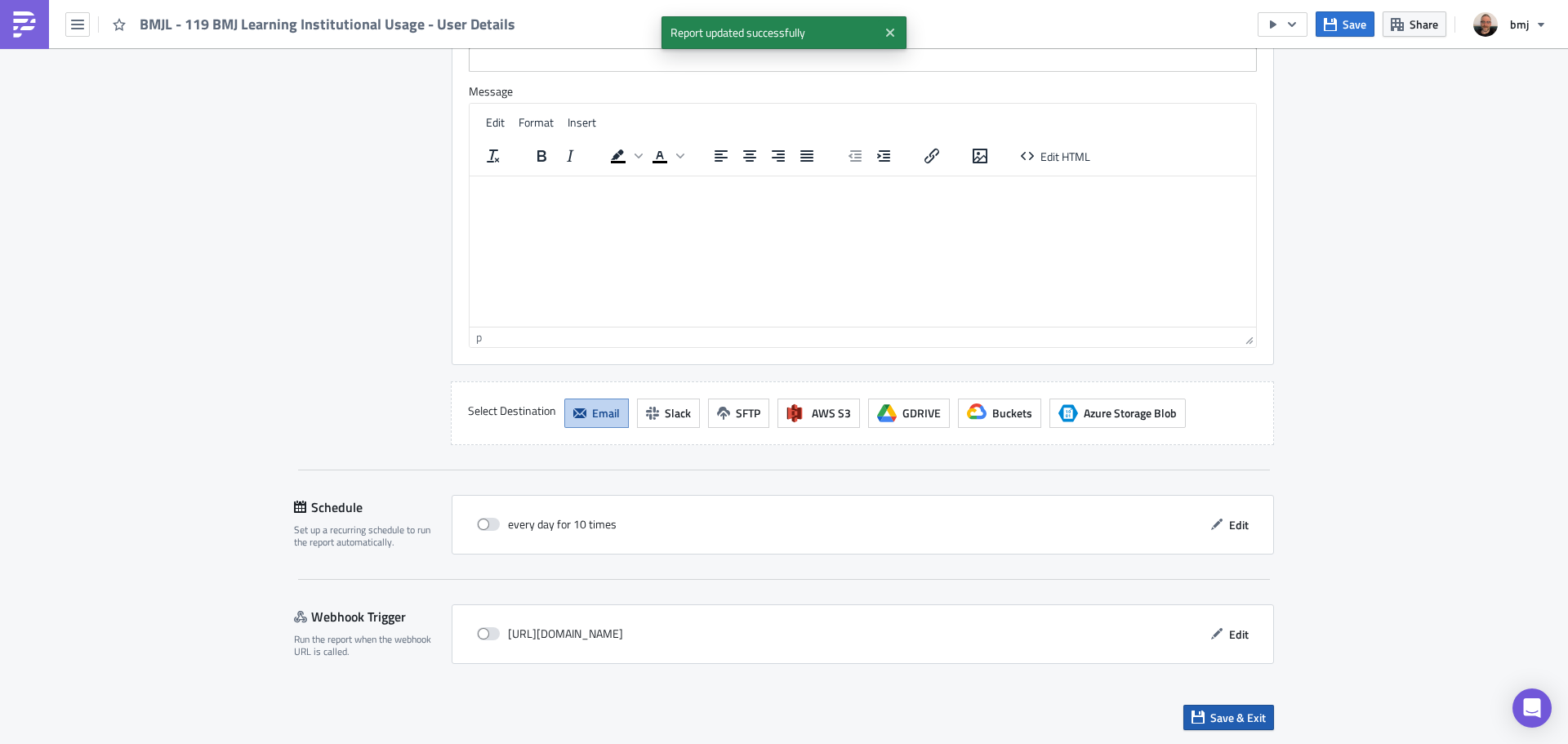
click at [1245, 722] on span "Save & Exit" at bounding box center [1237, 718] width 56 height 17
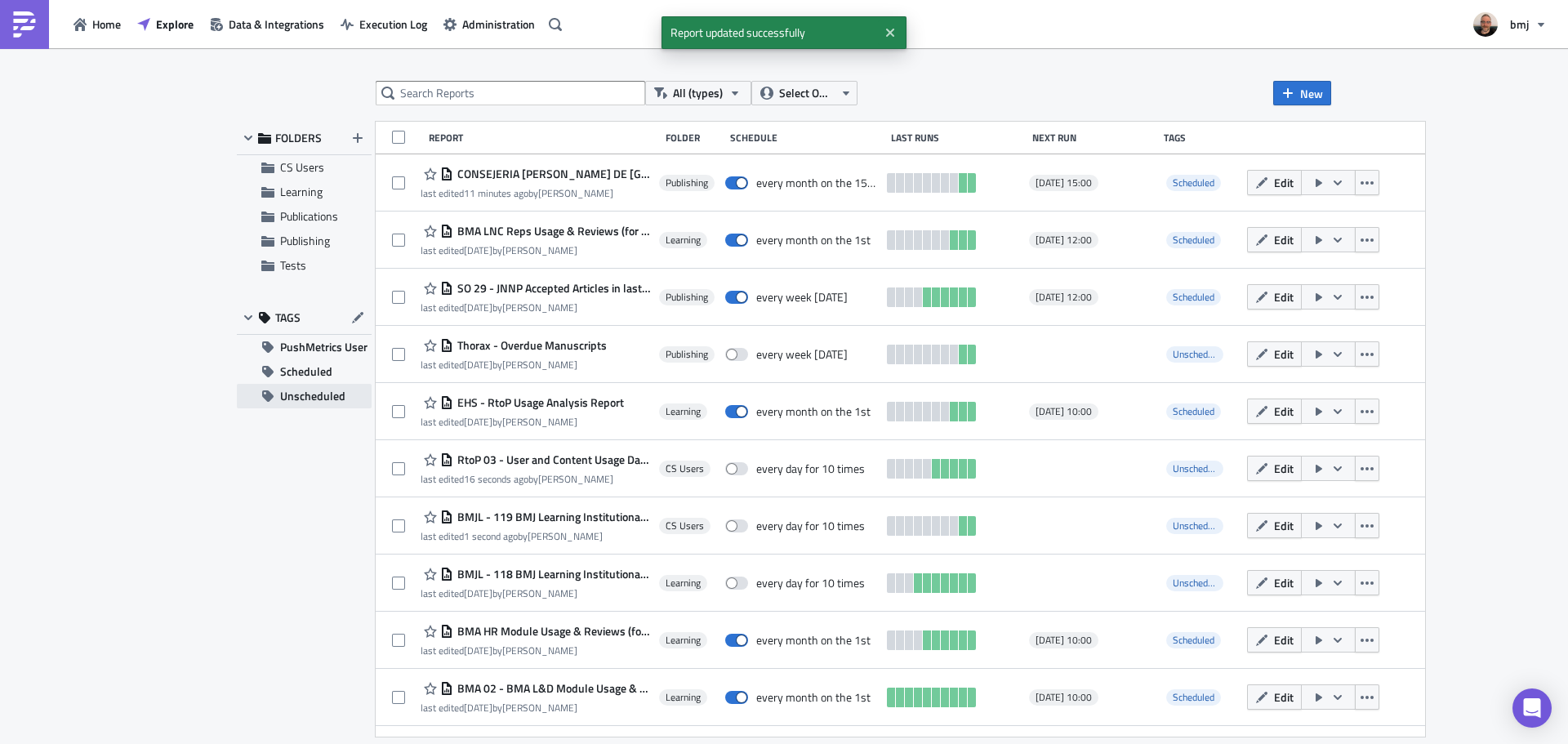
click at [331, 387] on span "Unscheduled" at bounding box center [312, 396] width 65 height 25
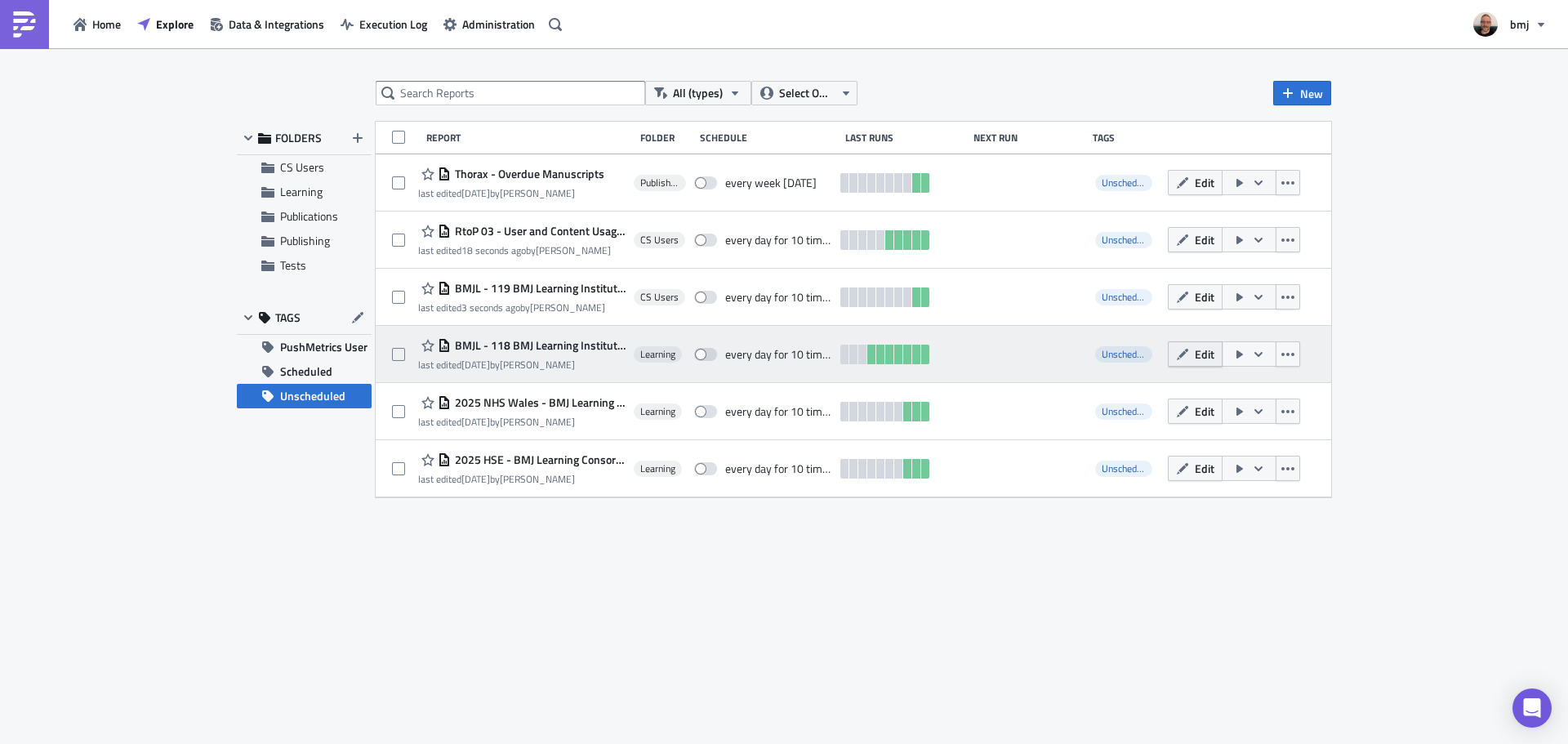
click at [1205, 354] on span "Edit" at bounding box center [1204, 354] width 20 height 17
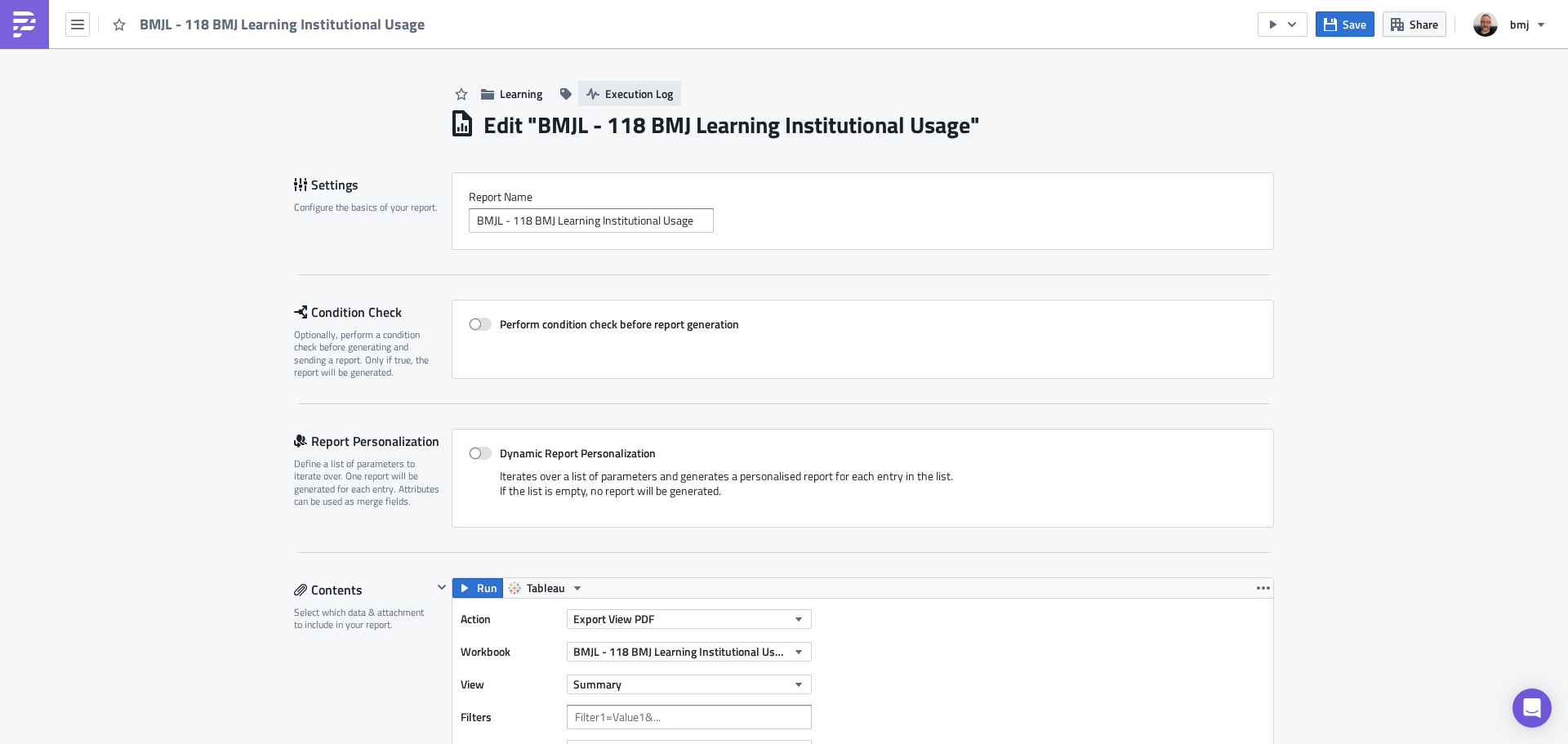
click at [605, 95] on span "Execution Log" at bounding box center [639, 94] width 68 height 17
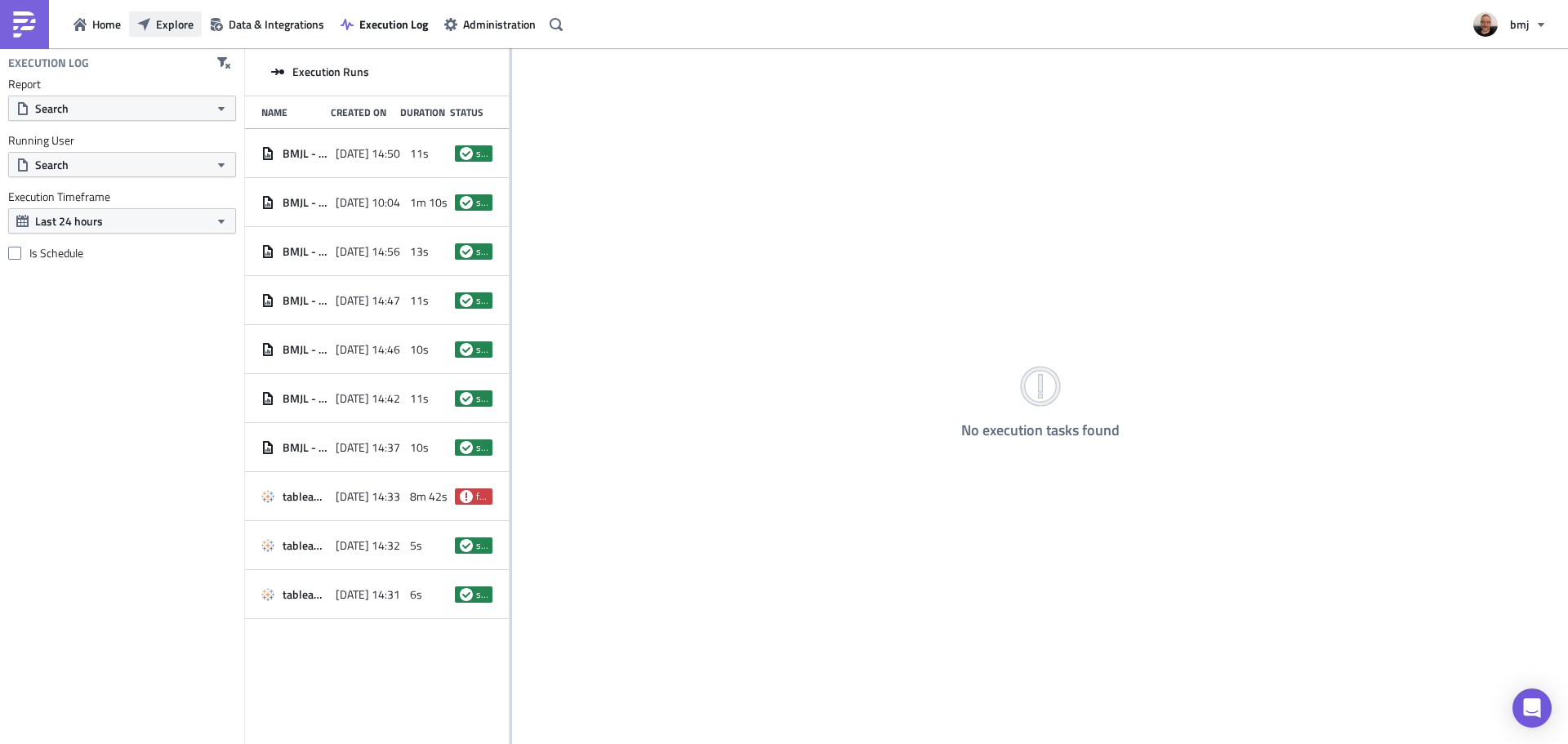
drag, startPoint x: 185, startPoint y: 27, endPoint x: 193, endPoint y: 32, distance: 9.4
click at [186, 28] on span "Explore" at bounding box center [175, 24] width 38 height 17
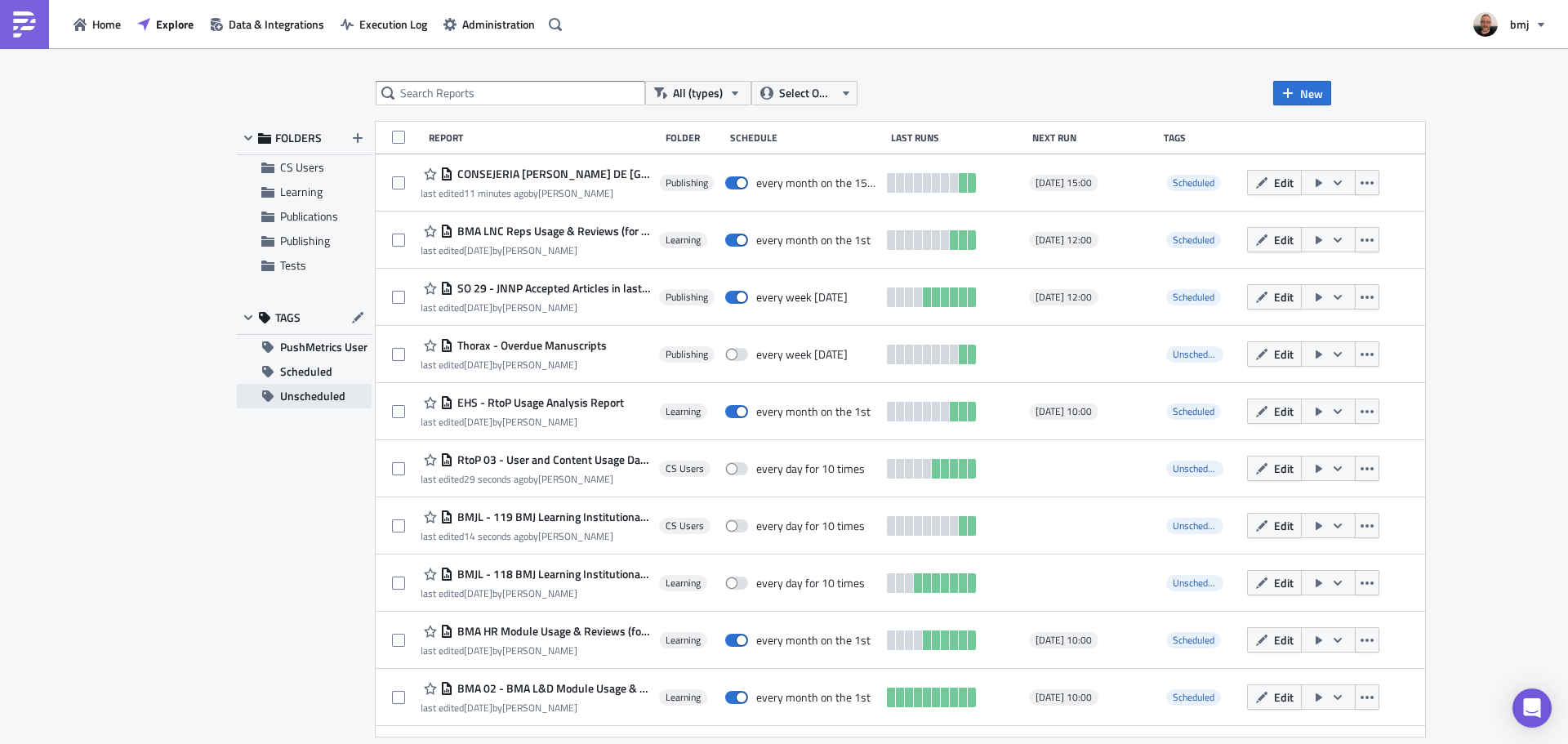
click at [319, 397] on span "Unscheduled" at bounding box center [312, 396] width 65 height 25
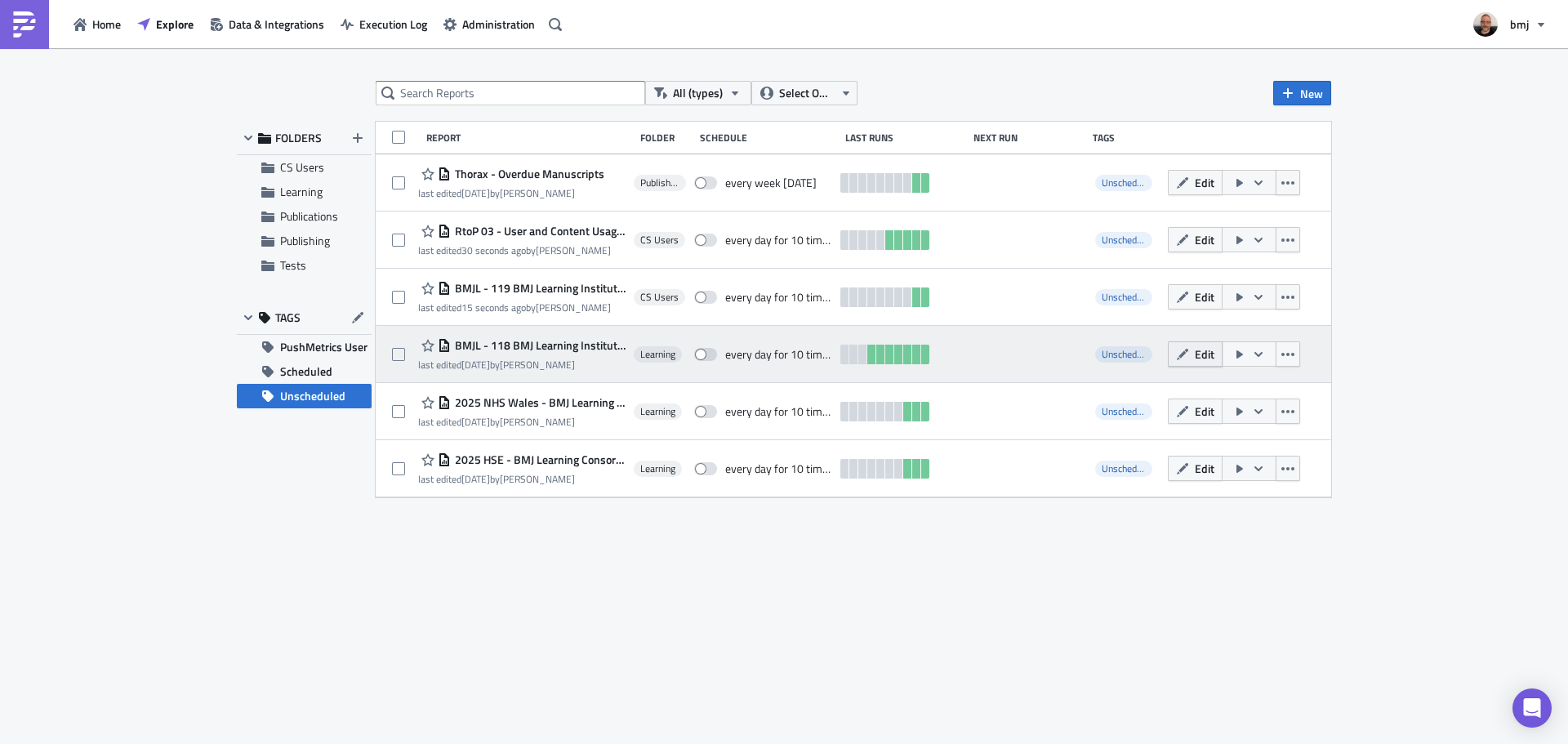
click at [1192, 359] on button "Edit" at bounding box center [1196, 354] width 55 height 26
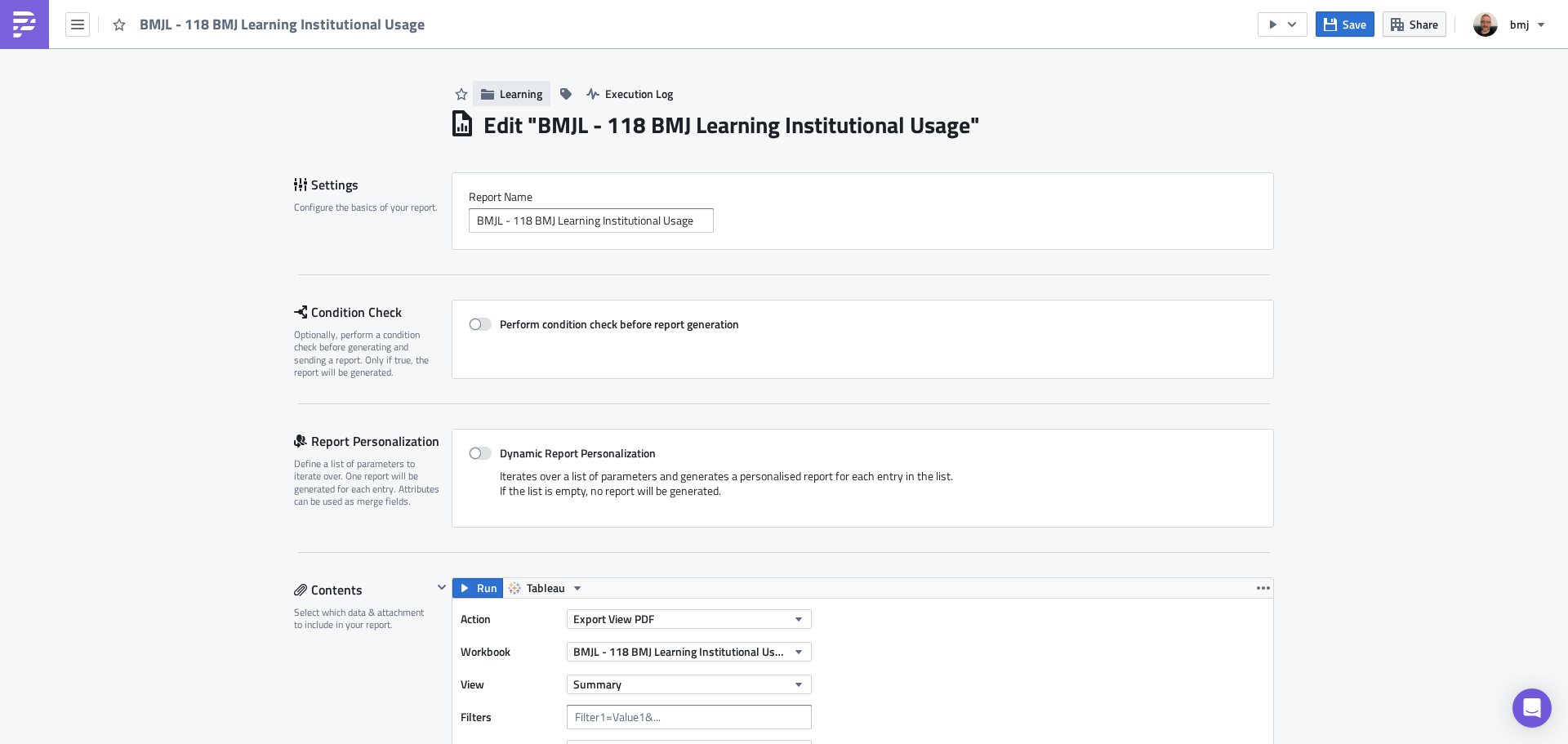
click at [519, 92] on span "Learning" at bounding box center [521, 94] width 43 height 17
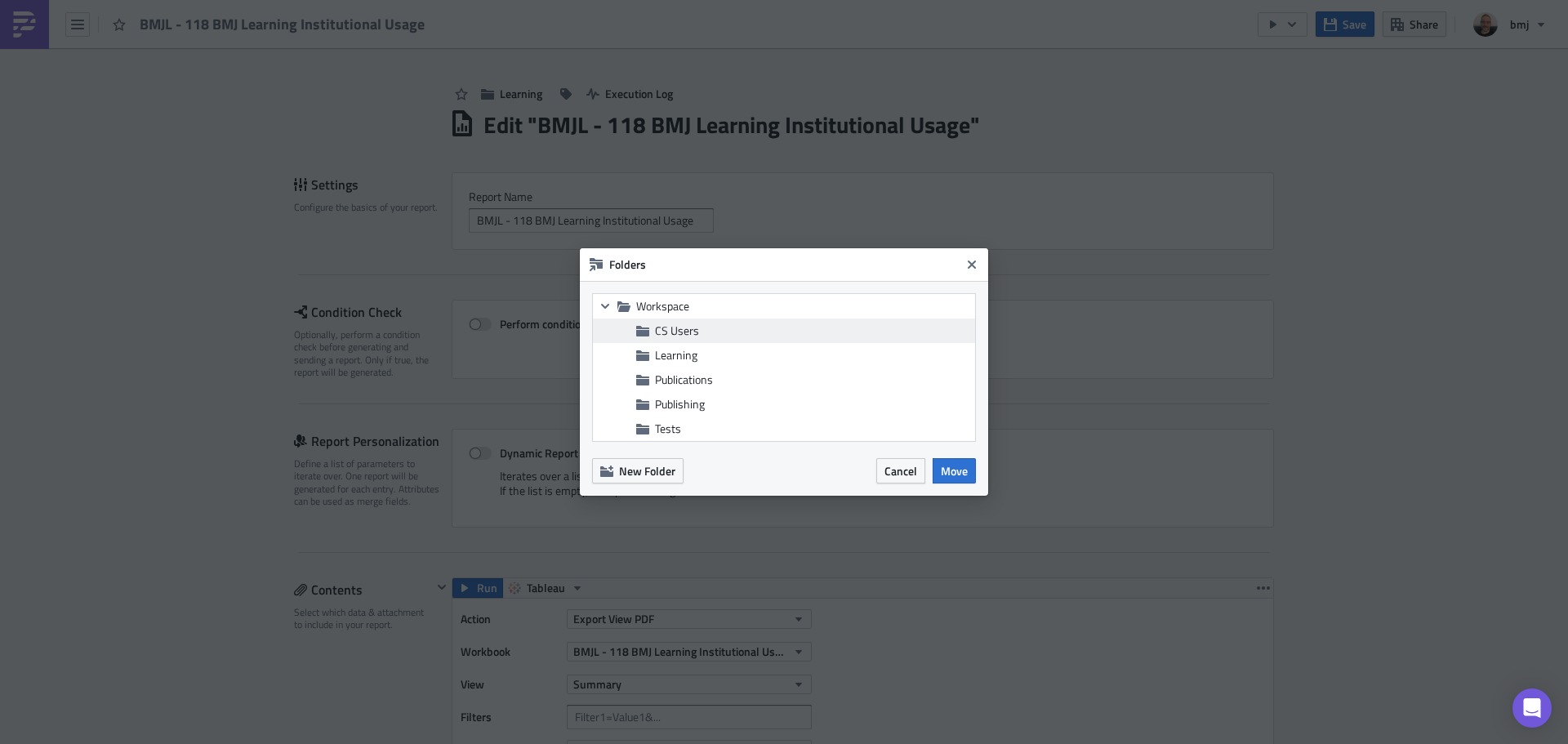
click at [710, 337] on span "CS Users" at bounding box center [813, 331] width 316 height 15
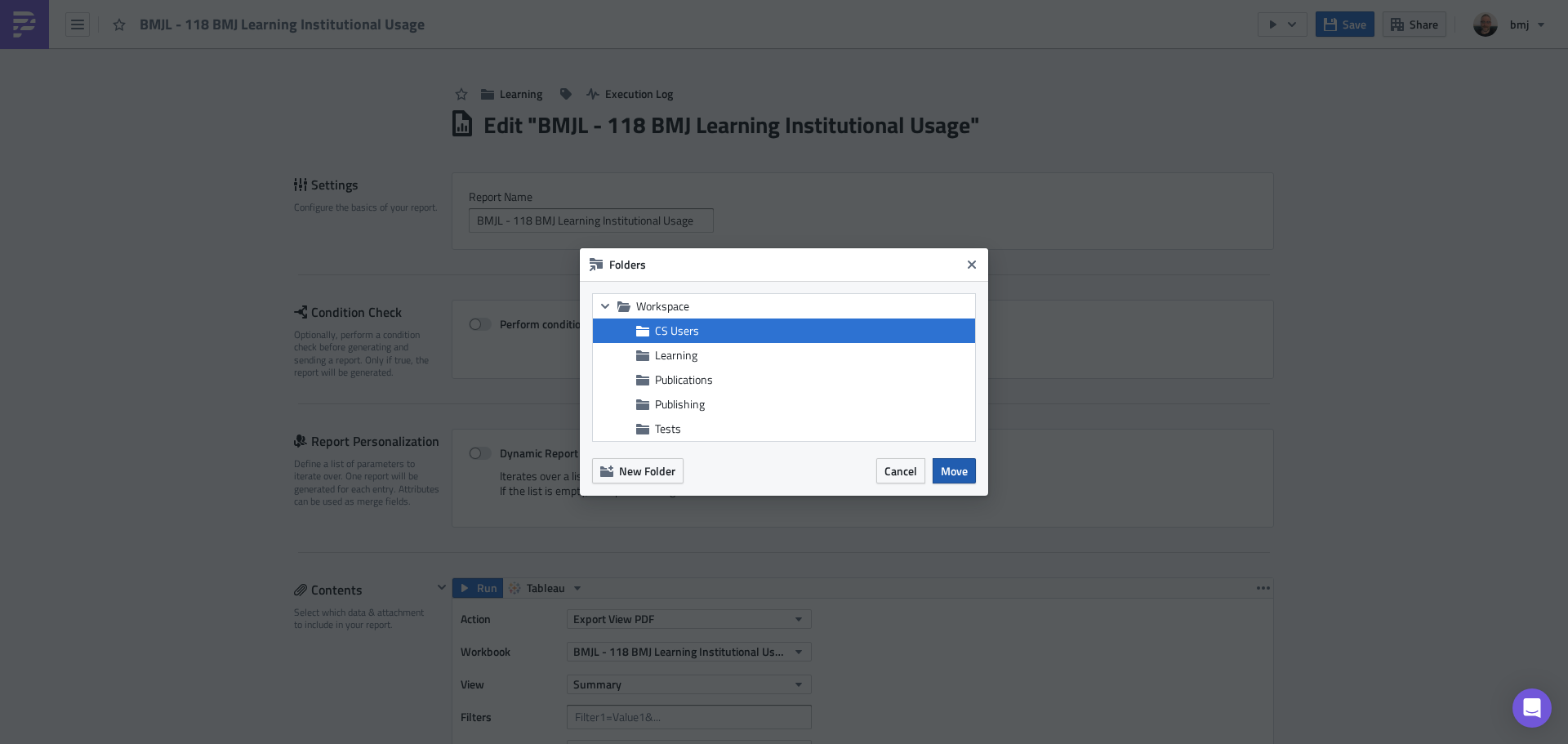
click at [950, 468] on span "Move" at bounding box center [954, 471] width 27 height 17
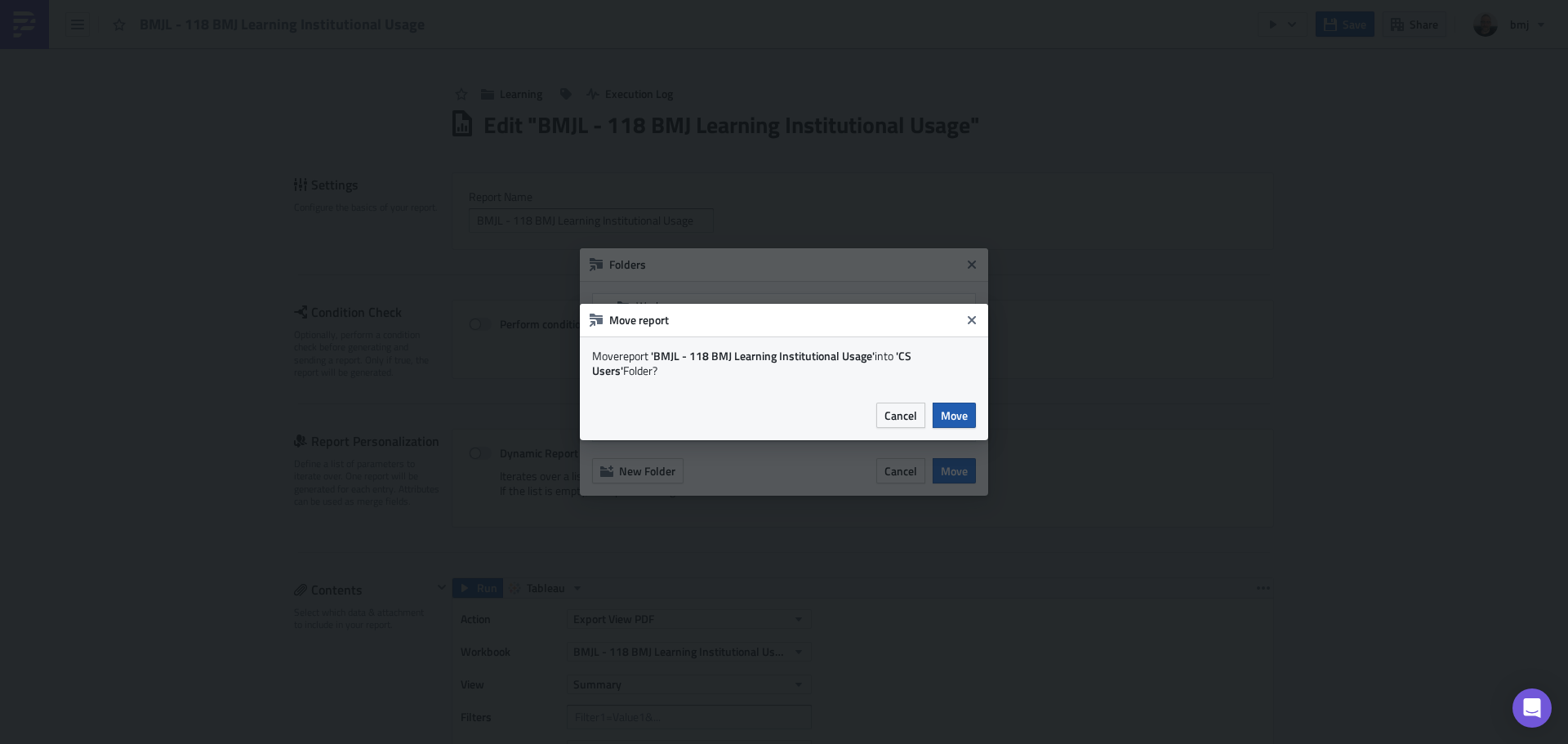
click at [956, 414] on span "Move" at bounding box center [954, 415] width 27 height 17
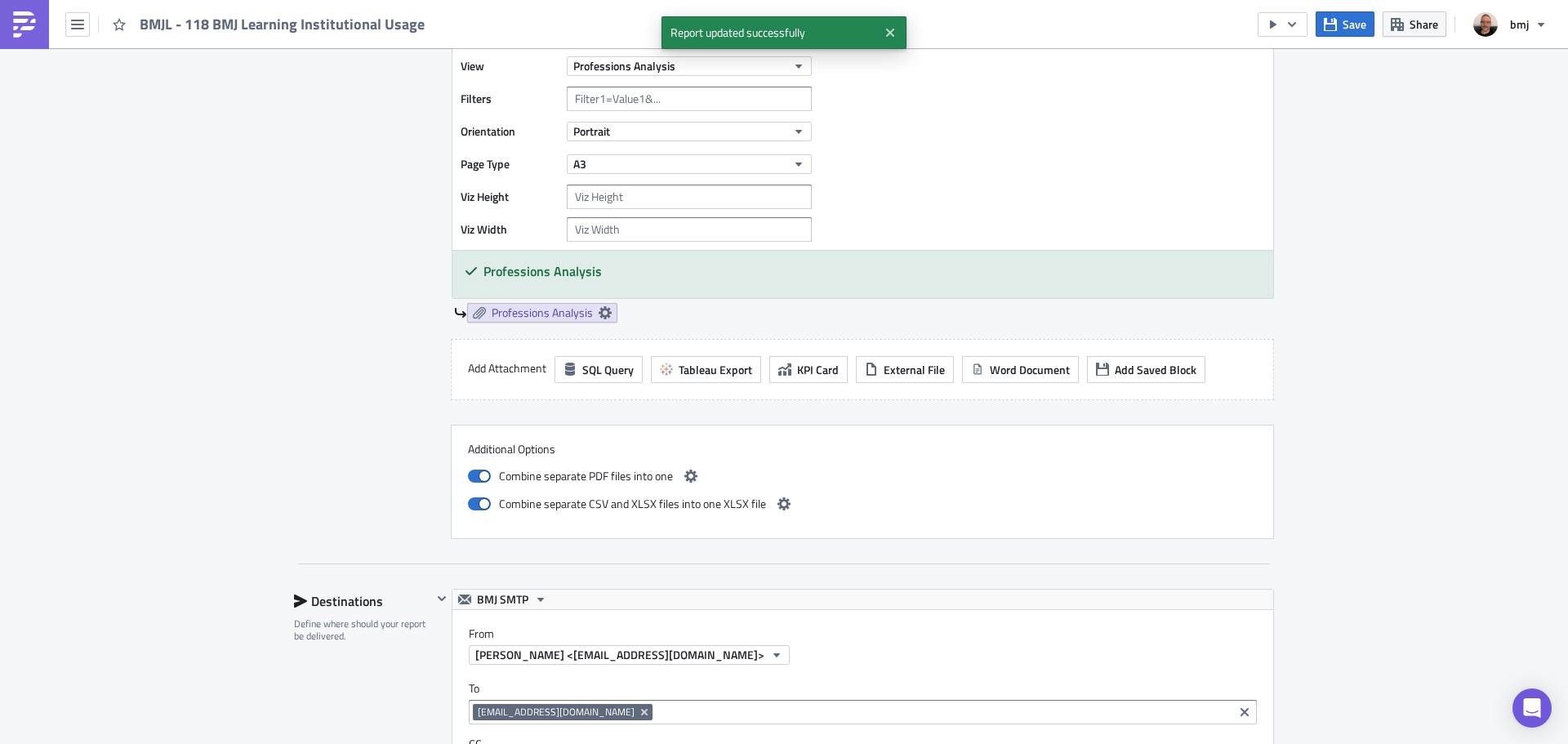
scroll to position [3369, 0]
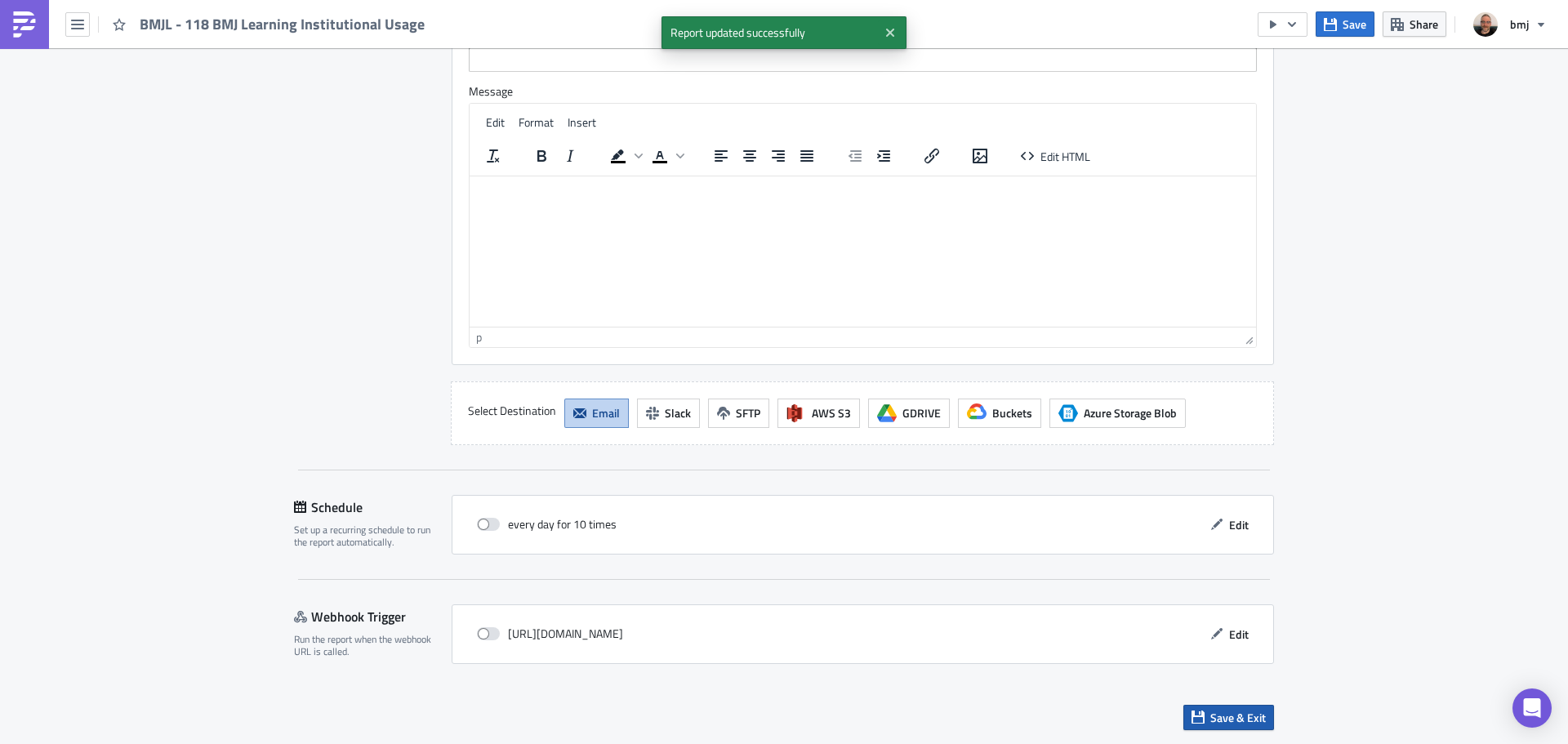
click at [1242, 706] on button "Save & Exit" at bounding box center [1229, 718] width 91 height 26
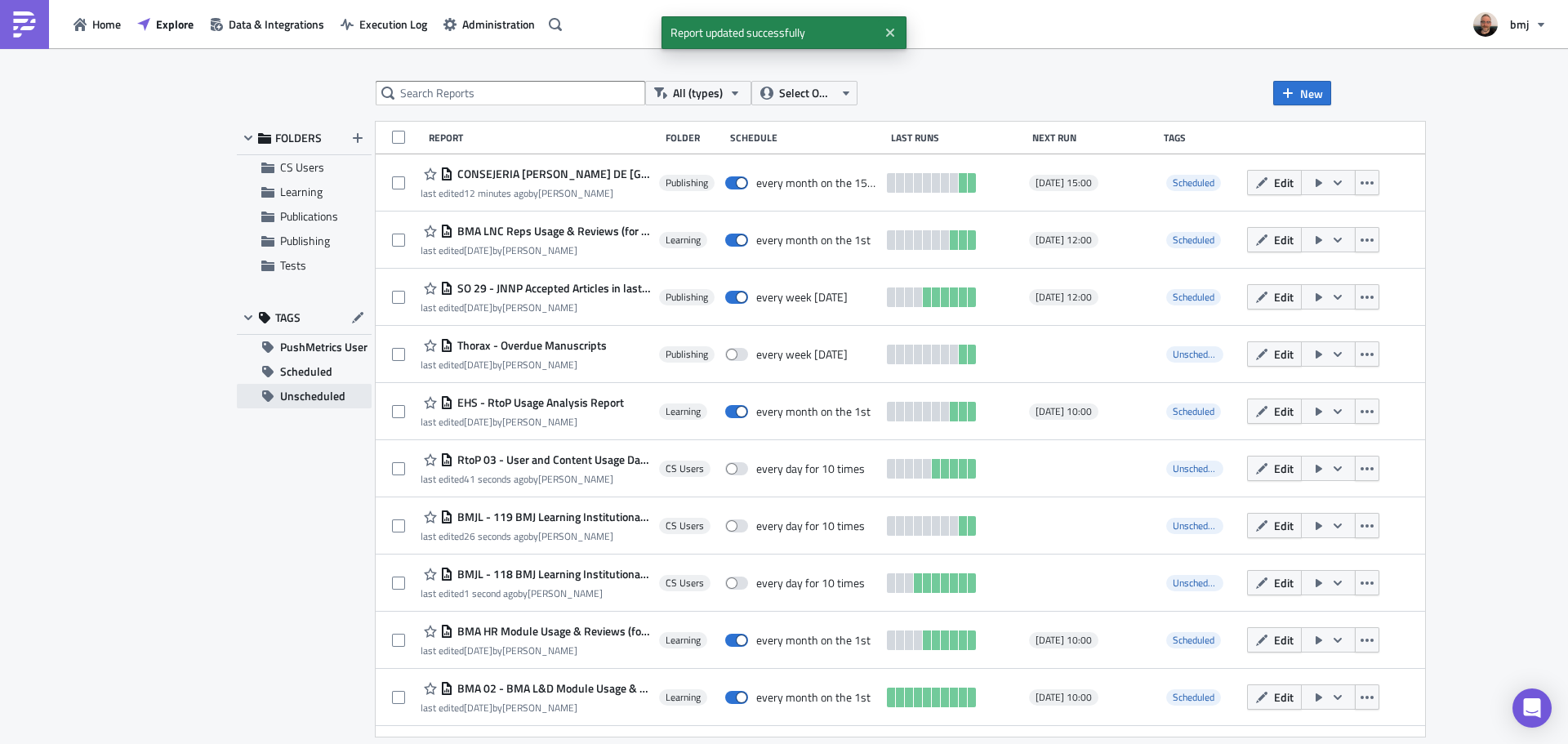
click at [322, 389] on span "Unscheduled" at bounding box center [312, 396] width 65 height 25
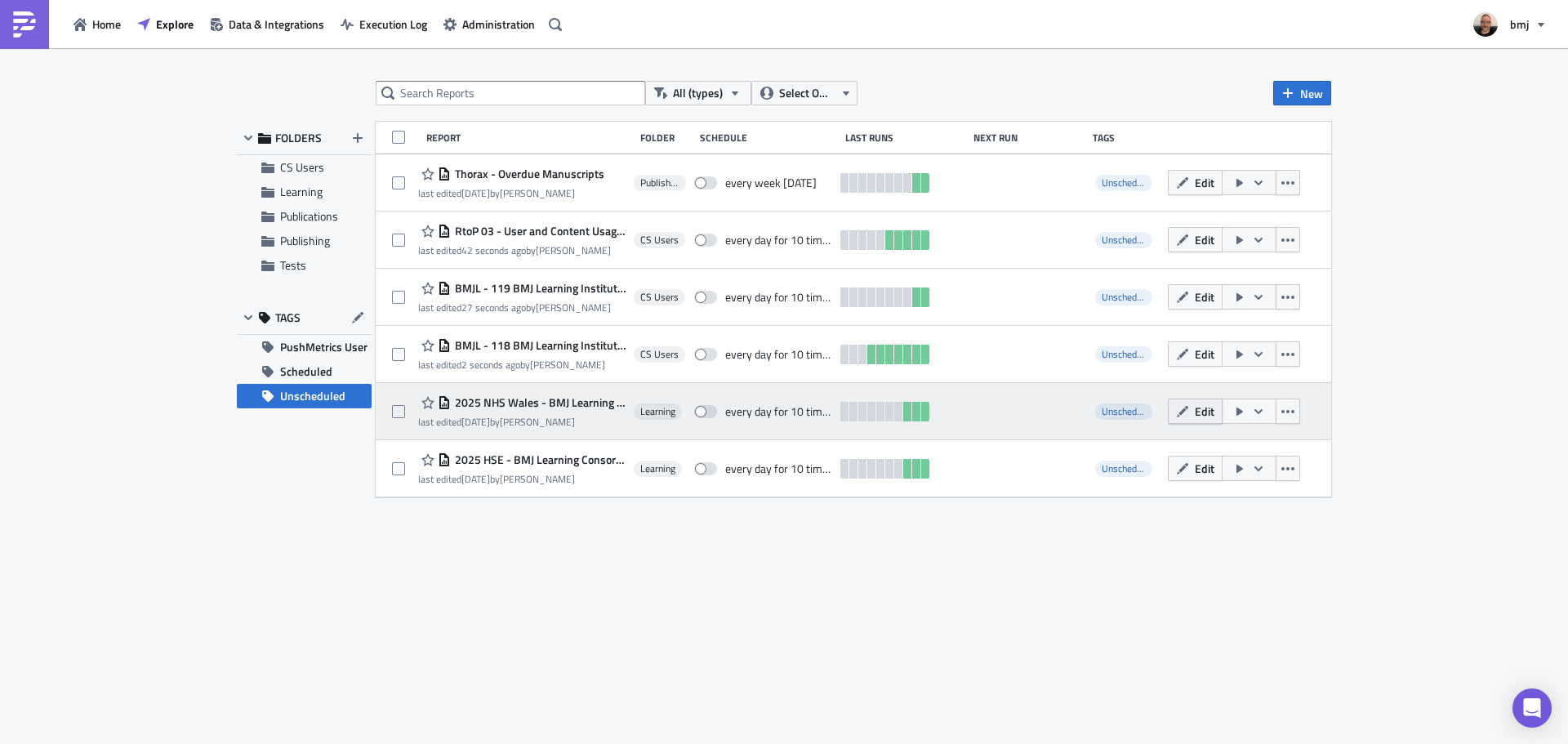
click at [1193, 411] on button "Edit" at bounding box center [1196, 411] width 55 height 26
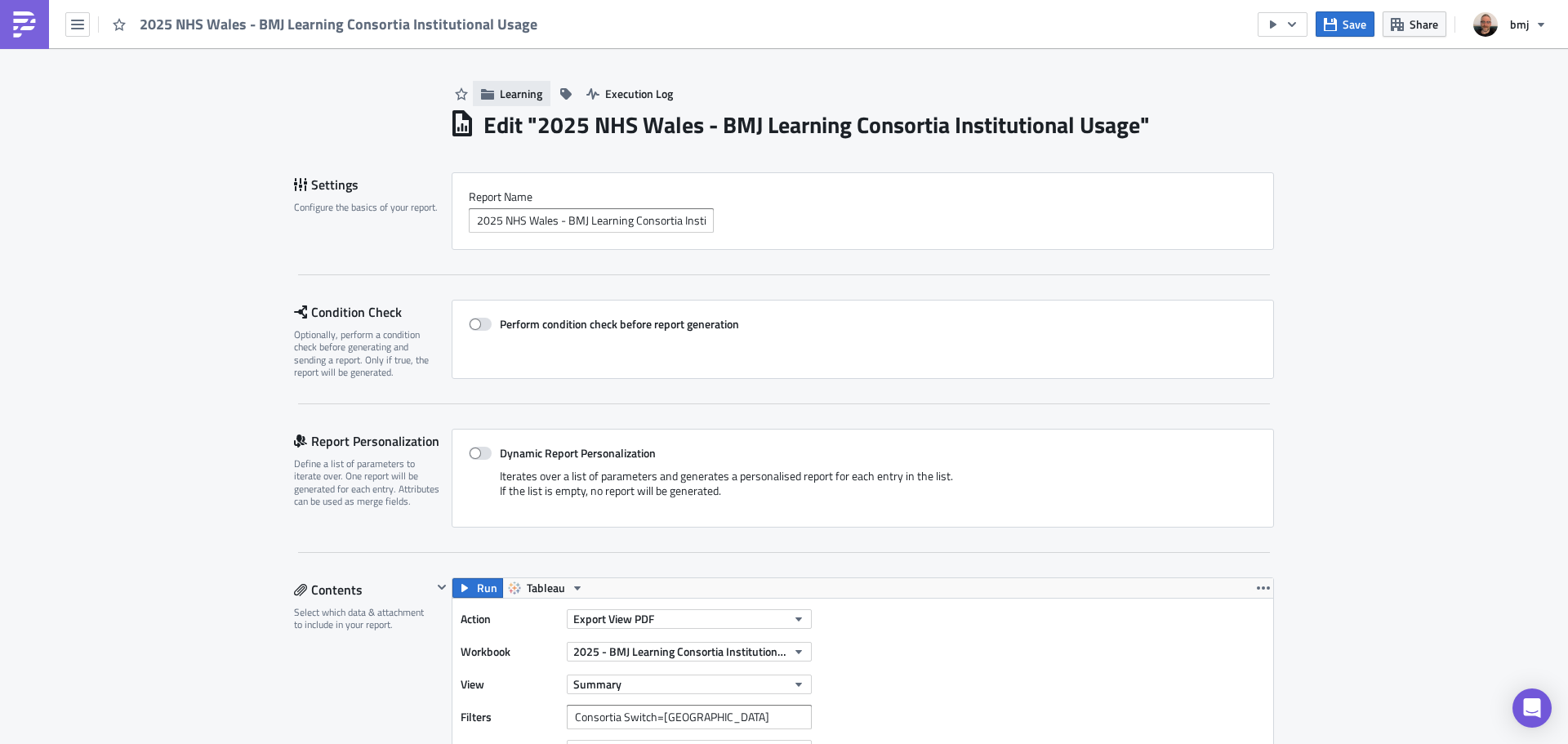
click at [500, 94] on span "Learning" at bounding box center [521, 94] width 43 height 17
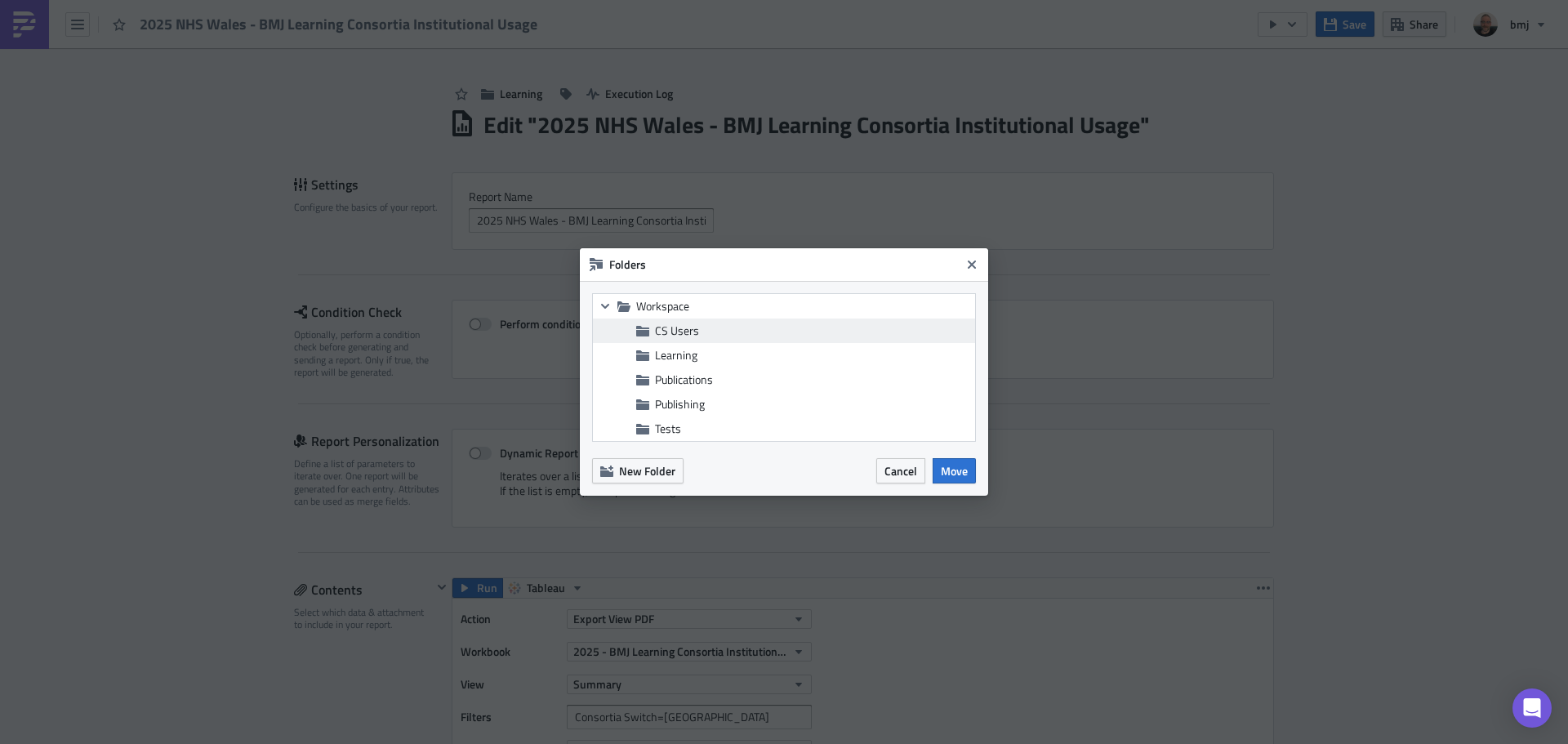
click at [706, 330] on span "CS Users" at bounding box center [813, 331] width 316 height 15
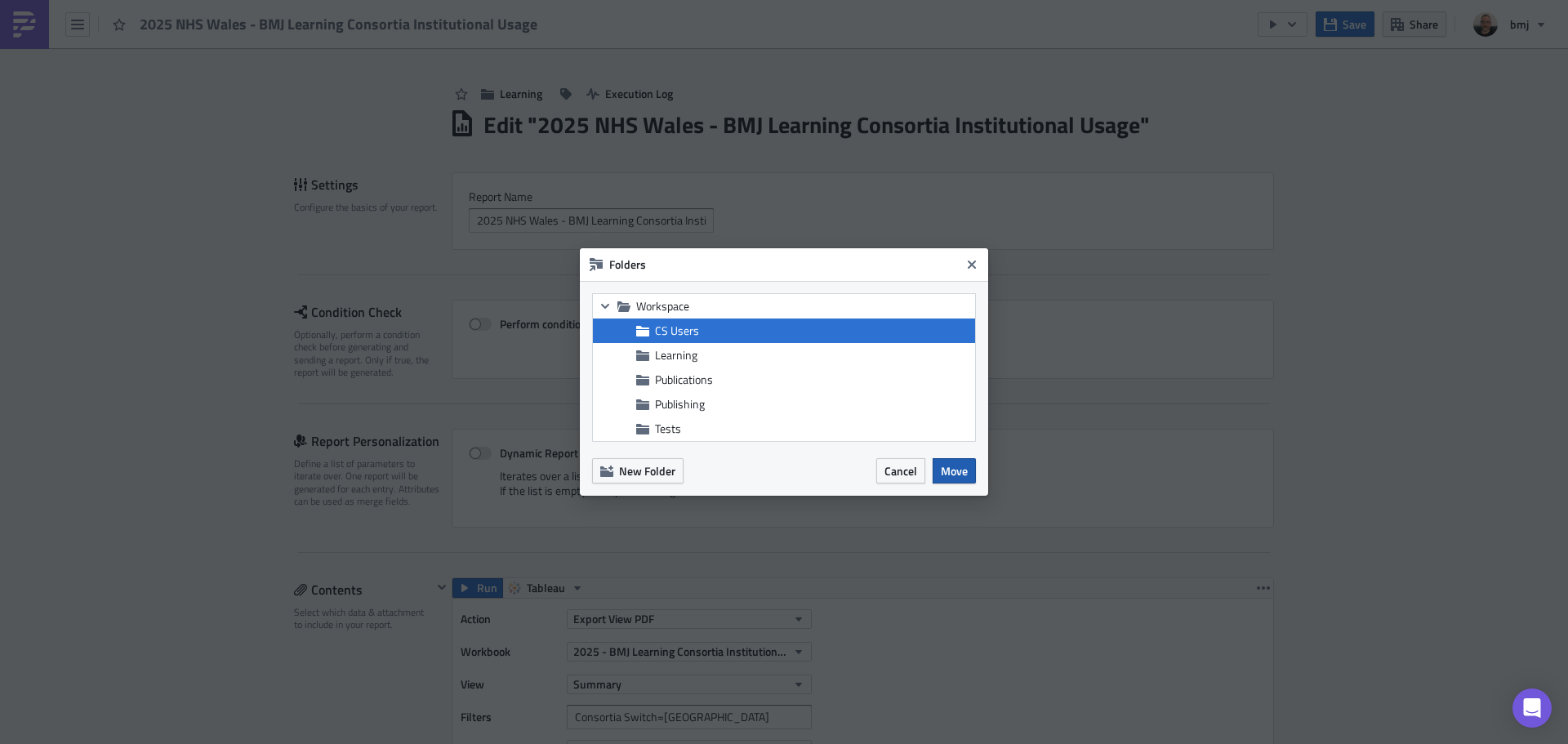
click at [969, 477] on button "Move" at bounding box center [955, 471] width 43 height 26
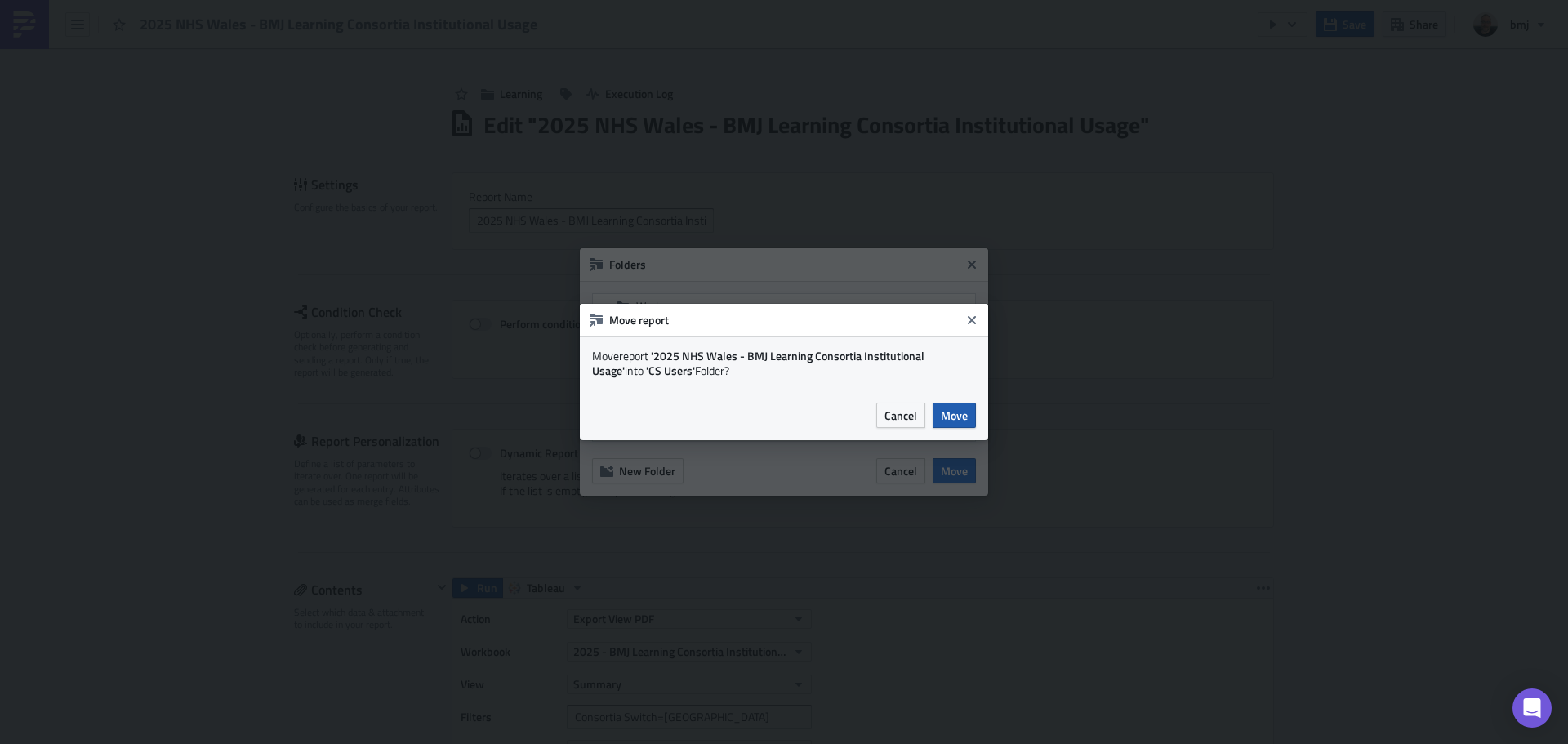
click at [960, 420] on span "Move" at bounding box center [954, 415] width 27 height 17
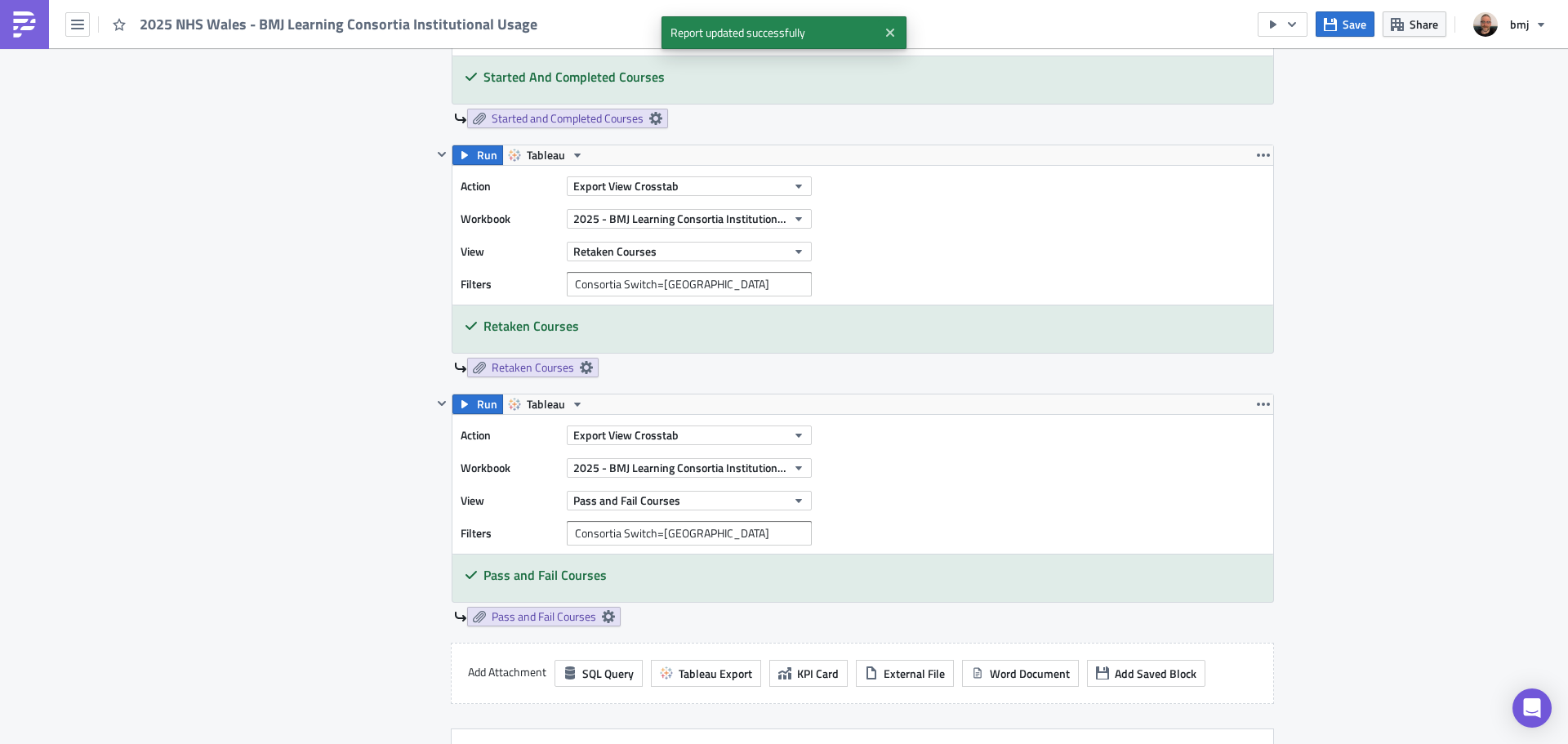
scroll to position [3369, 0]
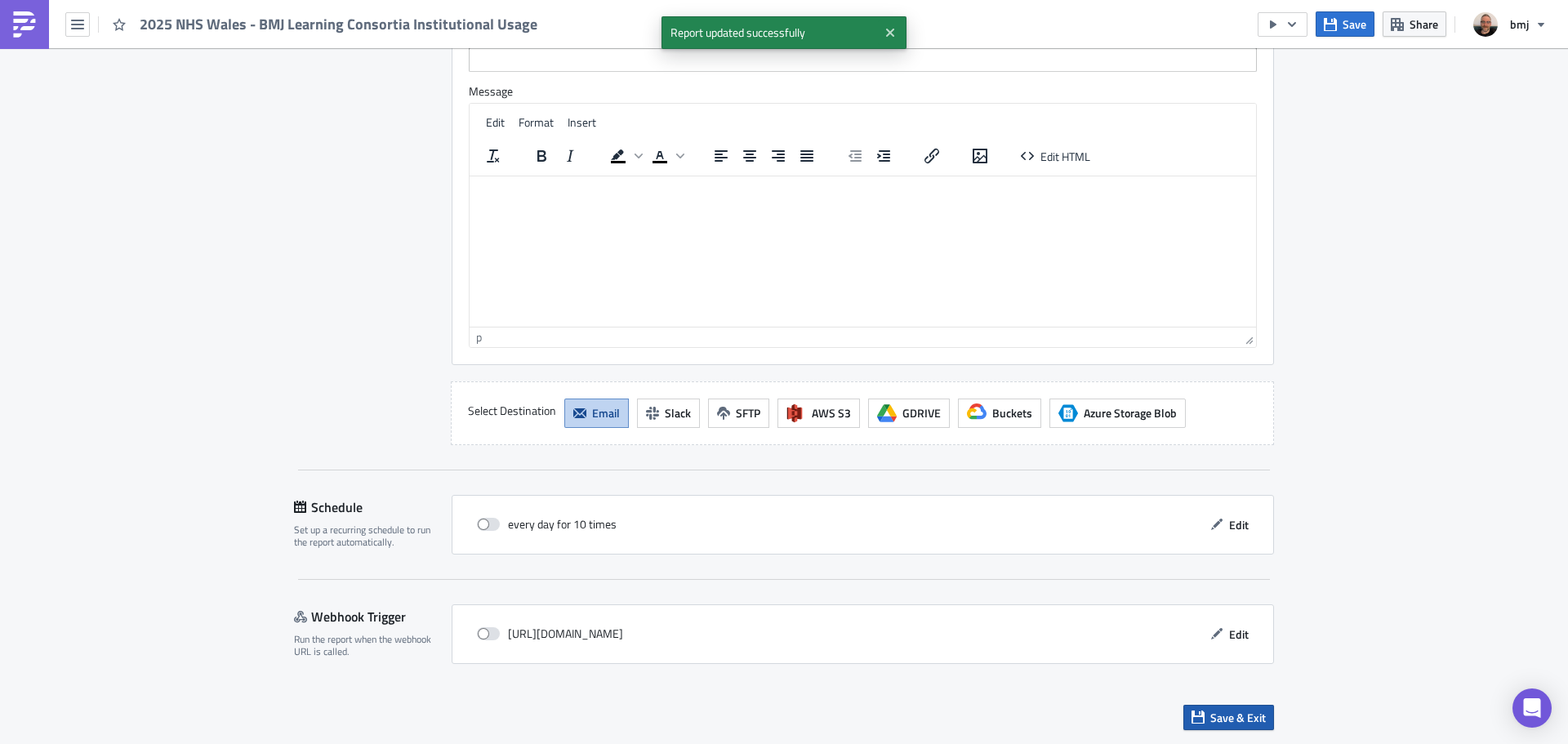
click at [1214, 712] on span "Save & Exit" at bounding box center [1237, 718] width 56 height 17
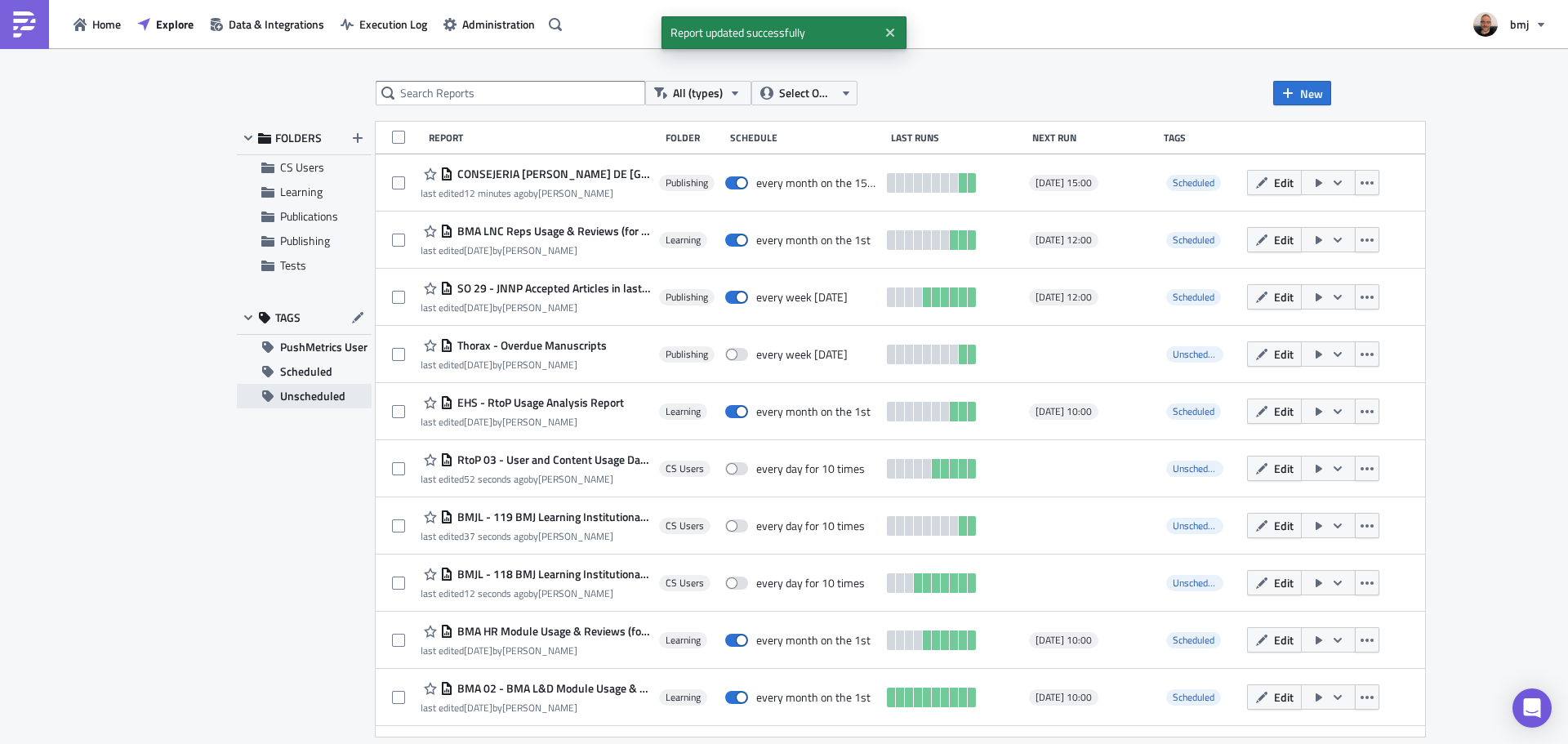
click at [321, 397] on span "Unscheduled" at bounding box center [312, 396] width 65 height 25
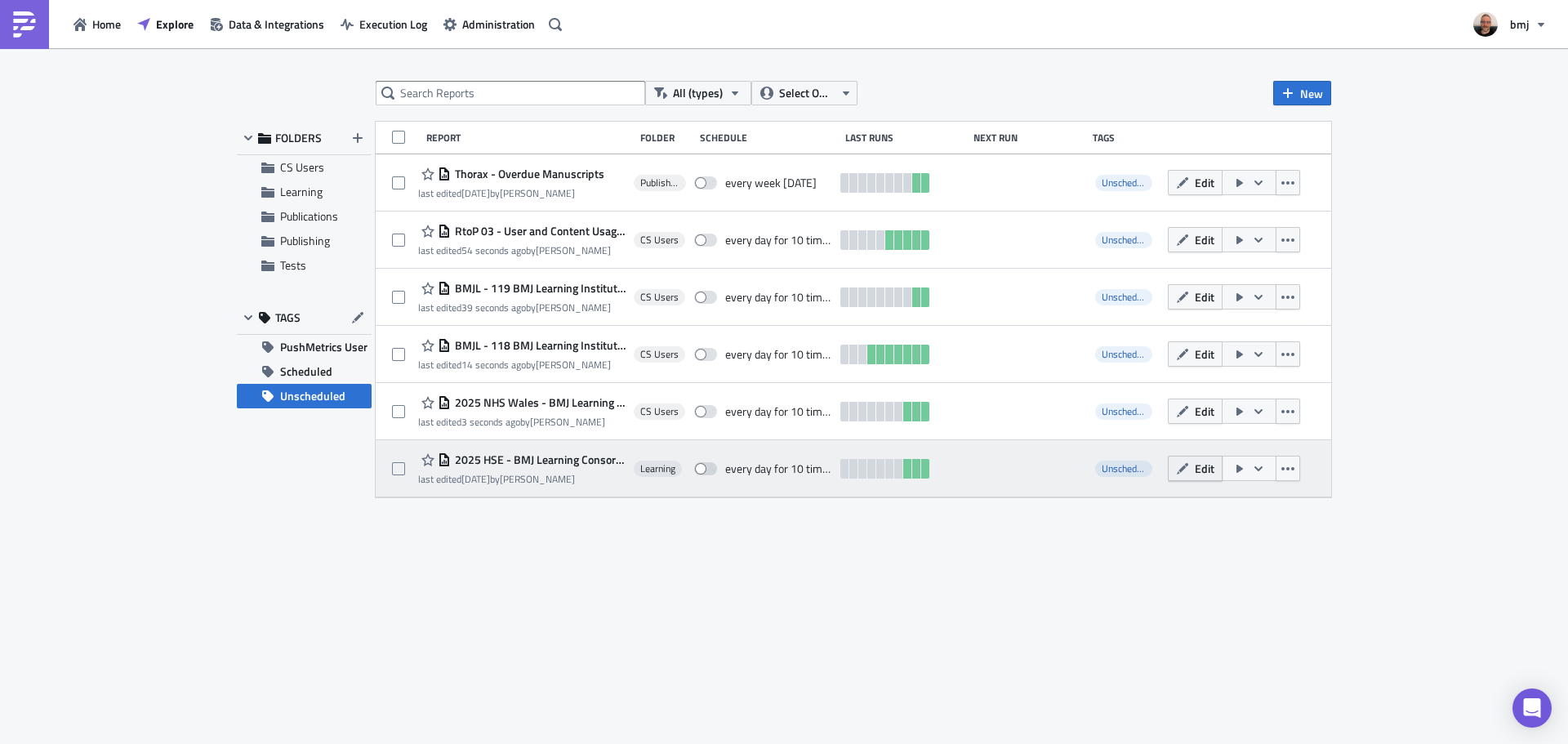
click at [1201, 465] on span "Edit" at bounding box center [1204, 468] width 20 height 17
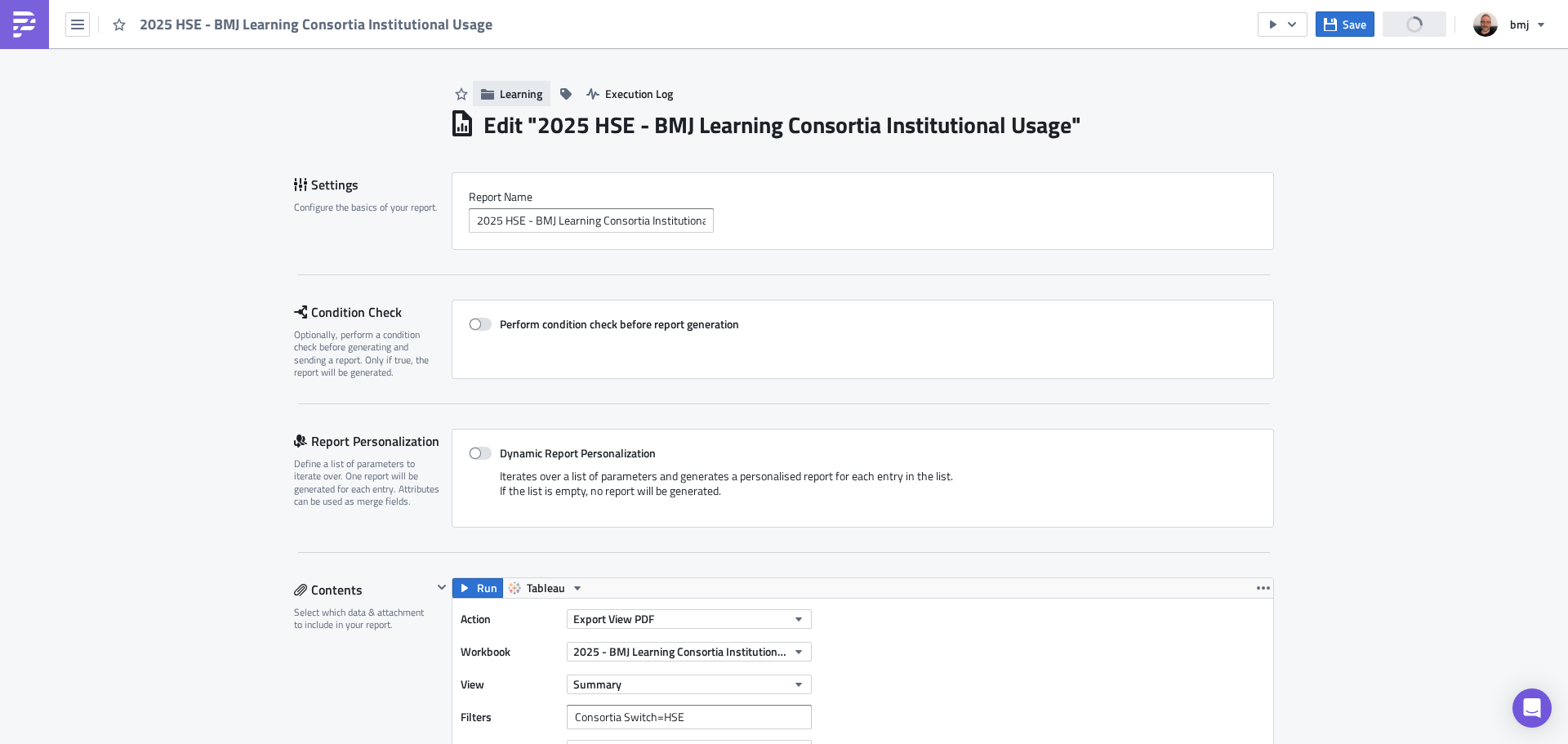
click at [525, 92] on span "Learning" at bounding box center [521, 94] width 43 height 17
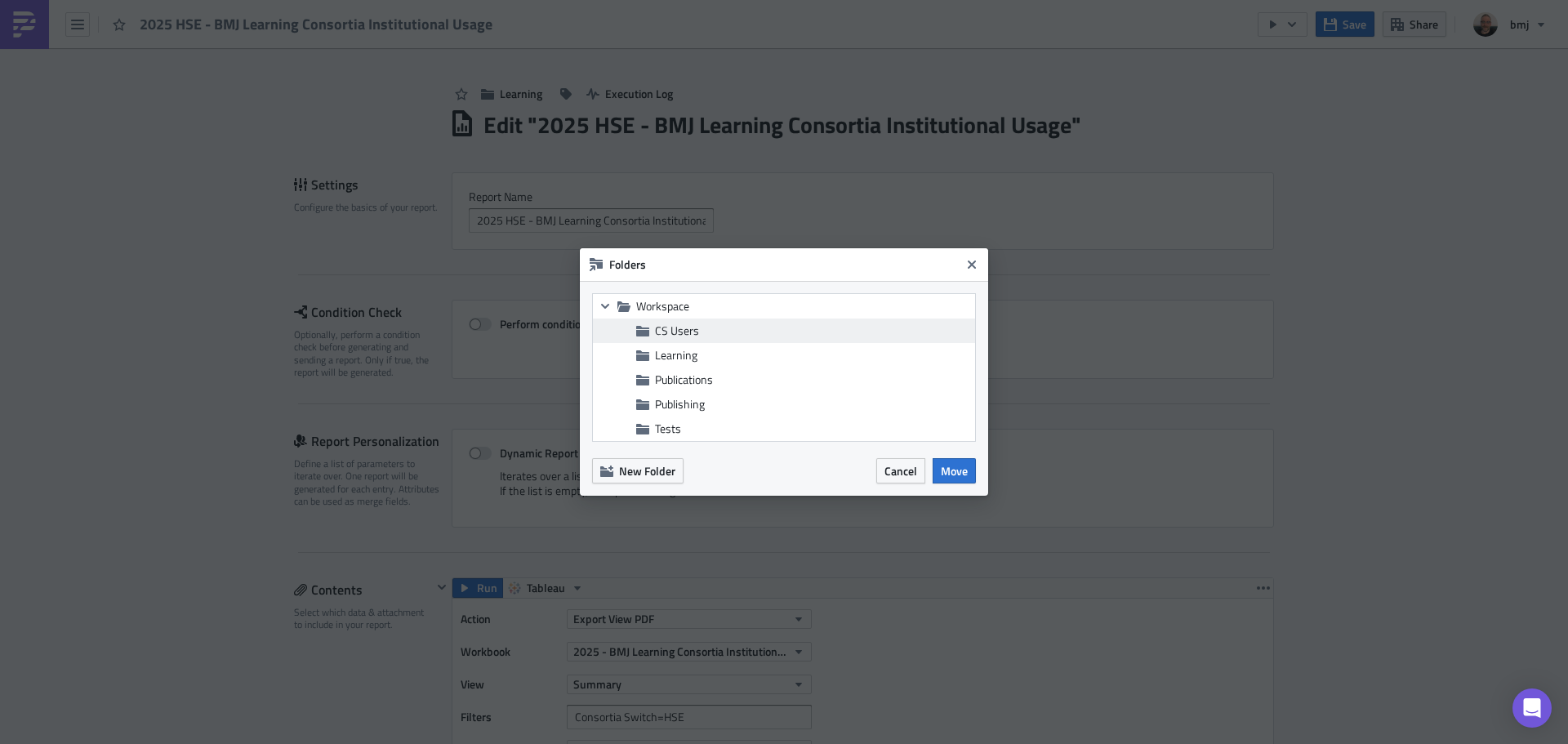
click at [719, 325] on span "CS Users" at bounding box center [813, 331] width 316 height 15
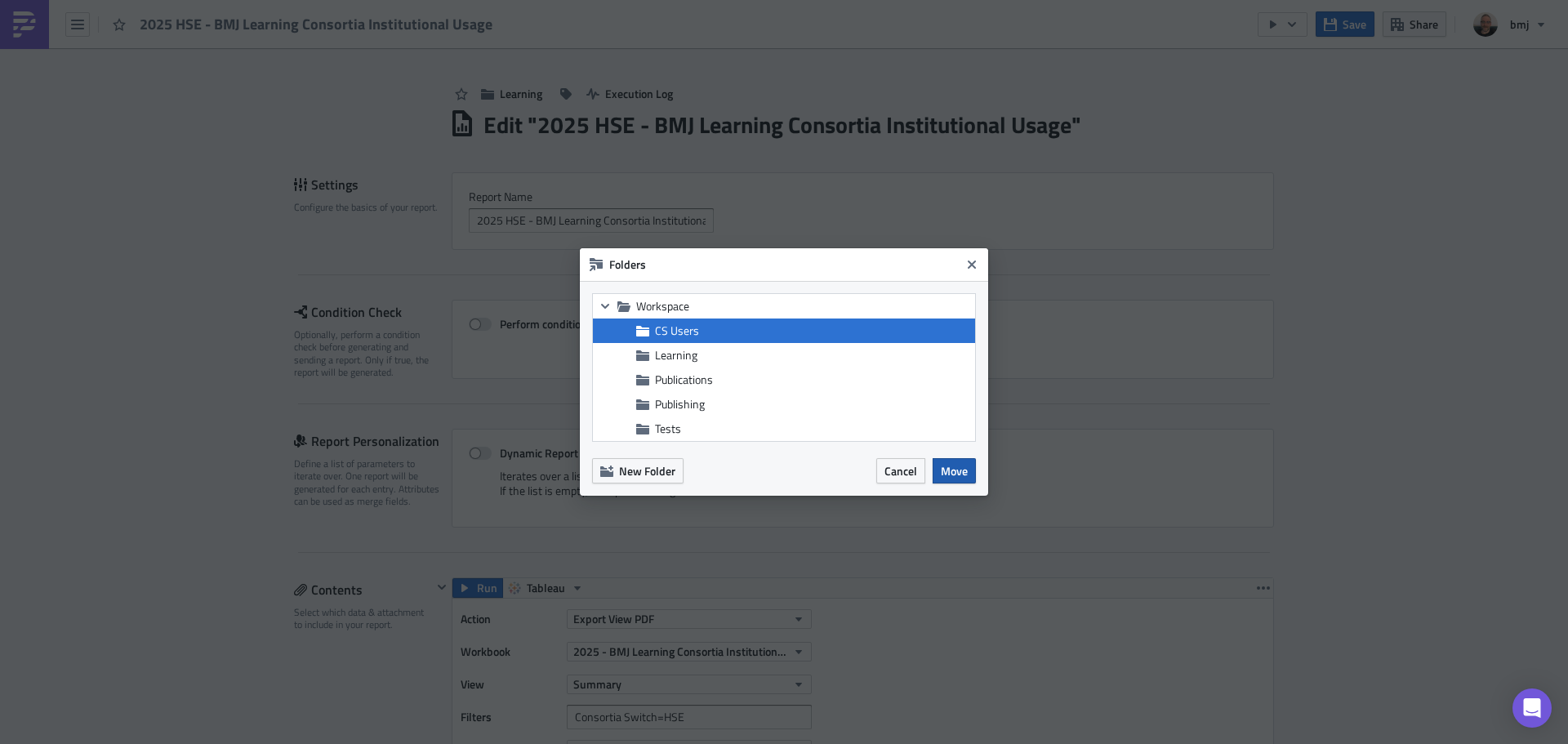
click at [956, 466] on span "Move" at bounding box center [954, 471] width 27 height 17
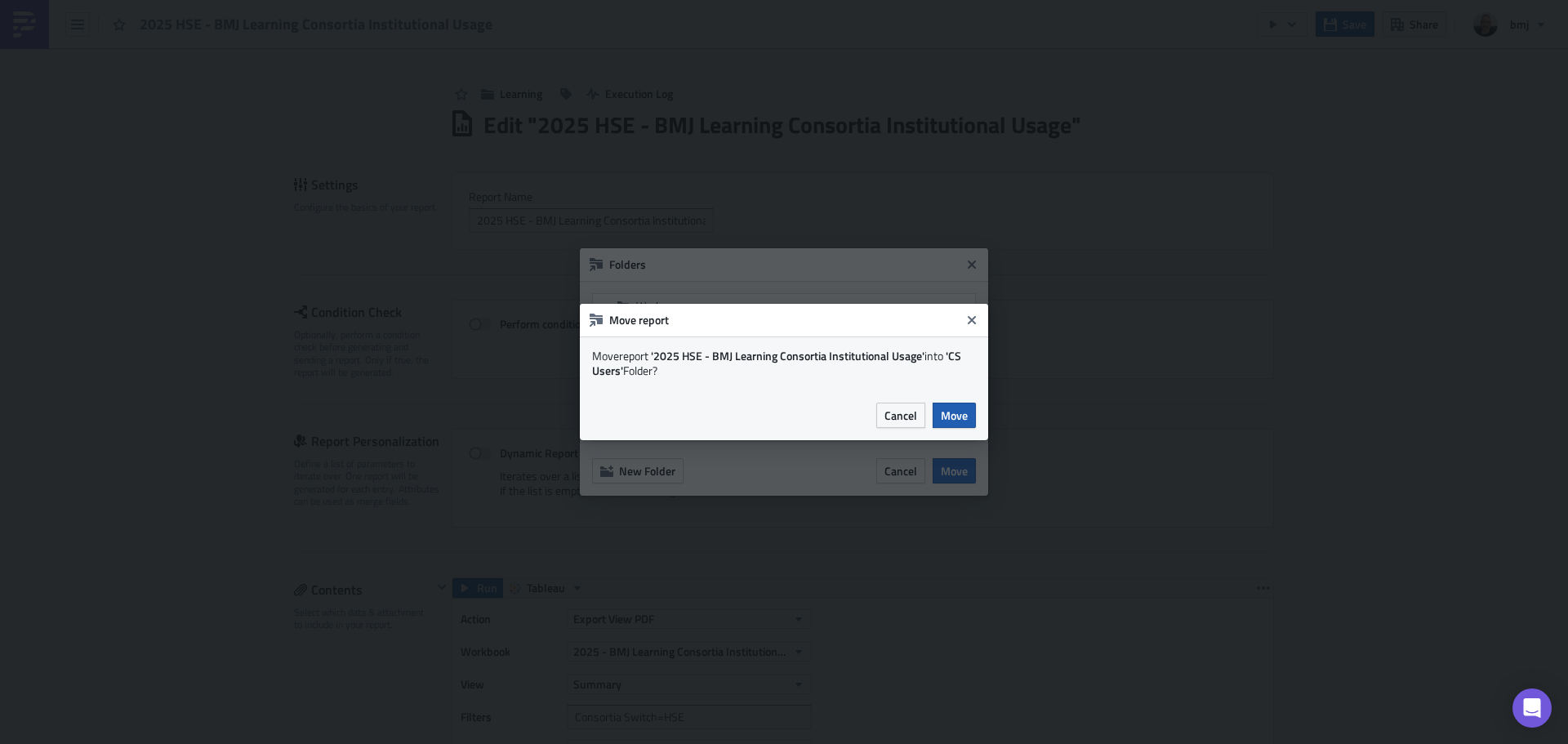
click at [967, 426] on button "Move" at bounding box center [955, 415] width 43 height 26
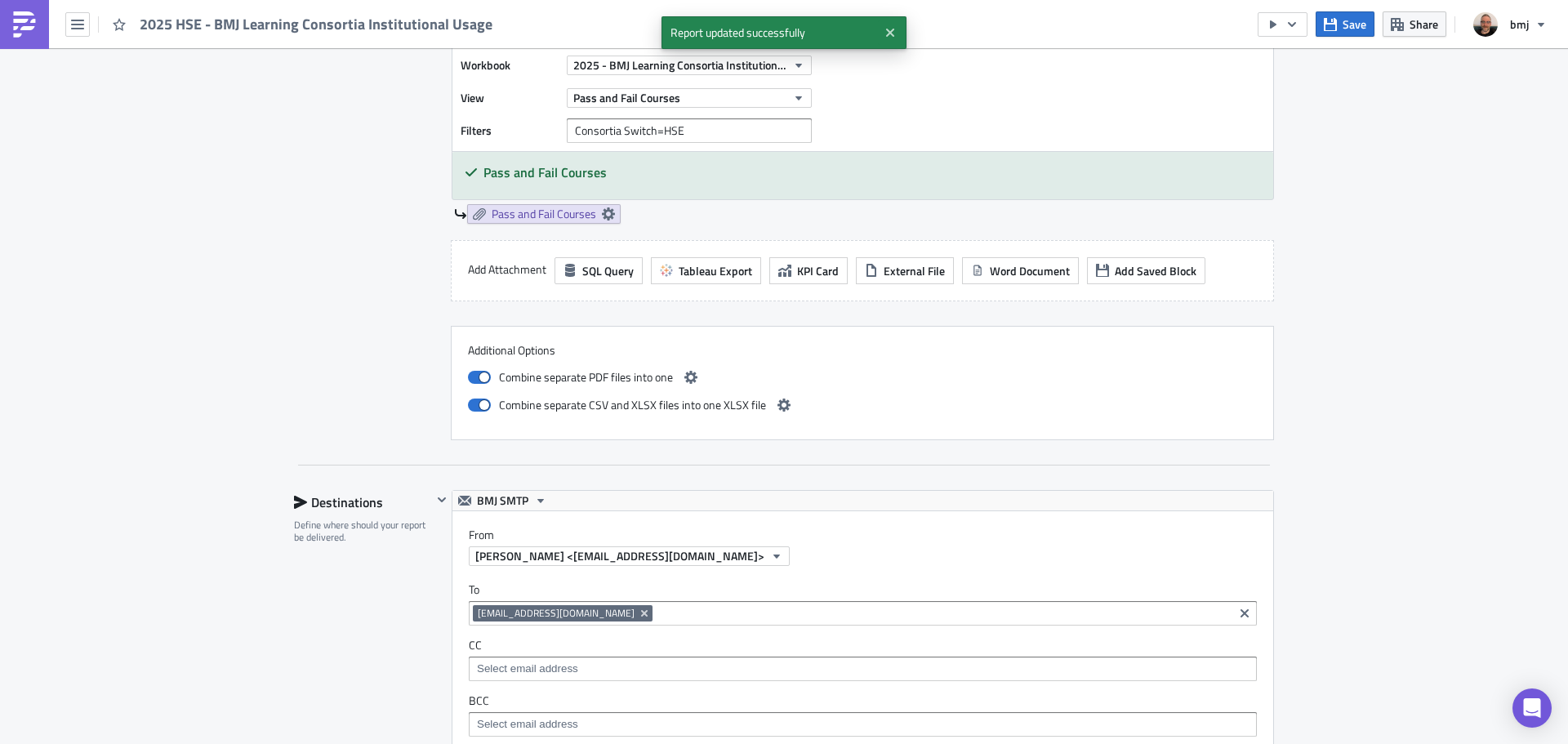
scroll to position [3369, 0]
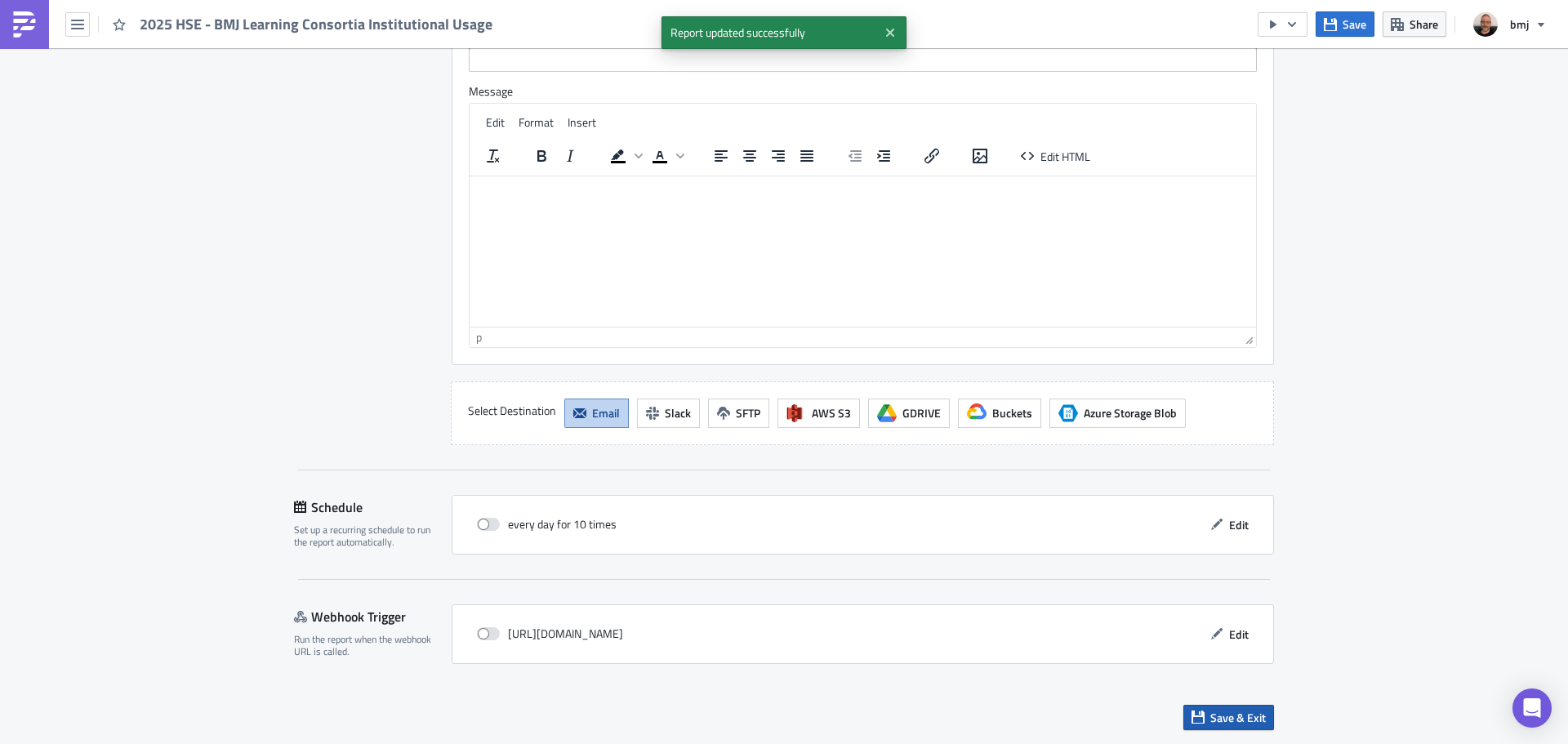
click at [1230, 710] on span "Save & Exit" at bounding box center [1237, 718] width 56 height 17
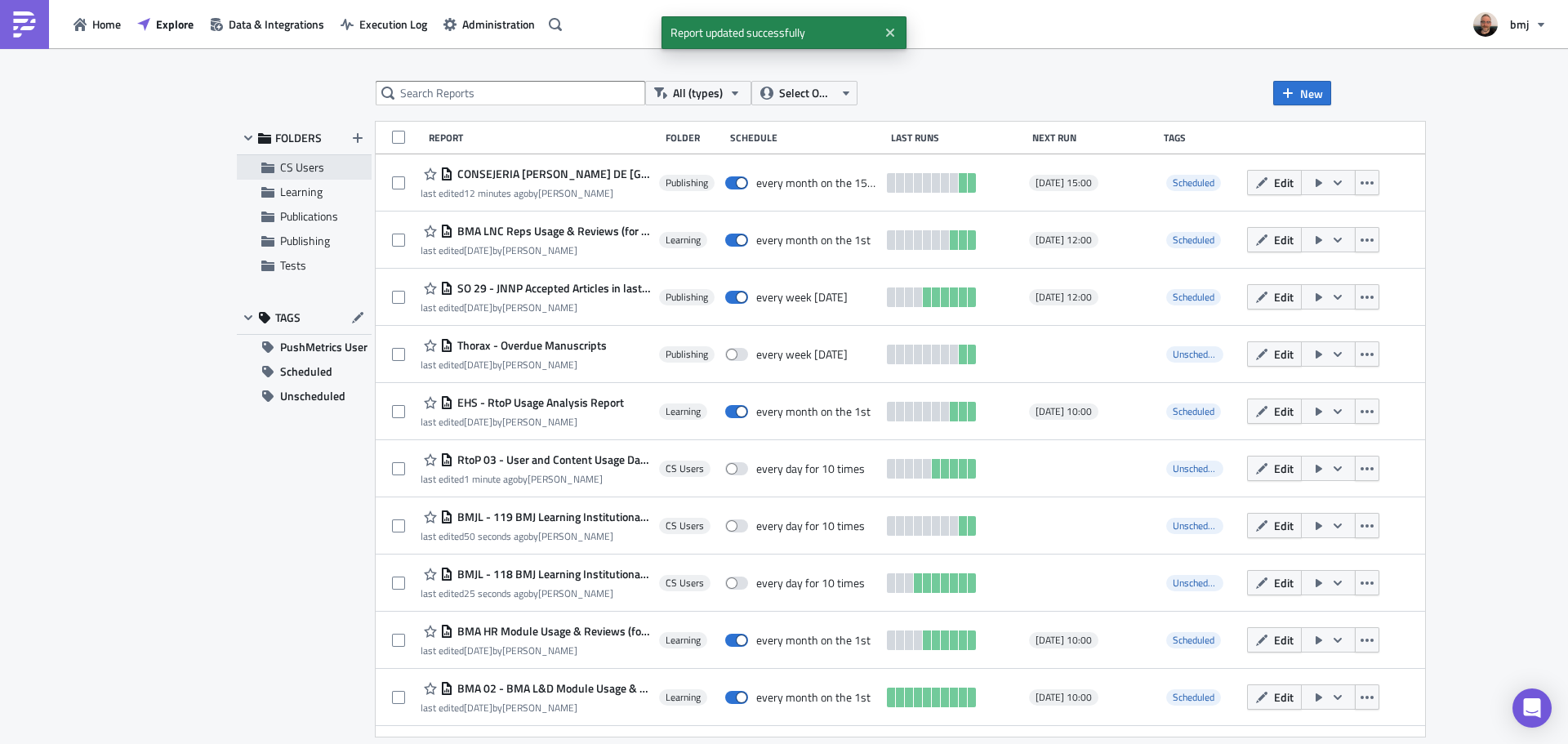
click at [312, 168] on span "CS Users" at bounding box center [302, 167] width 44 height 17
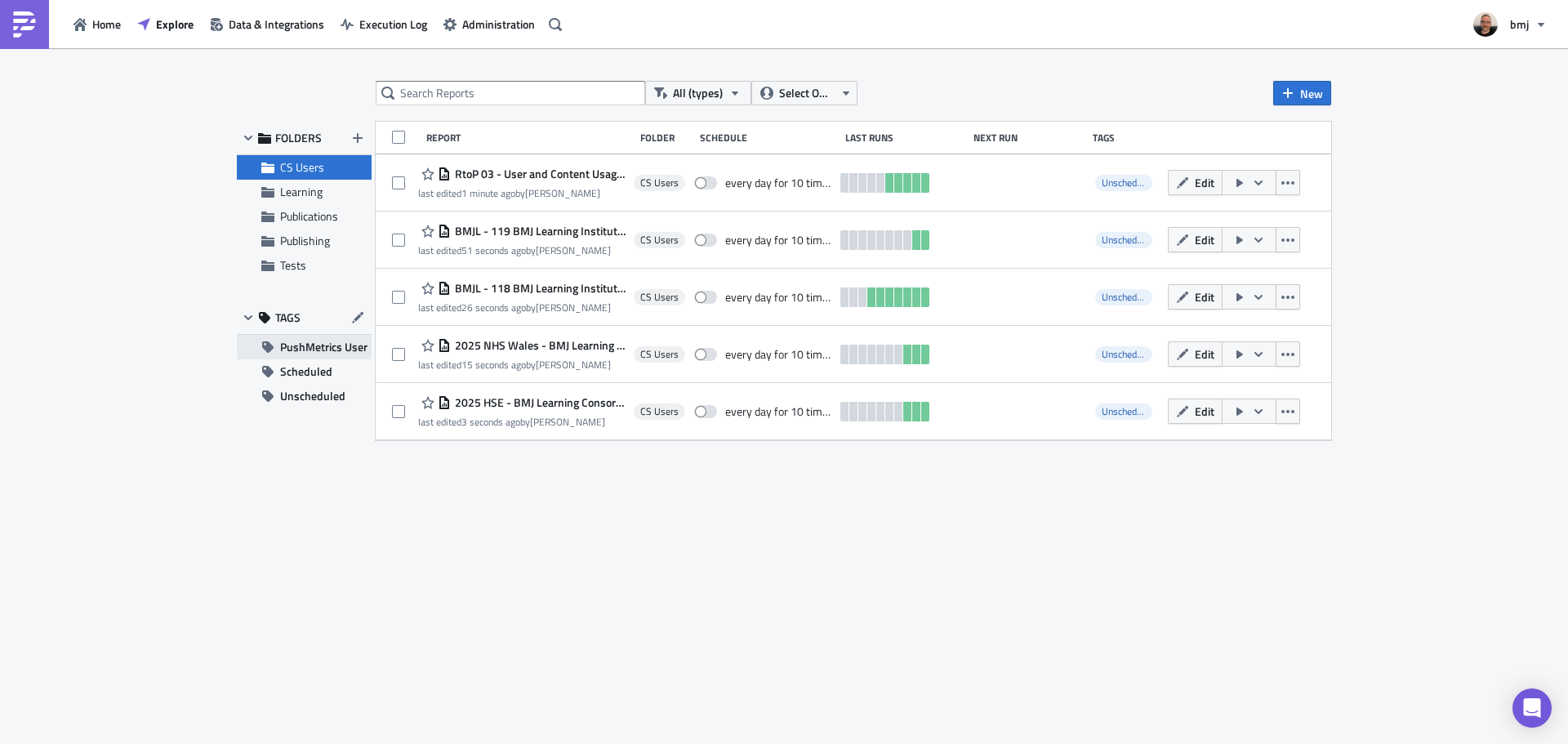
click at [313, 352] on span "PushMetrics User" at bounding box center [323, 347] width 87 height 25
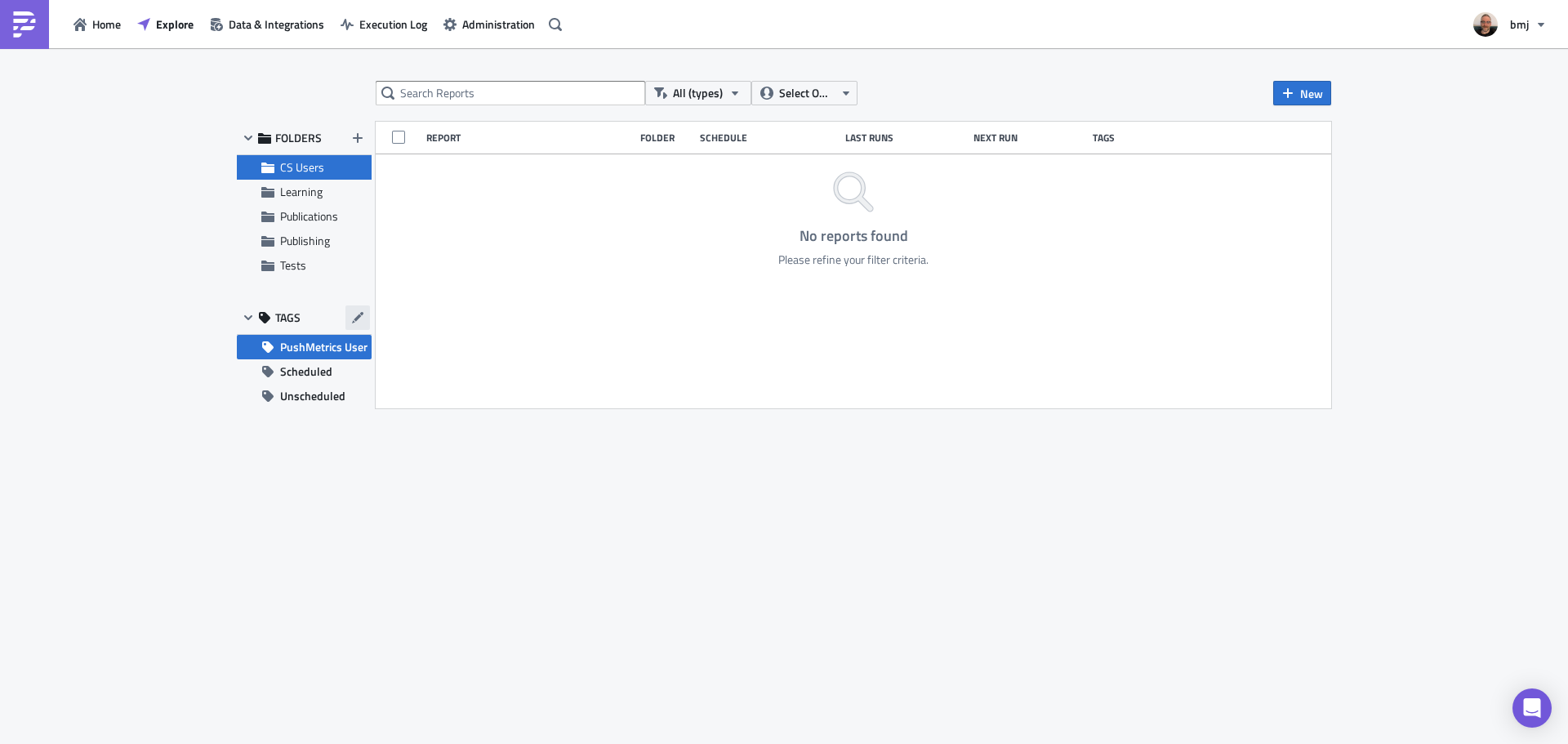
click at [358, 319] on icon "button" at bounding box center [357, 318] width 11 height 11
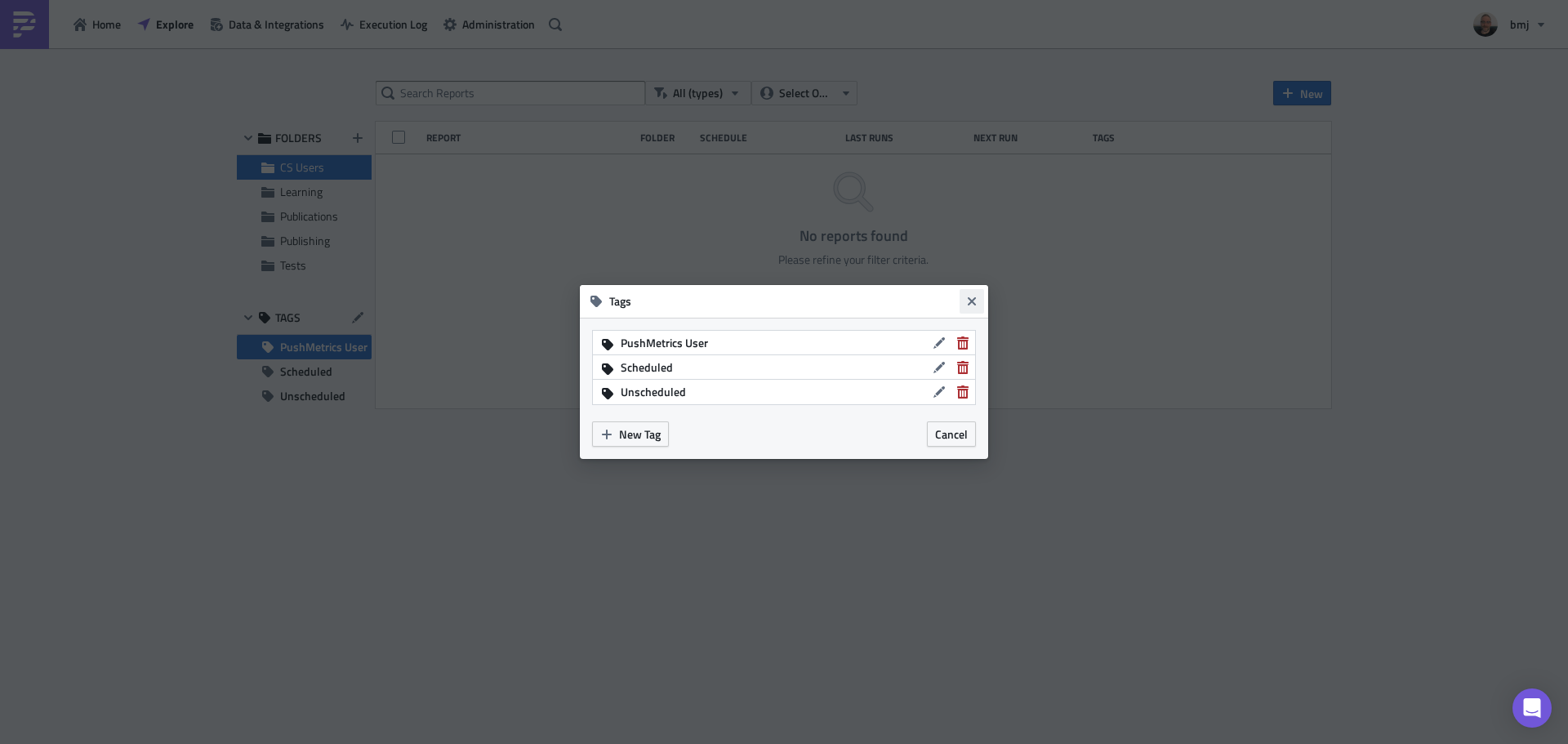
click at [976, 298] on icon "Close" at bounding box center [972, 302] width 9 height 9
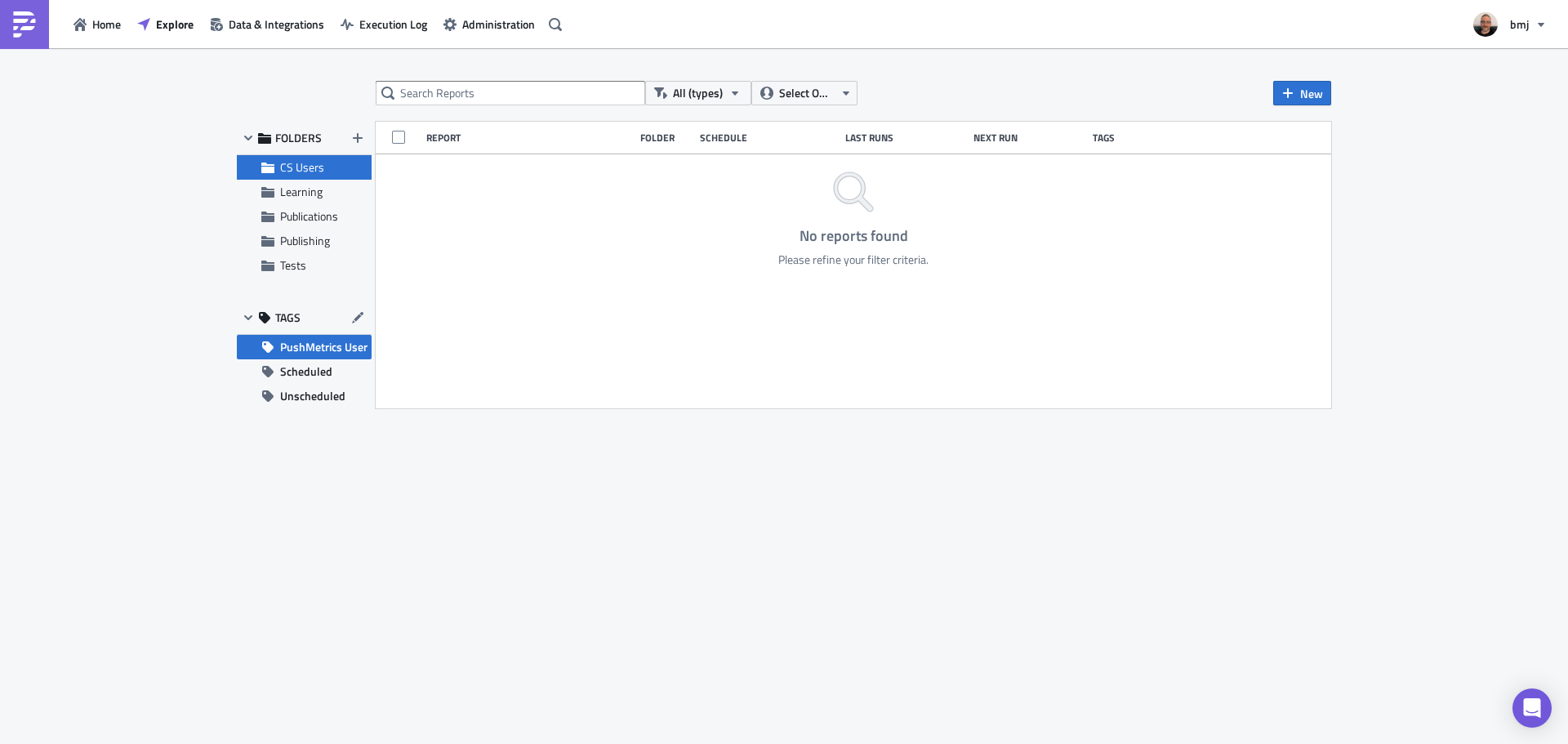
click at [338, 339] on span "PushMetrics User" at bounding box center [323, 347] width 87 height 25
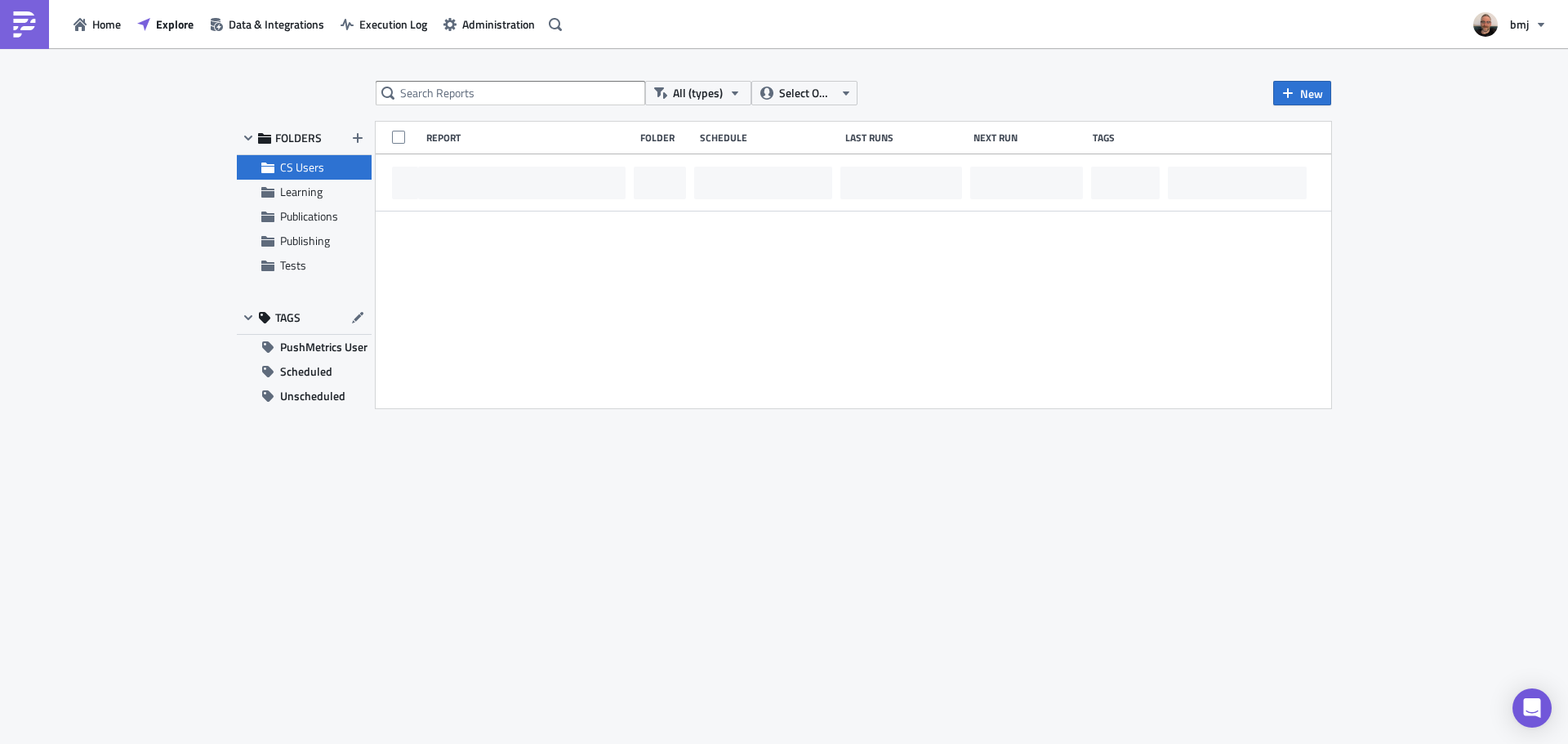
click at [337, 170] on span "CS Users" at bounding box center [323, 167] width 87 height 15
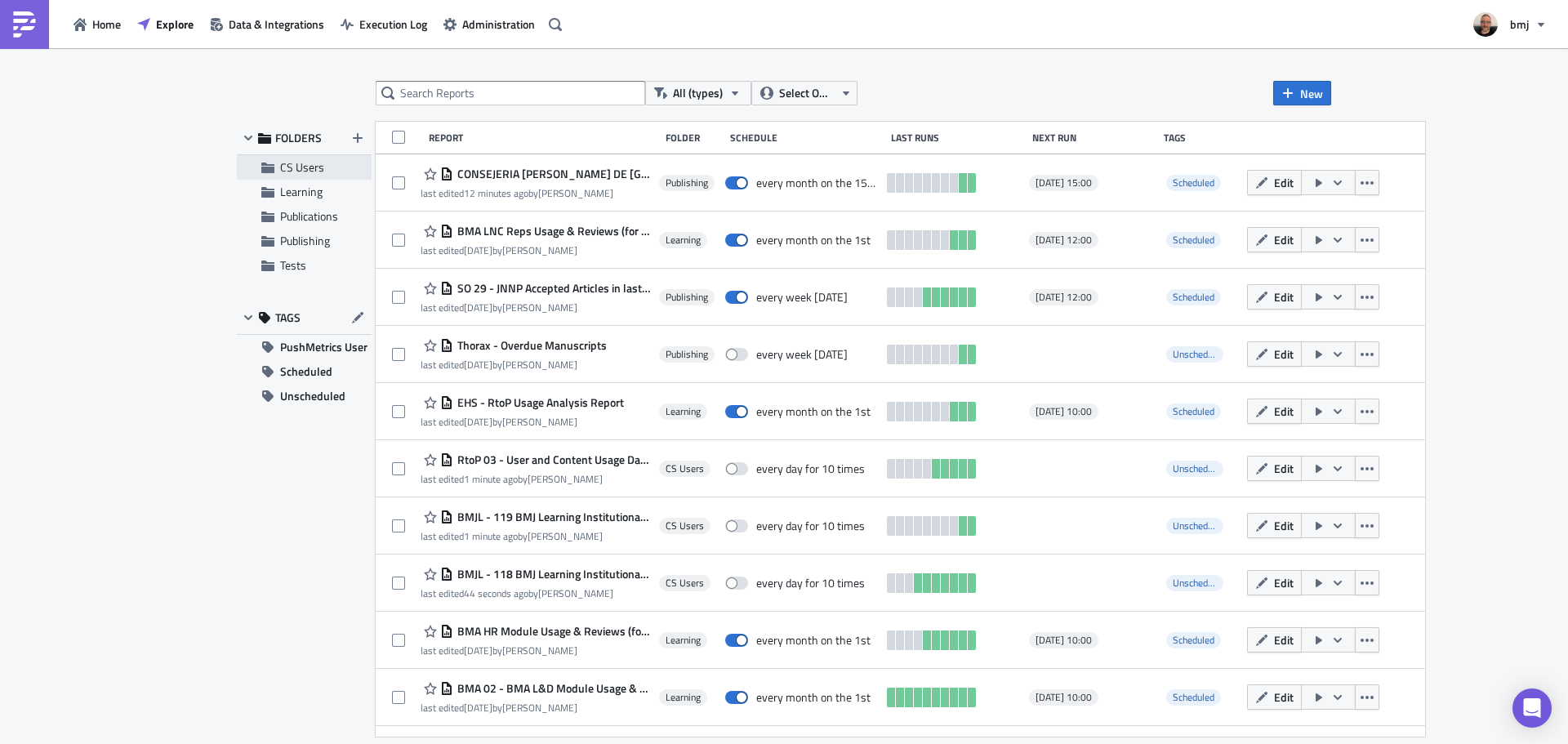
click at [321, 169] on span "CS Users" at bounding box center [302, 167] width 44 height 17
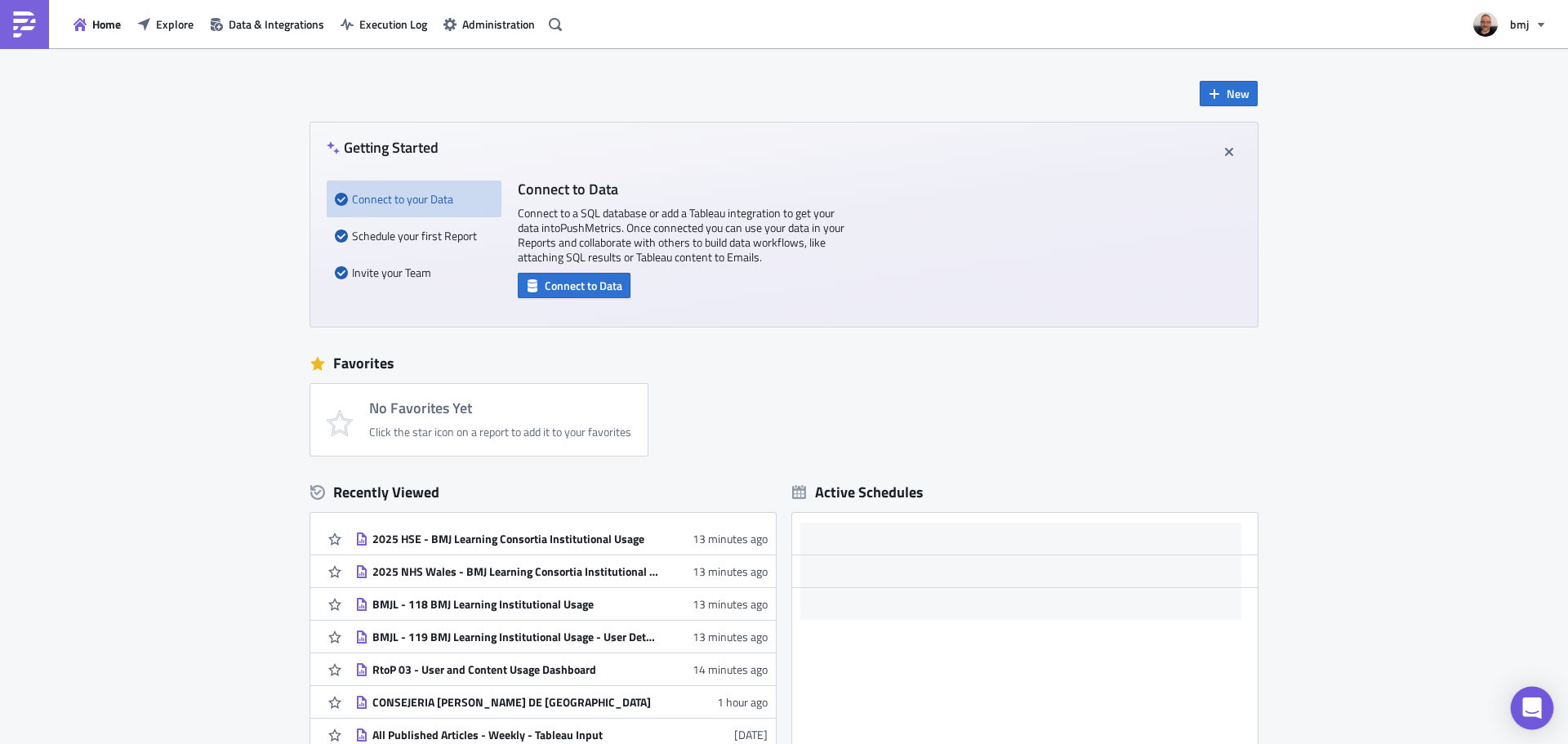
click at [1525, 704] on icon "Open Intercom Messenger" at bounding box center [1532, 708] width 19 height 21
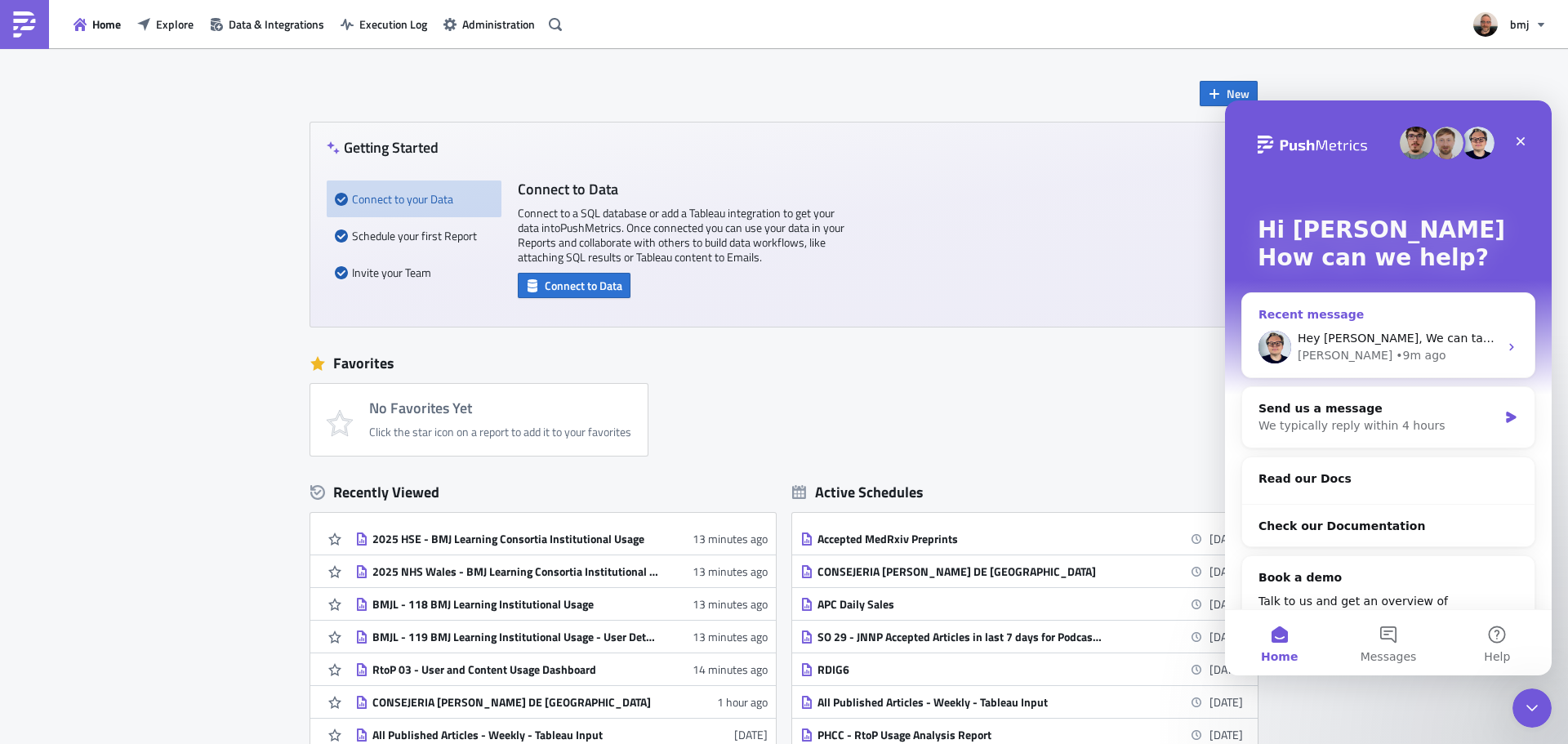
click at [1408, 348] on div "[PERSON_NAME] • 9m ago" at bounding box center [1398, 355] width 201 height 17
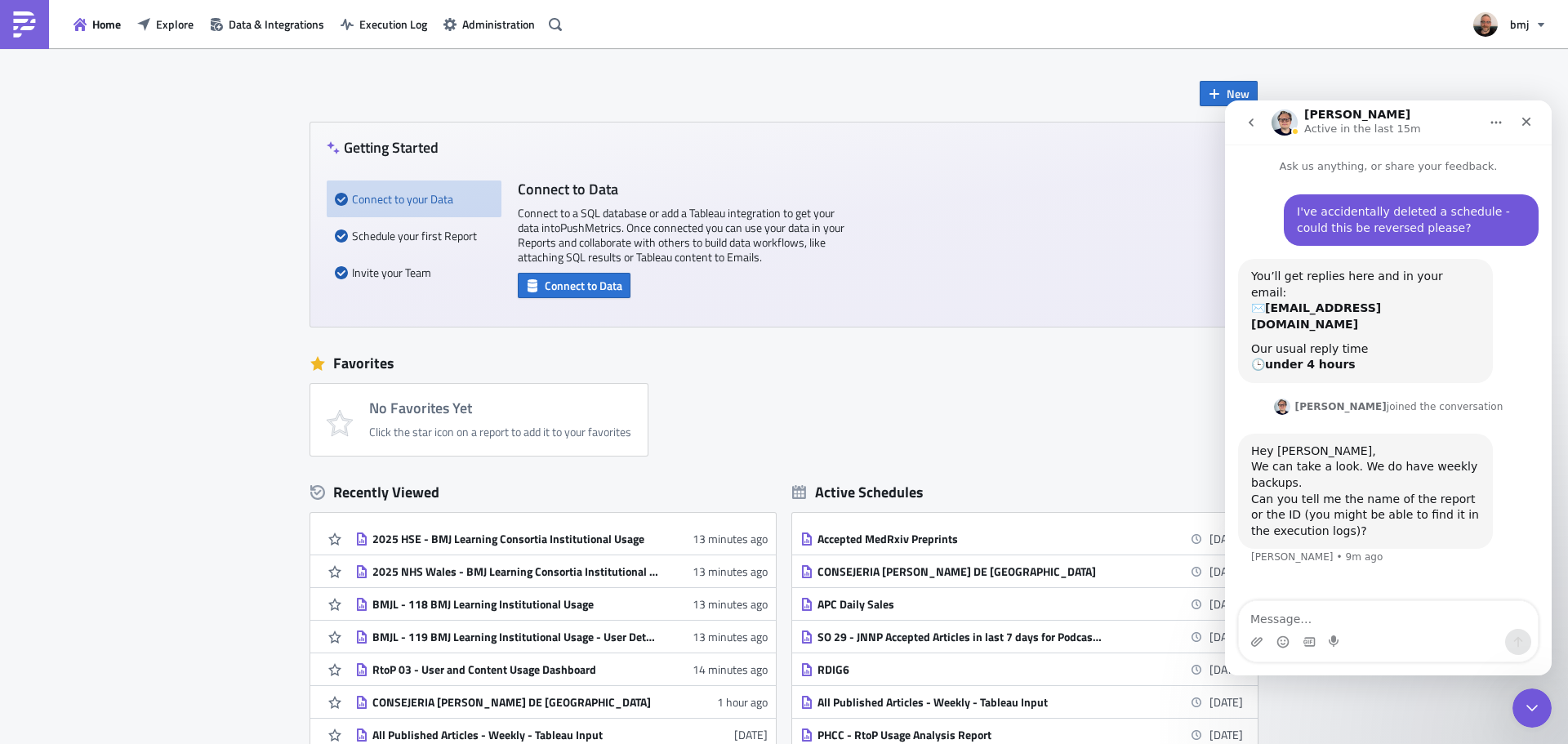
click at [1356, 615] on textarea "Message…" at bounding box center [1388, 614] width 299 height 27
click at [1384, 619] on textarea "I believe it was called R" at bounding box center [1388, 614] width 299 height 27
drag, startPoint x: 1370, startPoint y: 620, endPoint x: 1212, endPoint y: 609, distance: 158.4
click at [1225, 609] on html "[PERSON_NAME] Active in the last 15m Ask us anything, or share your feedback. I…" at bounding box center [1388, 388] width 327 height 575
type textarea "Thanks [PERSON_NAME], I believe it as called RLOG? I'm not too sure - I don't t…"
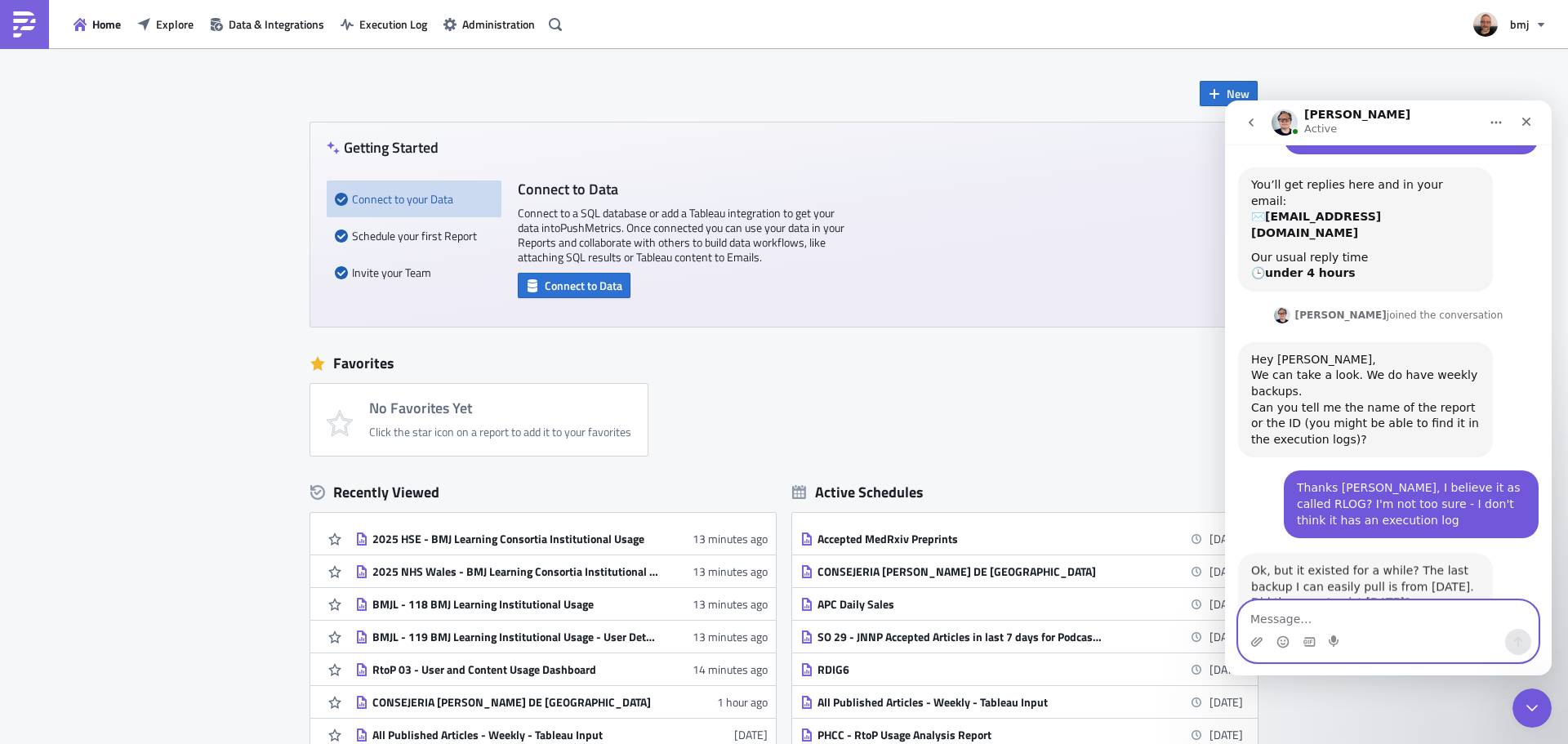
scroll to position [112, 0]
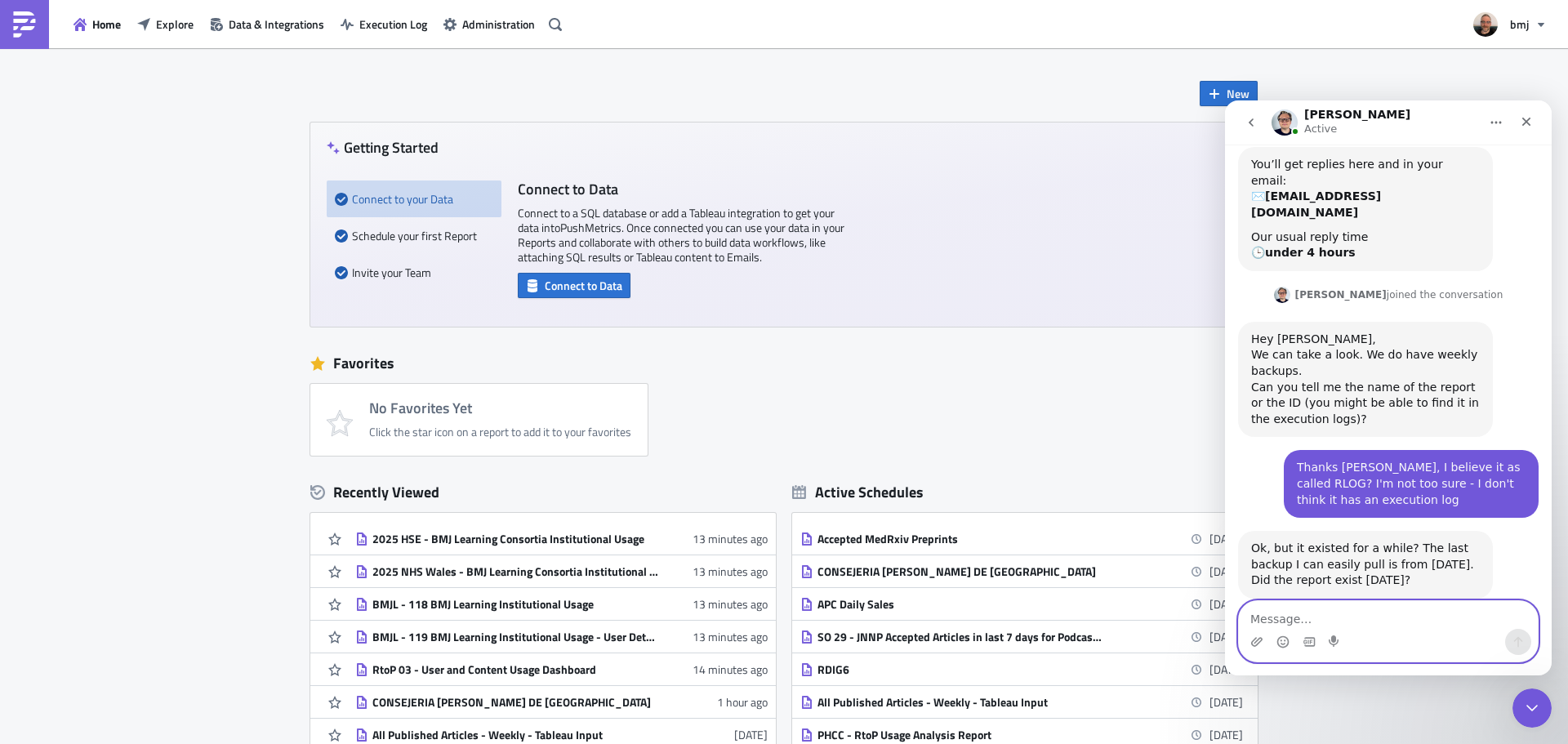
click at [1357, 618] on textarea "Message…" at bounding box center [1388, 614] width 299 height 27
type textarea "I think it was a recent report, created this week"
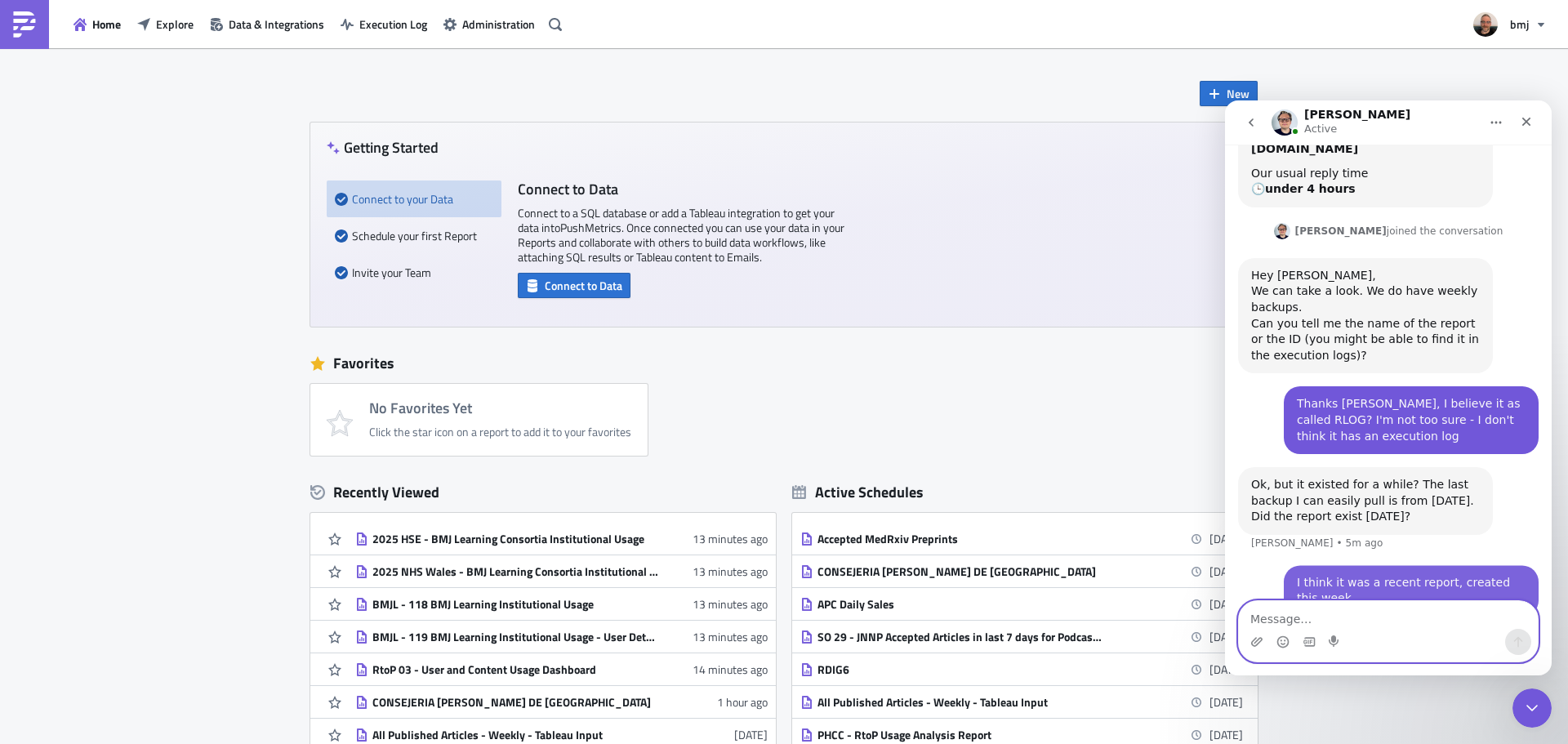
scroll to position [177, 0]
